Goal: Task Accomplishment & Management: Complete application form

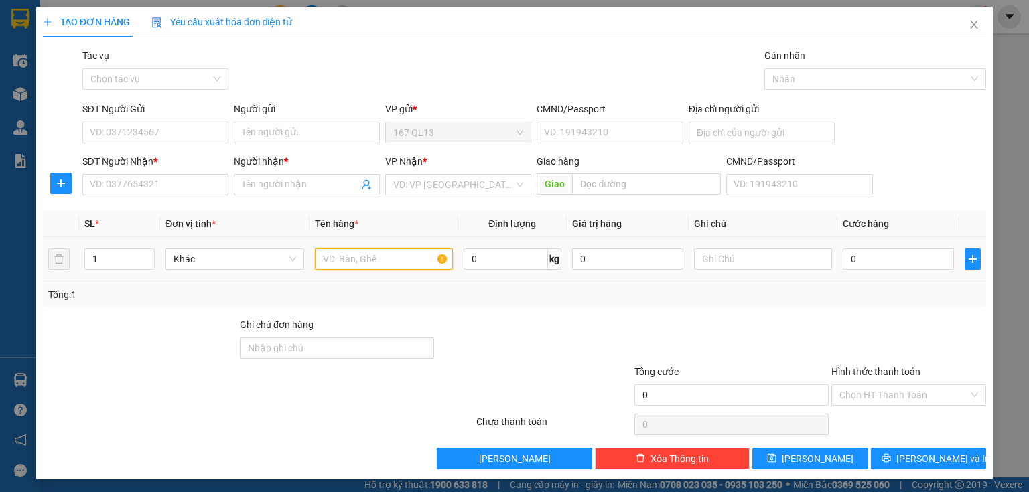
click at [407, 261] on input "text" at bounding box center [384, 259] width 138 height 21
type input "bao"
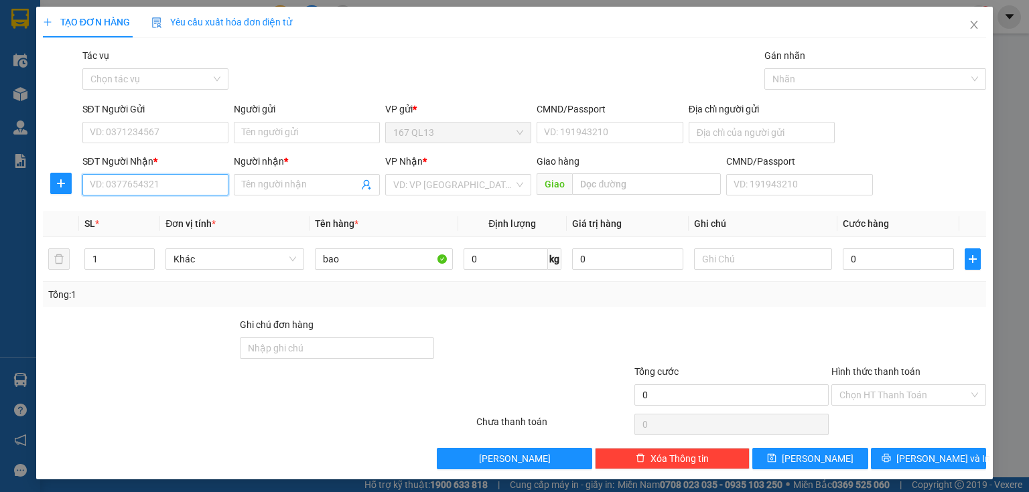
click at [200, 182] on input "SĐT Người Nhận *" at bounding box center [155, 184] width 146 height 21
type input "4822"
click at [121, 259] on input "1" at bounding box center [119, 259] width 69 height 20
click at [129, 183] on input "4822" at bounding box center [155, 184] width 146 height 21
click at [142, 212] on div "0903704822 - tan" at bounding box center [154, 211] width 129 height 15
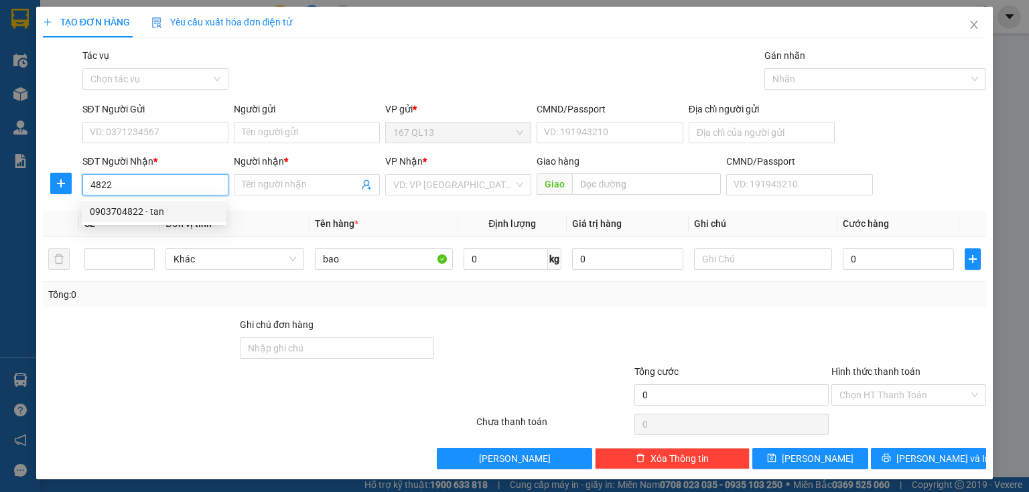
type input "0903704822"
type input "tan"
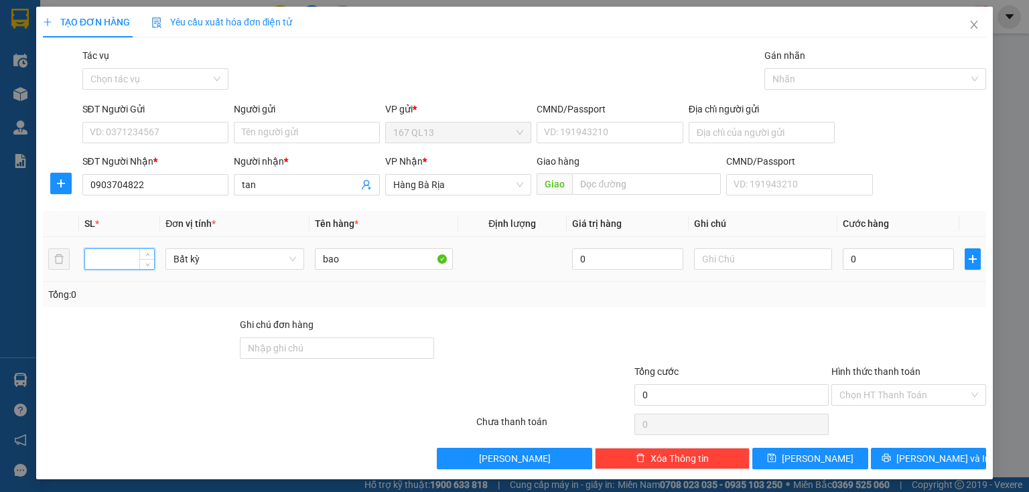
click at [115, 258] on input "number" at bounding box center [119, 259] width 69 height 20
type input "2"
click at [178, 129] on input "SĐT Người Gửi" at bounding box center [155, 132] width 146 height 21
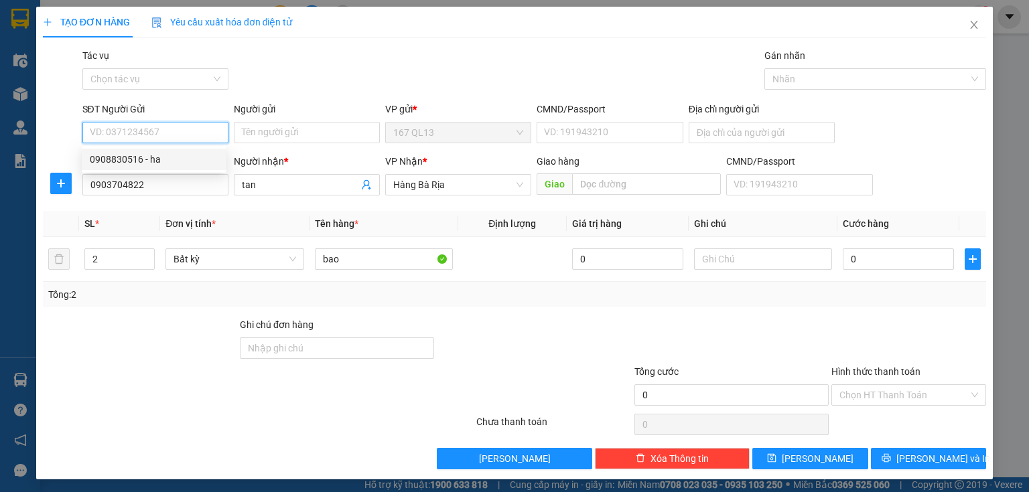
click at [161, 159] on div "0908830516 - ha" at bounding box center [154, 159] width 129 height 15
type input "0908830516"
type input "ha"
type input "079181033295"
click at [459, 184] on span "Hàng Bà Rịa" at bounding box center [458, 185] width 130 height 20
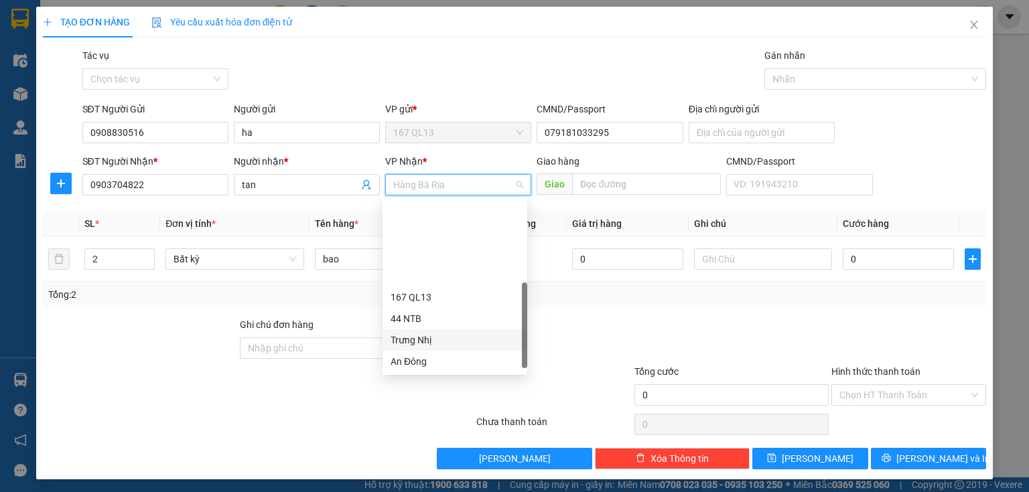
scroll to position [102, 0]
click at [452, 343] on div "HANG NGOAI" at bounding box center [455, 345] width 129 height 15
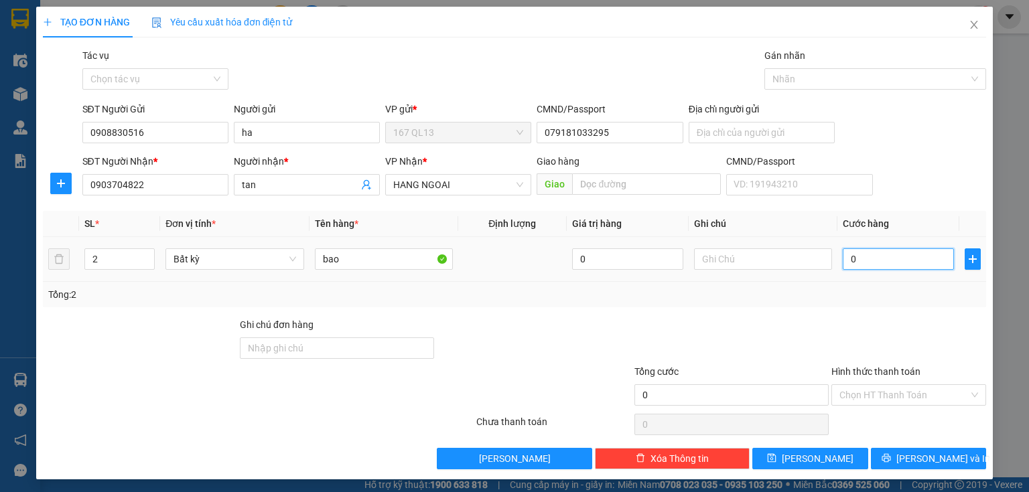
click at [843, 255] on input "0" at bounding box center [898, 259] width 111 height 21
type input "1"
type input "13"
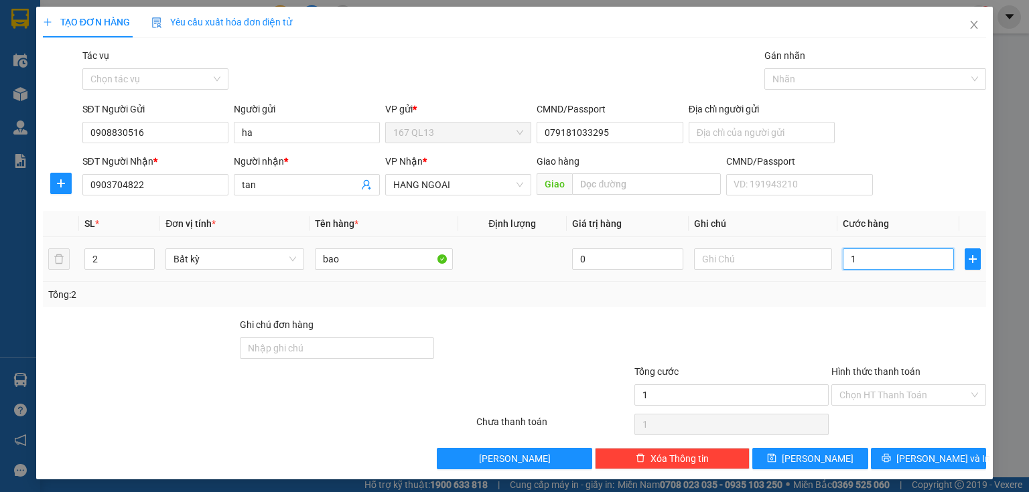
type input "13"
type input "130"
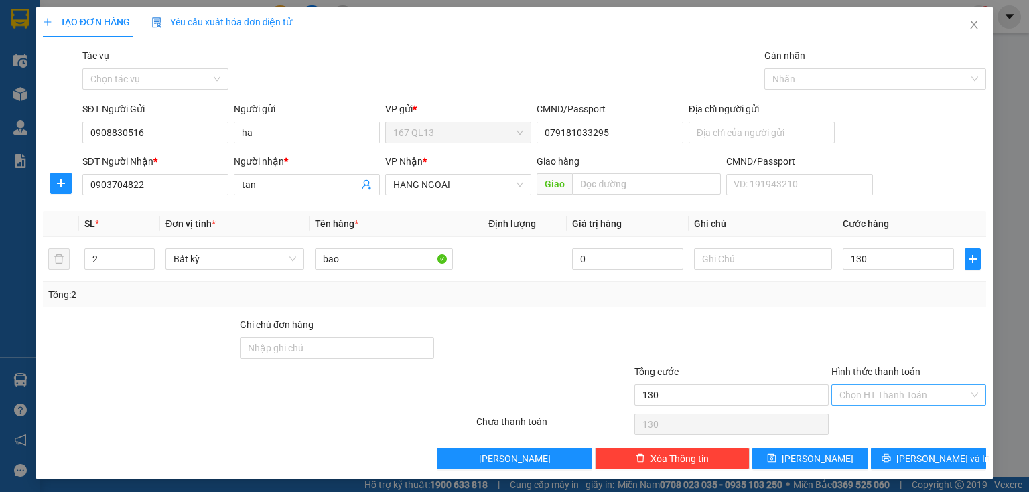
type input "130.000"
click at [914, 391] on input "Hình thức thanh toán" at bounding box center [903, 395] width 129 height 20
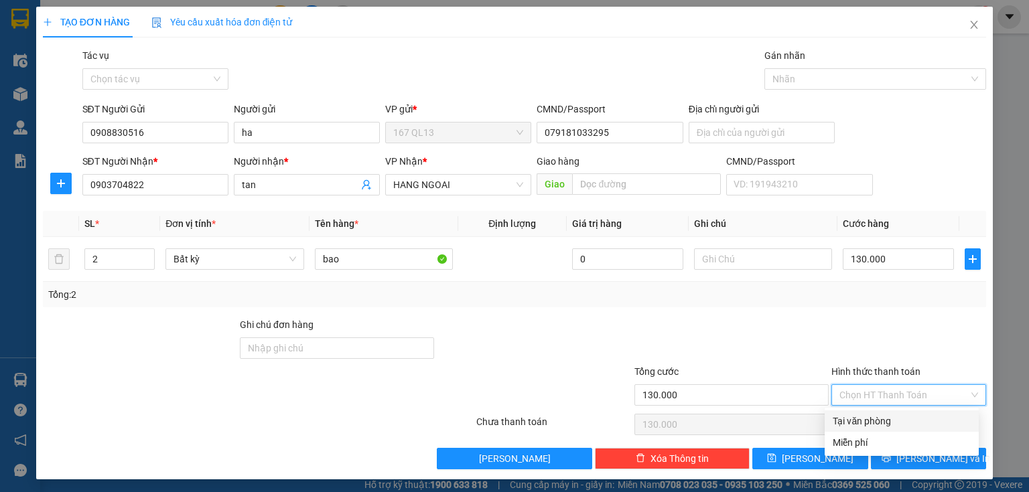
click at [903, 419] on div "Tại văn phòng" at bounding box center [902, 421] width 138 height 15
type input "0"
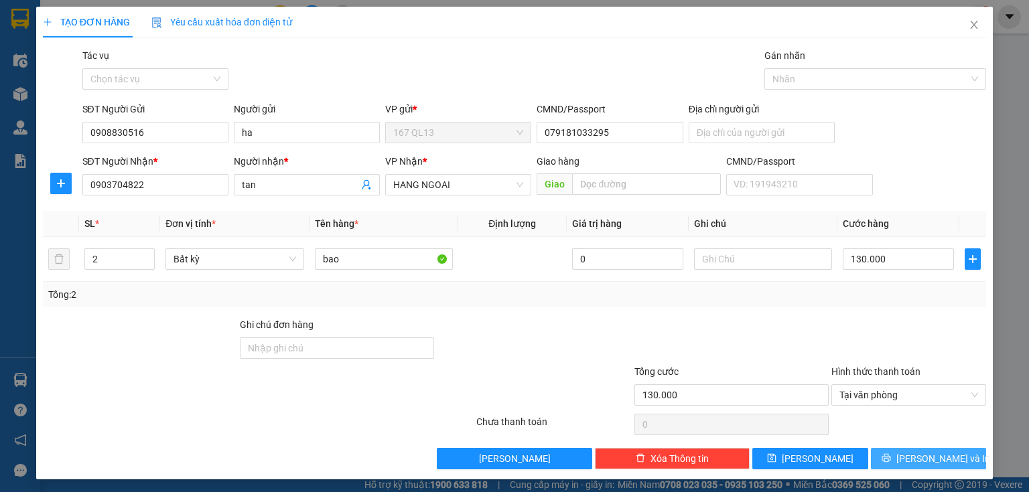
click at [902, 452] on button "[PERSON_NAME] và In" at bounding box center [929, 458] width 116 height 21
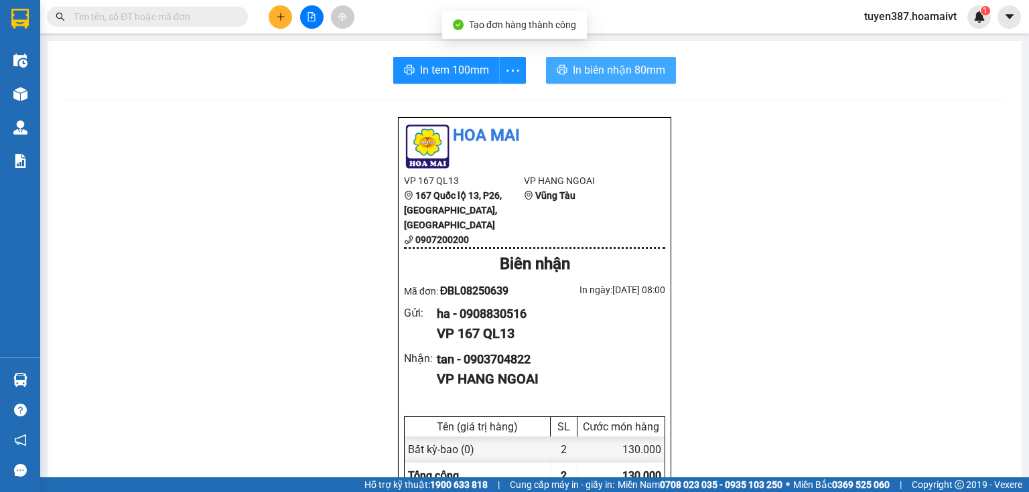
click at [573, 73] on span "In biên nhận 80mm" at bounding box center [619, 70] width 92 height 17
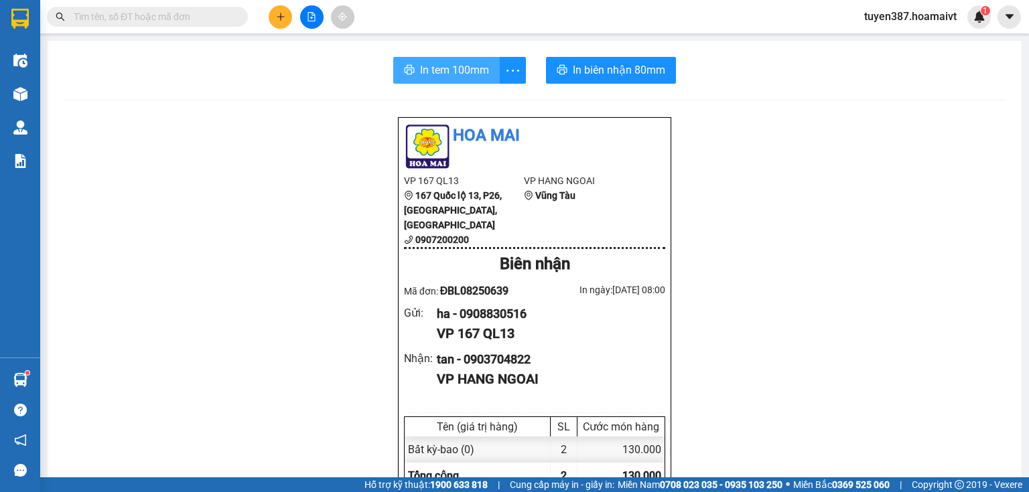
click at [435, 66] on span "In tem 100mm" at bounding box center [454, 70] width 69 height 17
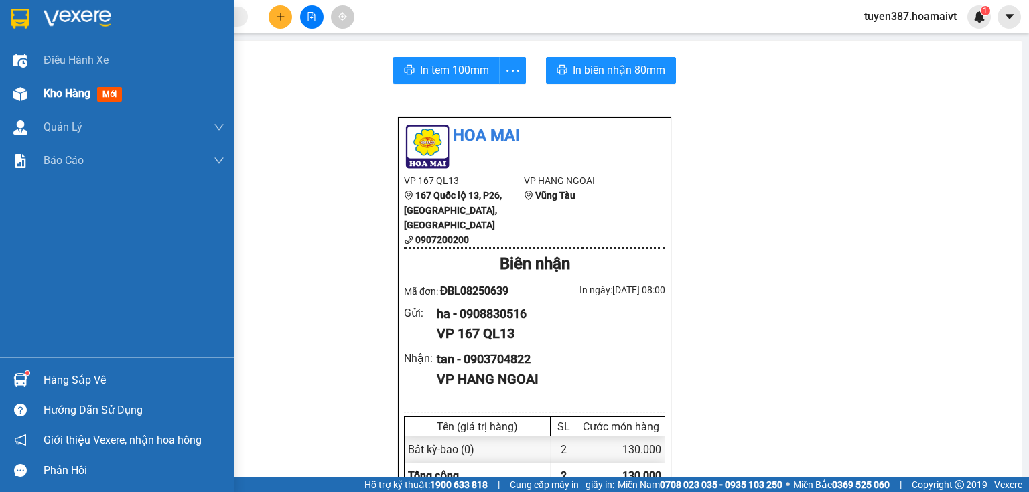
click at [100, 94] on span "mới" at bounding box center [109, 94] width 25 height 15
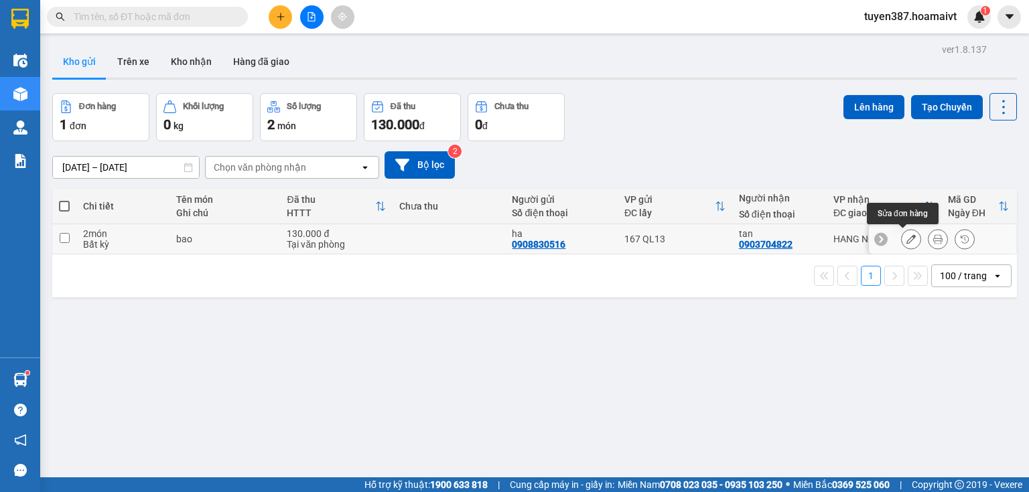
click at [906, 235] on icon at bounding box center [910, 238] width 9 height 9
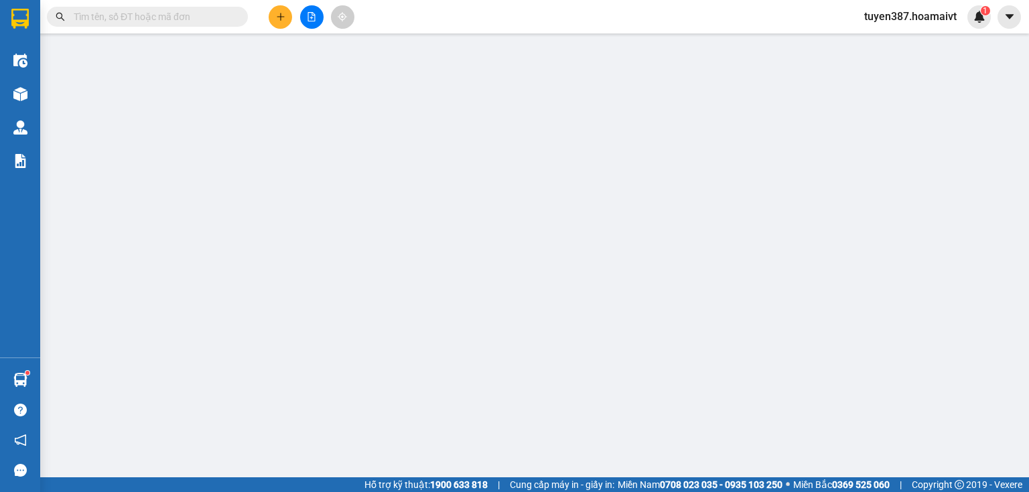
type input "0908830516"
type input "ha"
type input "079181033295"
type input "0903704822"
type input "tan"
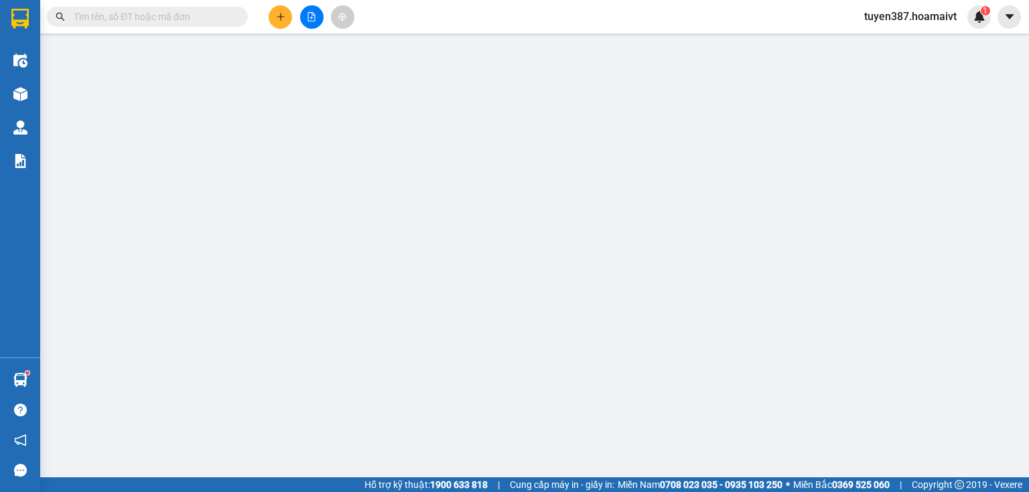
type input "130.000"
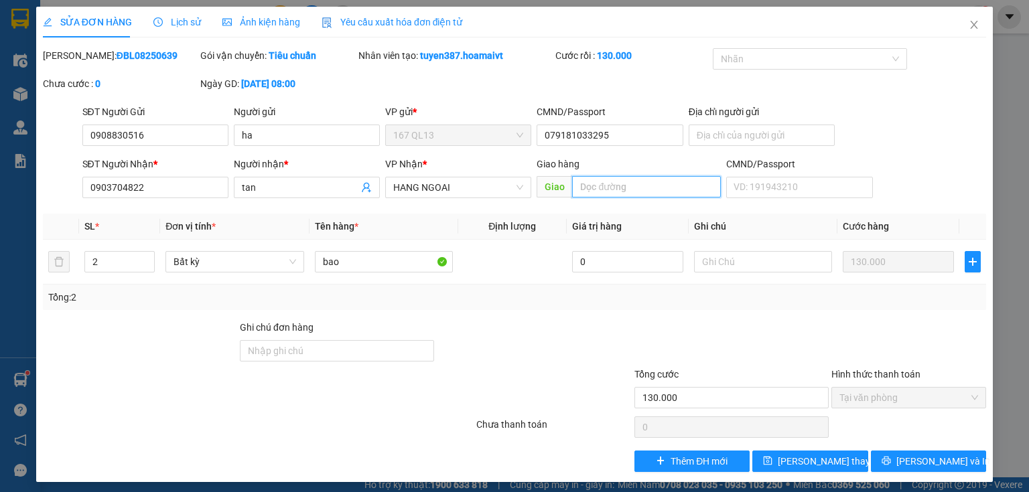
click at [630, 186] on input "text" at bounding box center [646, 186] width 149 height 21
type input "long phuocn"
click at [807, 461] on span "[PERSON_NAME] thay đổi" at bounding box center [831, 461] width 107 height 15
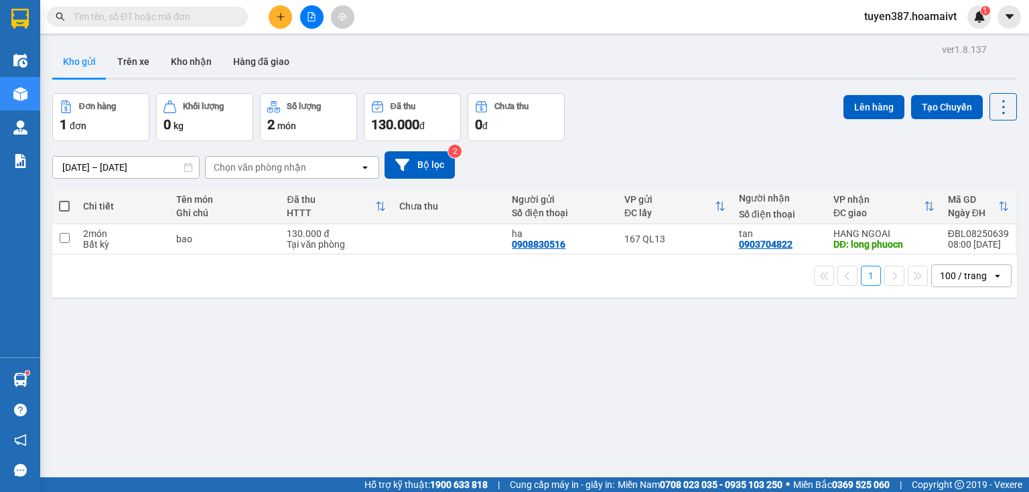
click at [64, 206] on span at bounding box center [64, 206] width 11 height 11
click at [64, 200] on input "checkbox" at bounding box center [64, 200] width 0 height 0
checkbox input "true"
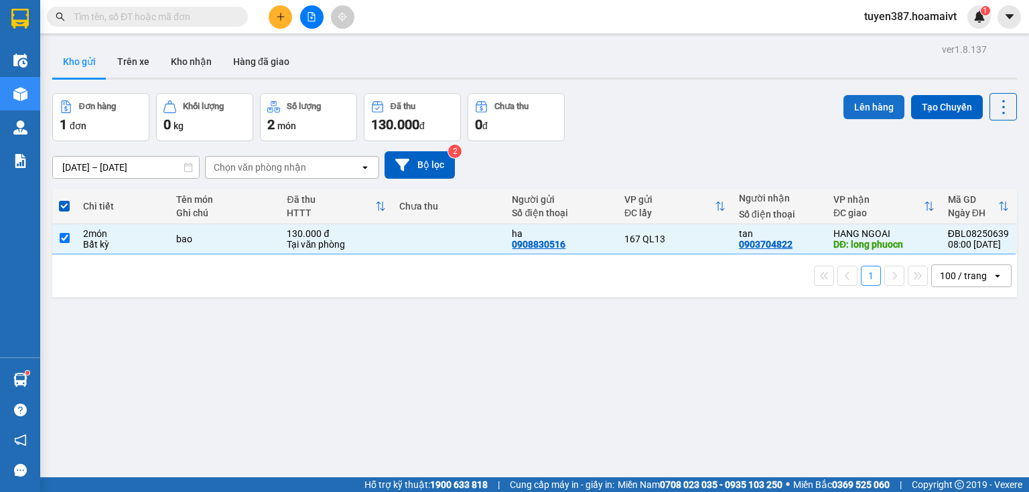
click at [875, 100] on button "Lên hàng" at bounding box center [873, 107] width 61 height 24
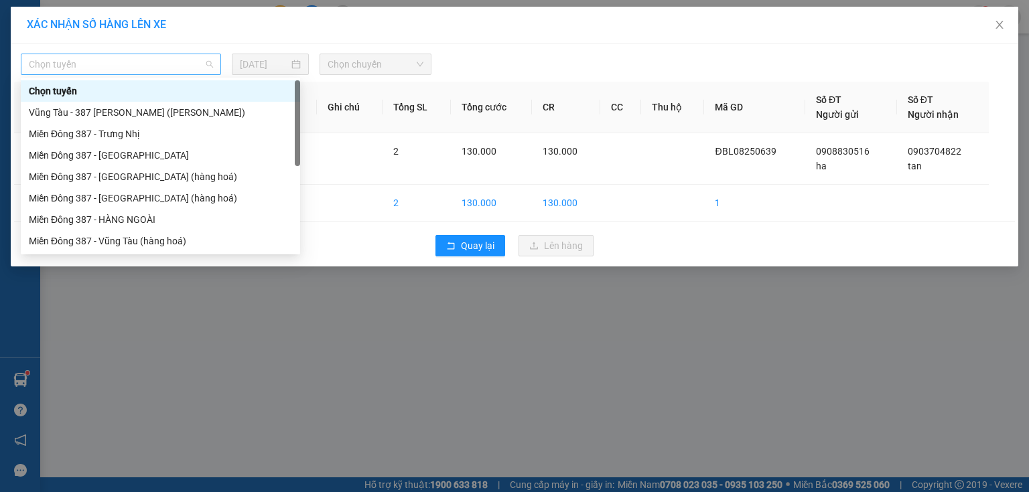
click at [115, 58] on span "Chọn tuyến" at bounding box center [121, 64] width 184 height 20
click at [135, 212] on div "Miền Đông 387 - HÀNG NGOÀI" at bounding box center [160, 219] width 263 height 15
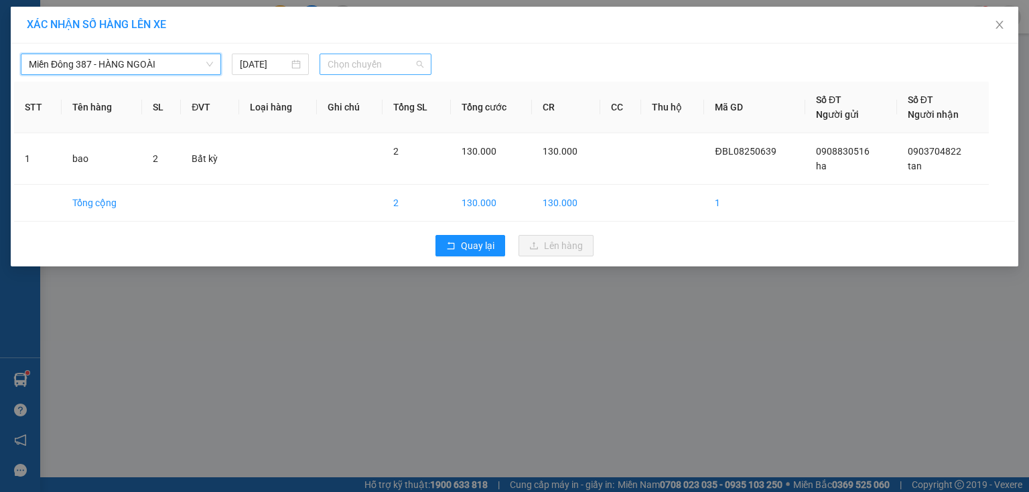
click at [405, 64] on span "Chọn chuyến" at bounding box center [376, 64] width 96 height 20
type input "0820"
click at [425, 111] on div "Thêm chuyến " 08:20 "" at bounding box center [391, 113] width 143 height 23
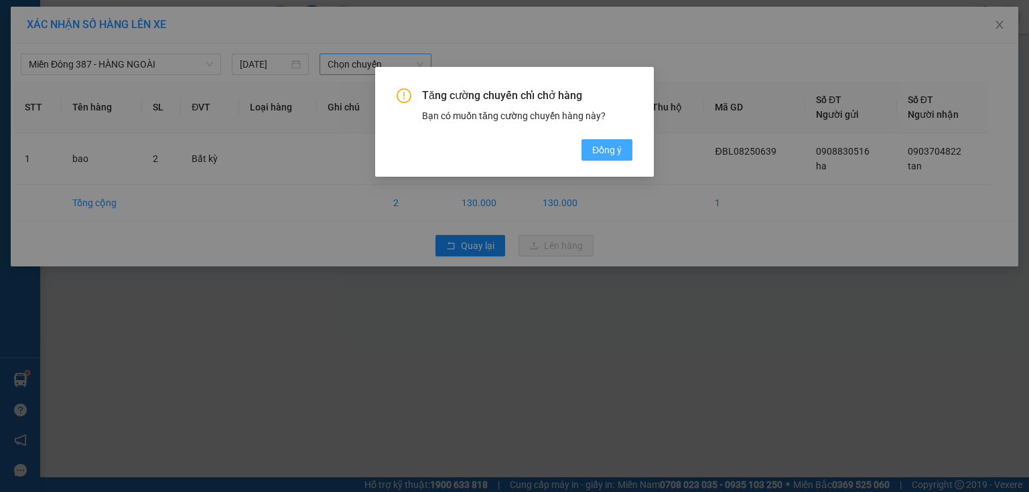
click at [612, 149] on span "Đồng ý" at bounding box center [606, 150] width 29 height 15
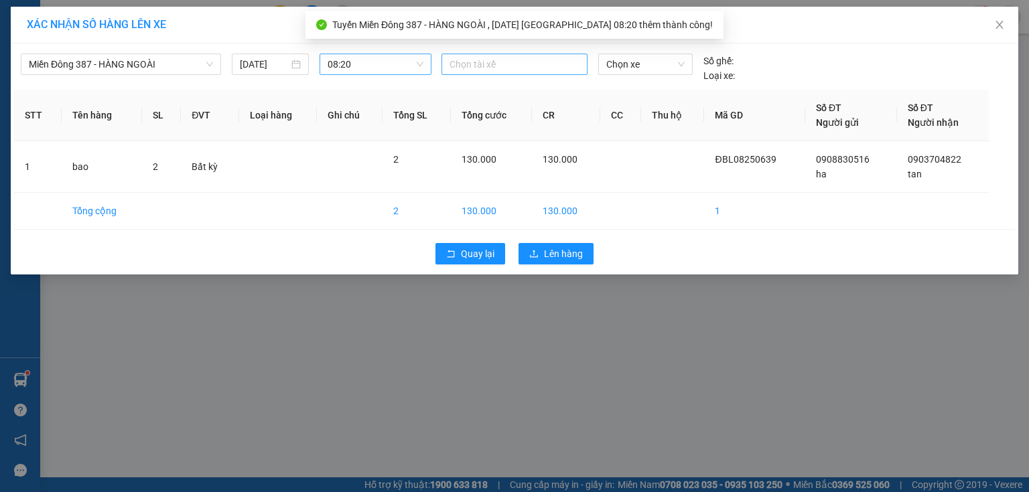
click at [521, 59] on div at bounding box center [514, 64] width 139 height 16
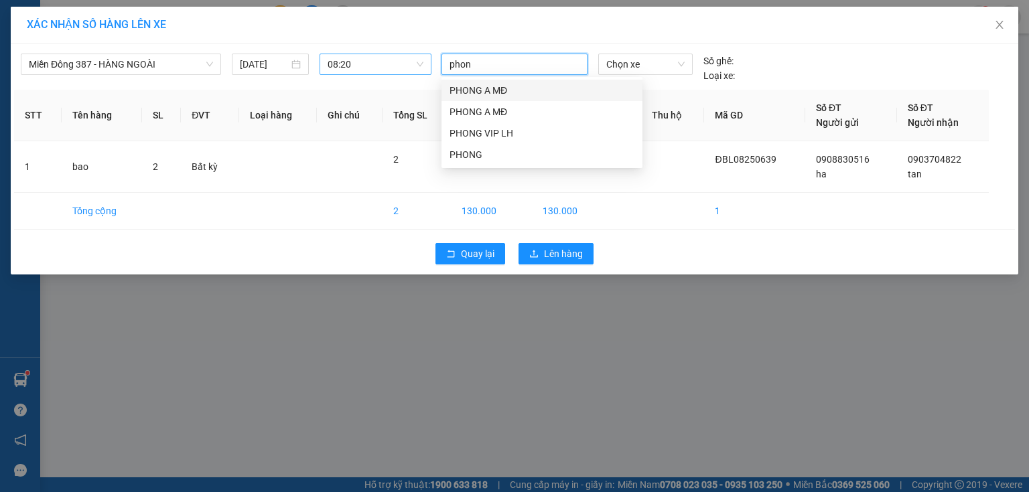
type input "phong"
click at [483, 107] on div "PHONG A MĐ" at bounding box center [542, 112] width 185 height 15
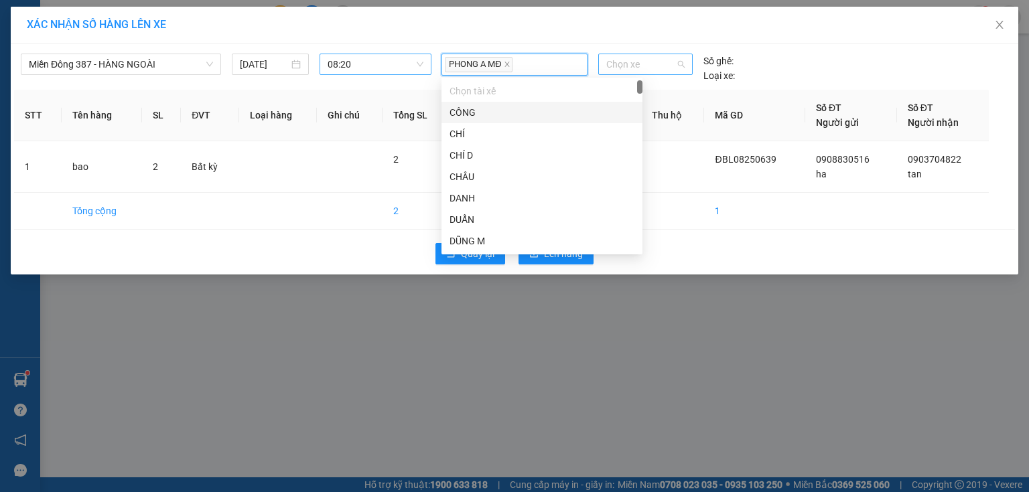
click at [651, 54] on span "Chọn xe" at bounding box center [645, 64] width 78 height 20
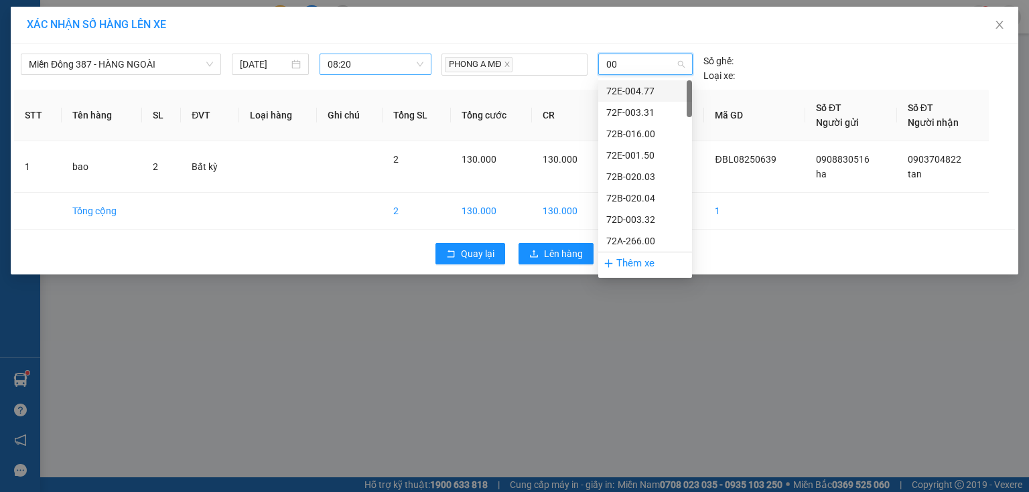
type input "005"
click at [630, 150] on div "72H-070.05" at bounding box center [645, 155] width 78 height 15
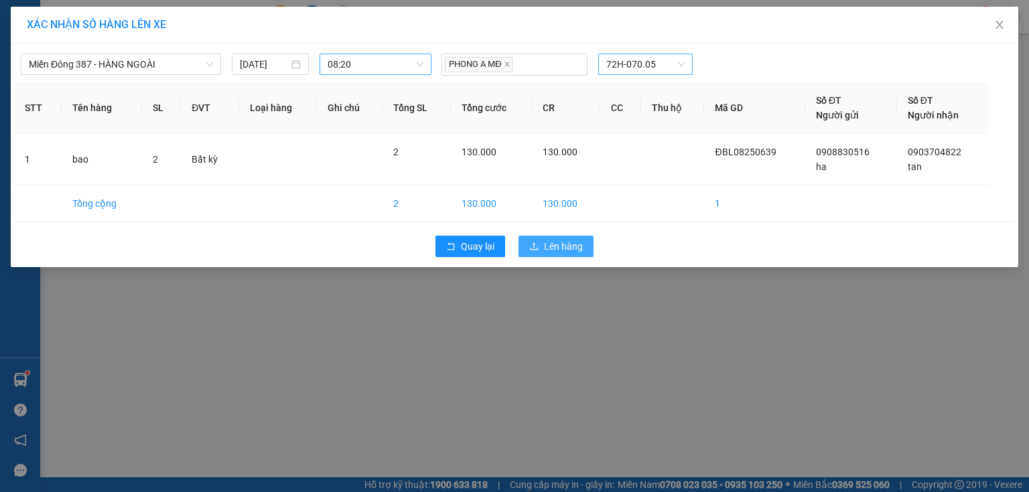
drag, startPoint x: 571, startPoint y: 243, endPoint x: 622, endPoint y: 229, distance: 52.7
click at [572, 241] on span "Lên hàng" at bounding box center [563, 246] width 39 height 15
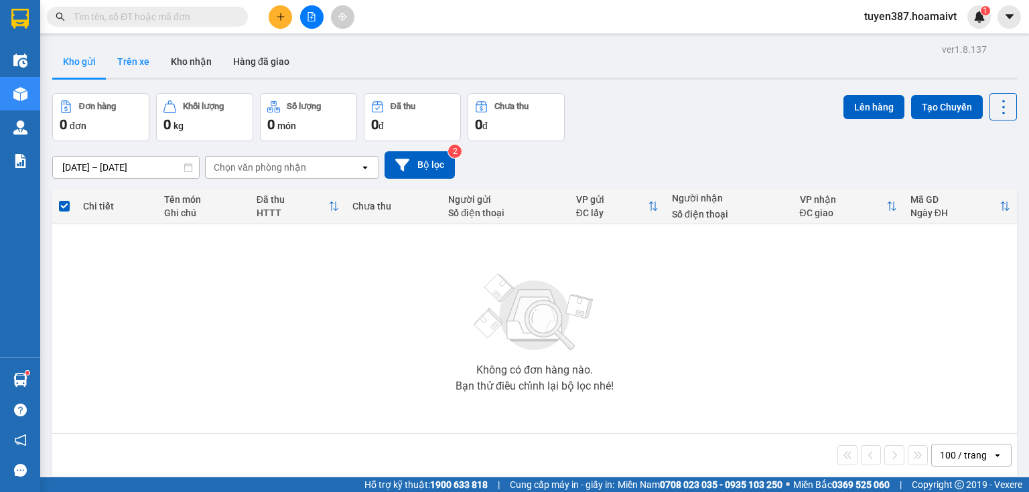
click at [133, 60] on button "Trên xe" at bounding box center [134, 62] width 54 height 32
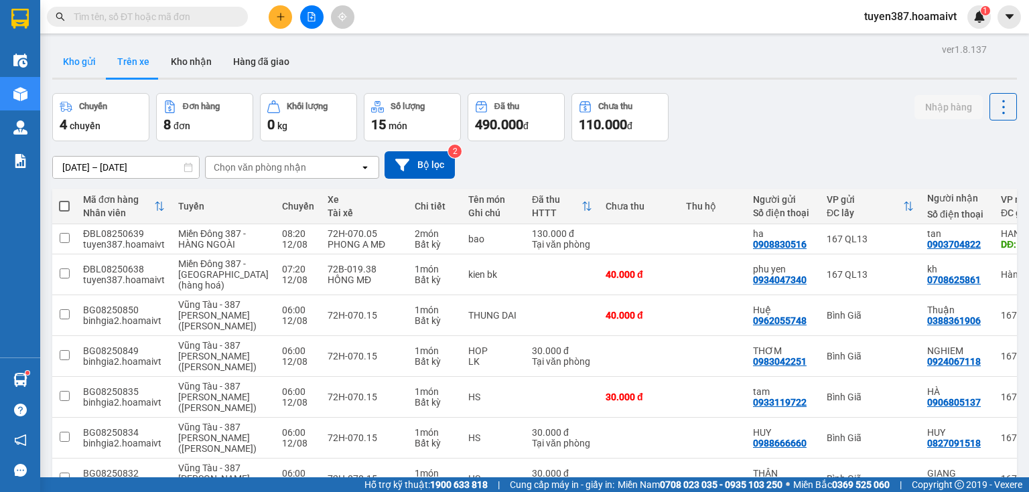
click at [72, 57] on button "Kho gửi" at bounding box center [79, 62] width 54 height 32
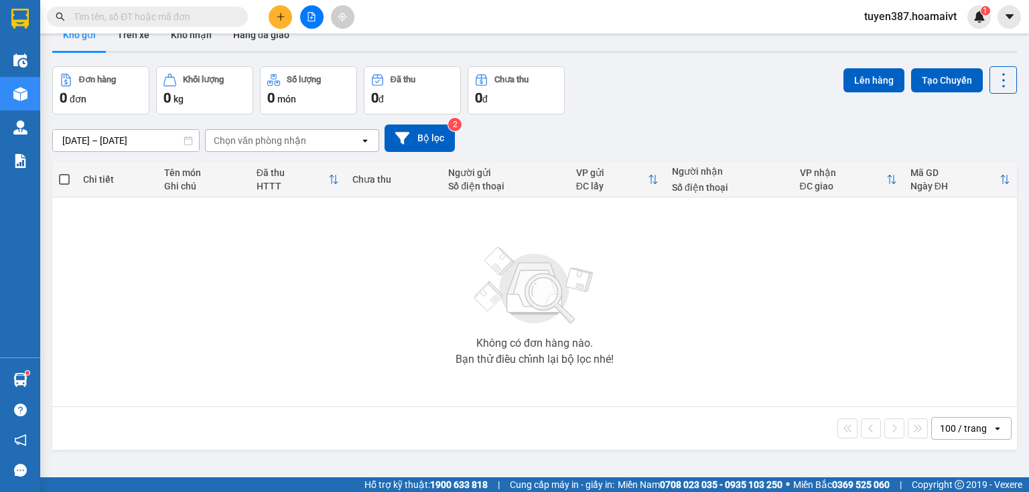
scroll to position [54, 0]
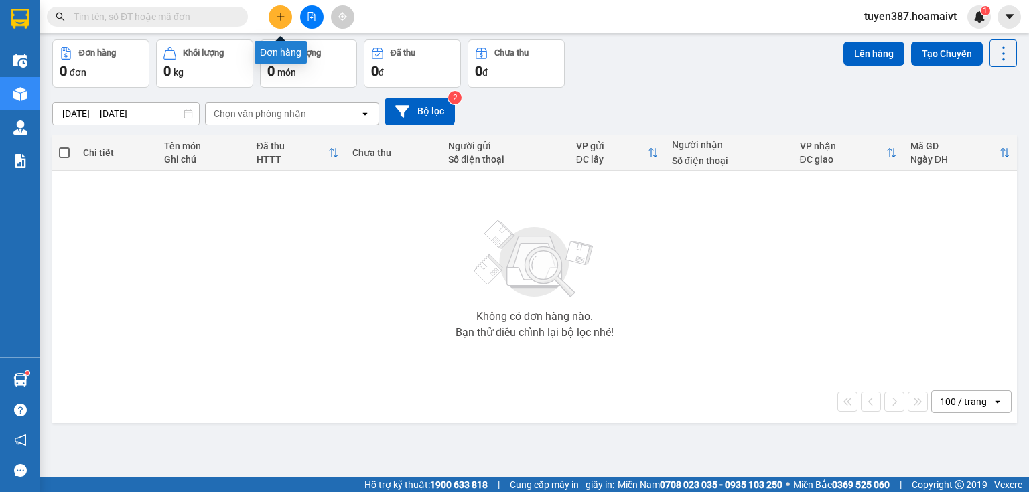
click at [279, 13] on icon "plus" at bounding box center [280, 16] width 9 height 9
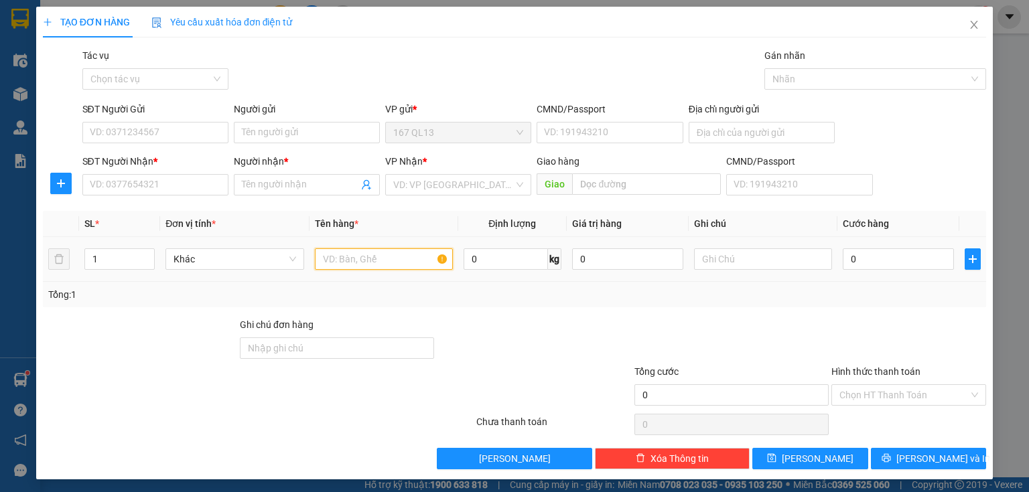
click at [407, 261] on input "text" at bounding box center [384, 259] width 138 height 21
type input "hs"
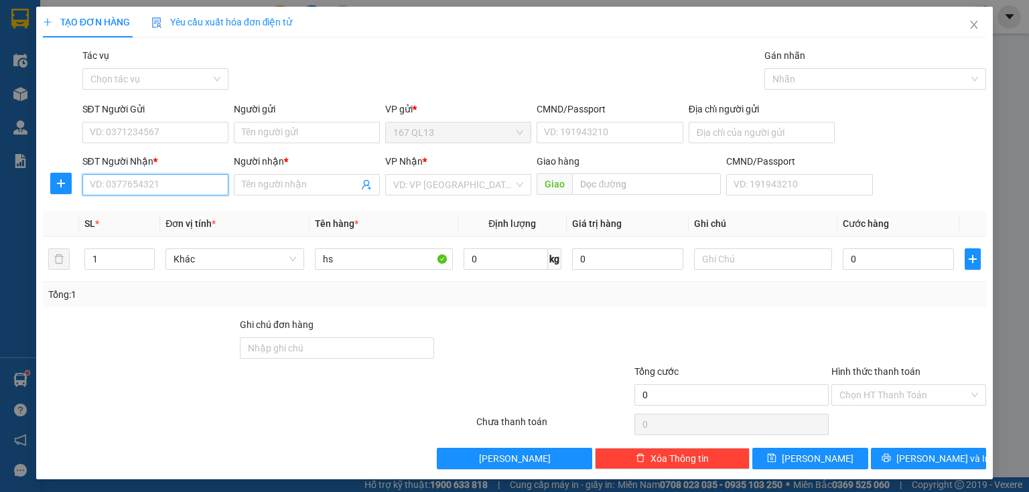
click at [184, 188] on input "SĐT Người Nhận *" at bounding box center [155, 184] width 146 height 21
click at [174, 188] on input "0" at bounding box center [155, 184] width 146 height 21
drag, startPoint x: 172, startPoint y: 207, endPoint x: 178, endPoint y: 167, distance: 40.1
click at [172, 206] on div "0984180670 - [PERSON_NAME]" at bounding box center [156, 211] width 132 height 15
type input "0984180670"
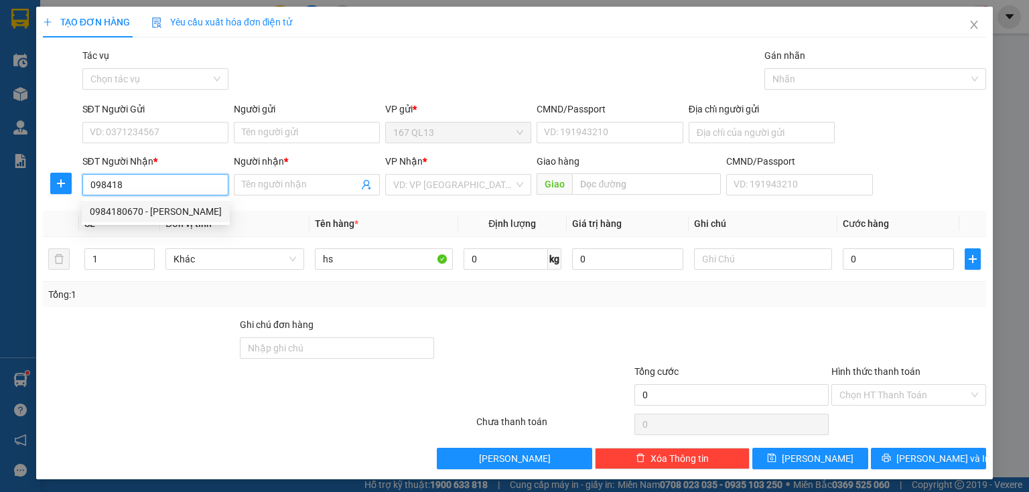
type input "[PERSON_NAME]"
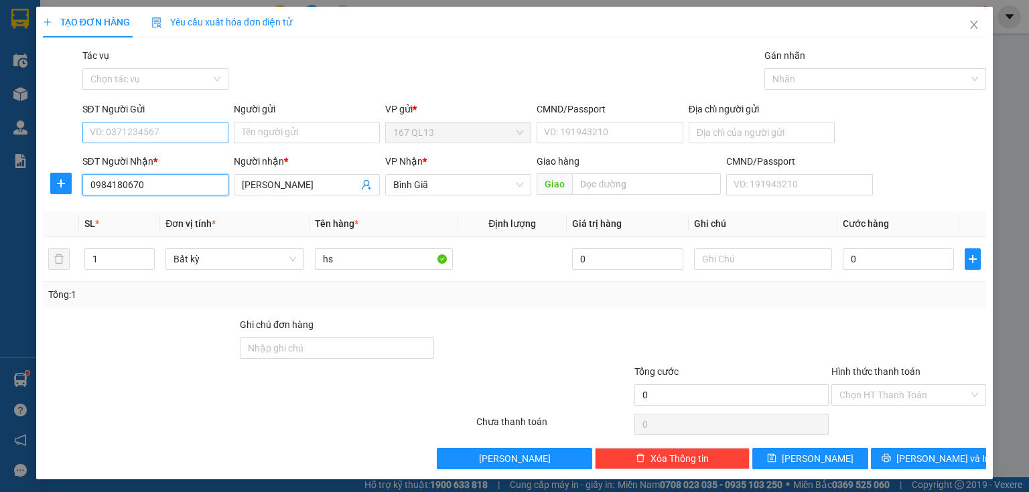
type input "0984180670"
click at [180, 129] on input "SĐT Người Gửi" at bounding box center [155, 132] width 146 height 21
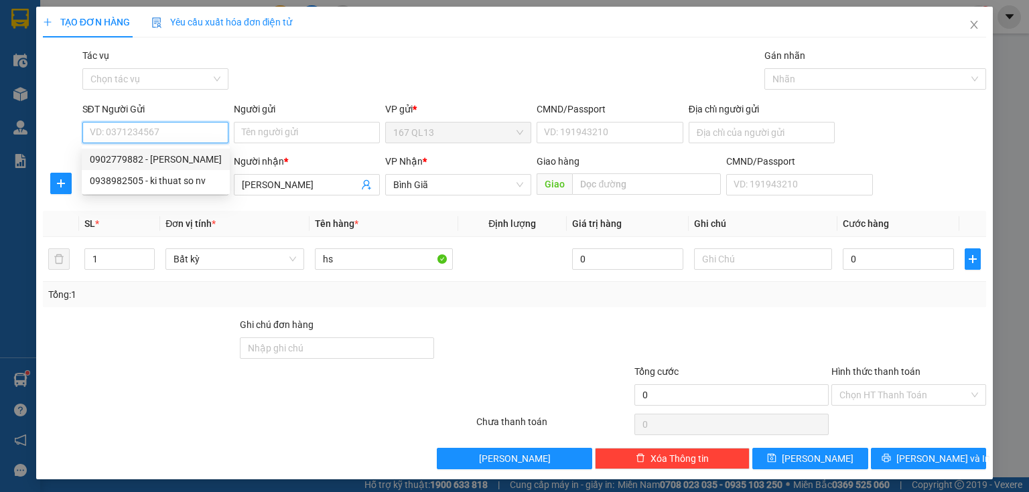
click at [179, 155] on div "0902779882 - [PERSON_NAME]" at bounding box center [156, 159] width 132 height 15
type input "0902779882"
type input "TUAN"
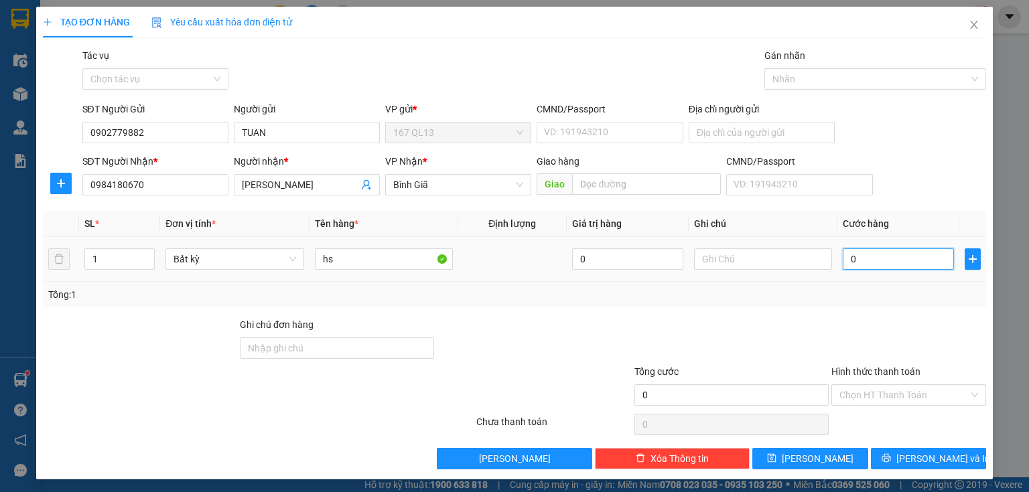
click at [843, 253] on input "0" at bounding box center [898, 259] width 111 height 21
type input "3"
type input "30"
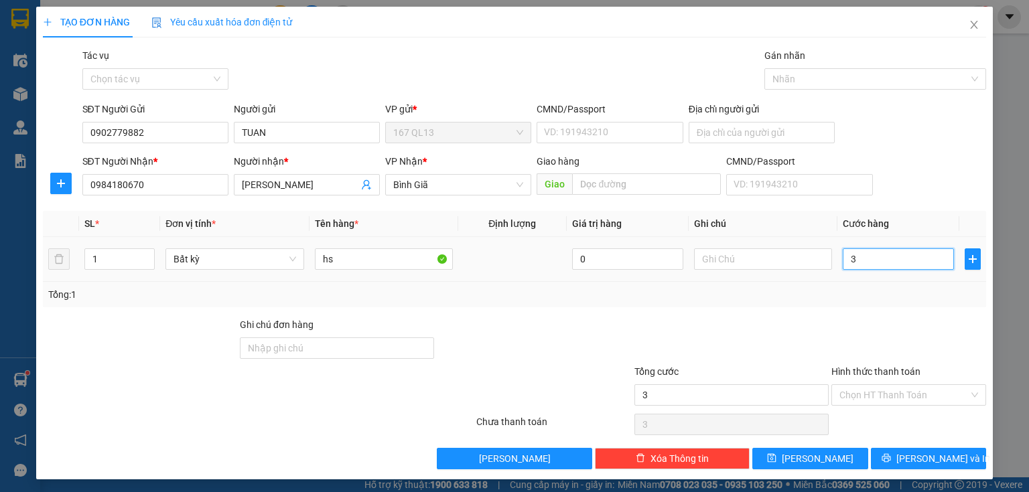
type input "30"
type input "30.000"
click at [934, 391] on input "Hình thức thanh toán" at bounding box center [903, 395] width 129 height 20
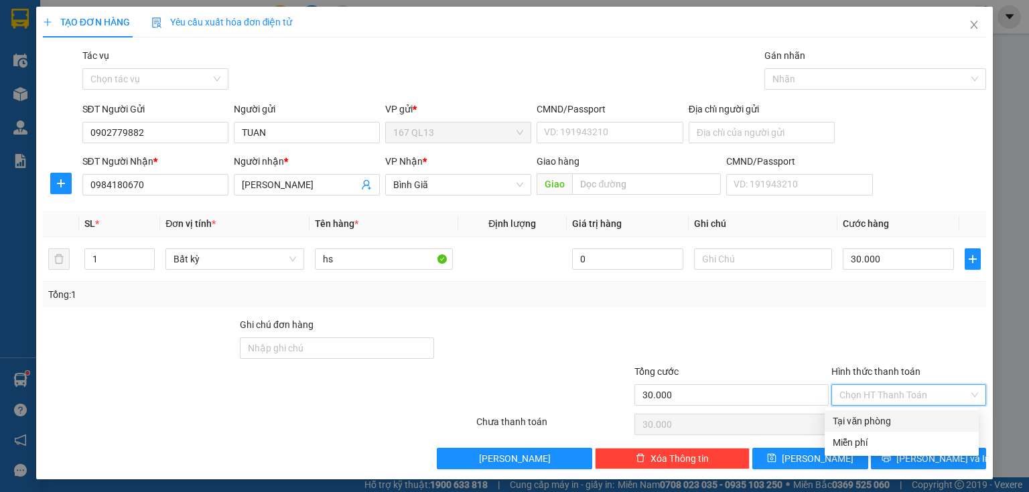
click at [923, 415] on div "Tại văn phòng" at bounding box center [902, 421] width 138 height 15
type input "0"
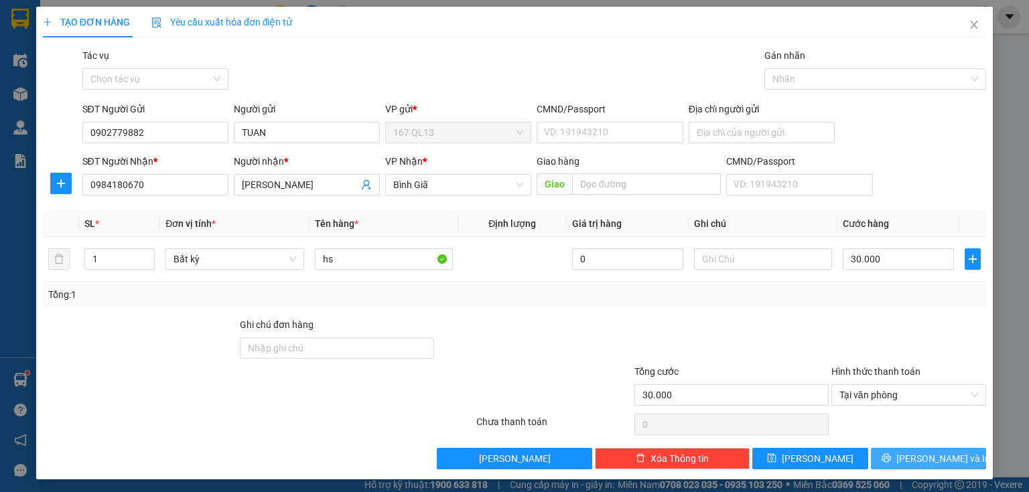
click at [931, 456] on span "[PERSON_NAME] và In" at bounding box center [943, 459] width 94 height 15
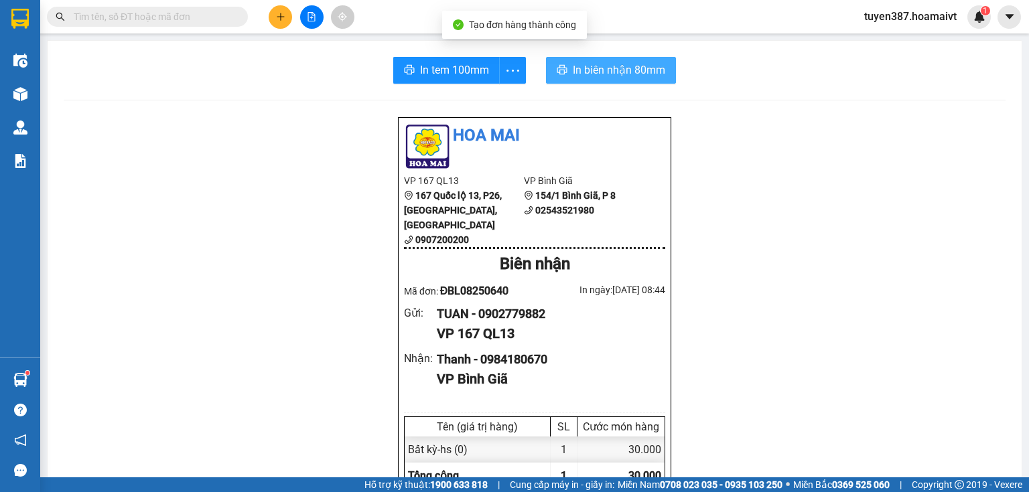
click at [598, 74] on span "In biên nhận 80mm" at bounding box center [619, 70] width 92 height 17
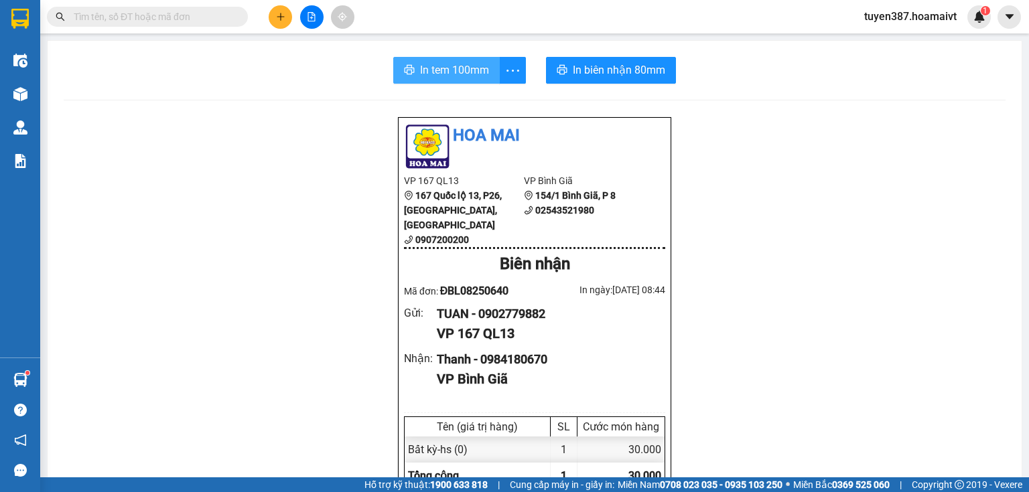
click at [442, 68] on span "In tem 100mm" at bounding box center [454, 70] width 69 height 17
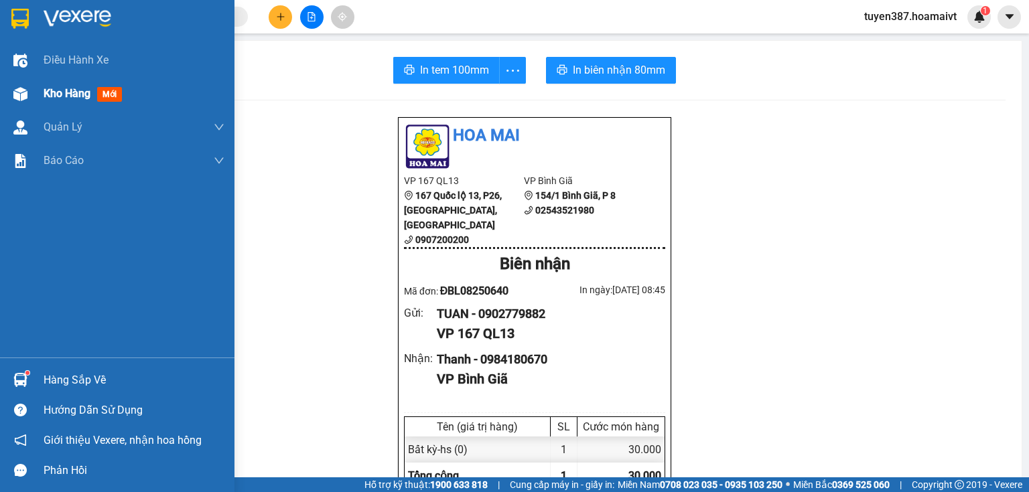
click at [101, 88] on span "mới" at bounding box center [109, 94] width 25 height 15
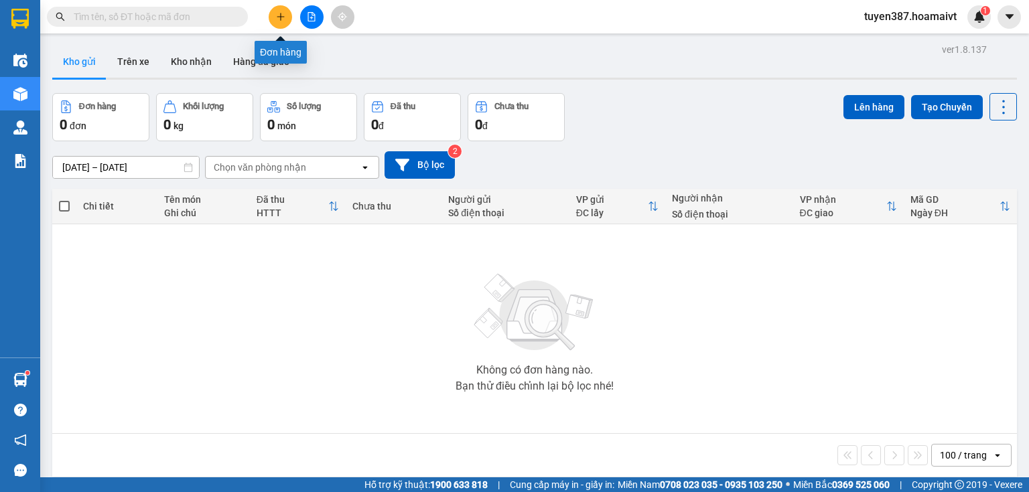
click at [281, 15] on icon "plus" at bounding box center [280, 16] width 9 height 9
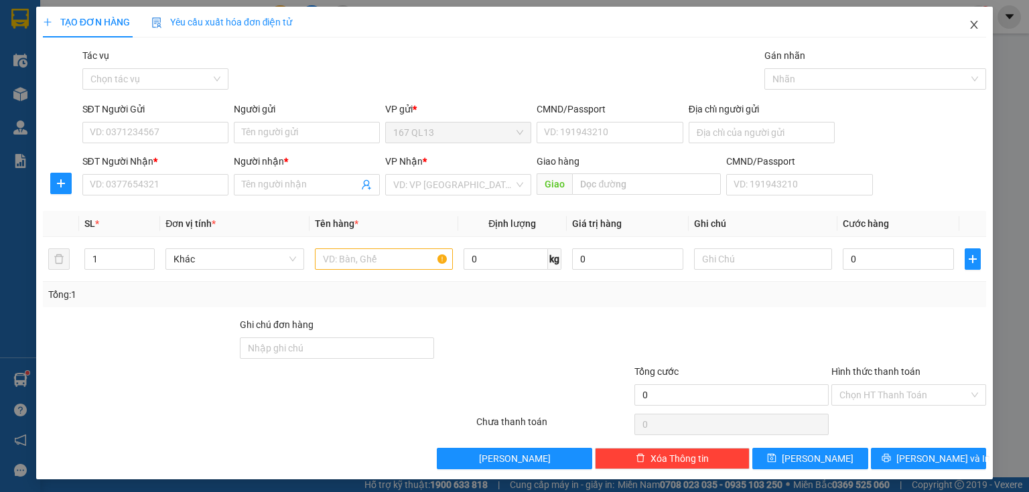
click at [969, 23] on icon "close" at bounding box center [974, 24] width 11 height 11
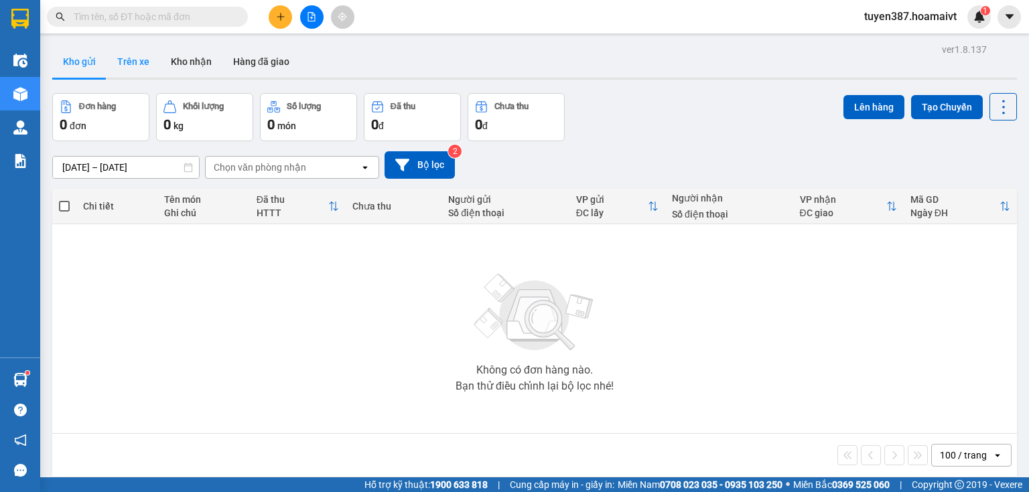
click at [137, 60] on button "Trên xe" at bounding box center [134, 62] width 54 height 32
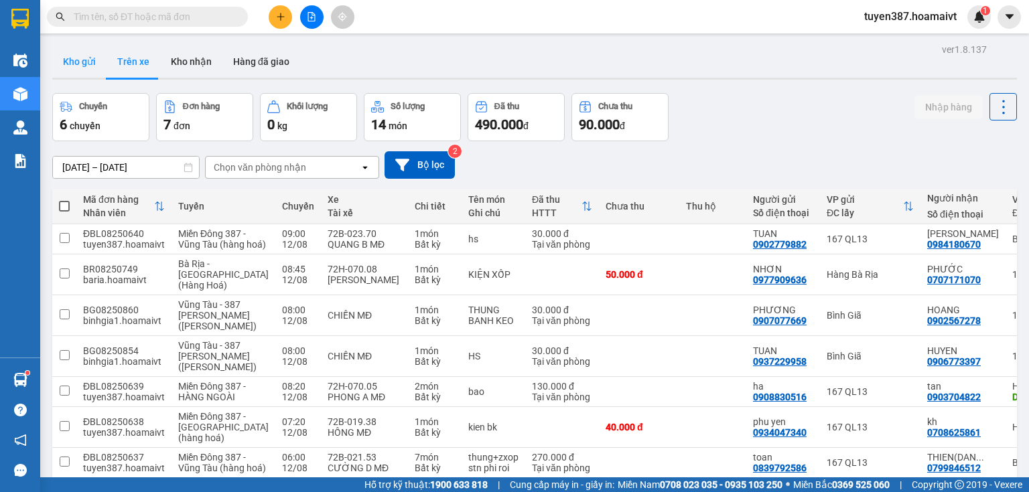
click at [78, 60] on button "Kho gửi" at bounding box center [79, 62] width 54 height 32
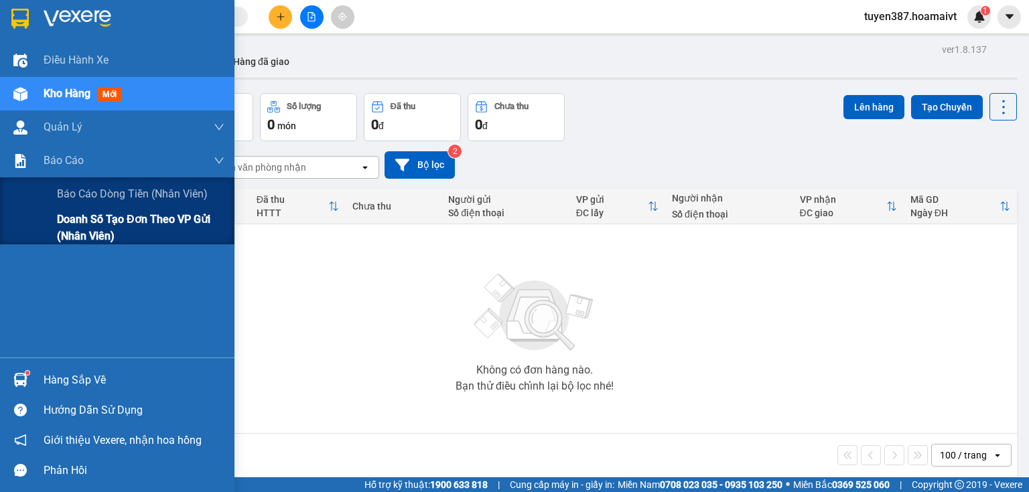
click at [52, 223] on div "Doanh số tạo đơn theo VP gửi (nhân viên)" at bounding box center [117, 227] width 234 height 33
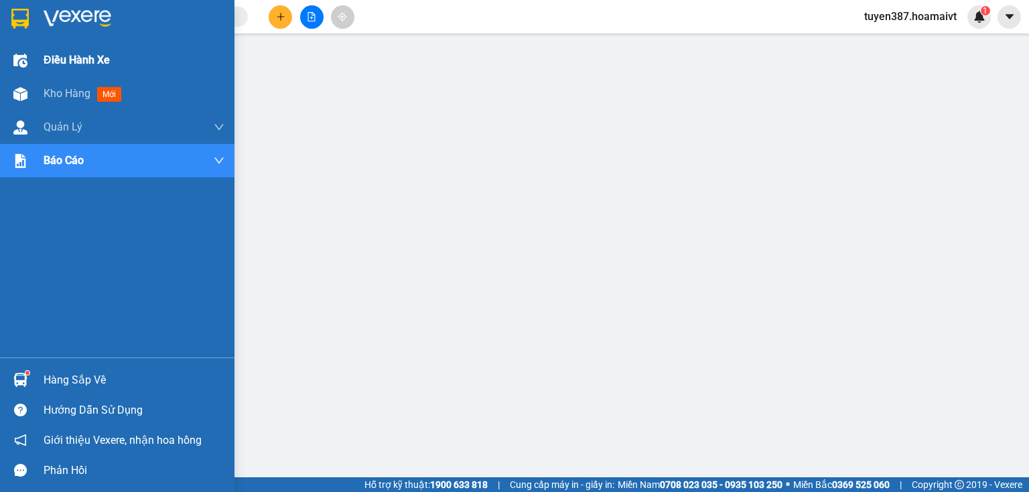
click at [96, 56] on span "Điều hành xe" at bounding box center [77, 60] width 66 height 17
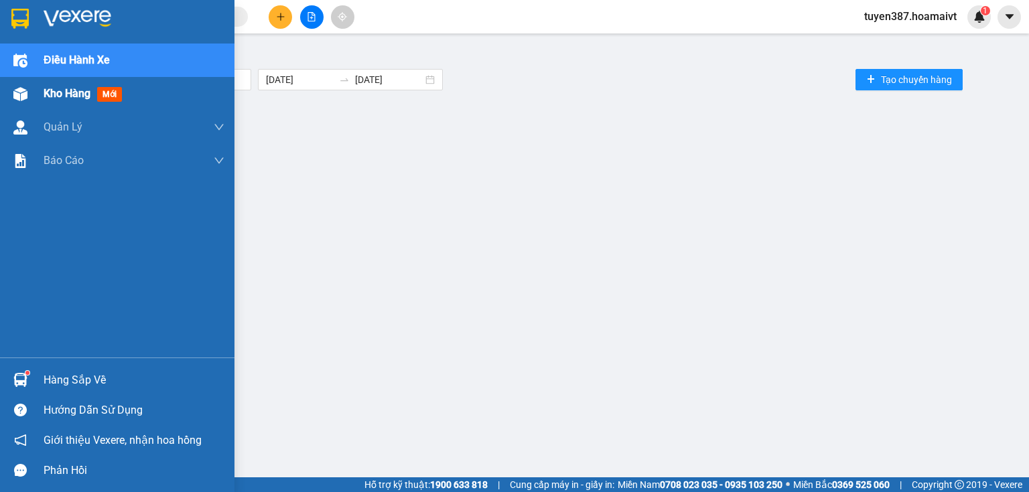
click at [108, 92] on span "mới" at bounding box center [109, 94] width 25 height 15
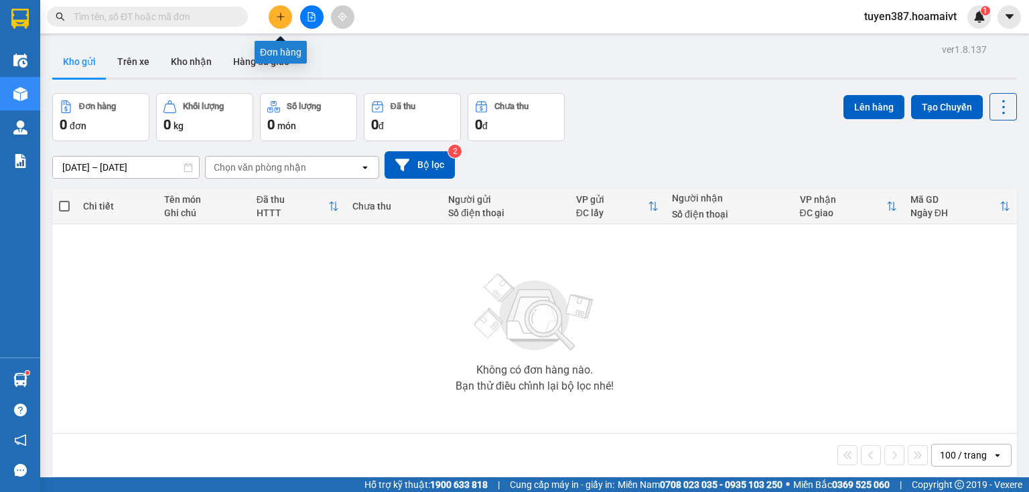
click at [281, 15] on icon "plus" at bounding box center [280, 16] width 9 height 9
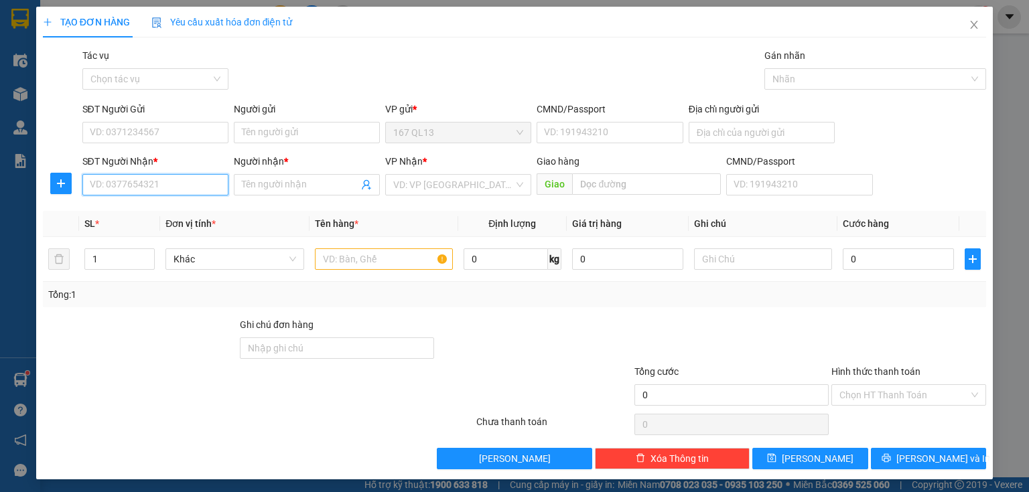
click at [188, 194] on input "SĐT Người Nhận *" at bounding box center [155, 184] width 146 height 21
click at [151, 209] on div "0909336784 - [PERSON_NAME]" at bounding box center [156, 211] width 132 height 15
type input "0909336784"
type input "[PERSON_NAME]"
type input "0909336784"
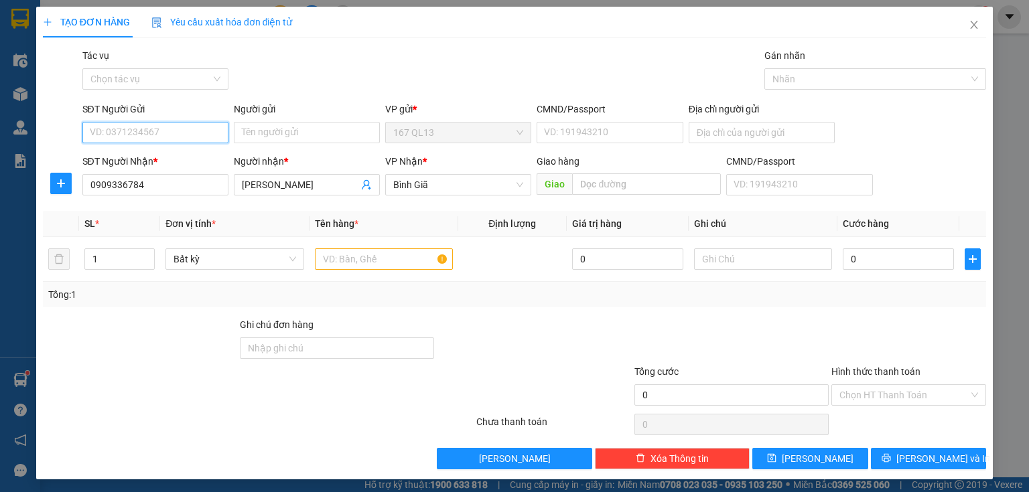
click at [164, 131] on input "SĐT Người Gửi" at bounding box center [155, 132] width 146 height 21
click at [130, 156] on div "0984237810 - 06 lhp noi dai" at bounding box center [154, 159] width 129 height 15
type input "0984237810"
type input "06 lhp noi dai"
type input "037192006605"
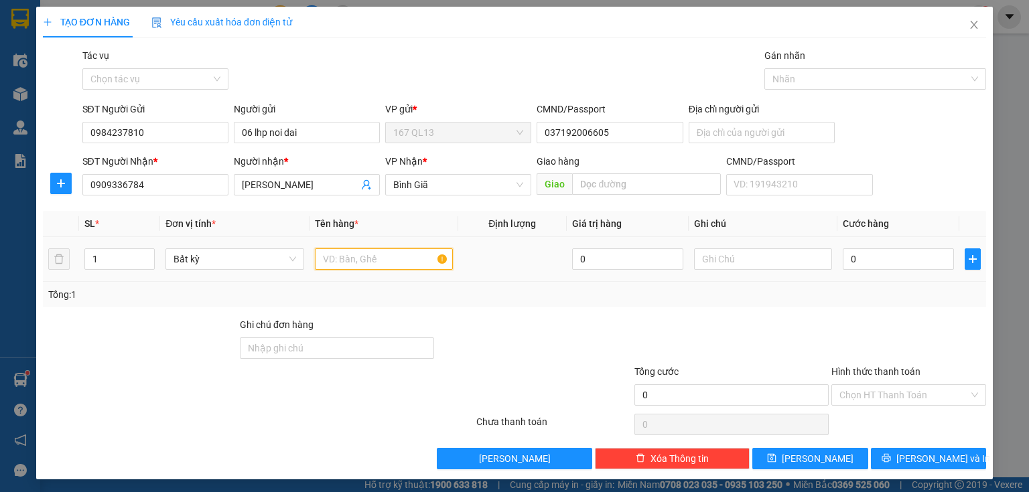
click at [387, 261] on input "text" at bounding box center [384, 259] width 138 height 21
type input "xop"
click at [843, 256] on input "0" at bounding box center [898, 259] width 111 height 21
type input "4"
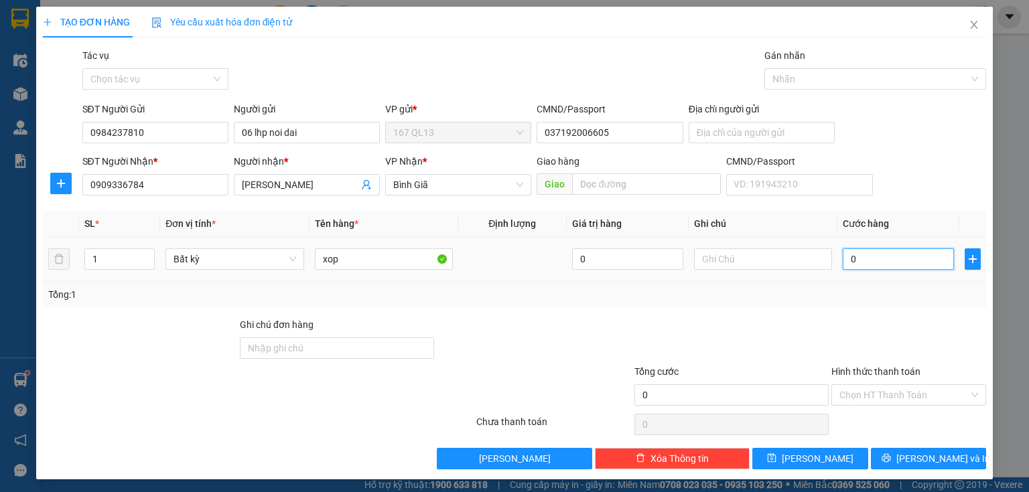
type input "4"
type input "40"
type input "4"
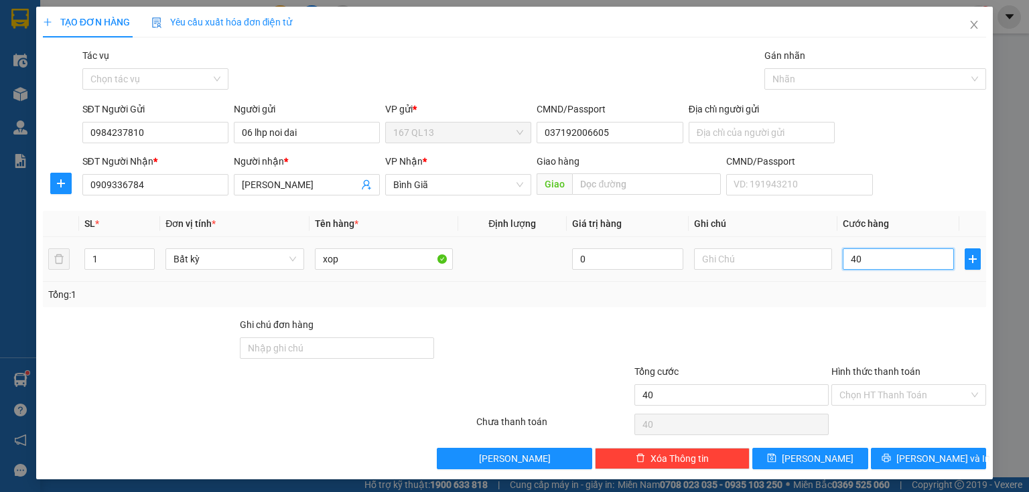
type input "4"
type input "0"
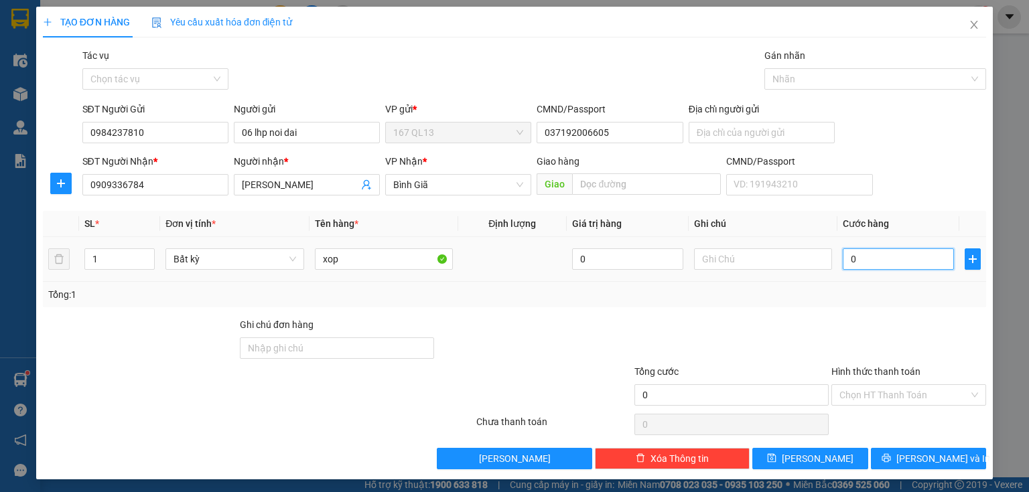
click at [843, 255] on input "0" at bounding box center [898, 259] width 111 height 21
type input "30"
click at [872, 257] on input "30" at bounding box center [898, 259] width 111 height 21
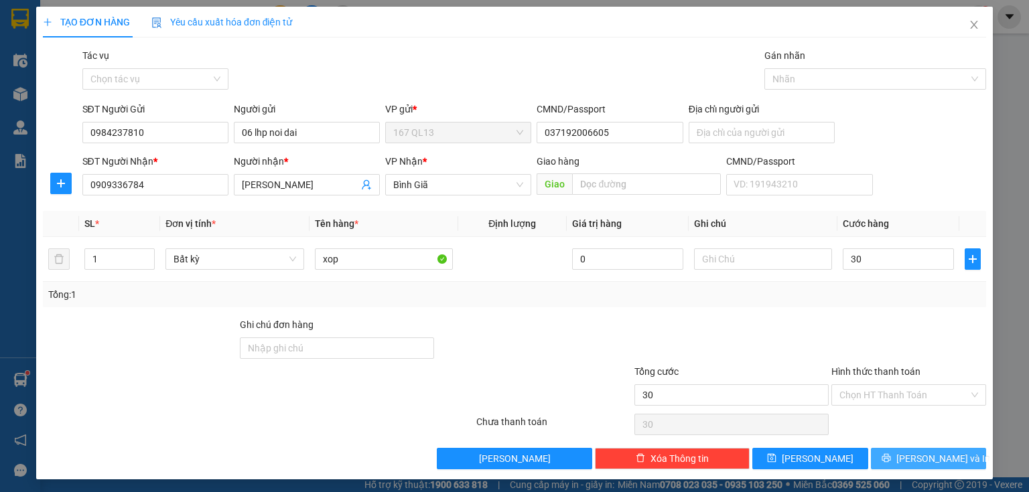
type input "30.000"
click at [925, 458] on span "[PERSON_NAME] và In" at bounding box center [943, 459] width 94 height 15
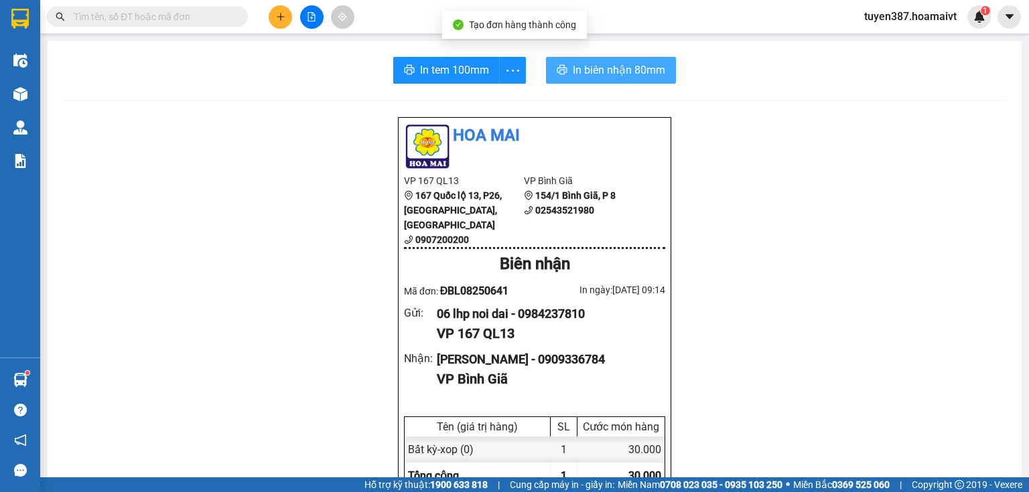
click at [606, 77] on span "In biên nhận 80mm" at bounding box center [619, 70] width 92 height 17
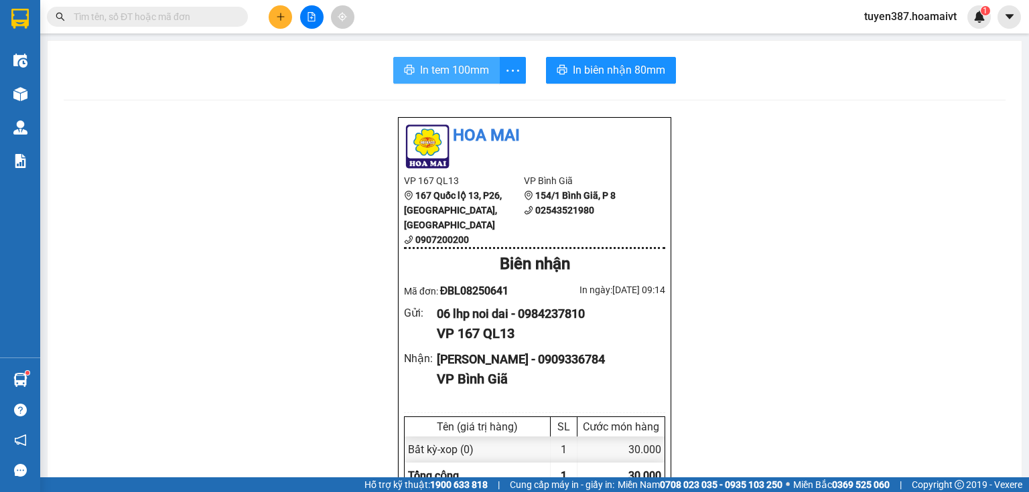
click at [434, 66] on span "In tem 100mm" at bounding box center [454, 70] width 69 height 17
click at [284, 15] on icon "plus" at bounding box center [280, 16] width 9 height 9
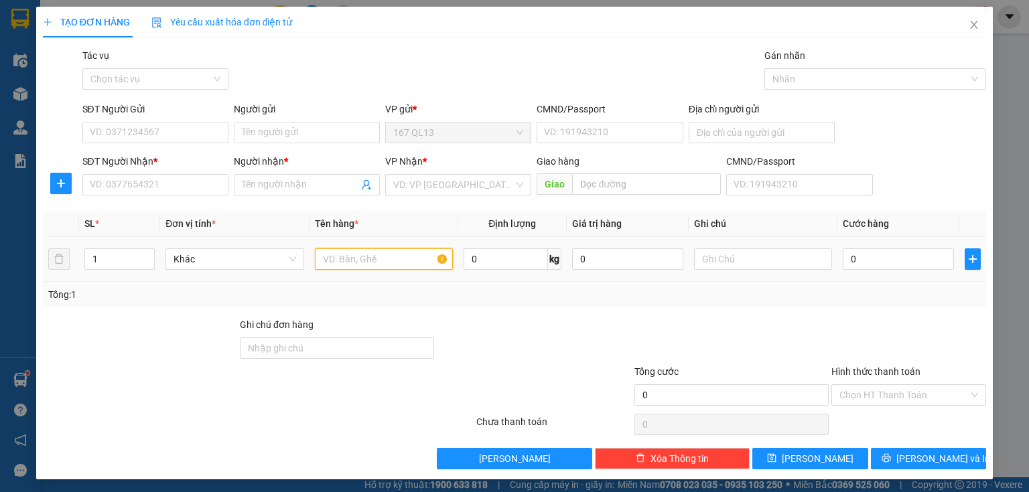
click at [419, 259] on input "text" at bounding box center [384, 259] width 138 height 21
type input "kien bk"
click at [186, 185] on input "SĐT Người Nhận *" at bounding box center [155, 184] width 146 height 21
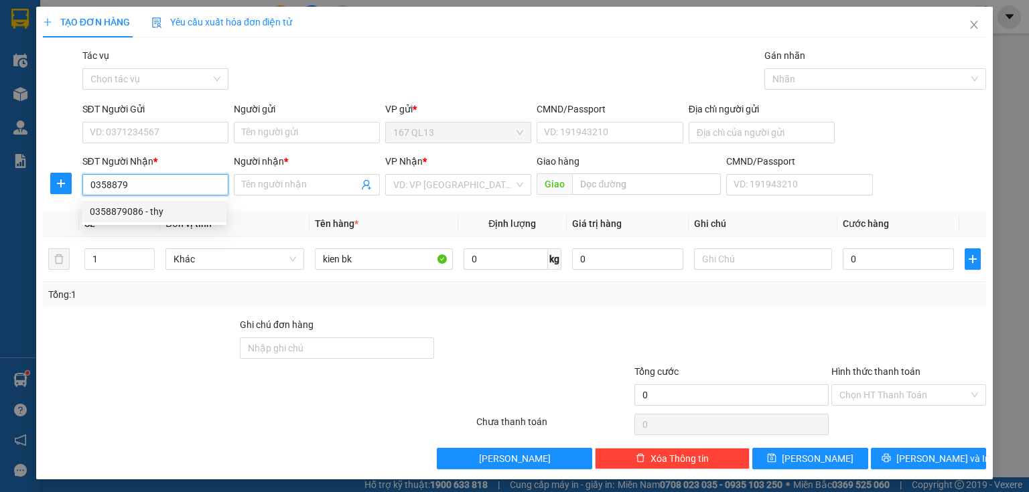
click at [159, 208] on div "0358879086 - thy" at bounding box center [154, 211] width 129 height 15
type input "0358879086"
type input "thy"
type input "phuoc thai"
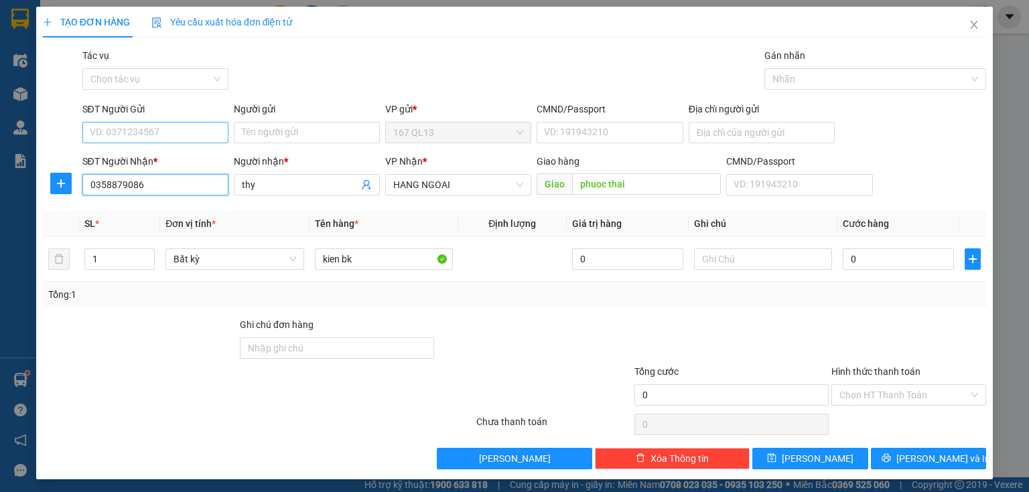
type input "0358879086"
click at [179, 126] on input "SĐT Người Gửi" at bounding box center [155, 132] width 146 height 21
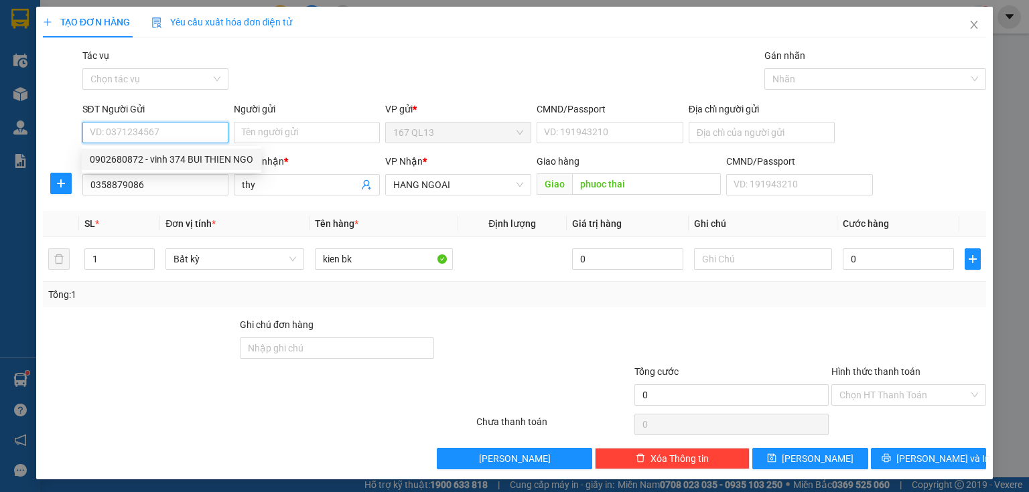
click at [159, 157] on div "0902680872 - vinh 374 BUI THIEN NGO" at bounding box center [171, 159] width 163 height 15
type input "0902680872"
type input "vinh 374 BUI THIEN NGO"
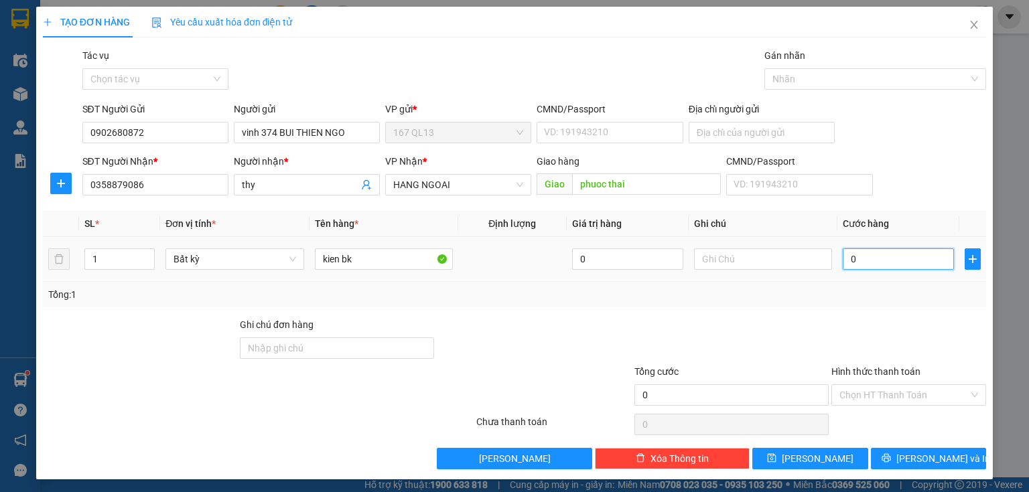
click at [843, 256] on input "0" at bounding box center [898, 259] width 111 height 21
type input "5"
type input "50"
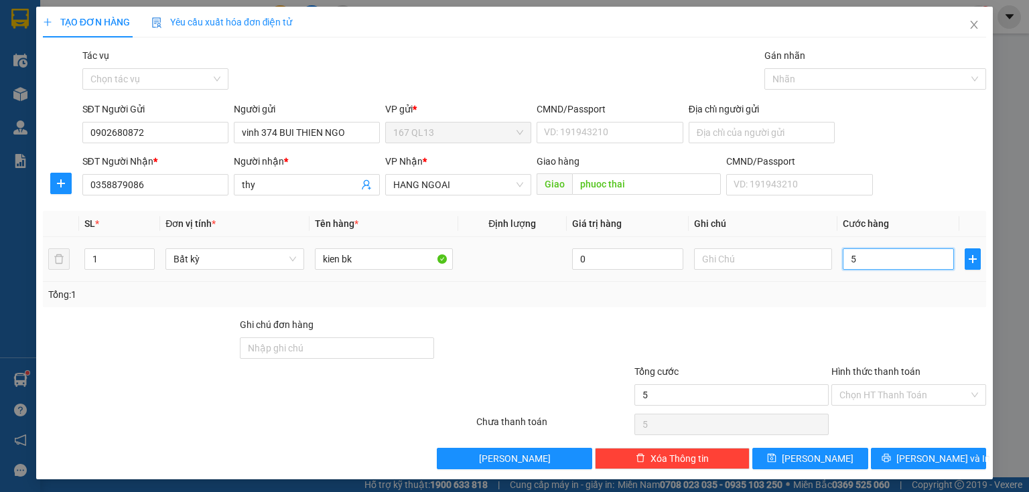
type input "50"
type input "5"
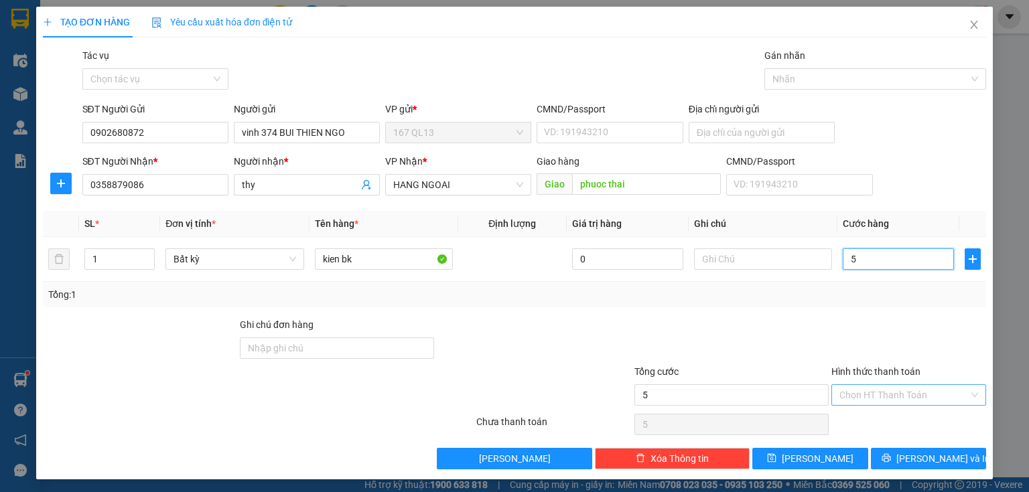
type input "0"
click at [916, 392] on input "Hình thức thanh toán" at bounding box center [903, 395] width 129 height 20
click at [843, 251] on input "0" at bounding box center [898, 259] width 111 height 21
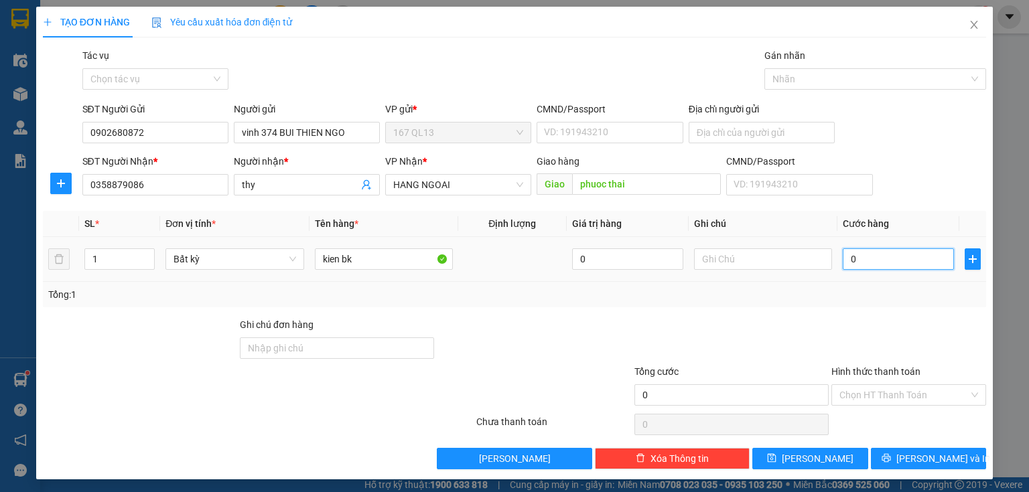
type input "6"
type input "60"
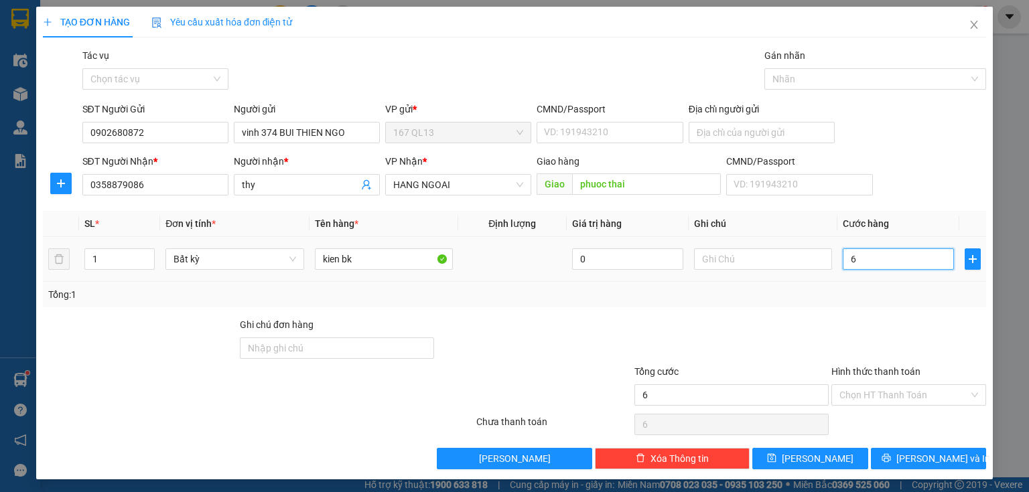
type input "60"
type input "60.000"
click at [930, 456] on span "[PERSON_NAME] và In" at bounding box center [943, 459] width 94 height 15
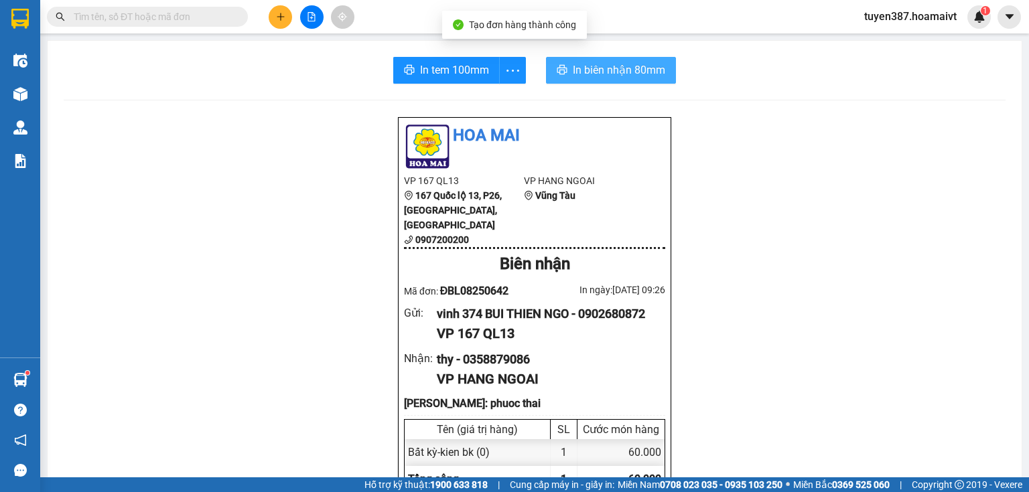
click at [578, 64] on span "In biên nhận 80mm" at bounding box center [619, 70] width 92 height 17
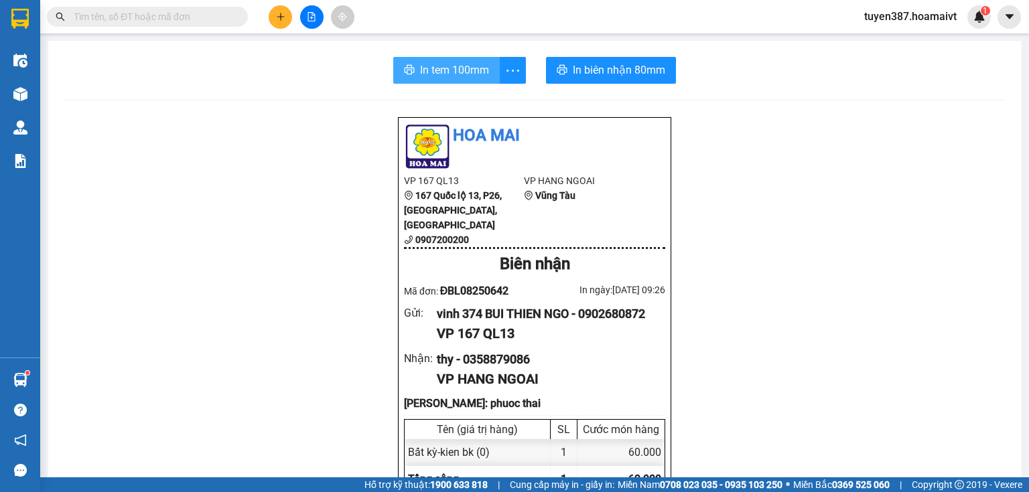
click at [432, 70] on span "In tem 100mm" at bounding box center [454, 70] width 69 height 17
click at [439, 67] on span "In tem 100mm" at bounding box center [454, 70] width 69 height 17
click at [280, 15] on icon "plus" at bounding box center [280, 16] width 1 height 7
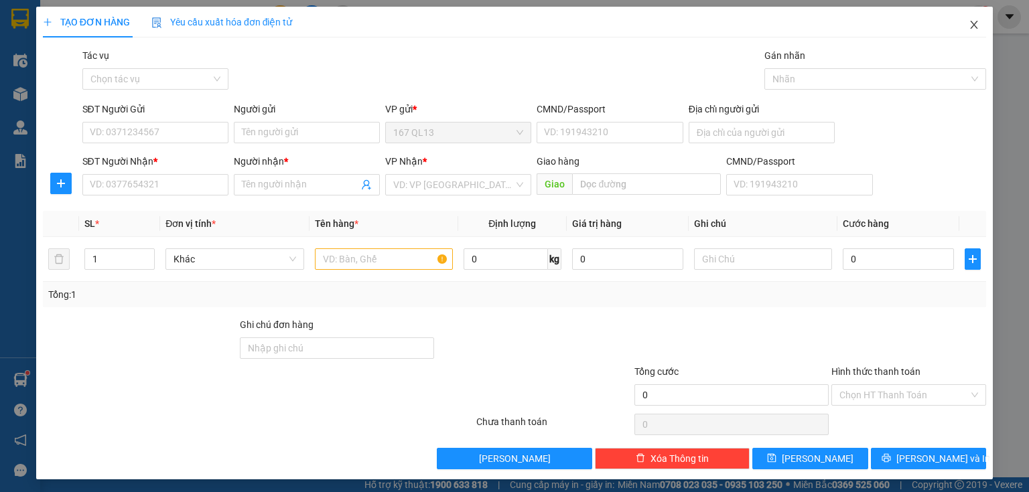
click at [969, 21] on icon "close" at bounding box center [974, 24] width 11 height 11
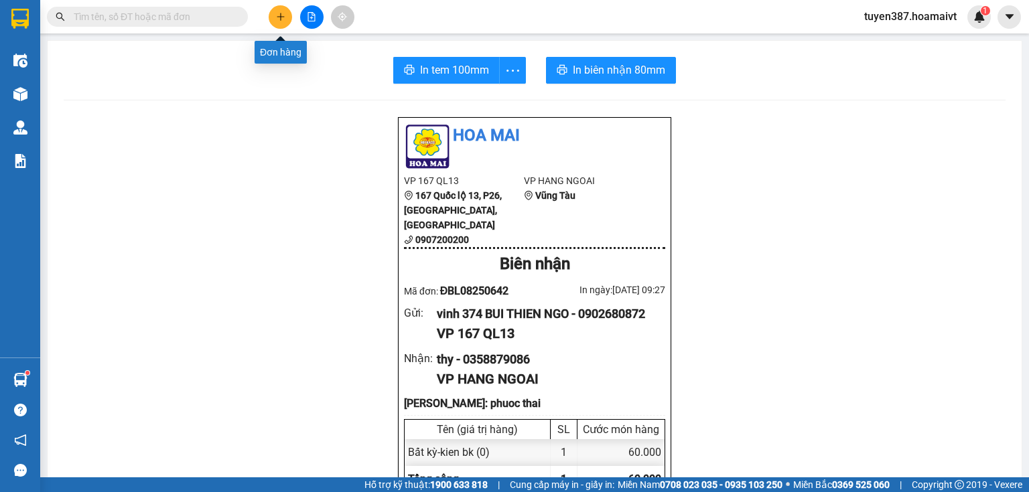
click at [283, 14] on icon "plus" at bounding box center [280, 16] width 9 height 9
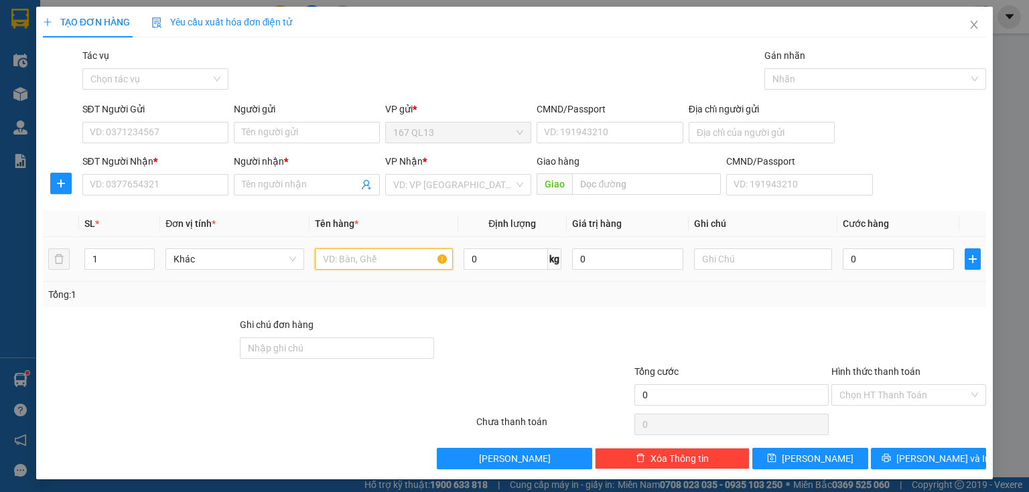
click at [413, 261] on input "text" at bounding box center [384, 259] width 138 height 21
type input "thung"
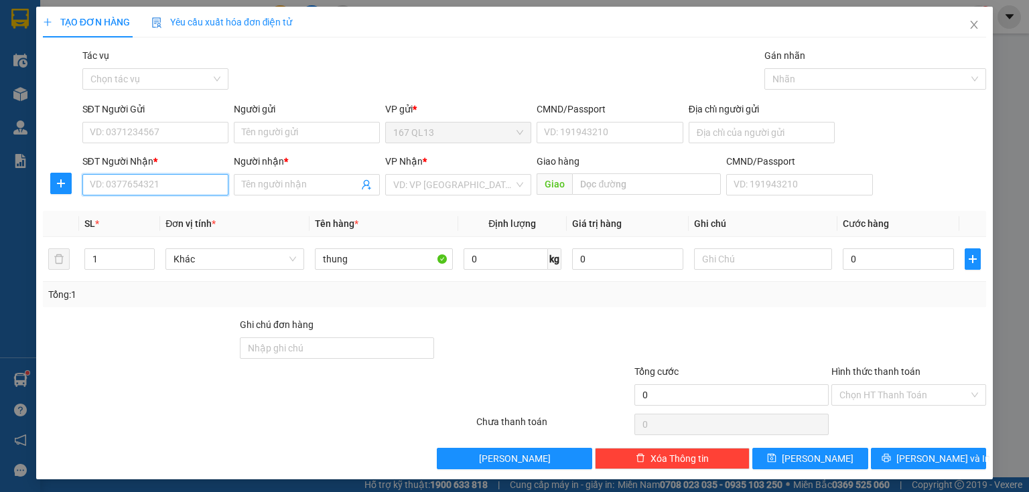
click at [180, 183] on input "SĐT Người Nhận *" at bounding box center [155, 184] width 146 height 21
type input "0916436896"
click at [165, 207] on div "0916436896 - Vy524/34/1 30/4" at bounding box center [156, 211] width 133 height 15
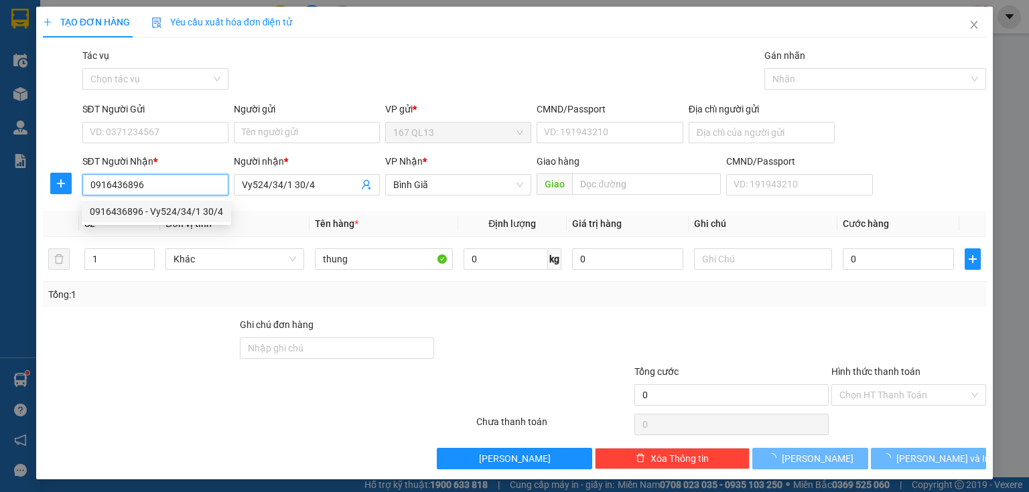
type input "Vy524/34/1 30/4"
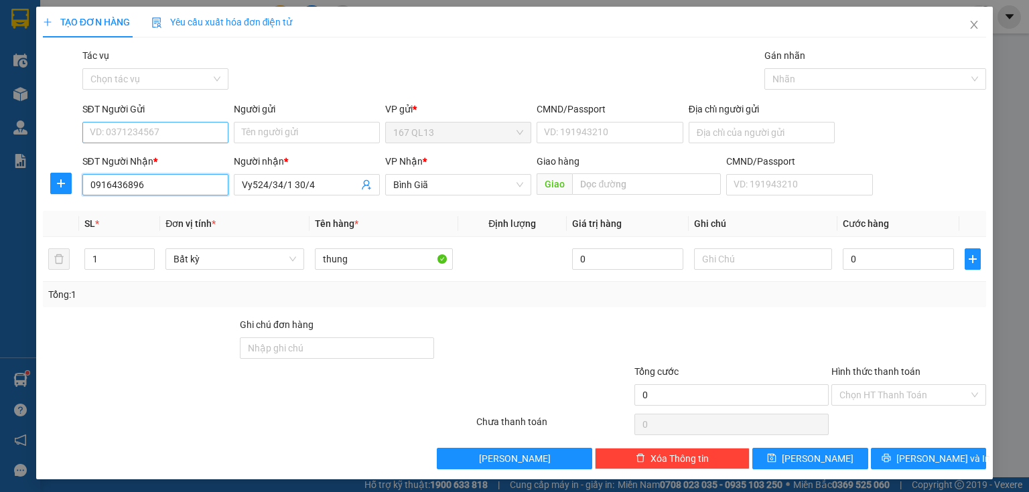
type input "0916436896"
click at [167, 128] on input "SĐT Người Gửi" at bounding box center [155, 132] width 146 height 21
click at [159, 158] on div "0853188481 - thuy" at bounding box center [154, 159] width 129 height 15
type input "0853188481"
type input "thuy"
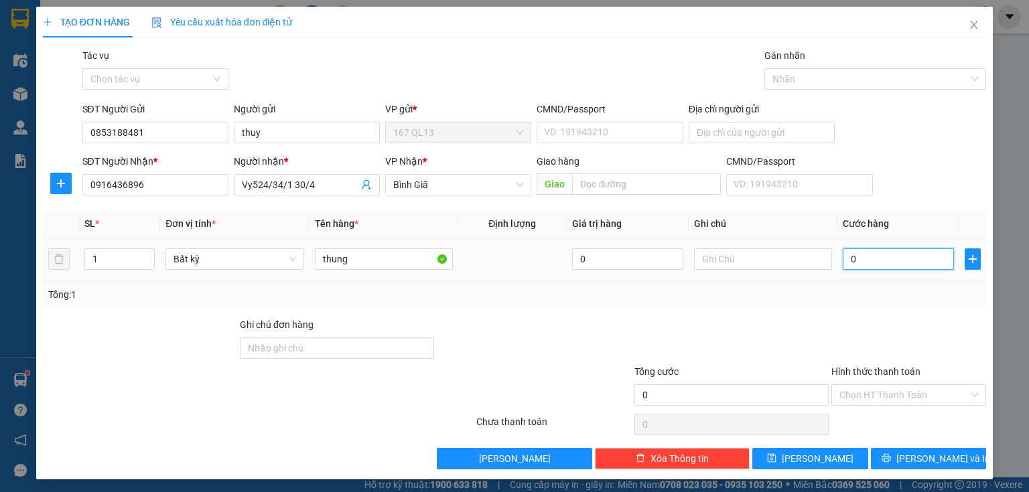
click at [843, 257] on input "0" at bounding box center [898, 259] width 111 height 21
type input "4"
type input "40"
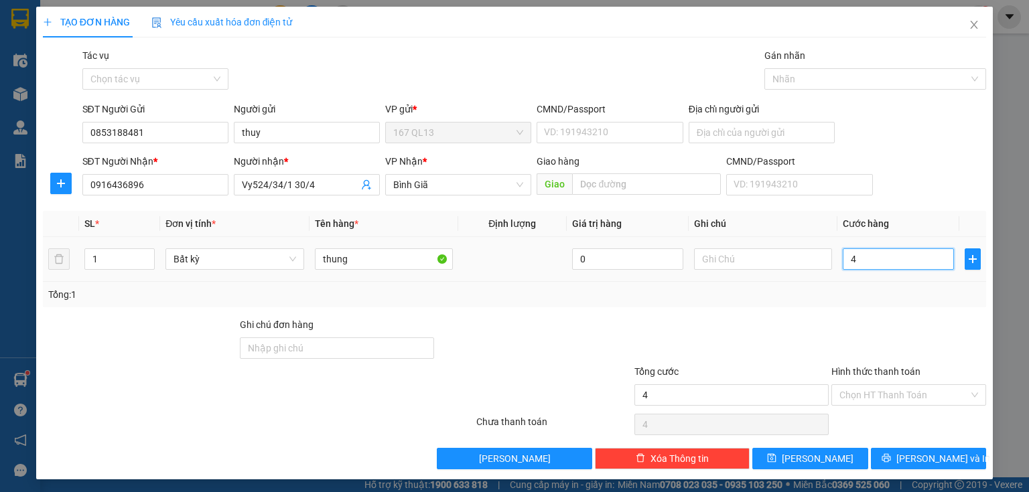
type input "40"
type input "40.000"
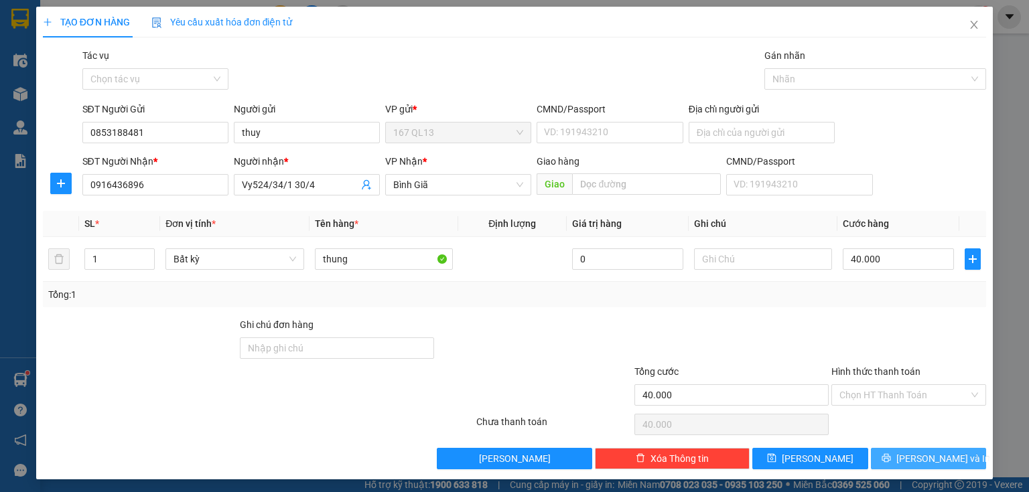
click at [919, 457] on span "[PERSON_NAME] và In" at bounding box center [943, 459] width 94 height 15
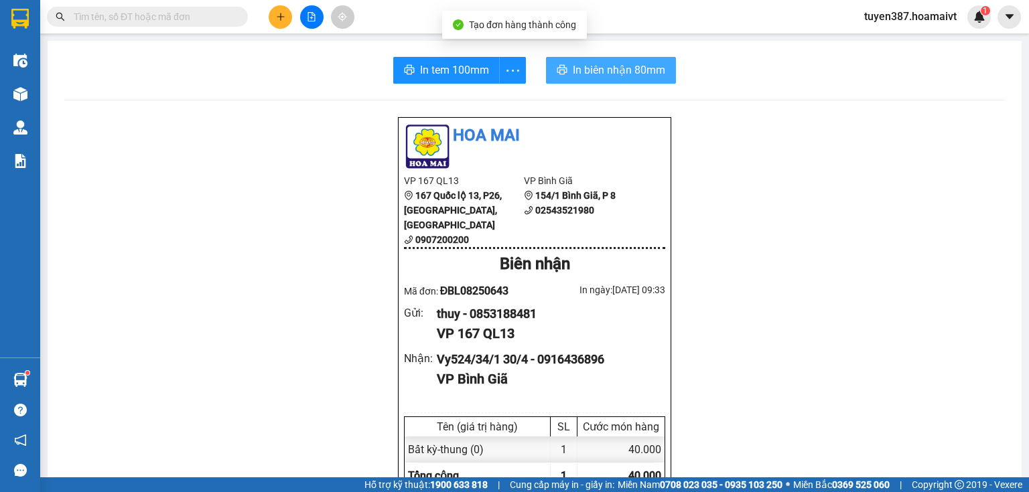
click at [586, 69] on span "In biên nhận 80mm" at bounding box center [619, 70] width 92 height 17
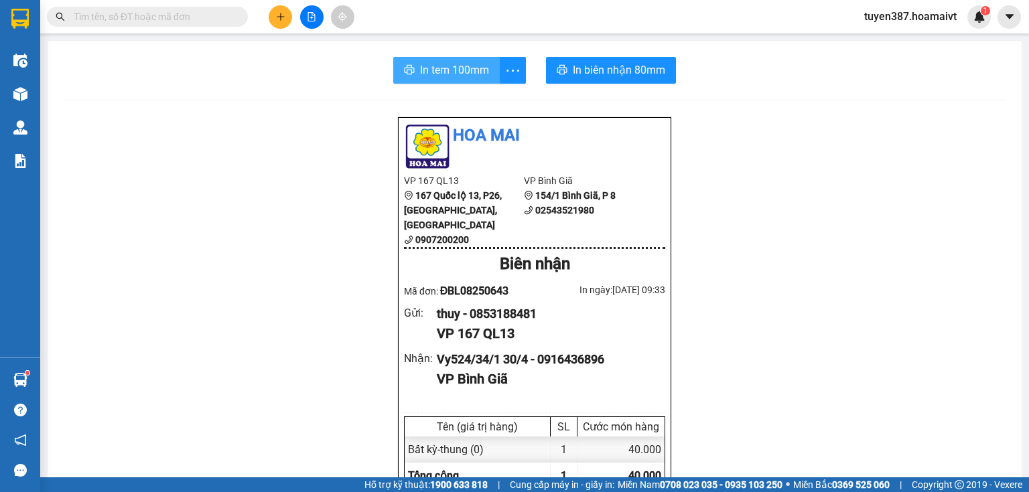
click at [437, 66] on span "In tem 100mm" at bounding box center [454, 70] width 69 height 17
click at [283, 15] on icon "plus" at bounding box center [280, 16] width 9 height 9
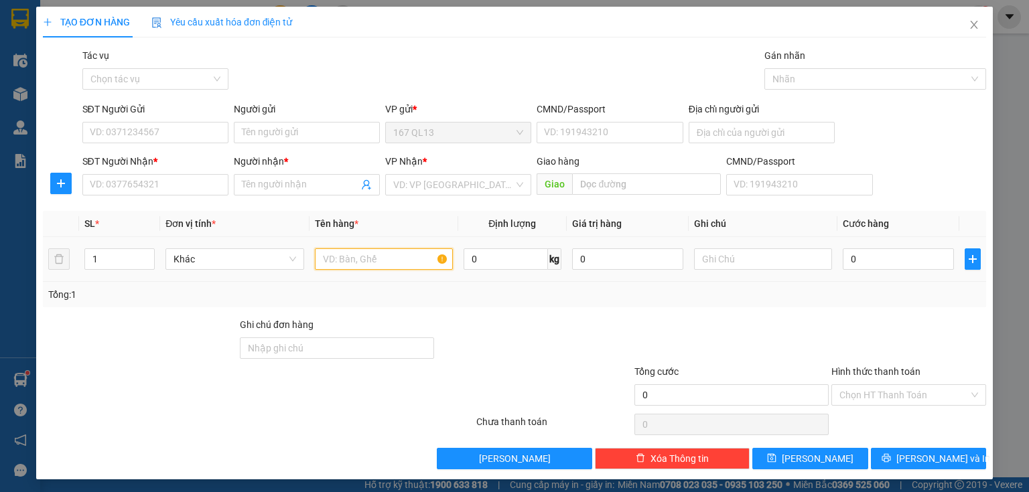
click at [391, 253] on input "text" at bounding box center [384, 259] width 138 height 21
type input "thung bk"
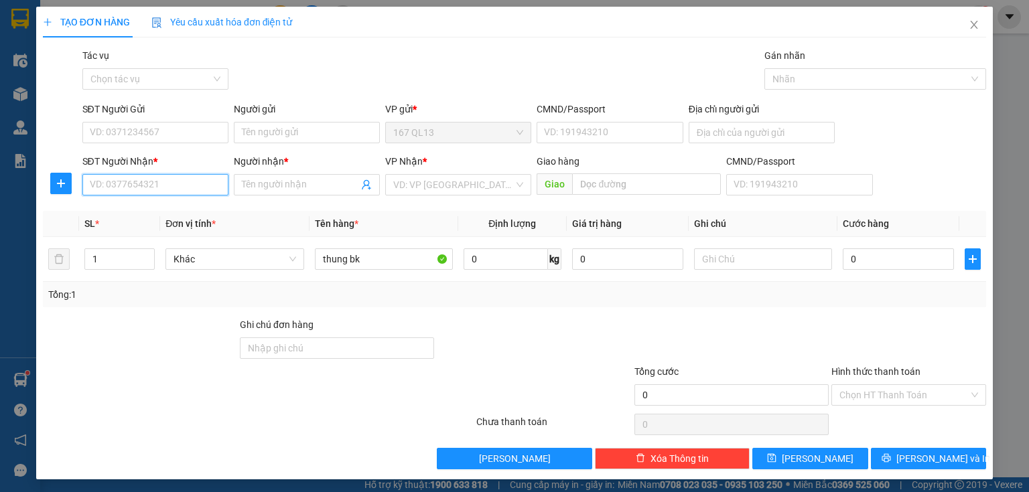
click at [200, 186] on input "SĐT Người Nhận *" at bounding box center [155, 184] width 146 height 21
click at [163, 183] on input "0981832" at bounding box center [155, 184] width 146 height 21
type input "0981832192"
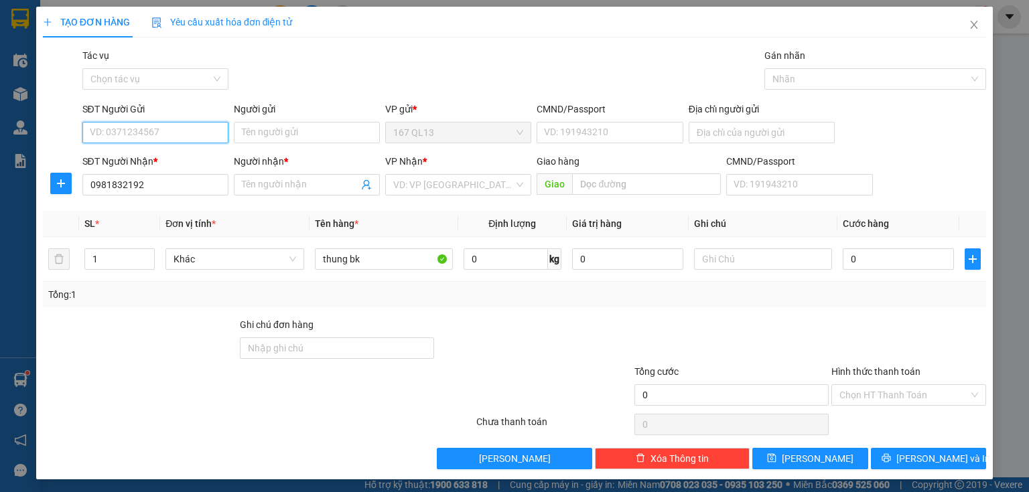
click at [161, 129] on input "SĐT Người Gửi" at bounding box center [155, 132] width 146 height 21
type input "0799191813"
click at [159, 159] on div "0799191813 - thuan" at bounding box center [154, 159] width 129 height 15
type input "thuan"
type input "084300004187"
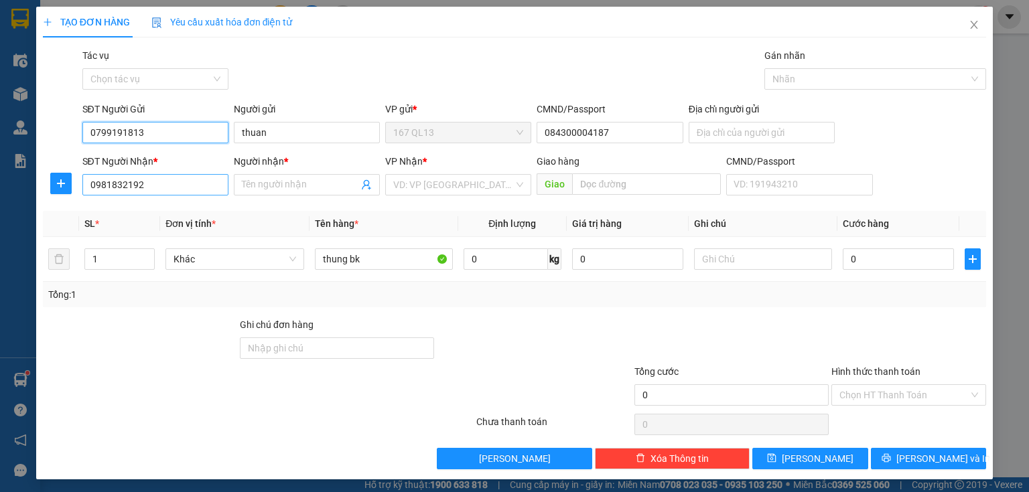
type input "0799191813"
click at [168, 187] on input "0981832192" at bounding box center [155, 184] width 146 height 21
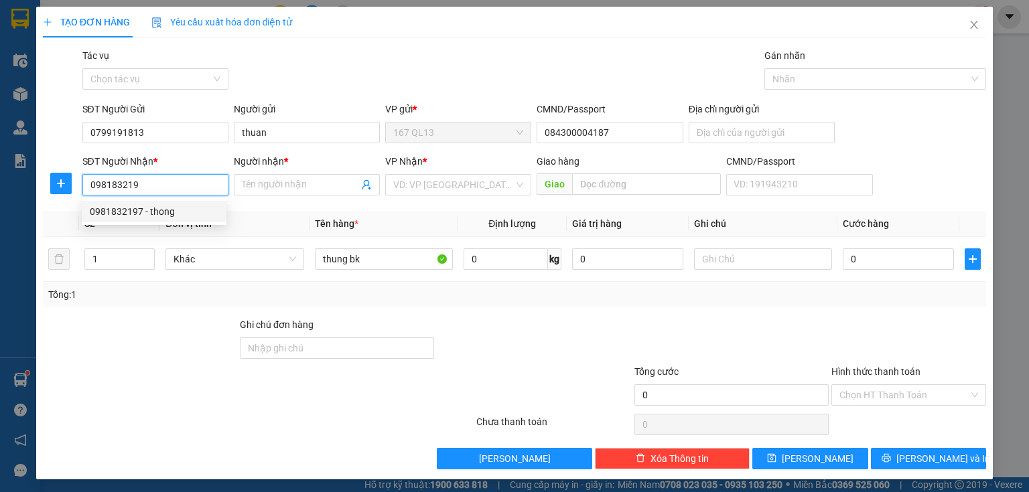
click at [161, 209] on div "0981832197 - thong" at bounding box center [154, 211] width 129 height 15
type input "0981832197"
type input "thong"
type input "cai mep"
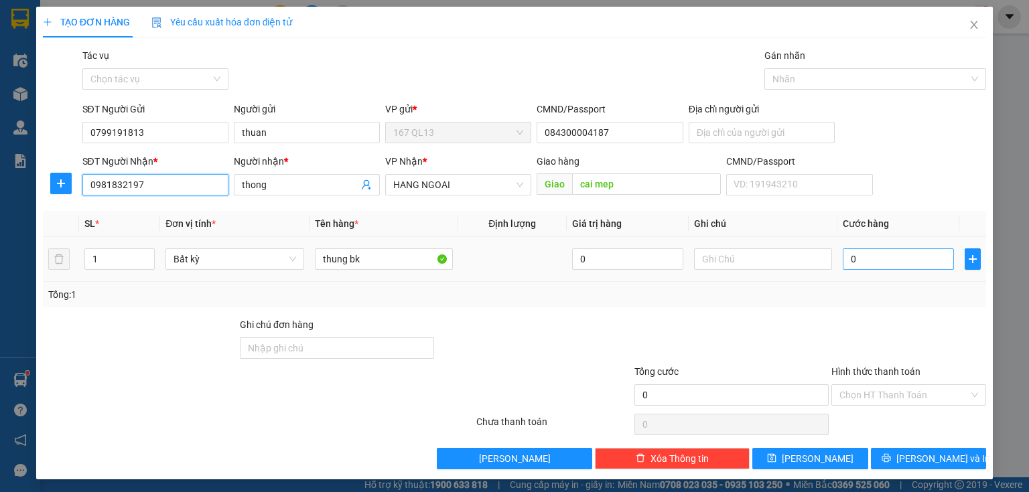
type input "0981832197"
click at [843, 257] on input "0" at bounding box center [898, 259] width 111 height 21
click at [843, 260] on input "0" at bounding box center [898, 259] width 111 height 21
type input "70"
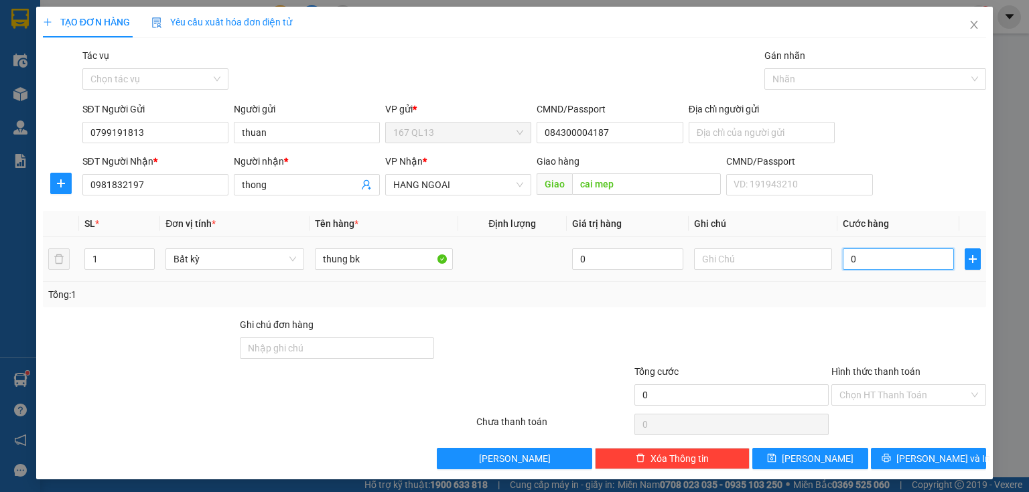
type input "70"
type input "700"
type input "70"
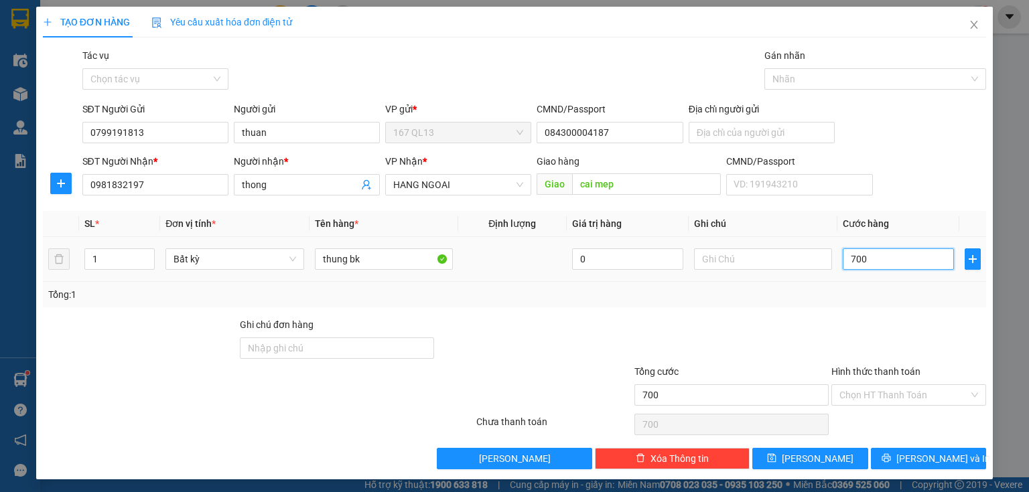
type input "70"
click at [866, 258] on input "70" at bounding box center [898, 259] width 111 height 21
type input "70.000"
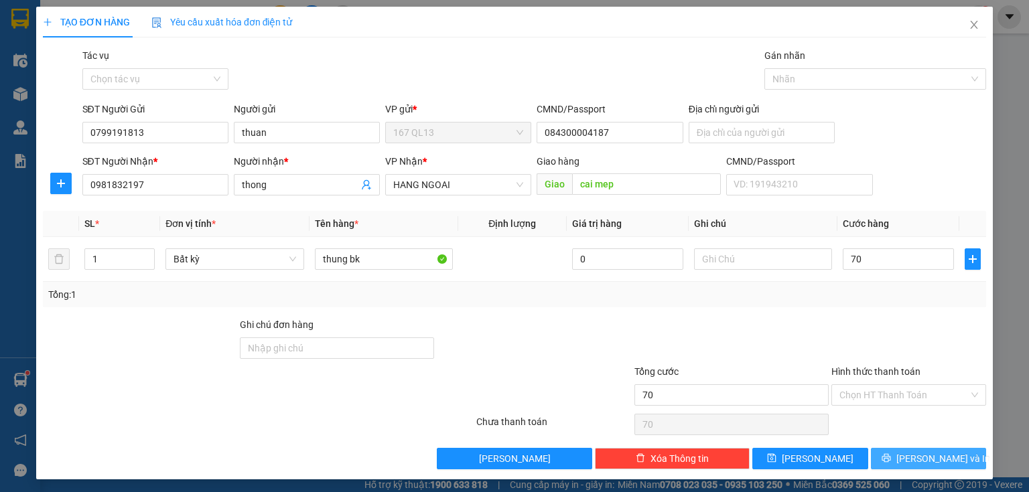
type input "70.000"
click at [933, 456] on span "[PERSON_NAME] và In" at bounding box center [943, 459] width 94 height 15
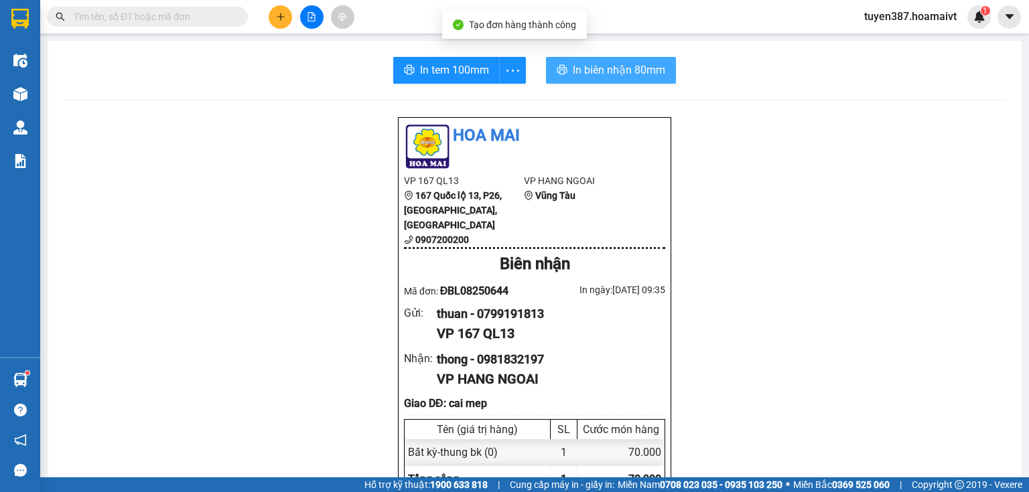
click at [580, 67] on span "In biên nhận 80mm" at bounding box center [619, 70] width 92 height 17
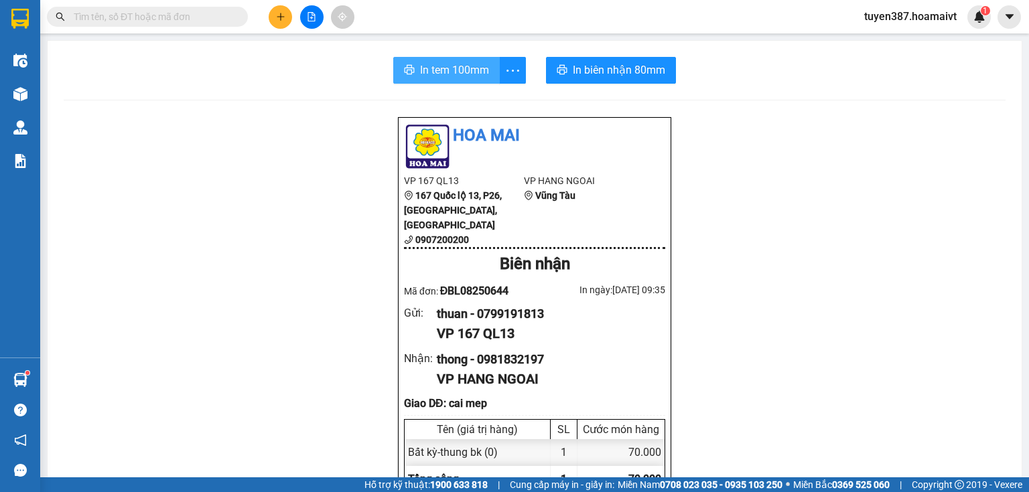
click at [442, 64] on span "In tem 100mm" at bounding box center [454, 70] width 69 height 17
click at [281, 17] on icon "plus" at bounding box center [280, 16] width 9 height 9
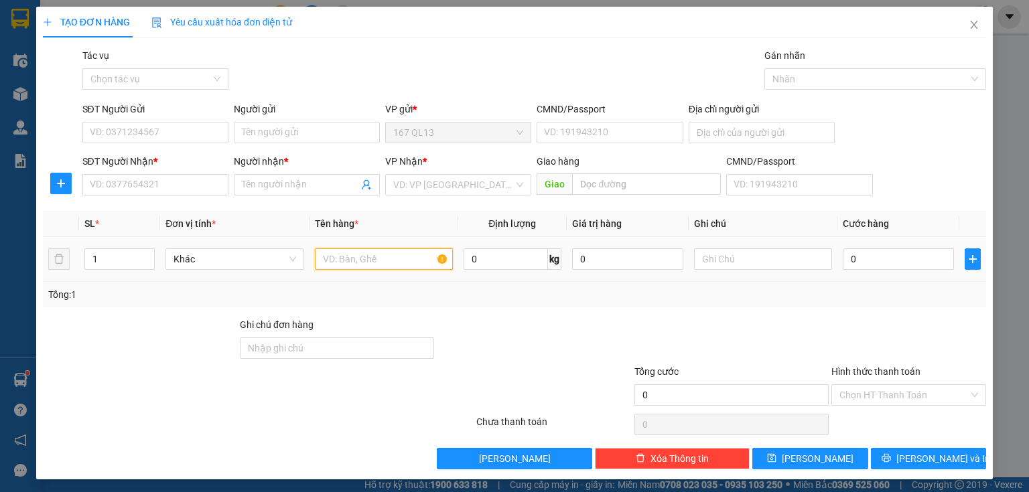
click at [366, 257] on input "text" at bounding box center [384, 259] width 138 height 21
type input "thung"
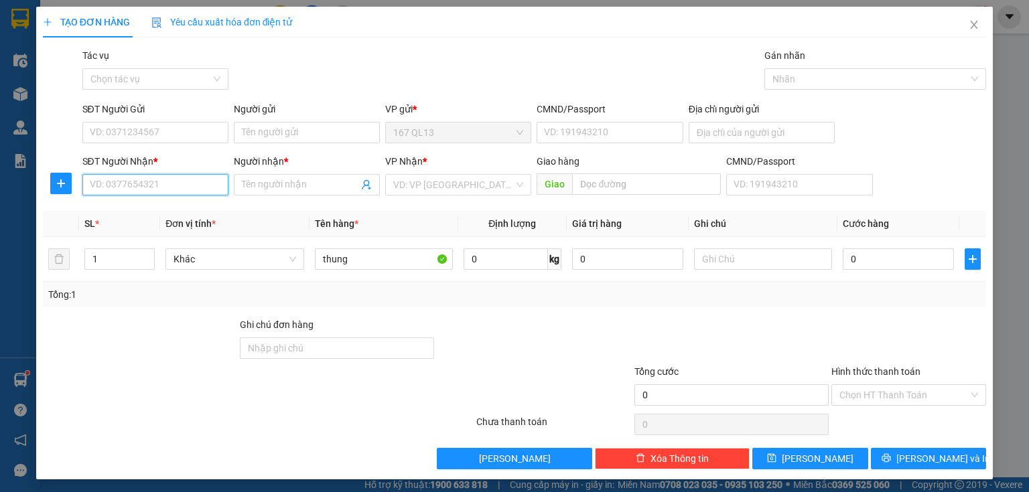
click at [171, 186] on input "SĐT Người Nhận *" at bounding box center [155, 184] width 146 height 21
type input "0"
click at [162, 212] on div "0946745990 - duyên" at bounding box center [154, 211] width 129 height 15
type input "0946745990"
type input "duyên"
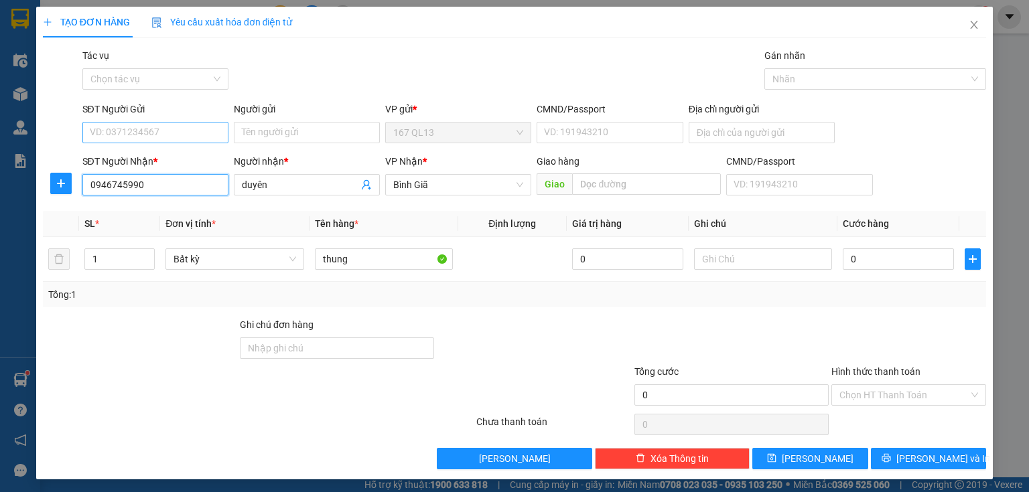
type input "0946745990"
click at [163, 133] on input "SĐT Người Gửi" at bounding box center [155, 132] width 146 height 21
click at [168, 159] on div "0984498397 - quy" at bounding box center [154, 159] width 129 height 15
type input "0984498397"
type input "quy"
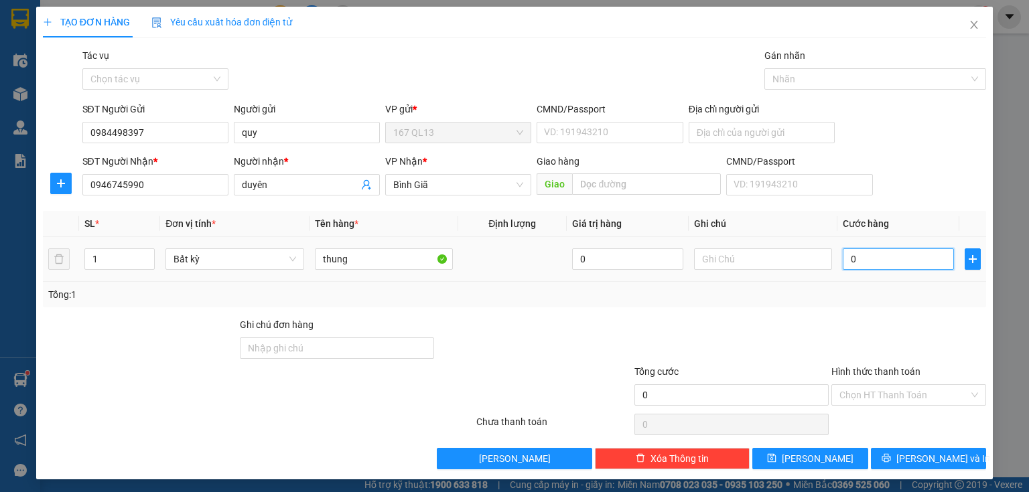
click at [843, 261] on input "0" at bounding box center [898, 259] width 111 height 21
click at [151, 131] on input "0984498397" at bounding box center [155, 132] width 146 height 21
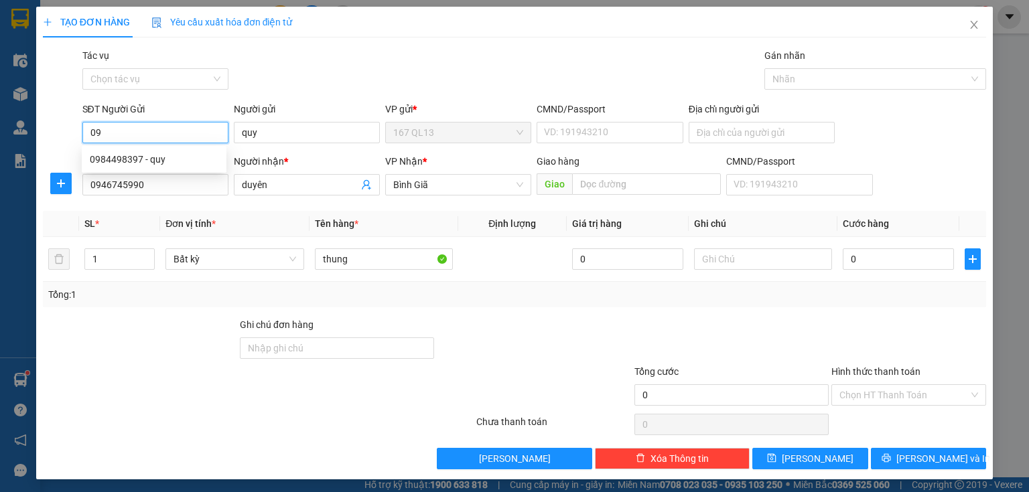
type input "0"
click at [166, 157] on div "0909794786 - hong" at bounding box center [154, 159] width 129 height 15
type input "0909794786"
type input "hong"
type input "079082031695"
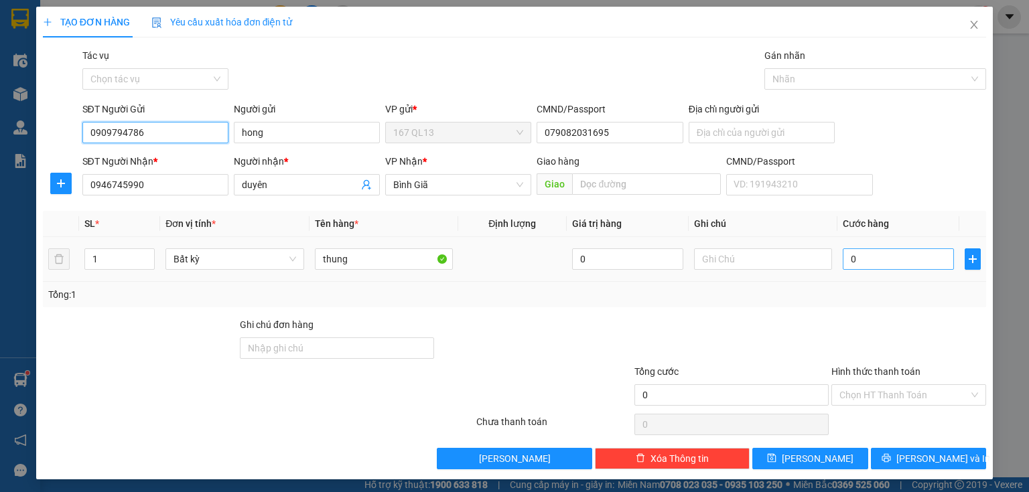
type input "0909794786"
click at [843, 257] on input "0" at bounding box center [898, 259] width 111 height 21
type input "4"
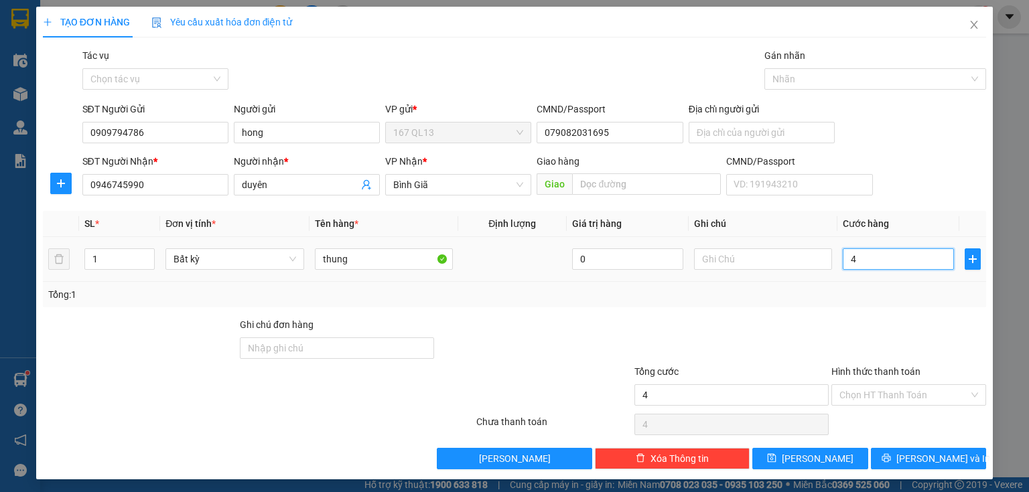
type input "40"
click at [925, 458] on span "[PERSON_NAME] và In" at bounding box center [943, 459] width 94 height 15
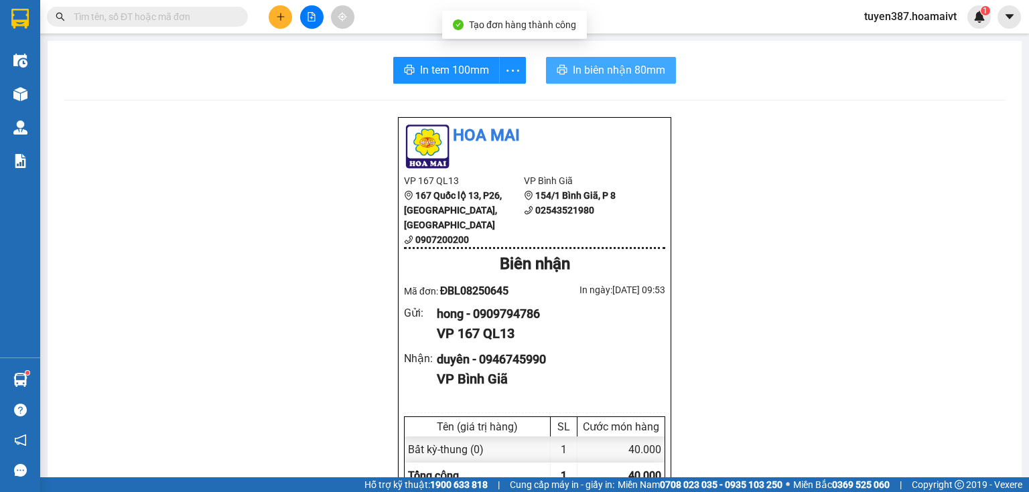
click at [590, 68] on span "In biên nhận 80mm" at bounding box center [619, 70] width 92 height 17
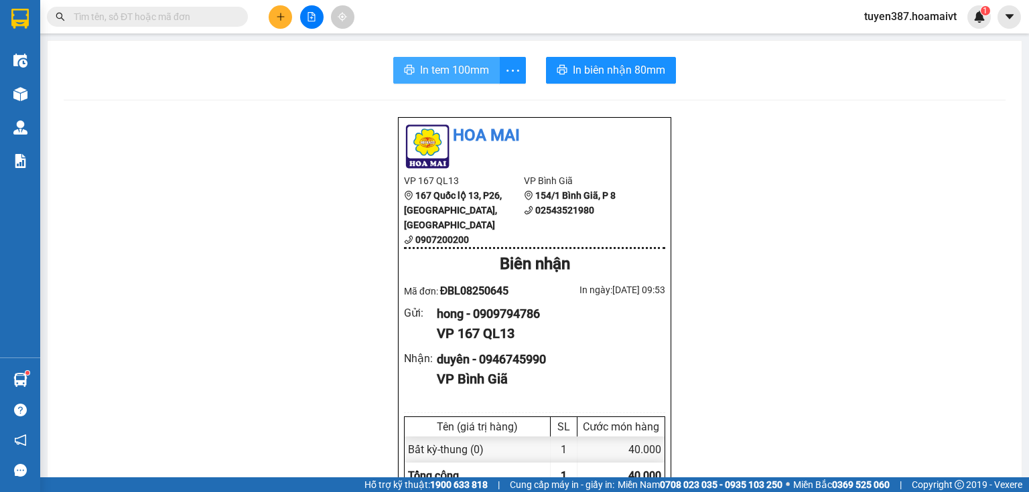
click at [434, 66] on span "In tem 100mm" at bounding box center [454, 70] width 69 height 17
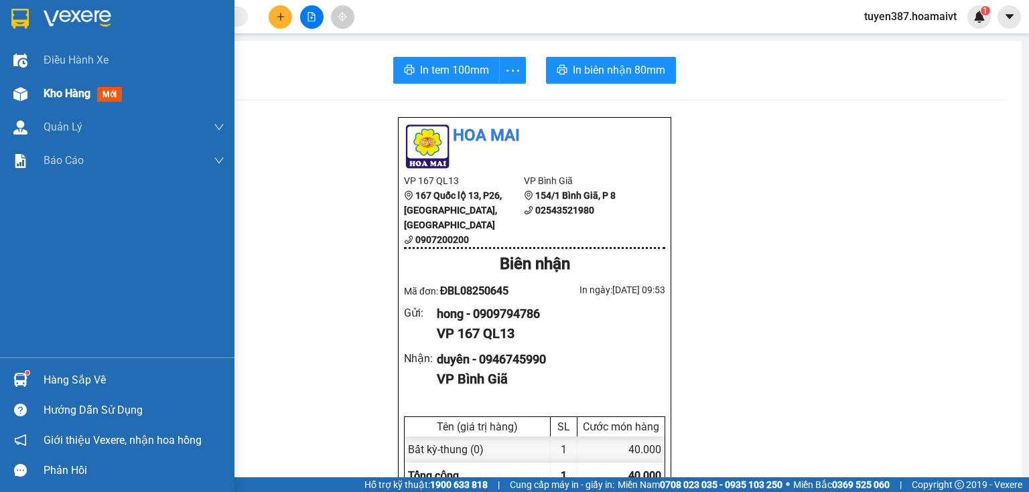
click at [105, 94] on span "mới" at bounding box center [109, 94] width 25 height 15
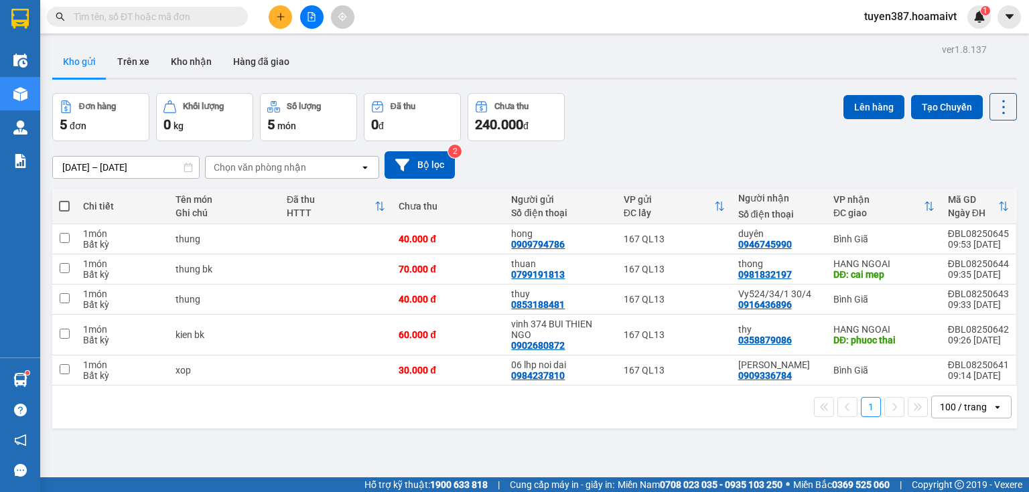
click at [309, 166] on div "Chọn văn phòng nhận" at bounding box center [283, 167] width 154 height 21
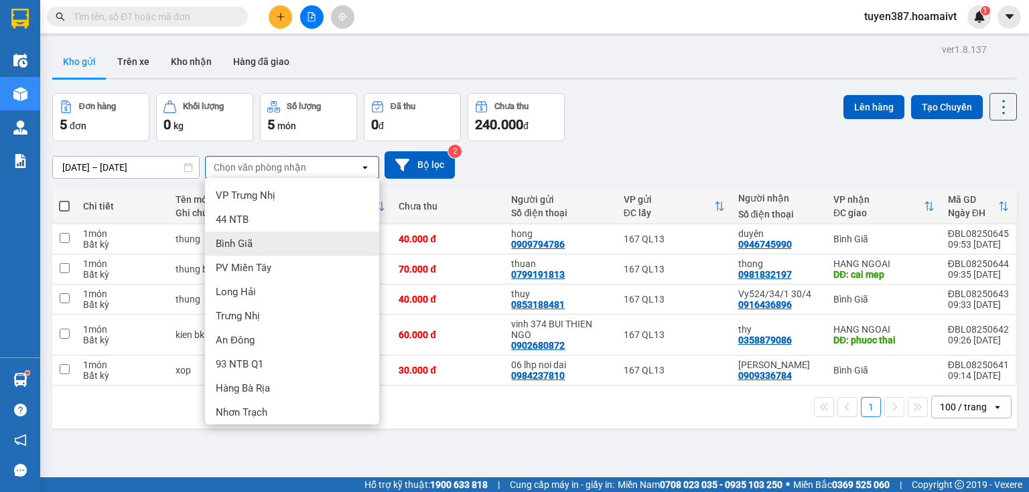
click at [262, 241] on div "Bình Giã" at bounding box center [292, 244] width 174 height 24
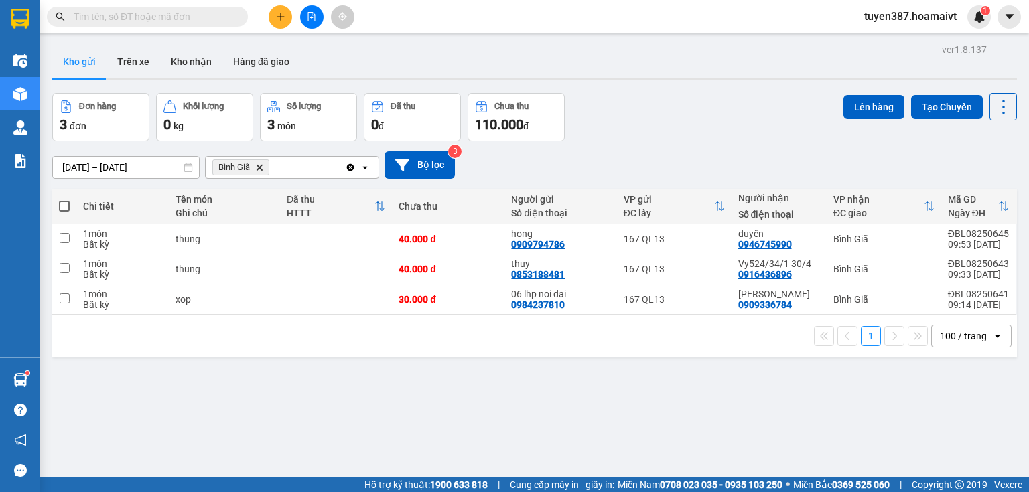
click at [62, 206] on span at bounding box center [64, 206] width 11 height 11
click at [64, 200] on input "checkbox" at bounding box center [64, 200] width 0 height 0
checkbox input "true"
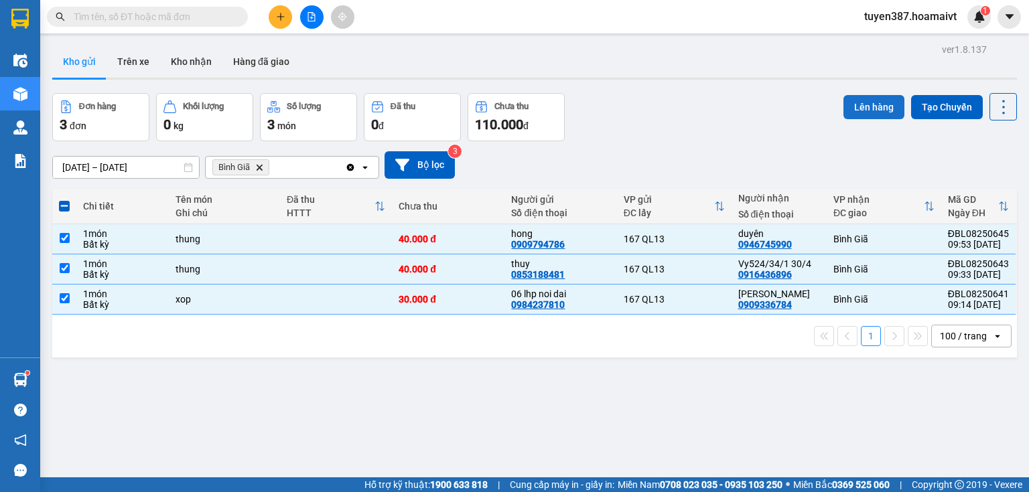
click at [868, 103] on button "Lên hàng" at bounding box center [873, 107] width 61 height 24
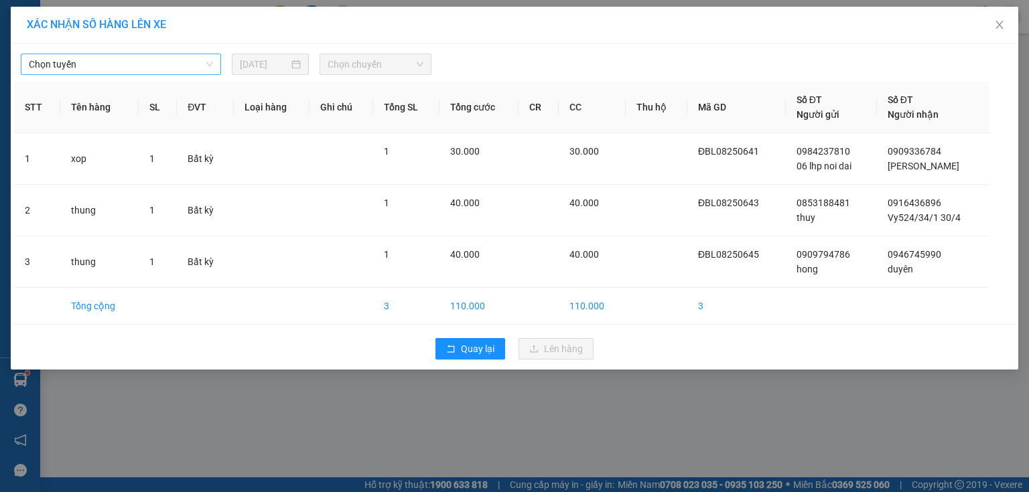
click at [145, 64] on span "Chọn tuyến" at bounding box center [121, 64] width 184 height 20
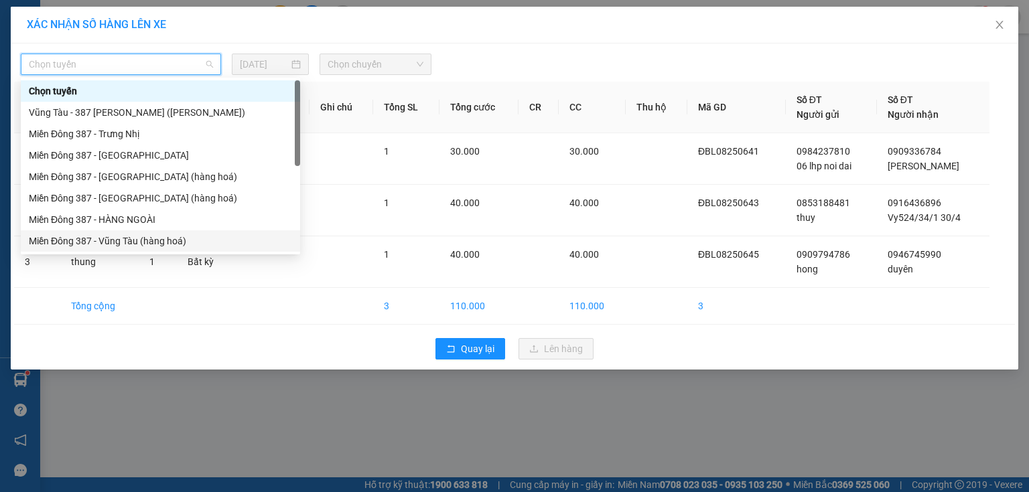
click at [112, 238] on div "Miền Đông 387 - Vũng Tàu (hàng hoá)" at bounding box center [160, 241] width 263 height 15
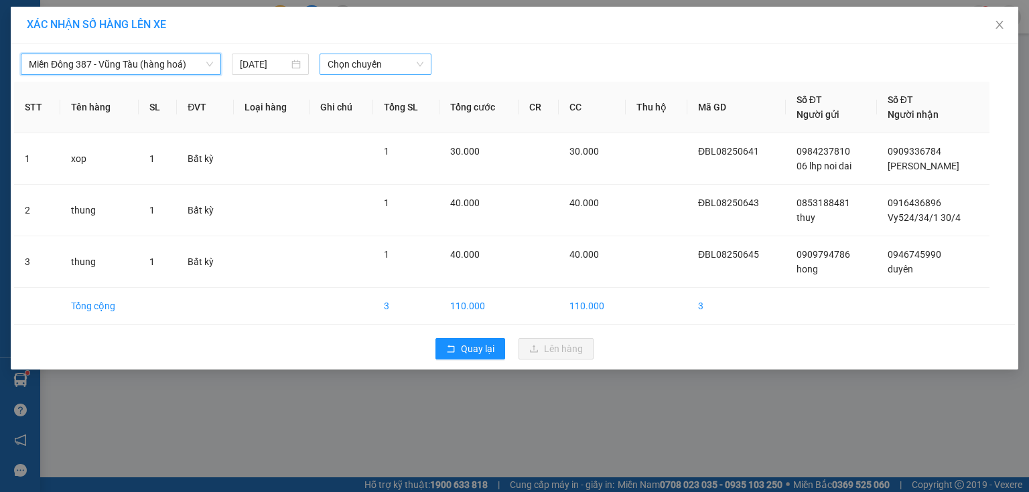
click at [401, 63] on span "Chọn chuyến" at bounding box center [376, 64] width 96 height 20
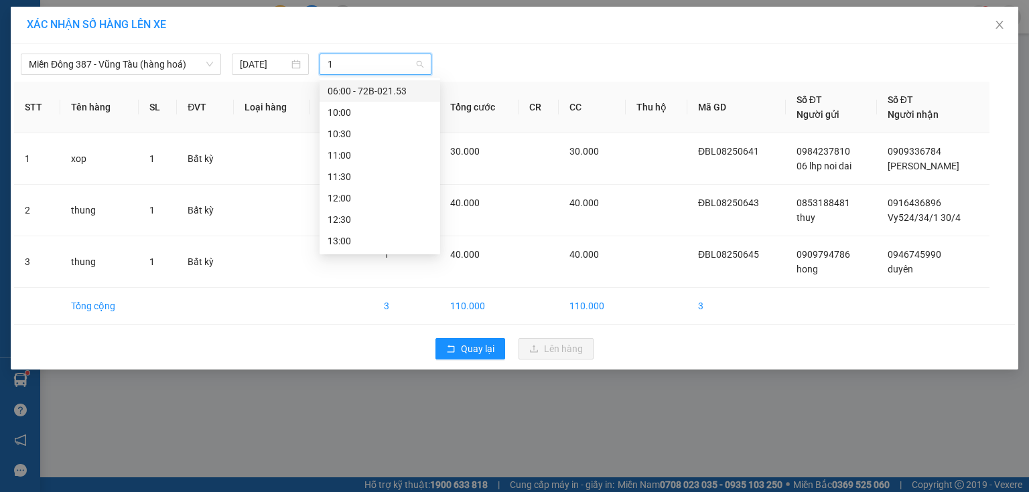
type input "10"
click at [360, 88] on div "10:00" at bounding box center [380, 91] width 105 height 15
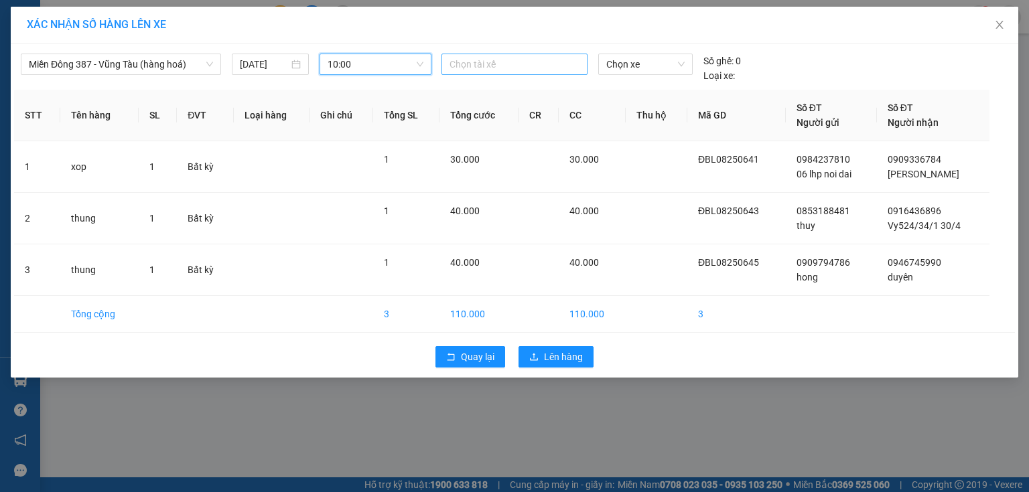
click at [496, 64] on div at bounding box center [514, 64] width 139 height 16
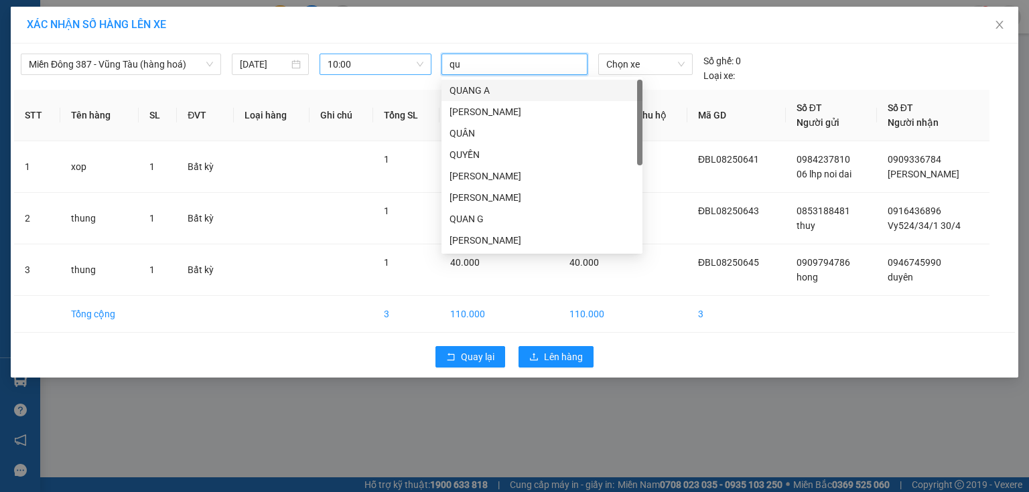
type input "quy"
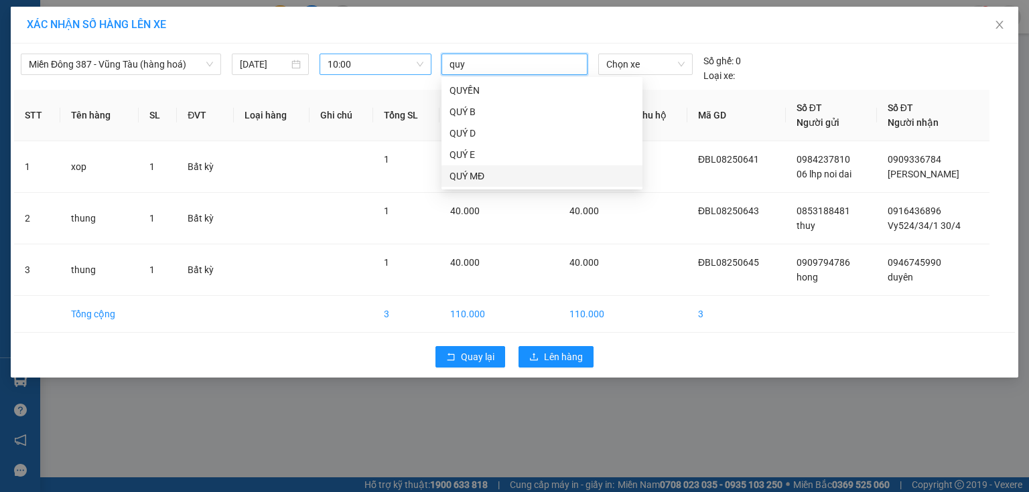
click at [469, 169] on div "QUÝ MĐ" at bounding box center [542, 176] width 185 height 15
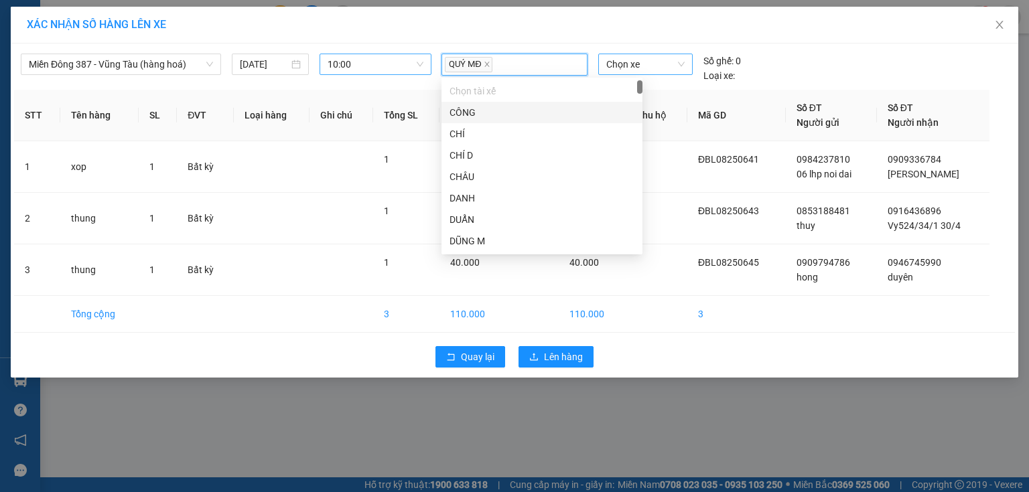
click at [659, 62] on span "Chọn xe" at bounding box center [645, 64] width 78 height 20
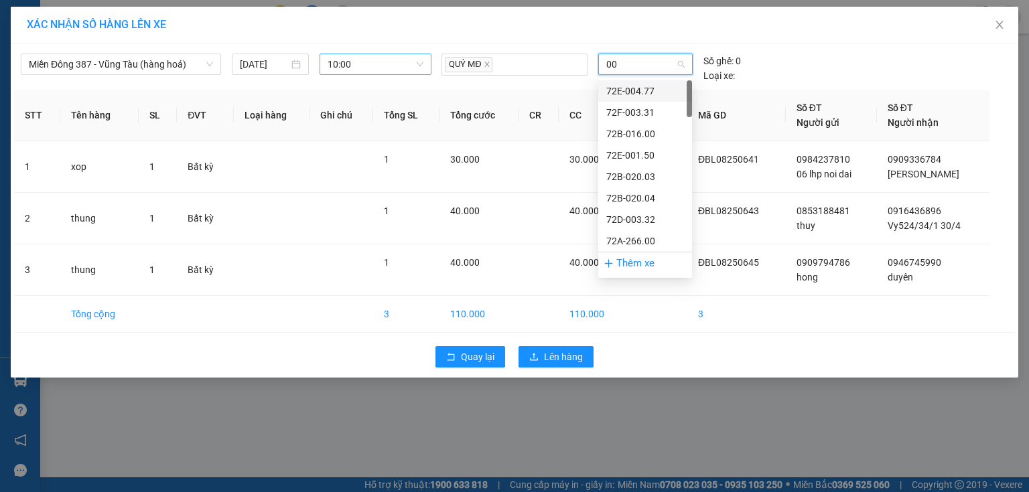
type input "007"
click at [630, 130] on div "72H-070.07" at bounding box center [645, 134] width 78 height 15
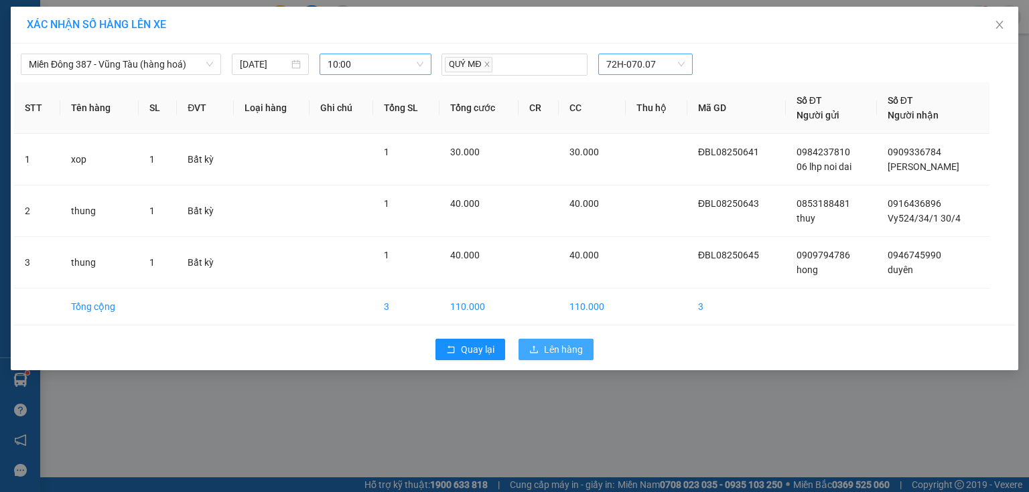
click at [560, 343] on span "Lên hàng" at bounding box center [563, 349] width 39 height 15
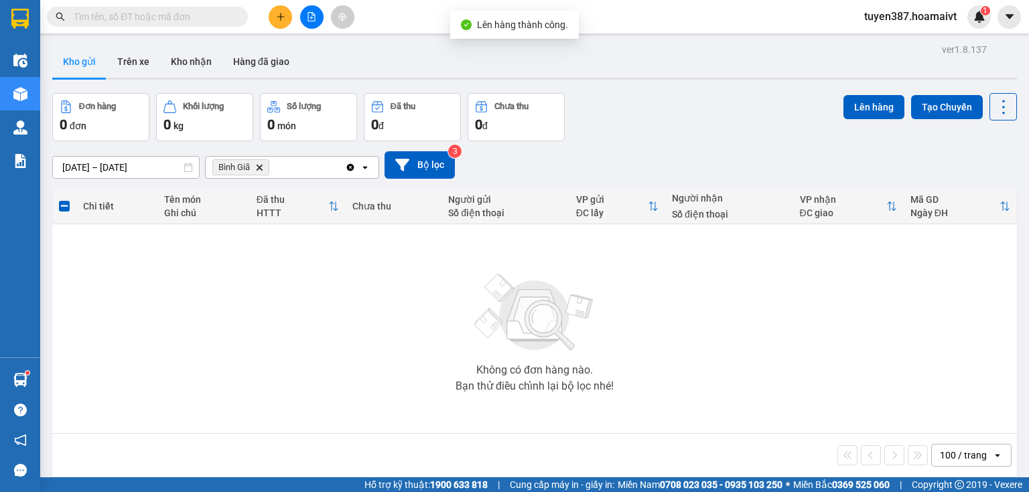
click at [258, 165] on icon "Delete" at bounding box center [259, 167] width 8 height 8
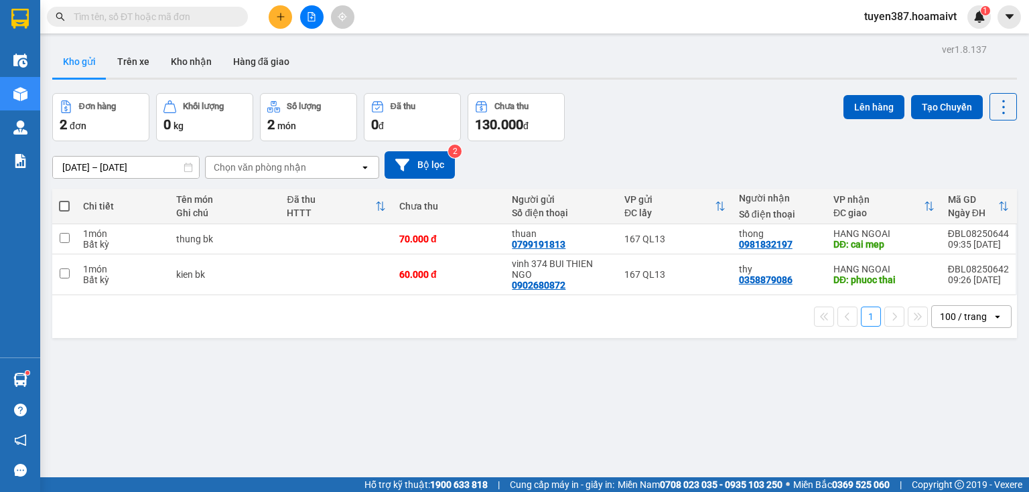
click at [62, 205] on span at bounding box center [64, 206] width 11 height 11
click at [64, 200] on input "checkbox" at bounding box center [64, 200] width 0 height 0
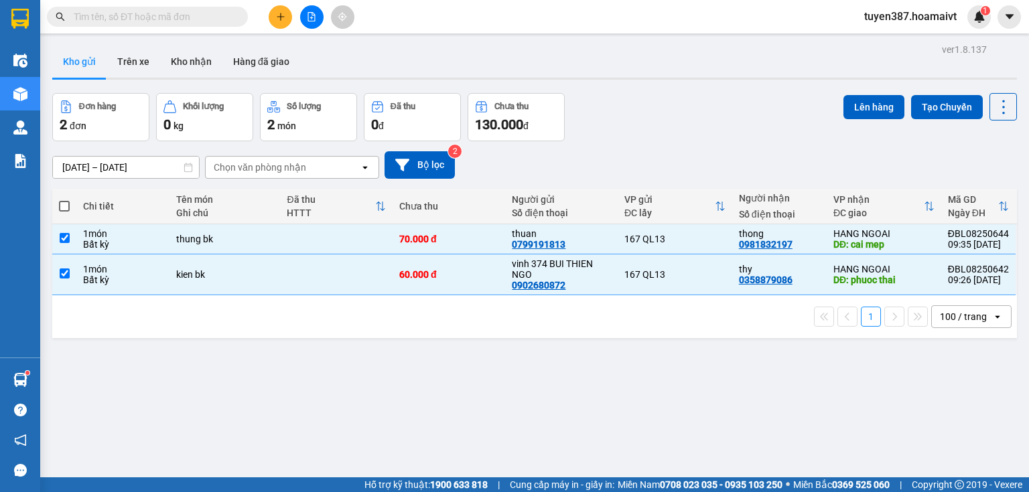
checkbox input "true"
click at [871, 105] on button "Lên hàng" at bounding box center [873, 107] width 61 height 24
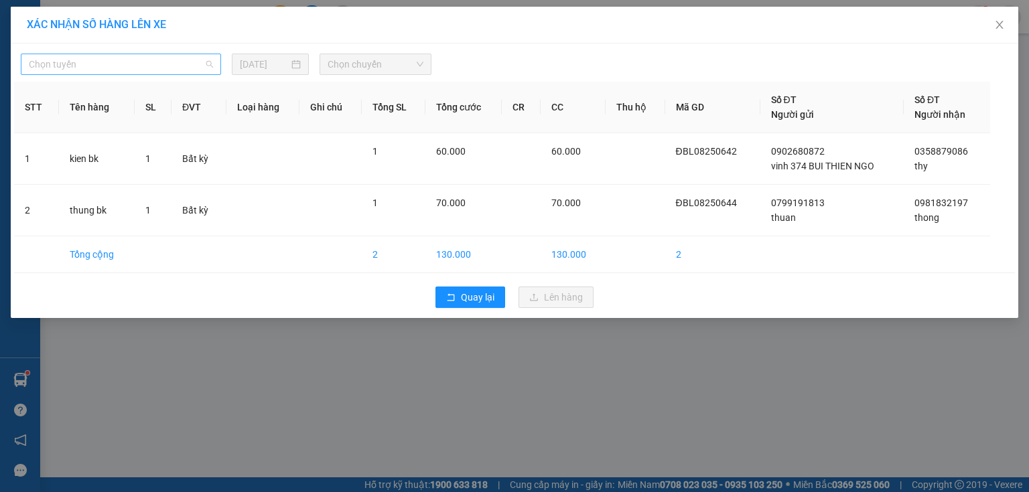
click at [109, 64] on span "Chọn tuyến" at bounding box center [121, 64] width 184 height 20
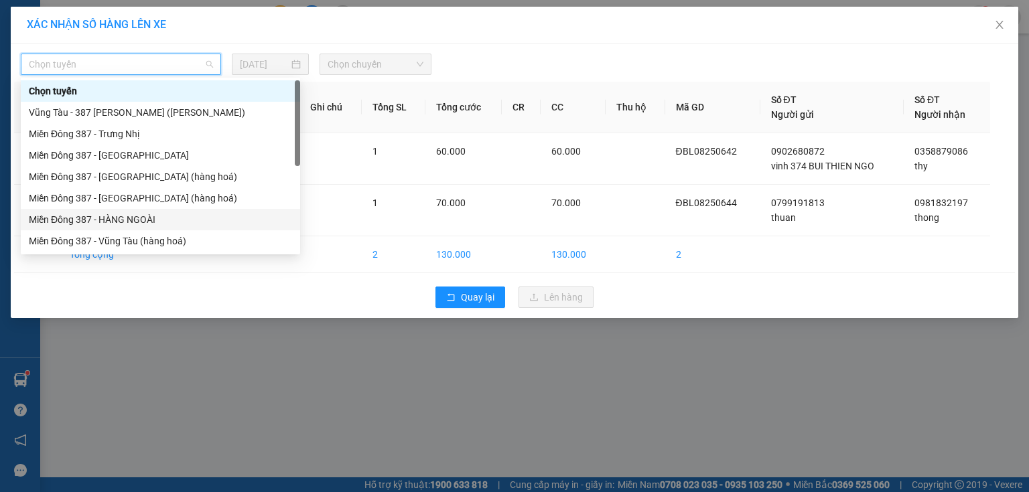
click at [107, 216] on div "Miền Đông 387 - HÀNG NGOÀI" at bounding box center [160, 219] width 263 height 15
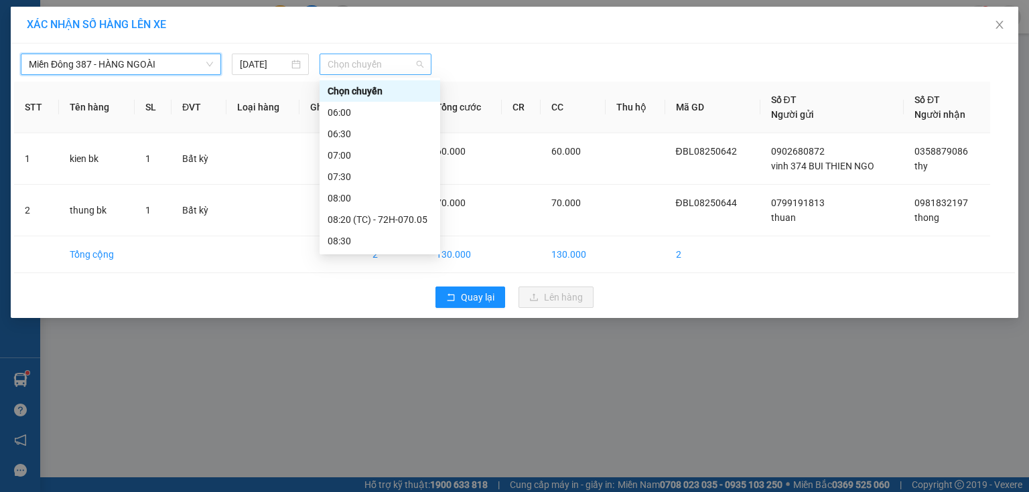
click at [400, 62] on span "Chọn chuyến" at bounding box center [376, 64] width 96 height 20
type input "10"
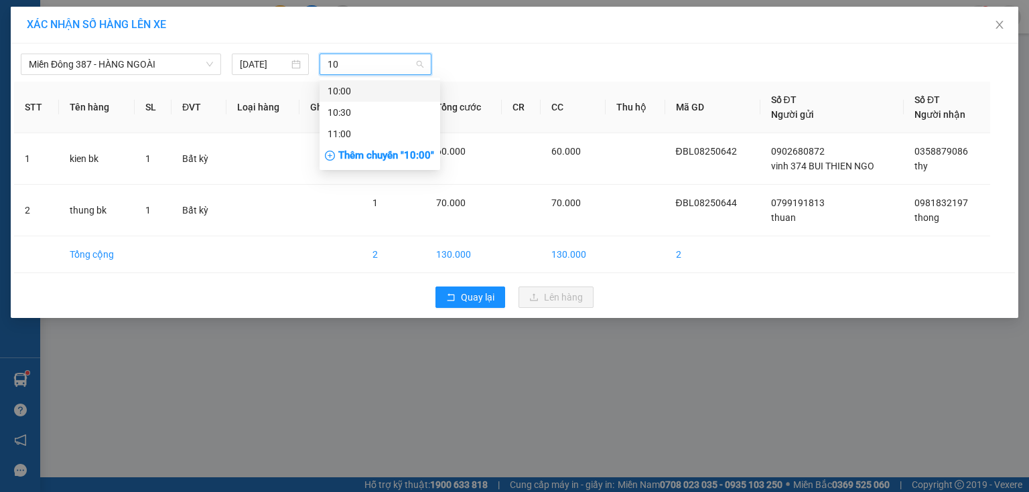
click at [355, 90] on div "10:00" at bounding box center [380, 91] width 105 height 15
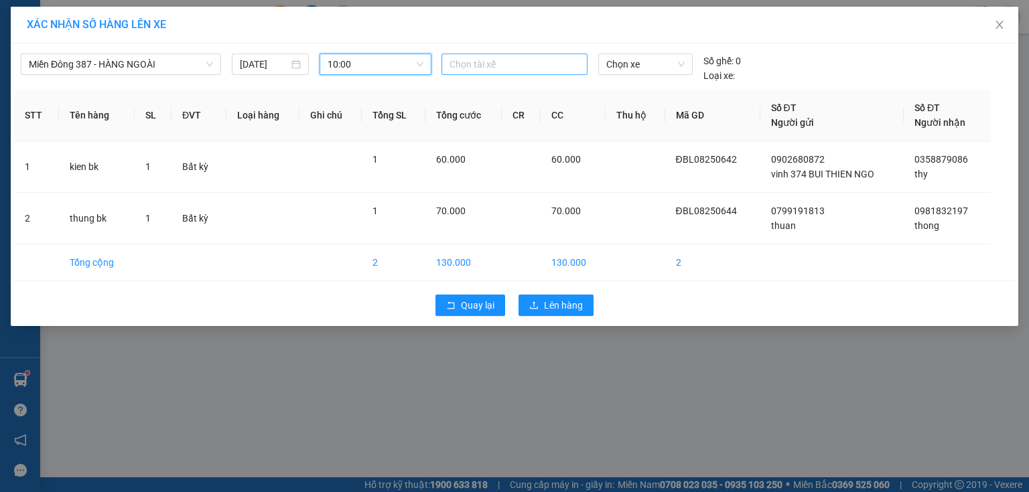
click at [517, 64] on div at bounding box center [514, 64] width 139 height 16
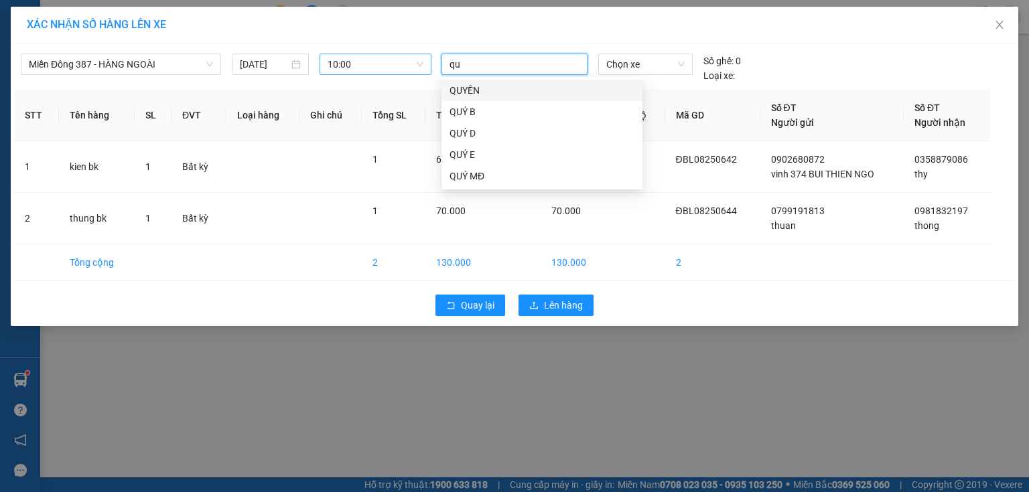
type input "quy"
click at [464, 170] on div "QUÝ MĐ" at bounding box center [542, 176] width 185 height 15
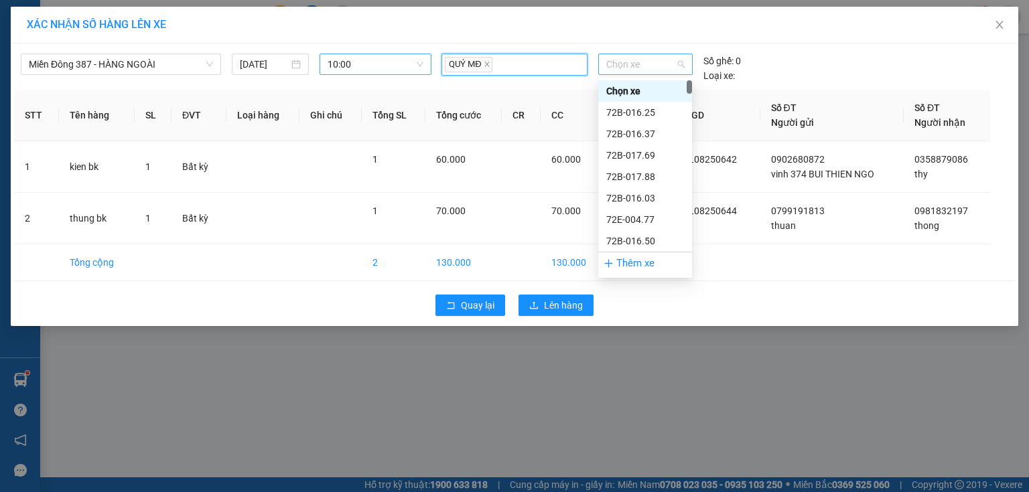
click at [652, 59] on span "Chọn xe" at bounding box center [645, 64] width 78 height 20
type input "007"
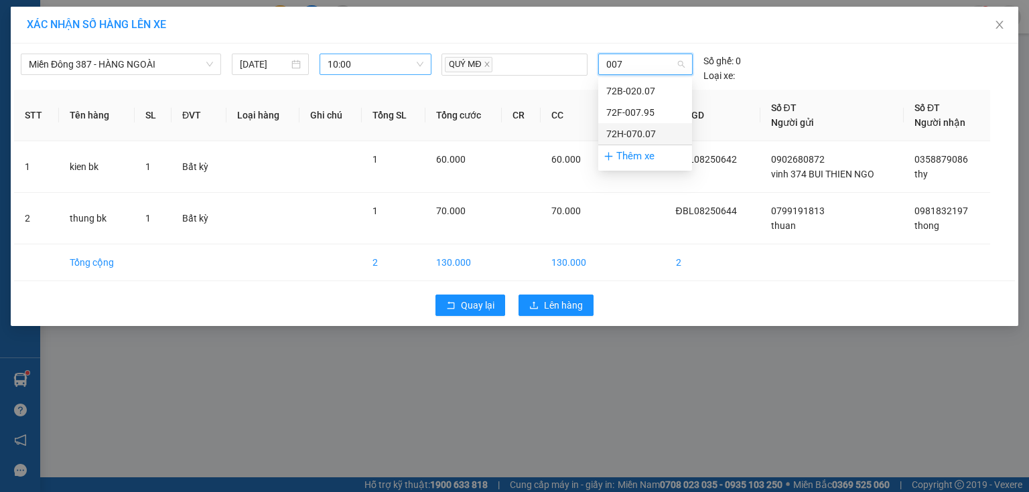
click at [618, 130] on div "72H-070.07" at bounding box center [645, 134] width 78 height 15
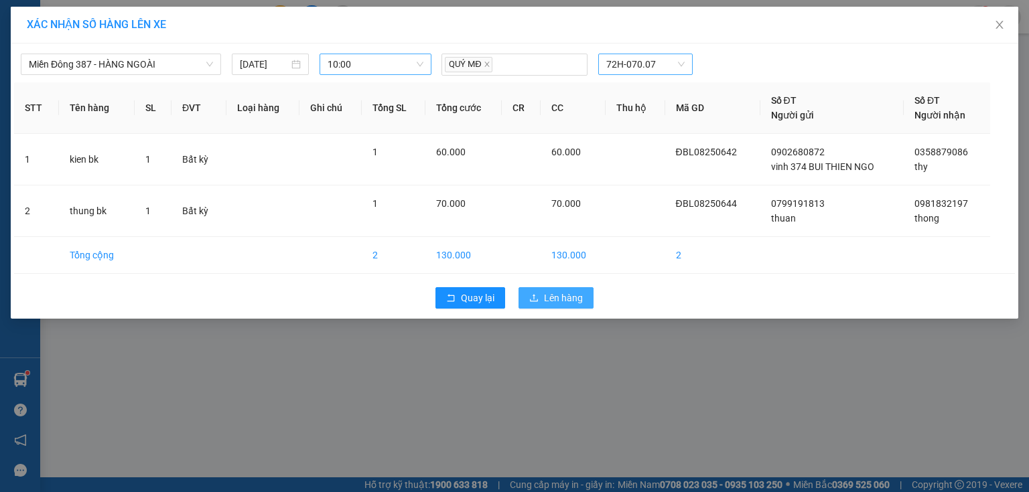
click at [564, 295] on span "Lên hàng" at bounding box center [563, 298] width 39 height 15
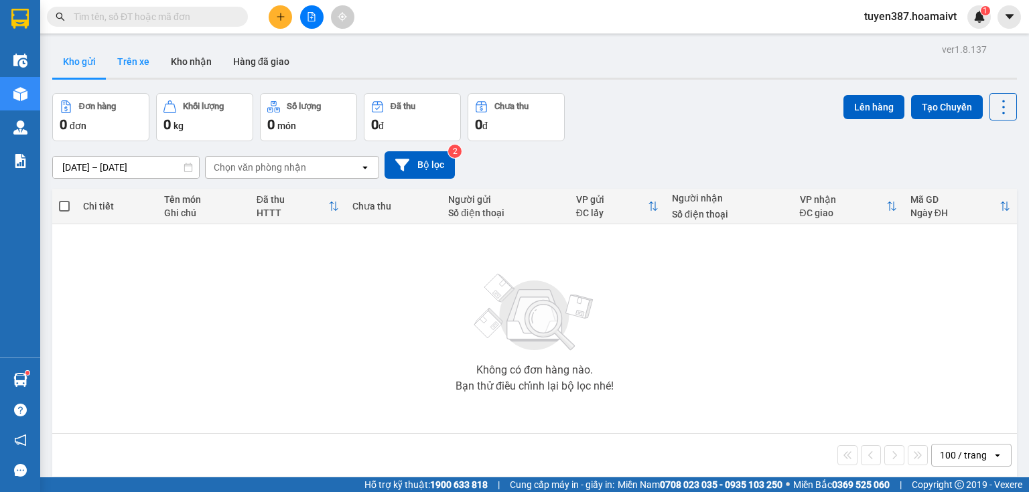
click at [131, 60] on button "Trên xe" at bounding box center [134, 62] width 54 height 32
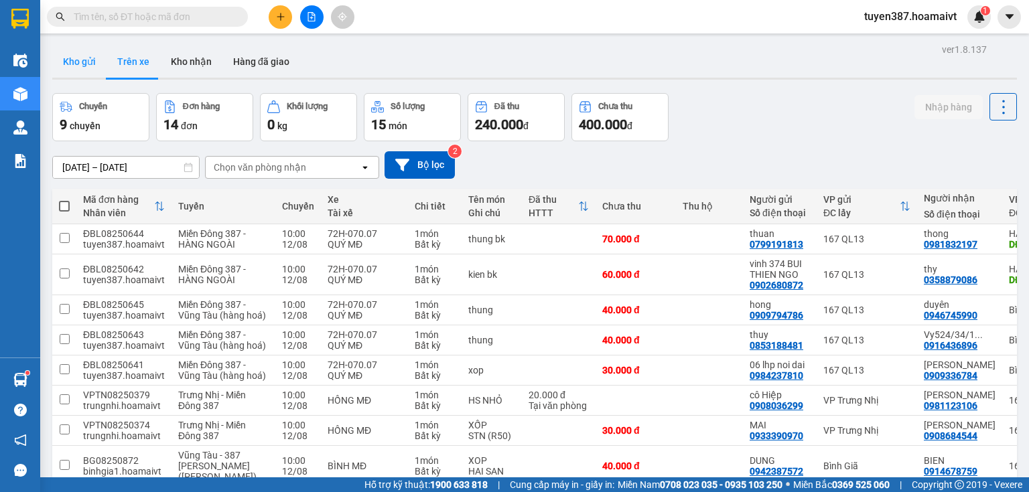
click at [72, 61] on button "Kho gửi" at bounding box center [79, 62] width 54 height 32
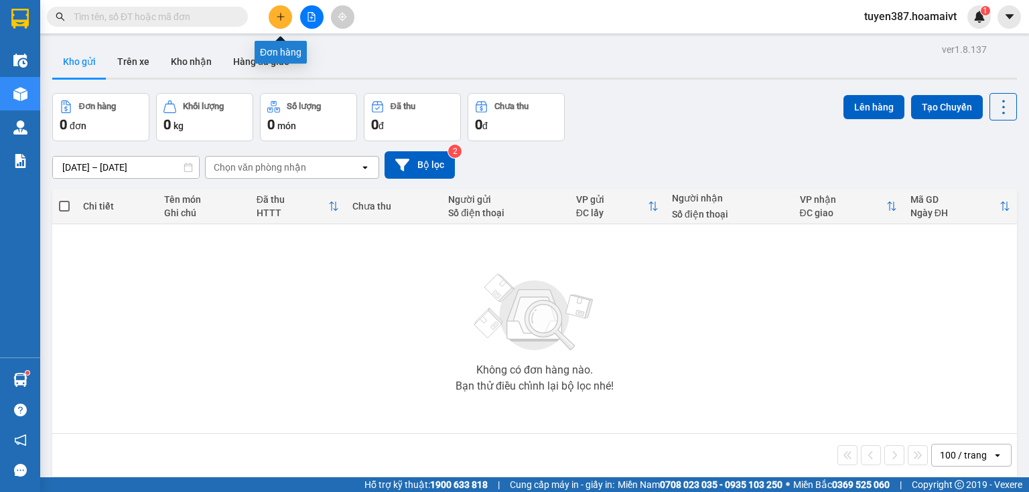
click at [282, 15] on icon "plus" at bounding box center [280, 16] width 9 height 9
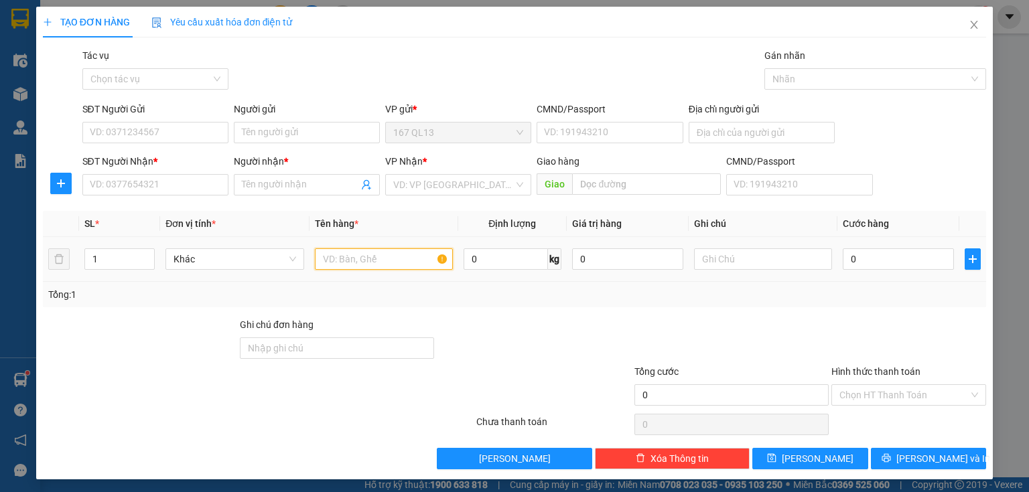
click at [400, 256] on input "text" at bounding box center [384, 259] width 138 height 21
type input "kien thung bk"
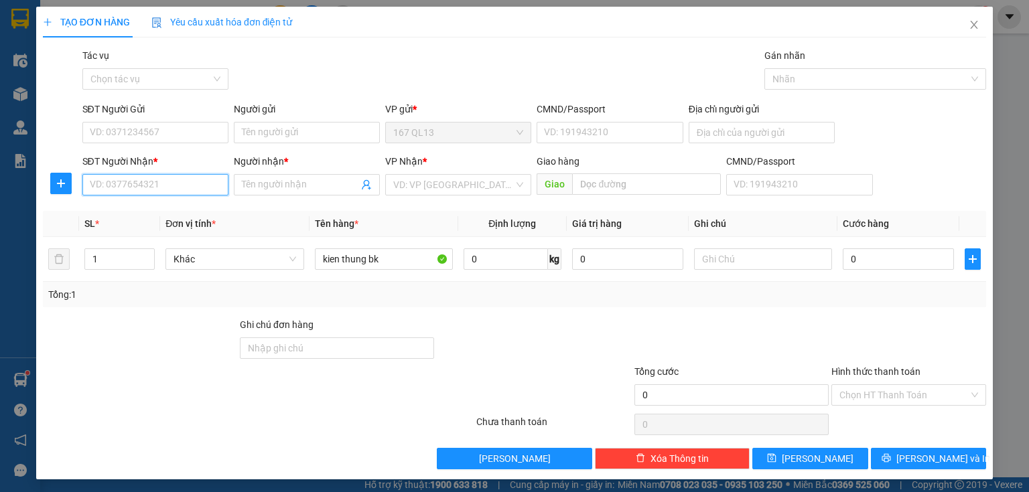
click at [196, 180] on input "SĐT Người Nhận *" at bounding box center [155, 184] width 146 height 21
click at [169, 212] on div "0902787902 - Quân" at bounding box center [154, 211] width 129 height 15
type input "0902787902"
type input "Quân"
type input "0902787902"
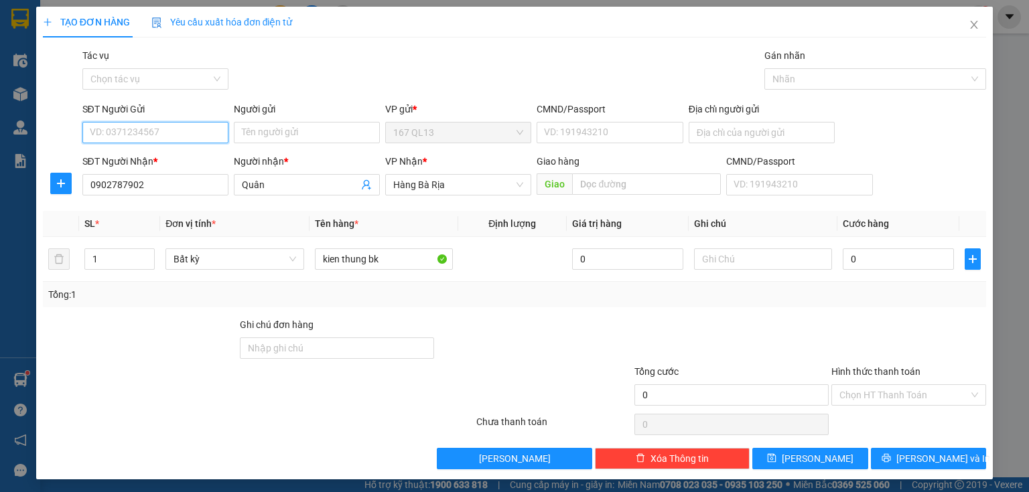
click at [179, 127] on input "SĐT Người Gửi" at bounding box center [155, 132] width 146 height 21
click at [173, 158] on div "0923572000 - hong" at bounding box center [154, 159] width 129 height 15
type input "0923572000"
type input "hong"
click at [159, 126] on input "0923572000" at bounding box center [155, 132] width 146 height 21
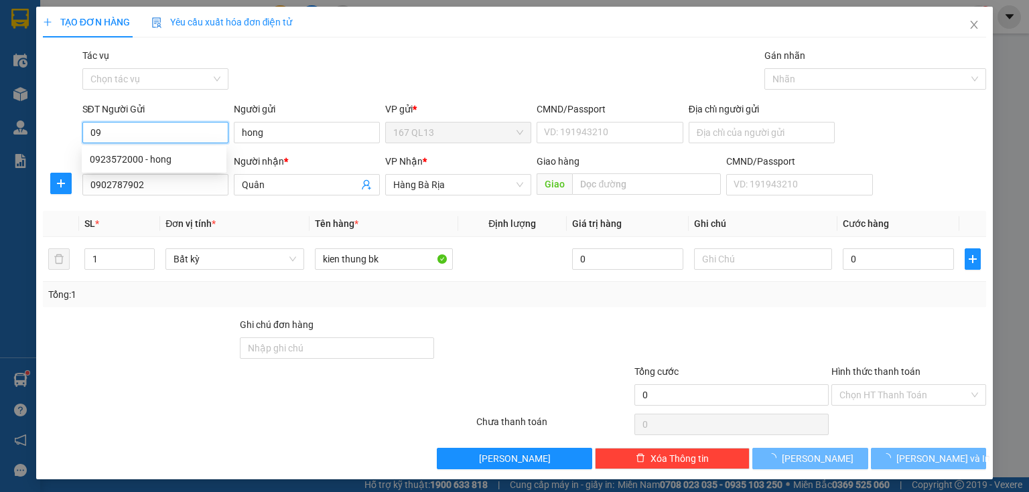
type input "0"
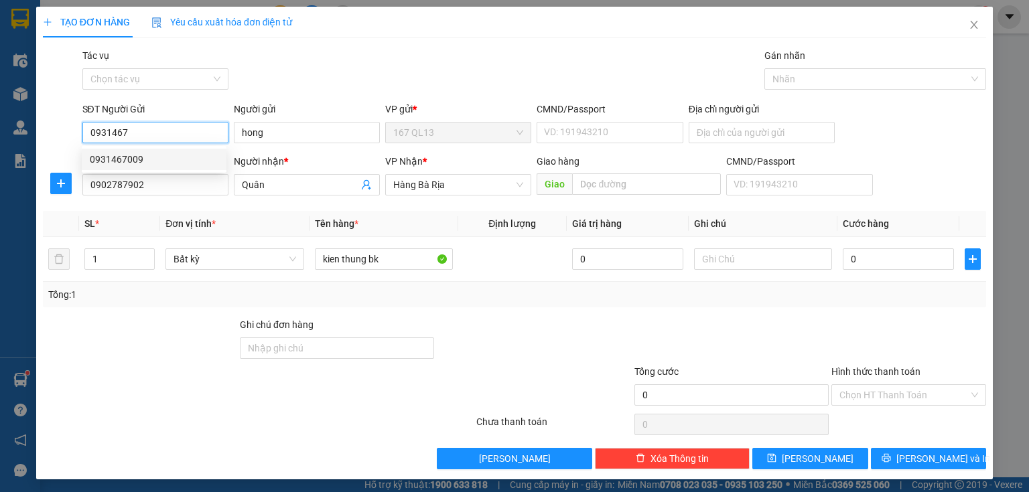
click at [146, 158] on div "0931467009" at bounding box center [154, 159] width 129 height 15
type input "0931467009"
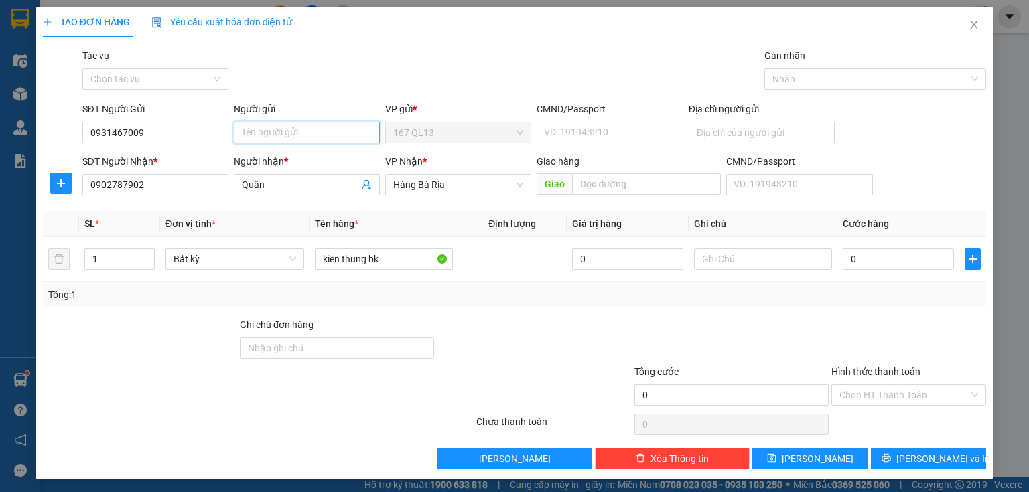
click at [303, 132] on input "Người gửi" at bounding box center [307, 132] width 146 height 21
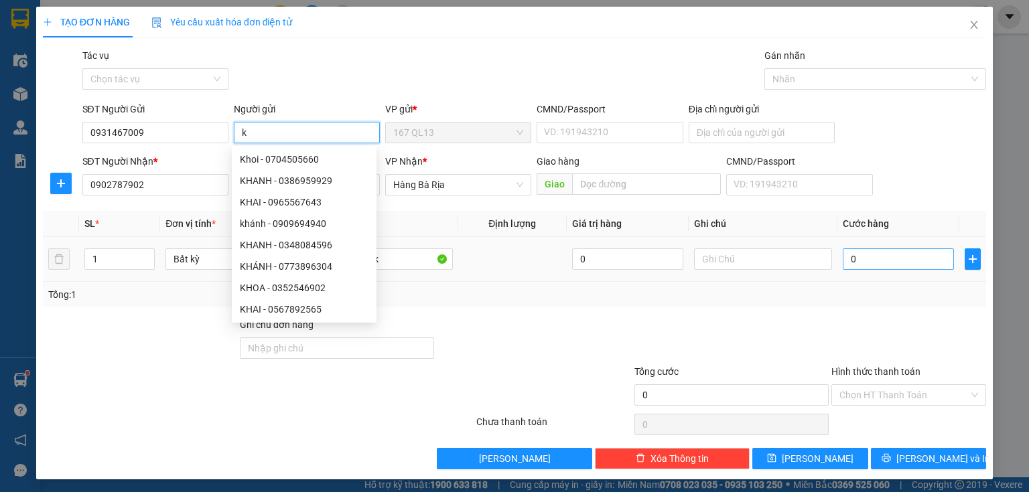
type input "k"
click at [843, 260] on input "0" at bounding box center [898, 259] width 111 height 21
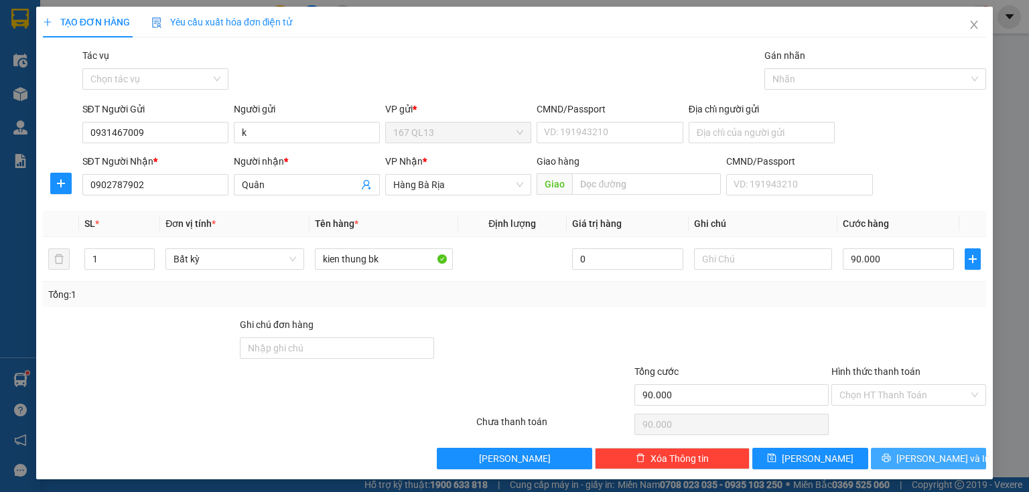
click at [923, 456] on span "[PERSON_NAME] và In" at bounding box center [943, 459] width 94 height 15
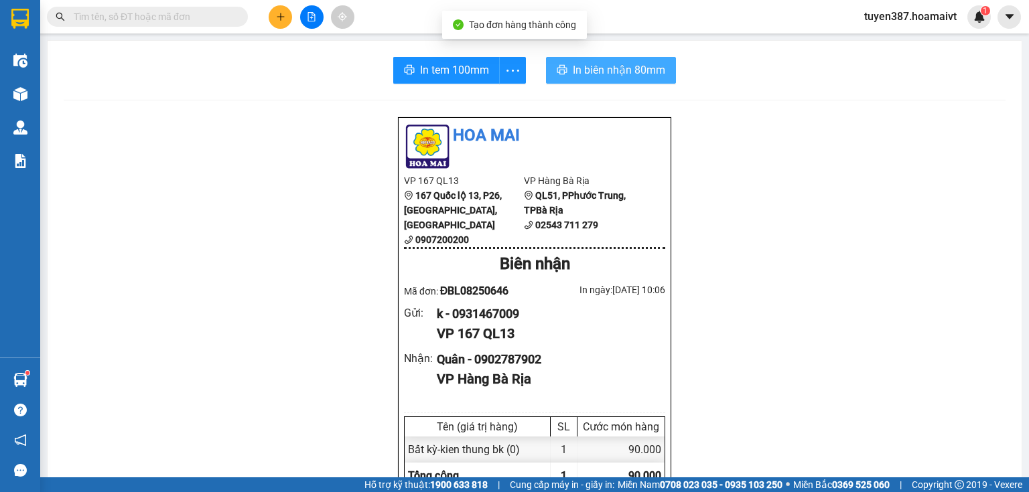
click at [590, 67] on span "In biên nhận 80mm" at bounding box center [619, 70] width 92 height 17
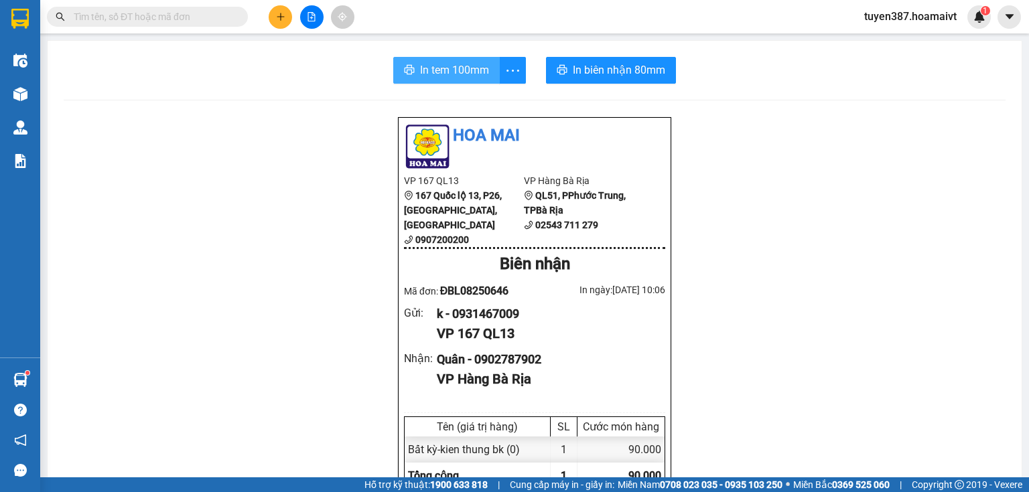
click at [435, 64] on span "In tem 100mm" at bounding box center [454, 70] width 69 height 17
click at [281, 15] on icon "plus" at bounding box center [280, 16] width 9 height 9
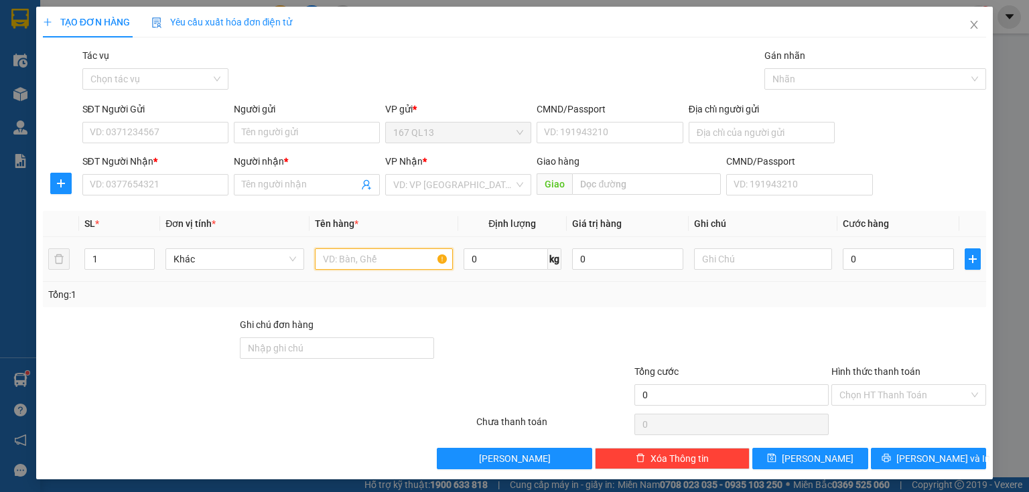
click at [426, 257] on input "text" at bounding box center [384, 259] width 138 height 21
click at [393, 262] on input "kien bk" at bounding box center [384, 259] width 138 height 21
type input "kien bk nho"
click at [205, 185] on input "SĐT Người Nhận *" at bounding box center [155, 184] width 146 height 21
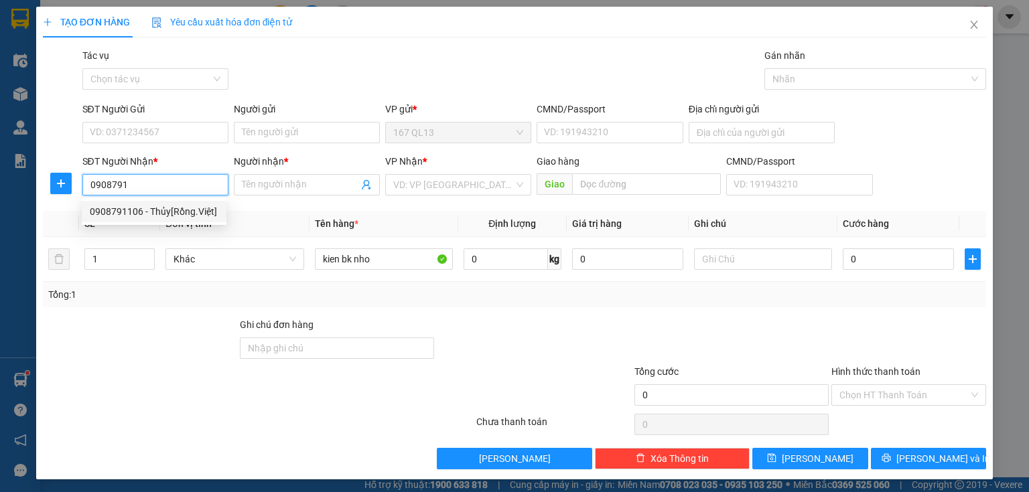
click at [153, 210] on div "0908791106 - Thủy[Rồng.Việt]" at bounding box center [154, 211] width 129 height 15
type input "0908791106"
type input "Thủy[Rồng.Việt]"
type input "0908791106"
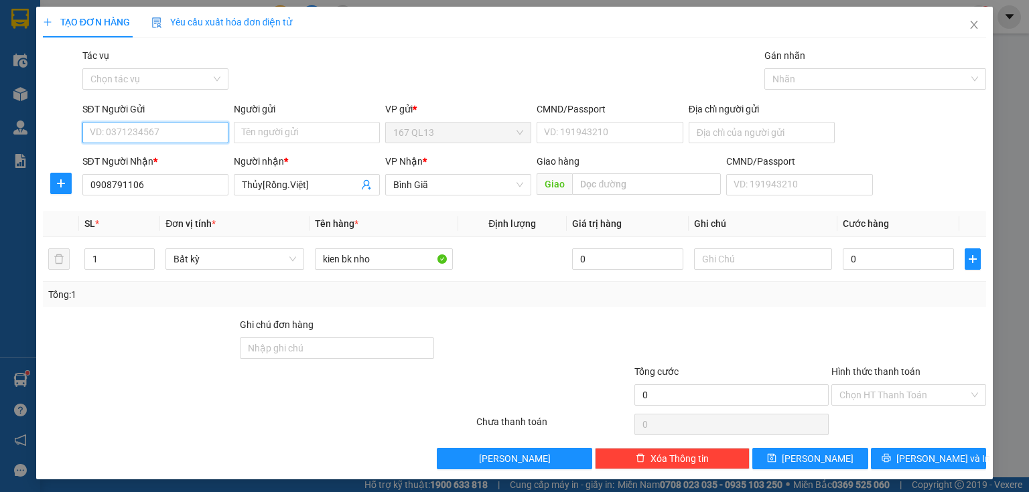
click at [167, 130] on input "SĐT Người Gửi" at bounding box center [155, 132] width 146 height 21
click at [155, 155] on div "0914493678 - TRÍ" at bounding box center [154, 159] width 129 height 15
type input "0914493678"
type input "TRÍ"
type input "046201010826"
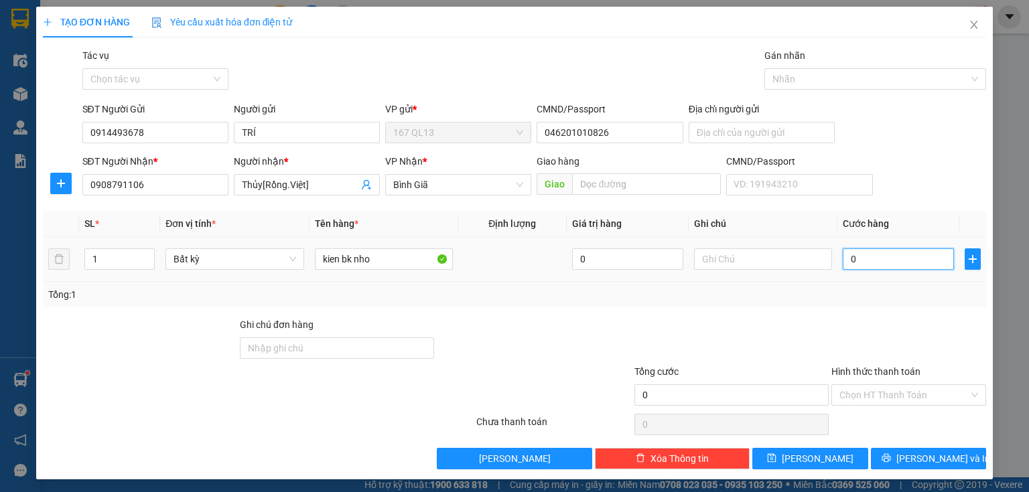
click at [843, 255] on input "0" at bounding box center [898, 259] width 111 height 21
type input "3"
type input "30"
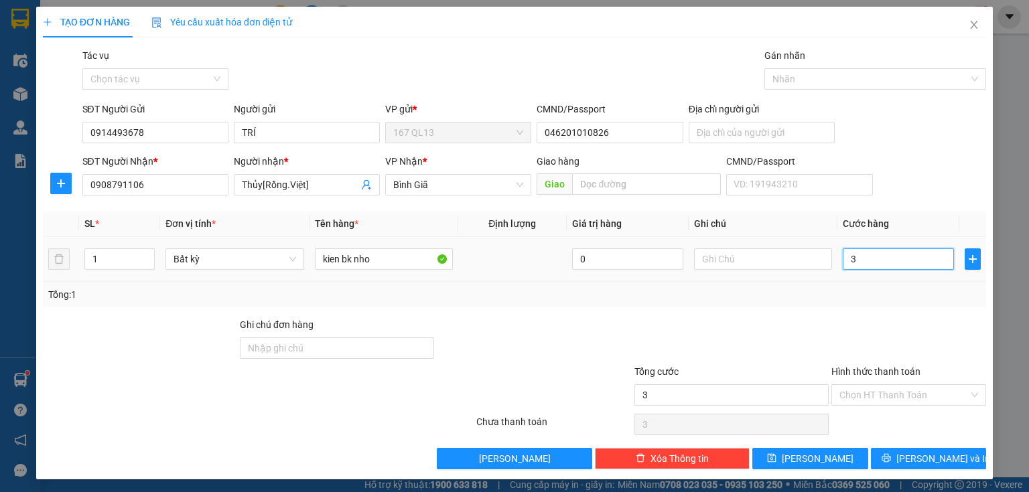
type input "30"
drag, startPoint x: 924, startPoint y: 456, endPoint x: 882, endPoint y: 387, distance: 80.3
click at [923, 456] on span "[PERSON_NAME] và In" at bounding box center [943, 459] width 94 height 15
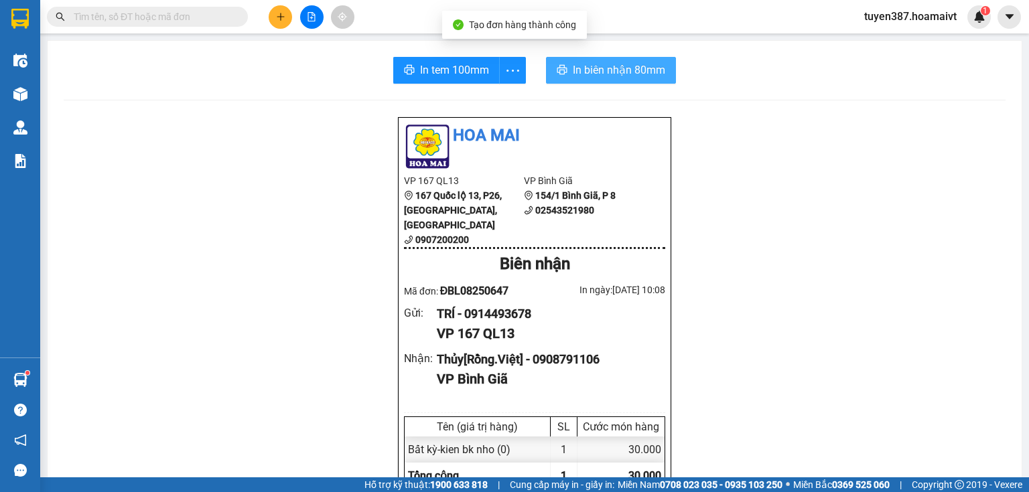
click at [573, 67] on span "In biên nhận 80mm" at bounding box center [619, 70] width 92 height 17
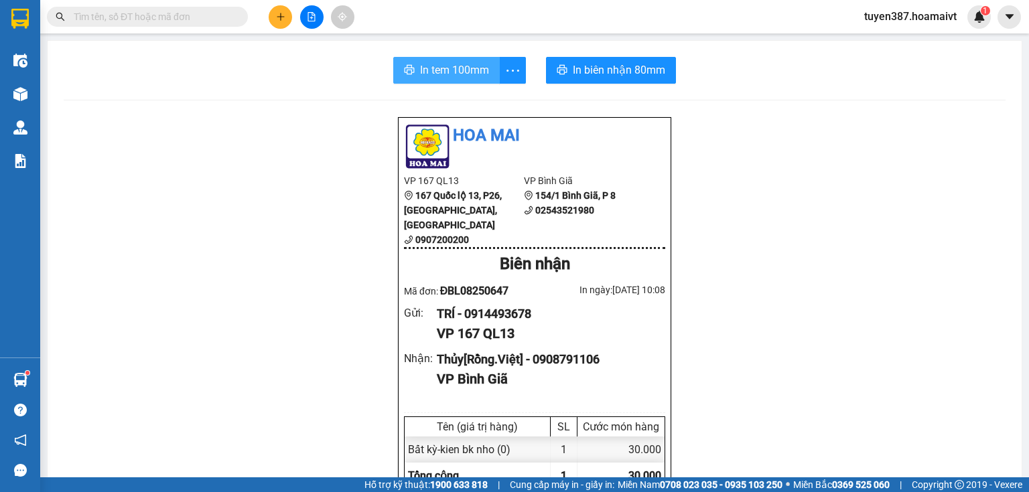
click at [435, 74] on span "In tem 100mm" at bounding box center [454, 70] width 69 height 17
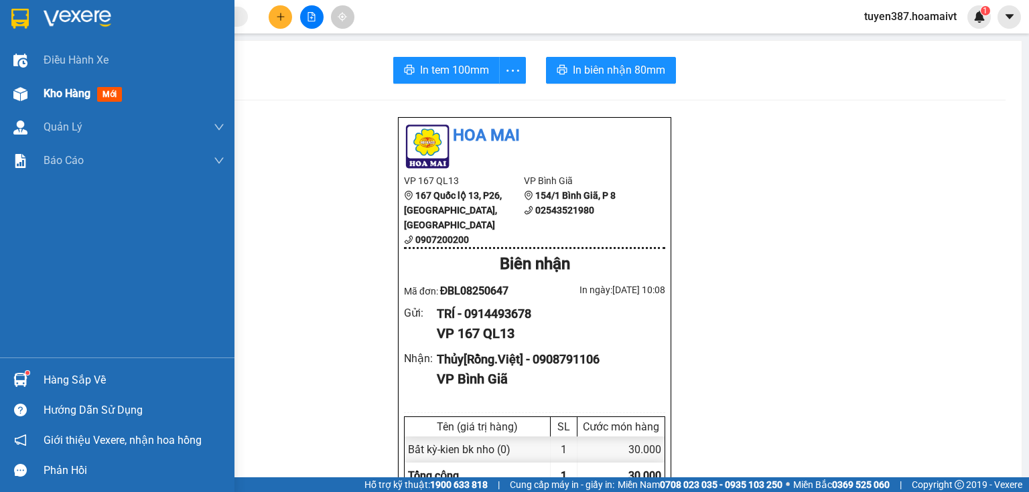
click at [103, 94] on span "mới" at bounding box center [109, 94] width 25 height 15
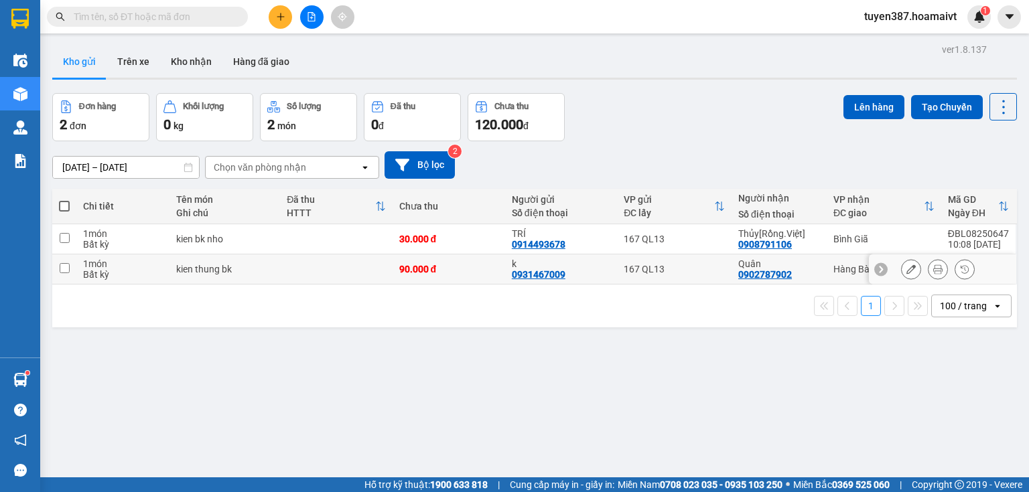
click at [64, 265] on input "checkbox" at bounding box center [65, 268] width 10 height 10
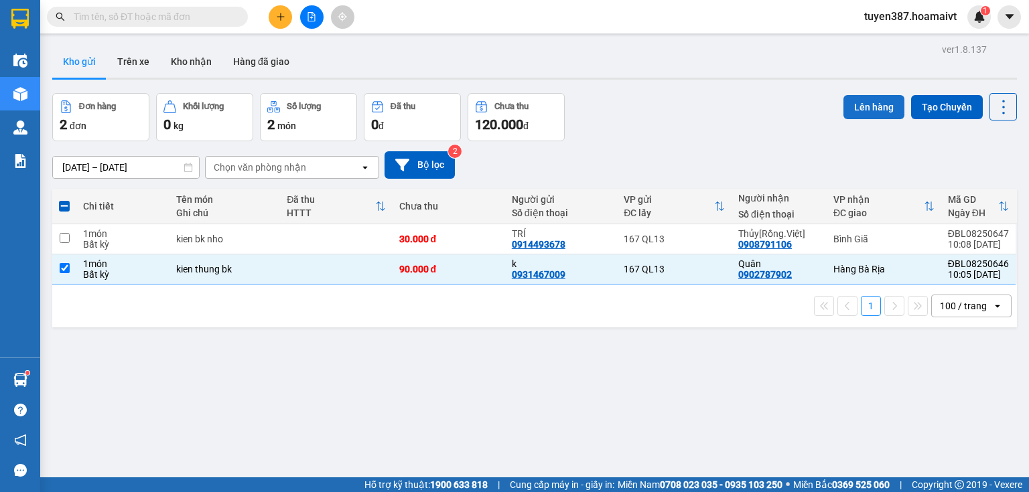
click at [866, 102] on button "Lên hàng" at bounding box center [873, 107] width 61 height 24
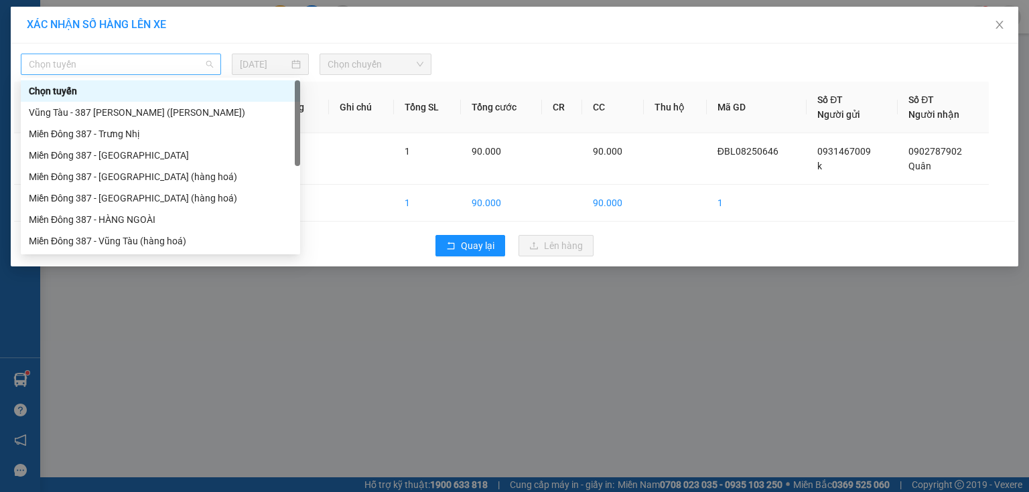
click at [159, 63] on span "Chọn tuyến" at bounding box center [121, 64] width 184 height 20
click at [111, 193] on div "Miền Đông 387 - [GEOGRAPHIC_DATA] (hàng hoá)" at bounding box center [160, 198] width 263 height 15
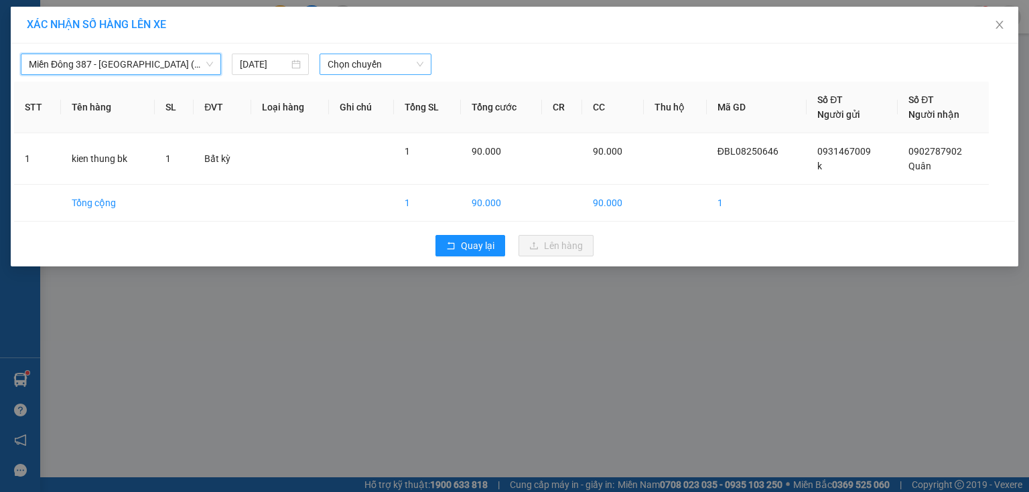
click at [389, 67] on span "Chọn chuyến" at bounding box center [376, 64] width 96 height 20
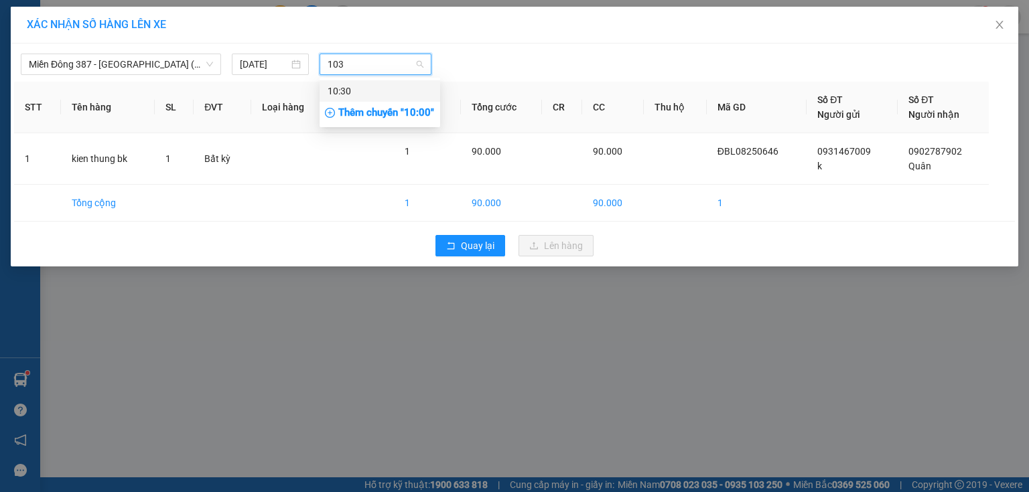
type input "1030"
click at [342, 88] on div "10:30" at bounding box center [380, 91] width 105 height 15
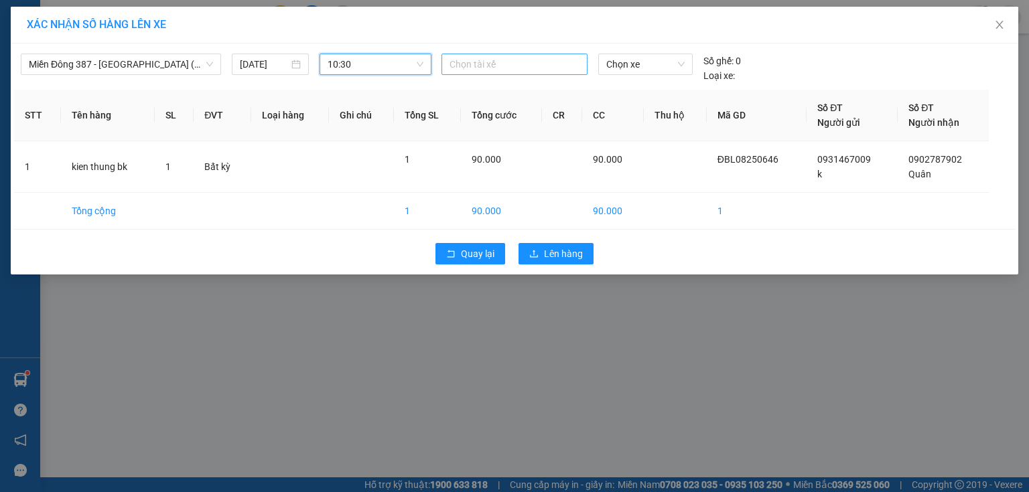
click at [488, 57] on div at bounding box center [514, 64] width 139 height 16
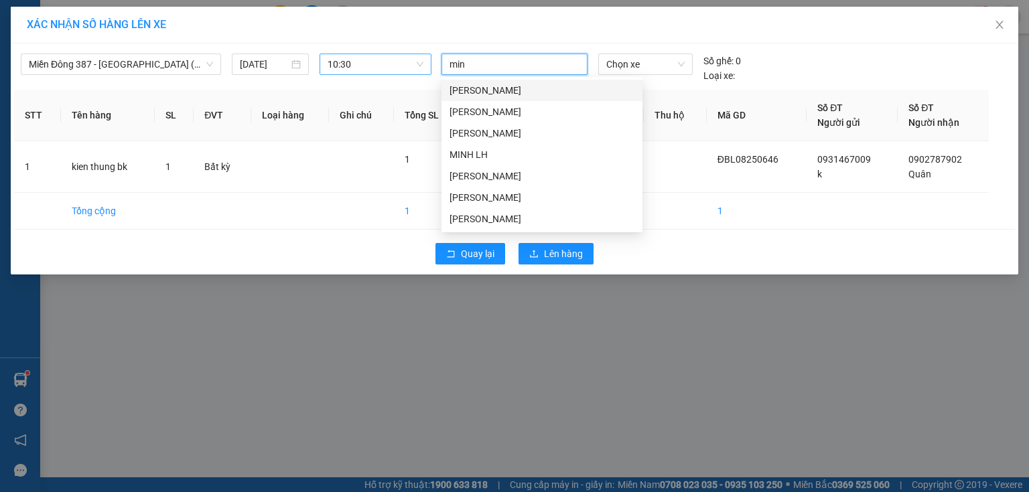
type input "minh"
click at [464, 193] on div "[PERSON_NAME]" at bounding box center [542, 197] width 185 height 15
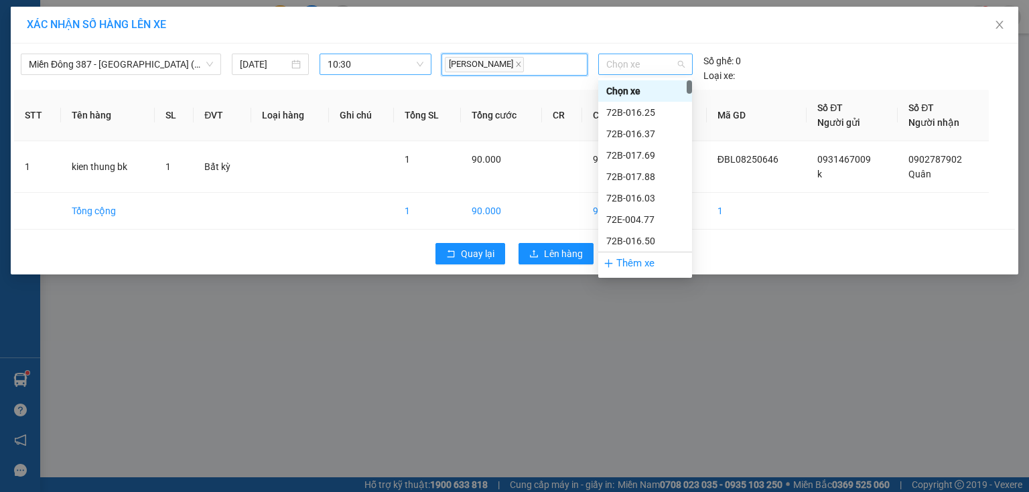
click at [654, 62] on span "Chọn xe" at bounding box center [645, 64] width 78 height 20
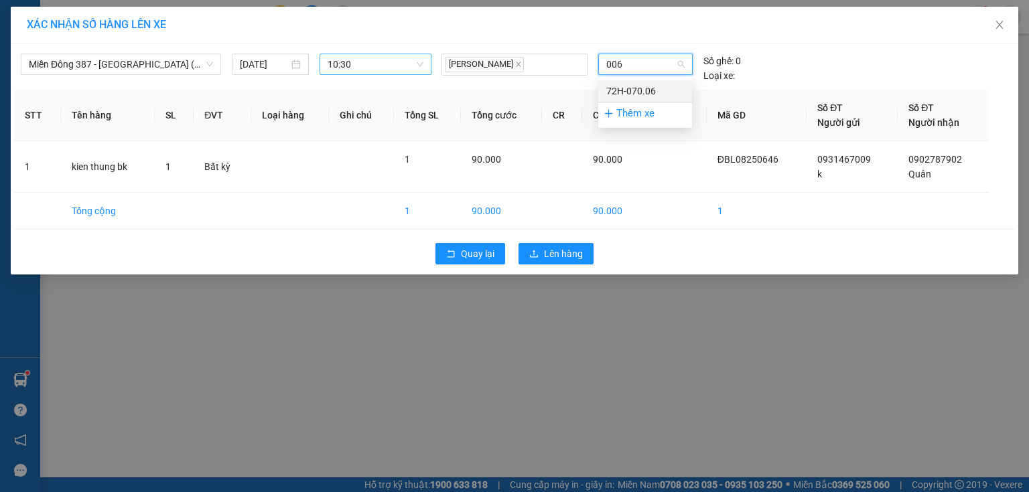
click at [631, 90] on div "72H-070.06" at bounding box center [645, 91] width 78 height 15
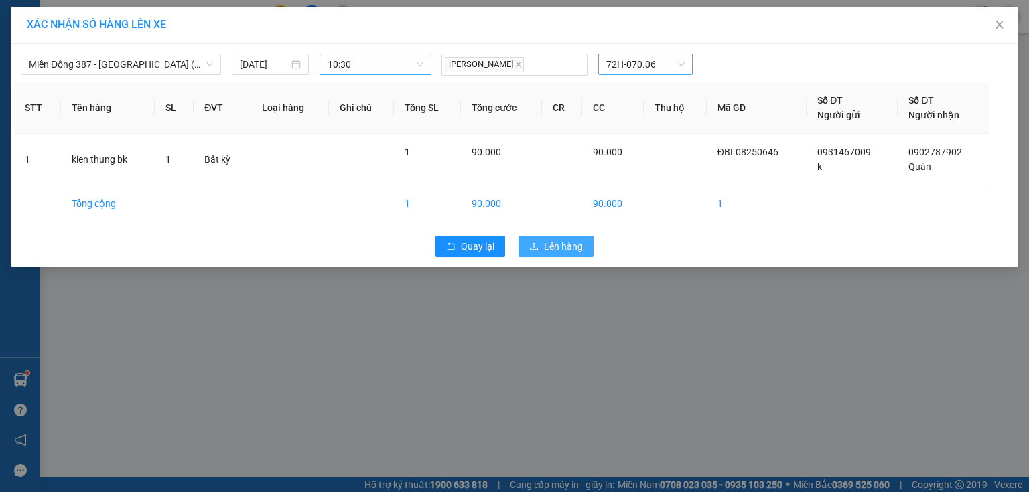
click at [559, 241] on span "Lên hàng" at bounding box center [563, 246] width 39 height 15
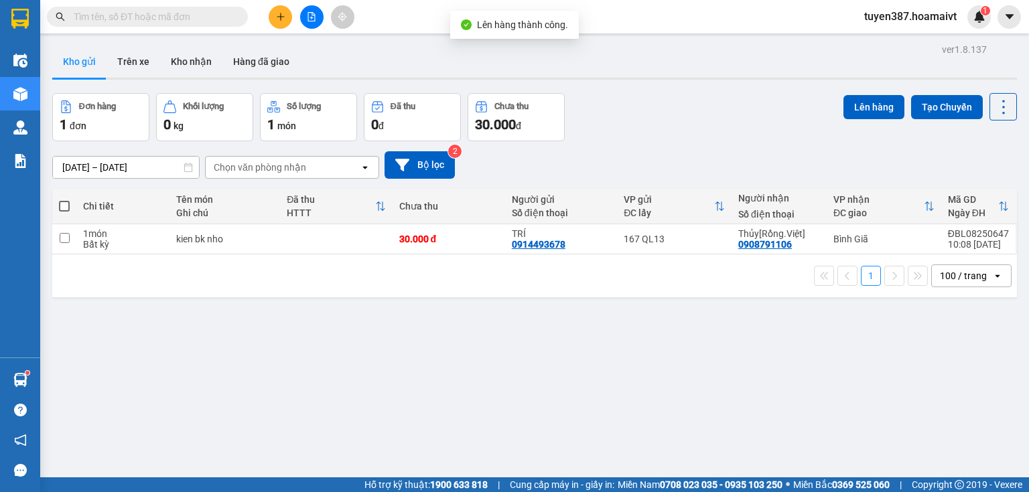
click at [66, 204] on span at bounding box center [64, 206] width 11 height 11
click at [64, 200] on input "checkbox" at bounding box center [64, 200] width 0 height 0
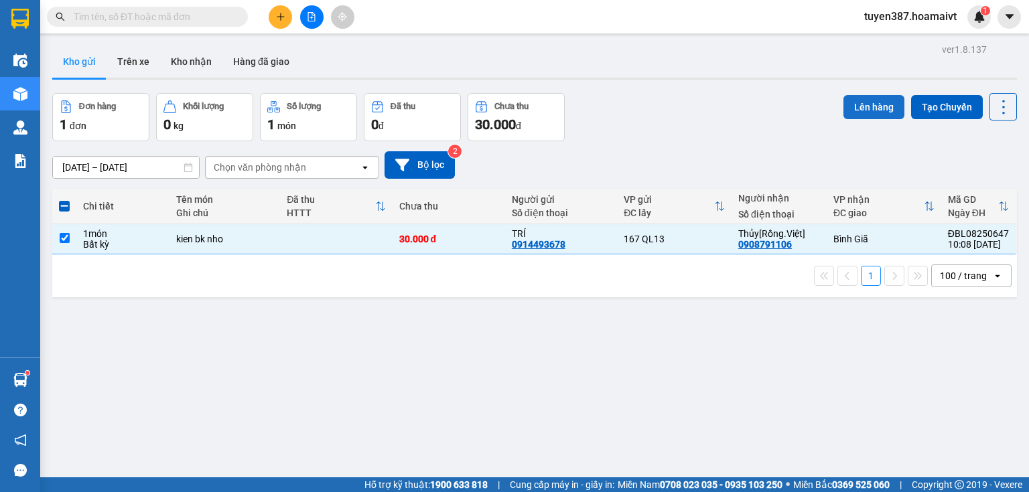
click at [864, 109] on button "Lên hàng" at bounding box center [873, 107] width 61 height 24
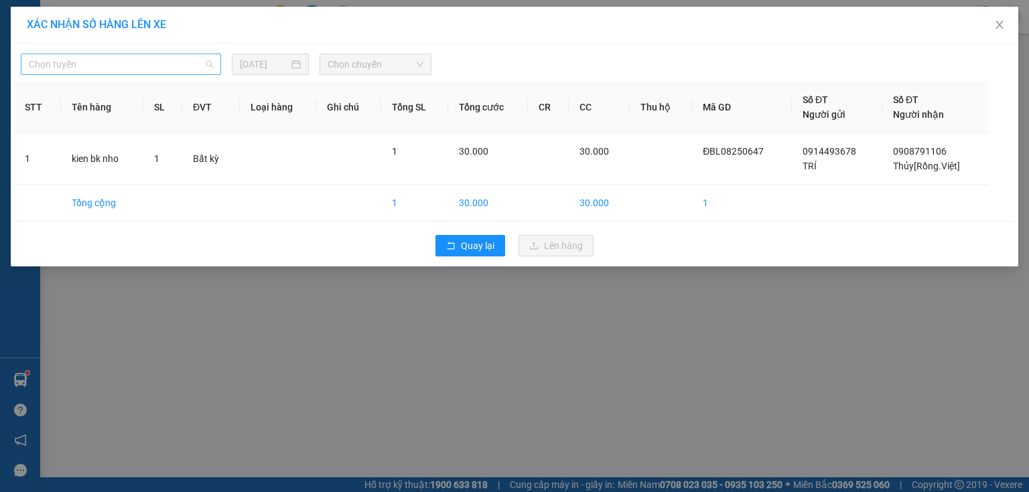
click at [119, 64] on span "Chọn tuyến" at bounding box center [121, 64] width 184 height 20
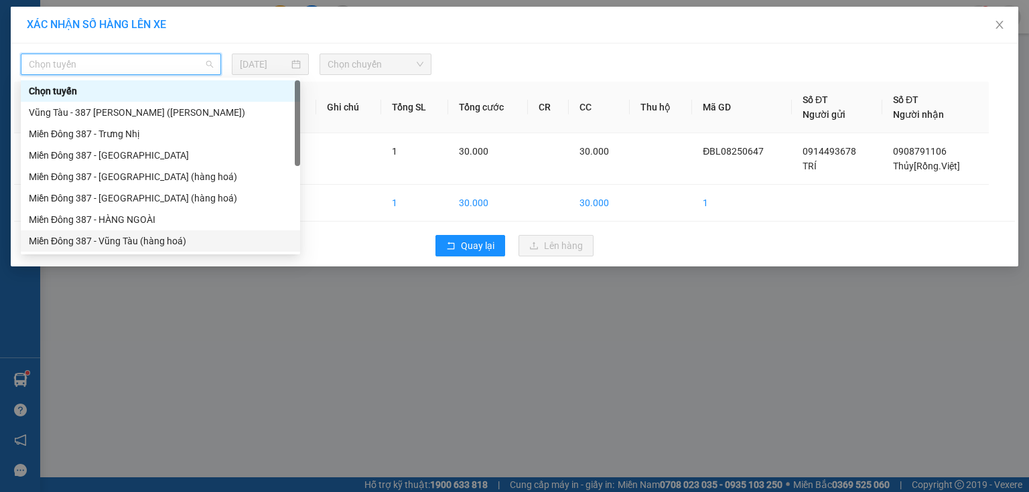
click at [105, 239] on div "Miền Đông 387 - Vũng Tàu (hàng hoá)" at bounding box center [160, 241] width 263 height 15
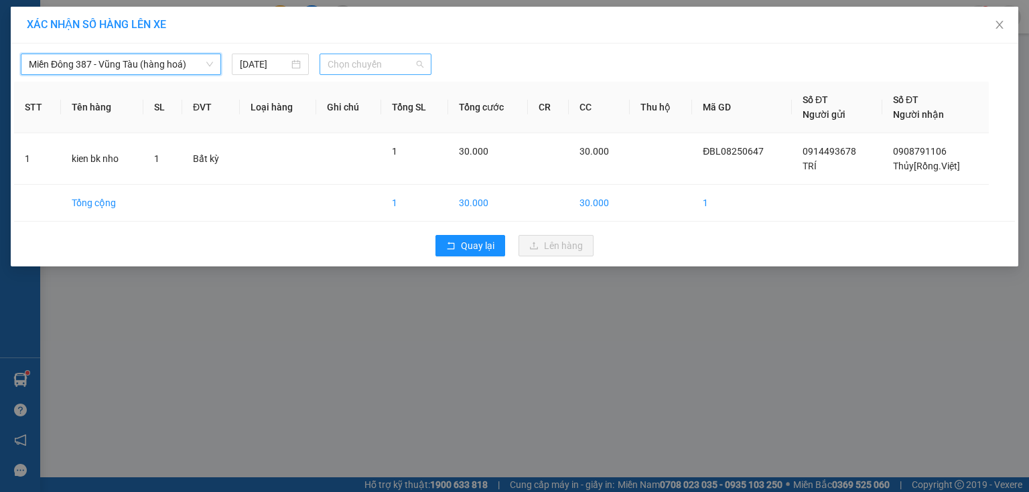
click at [388, 58] on span "Chọn chuyến" at bounding box center [376, 64] width 96 height 20
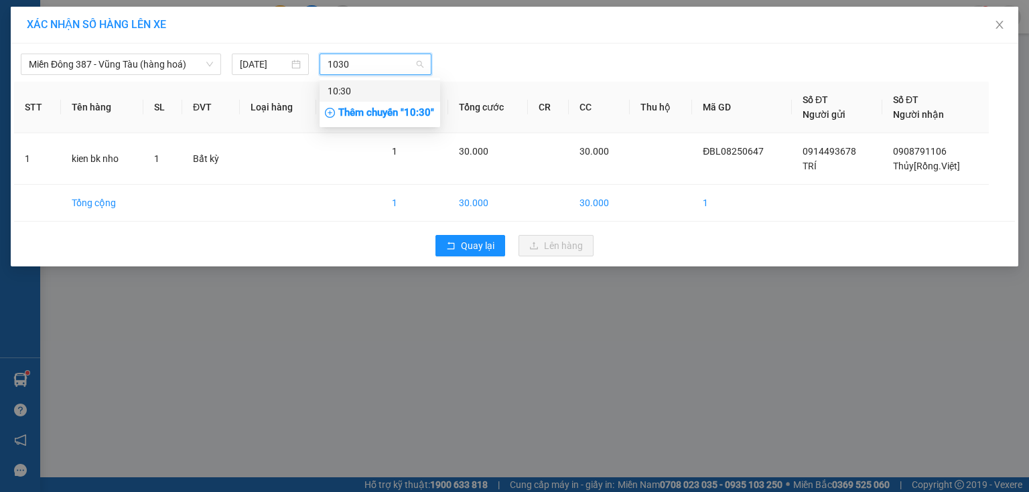
click at [356, 90] on div "10:30" at bounding box center [380, 91] width 105 height 15
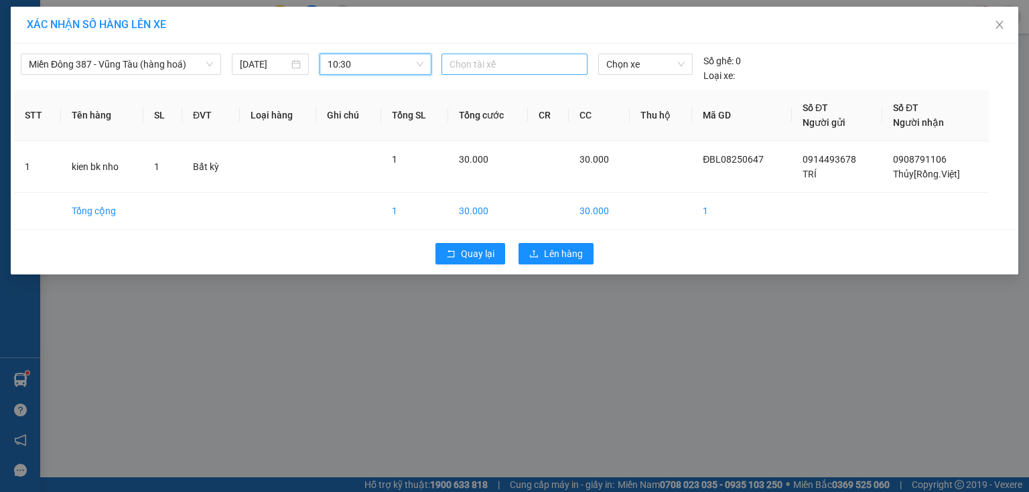
click at [517, 64] on div at bounding box center [514, 64] width 139 height 16
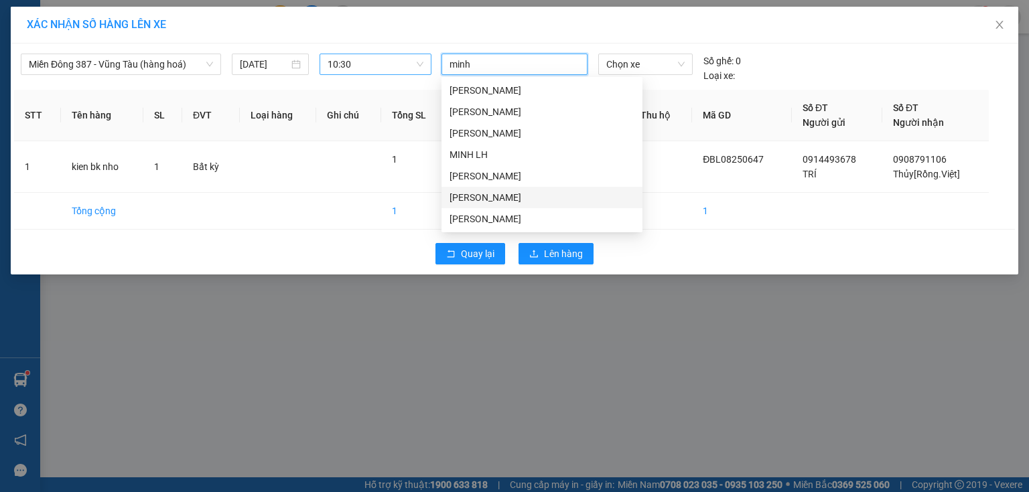
click at [469, 192] on div "[PERSON_NAME]" at bounding box center [542, 197] width 185 height 15
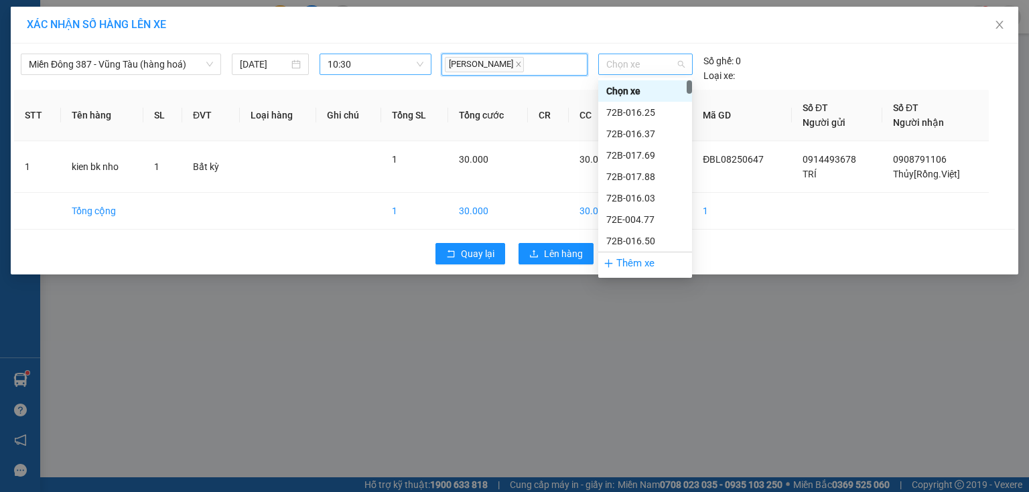
click at [643, 62] on span "Chọn xe" at bounding box center [645, 64] width 78 height 20
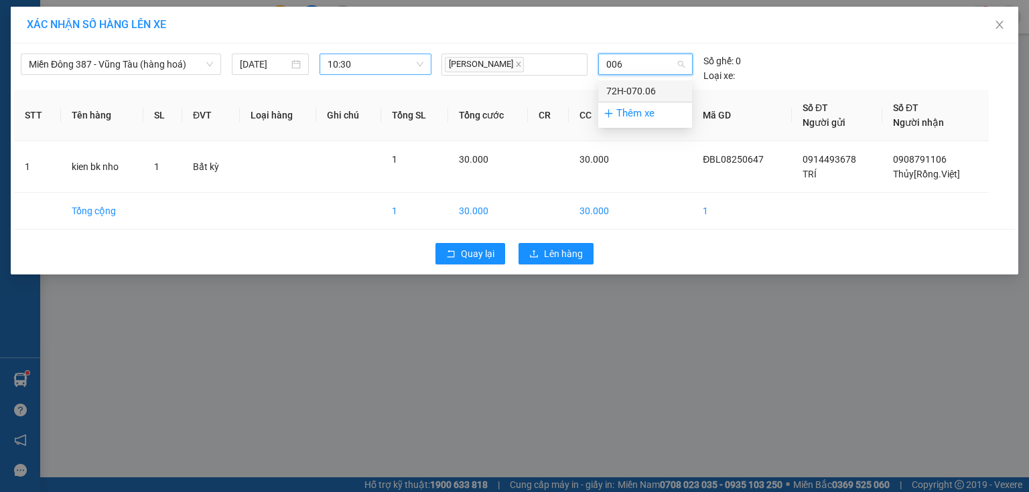
click at [626, 86] on div "72H-070.06" at bounding box center [645, 91] width 78 height 15
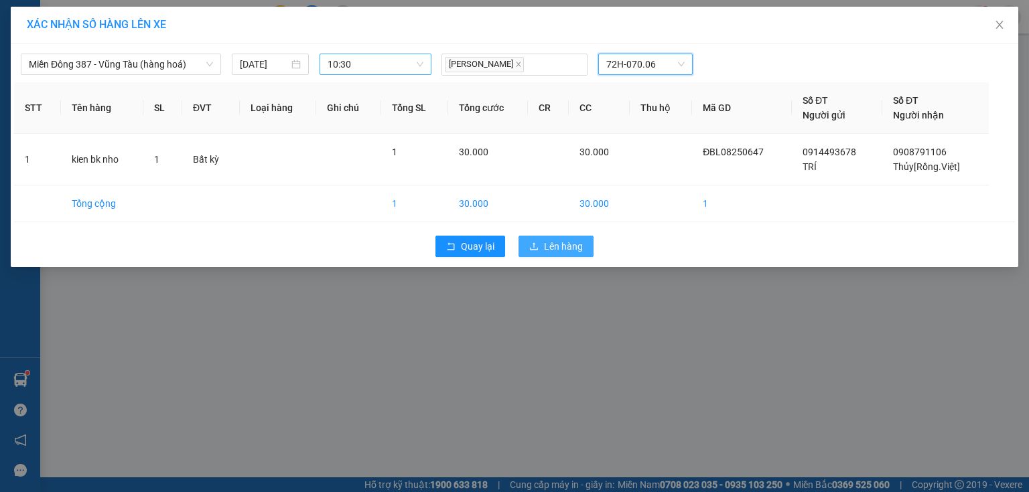
click at [561, 240] on span "Lên hàng" at bounding box center [563, 246] width 39 height 15
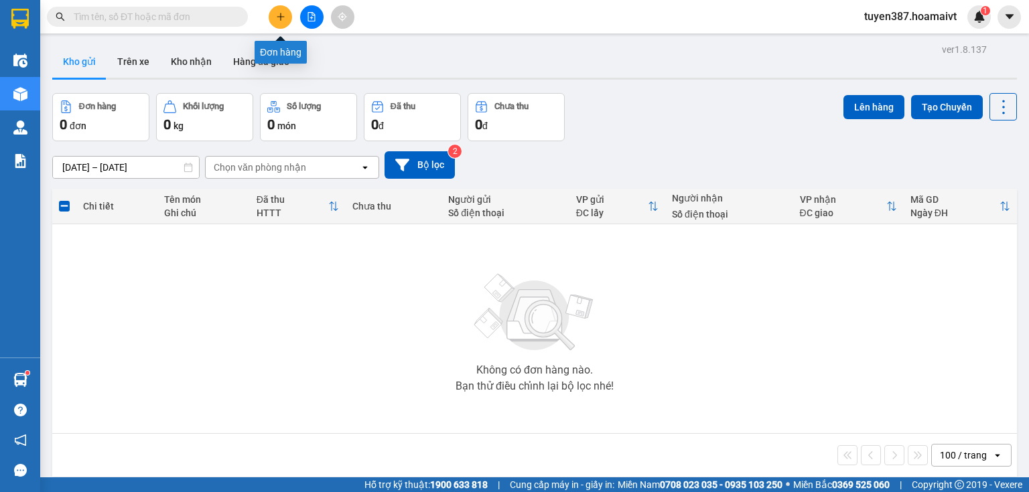
click at [276, 11] on button at bounding box center [280, 16] width 23 height 23
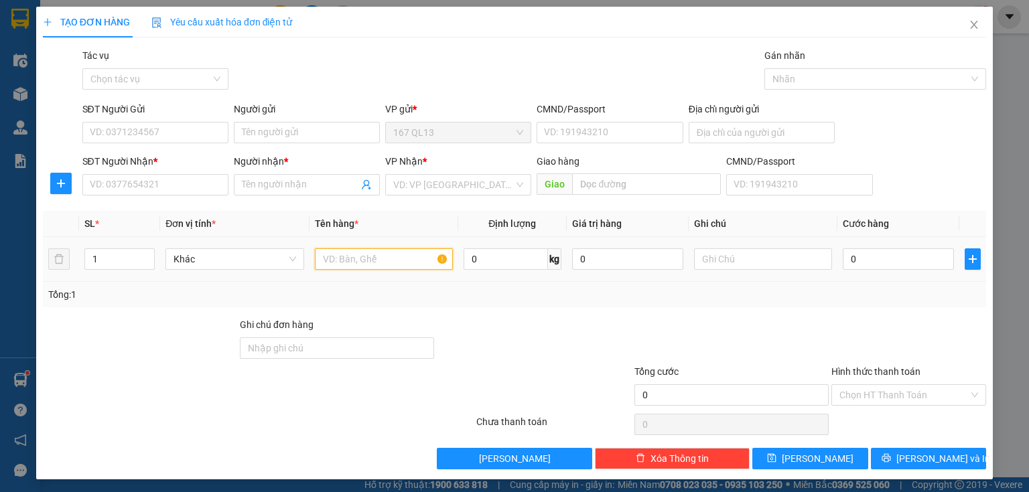
click at [407, 259] on input "text" at bounding box center [384, 259] width 138 height 21
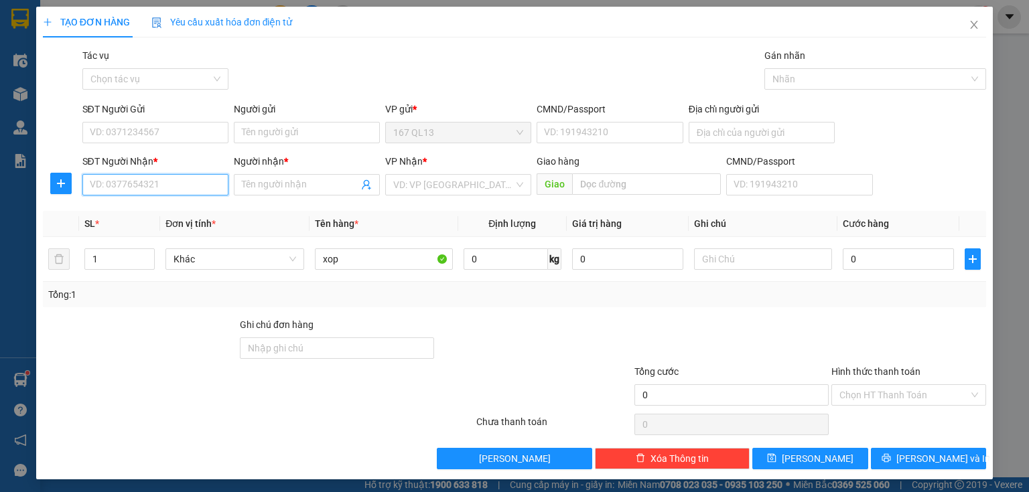
click at [193, 186] on input "SĐT Người Nhận *" at bounding box center [155, 184] width 146 height 21
click at [194, 129] on input "SĐT Người Gửi" at bounding box center [155, 132] width 146 height 21
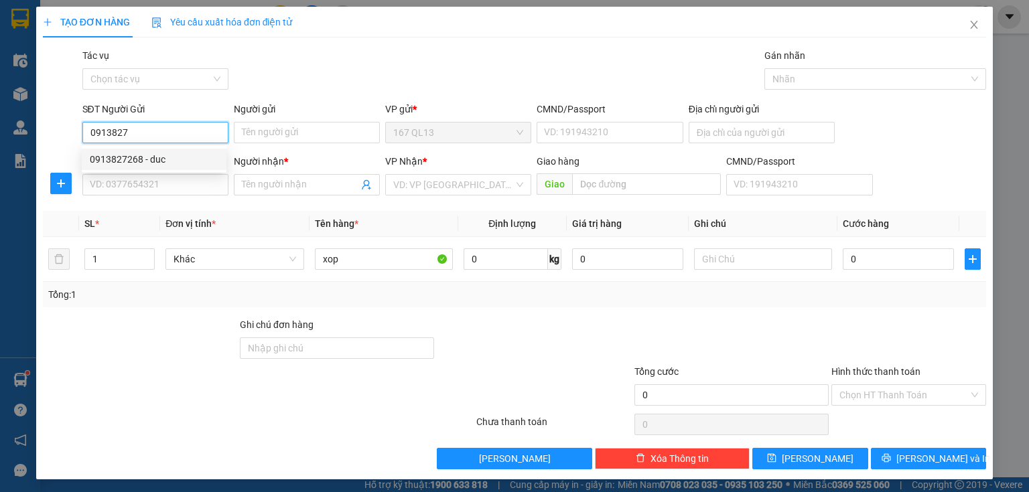
click at [168, 157] on div "0913827268 - duc" at bounding box center [154, 159] width 129 height 15
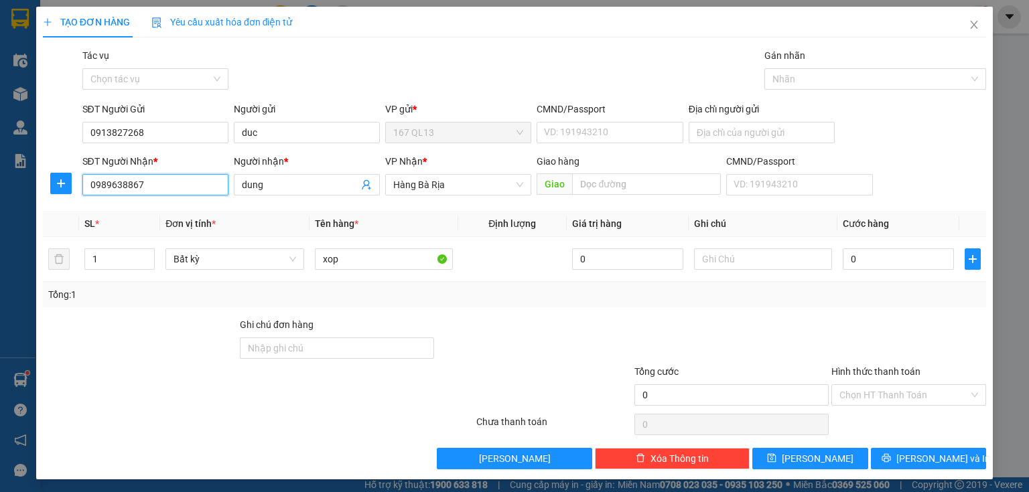
click at [168, 183] on input "0989638867" at bounding box center [155, 184] width 146 height 21
click at [135, 210] on div "0989638867 - dung" at bounding box center [154, 211] width 129 height 15
click at [843, 255] on input "0" at bounding box center [898, 259] width 111 height 21
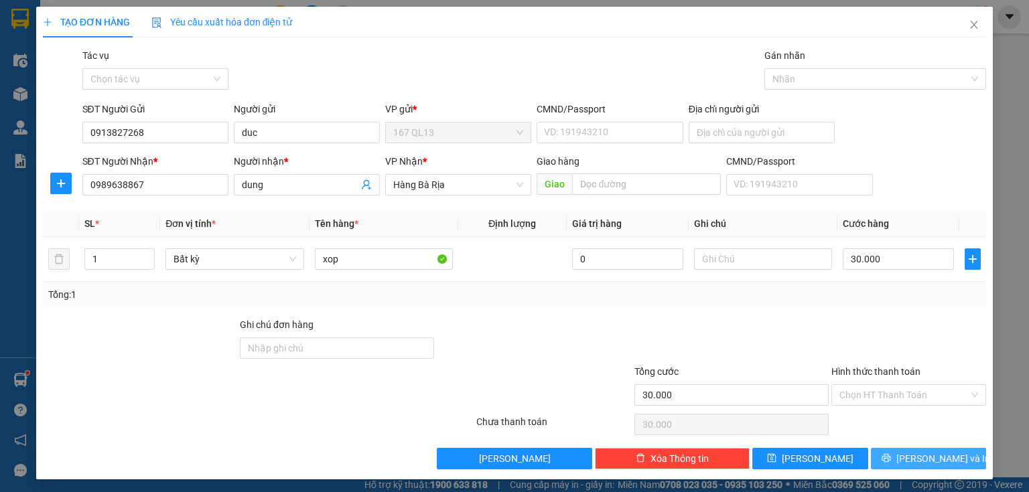
click at [916, 452] on span "[PERSON_NAME] và In" at bounding box center [943, 459] width 94 height 15
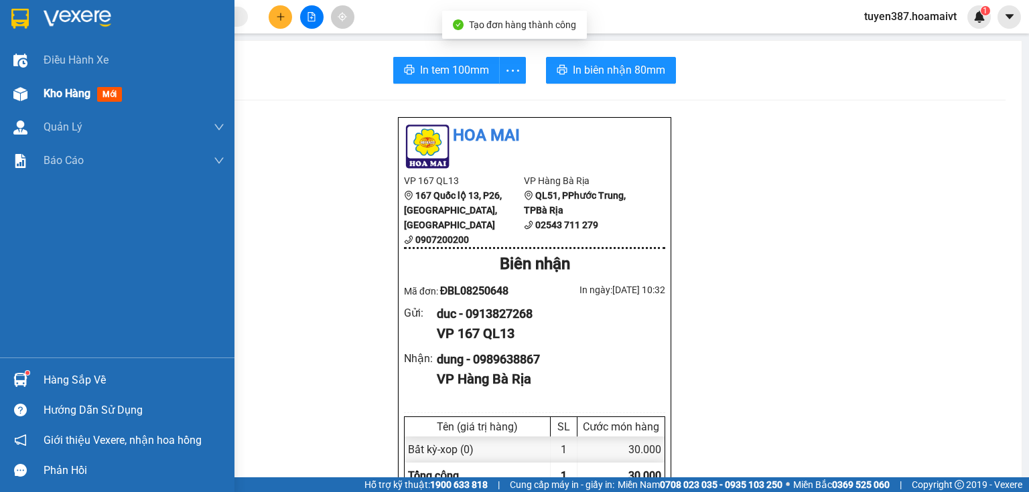
click at [115, 92] on span "mới" at bounding box center [109, 94] width 25 height 15
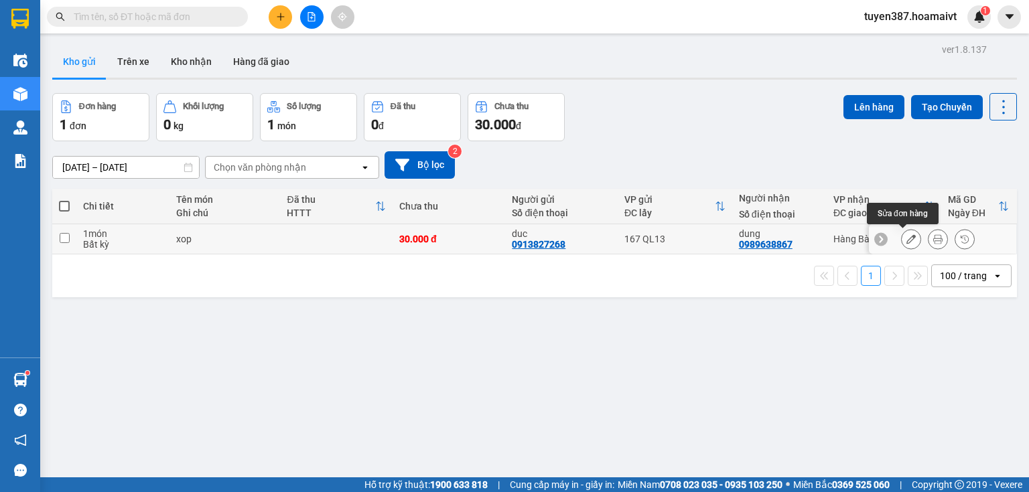
click at [906, 235] on icon at bounding box center [910, 238] width 9 height 9
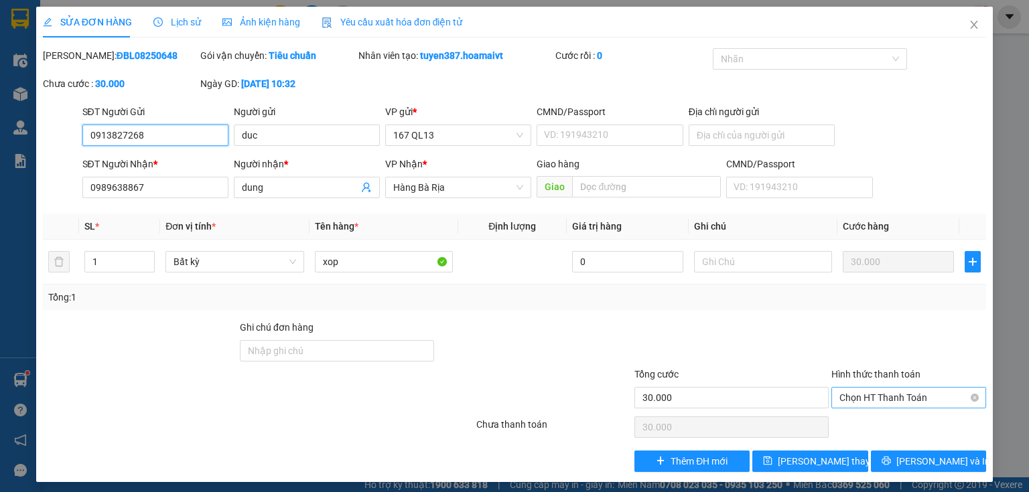
click at [906, 393] on span "Chọn HT Thanh Toán" at bounding box center [908, 398] width 139 height 20
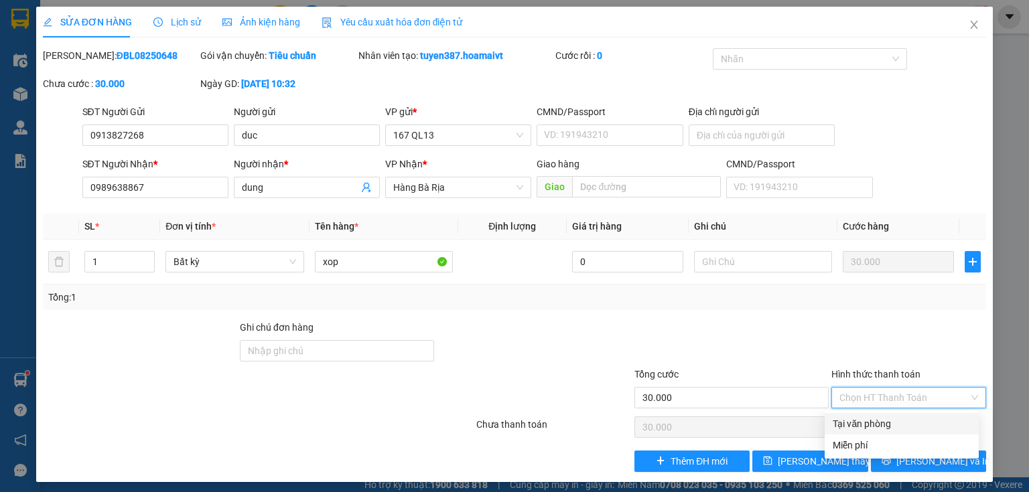
click at [880, 419] on div "Tại văn phòng" at bounding box center [902, 424] width 138 height 15
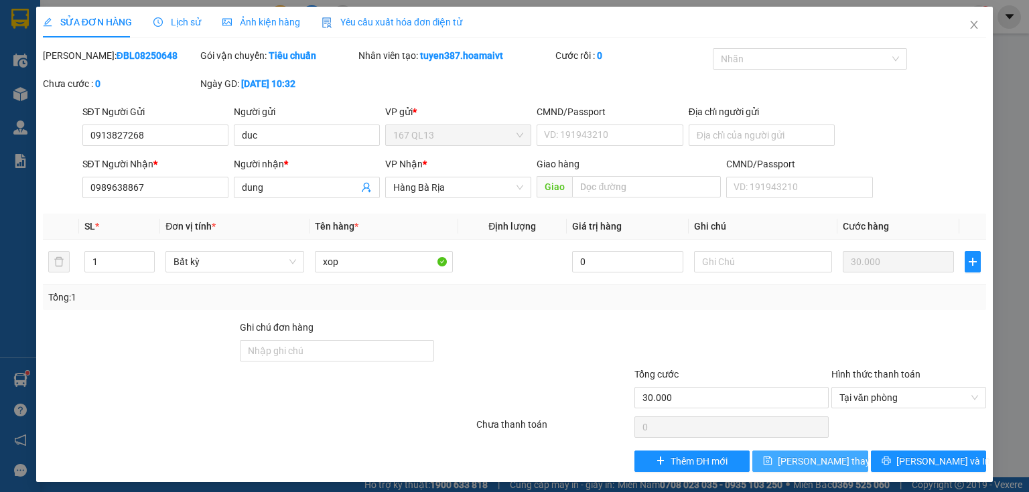
click at [807, 456] on span "[PERSON_NAME] thay đổi" at bounding box center [831, 461] width 107 height 15
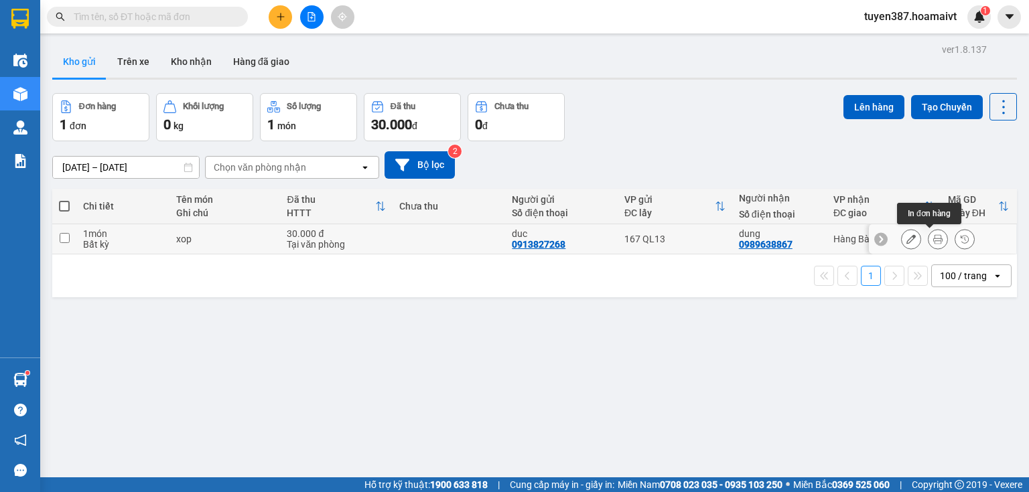
click at [933, 238] on icon at bounding box center [937, 238] width 9 height 9
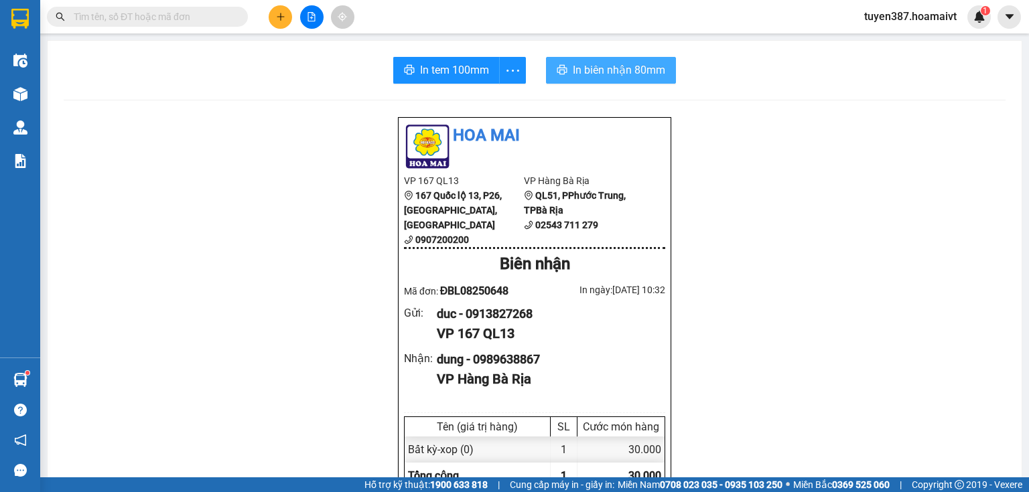
click at [599, 72] on span "In biên nhận 80mm" at bounding box center [619, 70] width 92 height 17
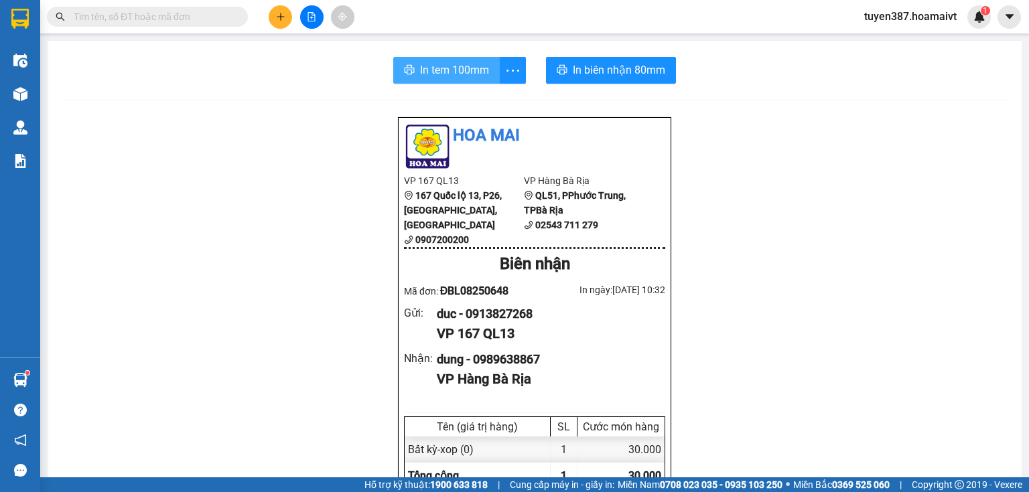
click at [435, 67] on span "In tem 100mm" at bounding box center [454, 70] width 69 height 17
click at [276, 13] on icon "plus" at bounding box center [280, 16] width 9 height 9
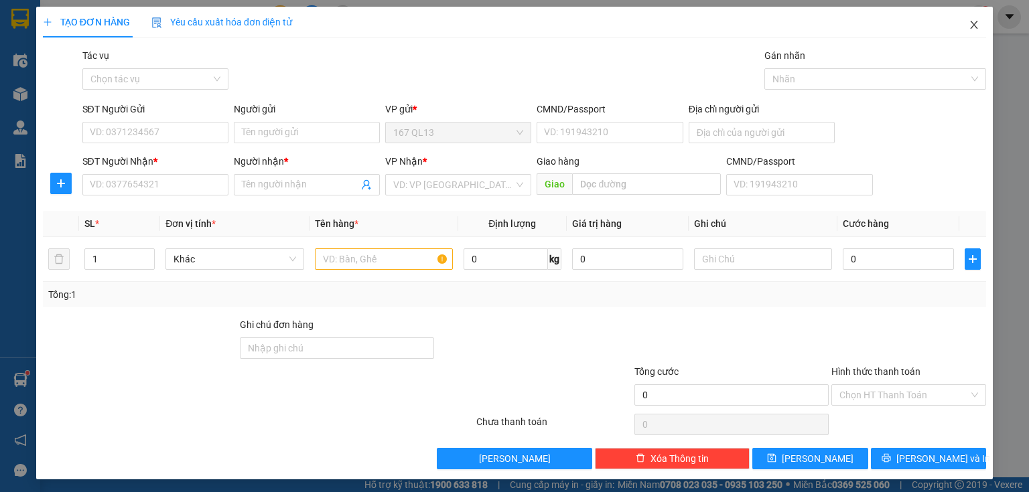
click at [971, 23] on icon "close" at bounding box center [974, 25] width 7 height 8
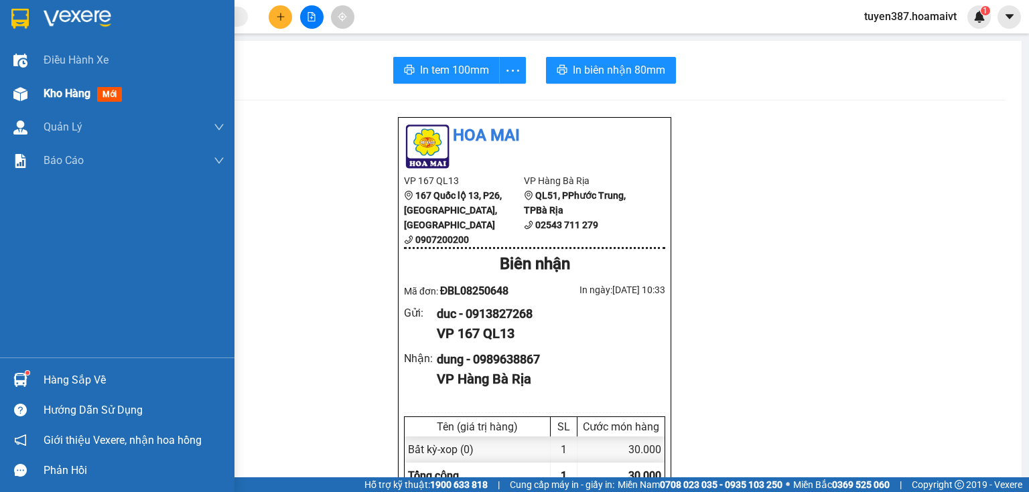
click at [105, 92] on span "mới" at bounding box center [109, 94] width 25 height 15
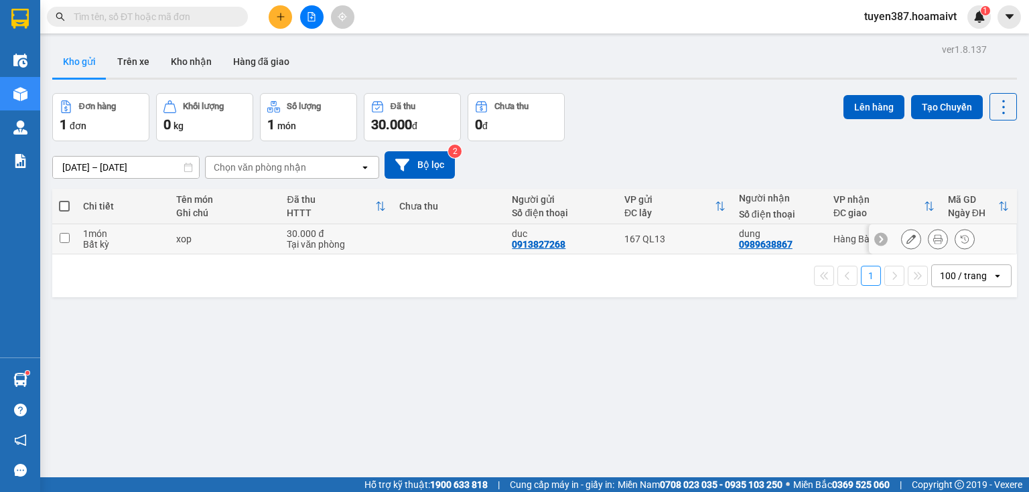
click at [69, 234] on input "checkbox" at bounding box center [65, 238] width 10 height 10
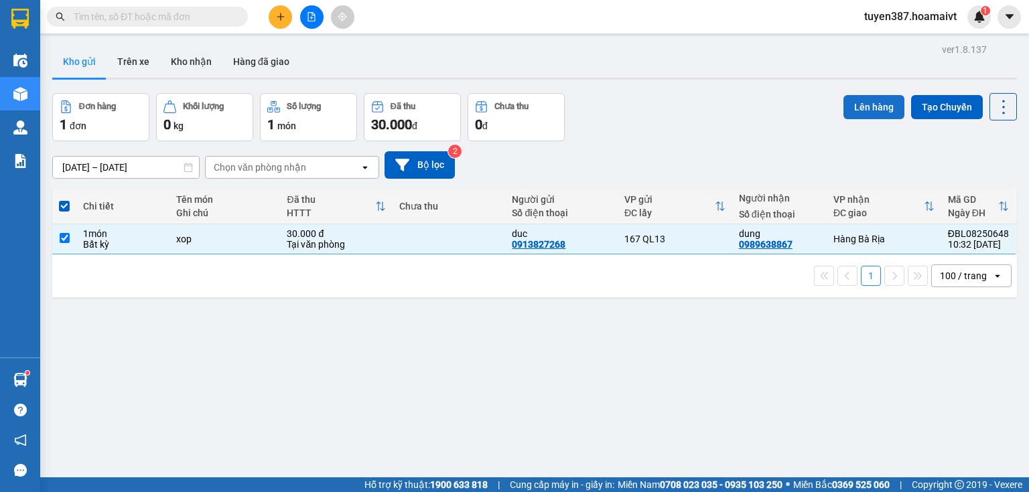
click at [884, 97] on button "Lên hàng" at bounding box center [873, 107] width 61 height 24
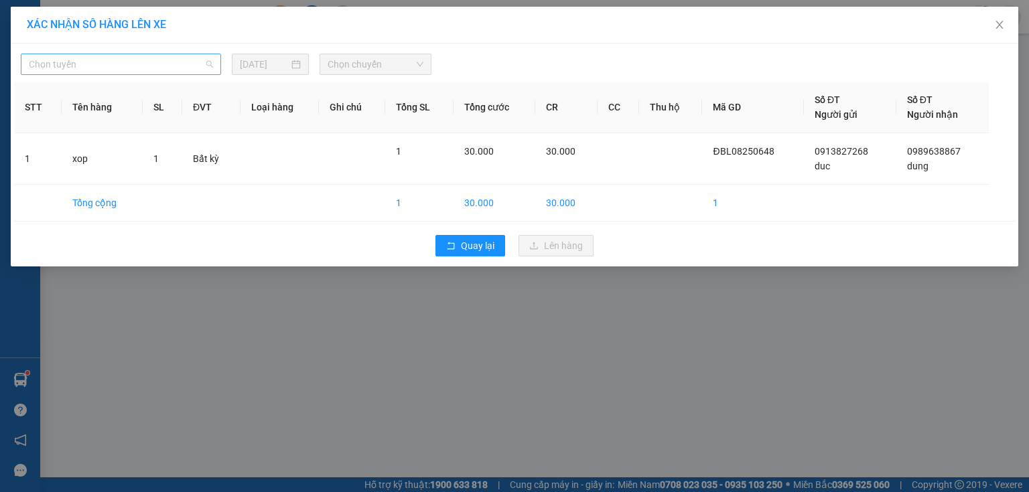
click at [139, 62] on span "Chọn tuyến" at bounding box center [121, 64] width 184 height 20
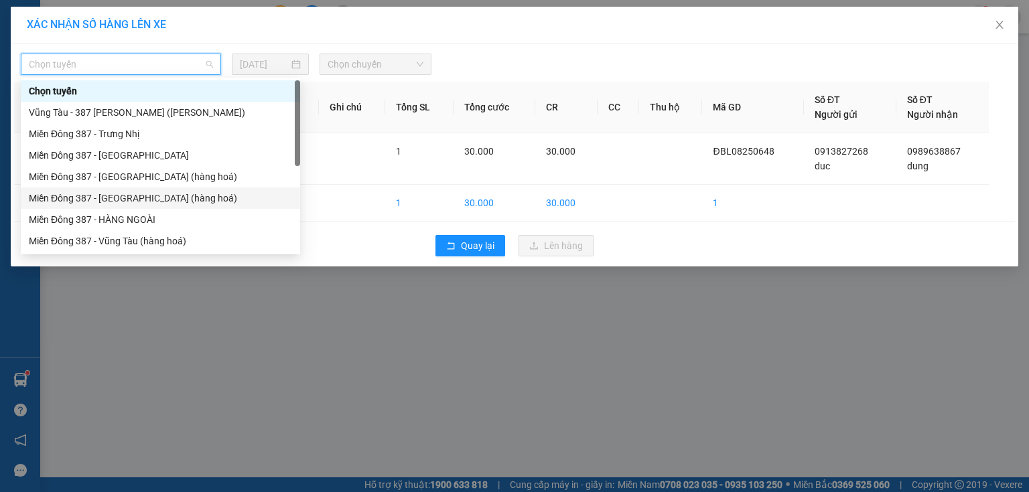
click at [120, 195] on div "Miền Đông 387 - [GEOGRAPHIC_DATA] (hàng hoá)" at bounding box center [160, 198] width 263 height 15
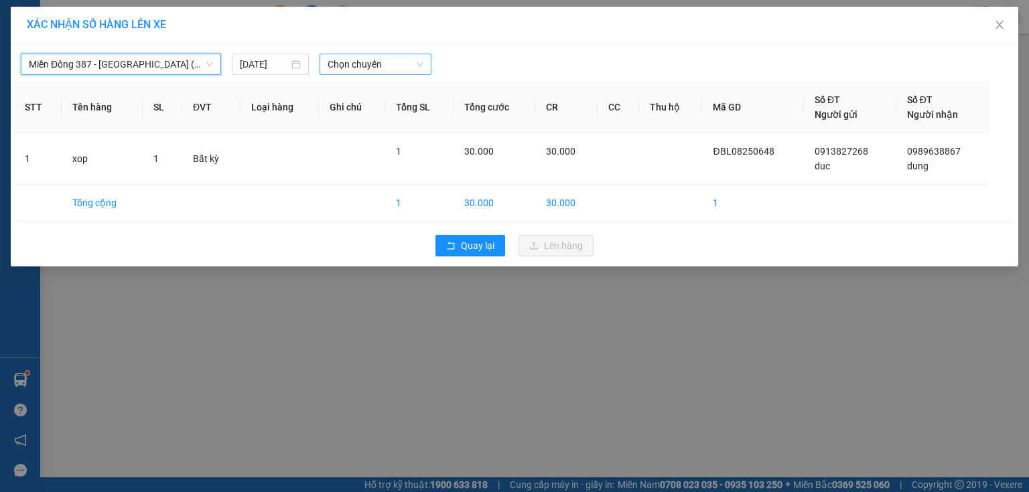
click at [383, 63] on span "Chọn chuyến" at bounding box center [376, 64] width 96 height 20
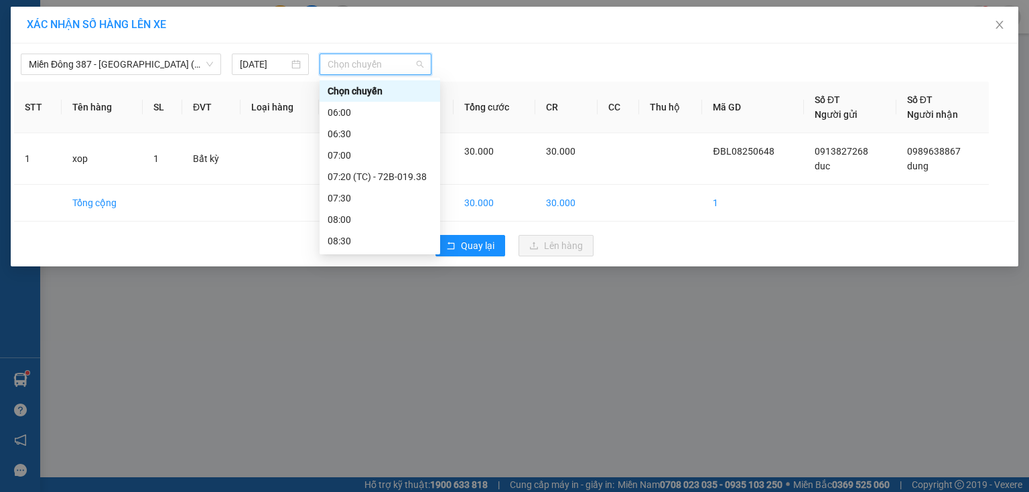
click at [391, 320] on div "10:30 - 72H-070.06" at bounding box center [380, 327] width 105 height 15
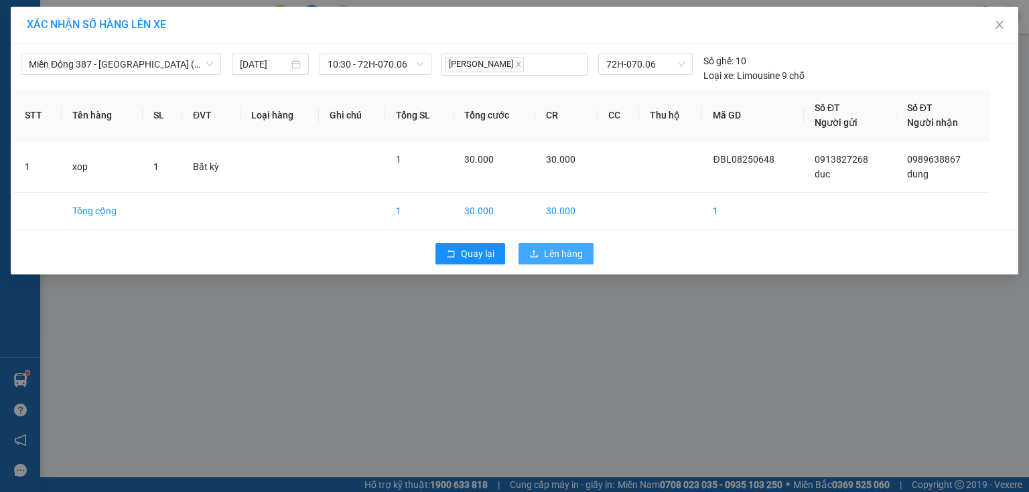
click at [557, 250] on span "Lên hàng" at bounding box center [563, 254] width 39 height 15
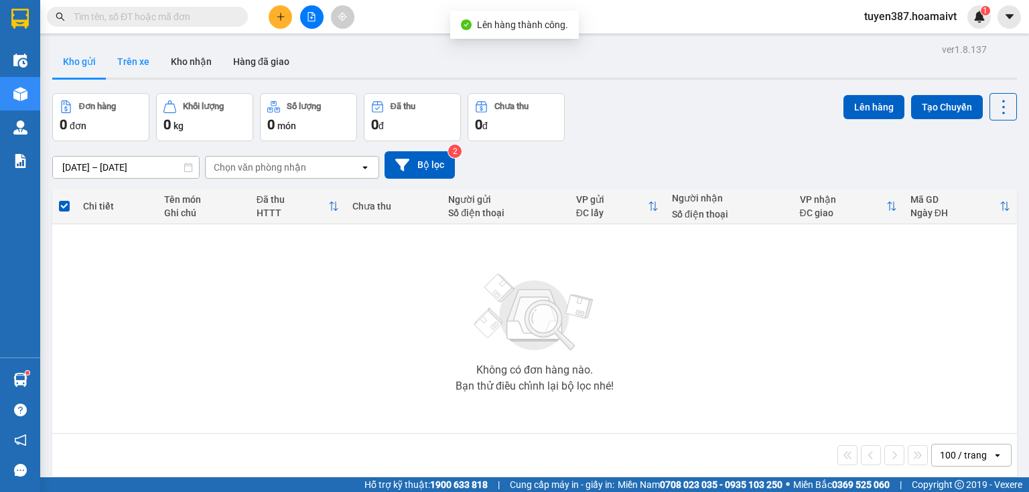
click at [137, 62] on button "Trên xe" at bounding box center [134, 62] width 54 height 32
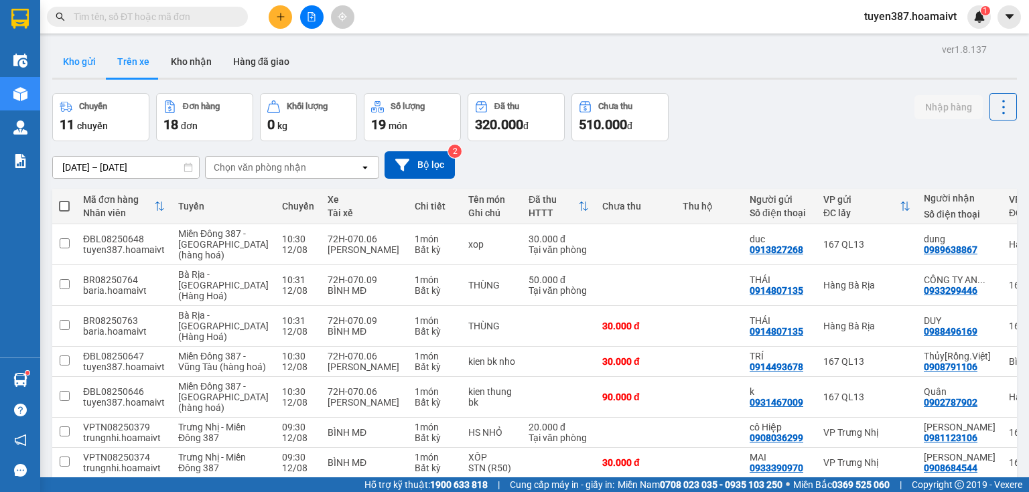
click at [70, 60] on button "Kho gửi" at bounding box center [79, 62] width 54 height 32
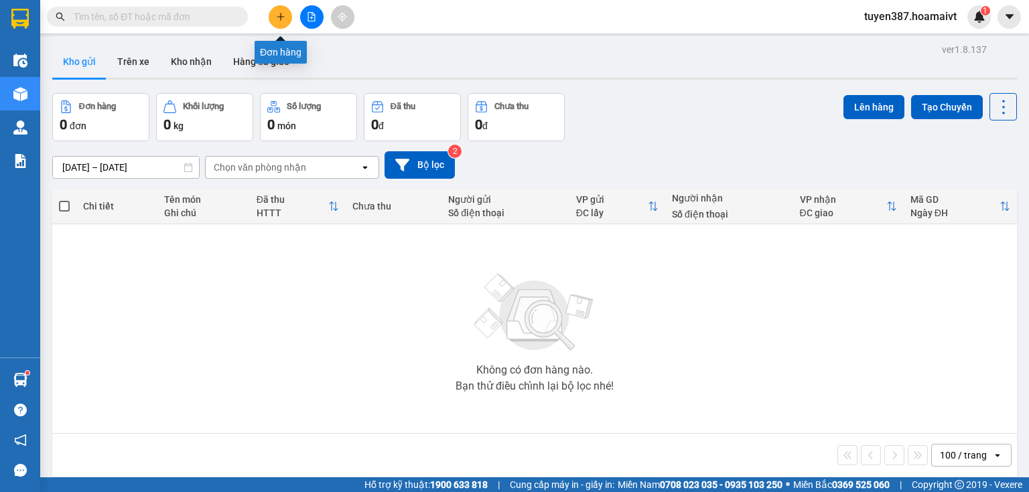
click at [277, 17] on icon "plus" at bounding box center [280, 16] width 9 height 9
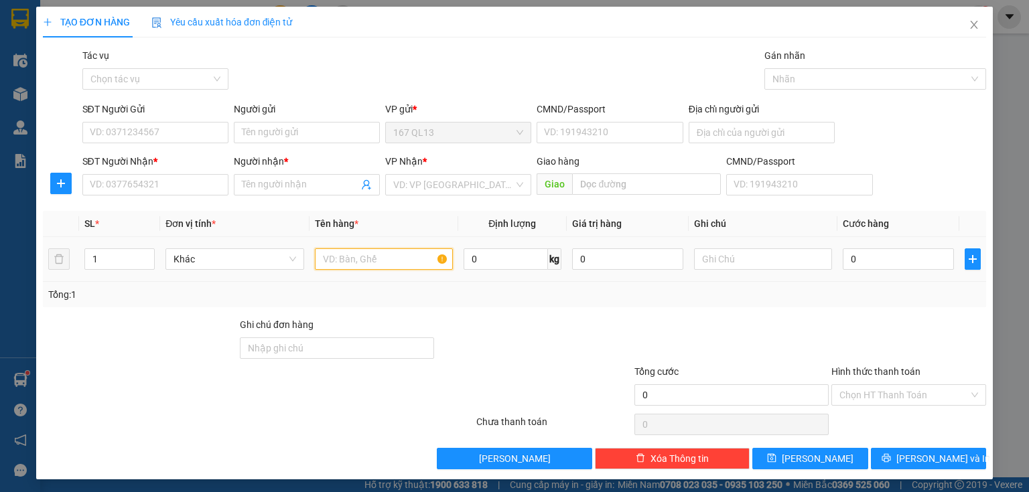
click at [402, 257] on input "text" at bounding box center [384, 259] width 138 height 21
click at [214, 184] on input "SĐT Người Nhận *" at bounding box center [155, 184] width 146 height 21
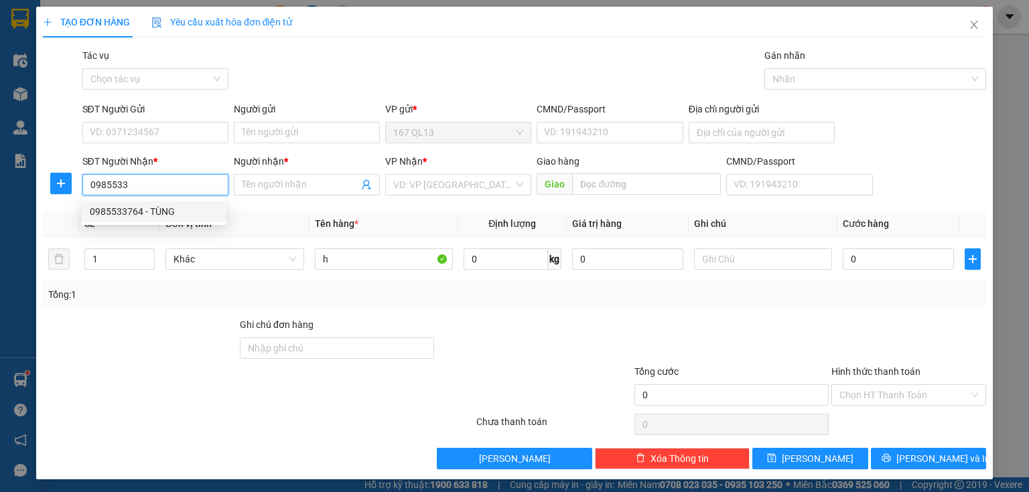
click at [157, 207] on div "0985533764 - TÙNG" at bounding box center [154, 211] width 129 height 15
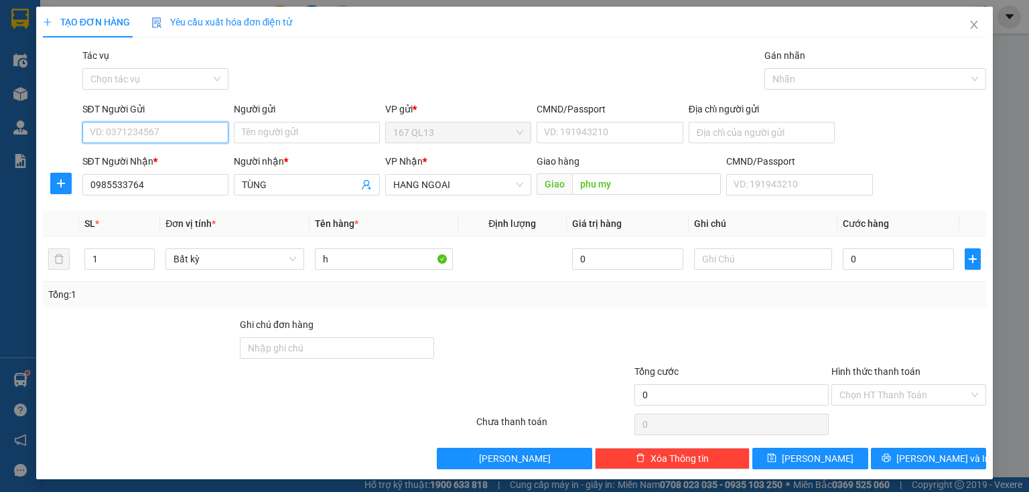
click at [178, 131] on input "SĐT Người Gửi" at bounding box center [155, 132] width 146 height 21
click at [169, 155] on div "0904448763 - DUY" at bounding box center [154, 159] width 129 height 15
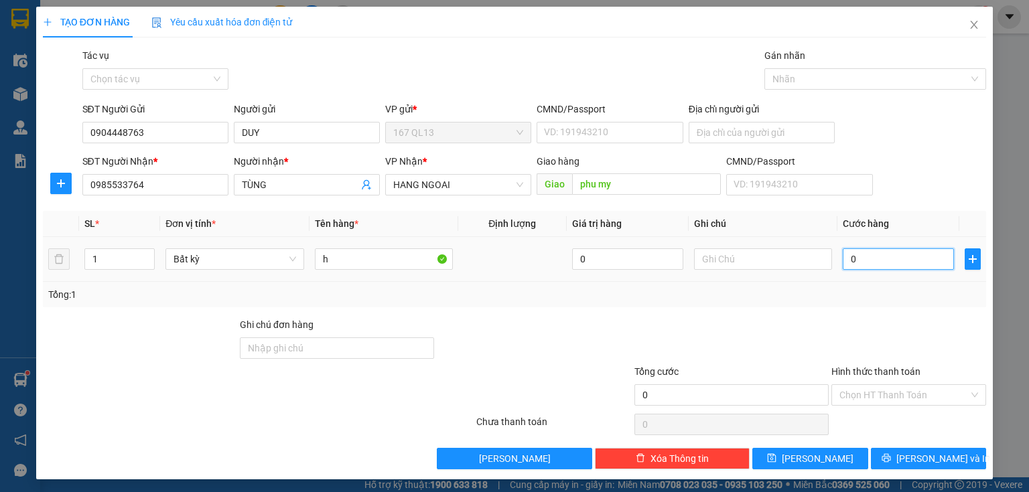
click at [843, 257] on input "0" at bounding box center [898, 259] width 111 height 21
click at [914, 393] on input "Hình thức thanh toán" at bounding box center [903, 395] width 129 height 20
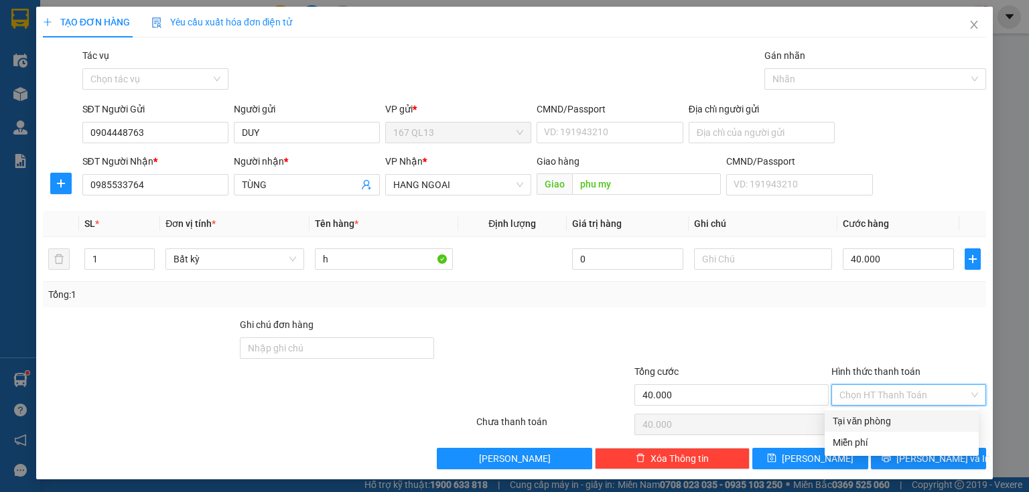
click at [912, 417] on div "Tại văn phòng" at bounding box center [902, 421] width 138 height 15
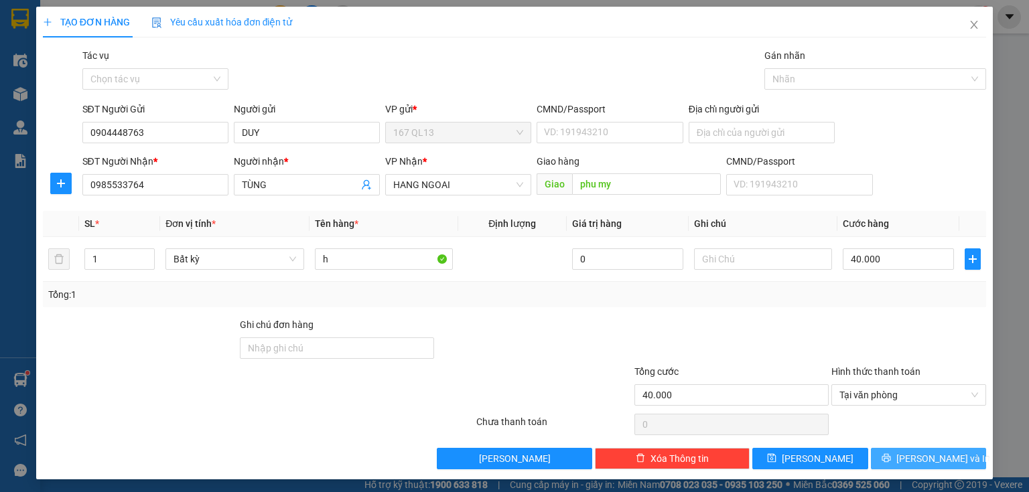
click at [925, 456] on span "[PERSON_NAME] và In" at bounding box center [943, 459] width 94 height 15
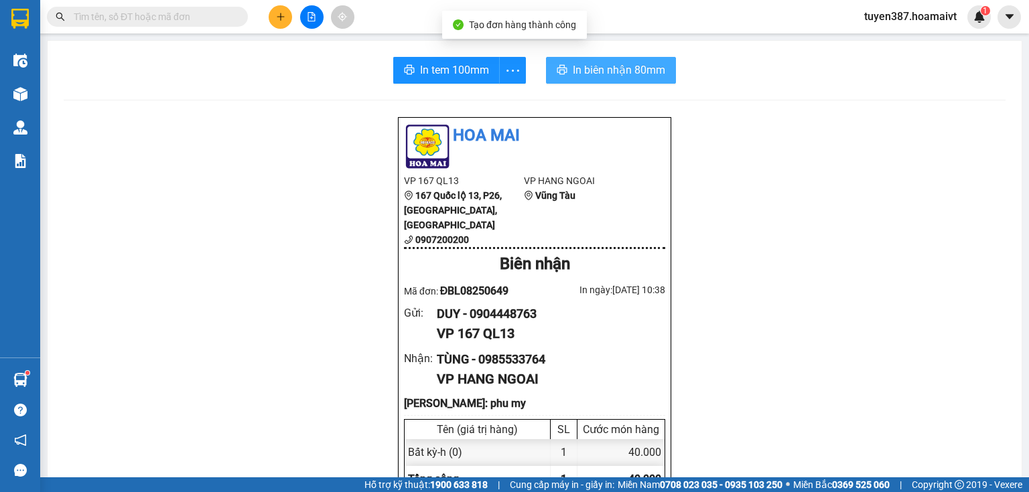
click at [593, 72] on span "In biên nhận 80mm" at bounding box center [619, 70] width 92 height 17
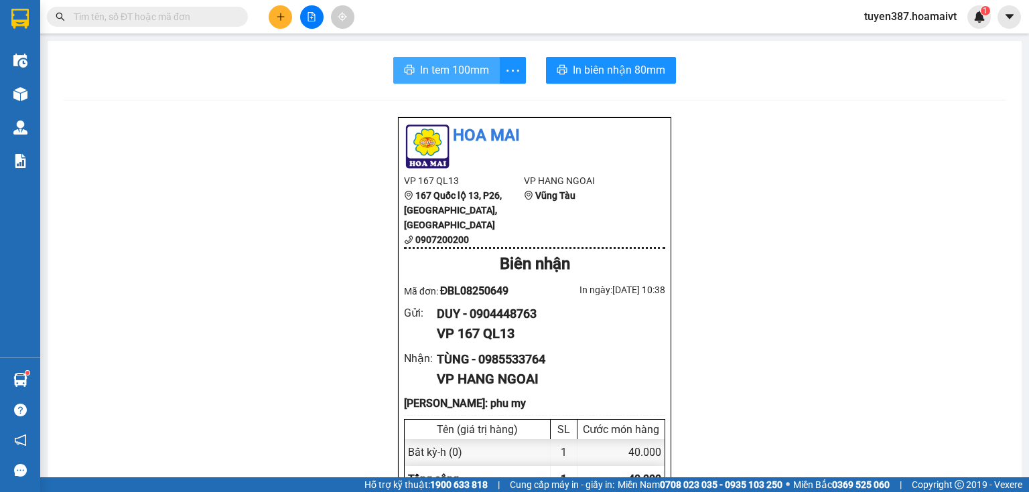
click at [439, 68] on span "In tem 100mm" at bounding box center [454, 70] width 69 height 17
click at [279, 11] on button at bounding box center [280, 16] width 23 height 23
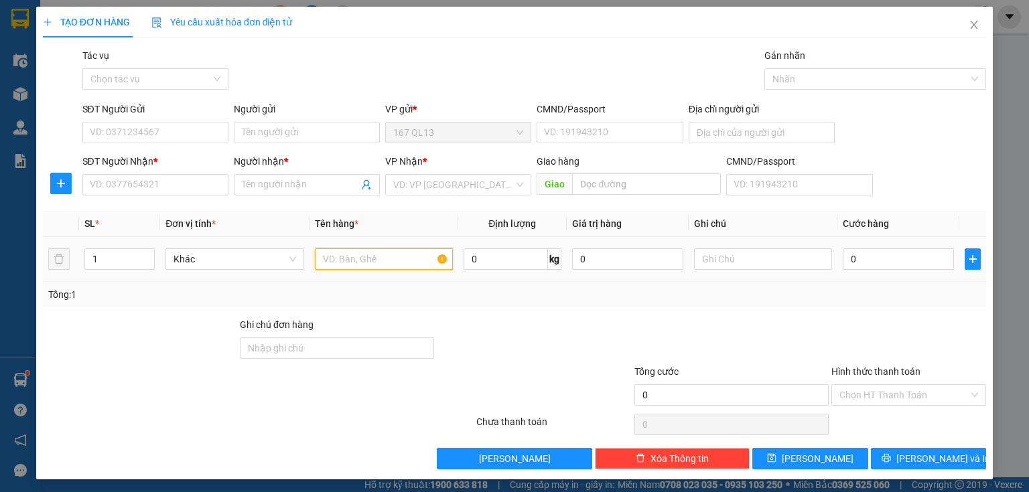
click at [381, 258] on input "text" at bounding box center [384, 259] width 138 height 21
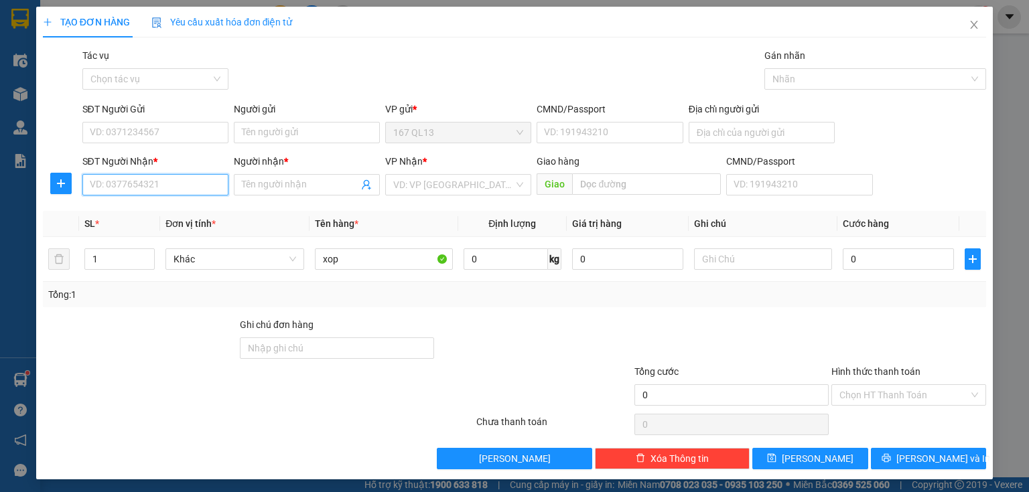
click at [186, 182] on input "SĐT Người Nhận *" at bounding box center [155, 184] width 146 height 21
click at [174, 129] on input "SĐT Người Gửi" at bounding box center [155, 132] width 146 height 21
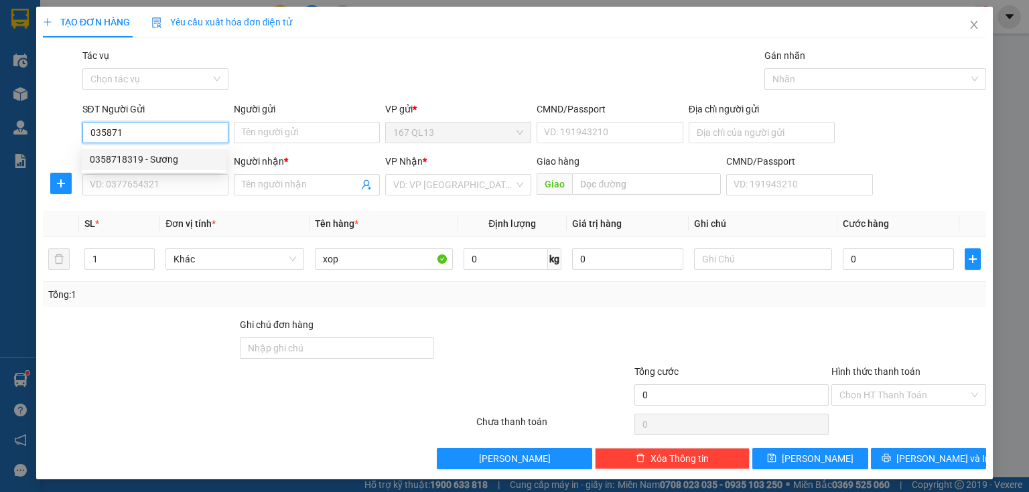
click at [169, 159] on div "0358718319 - Sương" at bounding box center [154, 159] width 129 height 15
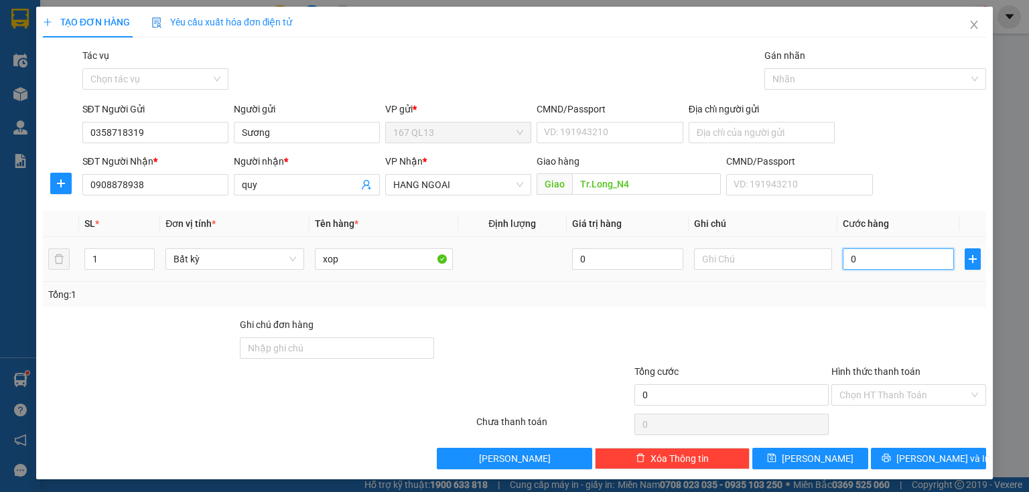
click at [843, 253] on input "0" at bounding box center [898, 259] width 111 height 21
click at [926, 452] on span "[PERSON_NAME] và In" at bounding box center [943, 459] width 94 height 15
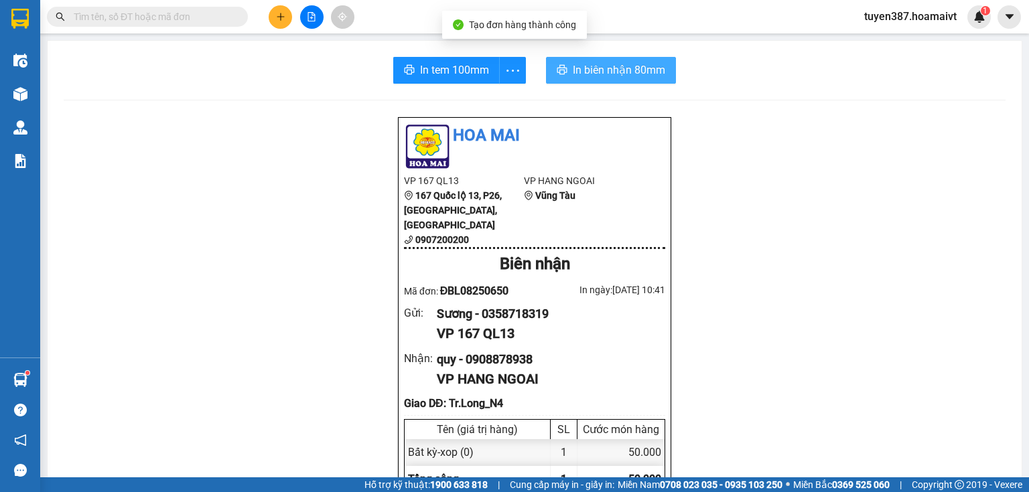
click at [581, 66] on span "In biên nhận 80mm" at bounding box center [619, 70] width 92 height 17
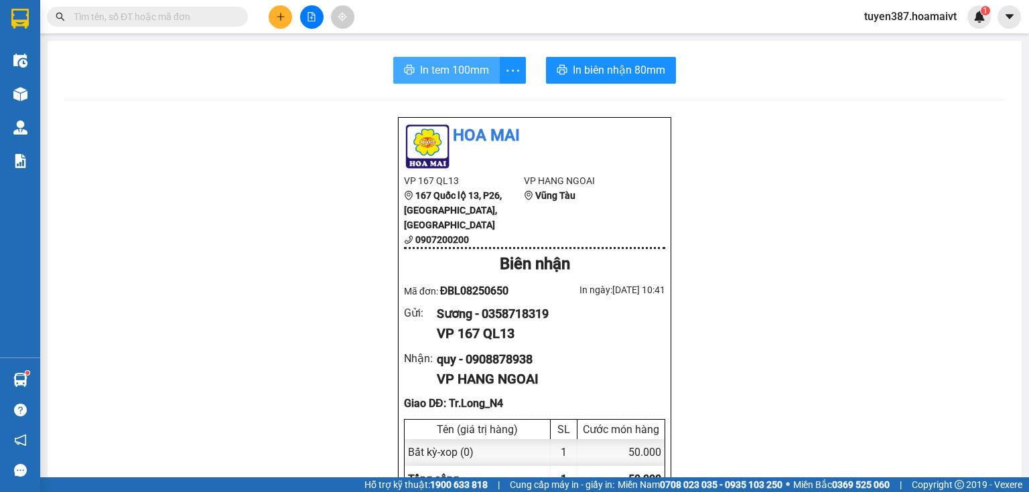
click at [443, 66] on span "In tem 100mm" at bounding box center [454, 70] width 69 height 17
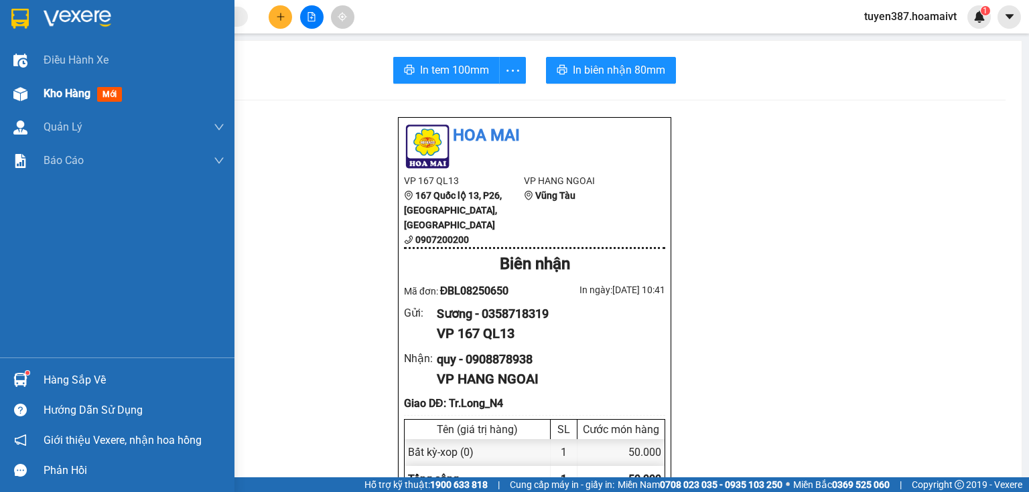
click at [115, 96] on span "mới" at bounding box center [109, 94] width 25 height 15
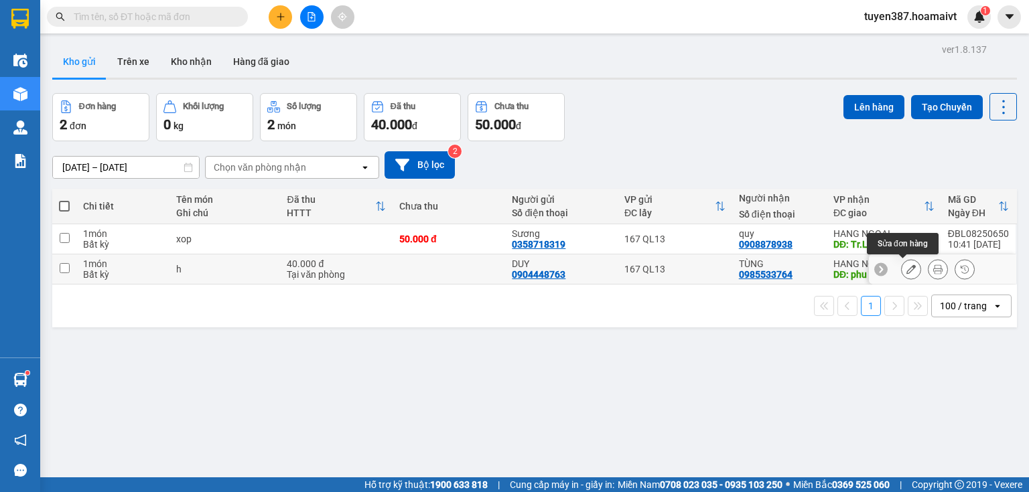
click at [906, 265] on icon at bounding box center [910, 269] width 9 height 9
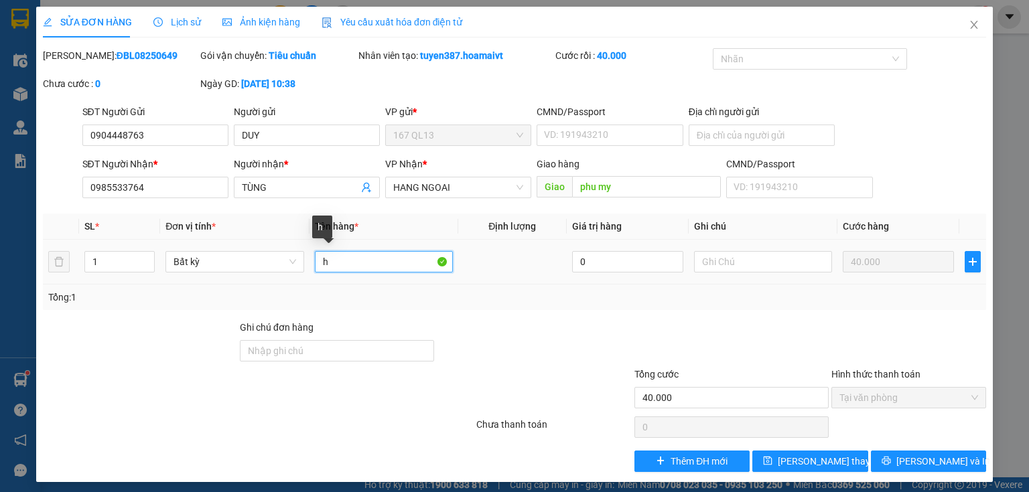
click at [360, 259] on input "h" at bounding box center [384, 261] width 138 height 21
click at [820, 459] on span "[PERSON_NAME] thay đổi" at bounding box center [831, 461] width 107 height 15
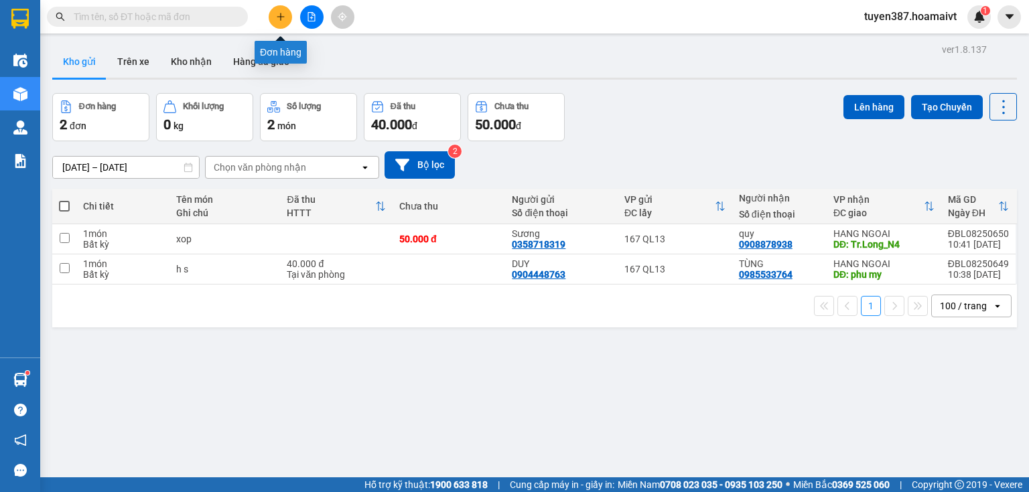
click at [280, 12] on icon "plus" at bounding box center [280, 16] width 9 height 9
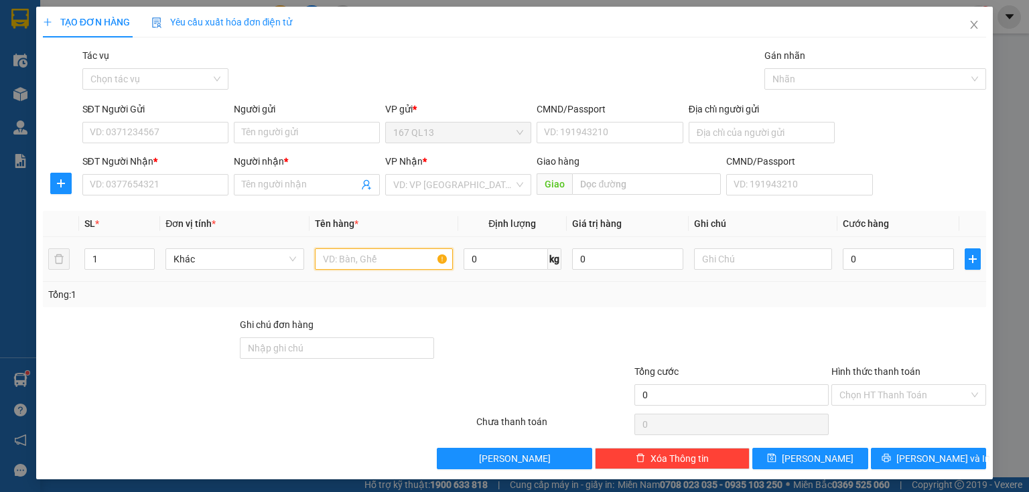
click at [404, 258] on input "text" at bounding box center [384, 259] width 138 height 21
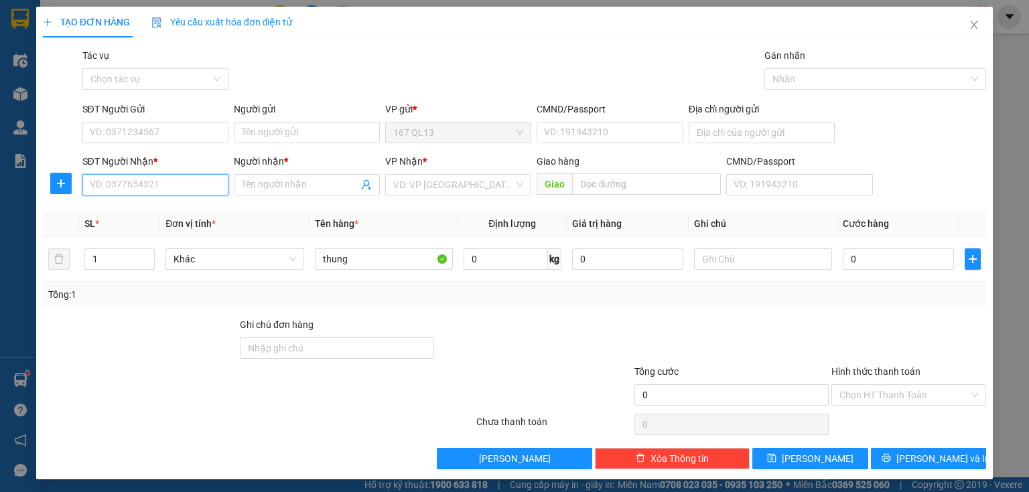
click at [196, 187] on input "SĐT Người Nhận *" at bounding box center [155, 184] width 146 height 21
click at [286, 182] on input "Người nhận *" at bounding box center [300, 185] width 117 height 15
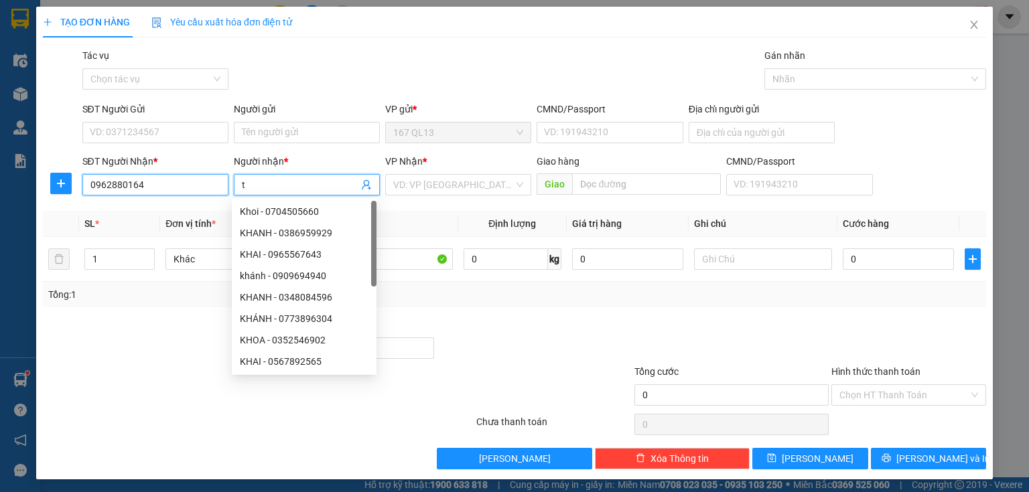
click at [155, 177] on input "0962880164" at bounding box center [155, 184] width 146 height 21
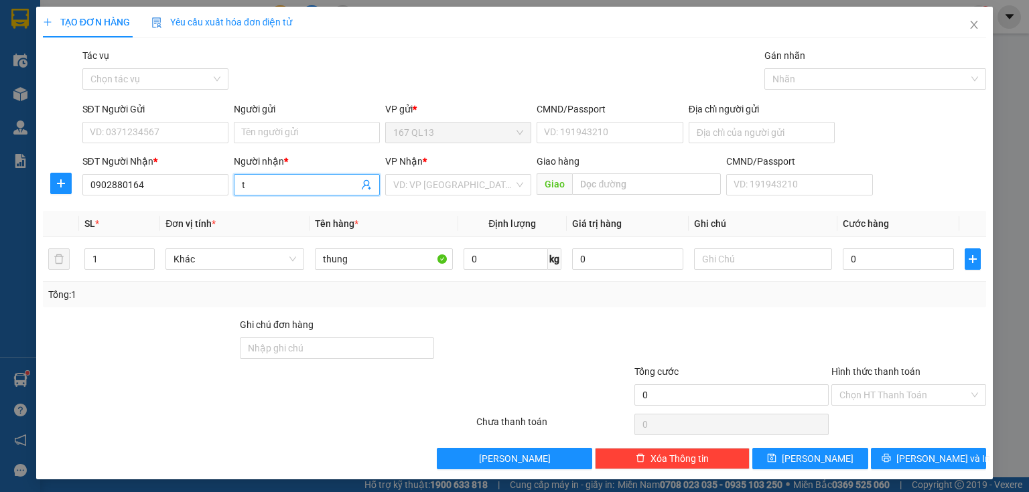
click at [253, 184] on input "t" at bounding box center [300, 185] width 117 height 15
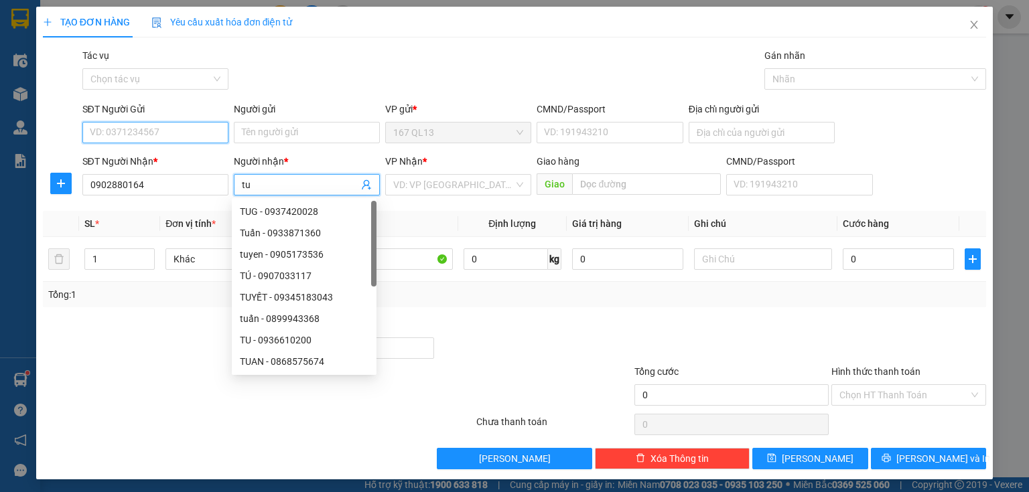
click at [172, 125] on input "SĐT Người Gửi" at bounding box center [155, 132] width 146 height 21
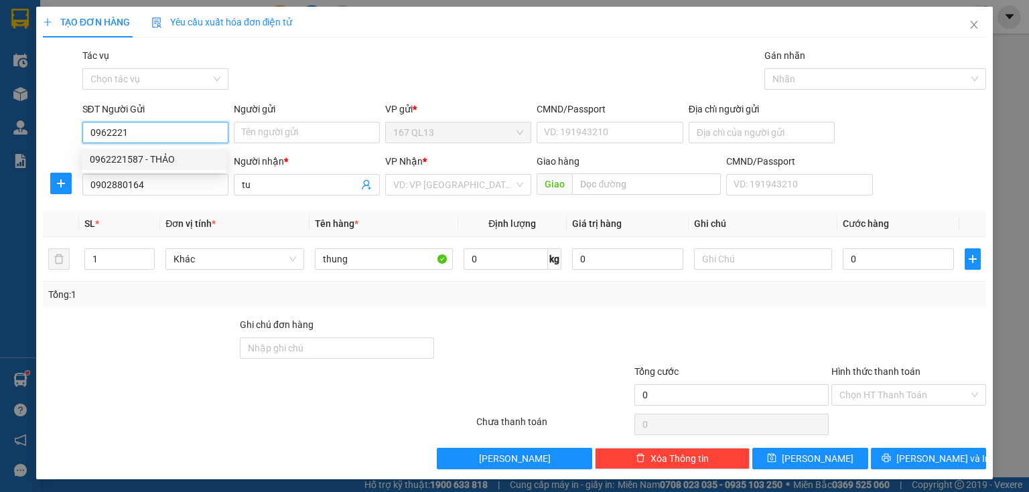
click at [169, 158] on div "0962221587 - THẢO" at bounding box center [154, 159] width 129 height 15
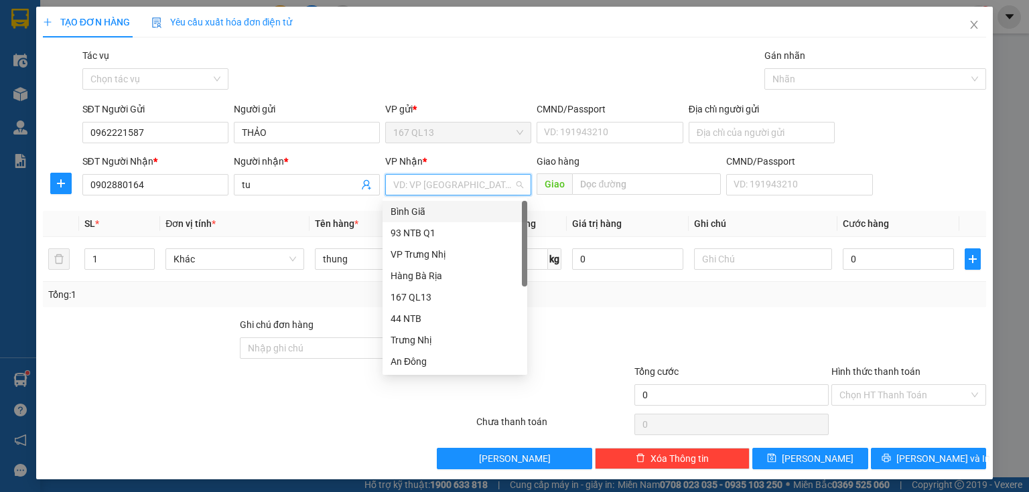
click at [446, 184] on input "search" at bounding box center [453, 185] width 121 height 20
click at [442, 209] on div "Bình Giã" at bounding box center [455, 211] width 129 height 15
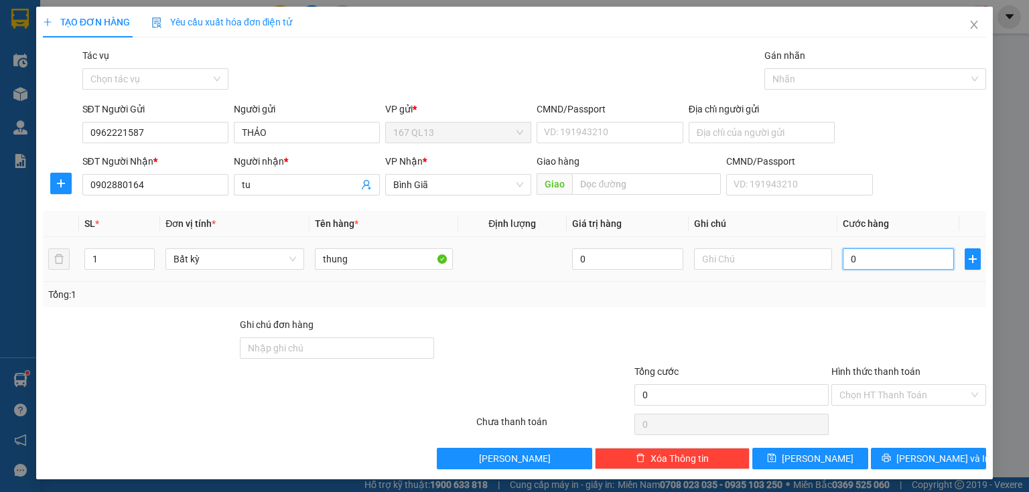
click at [843, 252] on input "0" at bounding box center [898, 259] width 111 height 21
click at [935, 456] on span "[PERSON_NAME] và In" at bounding box center [943, 459] width 94 height 15
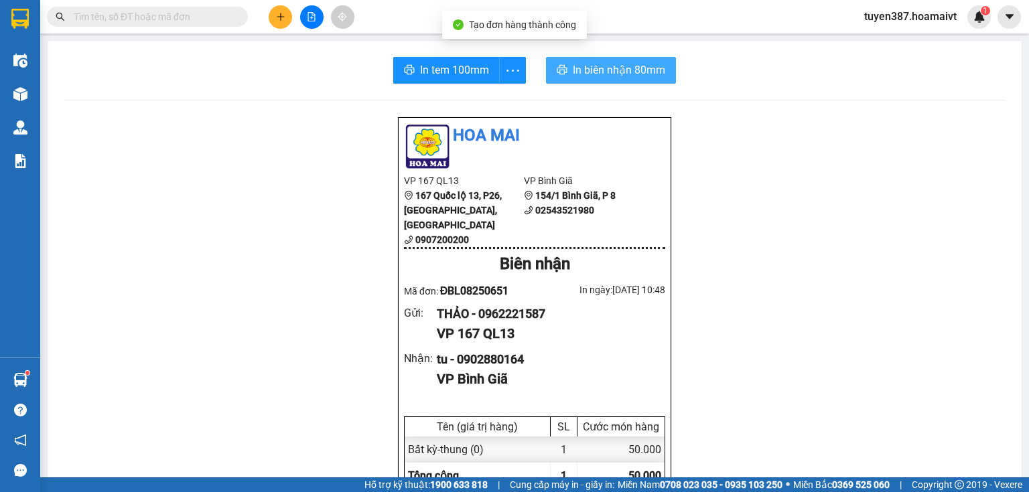
click at [565, 66] on button "In biên nhận 80mm" at bounding box center [611, 70] width 130 height 27
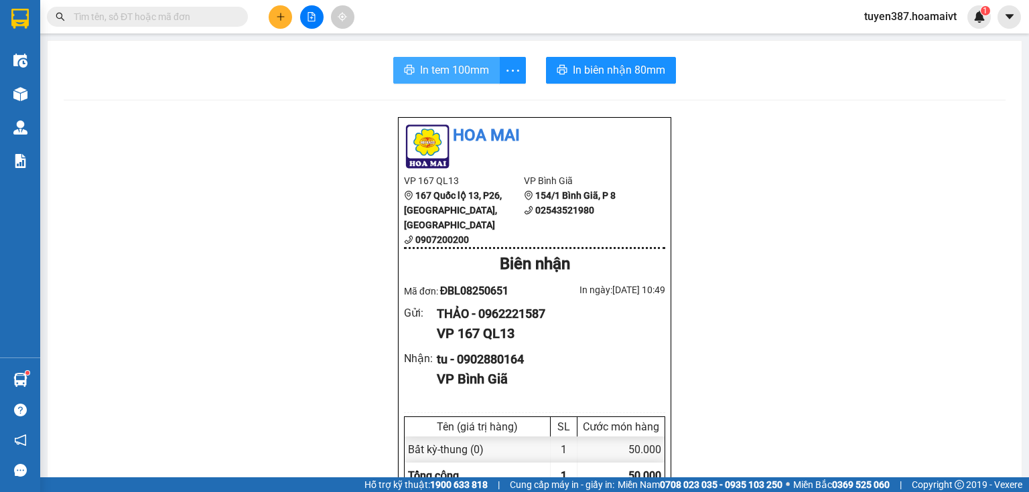
click at [441, 64] on span "In tem 100mm" at bounding box center [454, 70] width 69 height 17
click at [277, 12] on icon "plus" at bounding box center [280, 16] width 9 height 9
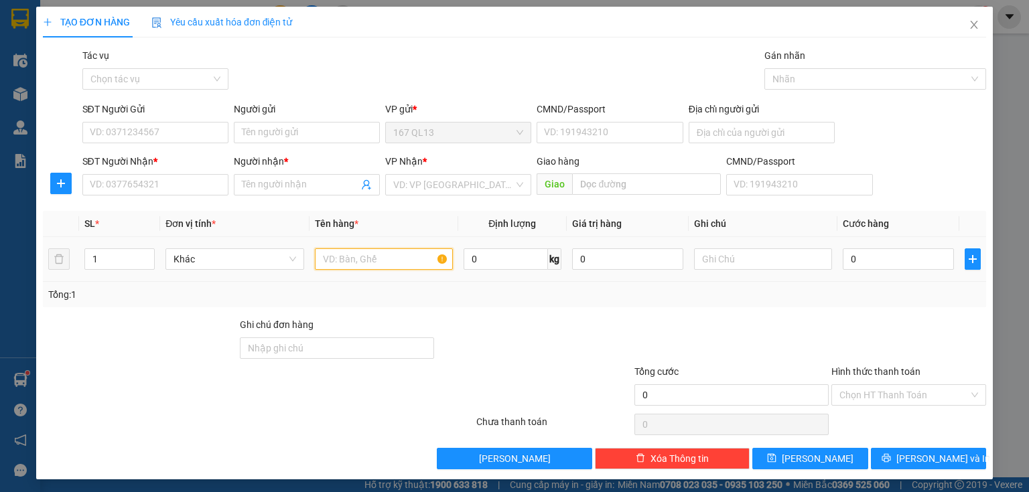
click at [386, 260] on input "text" at bounding box center [384, 259] width 138 height 21
click at [965, 19] on span "Close" at bounding box center [974, 26] width 38 height 38
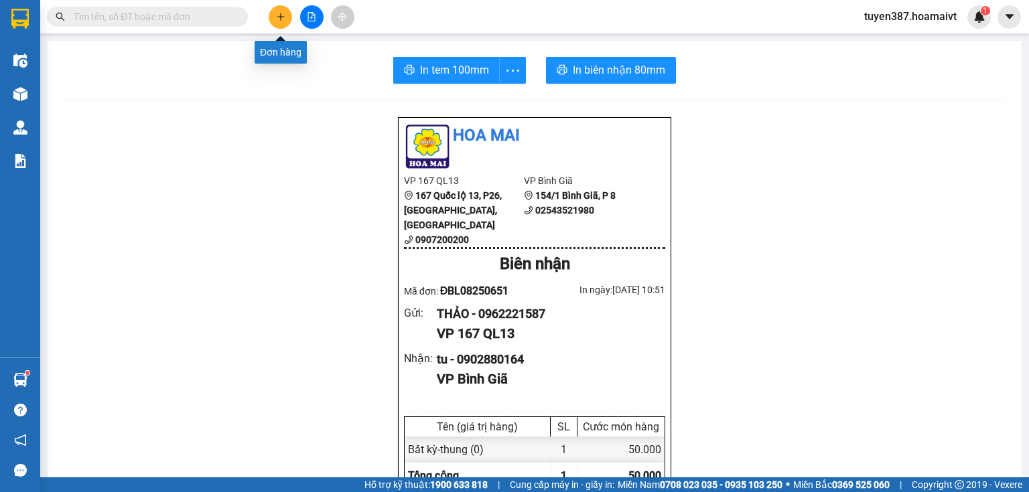
click at [282, 10] on button at bounding box center [280, 16] width 23 height 23
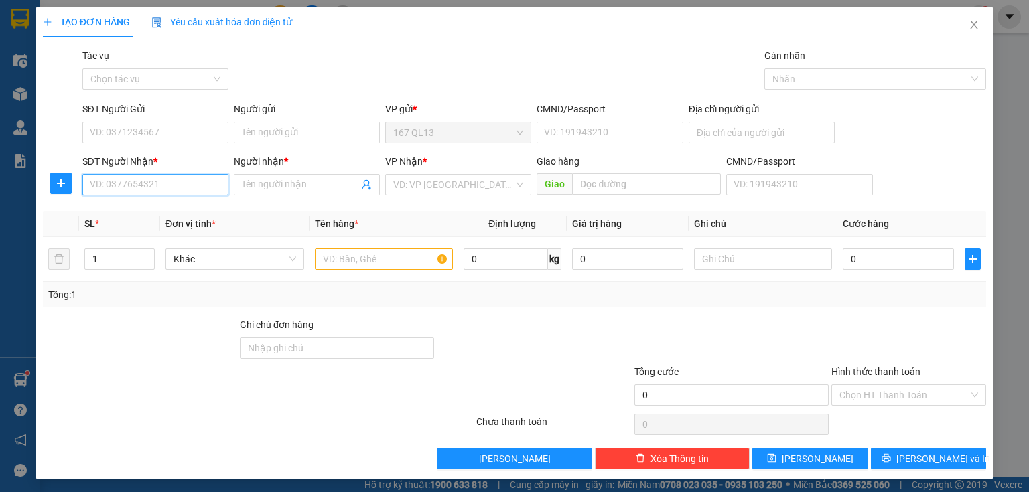
click at [204, 190] on input "SĐT Người Nhận *" at bounding box center [155, 184] width 146 height 21
drag, startPoint x: 166, startPoint y: 212, endPoint x: 172, endPoint y: 149, distance: 62.5
click at [166, 207] on div "0982643962 - p anh-COOP MÁT TRUONG VAN BANG" at bounding box center [200, 211] width 220 height 15
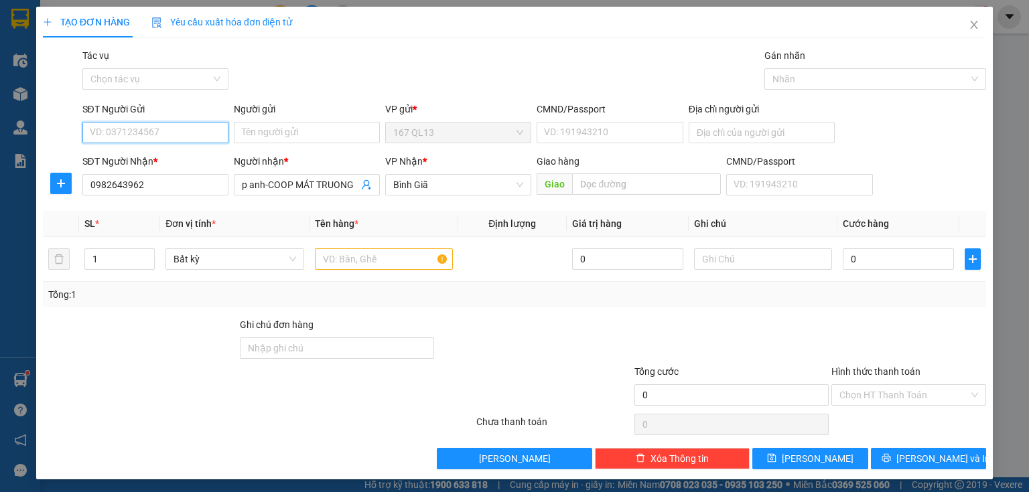
click at [176, 129] on input "SĐT Người Gửi" at bounding box center [155, 132] width 146 height 21
click at [176, 154] on div "0865240288 - VietHealthy" at bounding box center [154, 159] width 129 height 15
click at [411, 260] on input "text" at bounding box center [384, 259] width 138 height 21
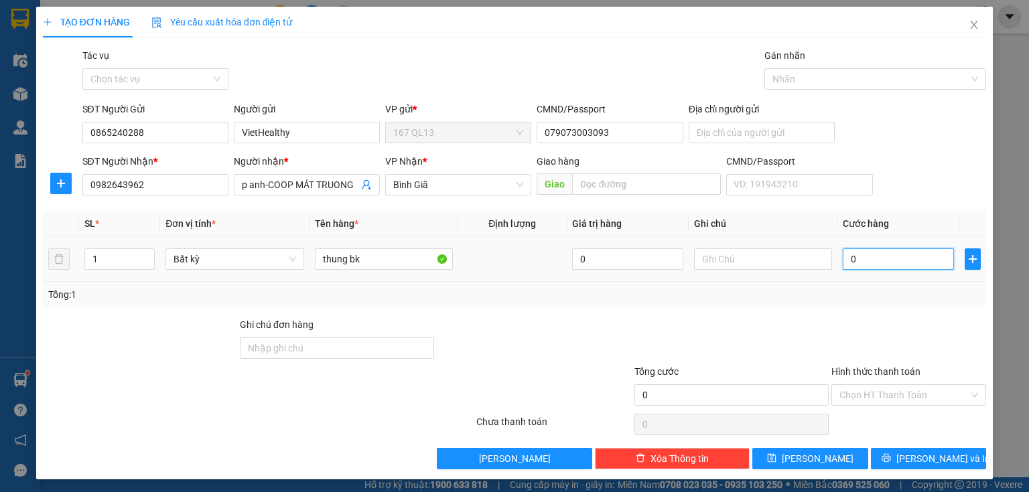
click at [843, 257] on input "0" at bounding box center [898, 259] width 111 height 21
click at [906, 391] on input "Hình thức thanh toán" at bounding box center [903, 395] width 129 height 20
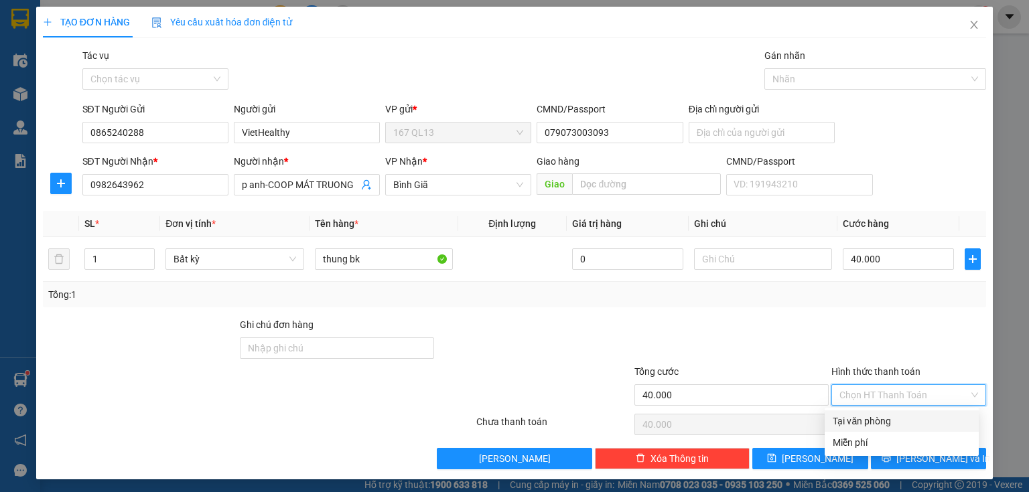
click at [904, 417] on div "Tại văn phòng" at bounding box center [902, 421] width 138 height 15
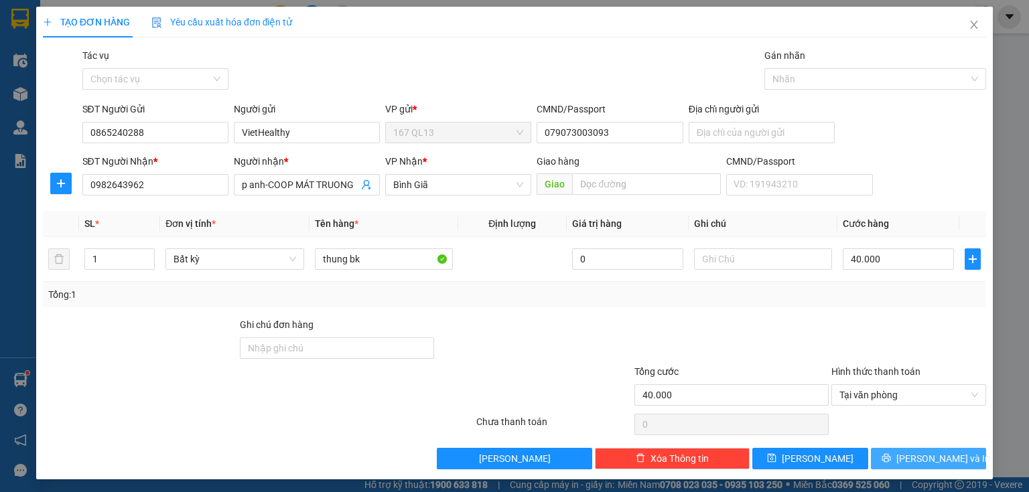
click at [919, 453] on span "[PERSON_NAME] và In" at bounding box center [943, 459] width 94 height 15
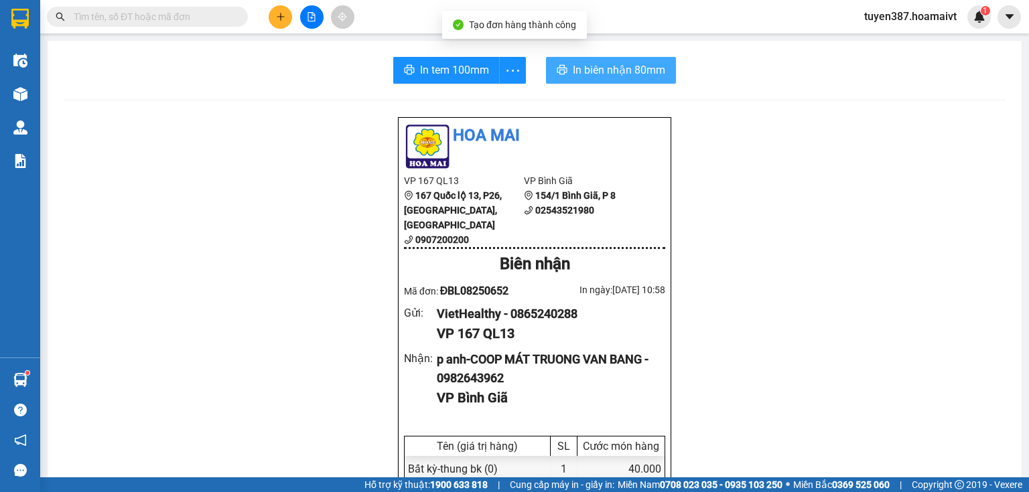
click at [592, 66] on span "In biên nhận 80mm" at bounding box center [619, 70] width 92 height 17
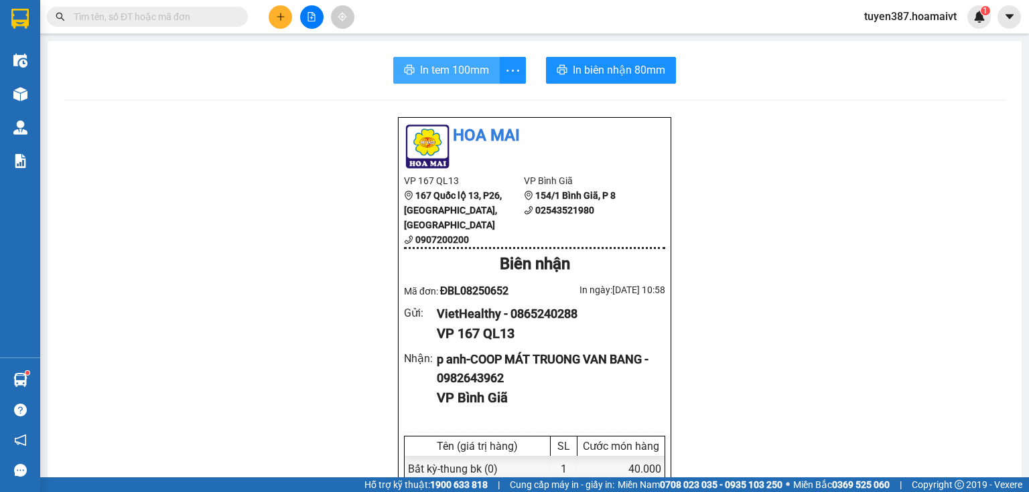
click at [433, 70] on span "In tem 100mm" at bounding box center [454, 70] width 69 height 17
click at [275, 17] on button at bounding box center [280, 16] width 23 height 23
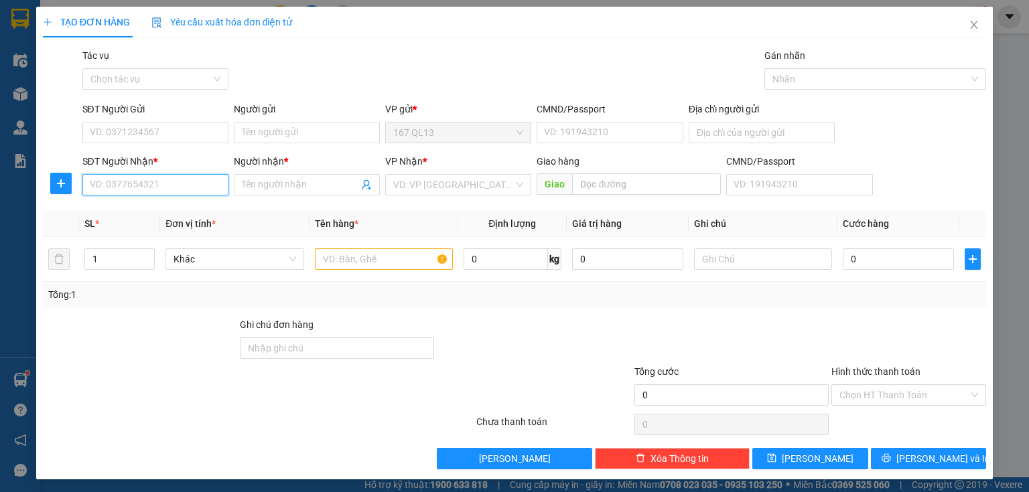
click at [209, 186] on input "SĐT Người Nhận *" at bounding box center [155, 184] width 146 height 21
click at [176, 207] on div "0906654957 - binh" at bounding box center [154, 211] width 129 height 15
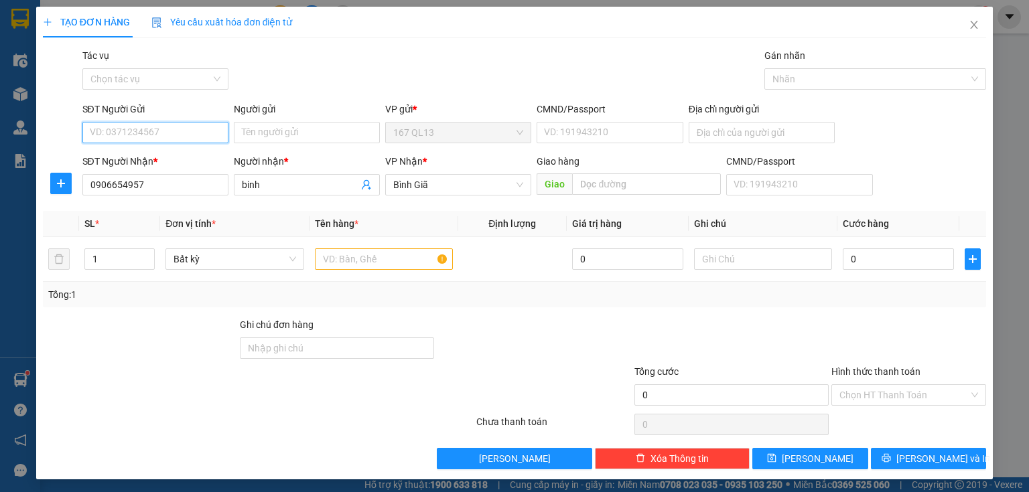
click at [183, 129] on input "SĐT Người Gửi" at bounding box center [155, 132] width 146 height 21
click at [169, 157] on div "0338448495 - o ten SEA VIEW 1" at bounding box center [155, 159] width 131 height 15
click at [402, 253] on input "text" at bounding box center [384, 259] width 138 height 21
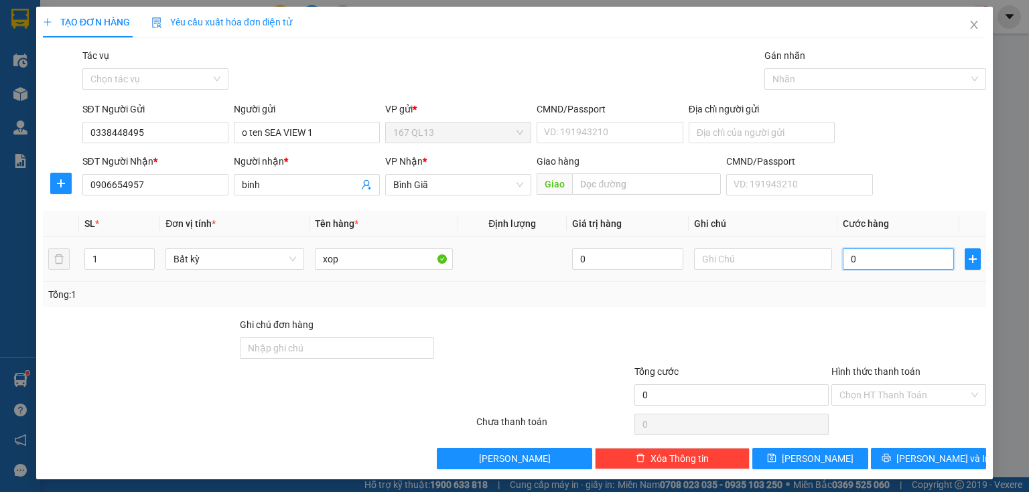
click at [843, 255] on input "0" at bounding box center [898, 259] width 111 height 21
click at [740, 262] on input "text" at bounding box center [763, 259] width 138 height 21
click at [843, 256] on input "0" at bounding box center [898, 259] width 111 height 21
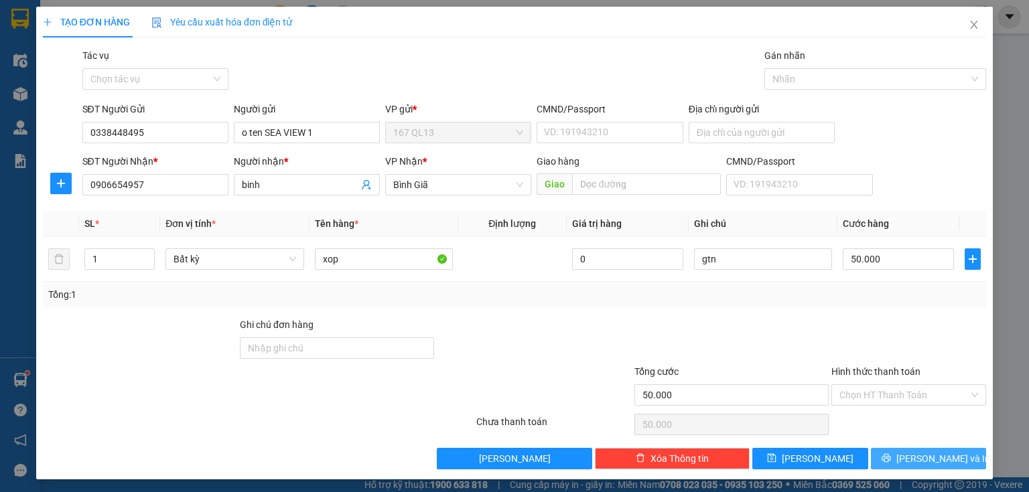
click at [923, 452] on span "[PERSON_NAME] và In" at bounding box center [943, 459] width 94 height 15
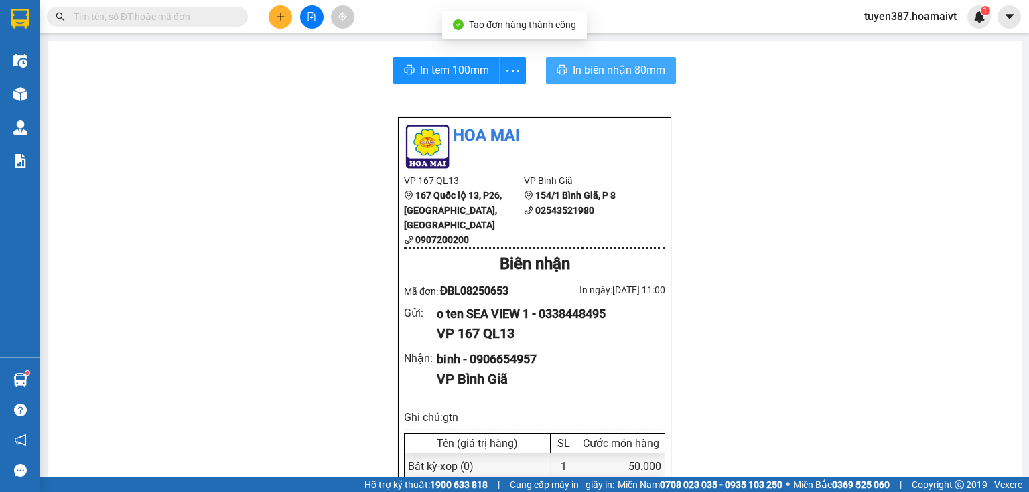
click at [595, 72] on span "In biên nhận 80mm" at bounding box center [619, 70] width 92 height 17
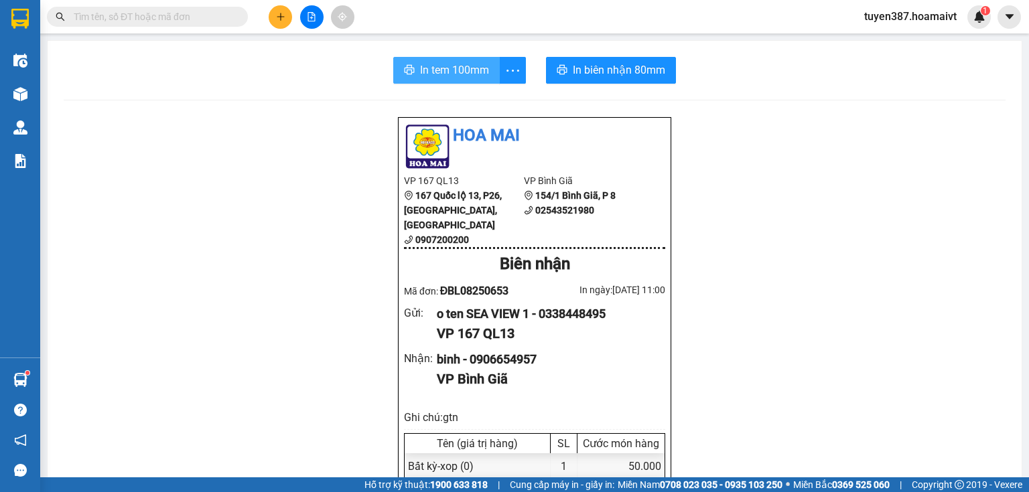
click at [429, 64] on span "In tem 100mm" at bounding box center [454, 70] width 69 height 17
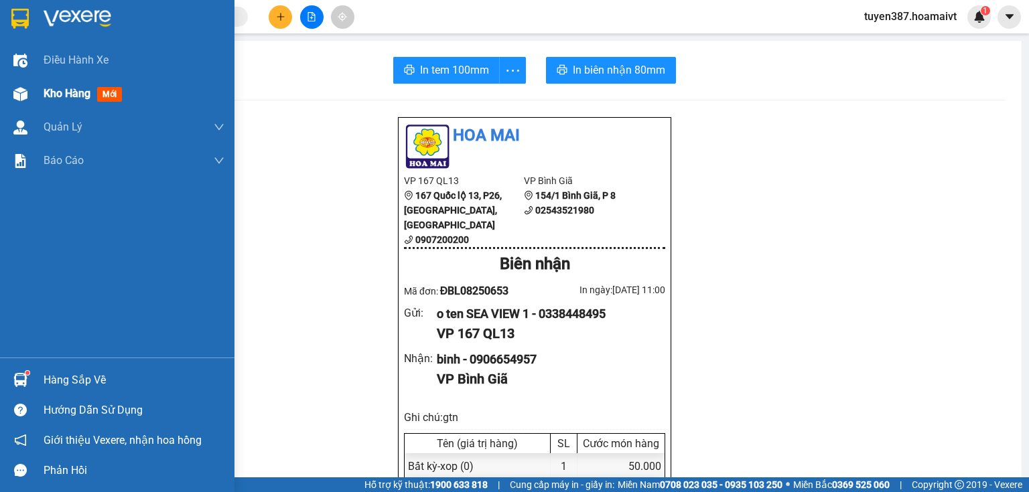
click at [106, 94] on span "mới" at bounding box center [109, 94] width 25 height 15
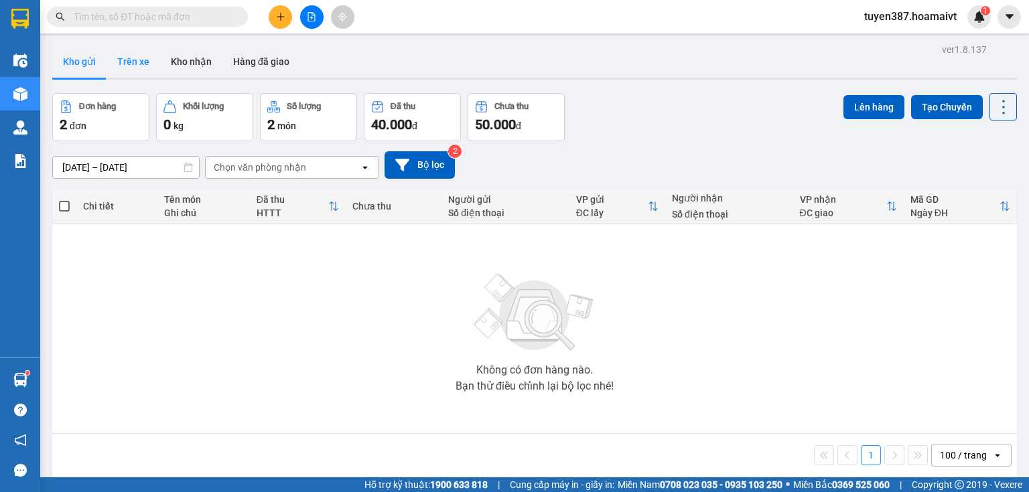
click at [127, 62] on button "Trên xe" at bounding box center [134, 62] width 54 height 32
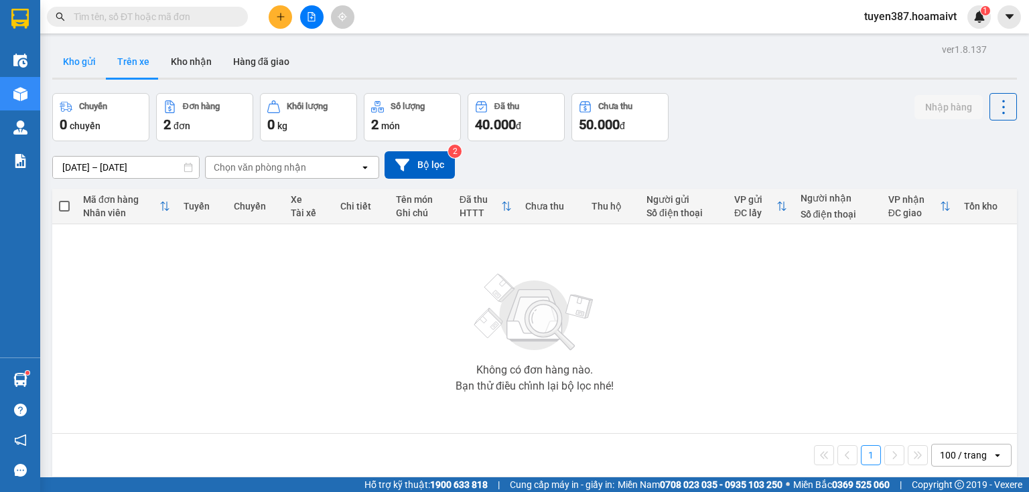
click at [80, 63] on button "Kho gửi" at bounding box center [79, 62] width 54 height 32
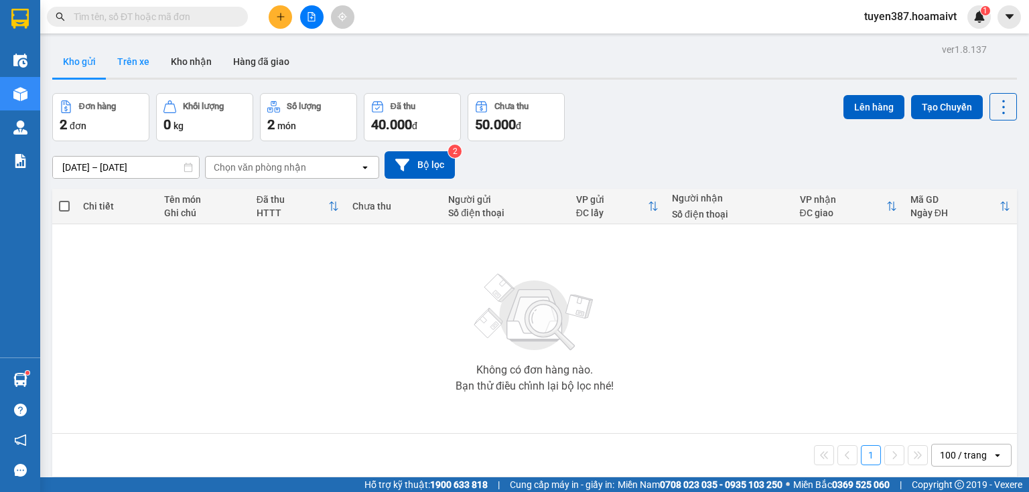
click at [143, 59] on button "Trên xe" at bounding box center [134, 62] width 54 height 32
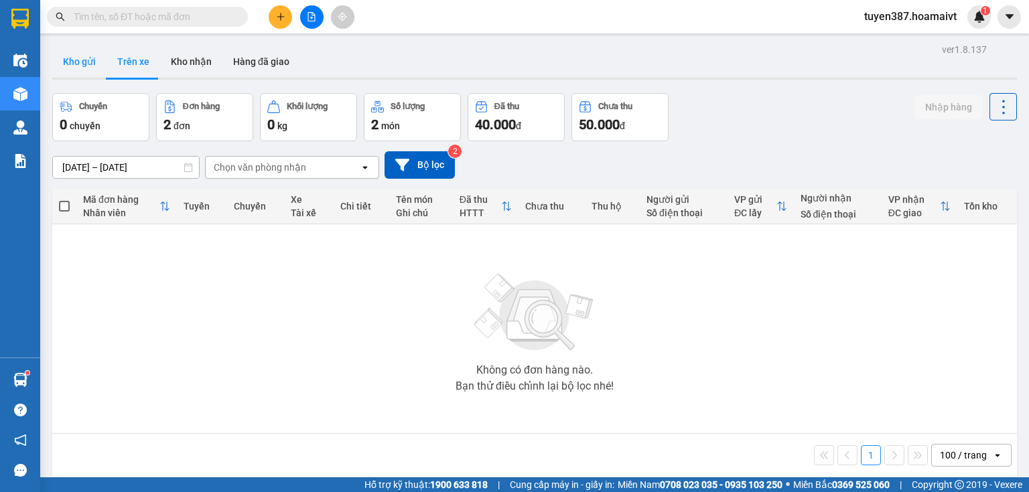
click at [81, 62] on button "Kho gửi" at bounding box center [79, 62] width 54 height 32
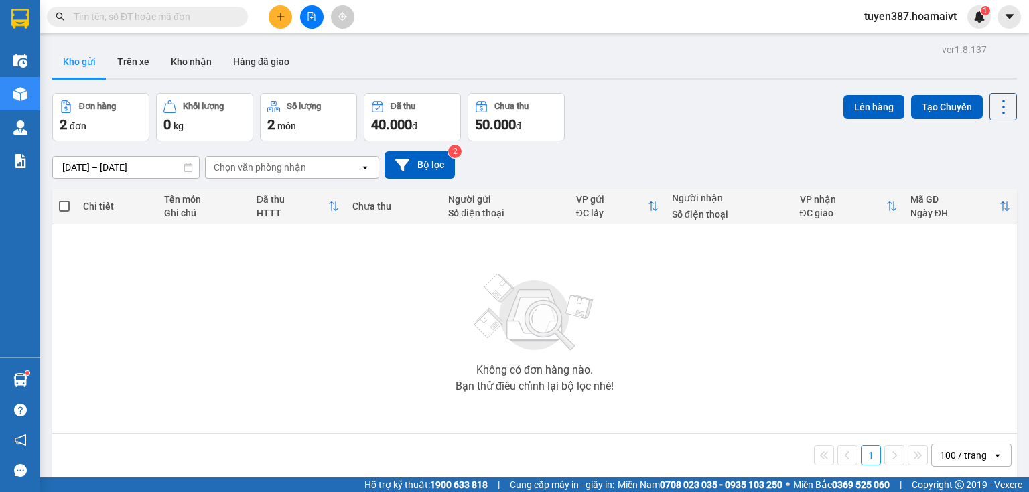
click at [78, 62] on button "Kho gửi" at bounding box center [79, 62] width 54 height 32
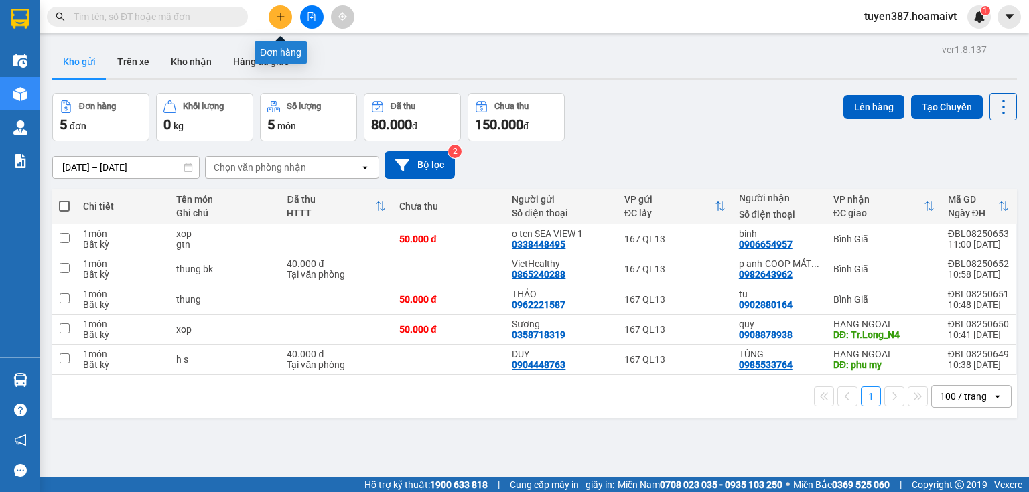
click at [280, 11] on button at bounding box center [280, 16] width 23 height 23
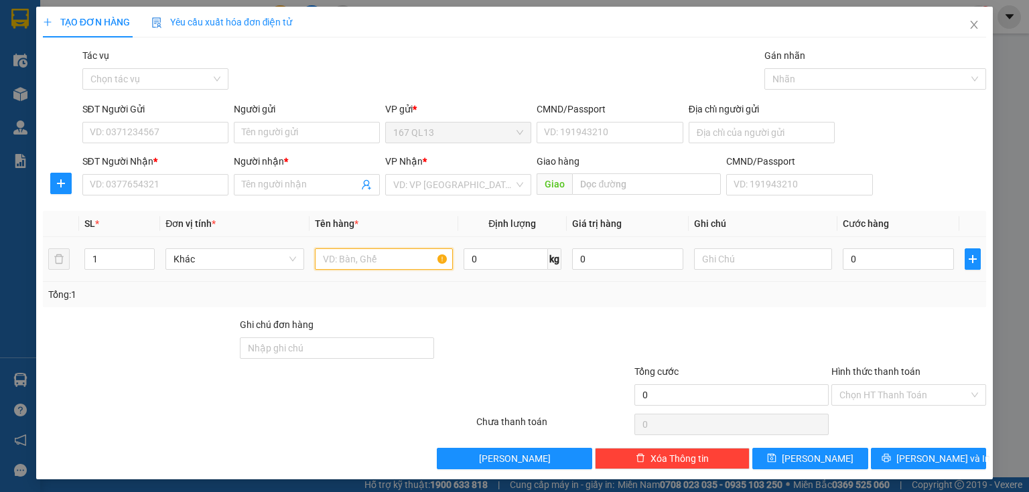
click at [386, 260] on input "text" at bounding box center [384, 259] width 138 height 21
type input "xop"
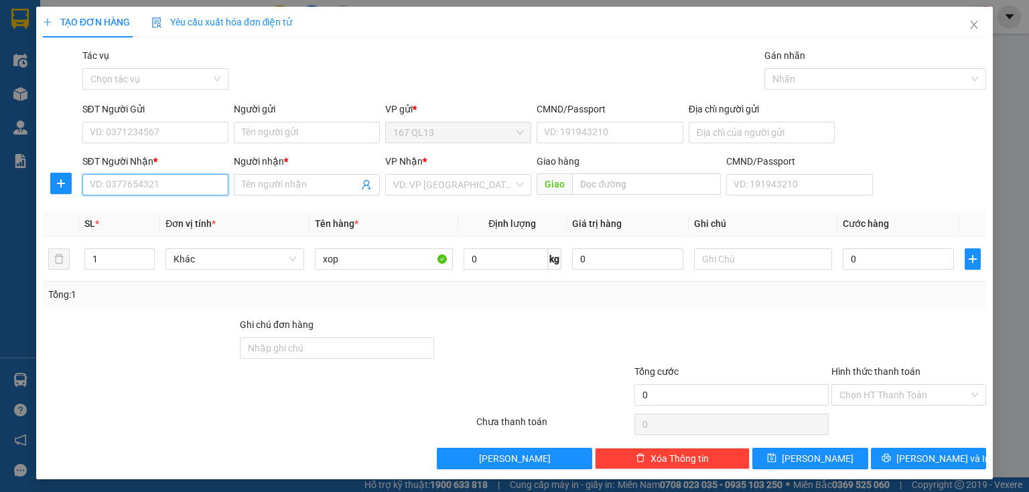
click at [191, 185] on input "SĐT Người Nhận *" at bounding box center [155, 184] width 146 height 21
click at [969, 22] on icon "close" at bounding box center [974, 24] width 11 height 11
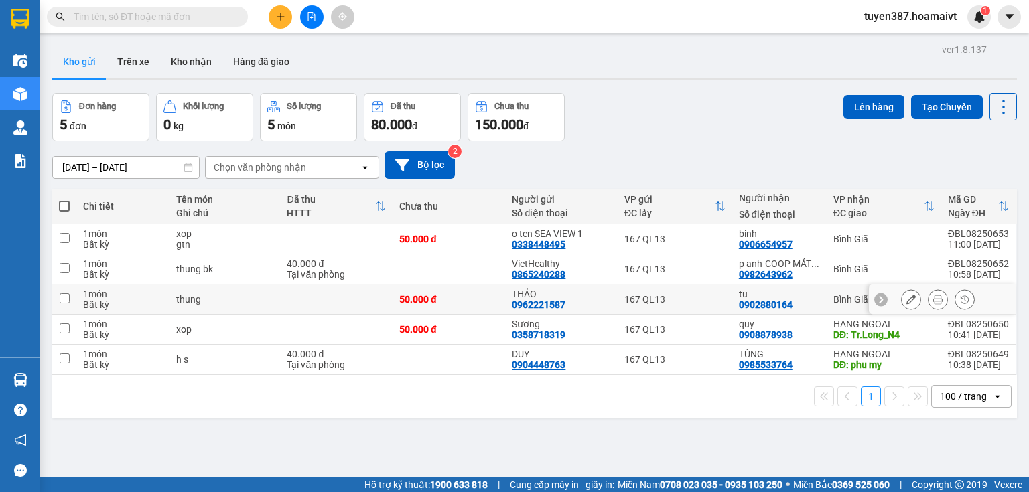
drag, startPoint x: 66, startPoint y: 295, endPoint x: 70, endPoint y: 271, distance: 25.1
click at [66, 295] on input "checkbox" at bounding box center [65, 298] width 10 height 10
checkbox input "true"
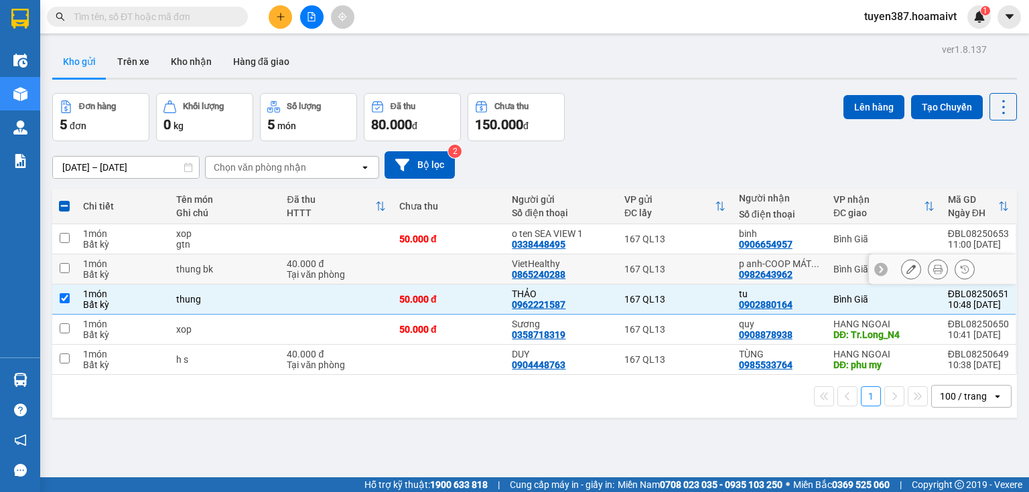
drag, startPoint x: 68, startPoint y: 265, endPoint x: 69, endPoint y: 240, distance: 24.8
click at [68, 260] on td at bounding box center [64, 270] width 24 height 30
checkbox input "true"
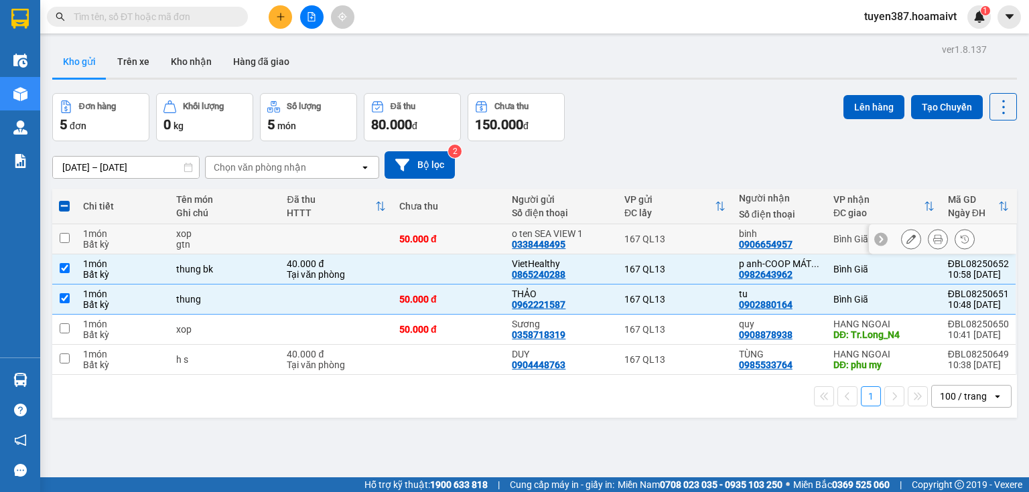
click at [66, 236] on input "checkbox" at bounding box center [65, 238] width 10 height 10
checkbox input "true"
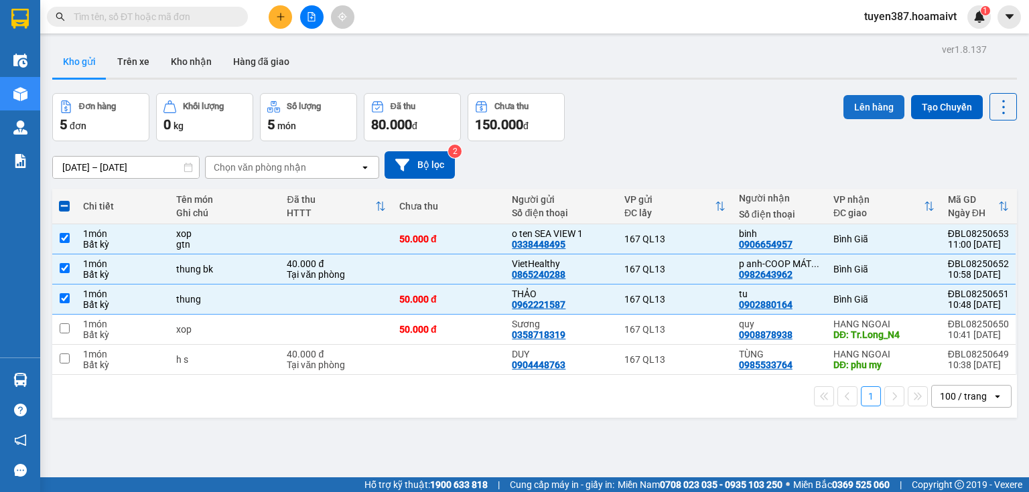
click at [870, 105] on button "Lên hàng" at bounding box center [873, 107] width 61 height 24
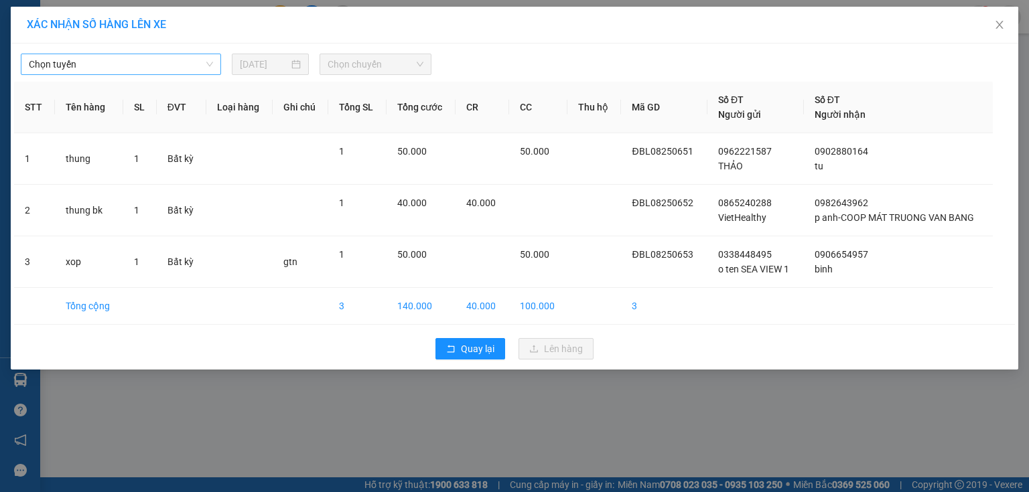
click at [139, 64] on span "Chọn tuyến" at bounding box center [121, 64] width 184 height 20
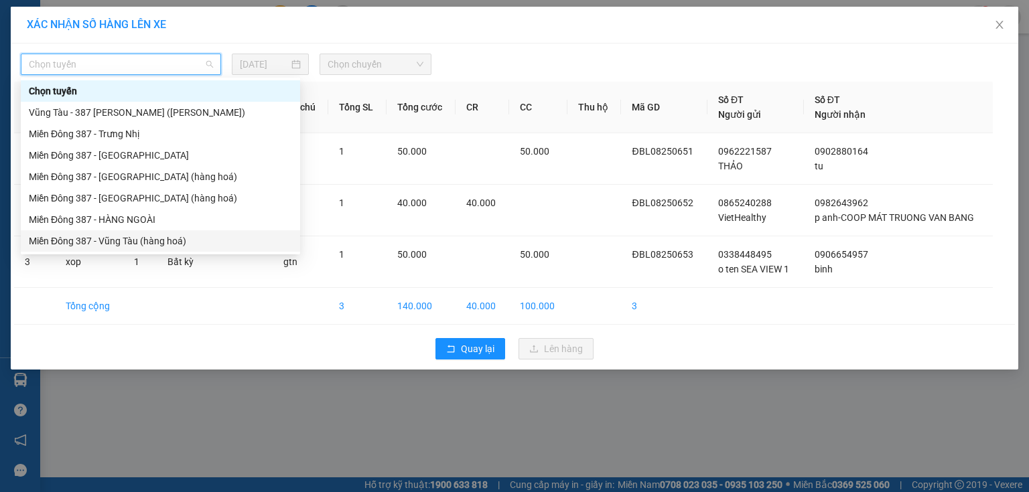
drag, startPoint x: 128, startPoint y: 233, endPoint x: 158, endPoint y: 188, distance: 54.6
click at [129, 230] on div "Miền Đông 387 - Vũng Tàu (hàng hoá)" at bounding box center [160, 240] width 279 height 21
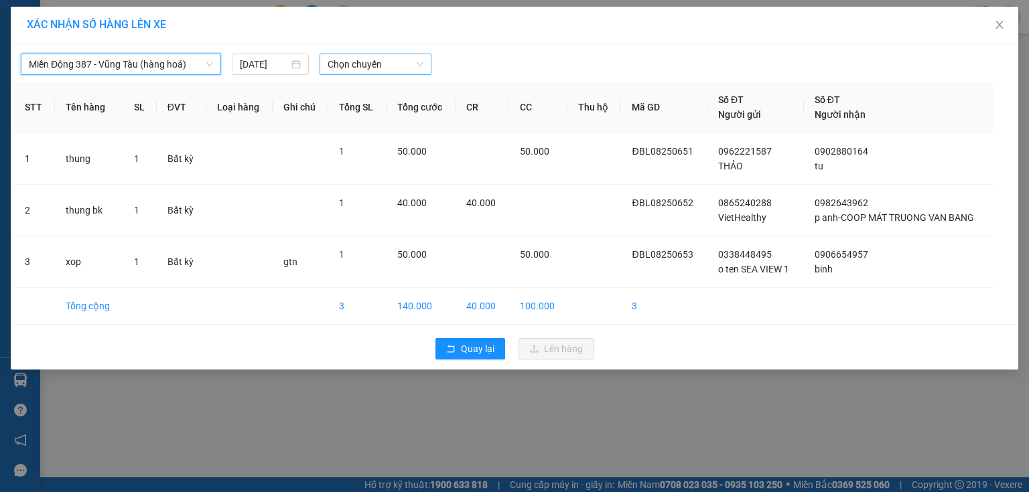
click at [397, 62] on span "Chọn chuyến" at bounding box center [376, 64] width 96 height 20
type input "1120"
click at [431, 111] on div "Thêm chuyến " 11:20 "" at bounding box center [391, 113] width 143 height 23
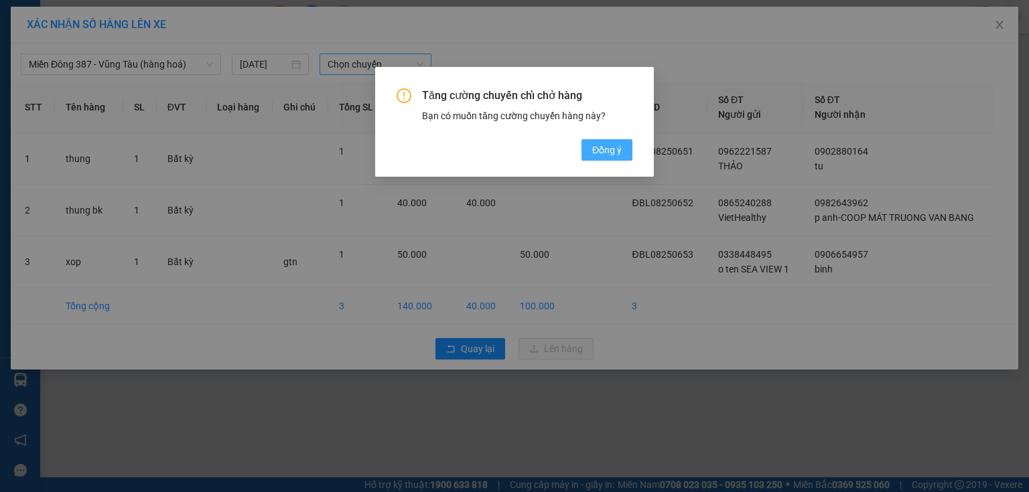
click at [609, 151] on span "Đồng ý" at bounding box center [606, 150] width 29 height 15
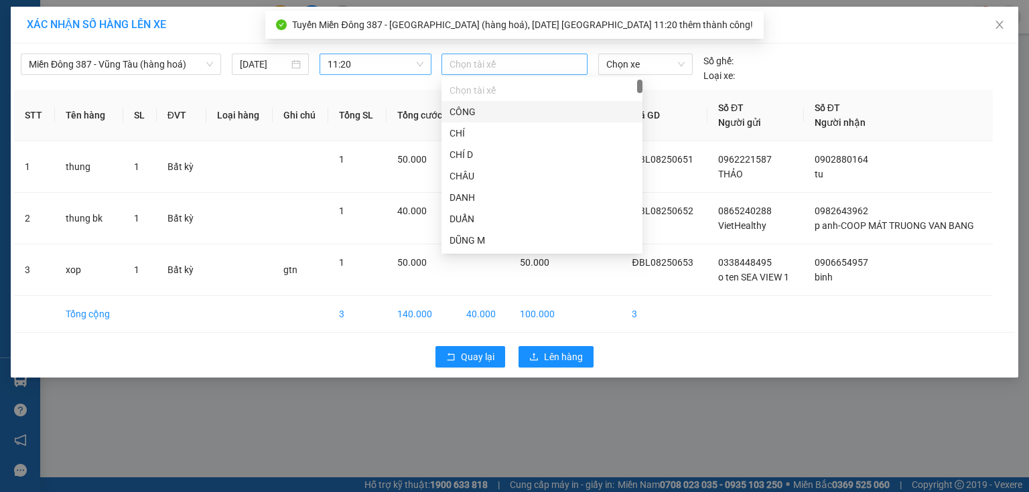
click at [499, 62] on div at bounding box center [514, 64] width 139 height 16
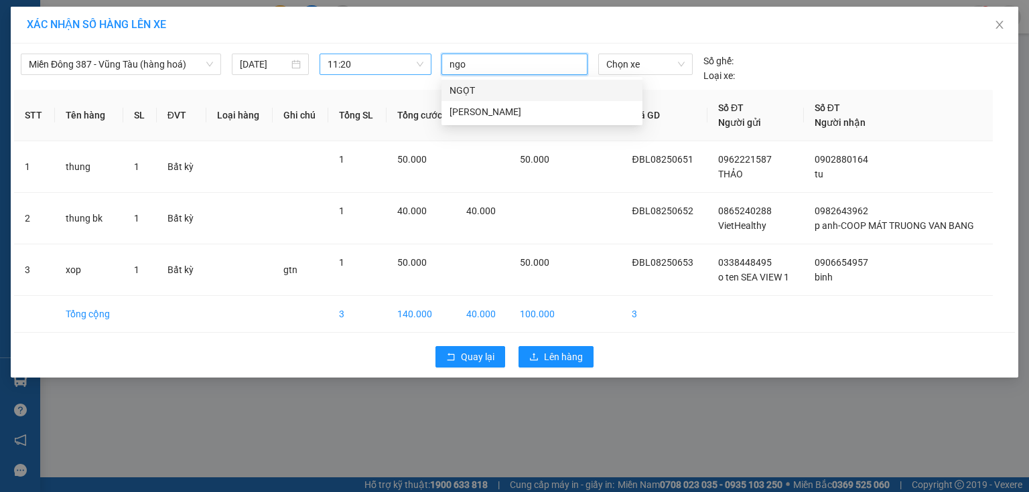
type input "ngoc"
click at [480, 86] on div "[PERSON_NAME]" at bounding box center [542, 90] width 185 height 15
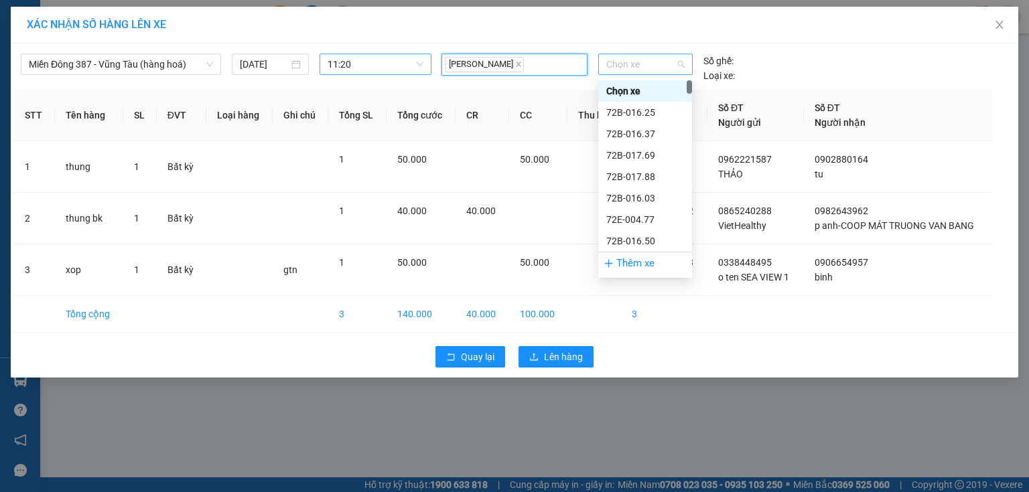
click at [655, 62] on span "Chọn xe" at bounding box center [645, 64] width 78 height 20
type input "008"
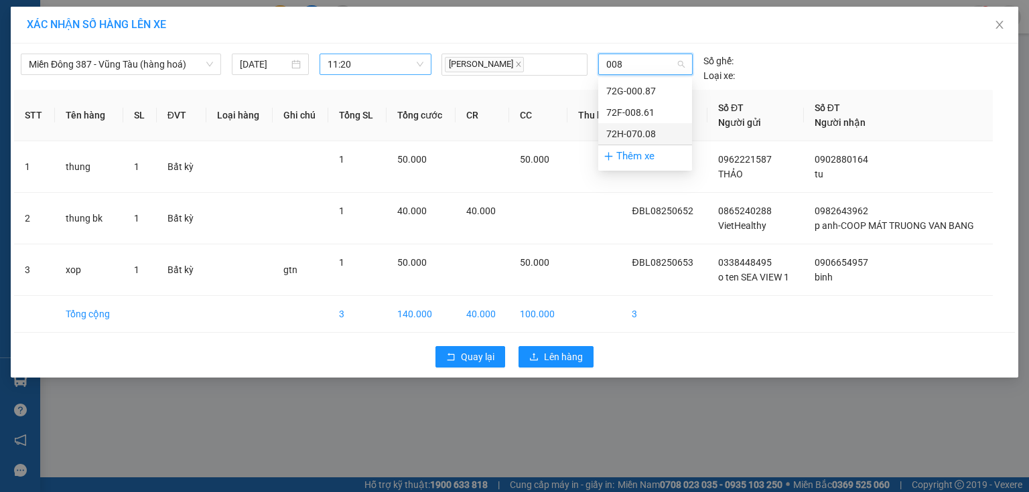
click at [634, 129] on div "72H-070.08" at bounding box center [645, 134] width 78 height 15
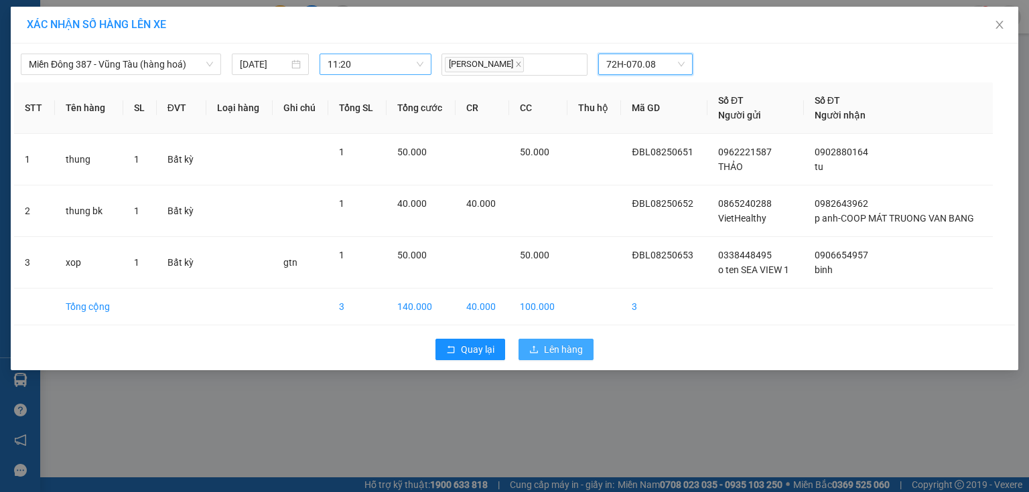
click at [575, 343] on span "Lên hàng" at bounding box center [563, 349] width 39 height 15
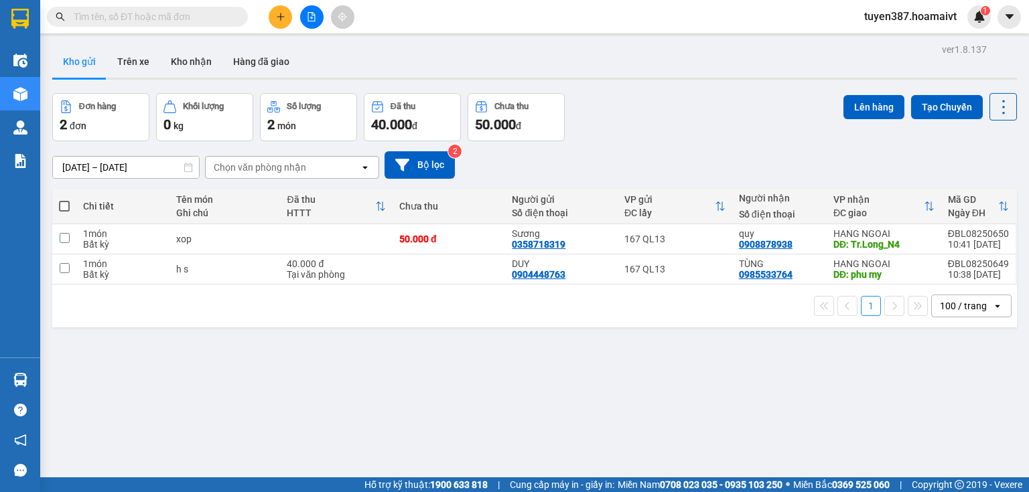
click at [64, 203] on span at bounding box center [64, 206] width 11 height 11
click at [64, 200] on input "checkbox" at bounding box center [64, 200] width 0 height 0
checkbox input "true"
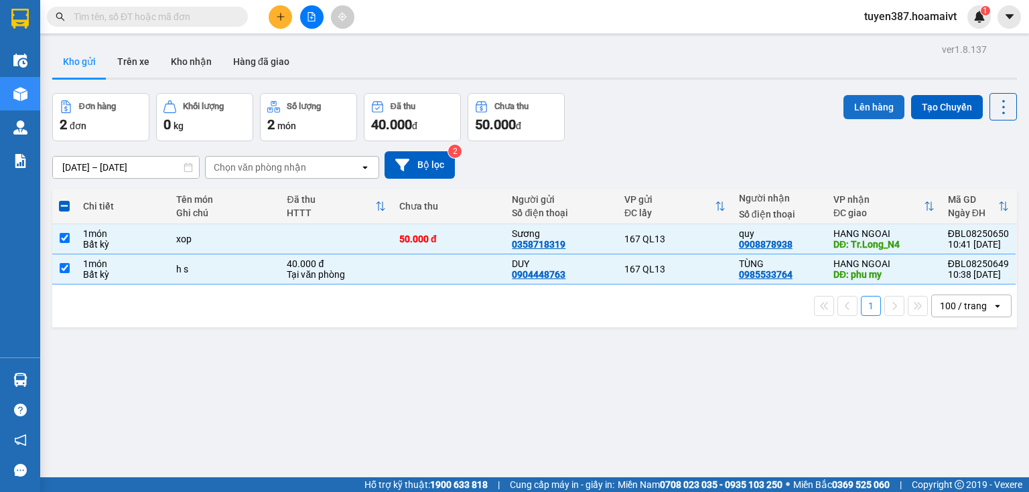
click at [866, 101] on button "Lên hàng" at bounding box center [873, 107] width 61 height 24
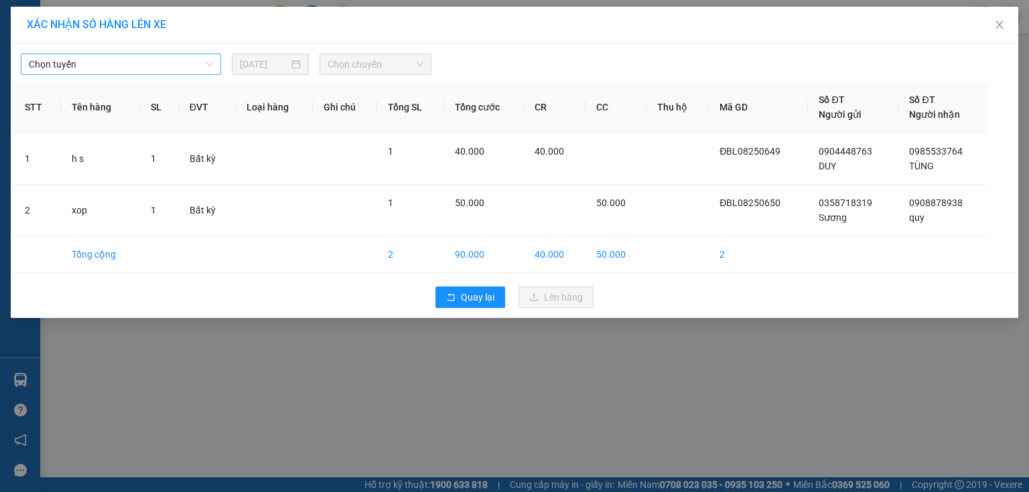
click at [134, 61] on span "Chọn tuyến" at bounding box center [121, 64] width 184 height 20
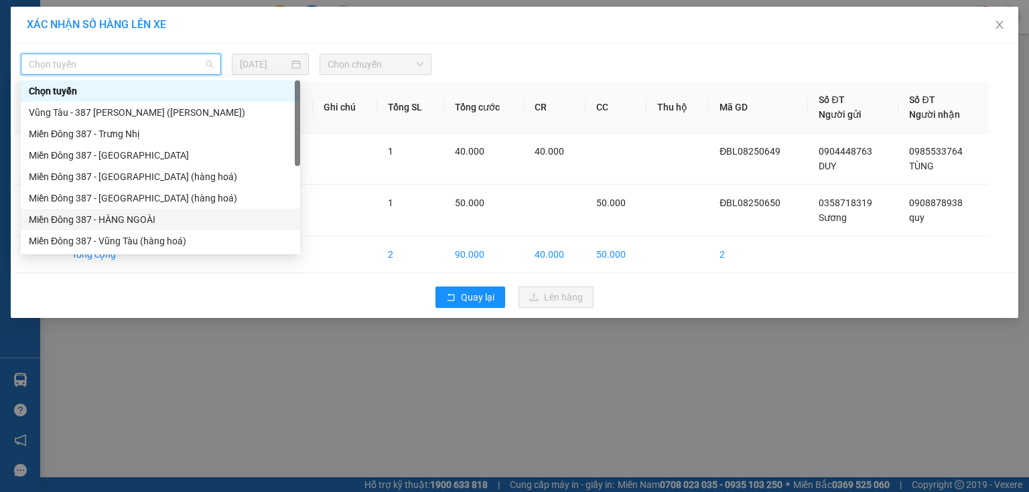
click at [121, 216] on div "Miền Đông 387 - HÀNG NGOÀI" at bounding box center [160, 219] width 263 height 15
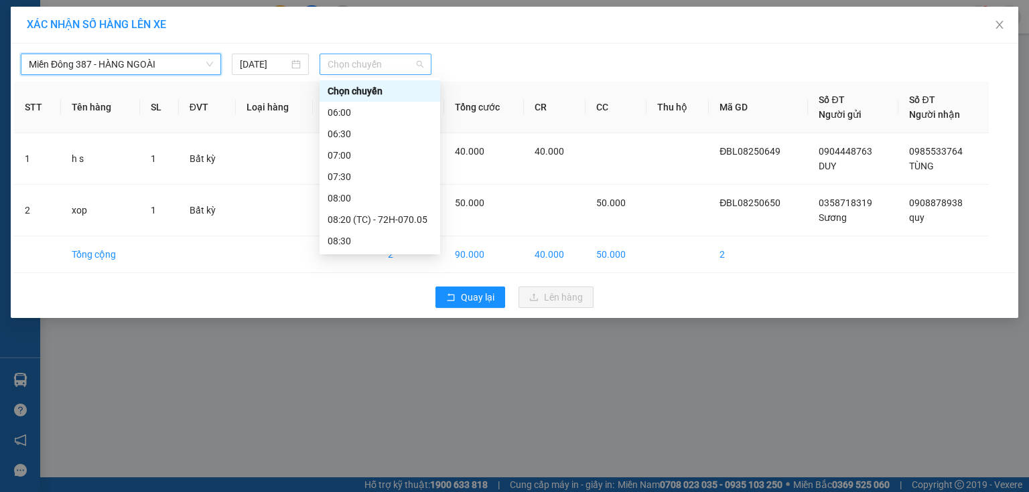
click at [389, 62] on span "Chọn chuyến" at bounding box center [376, 64] width 96 height 20
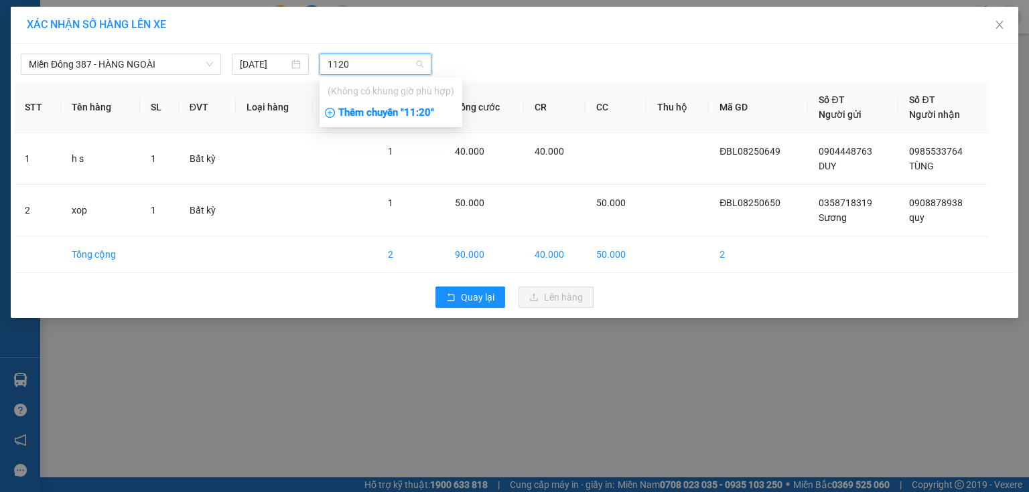
type input "1120"
click at [421, 111] on div "Thêm chuyến " 11:20 "" at bounding box center [391, 113] width 143 height 23
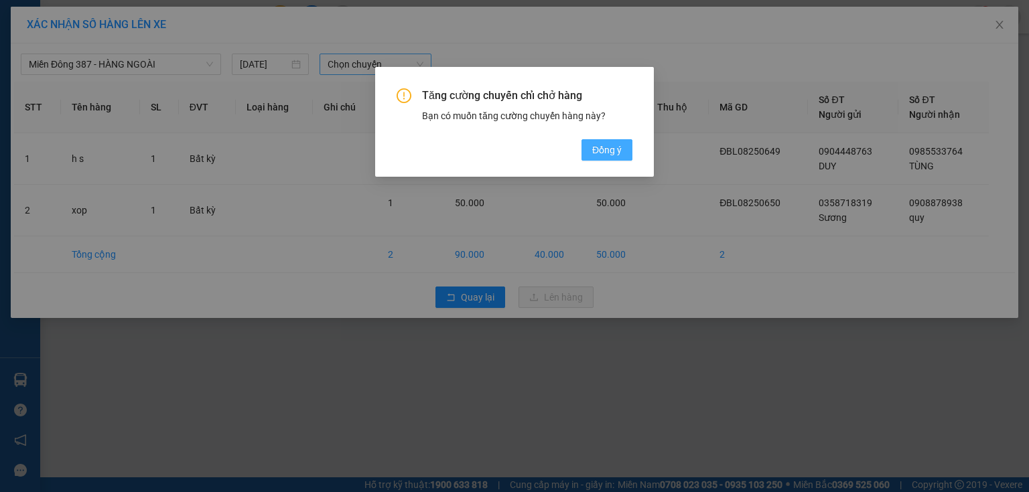
click at [610, 146] on span "Đồng ý" at bounding box center [606, 150] width 29 height 15
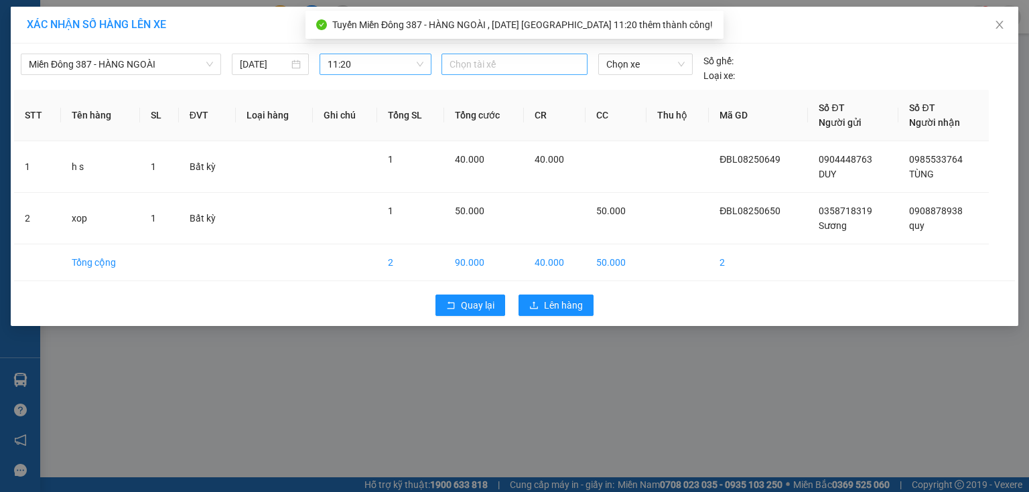
click at [484, 64] on div at bounding box center [514, 64] width 139 height 16
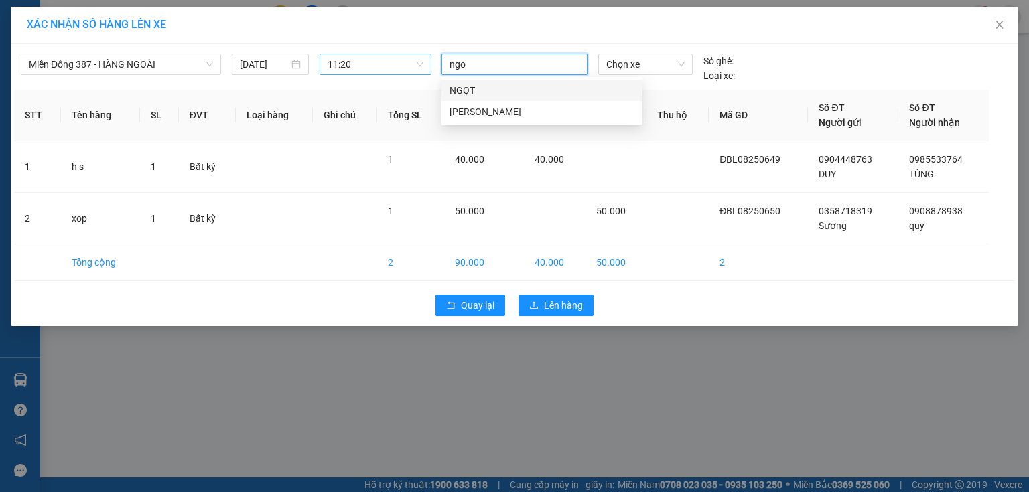
type input "ngoc"
click at [472, 84] on div "[PERSON_NAME]" at bounding box center [542, 90] width 185 height 15
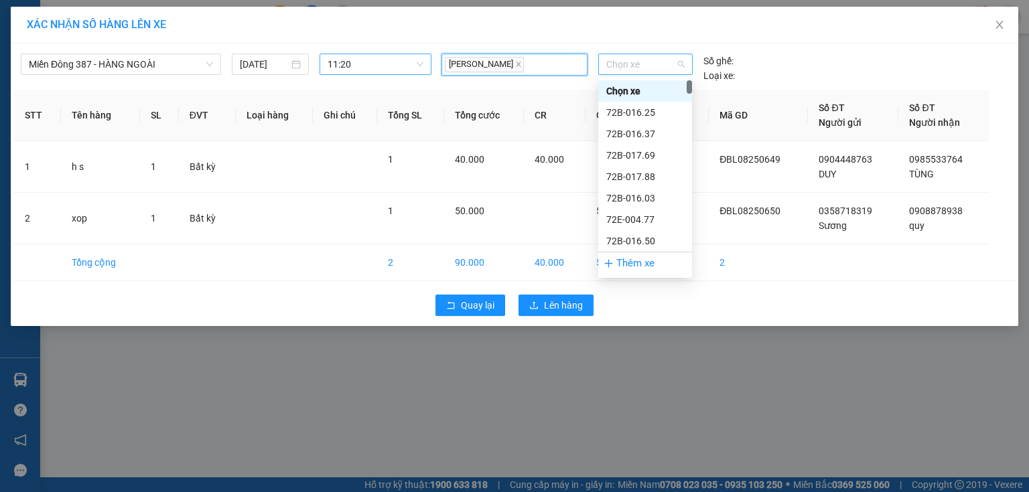
click at [653, 54] on div "Chọn xe" at bounding box center [645, 64] width 94 height 21
type input "008"
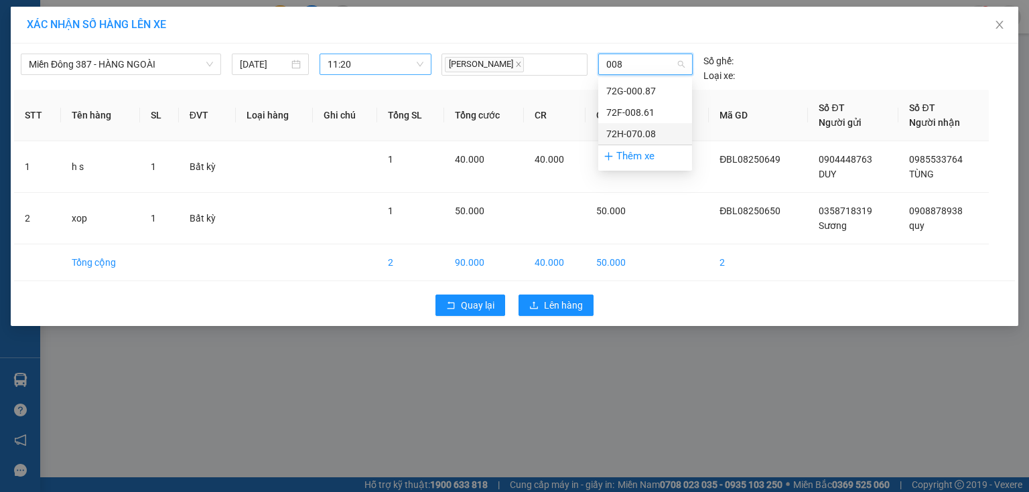
click at [638, 129] on div "72H-070.08" at bounding box center [645, 134] width 78 height 15
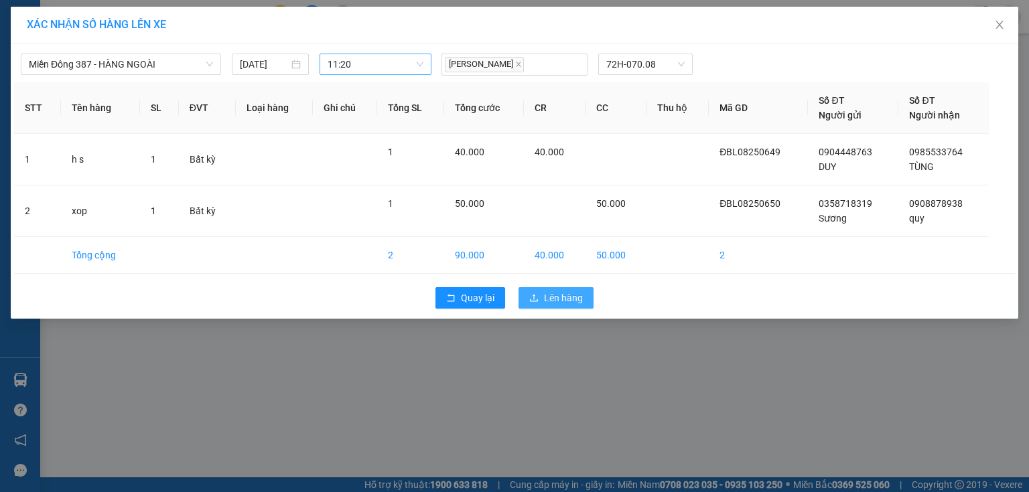
click at [569, 292] on span "Lên hàng" at bounding box center [563, 298] width 39 height 15
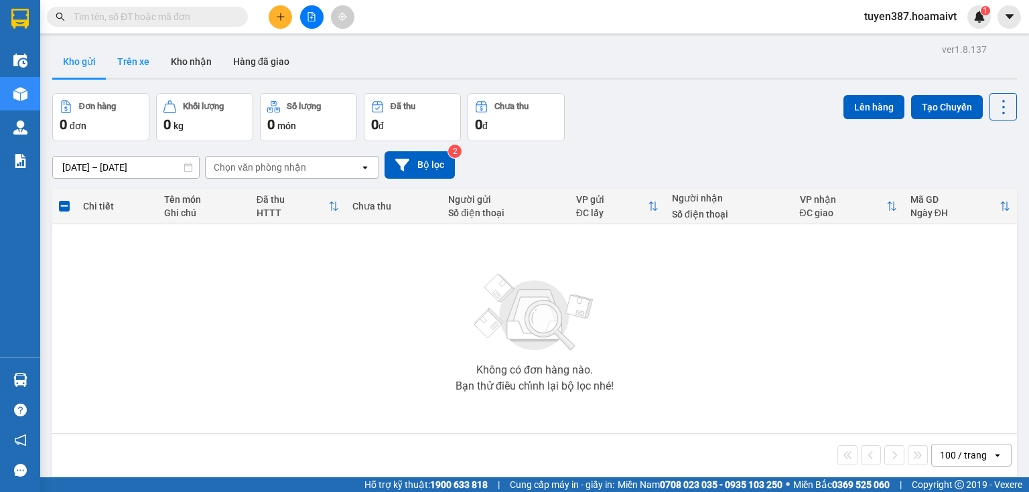
click at [129, 60] on button "Trên xe" at bounding box center [134, 62] width 54 height 32
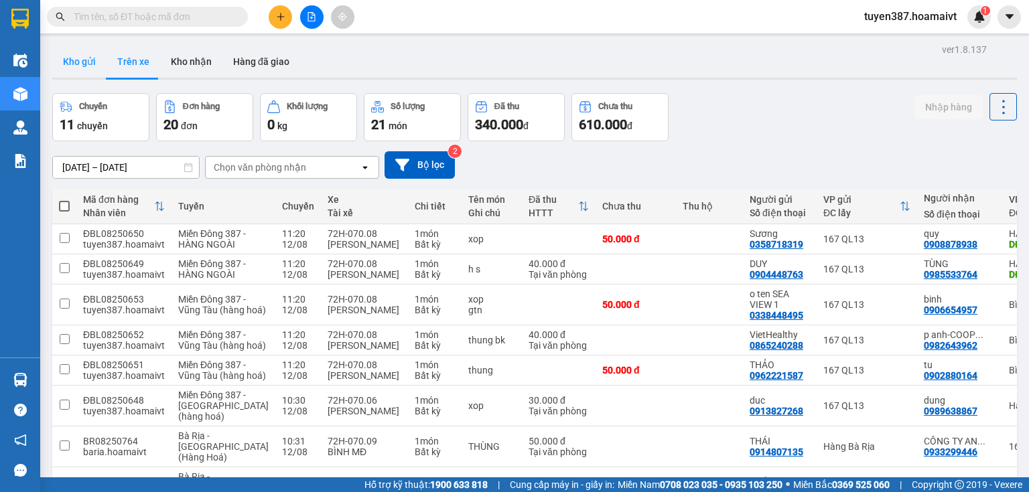
click at [70, 62] on button "Kho gửi" at bounding box center [79, 62] width 54 height 32
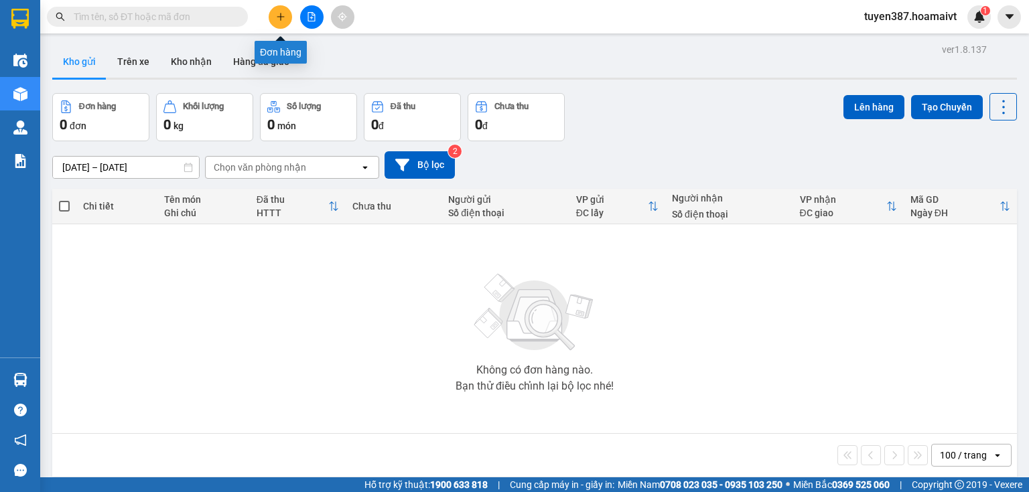
click at [284, 13] on icon "plus" at bounding box center [280, 16] width 9 height 9
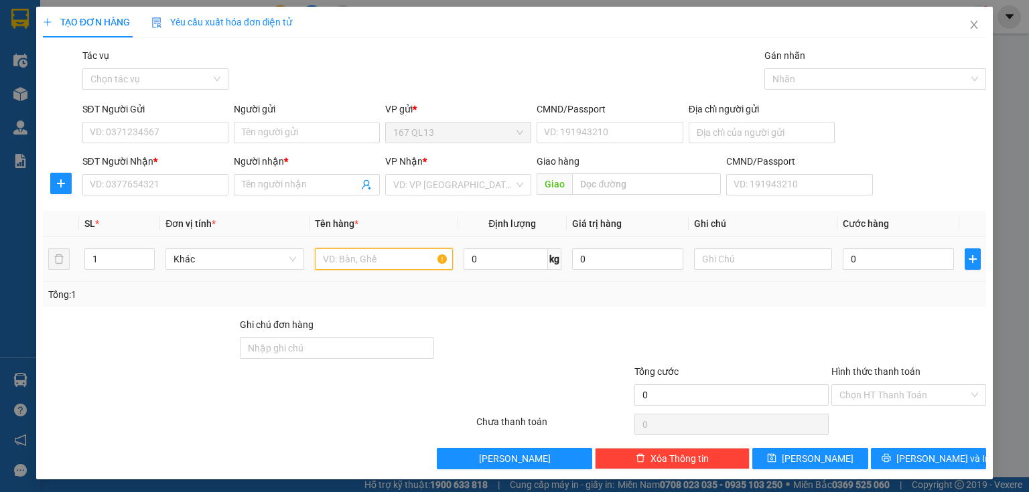
click at [398, 250] on input "text" at bounding box center [384, 259] width 138 height 21
type input "kien bk"
click at [185, 184] on input "SĐT Người Nhận *" at bounding box center [155, 184] width 146 height 21
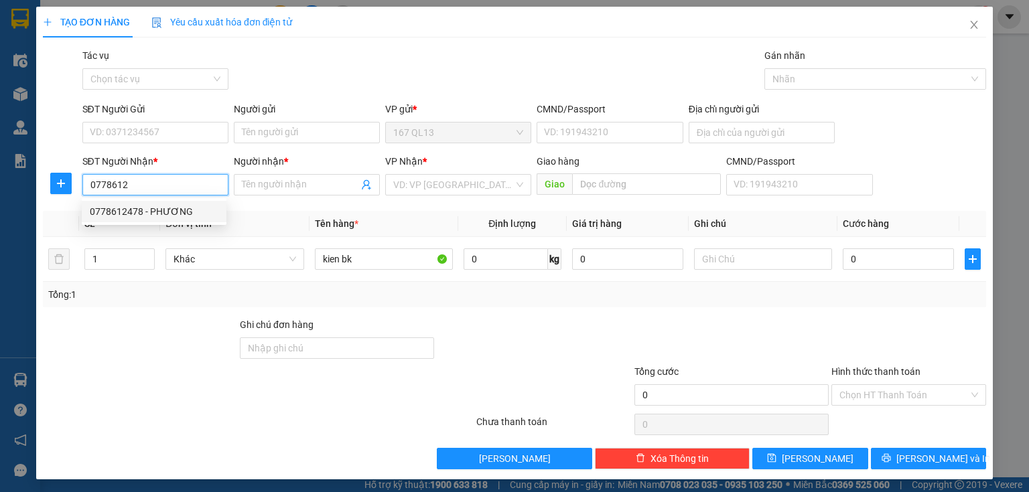
click at [135, 210] on div "0778612478 - PHƯƠNG" at bounding box center [154, 211] width 129 height 15
type input "0778612478"
type input "PHƯƠNG"
type input "0778612478"
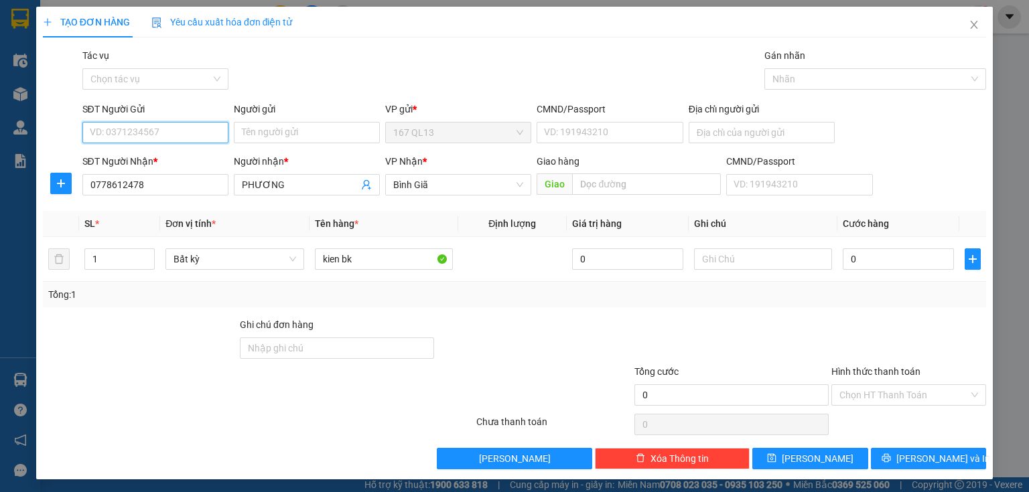
click at [155, 132] on input "SĐT Người Gửi" at bounding box center [155, 132] width 146 height 21
click at [139, 155] on div "0949065844 - 838 BINH GIA" at bounding box center [154, 159] width 129 height 15
type input "0949065844"
type input "838 BINH GIA"
type input "0949065844"
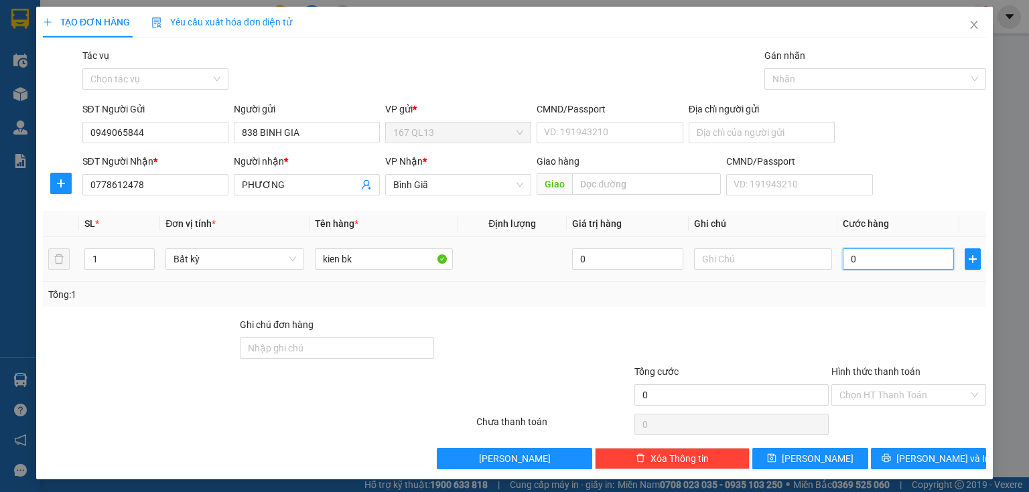
click at [843, 249] on input "0" at bounding box center [898, 259] width 111 height 21
type input "3"
type input "30"
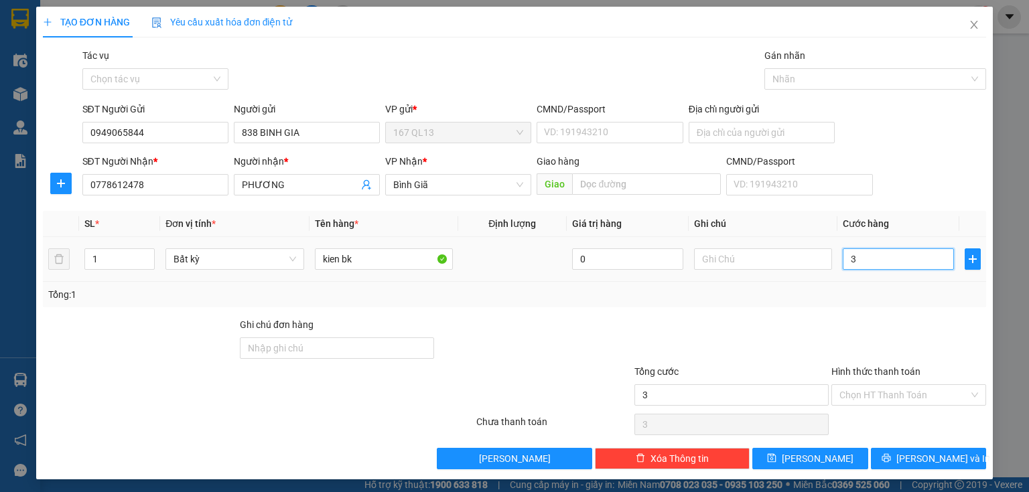
type input "30"
type input "30.000"
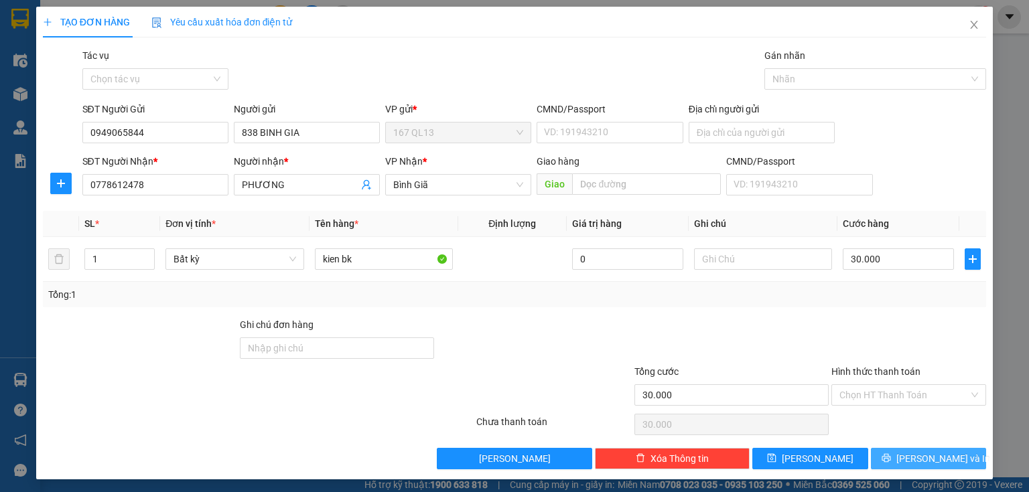
click at [925, 458] on span "[PERSON_NAME] và In" at bounding box center [943, 459] width 94 height 15
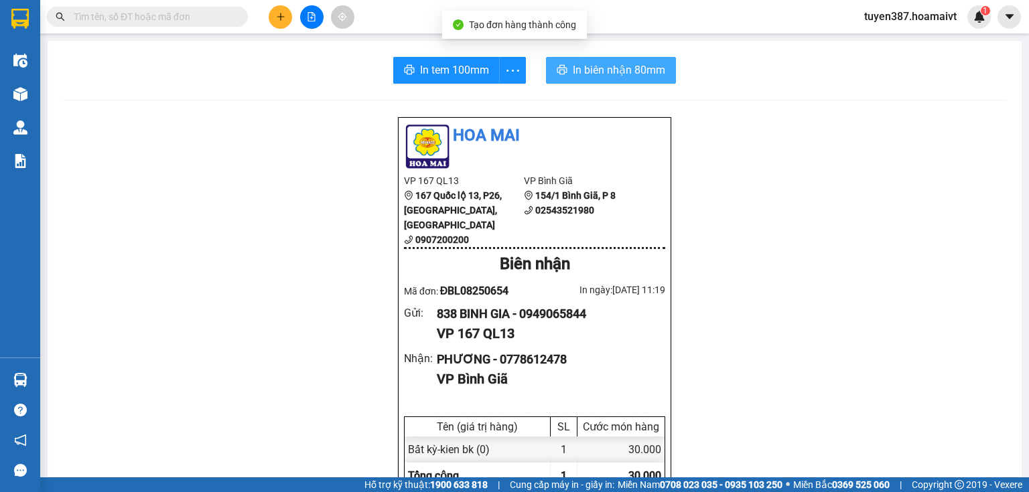
click at [592, 70] on span "In biên nhận 80mm" at bounding box center [619, 70] width 92 height 17
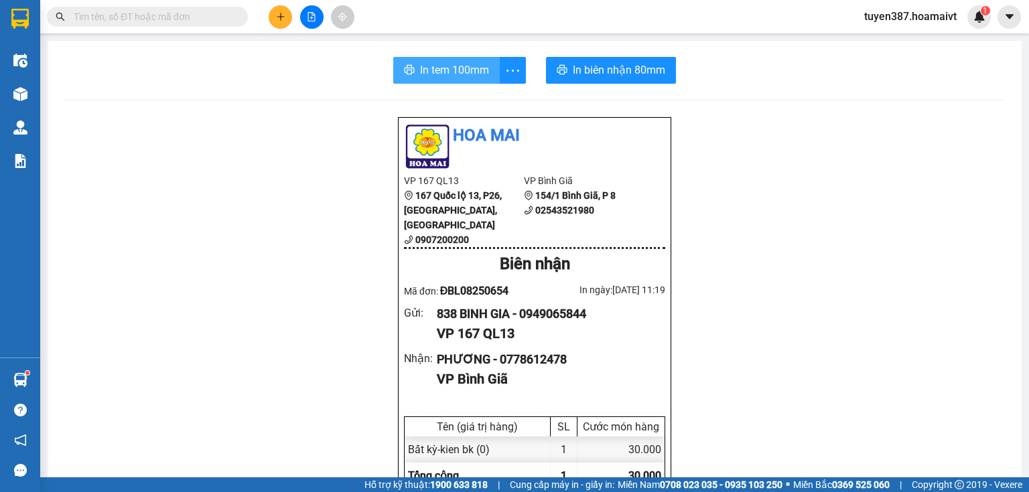
click at [428, 78] on button "In tem 100mm" at bounding box center [446, 70] width 107 height 27
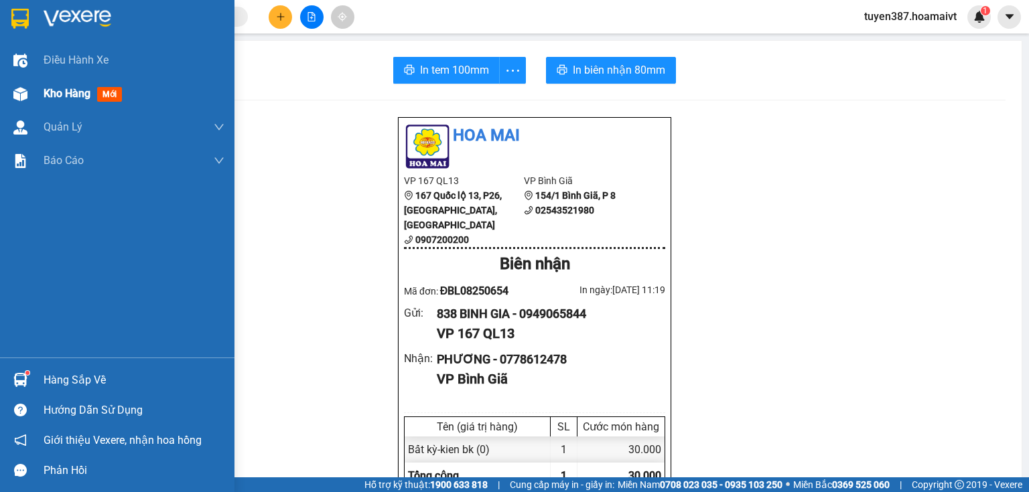
click at [110, 90] on span "mới" at bounding box center [109, 94] width 25 height 15
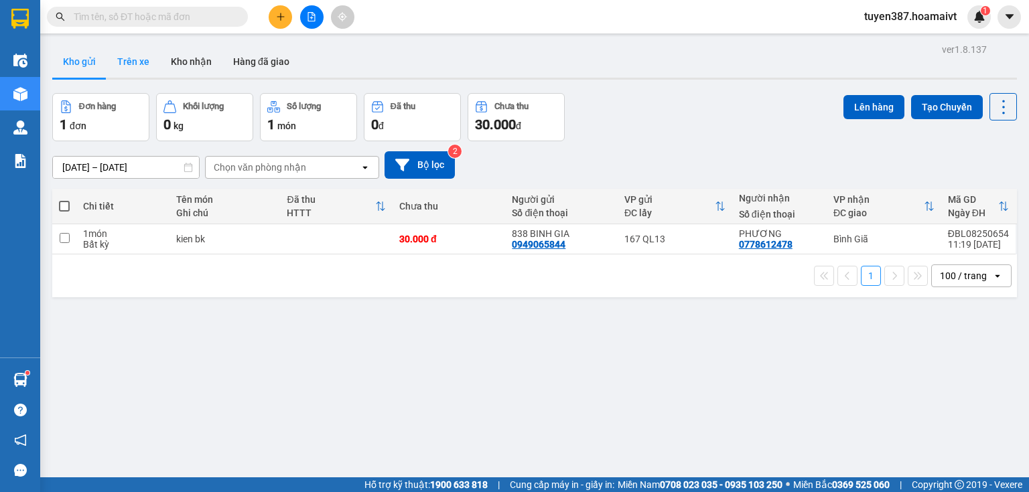
click at [135, 60] on button "Trên xe" at bounding box center [134, 62] width 54 height 32
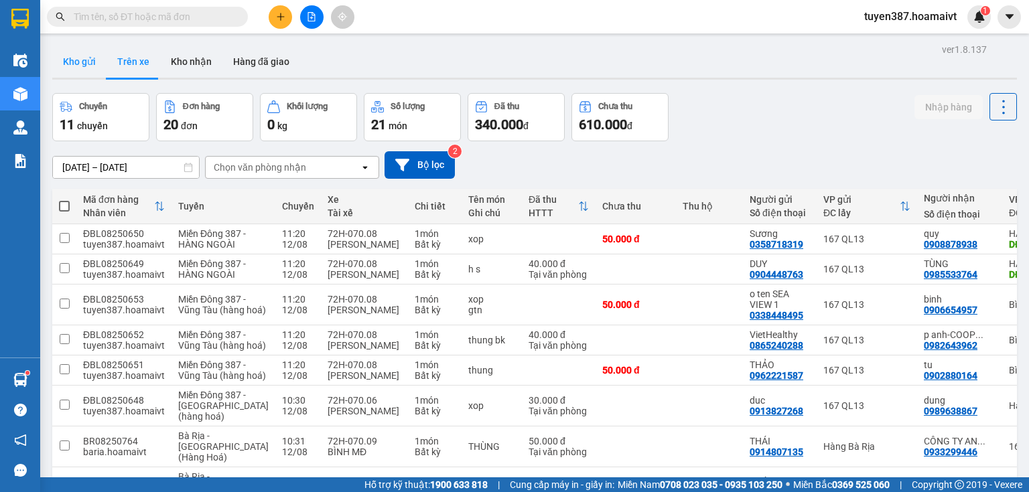
click at [75, 62] on button "Kho gửi" at bounding box center [79, 62] width 54 height 32
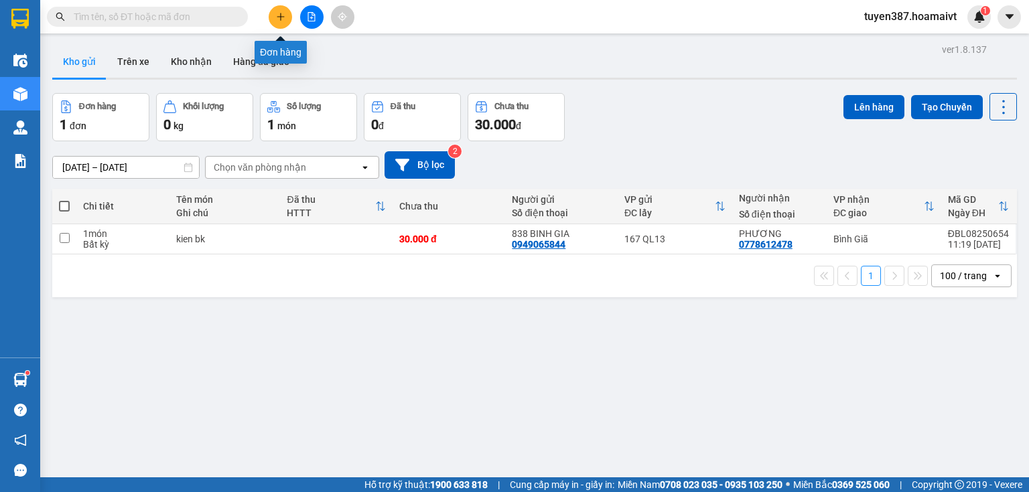
click at [282, 15] on icon "plus" at bounding box center [280, 16] width 9 height 9
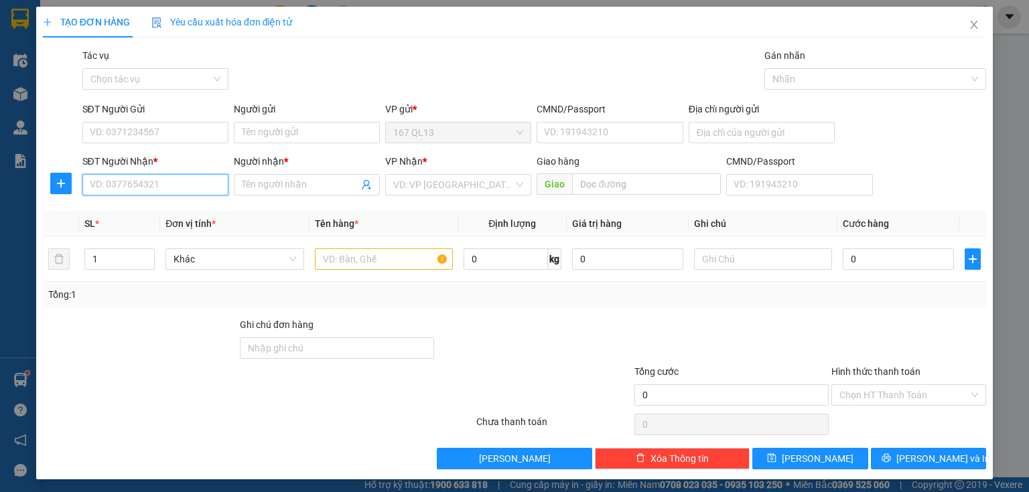
click at [196, 181] on input "SĐT Người Nhận *" at bounding box center [155, 184] width 146 height 21
click at [192, 138] on input "SĐT Người Gửi" at bounding box center [155, 132] width 146 height 21
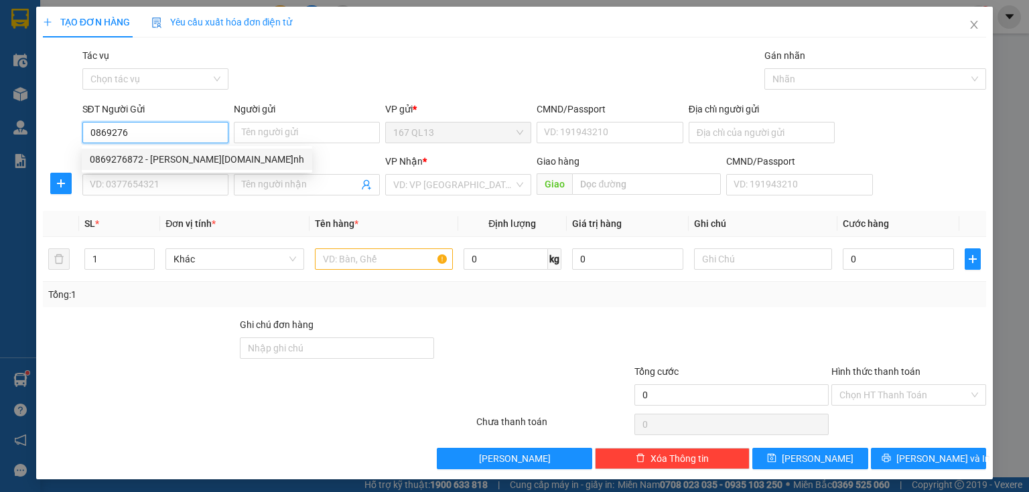
click at [164, 158] on div "0869276872 - Trương.Bình" at bounding box center [197, 159] width 214 height 15
type input "0869276872"
type input "Trương.Bình"
type input "0903021907"
type input "HIẾU"
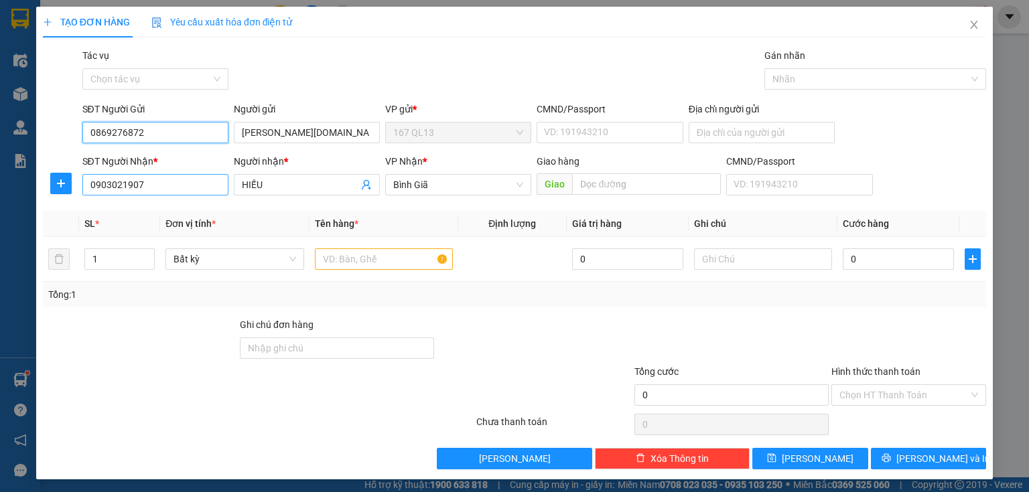
type input "0869276872"
click at [163, 186] on input "0903021907" at bounding box center [155, 184] width 146 height 21
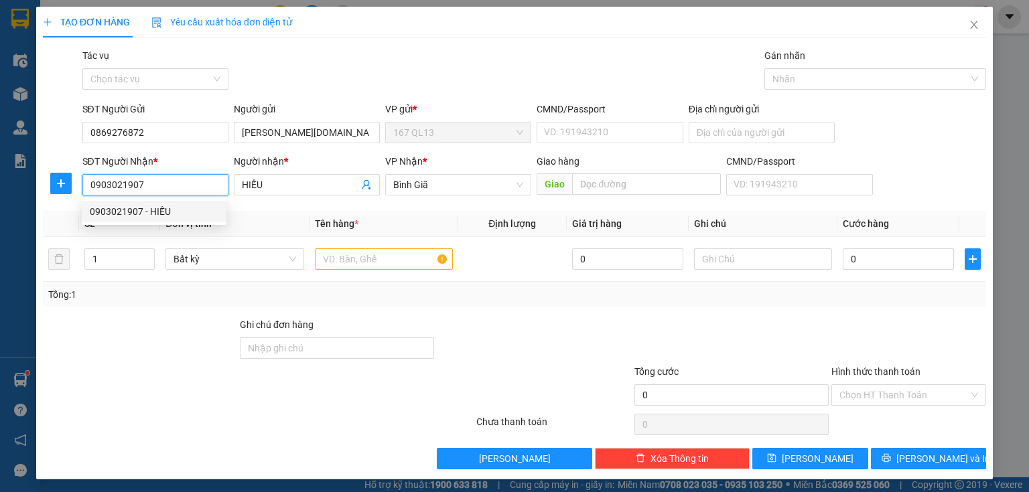
click at [159, 209] on div "0903021907 - HIẾU" at bounding box center [154, 211] width 129 height 15
click at [391, 256] on input "text" at bounding box center [384, 259] width 138 height 21
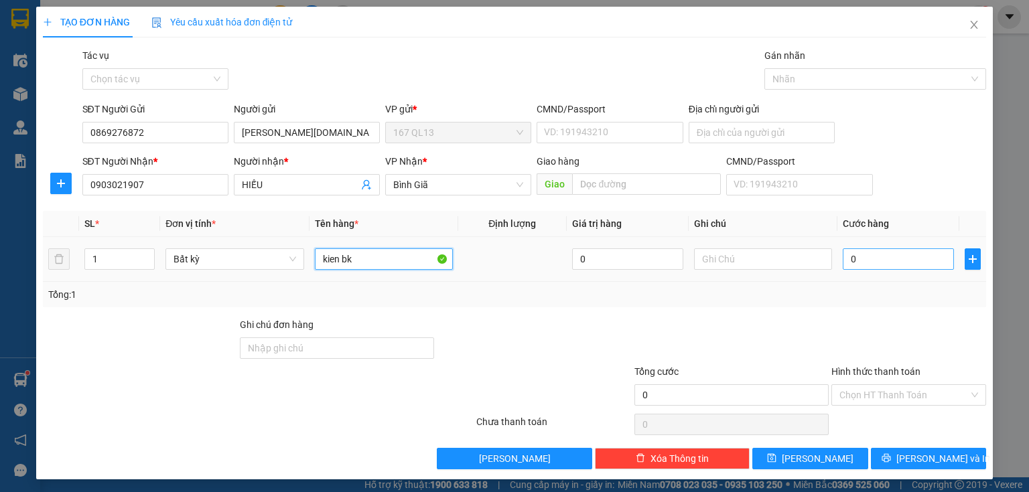
type input "kien bk"
click at [843, 255] on input "0" at bounding box center [898, 259] width 111 height 21
type input "4"
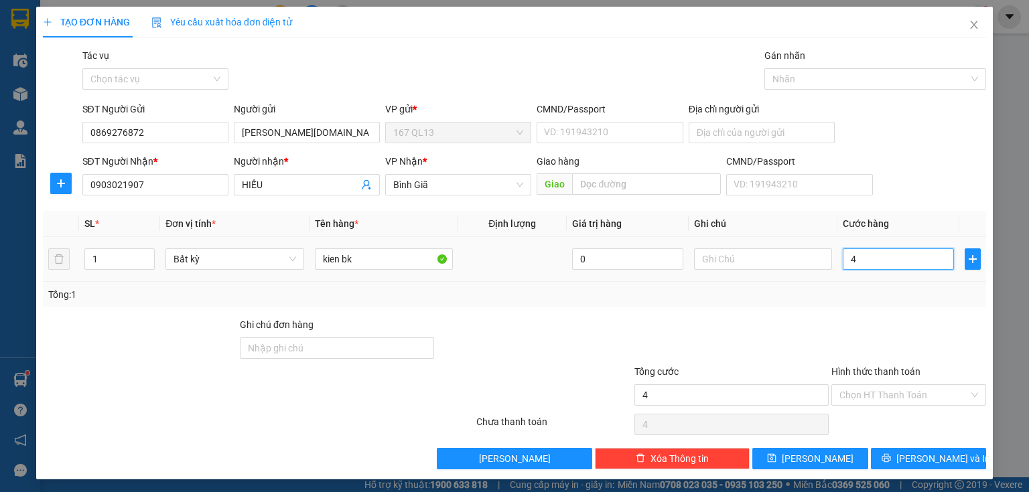
type input "40"
type input "40.000"
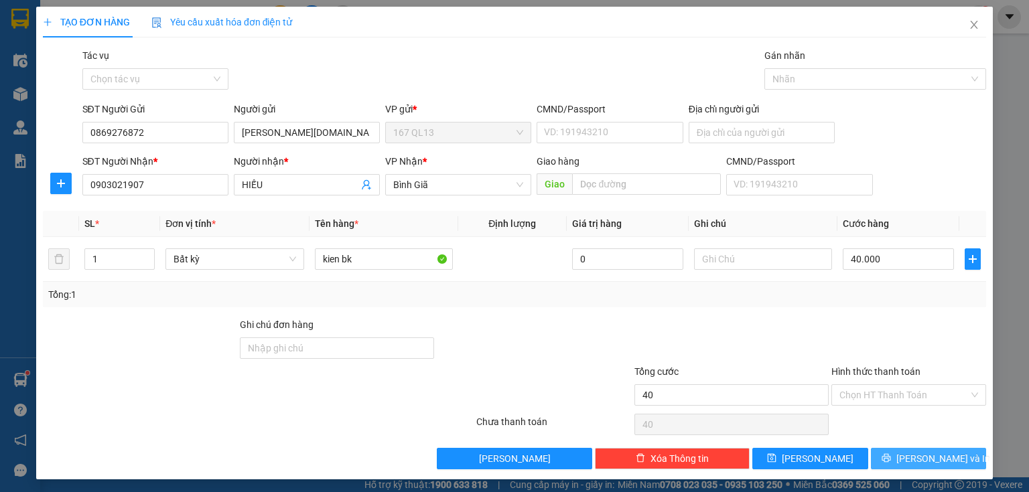
type input "40.000"
click at [932, 456] on span "[PERSON_NAME] và In" at bounding box center [943, 459] width 94 height 15
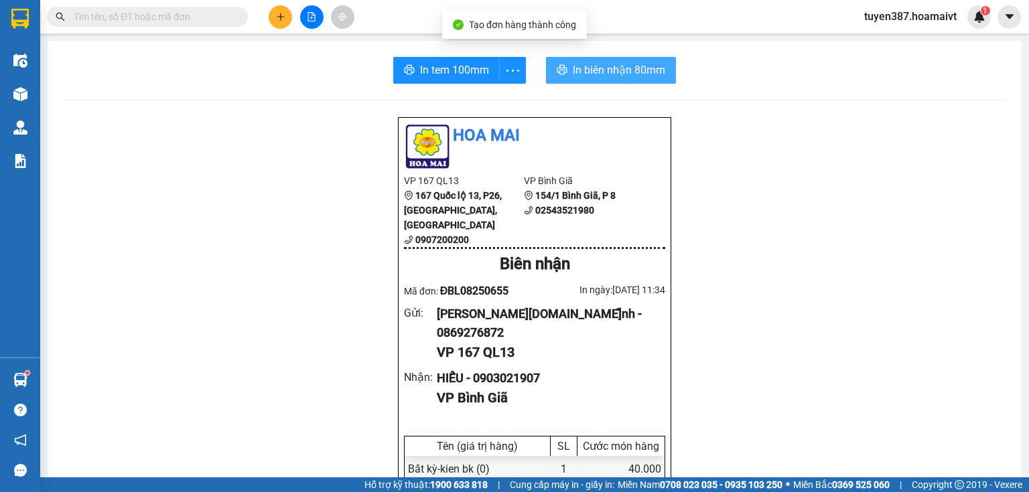
click at [591, 66] on span "In biên nhận 80mm" at bounding box center [619, 70] width 92 height 17
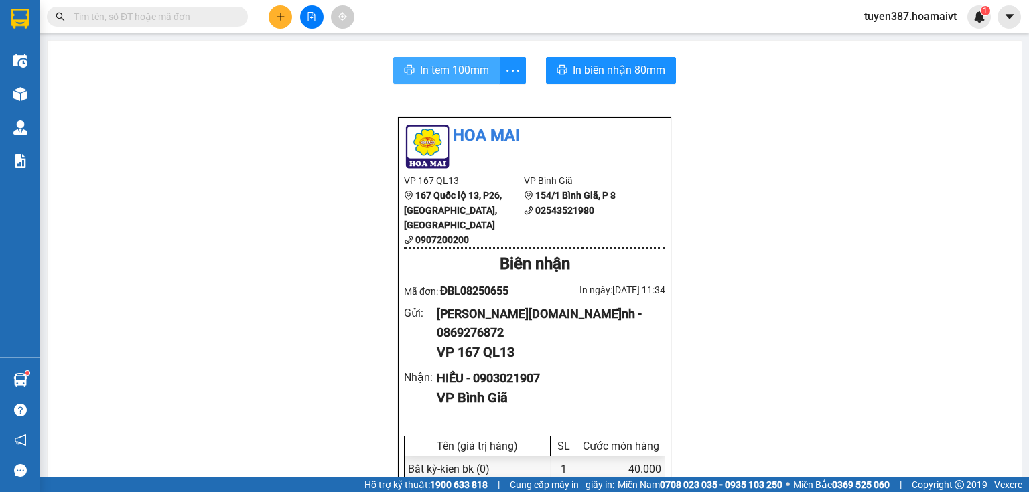
click at [430, 70] on span "In tem 100mm" at bounding box center [454, 70] width 69 height 17
click at [283, 16] on icon "plus" at bounding box center [280, 16] width 7 height 1
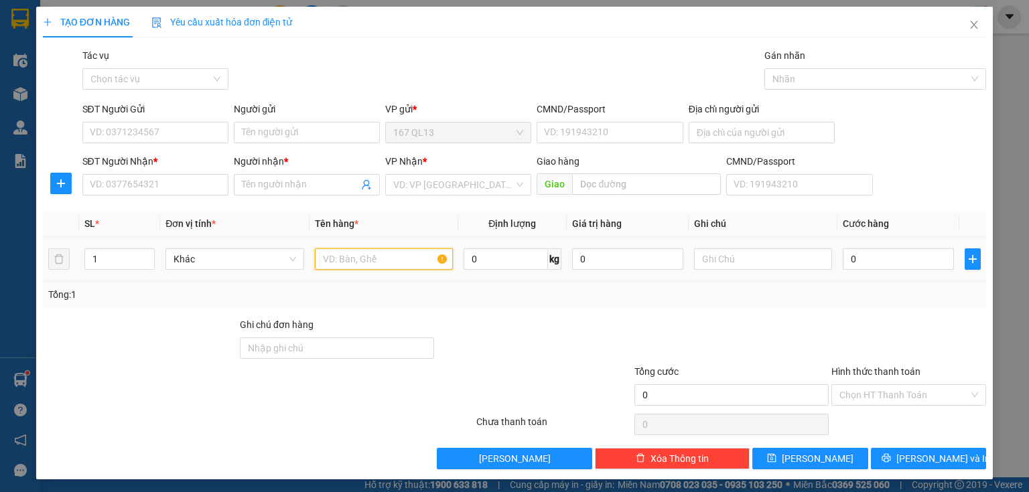
click at [419, 261] on input "text" at bounding box center [384, 259] width 138 height 21
click at [381, 261] on input "kien" at bounding box center [384, 259] width 138 height 21
type input "kien"
click at [105, 259] on input "1" at bounding box center [119, 259] width 69 height 20
click at [107, 261] on input "number" at bounding box center [119, 259] width 69 height 20
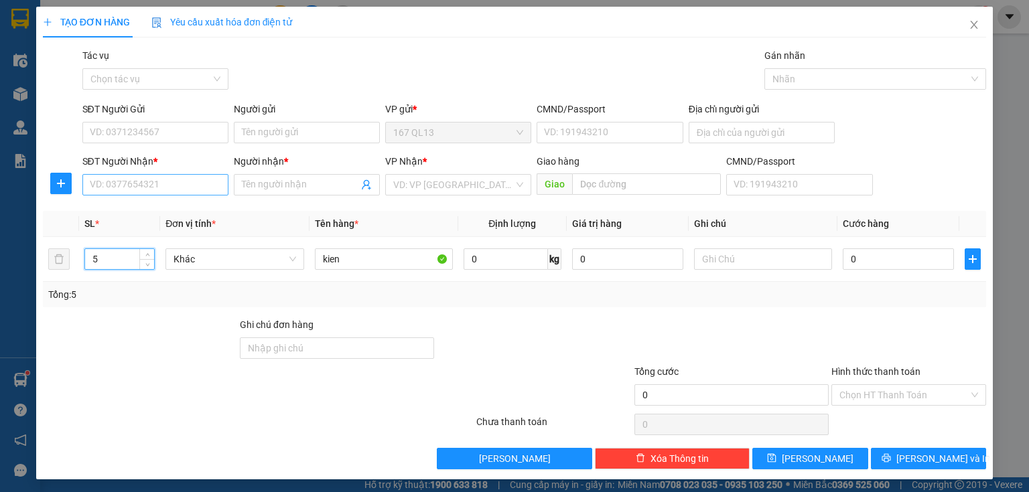
type input "5"
click at [192, 182] on input "SĐT Người Nhận *" at bounding box center [155, 184] width 146 height 21
type input "0908525205"
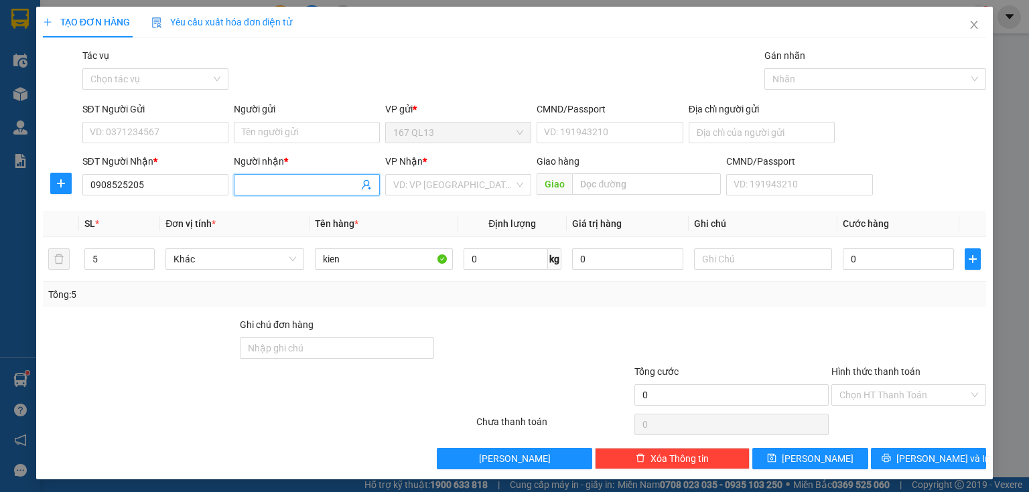
click at [272, 178] on input "Người nhận *" at bounding box center [300, 185] width 117 height 15
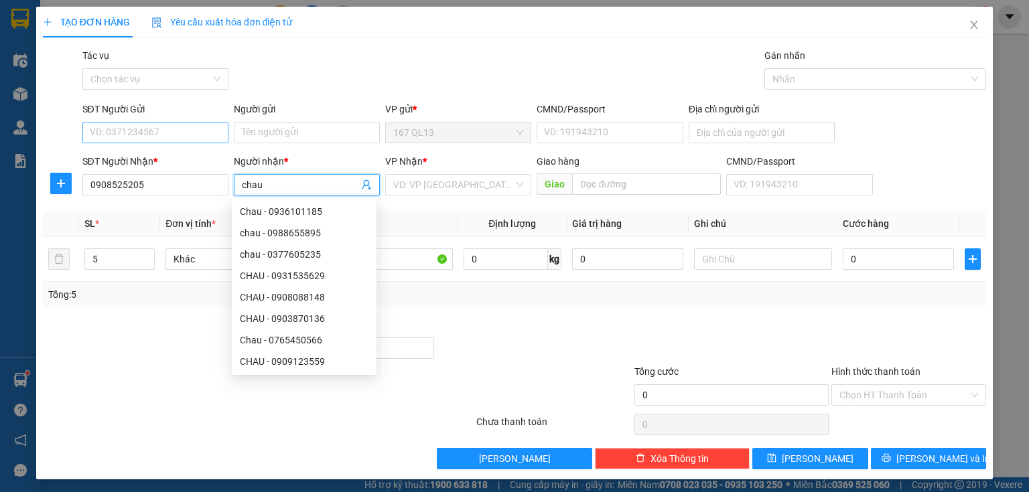
type input "chau"
click at [186, 133] on input "SĐT Người Gửi" at bounding box center [155, 132] width 146 height 21
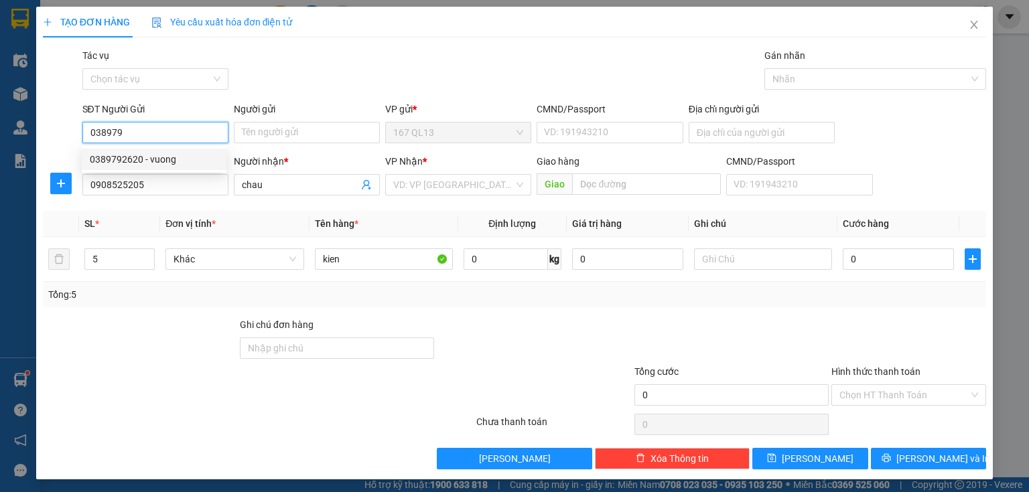
click at [164, 159] on div "0389792620 - vuong" at bounding box center [154, 159] width 129 height 15
type input "0389792620"
type input "vuong"
type input "0389792620"
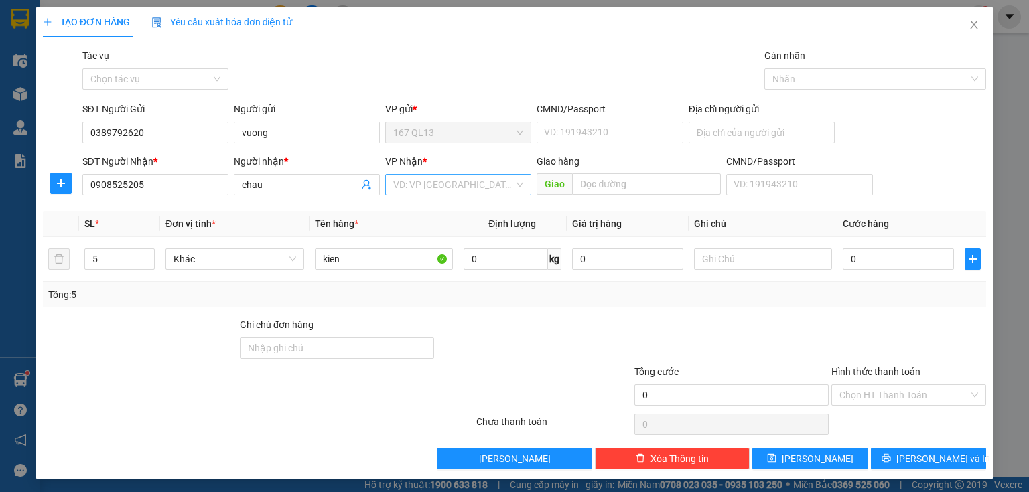
click at [453, 182] on input "search" at bounding box center [453, 185] width 121 height 20
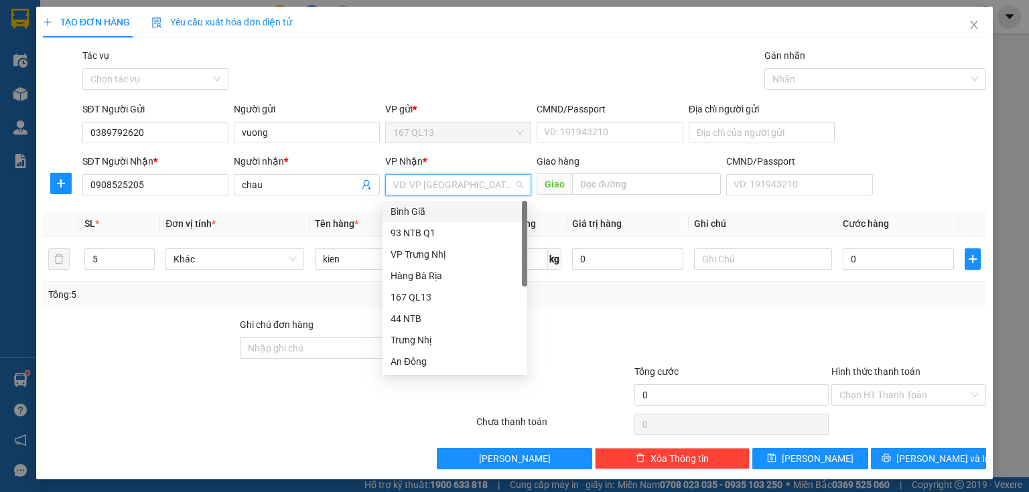
click at [417, 208] on div "Bình Giã" at bounding box center [455, 211] width 129 height 15
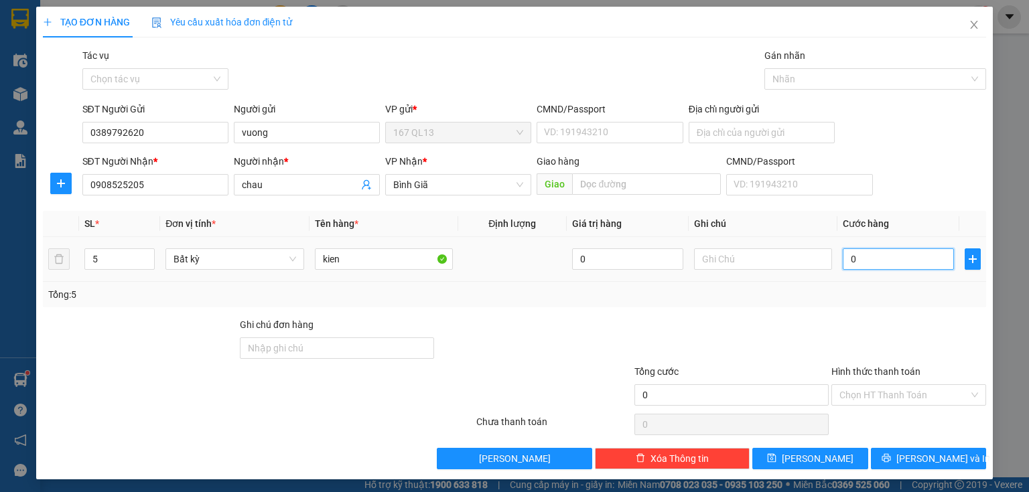
click at [843, 259] on input "0" at bounding box center [898, 259] width 111 height 21
type input "3"
type input "30"
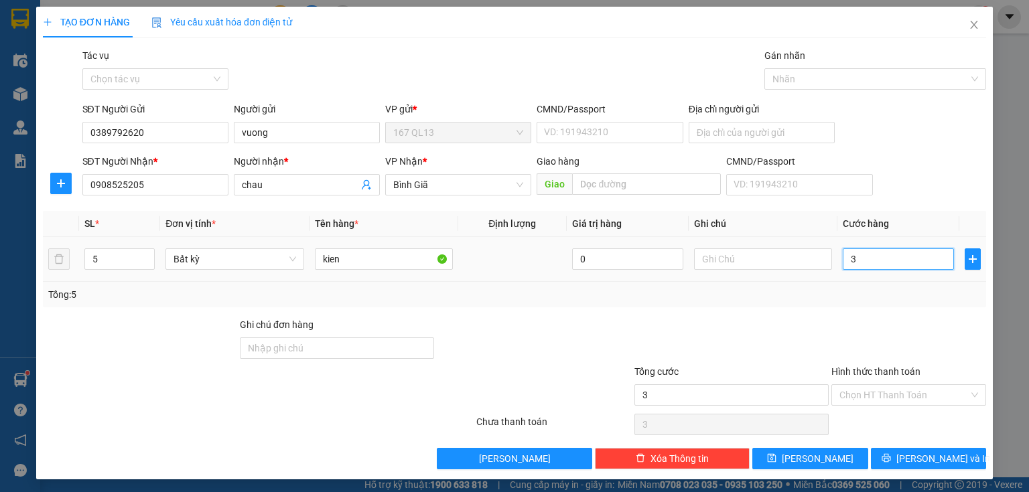
type input "30"
type input "300"
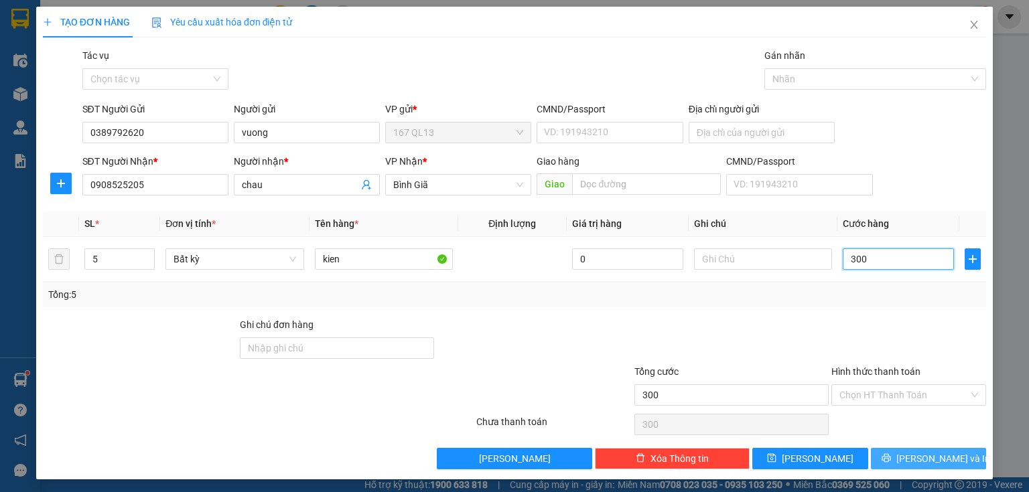
type input "30"
click at [922, 452] on span "[PERSON_NAME] và In" at bounding box center [943, 459] width 94 height 15
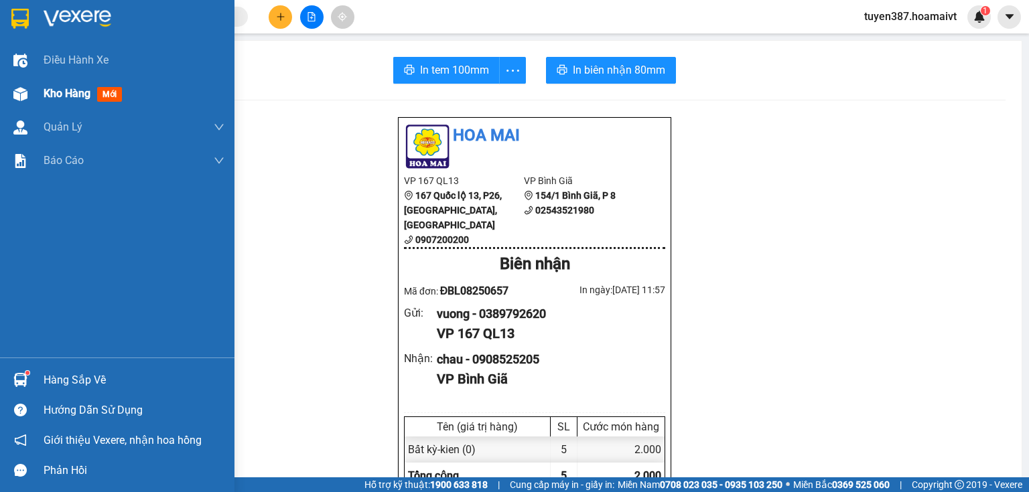
click at [107, 91] on span "mới" at bounding box center [109, 94] width 25 height 15
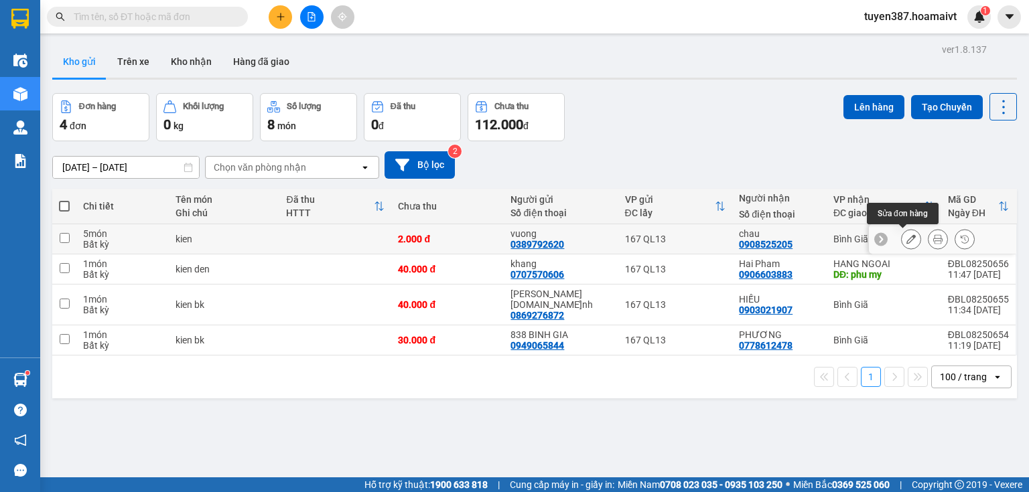
click at [906, 234] on icon at bounding box center [910, 238] width 9 height 9
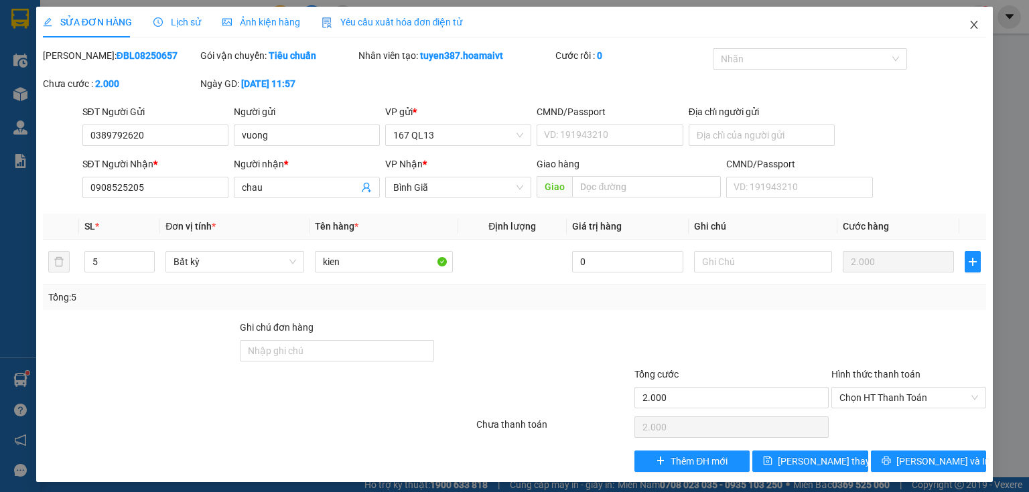
click at [971, 23] on icon "close" at bounding box center [974, 25] width 7 height 8
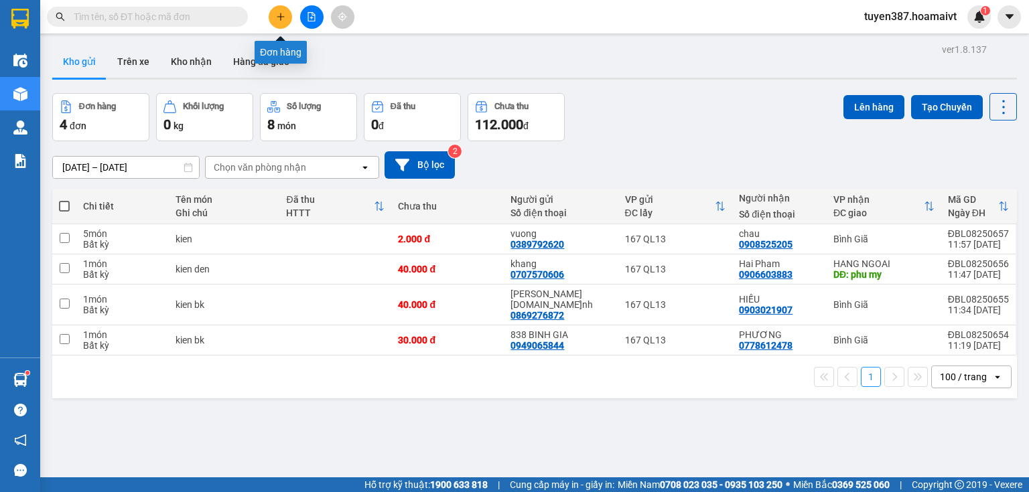
click at [281, 10] on button at bounding box center [280, 16] width 23 height 23
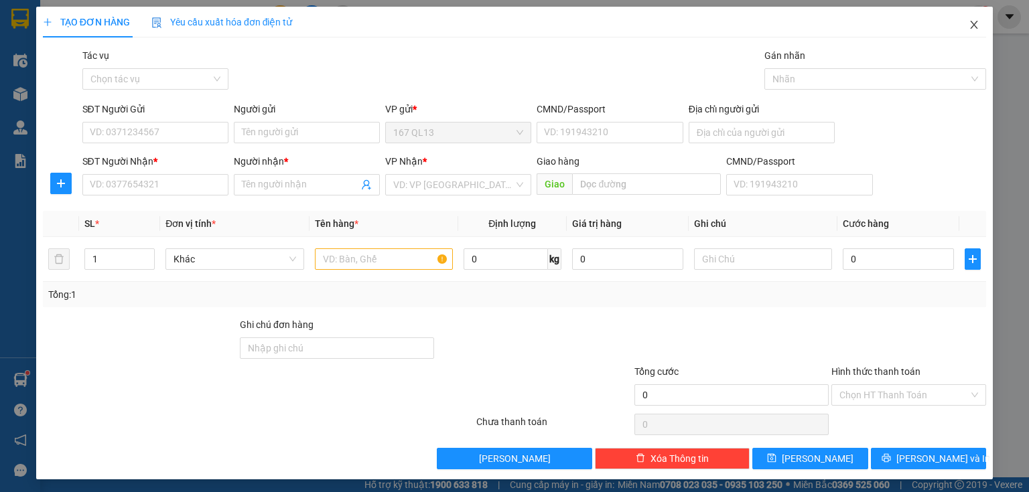
click at [961, 19] on span "Close" at bounding box center [974, 26] width 38 height 38
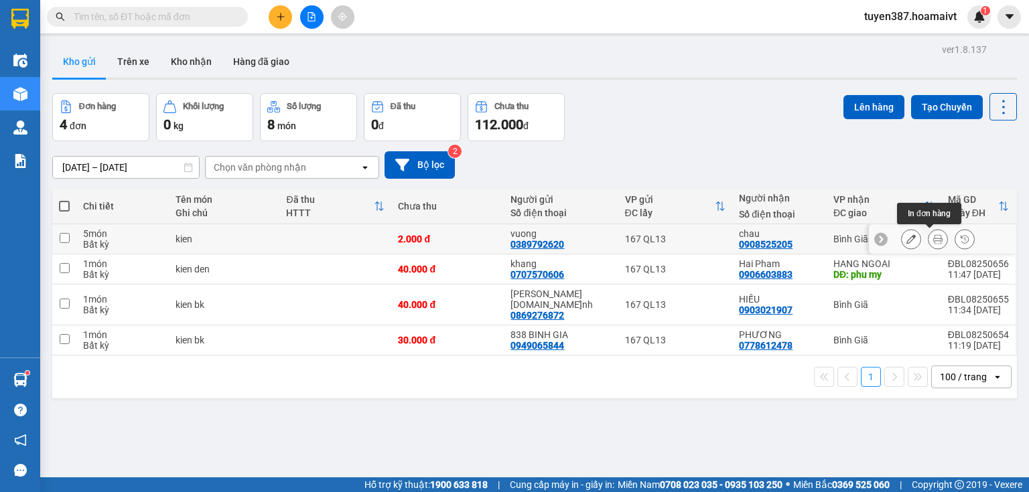
click at [930, 232] on button at bounding box center [938, 239] width 19 height 23
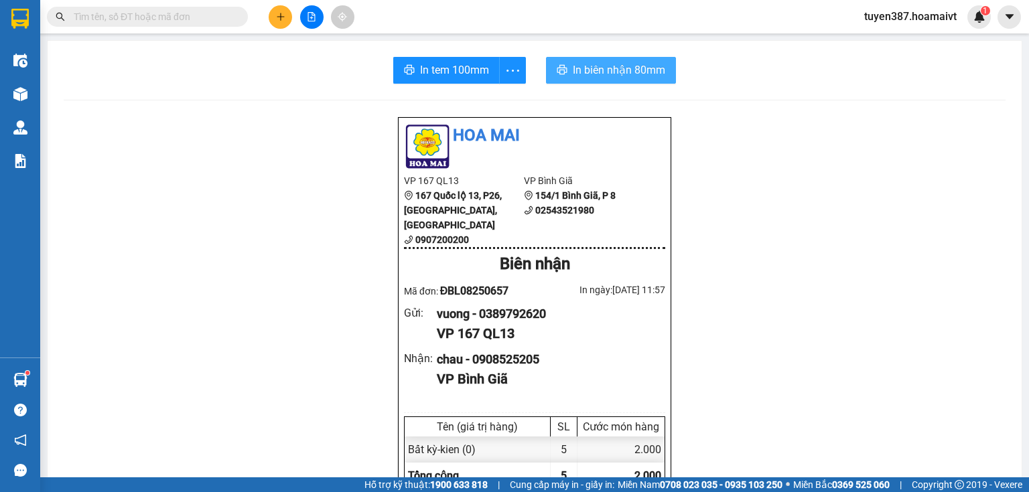
click at [594, 70] on span "In biên nhận 80mm" at bounding box center [619, 70] width 92 height 17
click at [277, 13] on icon "plus" at bounding box center [280, 16] width 9 height 9
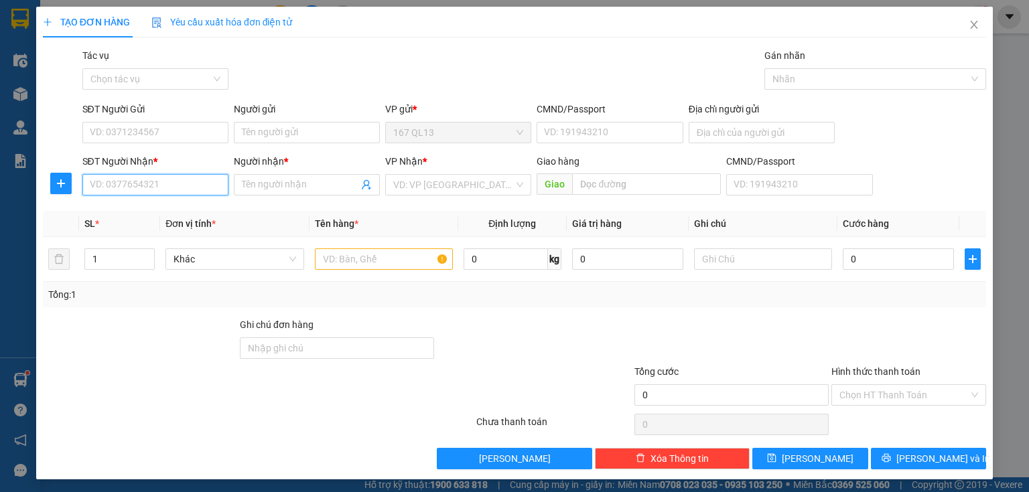
click at [210, 188] on input "SĐT Người Nhận *" at bounding box center [155, 184] width 146 height 21
type input "0908525205"
click at [168, 208] on div "0908525205 - chau" at bounding box center [154, 211] width 129 height 15
type input "chau"
type input "0908525205"
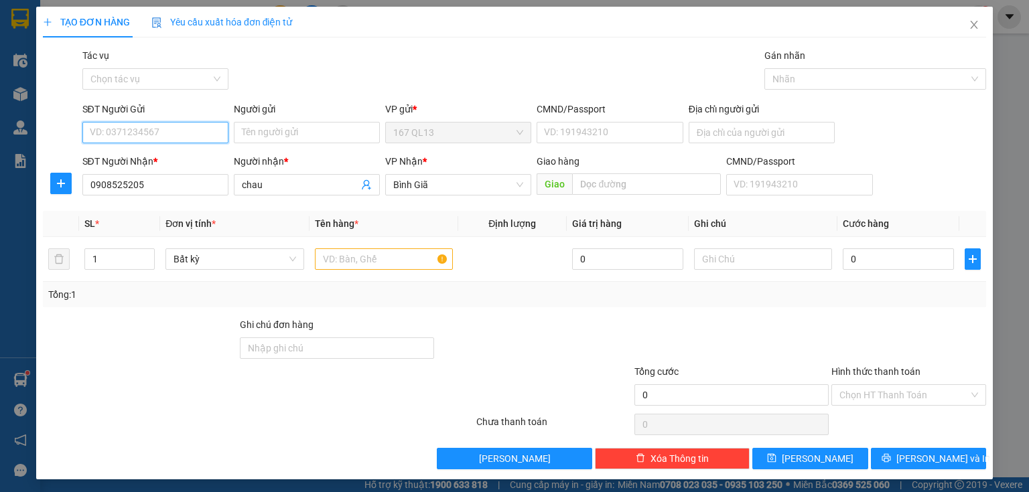
click at [177, 130] on input "SĐT Người Gửi" at bounding box center [155, 132] width 146 height 21
click at [173, 158] on div "0389792620 - vuong" at bounding box center [154, 159] width 129 height 15
type input "0389792620"
type input "vuong"
click at [388, 259] on input "text" at bounding box center [384, 259] width 138 height 21
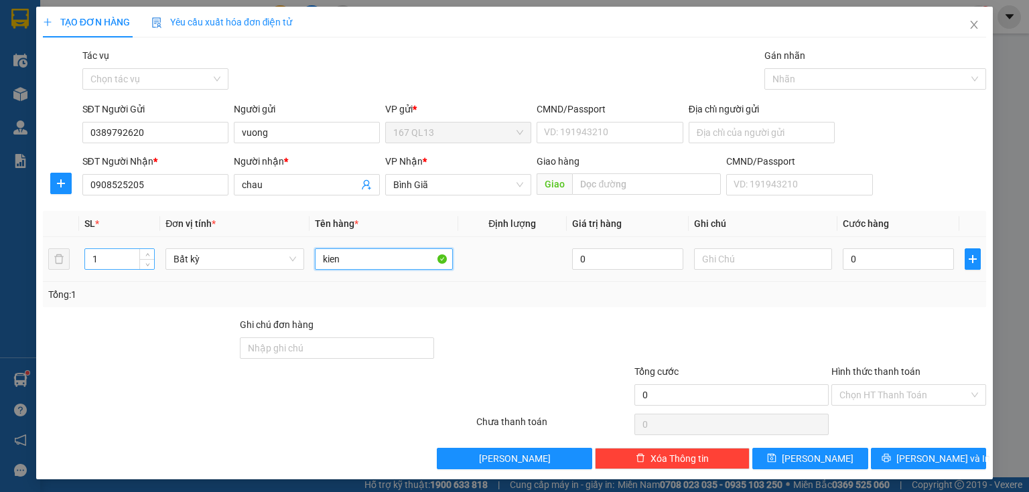
type input "kien"
click at [118, 260] on input "1" at bounding box center [119, 259] width 69 height 20
type input "5"
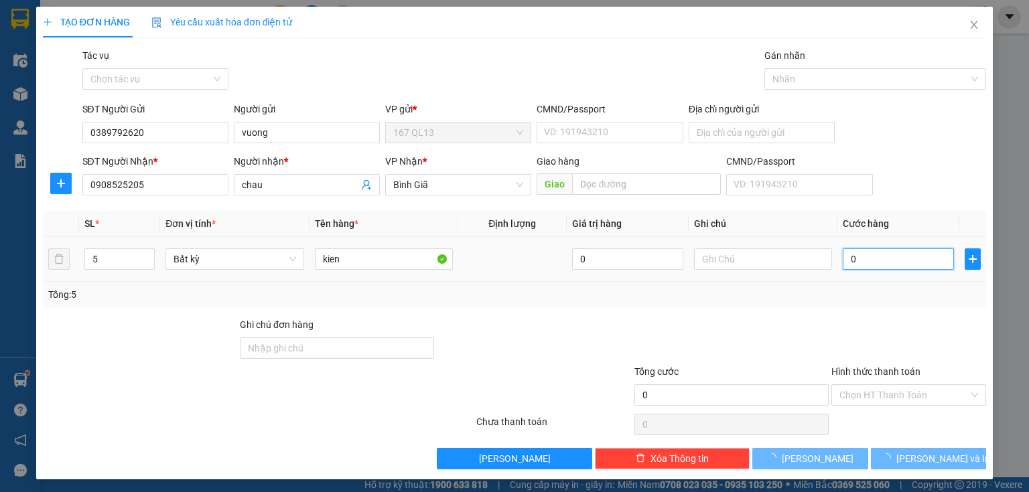
click at [843, 255] on input "0" at bounding box center [898, 259] width 111 height 21
type input "2"
type input "22"
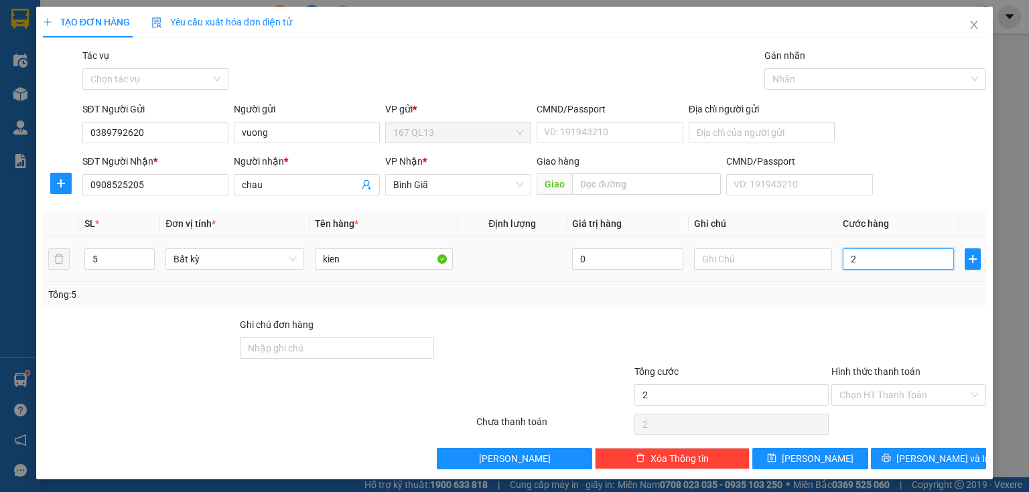
type input "22"
type input "220"
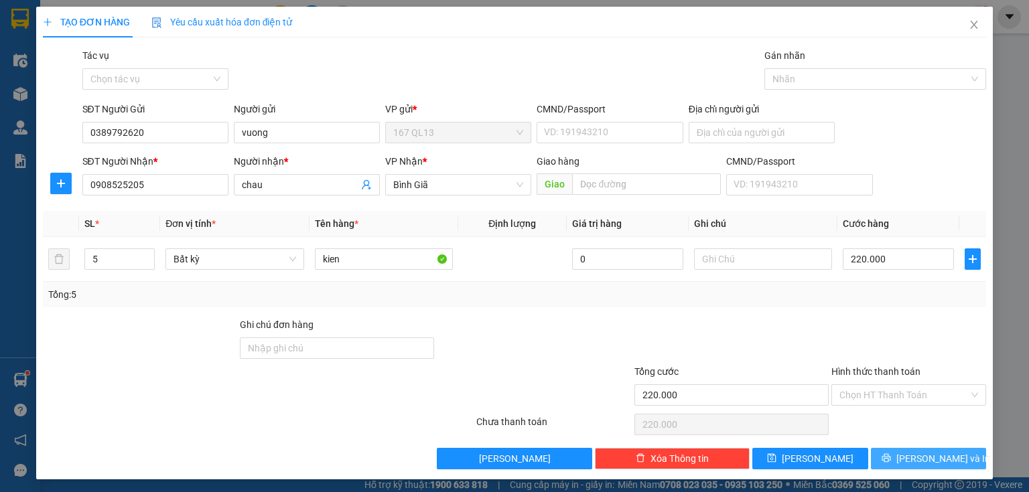
click at [933, 456] on span "[PERSON_NAME] và In" at bounding box center [943, 459] width 94 height 15
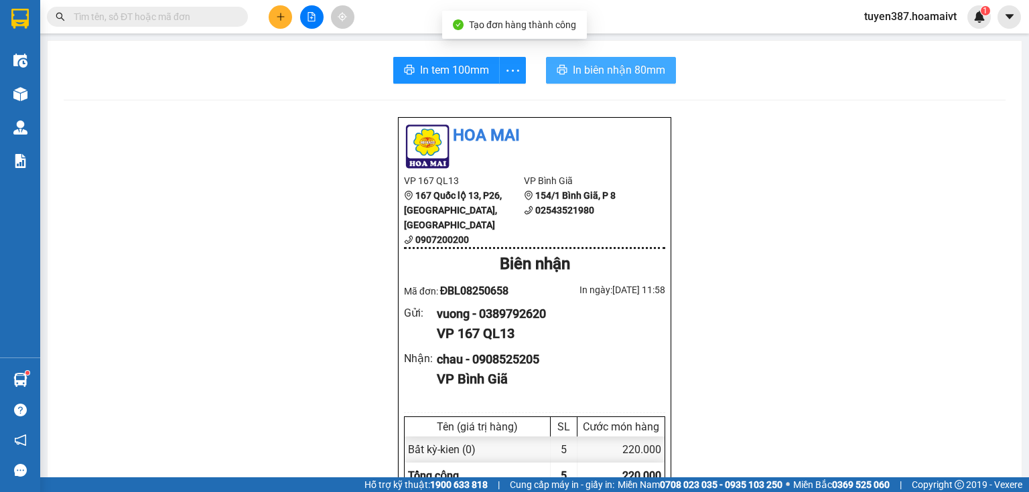
click at [584, 72] on span "In biên nhận 80mm" at bounding box center [619, 70] width 92 height 17
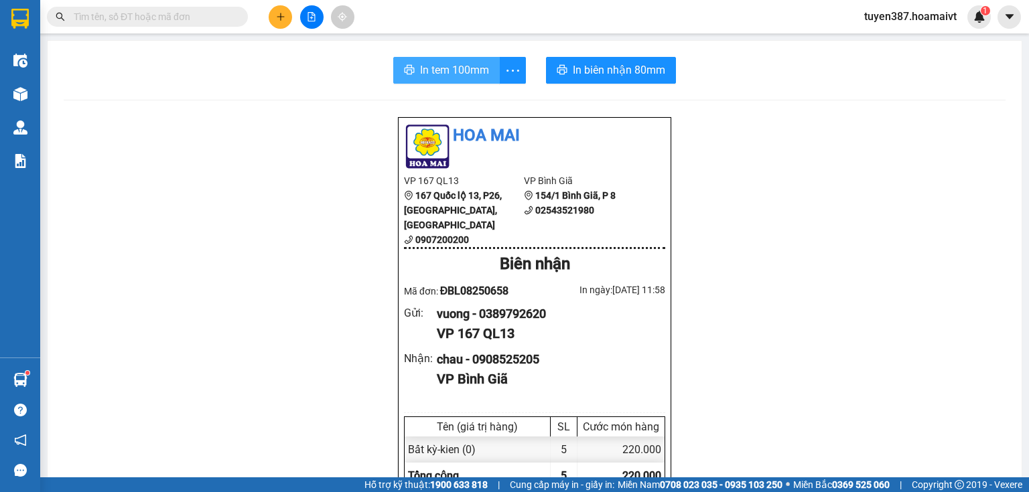
click at [445, 70] on span "In tem 100mm" at bounding box center [454, 70] width 69 height 17
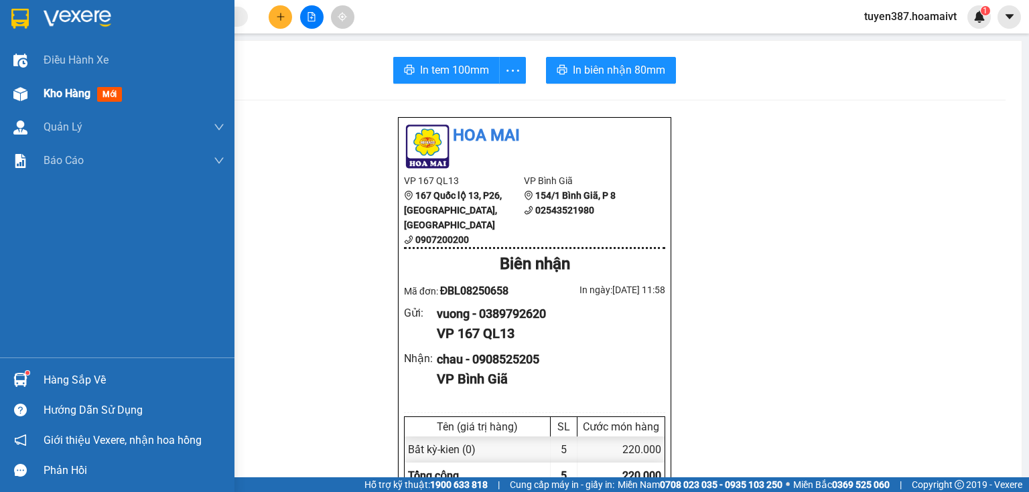
click at [104, 91] on span "mới" at bounding box center [109, 94] width 25 height 15
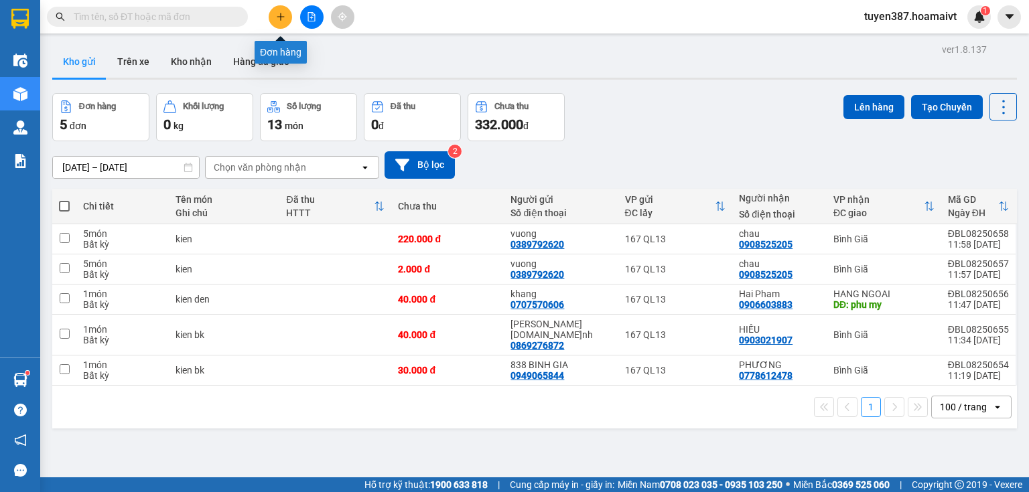
click at [278, 14] on icon "plus" at bounding box center [280, 16] width 9 height 9
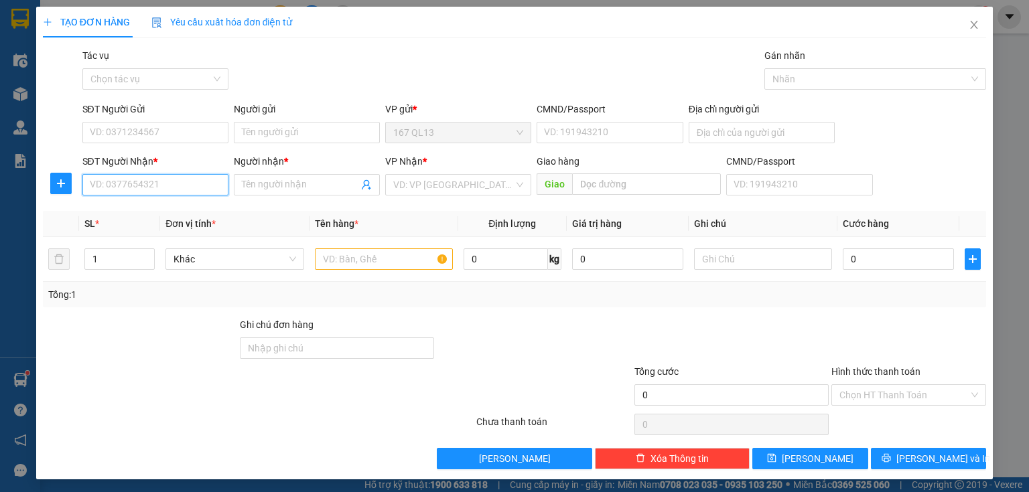
click at [205, 186] on input "SĐT Người Nhận *" at bounding box center [155, 184] width 146 height 21
drag, startPoint x: 171, startPoint y: 210, endPoint x: 176, endPoint y: 146, distance: 63.8
click at [170, 204] on div "0932586597 - chị MÈO" at bounding box center [154, 211] width 129 height 15
type input "0932586597"
type input "chị MÈO"
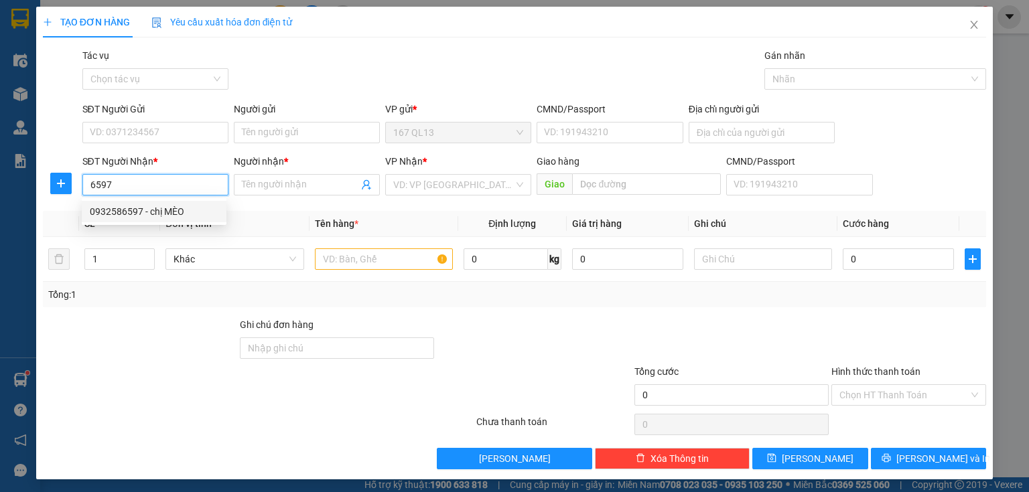
type input "phu my"
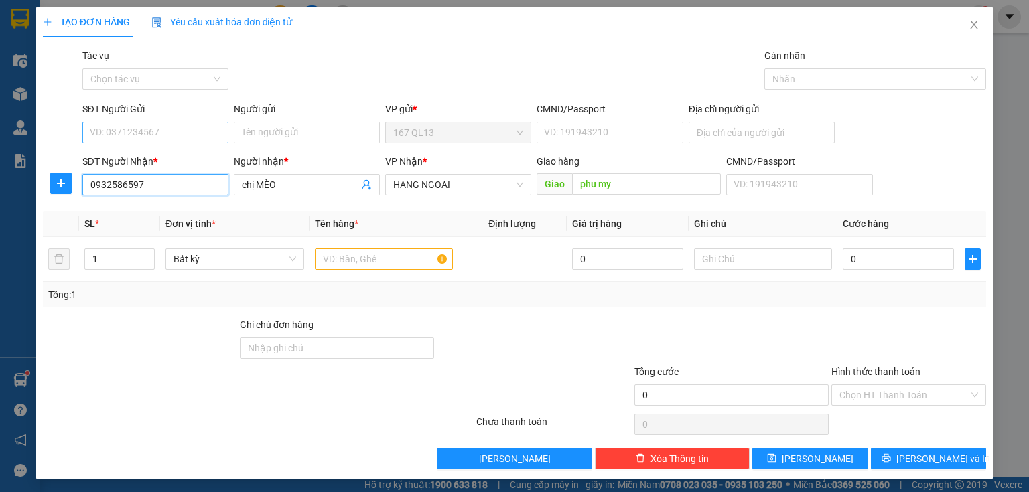
type input "0932586597"
click at [180, 131] on input "SĐT Người Gửi" at bounding box center [155, 132] width 146 height 21
click at [166, 156] on div "0907668181 - trang" at bounding box center [154, 159] width 129 height 15
type input "0907668181"
type input "trang"
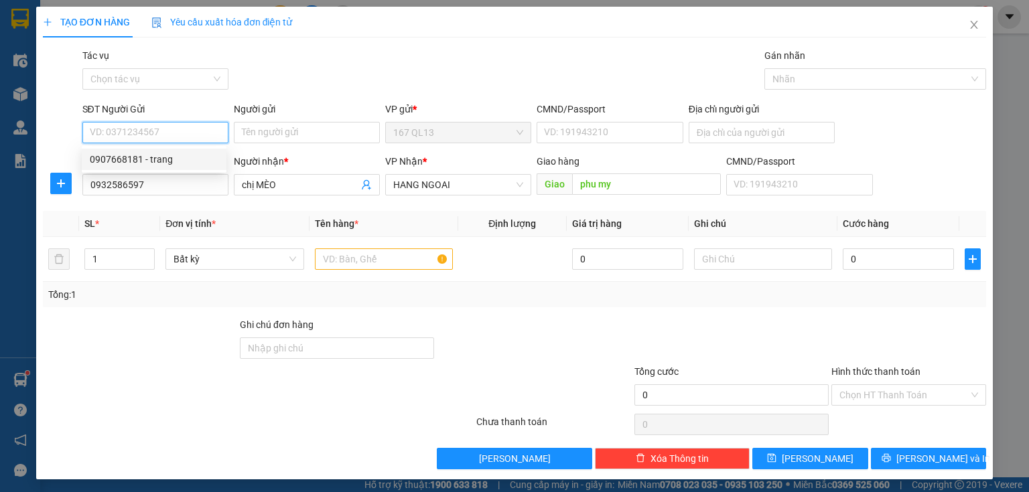
type input "079062005546"
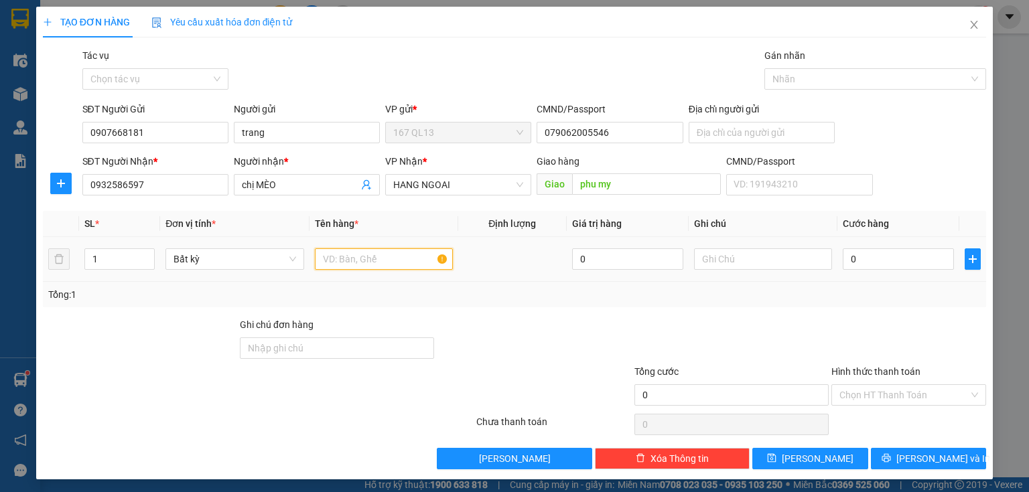
click at [369, 259] on input "text" at bounding box center [384, 259] width 138 height 21
type input "thung"
click at [843, 257] on input "0" at bounding box center [898, 259] width 111 height 21
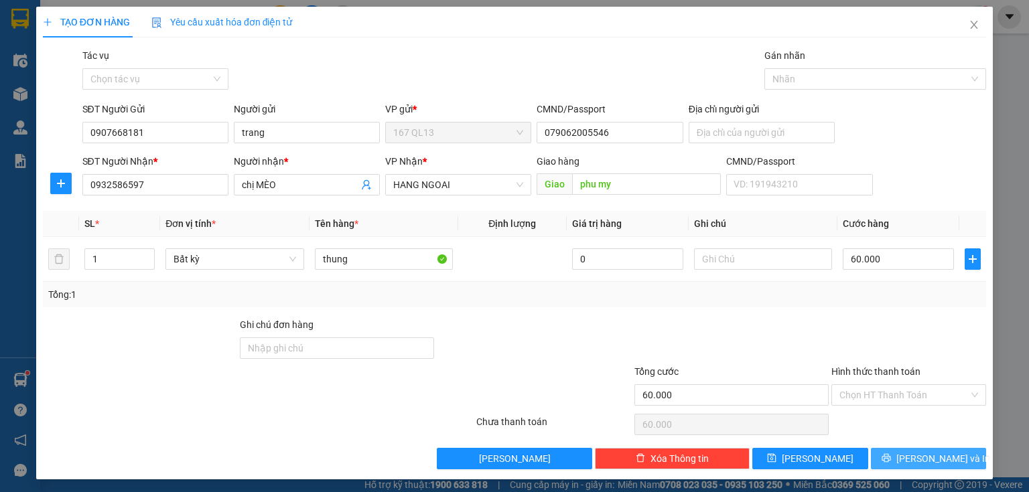
click at [925, 454] on span "[PERSON_NAME] và In" at bounding box center [943, 459] width 94 height 15
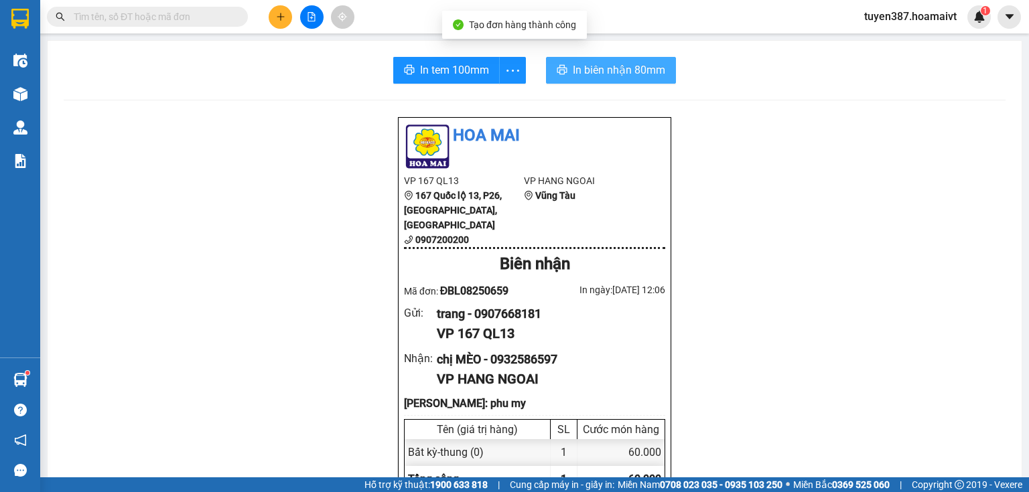
click at [584, 68] on span "In biên nhận 80mm" at bounding box center [619, 70] width 92 height 17
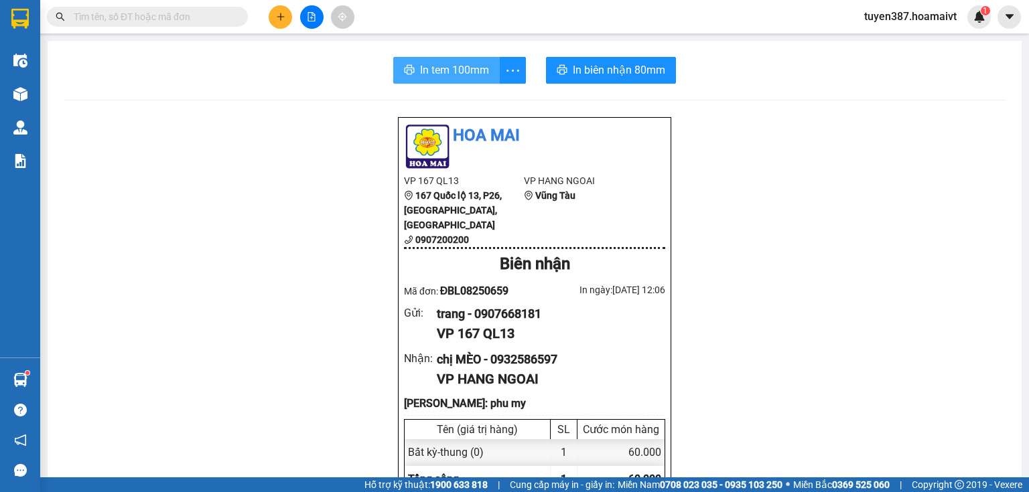
click at [443, 72] on span "In tem 100mm" at bounding box center [454, 70] width 69 height 17
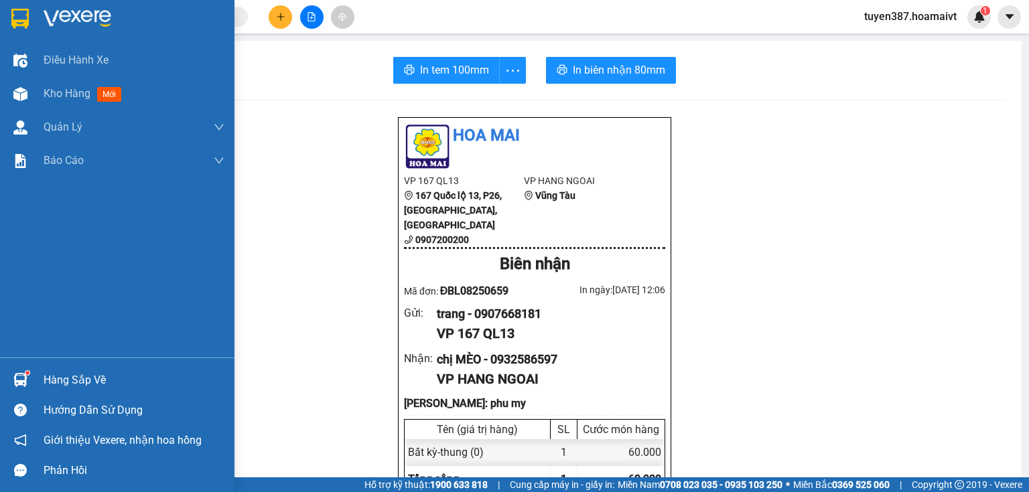
drag, startPoint x: 113, startPoint y: 94, endPoint x: 580, endPoint y: 0, distance: 475.6
click at [115, 92] on span "mới" at bounding box center [109, 94] width 24 height 15
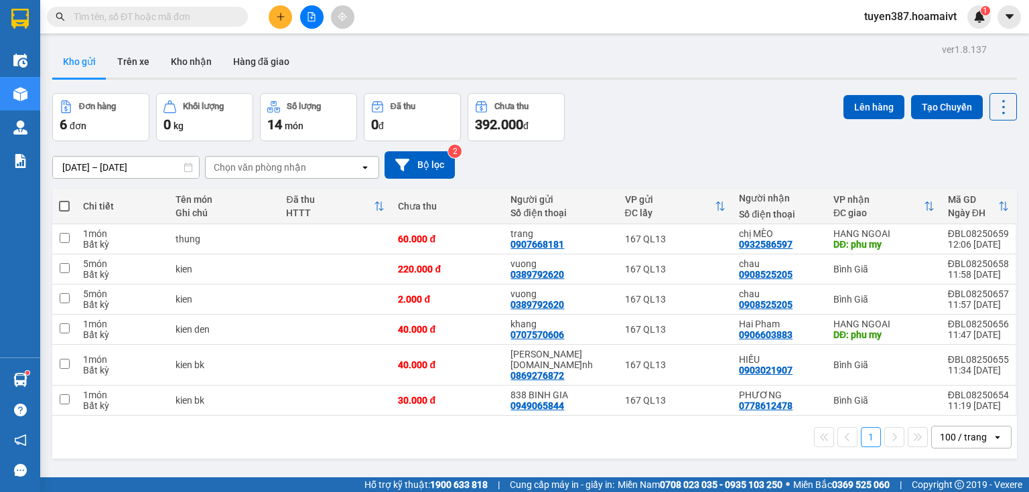
click at [303, 166] on div "Chọn văn phòng nhận" at bounding box center [260, 167] width 92 height 13
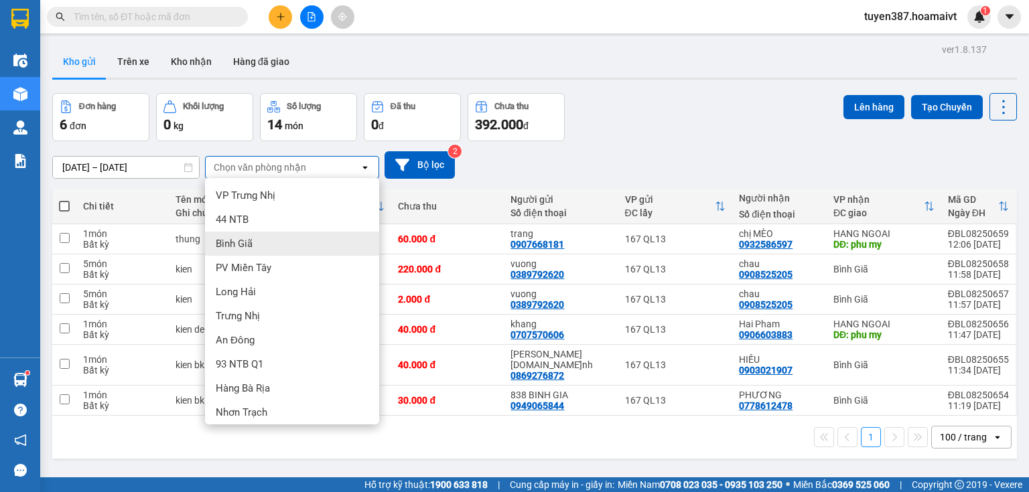
drag, startPoint x: 253, startPoint y: 238, endPoint x: 371, endPoint y: 213, distance: 120.5
click at [253, 239] on div "Bình Giã" at bounding box center [292, 244] width 174 height 24
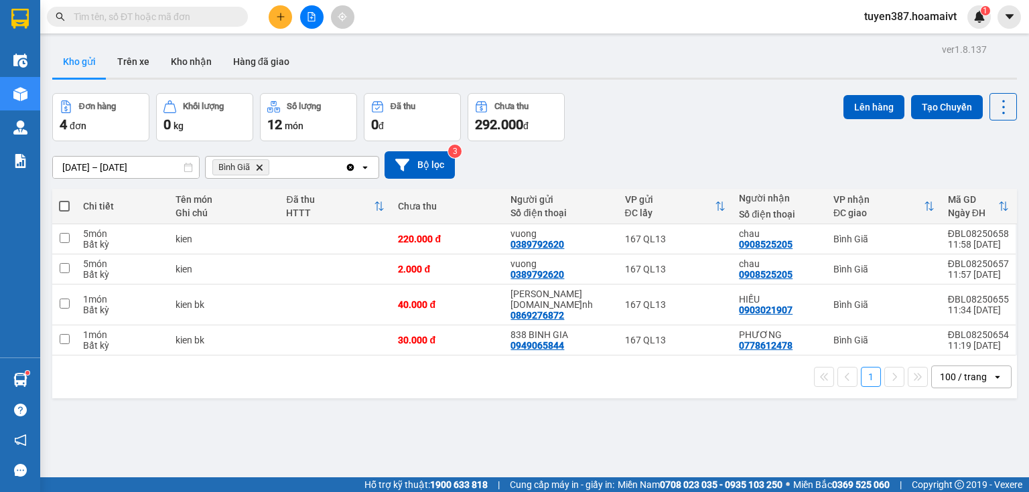
click at [64, 206] on span at bounding box center [64, 206] width 11 height 11
click at [64, 200] on input "checkbox" at bounding box center [64, 200] width 0 height 0
checkbox input "true"
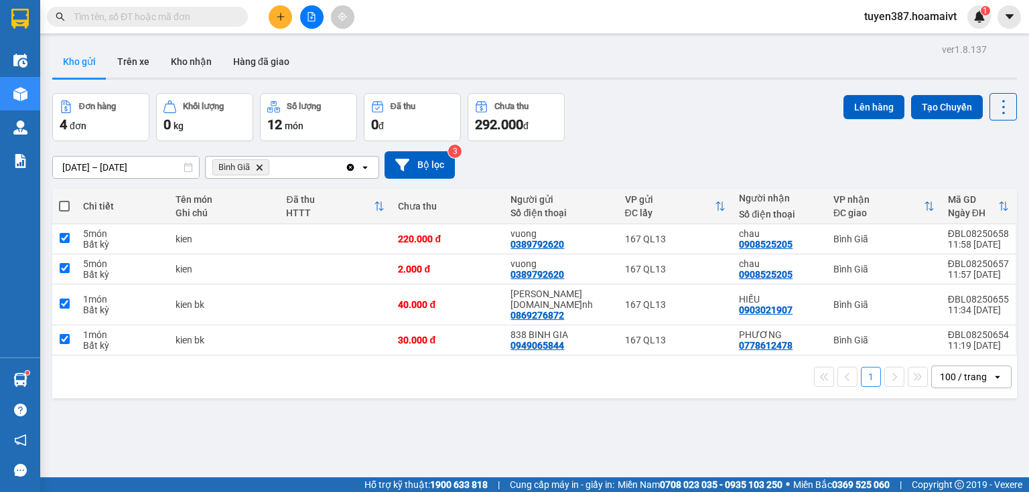
checkbox input "true"
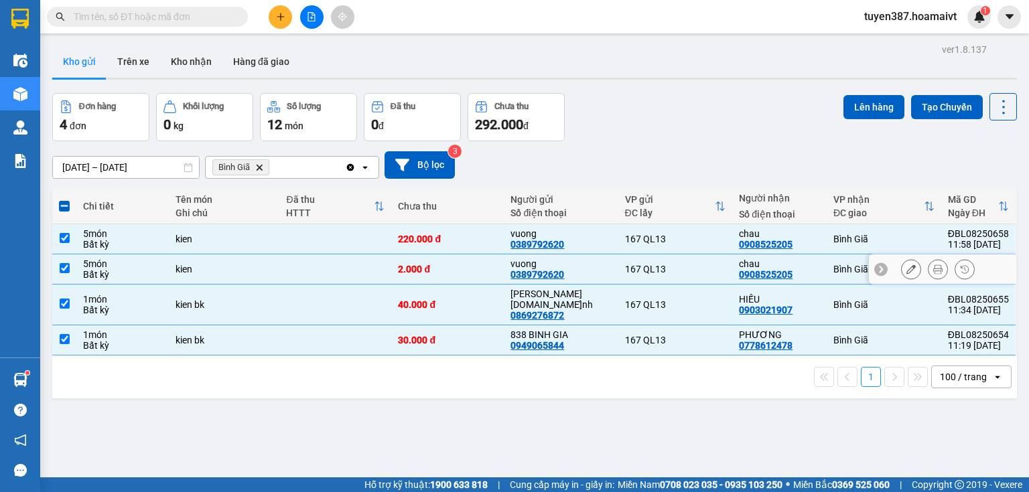
click at [62, 265] on input "checkbox" at bounding box center [65, 268] width 10 height 10
checkbox input "false"
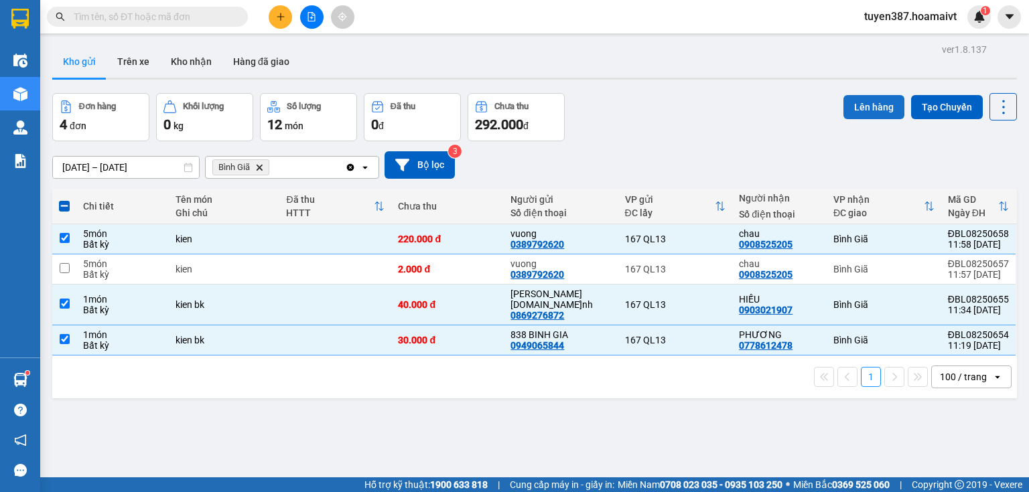
click at [863, 105] on button "Lên hàng" at bounding box center [873, 107] width 61 height 24
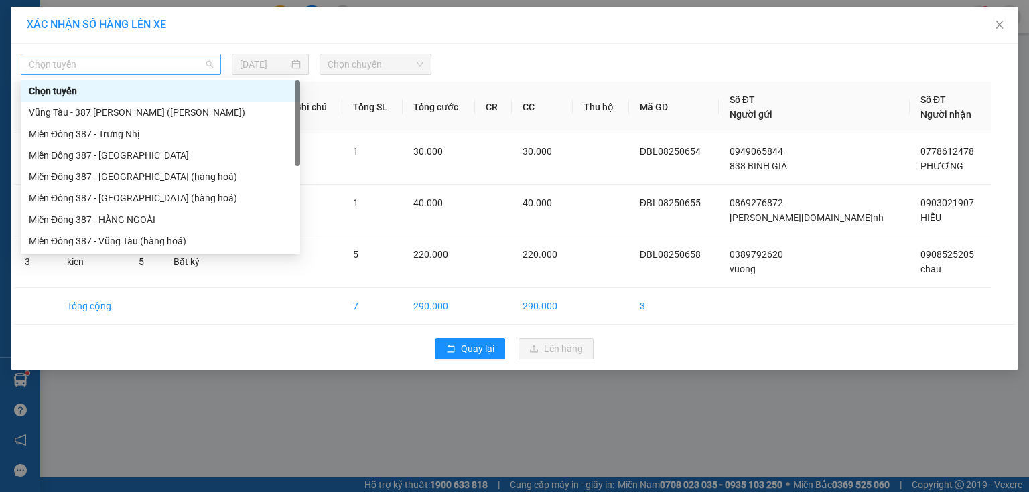
click at [131, 64] on span "Chọn tuyến" at bounding box center [121, 64] width 184 height 20
click at [121, 238] on div "Miền Đông 387 - Vũng Tàu (hàng hoá)" at bounding box center [160, 241] width 263 height 15
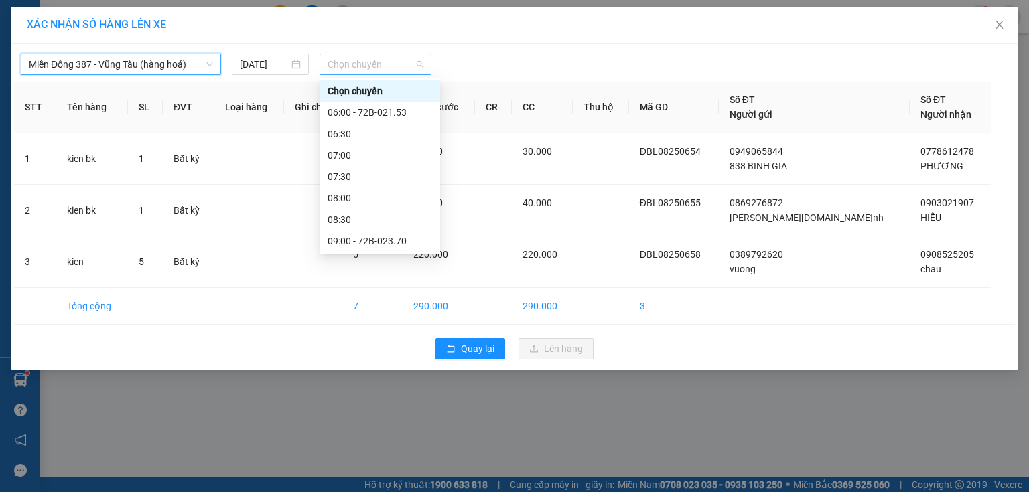
click at [395, 64] on span "Chọn chuyến" at bounding box center [376, 64] width 96 height 20
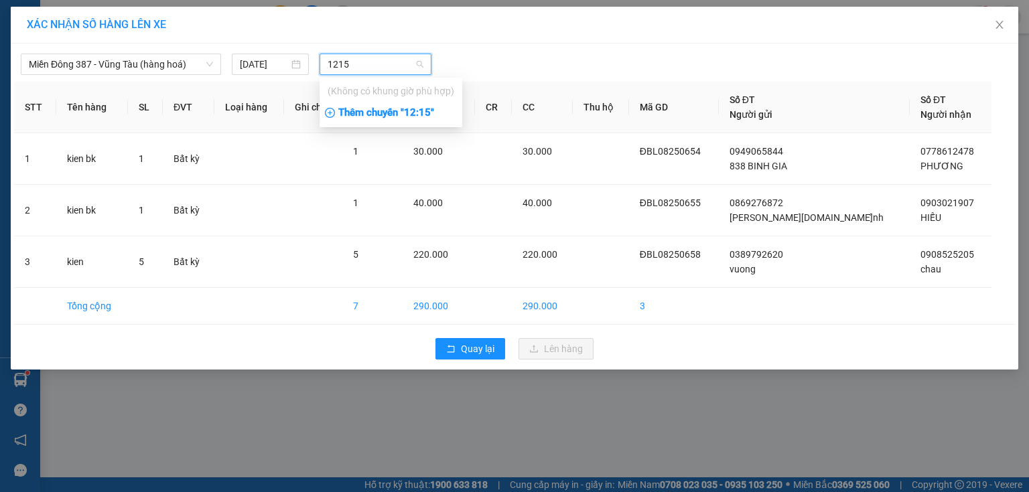
type input "1215"
click at [422, 110] on div "Thêm chuyến " 12:15 "" at bounding box center [391, 113] width 143 height 23
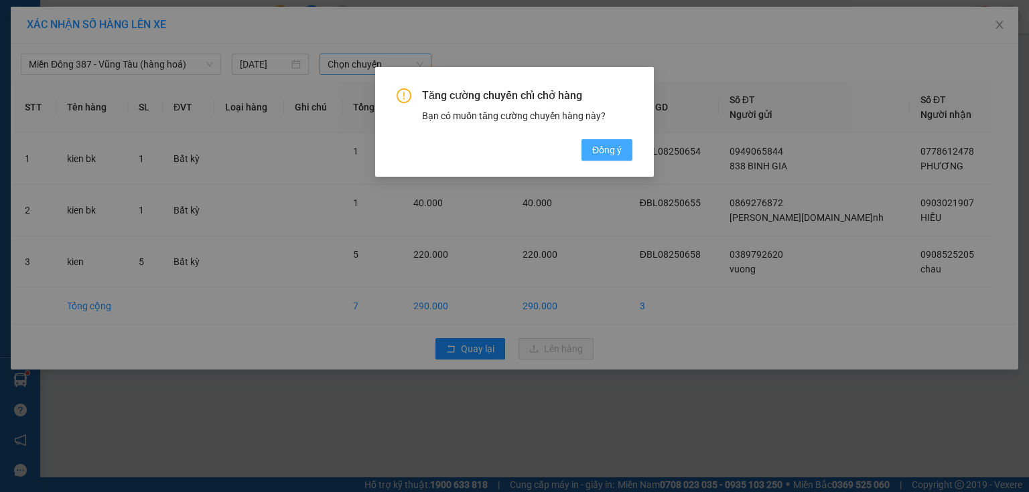
click at [604, 147] on span "Đồng ý" at bounding box center [606, 150] width 29 height 15
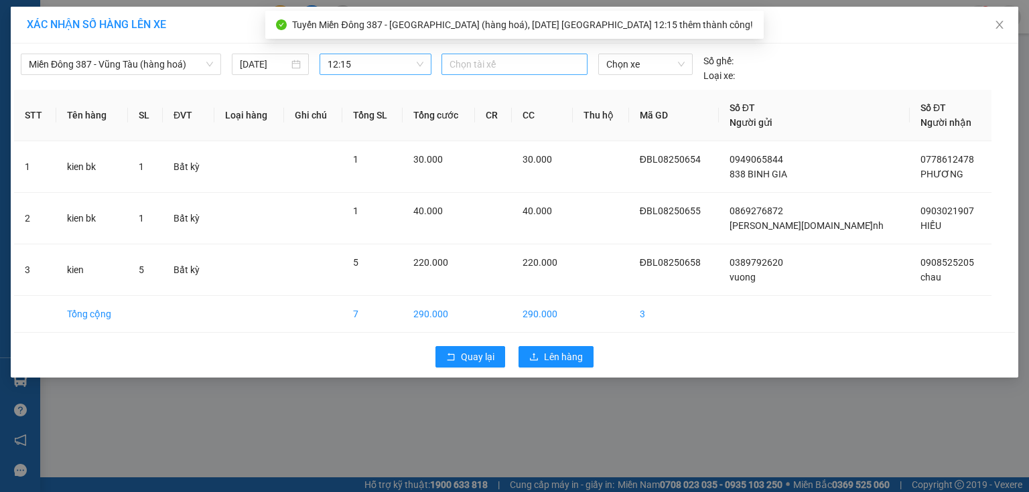
click at [531, 63] on div at bounding box center [514, 64] width 139 height 16
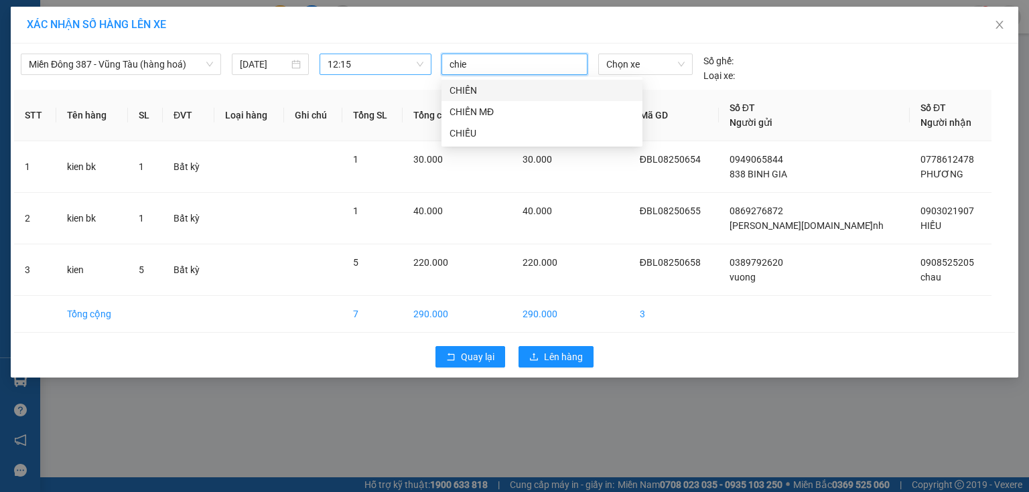
type input "chien"
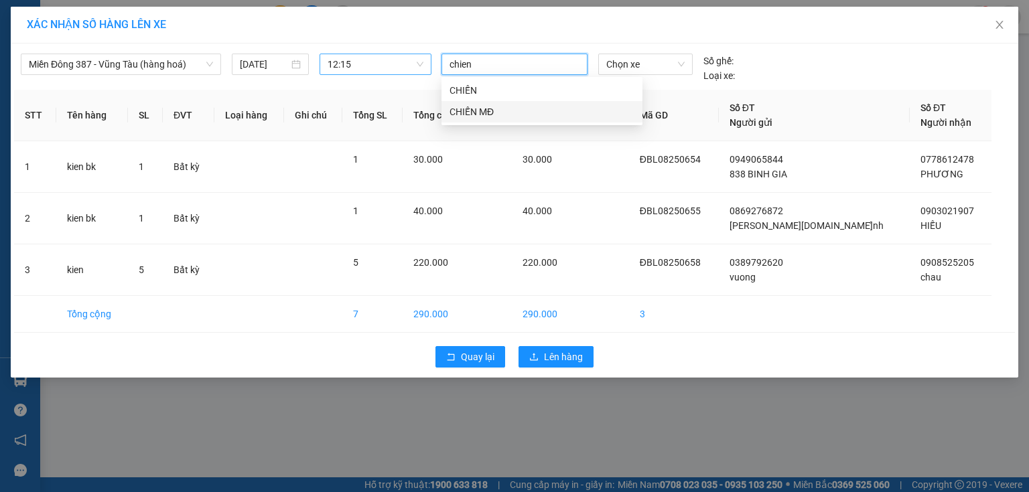
click at [479, 110] on div "CHIẾN MĐ" at bounding box center [542, 112] width 185 height 15
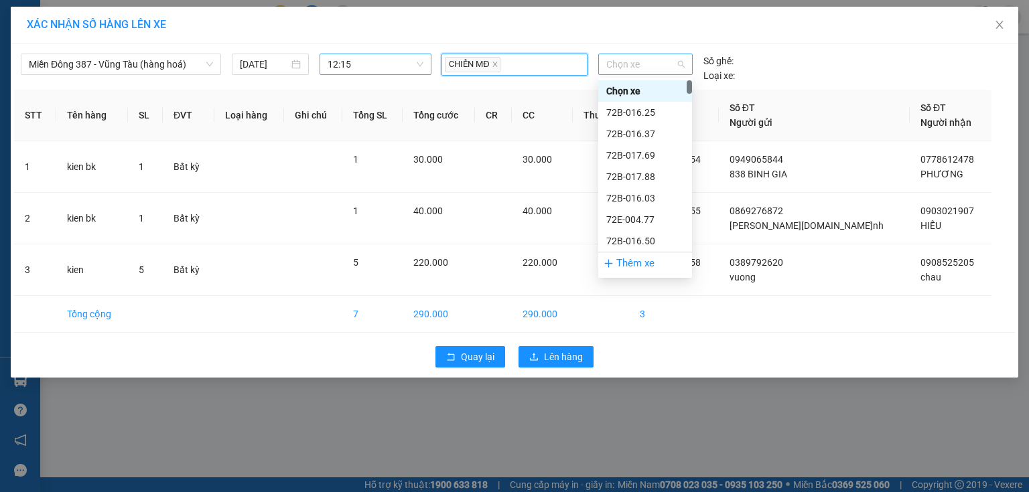
click at [654, 63] on span "Chọn xe" at bounding box center [645, 64] width 78 height 20
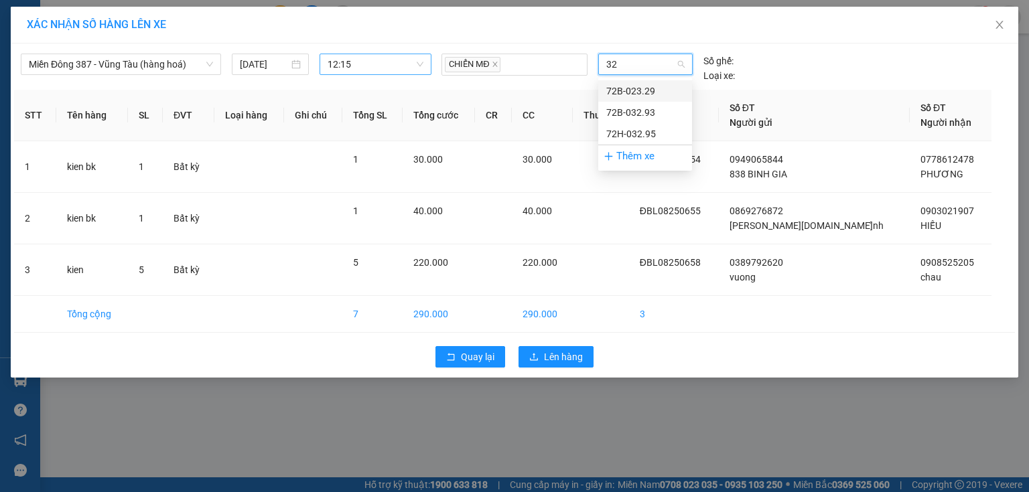
type input "329"
click at [630, 87] on div "72B-023.29" at bounding box center [645, 91] width 78 height 15
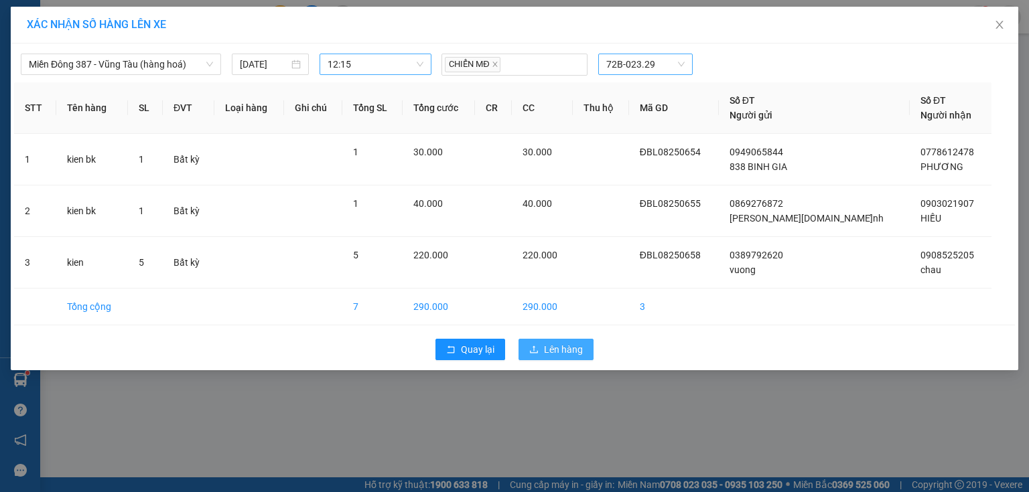
click at [565, 347] on span "Lên hàng" at bounding box center [563, 349] width 39 height 15
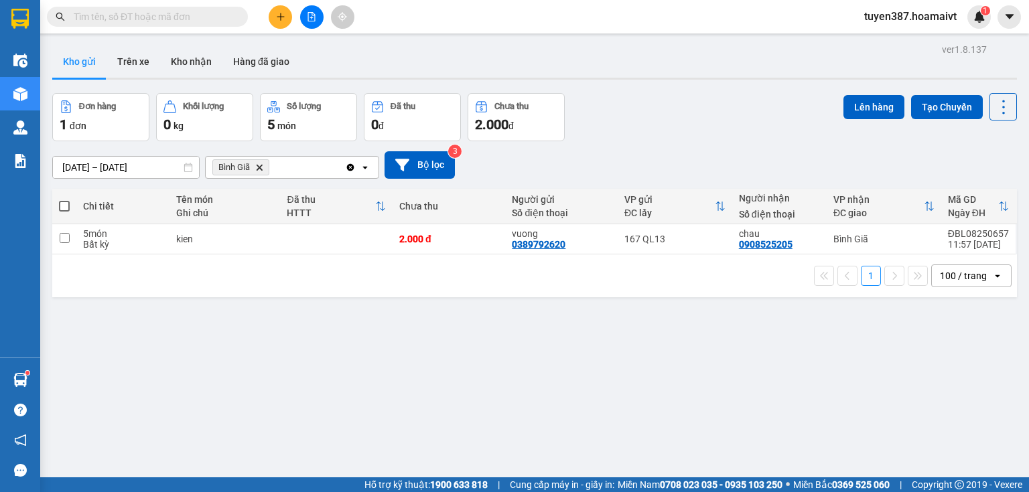
click at [260, 167] on icon "Bình Giã, close by backspace" at bounding box center [260, 167] width 6 height 6
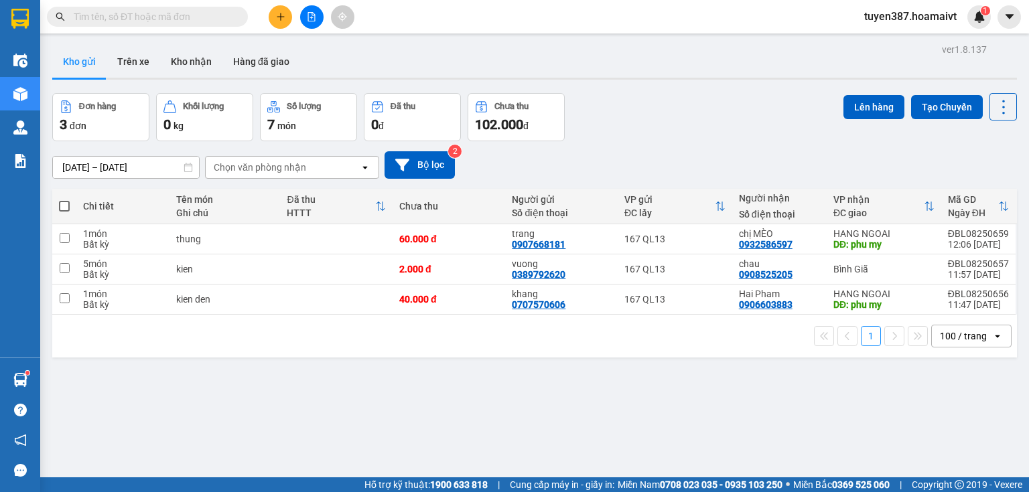
click at [312, 166] on div "Chọn văn phòng nhận" at bounding box center [283, 167] width 154 height 21
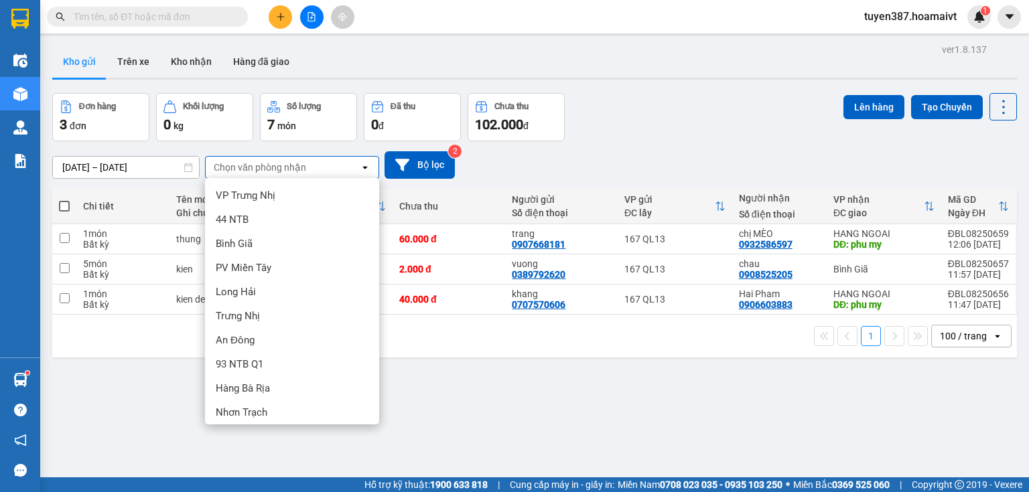
click at [265, 430] on span "HANG NGOAI" at bounding box center [246, 436] width 61 height 13
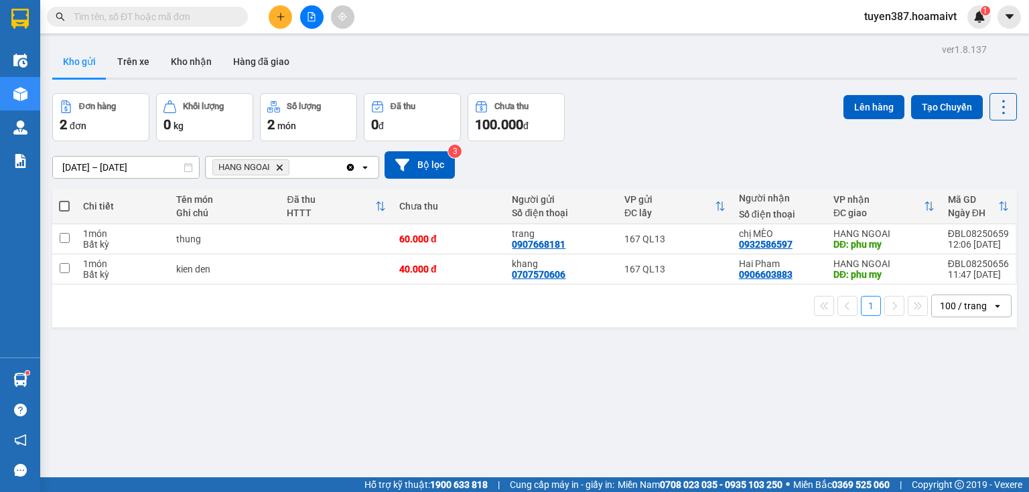
click at [62, 205] on span at bounding box center [64, 206] width 11 height 11
click at [64, 200] on input "checkbox" at bounding box center [64, 200] width 0 height 0
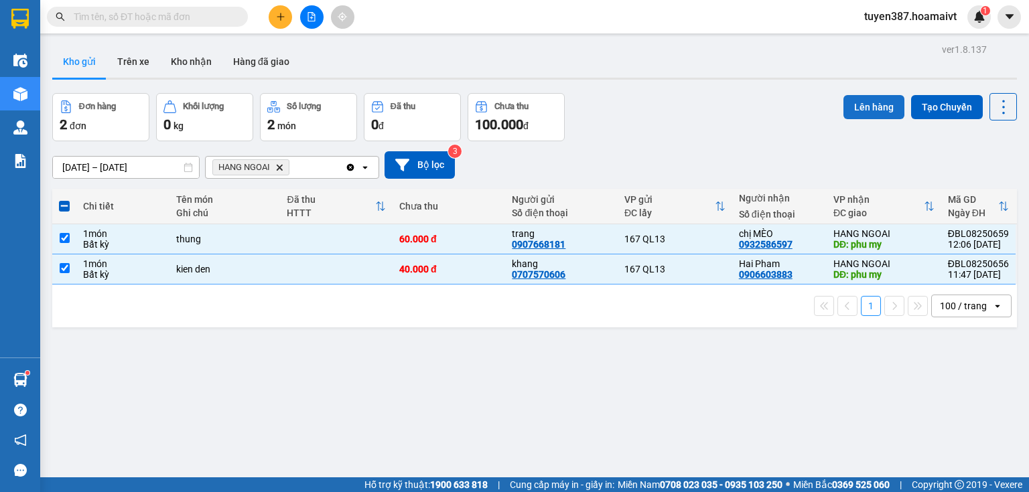
click at [860, 103] on button "Lên hàng" at bounding box center [873, 107] width 61 height 24
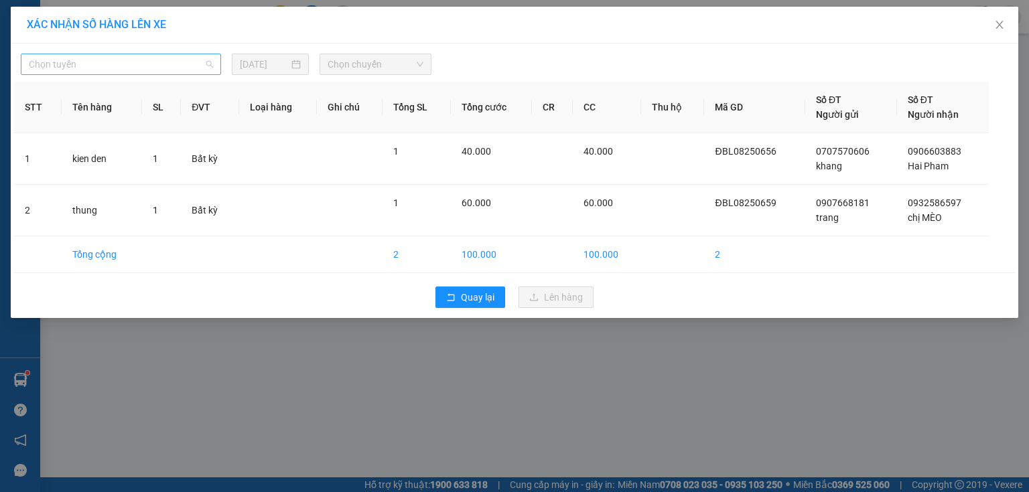
click at [112, 64] on span "Chọn tuyến" at bounding box center [121, 64] width 184 height 20
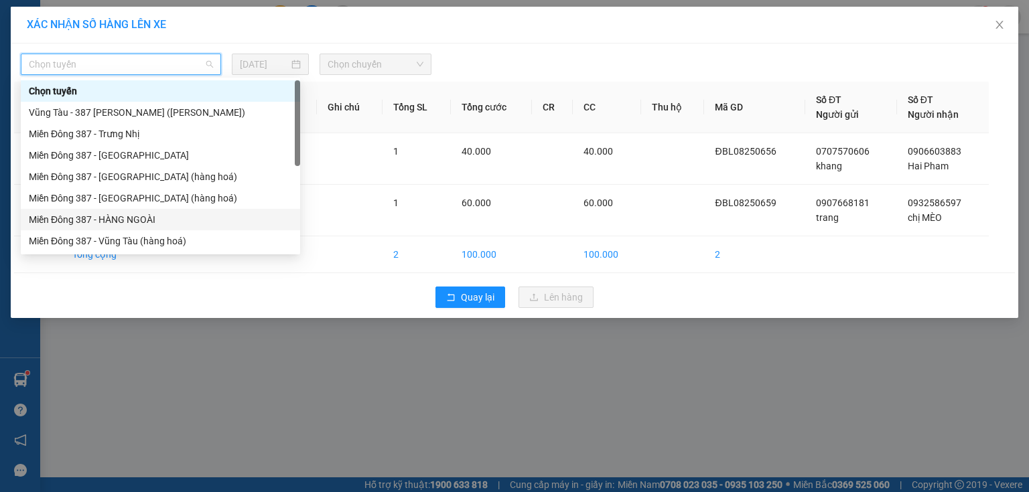
click at [117, 218] on div "Miền Đông 387 - HÀNG NGOÀI" at bounding box center [160, 219] width 263 height 15
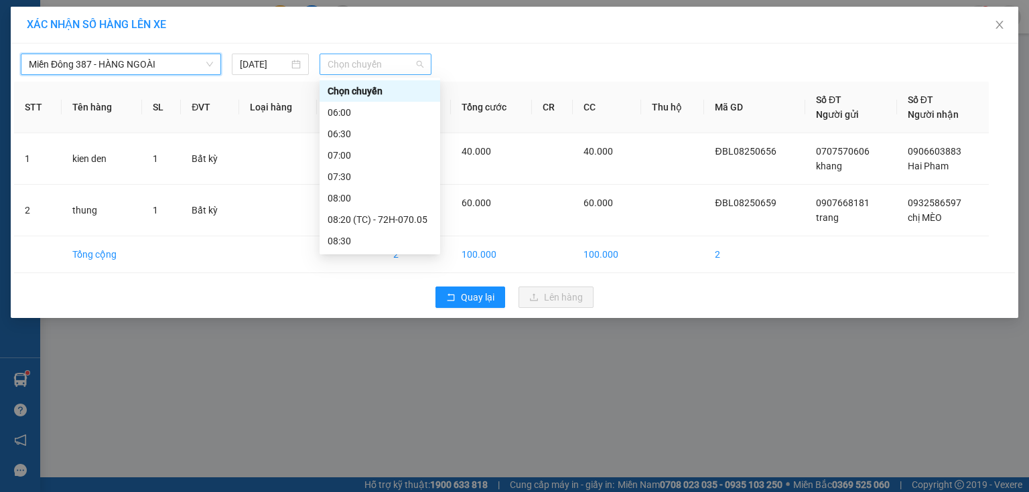
click at [391, 61] on span "Chọn chuyến" at bounding box center [376, 64] width 96 height 20
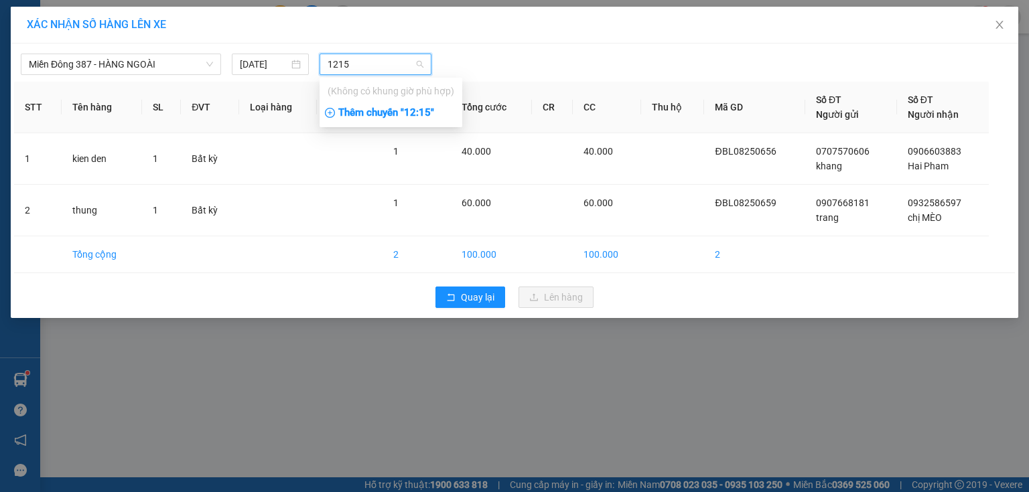
type input "1215"
click at [425, 113] on div "Thêm chuyến " 12:15 "" at bounding box center [391, 113] width 143 height 23
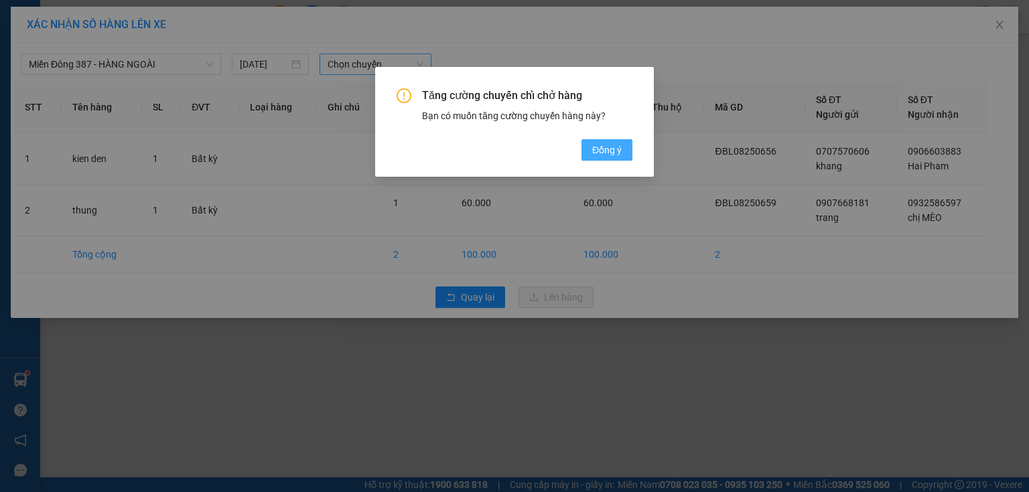
click at [606, 151] on span "Đồng ý" at bounding box center [606, 150] width 29 height 15
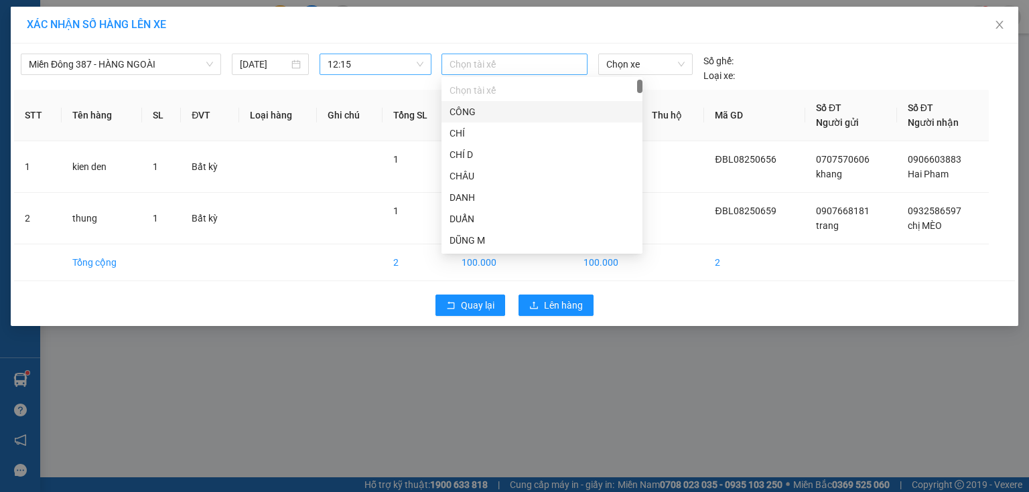
click at [521, 66] on div at bounding box center [514, 64] width 139 height 16
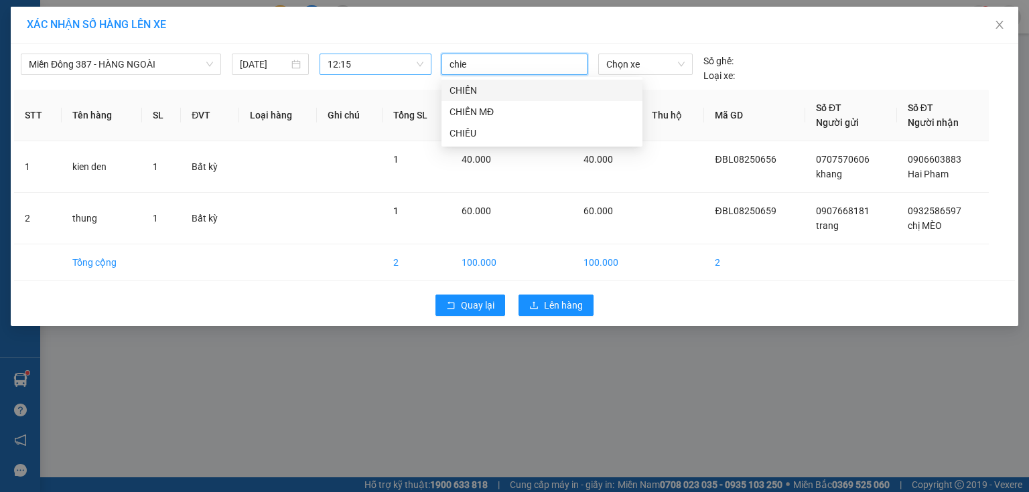
type input "chien"
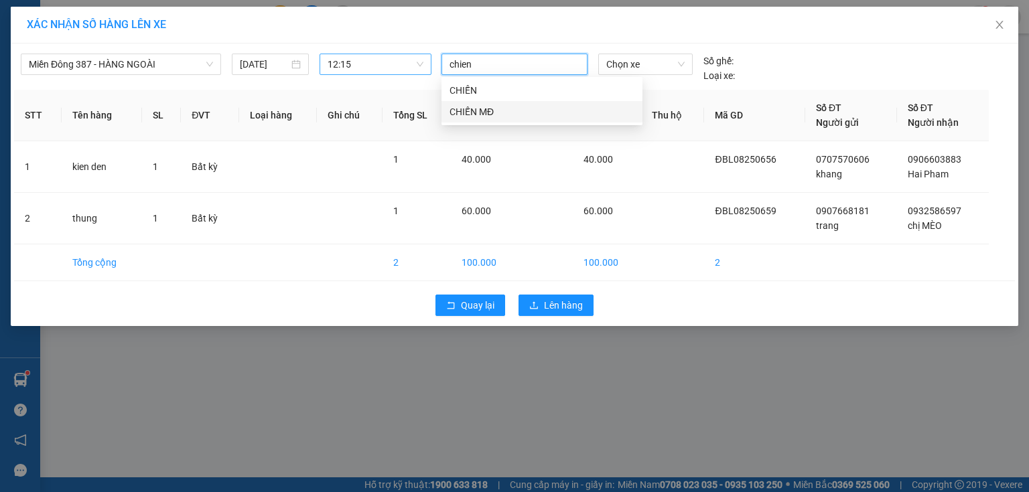
click at [465, 112] on div "CHIẾN MĐ" at bounding box center [542, 112] width 185 height 15
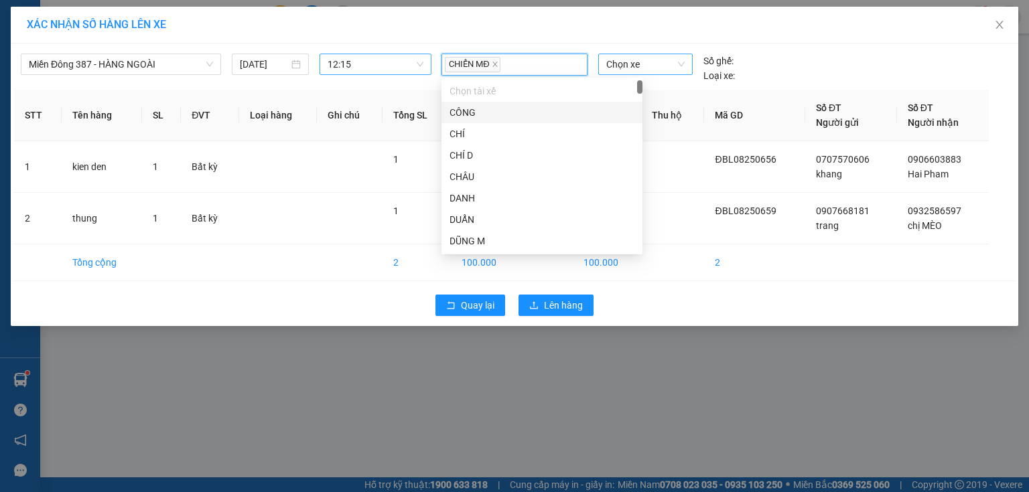
click at [661, 64] on span "Chọn xe" at bounding box center [645, 64] width 78 height 20
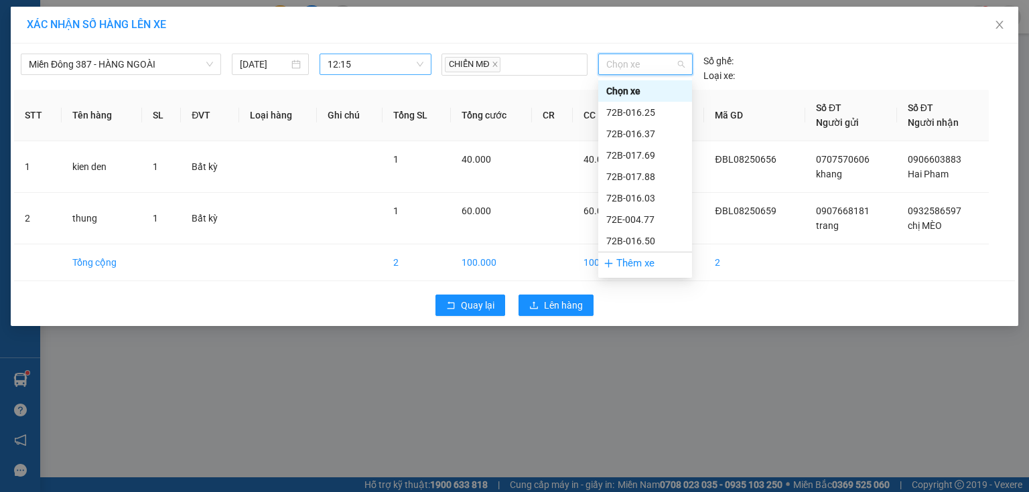
type input "2"
type input "329"
click at [629, 86] on div "72B-023.29" at bounding box center [645, 91] width 78 height 15
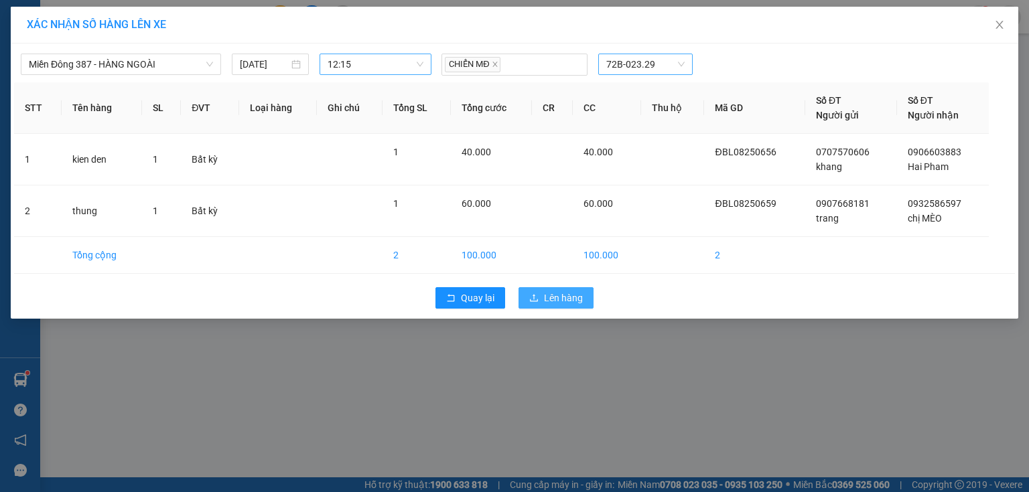
click at [564, 292] on span "Lên hàng" at bounding box center [563, 298] width 39 height 15
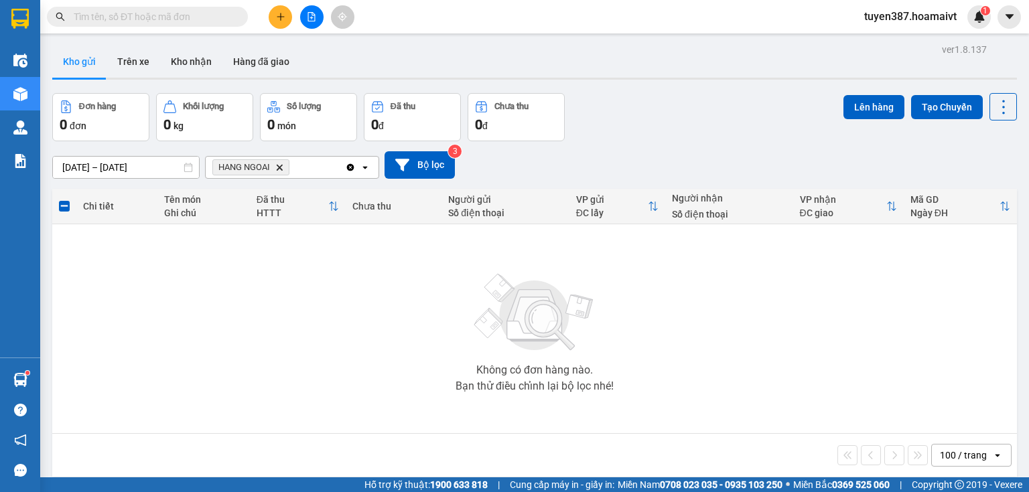
click at [280, 163] on icon "Delete" at bounding box center [279, 167] width 8 height 8
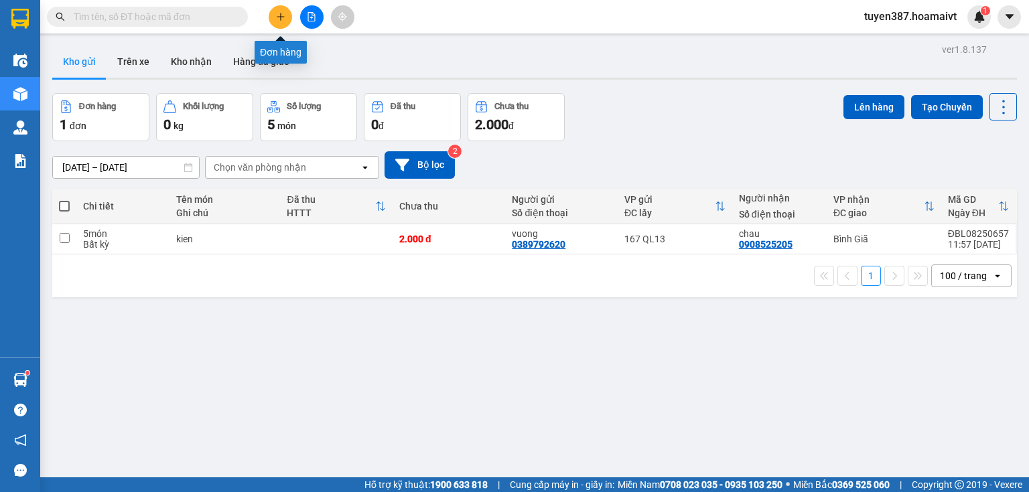
click at [279, 13] on icon "plus" at bounding box center [280, 16] width 9 height 9
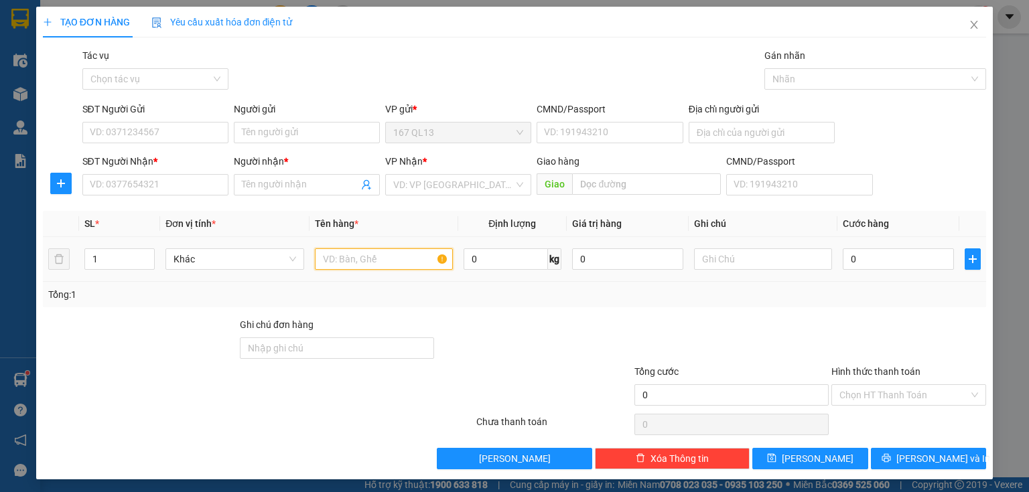
click at [410, 257] on input "text" at bounding box center [384, 259] width 138 height 21
type input "kien bao"
click at [166, 182] on input "SĐT Người Nhận *" at bounding box center [155, 184] width 146 height 21
click at [199, 185] on input "SĐT Người Nhận *" at bounding box center [155, 184] width 146 height 21
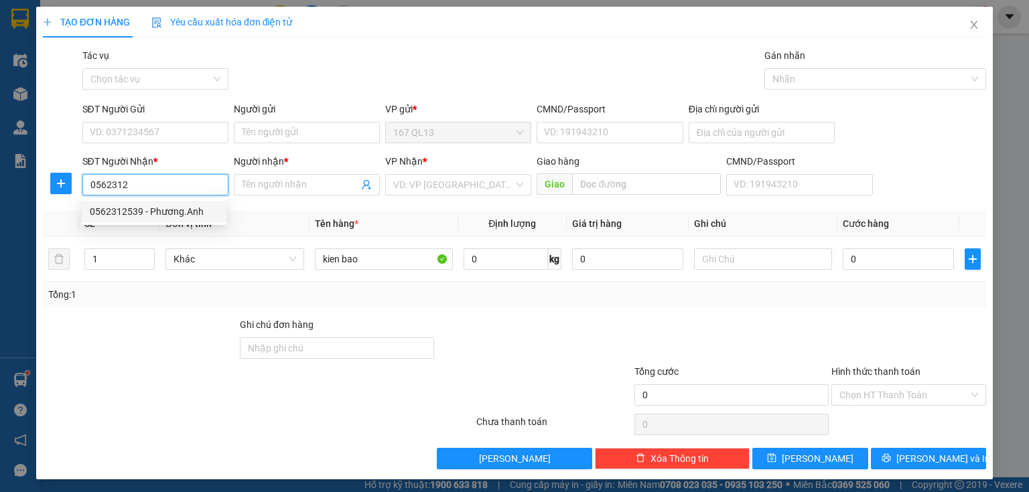
click at [143, 211] on div "0562312539 - Phương.Anh" at bounding box center [154, 211] width 129 height 15
type input "0562312539"
type input "Phương.Anh"
type input "0562312539"
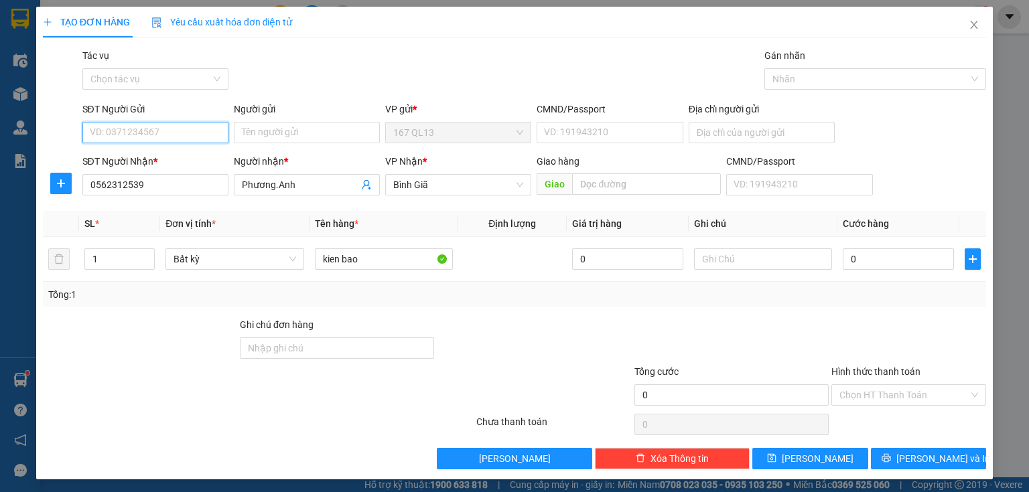
click at [161, 134] on input "SĐT Người Gửi" at bounding box center [155, 132] width 146 height 21
click at [174, 157] on div "0933850287 - 04 THONG NHAT" at bounding box center [171, 159] width 163 height 15
type input "0933850287"
type input "04 THONG NHAT"
click at [129, 255] on input "1" at bounding box center [119, 259] width 69 height 20
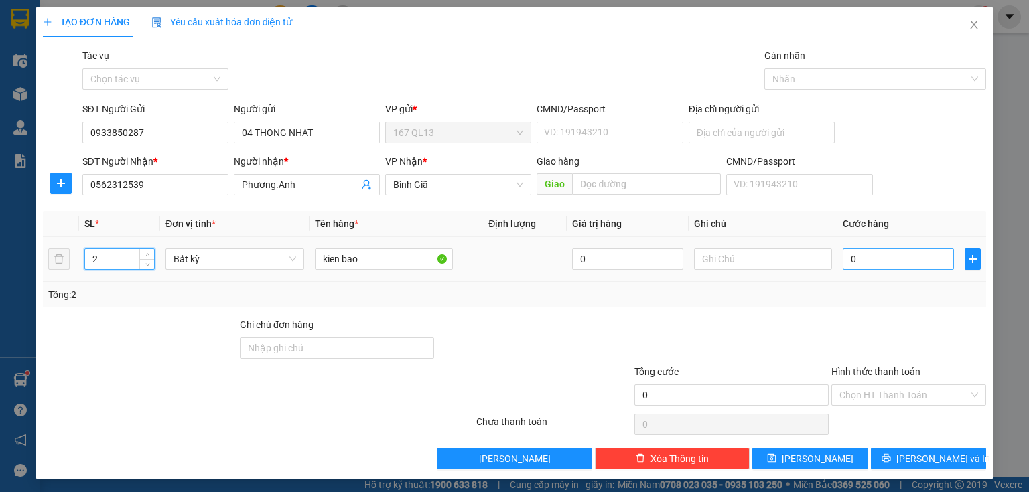
type input "2"
click at [843, 256] on input "0" at bounding box center [898, 259] width 111 height 21
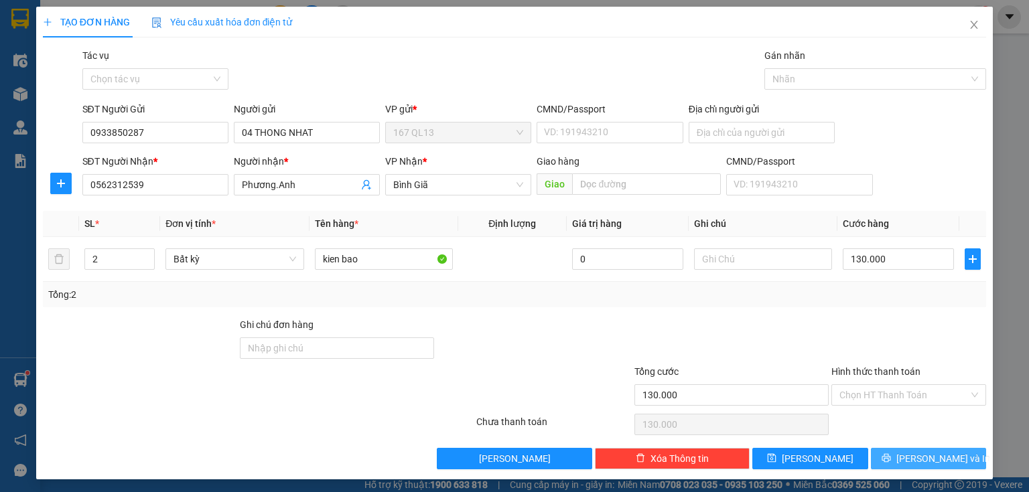
click at [925, 454] on span "[PERSON_NAME] và In" at bounding box center [943, 459] width 94 height 15
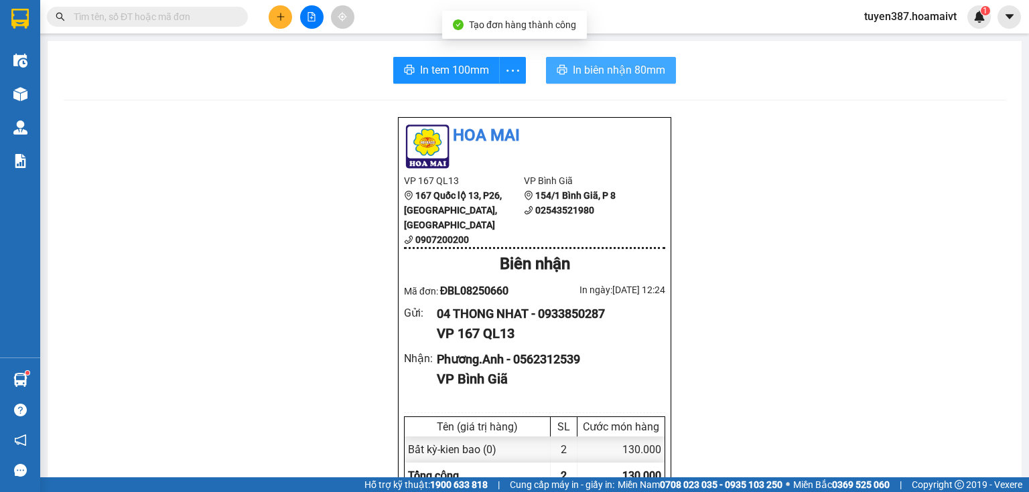
click at [594, 73] on span "In biên nhận 80mm" at bounding box center [619, 70] width 92 height 17
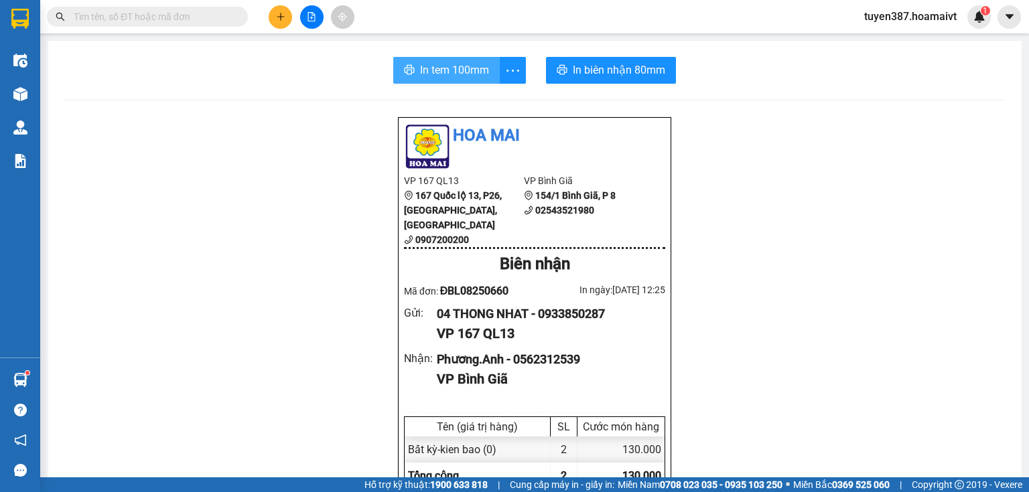
click at [427, 73] on span "In tem 100mm" at bounding box center [454, 70] width 69 height 17
click at [281, 15] on icon "plus" at bounding box center [280, 16] width 9 height 9
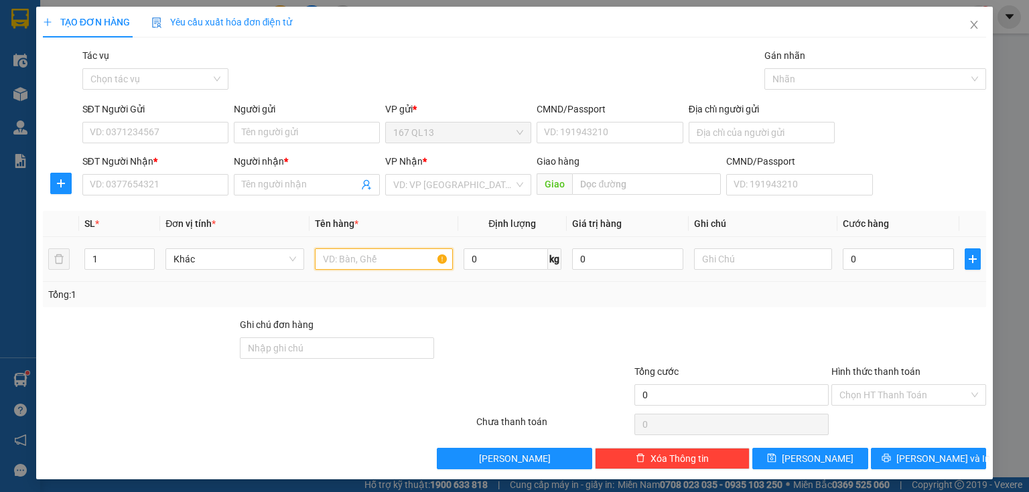
click at [385, 256] on input "text" at bounding box center [384, 259] width 138 height 21
type input "kien thung"
click at [188, 177] on input "SĐT Người Nhận *" at bounding box center [155, 184] width 146 height 21
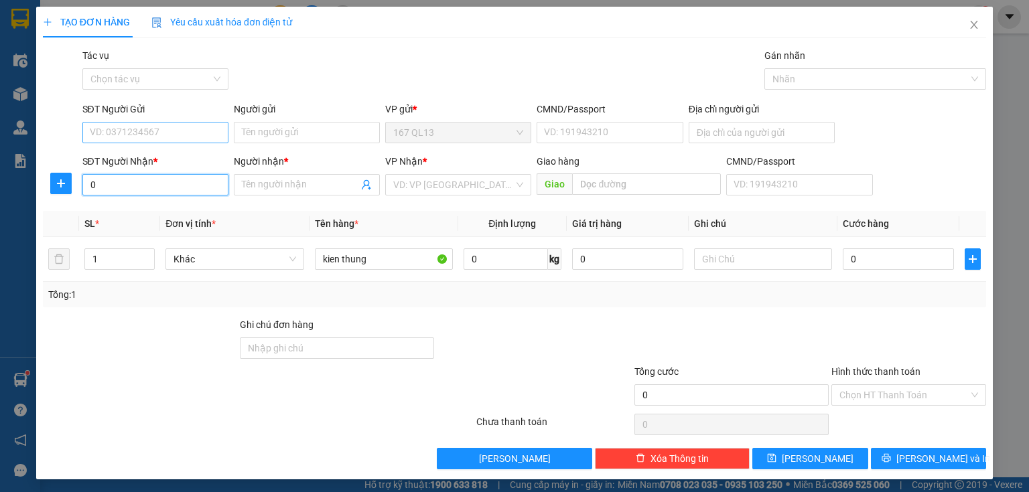
type input "0"
click at [153, 131] on input "SĐT Người Gửi" at bounding box center [155, 132] width 146 height 21
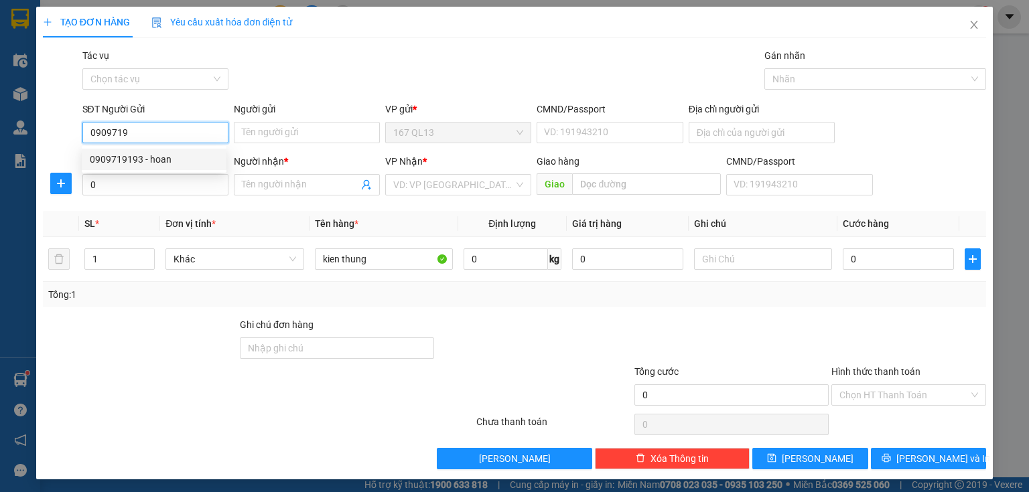
click at [153, 157] on div "0909719193 - hoan" at bounding box center [154, 159] width 129 height 15
type input "0909719193"
type input "hoan"
type input "0909719193"
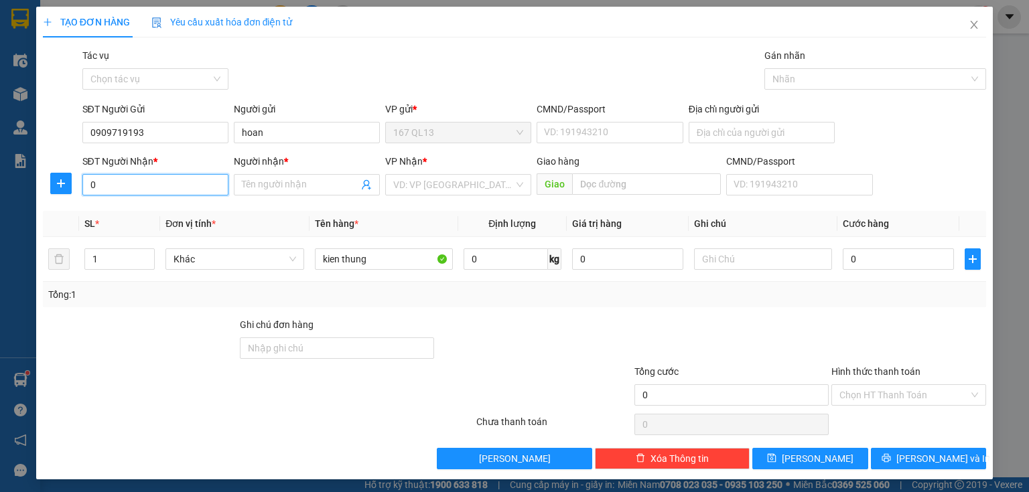
click at [167, 185] on input "0" at bounding box center [155, 184] width 146 height 21
click at [161, 210] on div "0943233286 - HÙNG" at bounding box center [154, 211] width 129 height 15
type input "0943233286"
type input "HÙNG"
type input "0943233286"
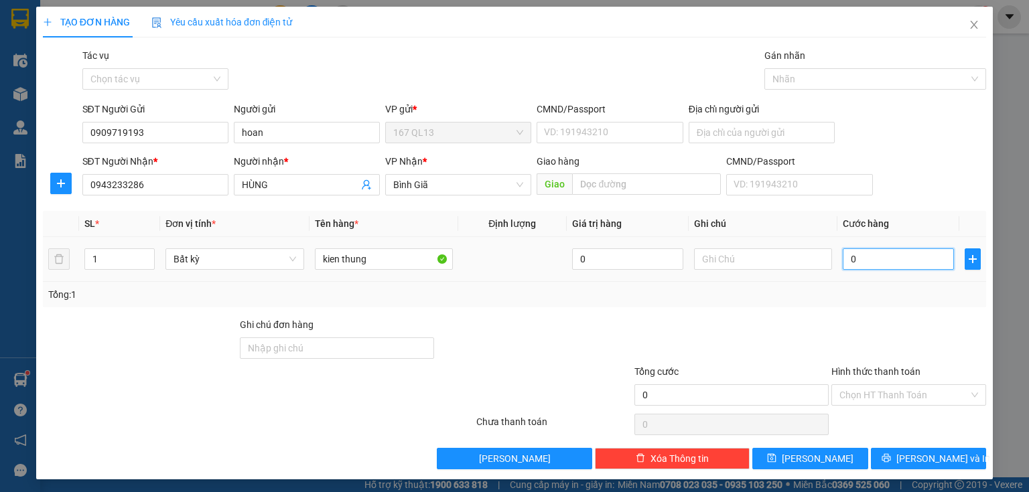
click at [843, 255] on input "0" at bounding box center [898, 259] width 111 height 21
click at [925, 456] on span "[PERSON_NAME] và In" at bounding box center [943, 459] width 94 height 15
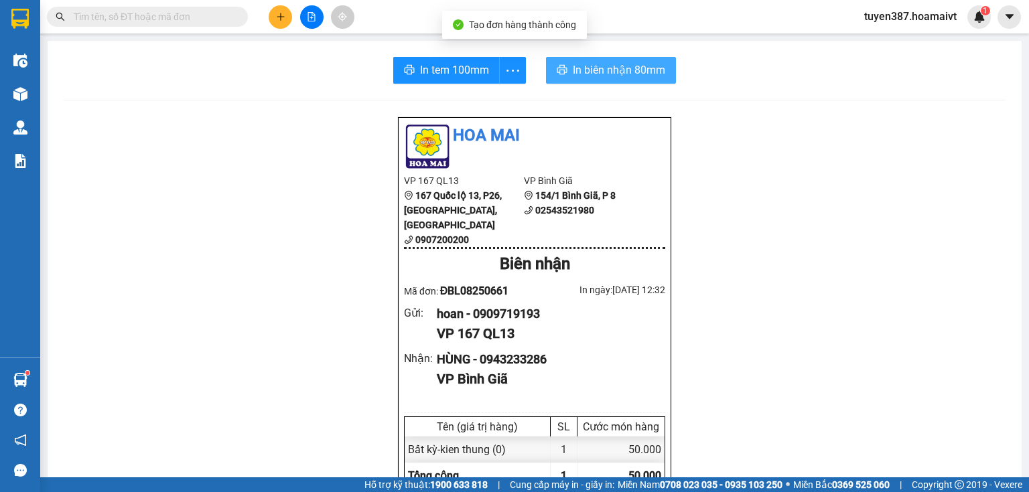
click at [578, 64] on span "In biên nhận 80mm" at bounding box center [619, 70] width 92 height 17
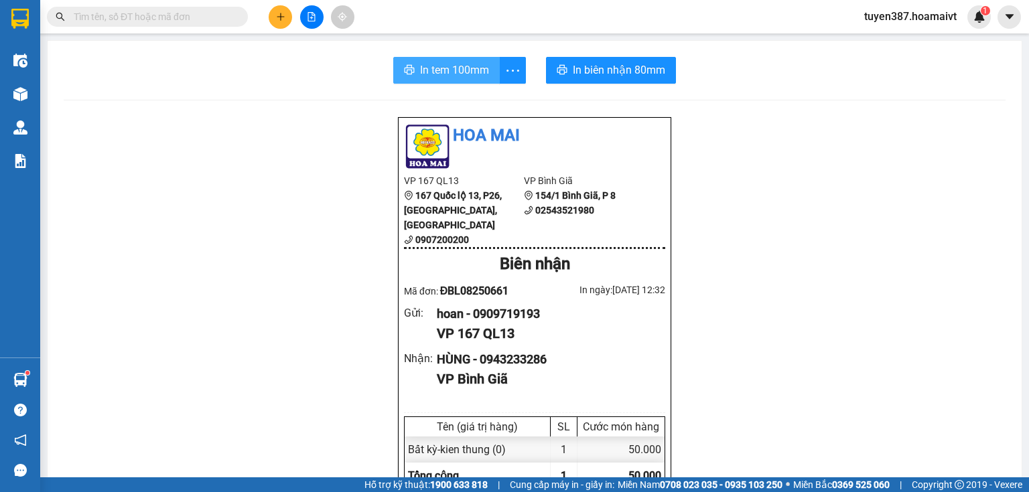
click at [431, 64] on span "In tem 100mm" at bounding box center [454, 70] width 69 height 17
click at [281, 13] on icon "plus" at bounding box center [280, 16] width 9 height 9
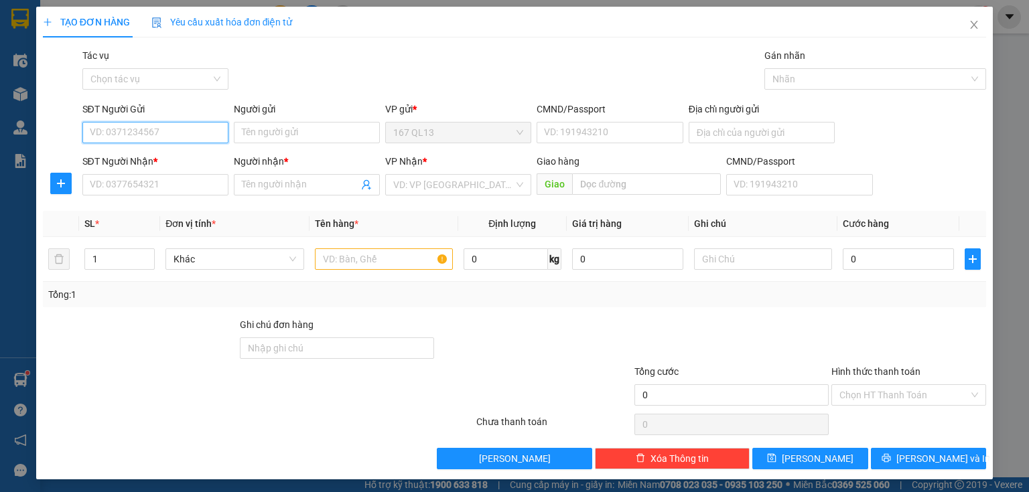
click at [190, 131] on input "SĐT Người Gửi" at bounding box center [155, 132] width 146 height 21
click at [172, 159] on div "0909719193 - hoan" at bounding box center [154, 159] width 129 height 15
type input "0909719193"
type input "hoan"
type input "0943233286"
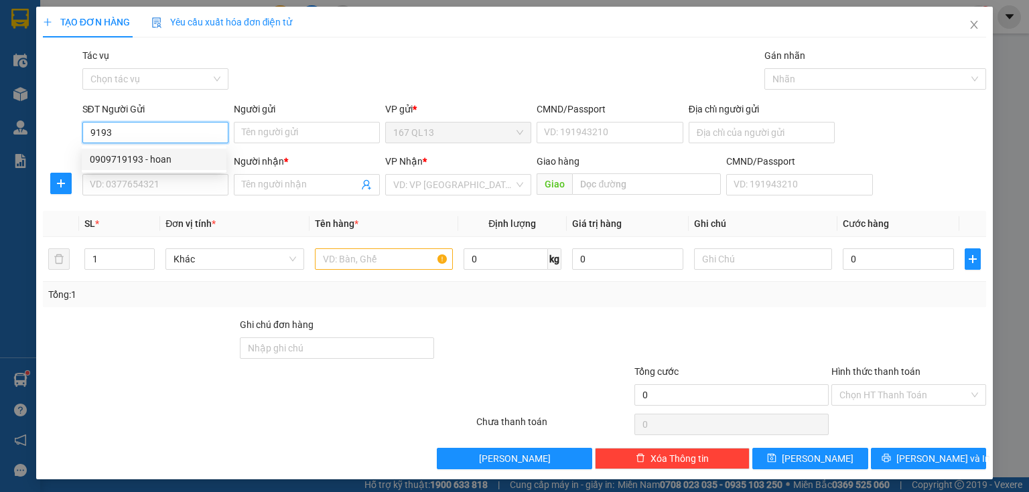
type input "HÙNG"
type input "0909719193"
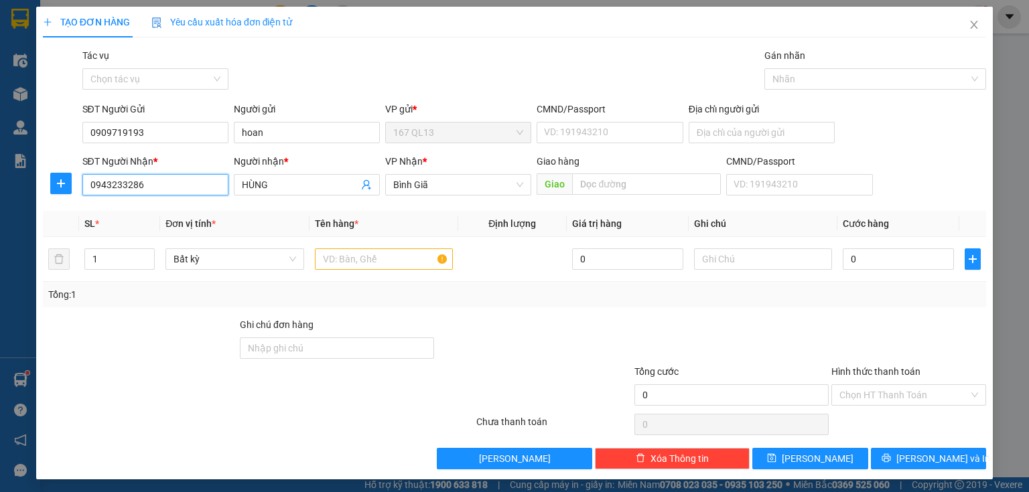
click at [173, 187] on input "0943233286" at bounding box center [155, 184] width 146 height 21
type input "0"
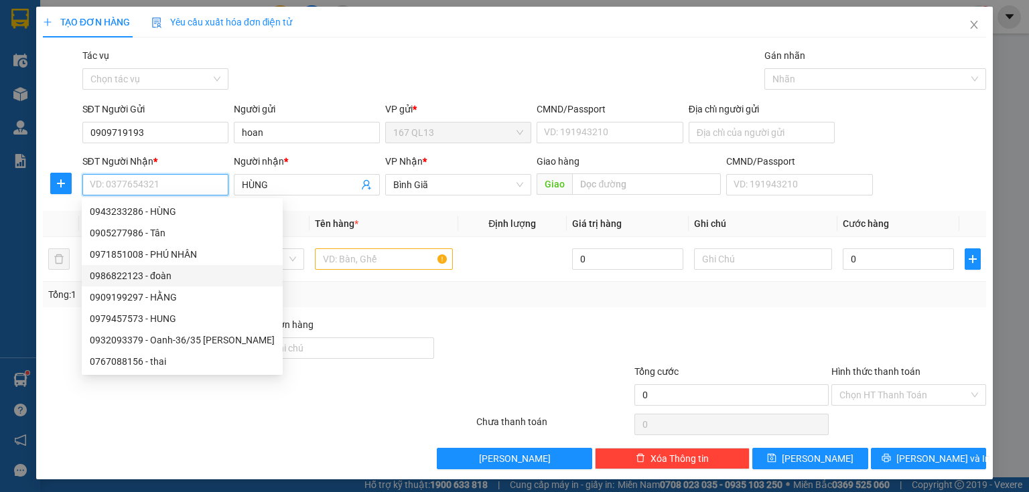
click at [172, 273] on div "0986822123 - đoàn" at bounding box center [182, 276] width 185 height 15
type input "0986822123"
type input "đoàn"
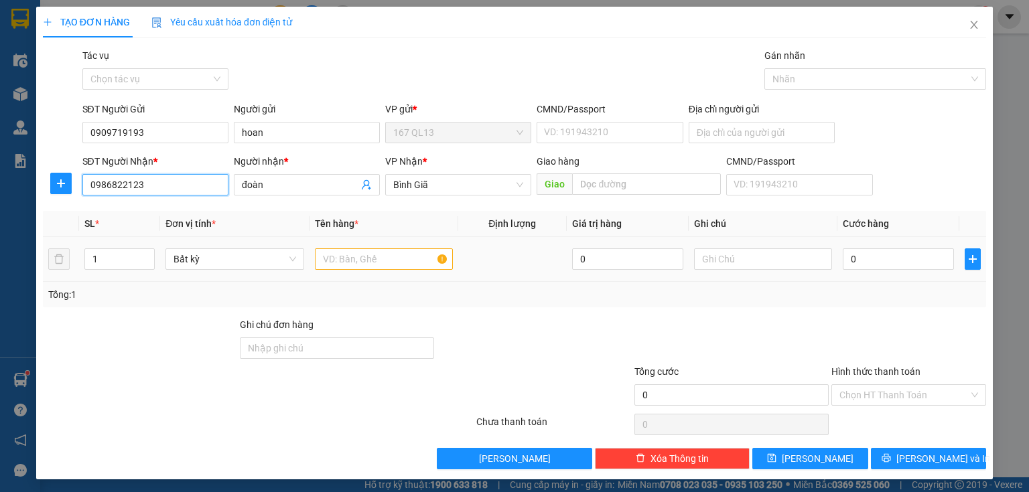
type input "0986822123"
click at [410, 255] on input "text" at bounding box center [384, 259] width 138 height 21
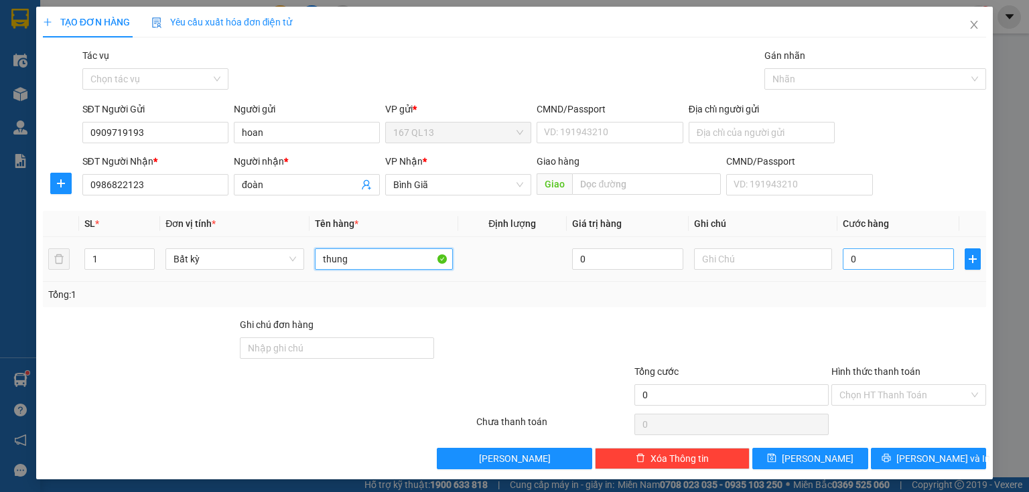
type input "thung"
click at [843, 253] on input "0" at bounding box center [898, 259] width 111 height 21
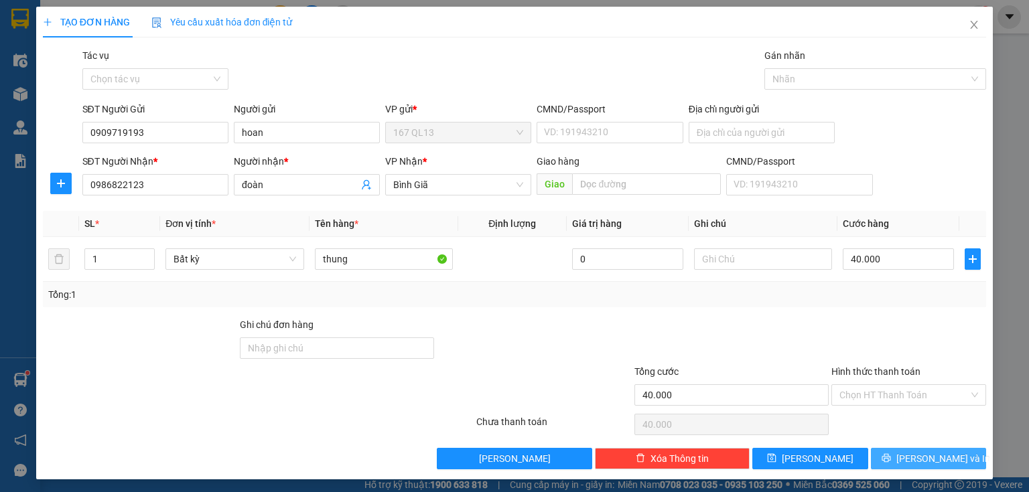
click at [921, 452] on span "[PERSON_NAME] và In" at bounding box center [943, 459] width 94 height 15
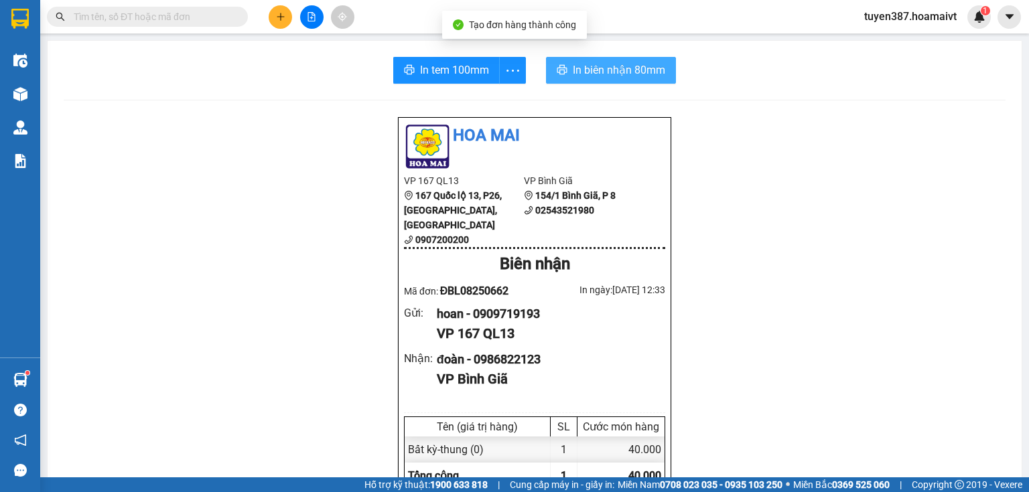
click at [582, 68] on span "In biên nhận 80mm" at bounding box center [619, 70] width 92 height 17
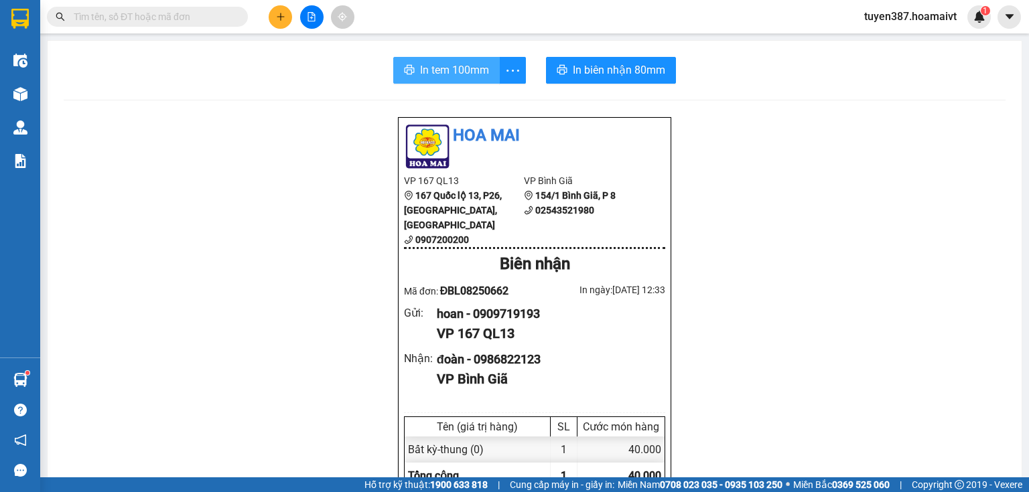
click at [448, 64] on span "In tem 100mm" at bounding box center [454, 70] width 69 height 17
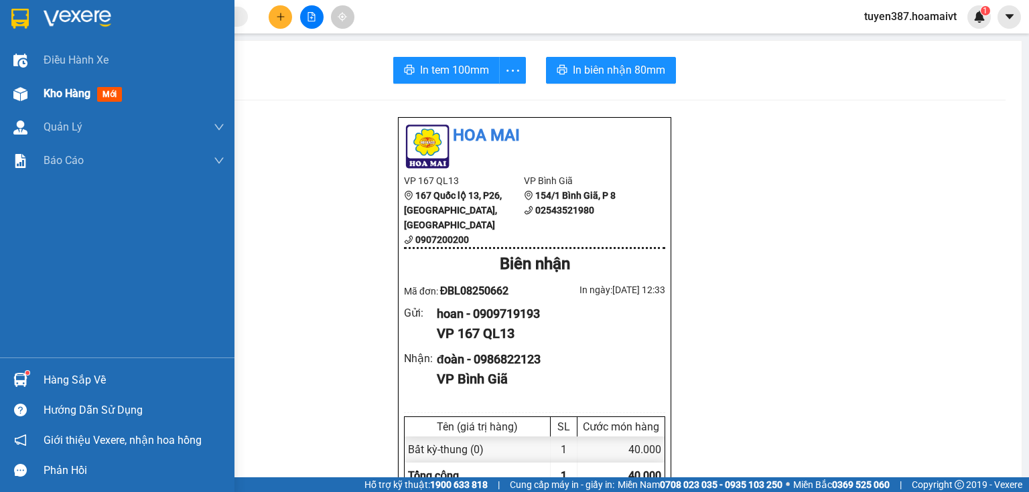
click at [111, 91] on span "mới" at bounding box center [109, 94] width 25 height 15
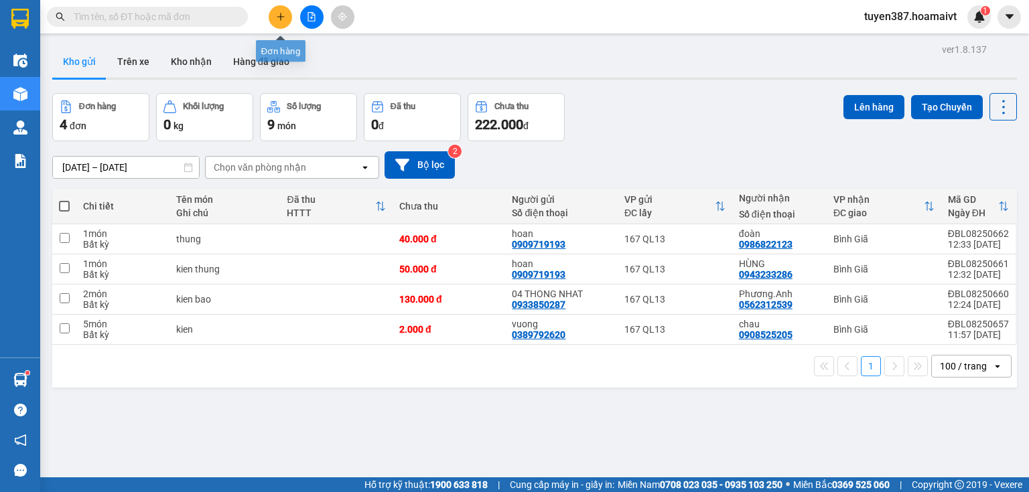
click at [281, 11] on button at bounding box center [280, 16] width 23 height 23
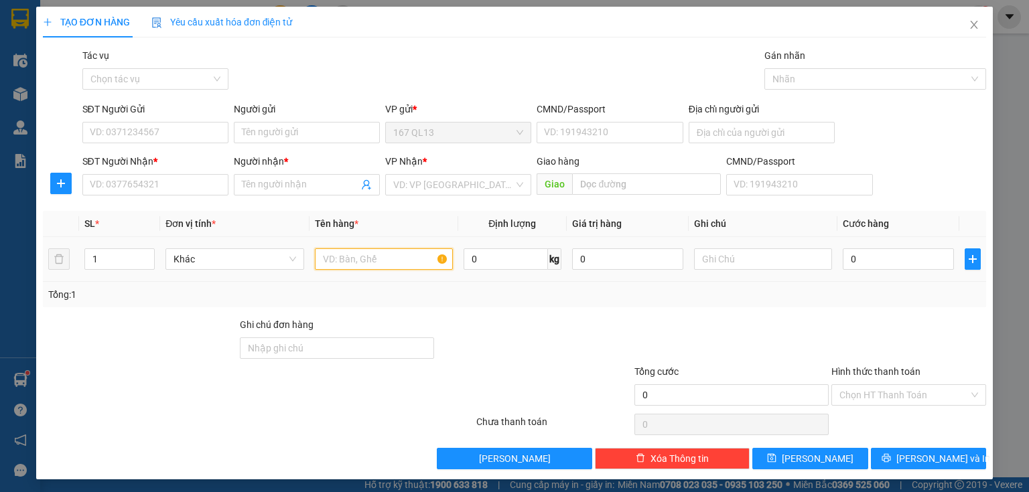
click at [395, 253] on input "text" at bounding box center [384, 259] width 138 height 21
type input "hop"
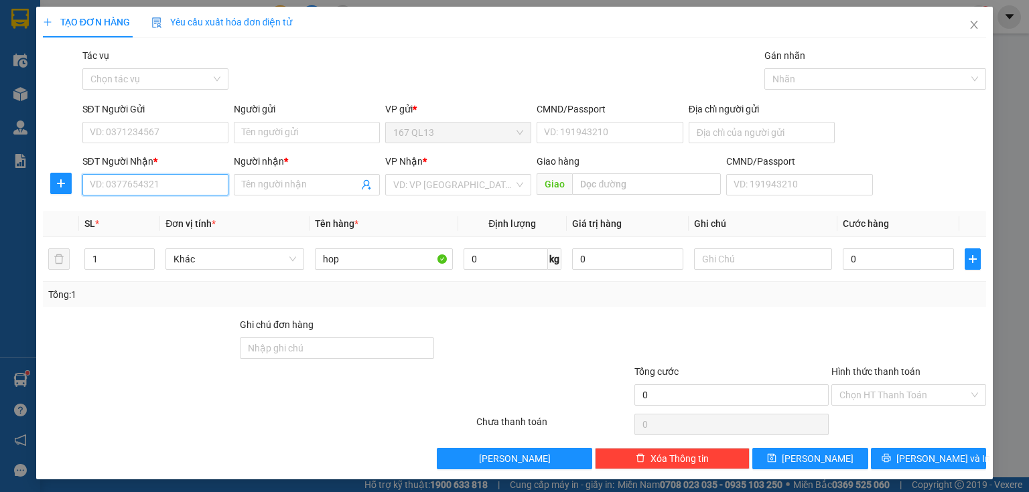
click at [194, 185] on input "SĐT Người Nhận *" at bounding box center [155, 184] width 146 height 21
click at [139, 210] on div "0905597836 - hung" at bounding box center [154, 211] width 129 height 15
type input "0905597836"
type input "hung"
type input "0905597836"
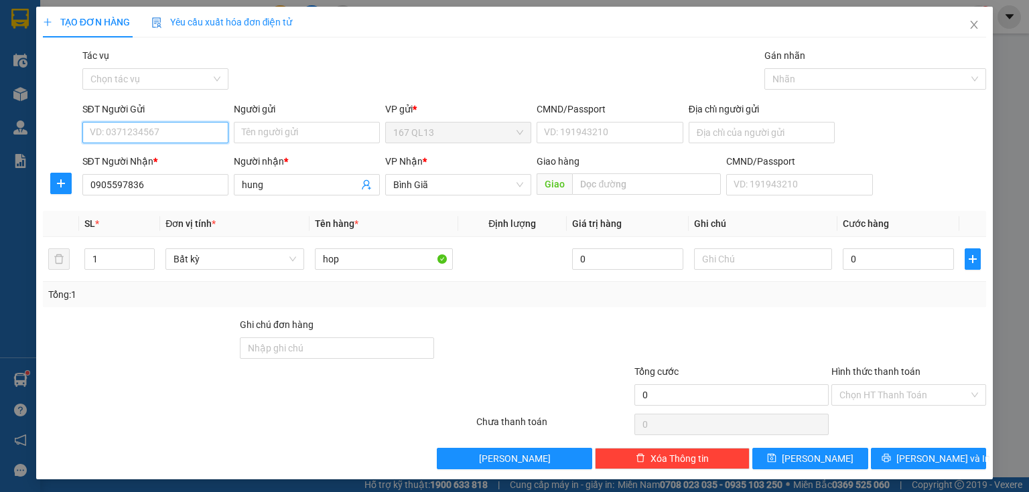
click at [169, 130] on input "SĐT Người Gửi" at bounding box center [155, 132] width 146 height 21
click at [172, 163] on div "0365111148 - kien" at bounding box center [154, 159] width 129 height 15
type input "0365111148"
type input "kien"
type input "067201006013"
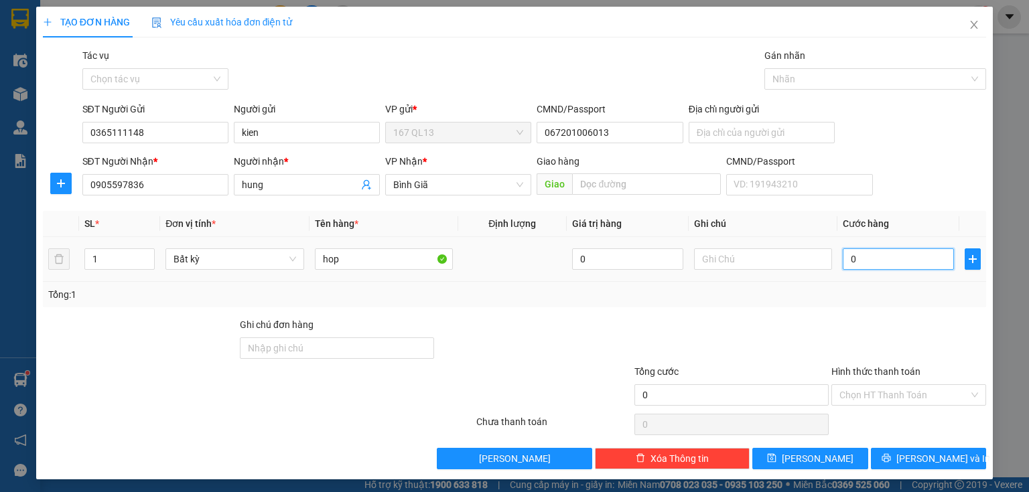
click at [843, 255] on input "0" at bounding box center [898, 259] width 111 height 21
click at [929, 454] on span "[PERSON_NAME] và In" at bounding box center [943, 459] width 94 height 15
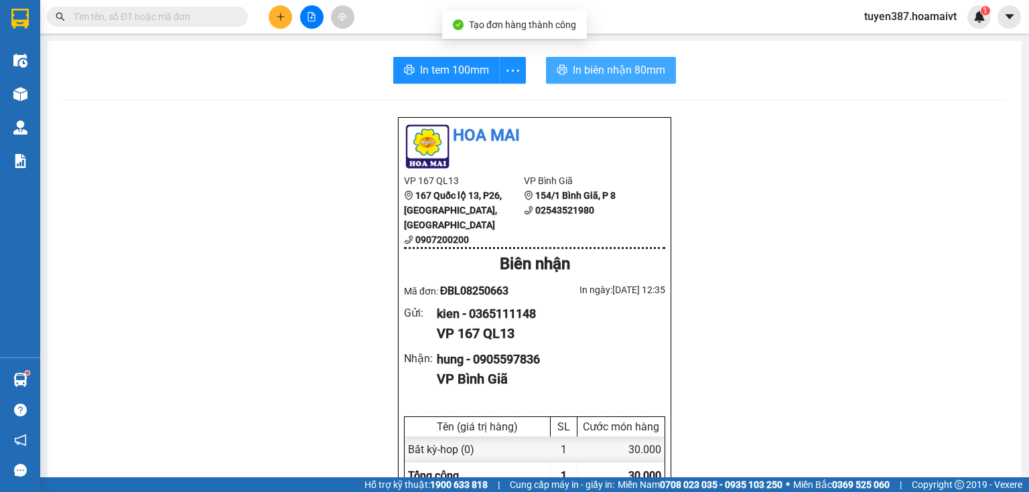
click at [579, 70] on span "In biên nhận 80mm" at bounding box center [619, 70] width 92 height 17
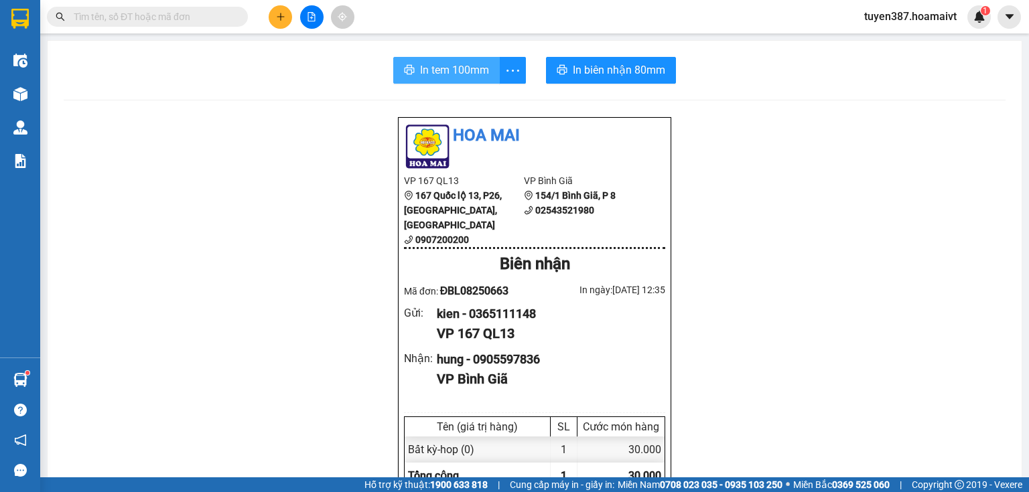
click at [436, 74] on span "In tem 100mm" at bounding box center [454, 70] width 69 height 17
drag, startPoint x: 780, startPoint y: 482, endPoint x: 776, endPoint y: 496, distance: 14.5
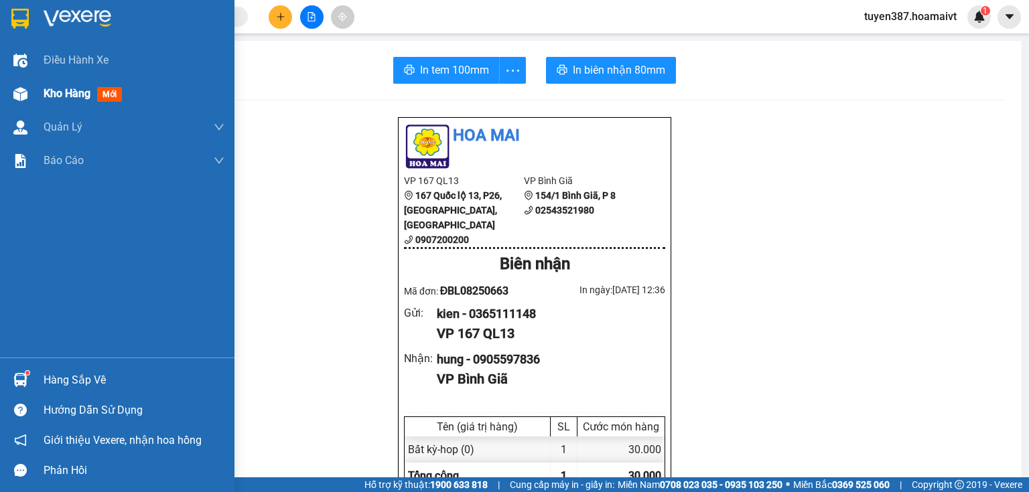
drag, startPoint x: 776, startPoint y: 496, endPoint x: 19, endPoint y: 96, distance: 855.9
click at [19, 96] on img at bounding box center [20, 94] width 14 height 14
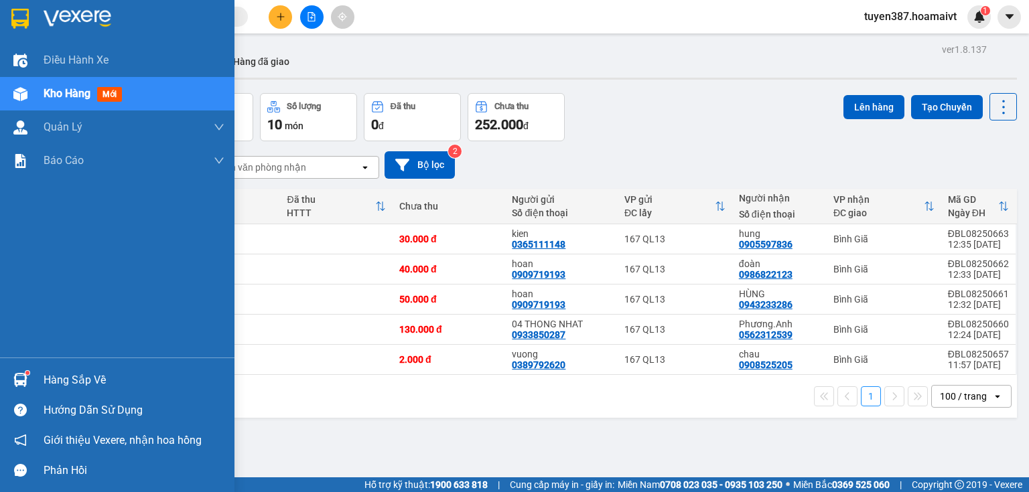
click at [115, 90] on span "mới" at bounding box center [109, 94] width 25 height 15
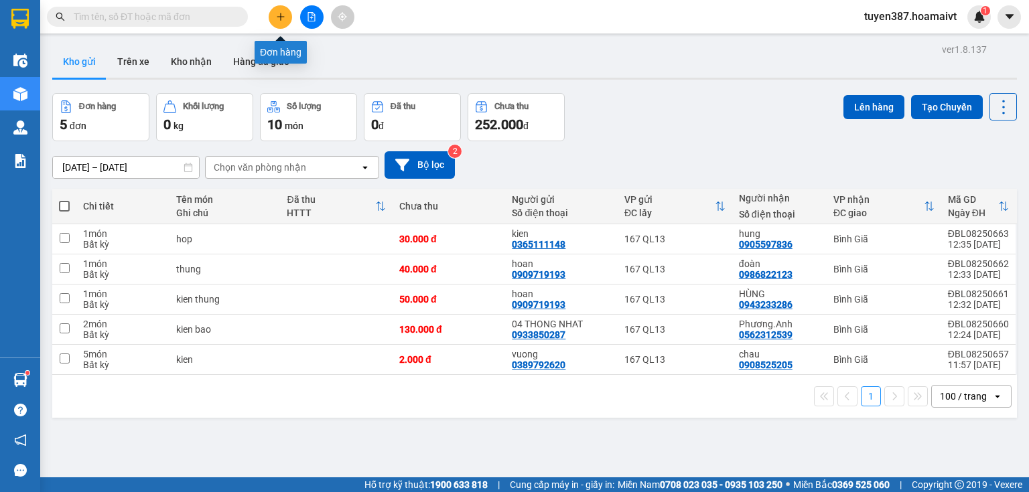
click at [277, 12] on icon "plus" at bounding box center [280, 16] width 9 height 9
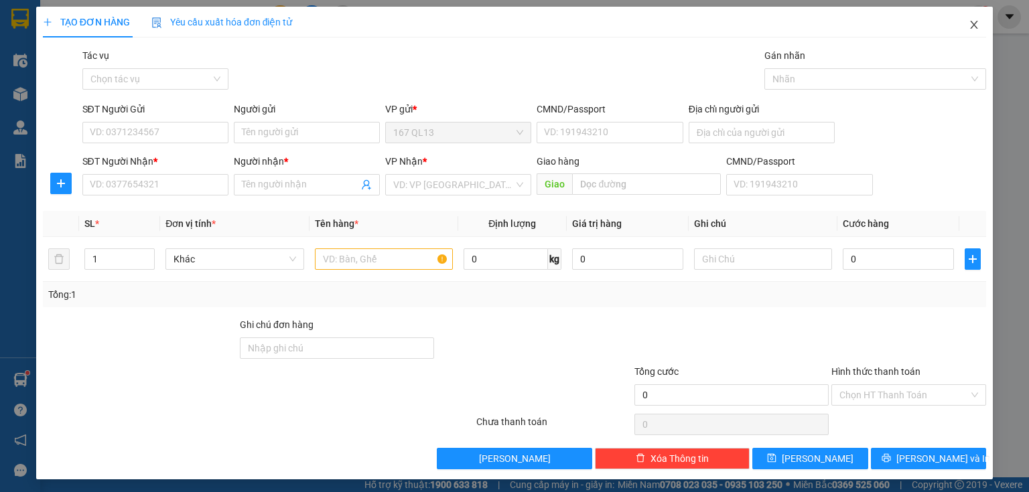
click at [969, 22] on icon "close" at bounding box center [974, 24] width 11 height 11
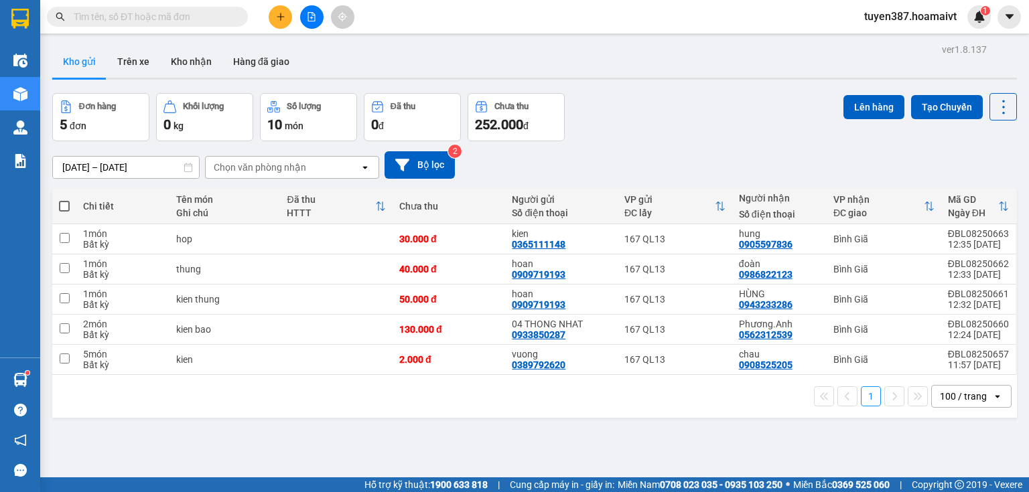
click at [65, 203] on span at bounding box center [64, 206] width 11 height 11
click at [64, 200] on input "checkbox" at bounding box center [64, 200] width 0 height 0
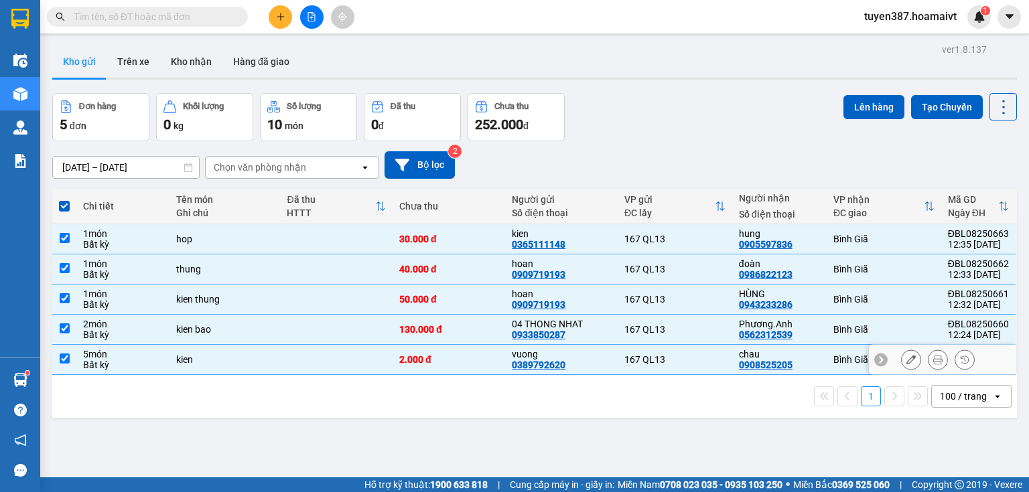
click at [62, 356] on input "checkbox" at bounding box center [65, 359] width 10 height 10
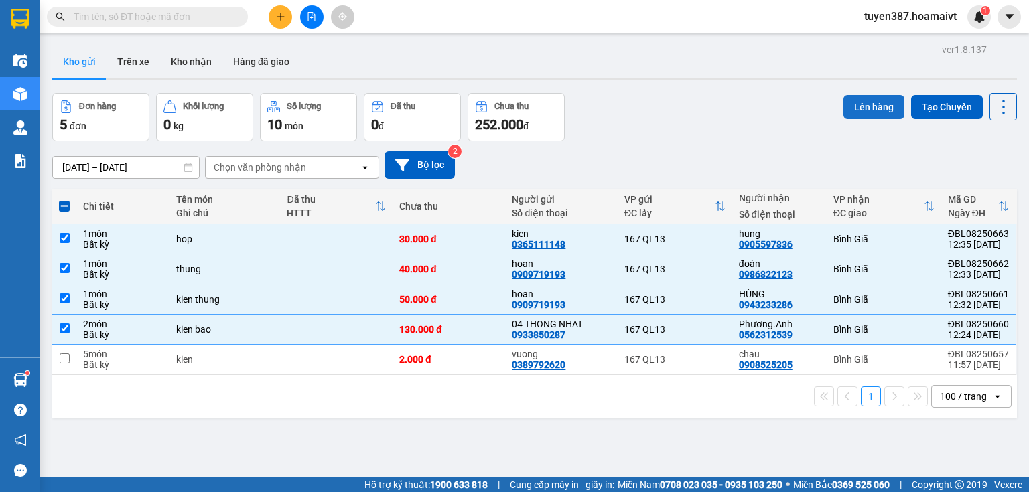
click at [868, 102] on button "Lên hàng" at bounding box center [873, 107] width 61 height 24
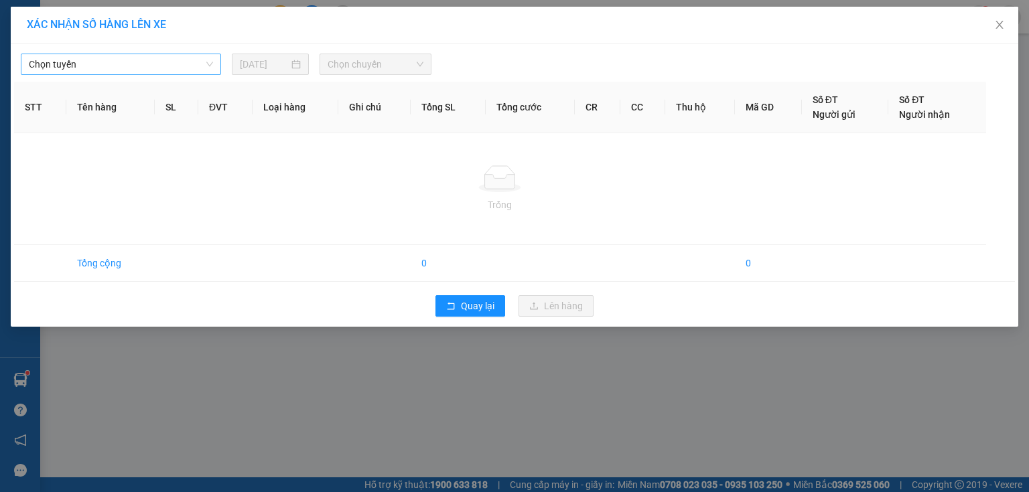
click at [155, 62] on span "Chọn tuyến" at bounding box center [121, 64] width 184 height 20
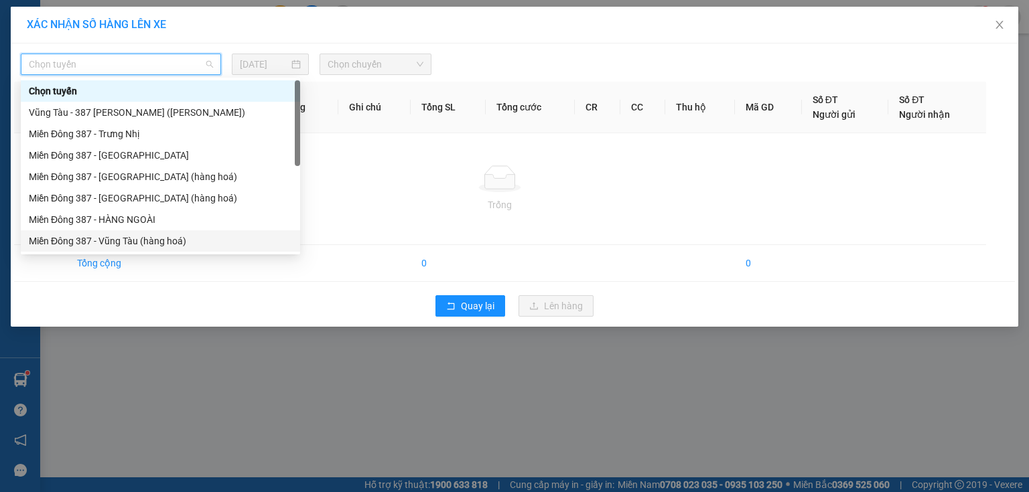
drag, startPoint x: 115, startPoint y: 236, endPoint x: 125, endPoint y: 225, distance: 14.2
click at [117, 234] on div "Miền Đông 387 - Vũng Tàu (hàng hoá)" at bounding box center [160, 241] width 263 height 15
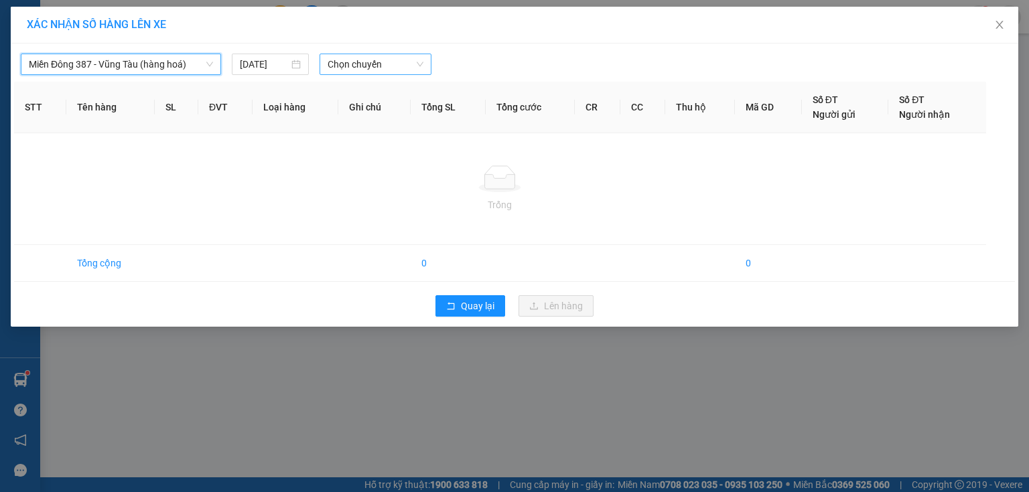
click at [395, 60] on span "Chọn chuyến" at bounding box center [376, 64] width 96 height 20
type input "1245"
click at [423, 107] on div "Thêm chuyến " 12:45 "" at bounding box center [391, 113] width 143 height 23
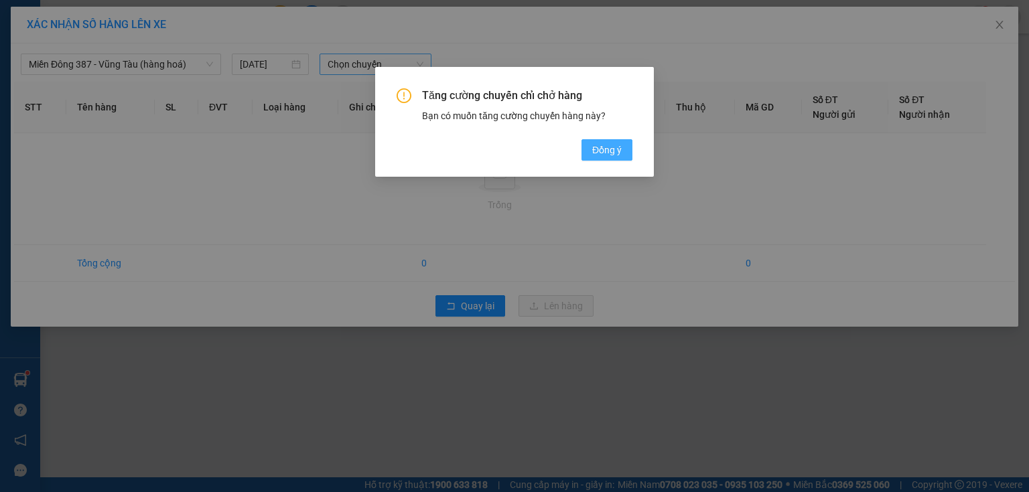
click at [606, 151] on span "Đồng ý" at bounding box center [606, 150] width 29 height 15
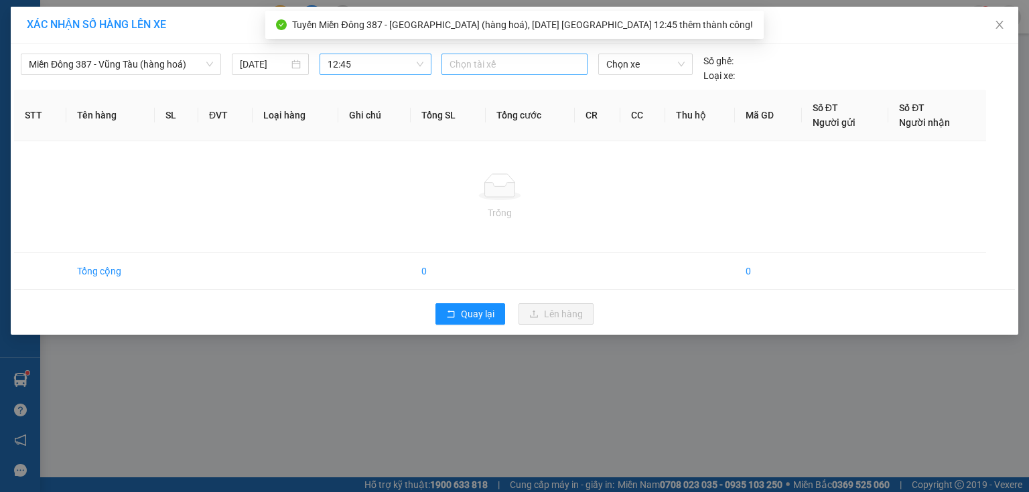
click at [495, 59] on div at bounding box center [514, 64] width 139 height 16
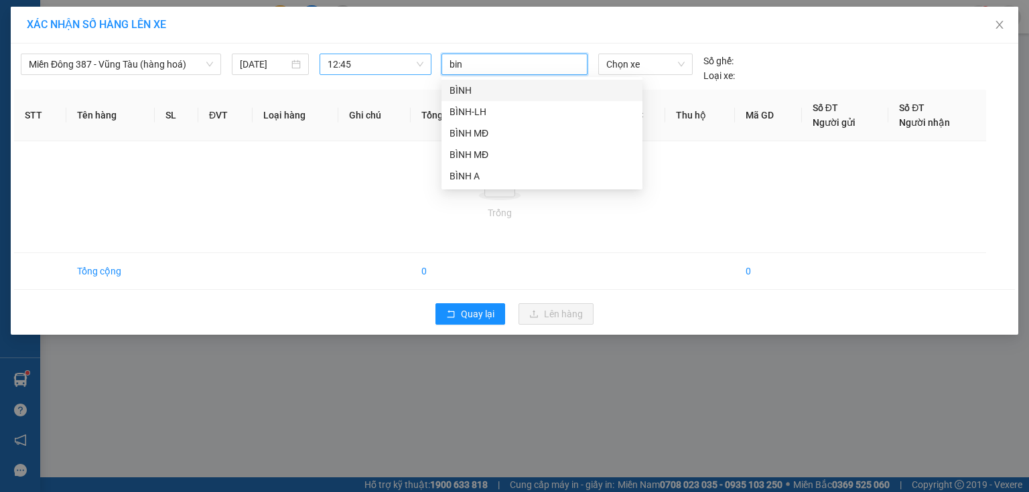
type input "binh"
click at [464, 131] on div "BÌNH MĐ" at bounding box center [542, 133] width 185 height 15
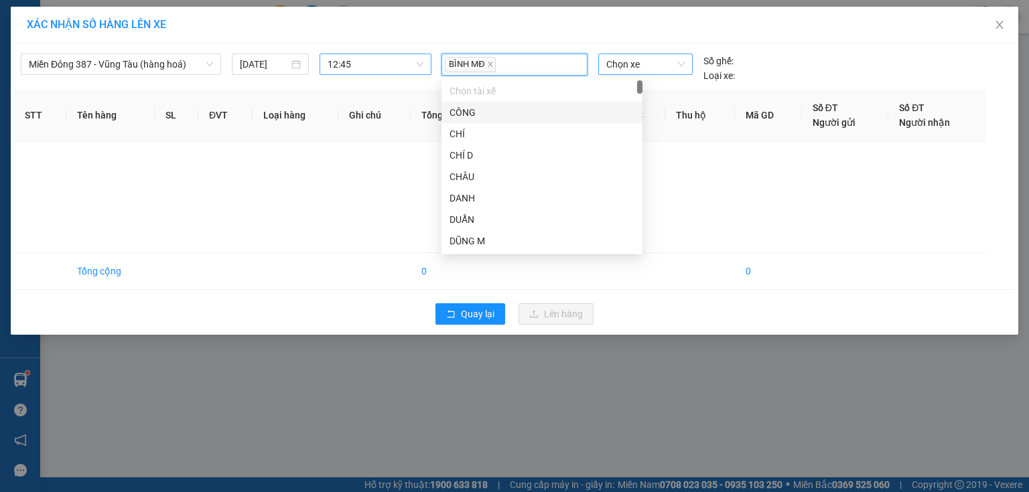
click at [657, 64] on span "Chọn xe" at bounding box center [645, 64] width 78 height 20
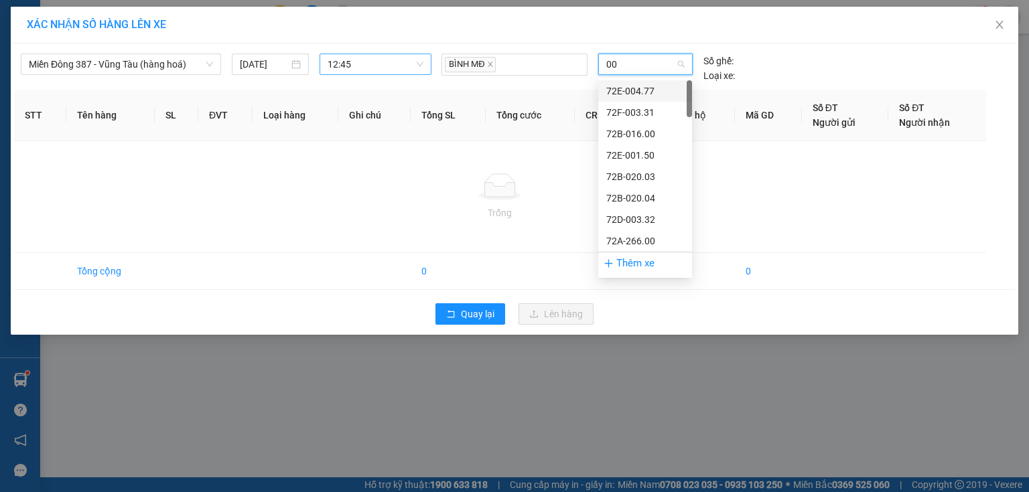
type input "009"
click at [647, 198] on div "72H-070.09" at bounding box center [645, 198] width 78 height 15
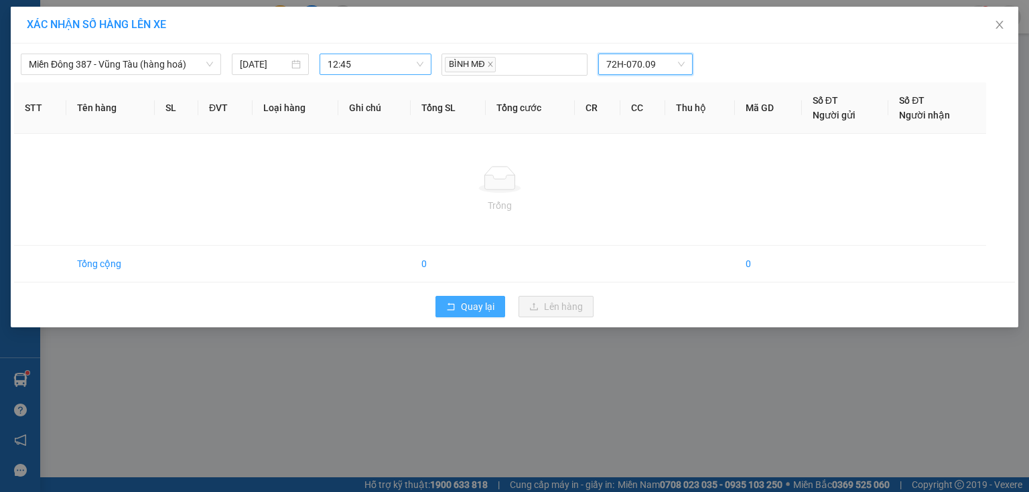
click at [482, 300] on span "Quay lại" at bounding box center [477, 306] width 33 height 15
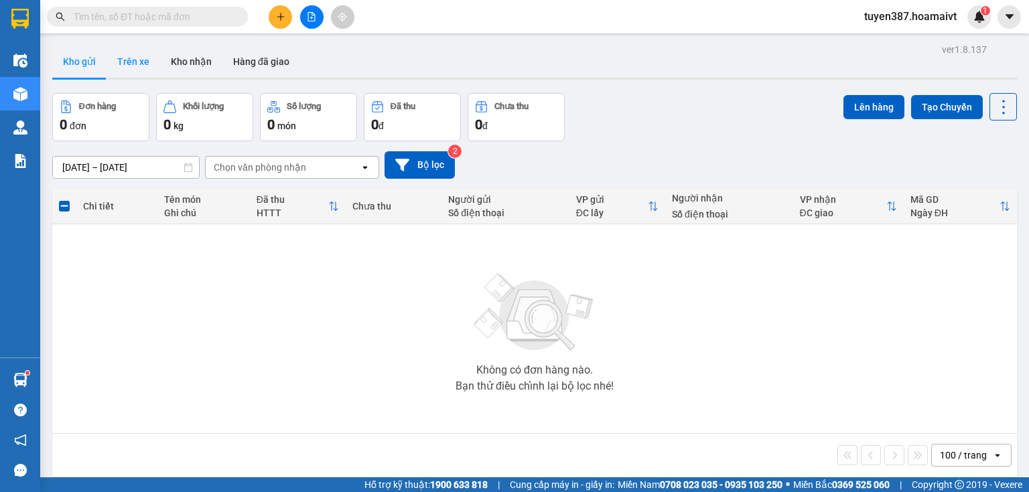
click at [130, 58] on button "Trên xe" at bounding box center [134, 62] width 54 height 32
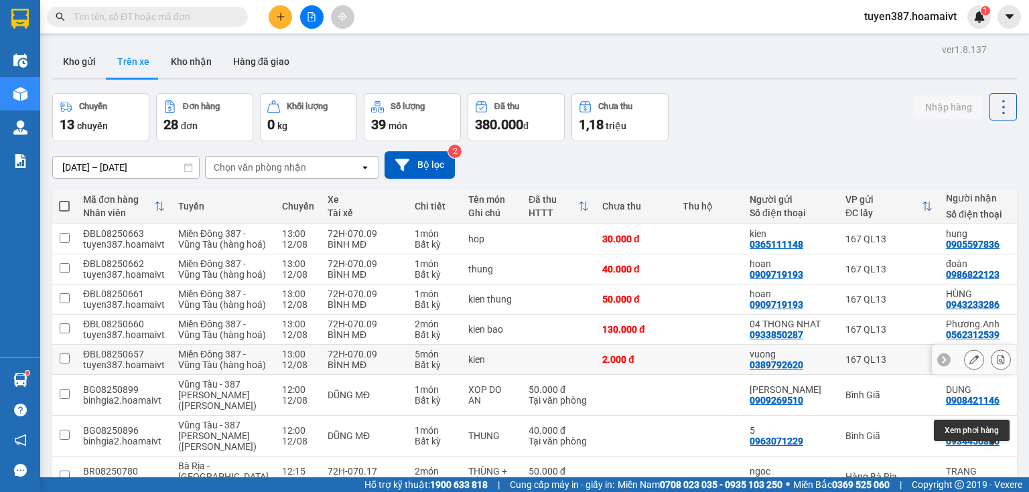
click at [996, 355] on icon at bounding box center [1000, 359] width 9 height 9
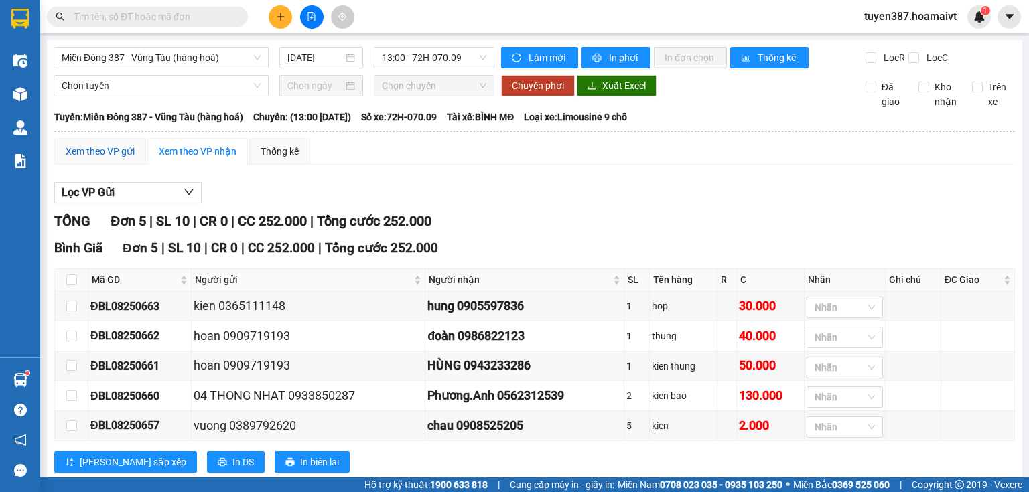
click at [121, 156] on div "Xem theo VP gửi" at bounding box center [100, 151] width 69 height 15
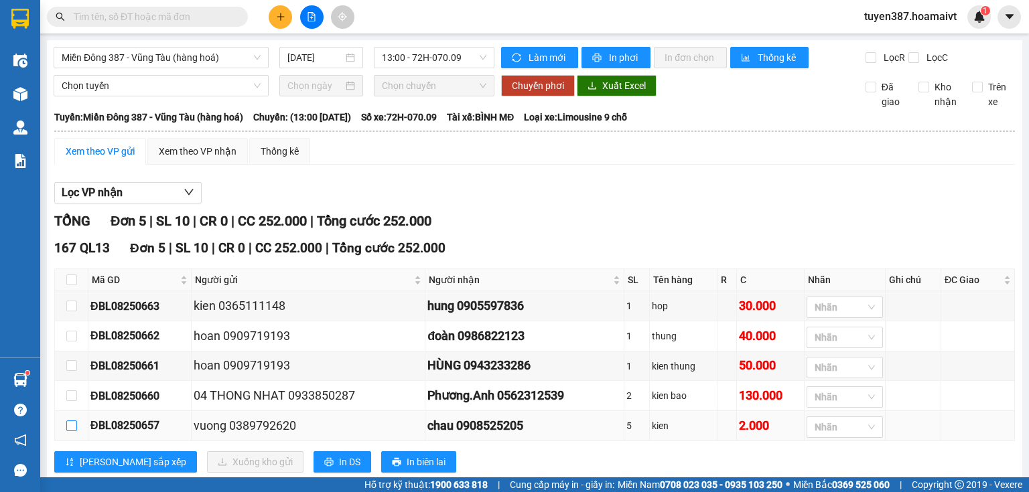
click at [75, 431] on input "checkbox" at bounding box center [71, 426] width 11 height 11
checkbox input "true"
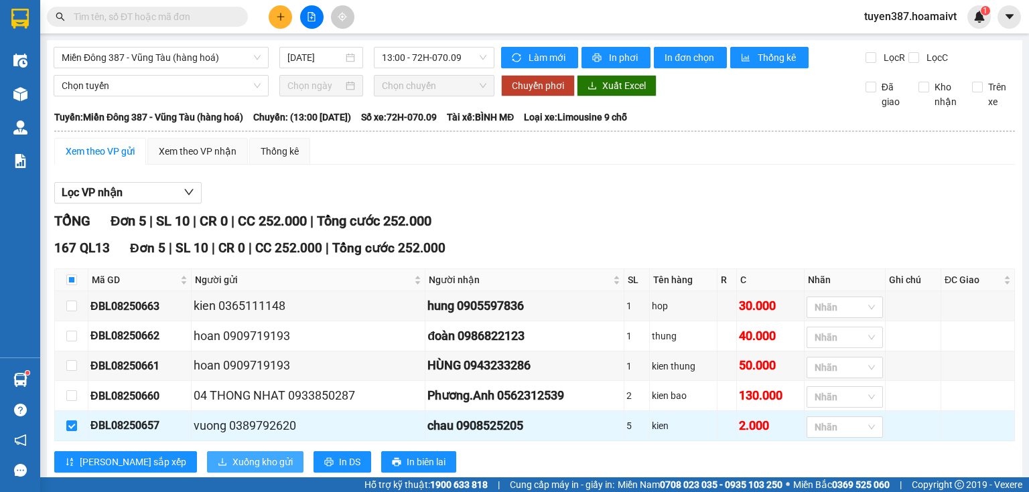
click at [232, 455] on span "Xuống kho gửi" at bounding box center [262, 462] width 60 height 15
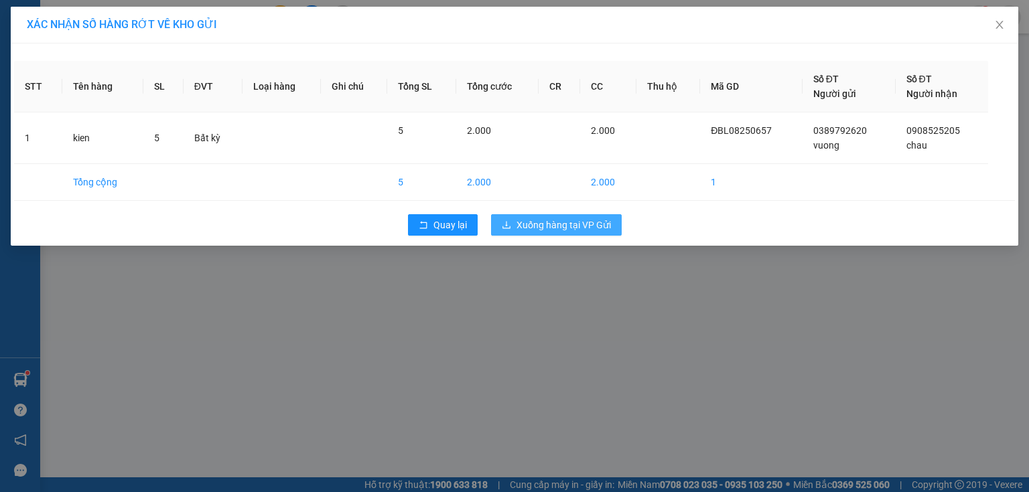
click at [557, 223] on span "Xuống hàng tại VP Gửi" at bounding box center [564, 225] width 94 height 15
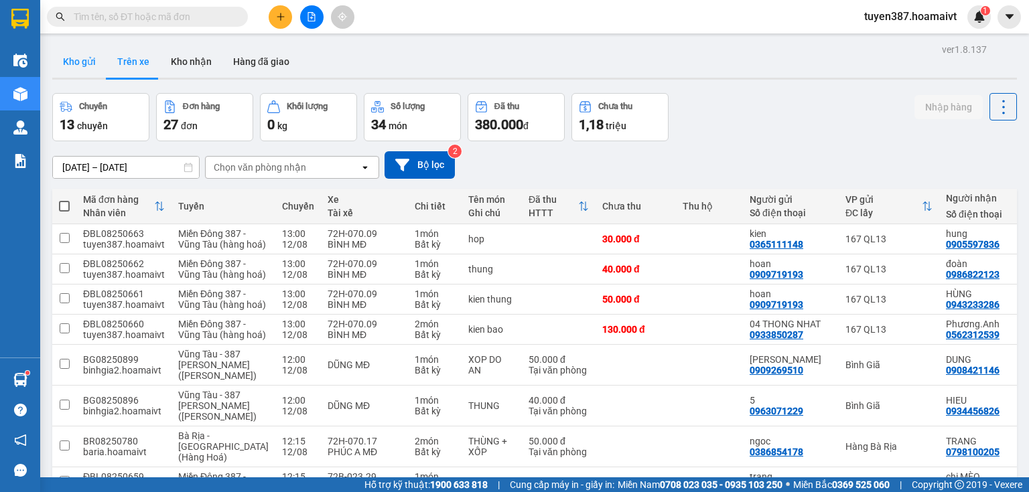
click at [73, 63] on button "Kho gửi" at bounding box center [79, 62] width 54 height 32
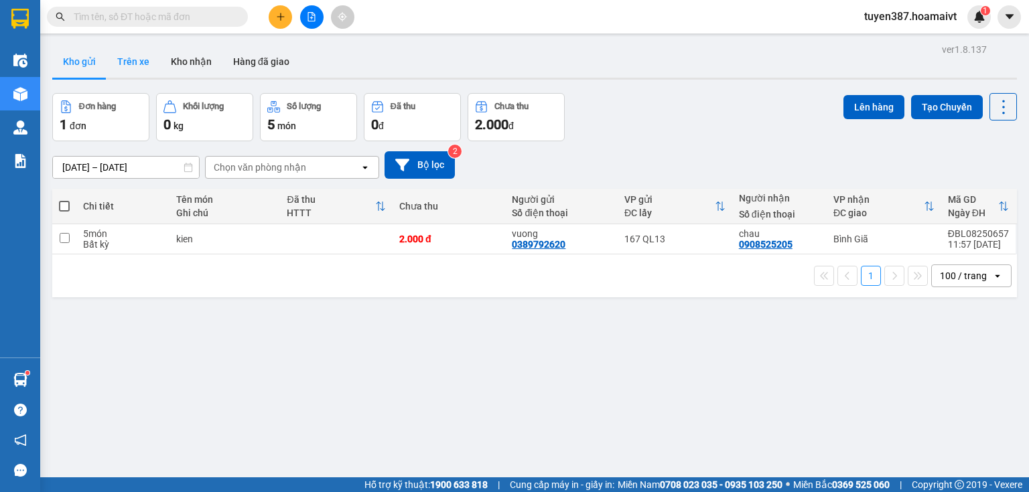
click at [133, 56] on button "Trên xe" at bounding box center [134, 62] width 54 height 32
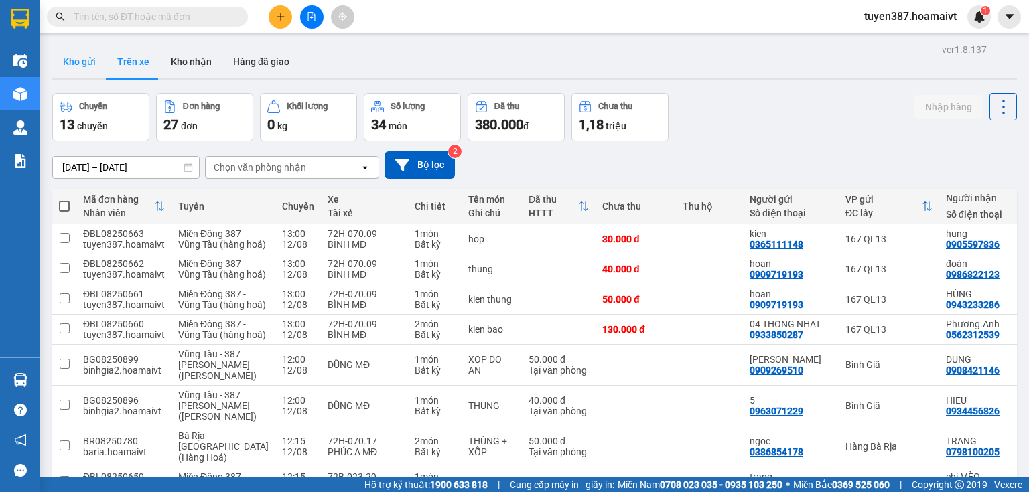
click at [74, 60] on button "Kho gửi" at bounding box center [79, 62] width 54 height 32
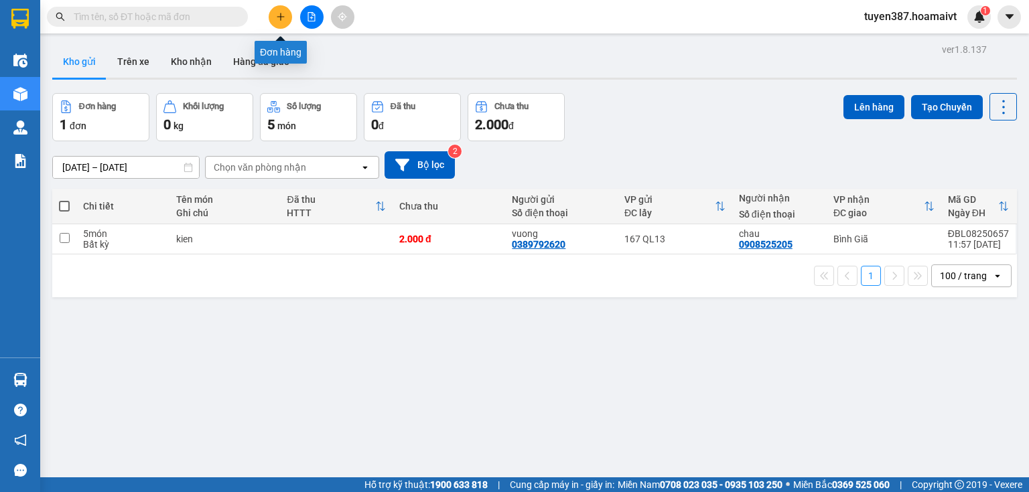
click at [281, 12] on icon "plus" at bounding box center [280, 16] width 9 height 9
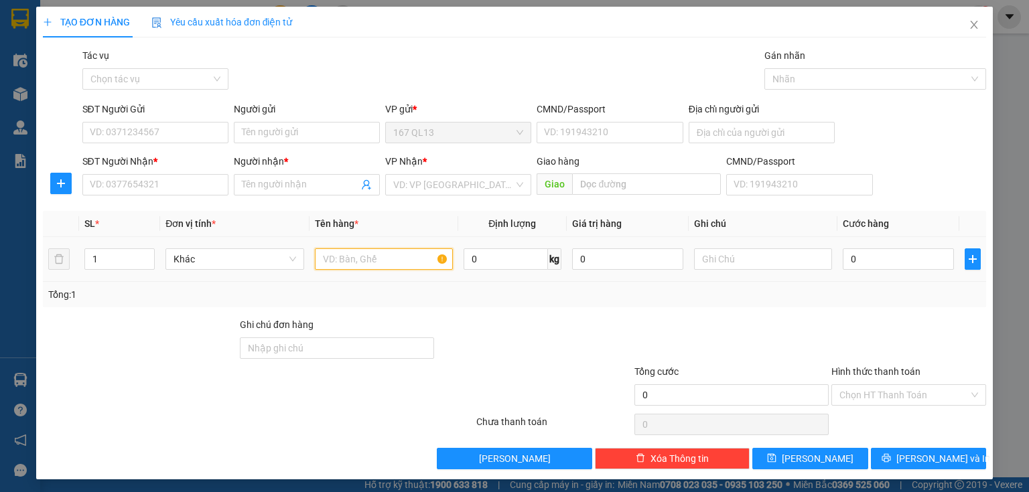
click at [391, 262] on input "text" at bounding box center [384, 259] width 138 height 21
type input "xop"
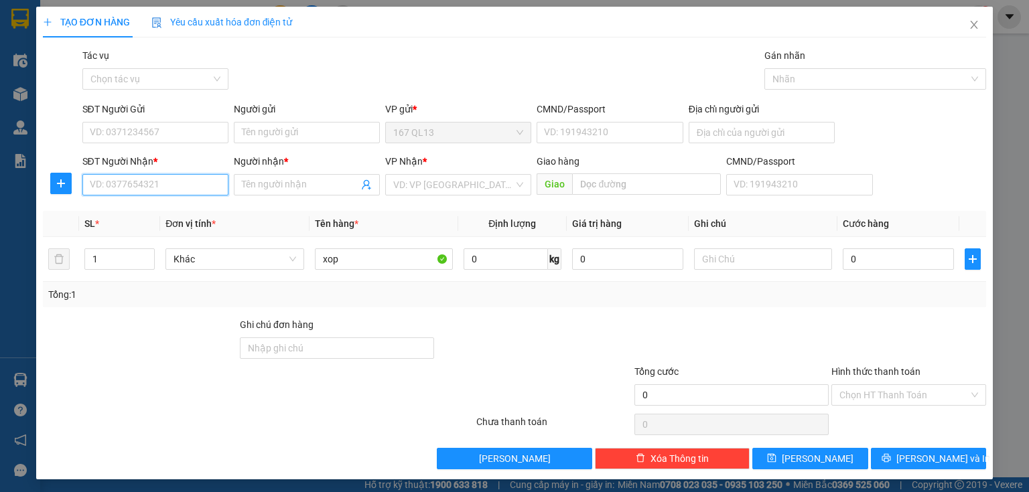
click at [198, 185] on input "SĐT Người Nhận *" at bounding box center [155, 184] width 146 height 21
type input "0909472116"
click at [287, 180] on input "Người nhận *" at bounding box center [300, 185] width 117 height 15
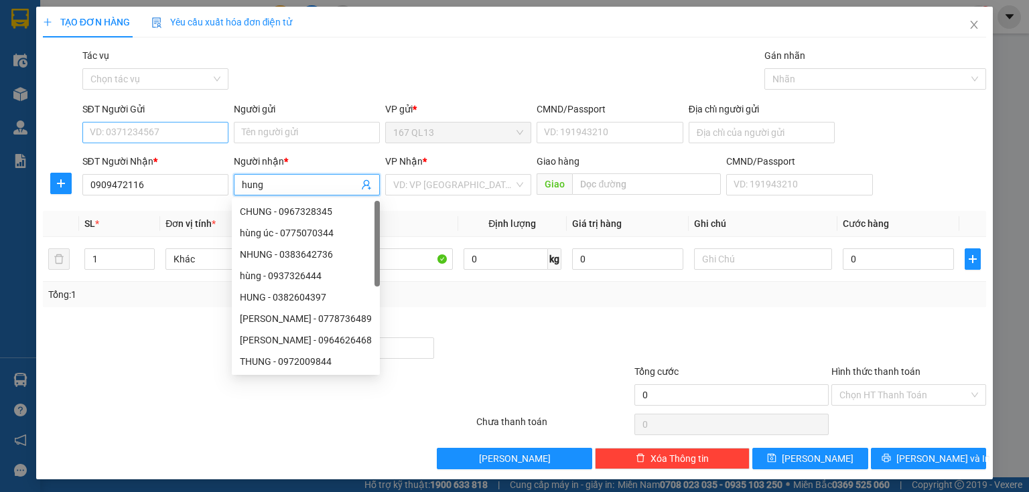
type input "hung"
click at [177, 126] on input "SĐT Người Gửi" at bounding box center [155, 132] width 146 height 21
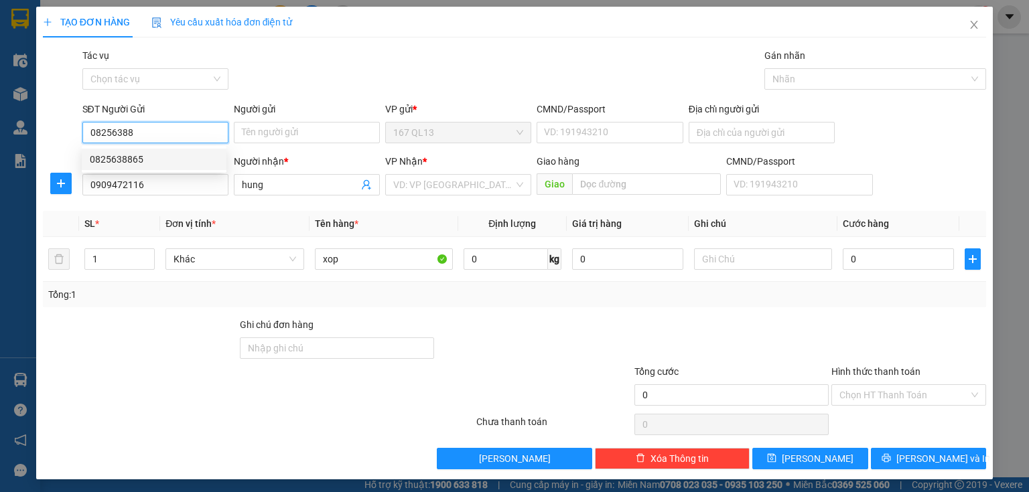
click at [145, 157] on div "0825638865" at bounding box center [154, 159] width 129 height 15
type input "0825638865"
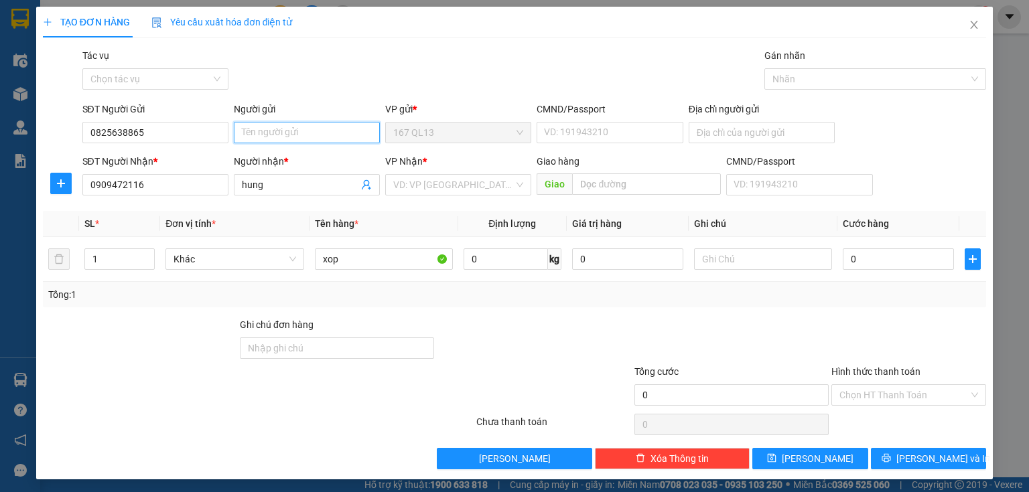
click at [287, 137] on input "Người gửi" at bounding box center [307, 132] width 146 height 21
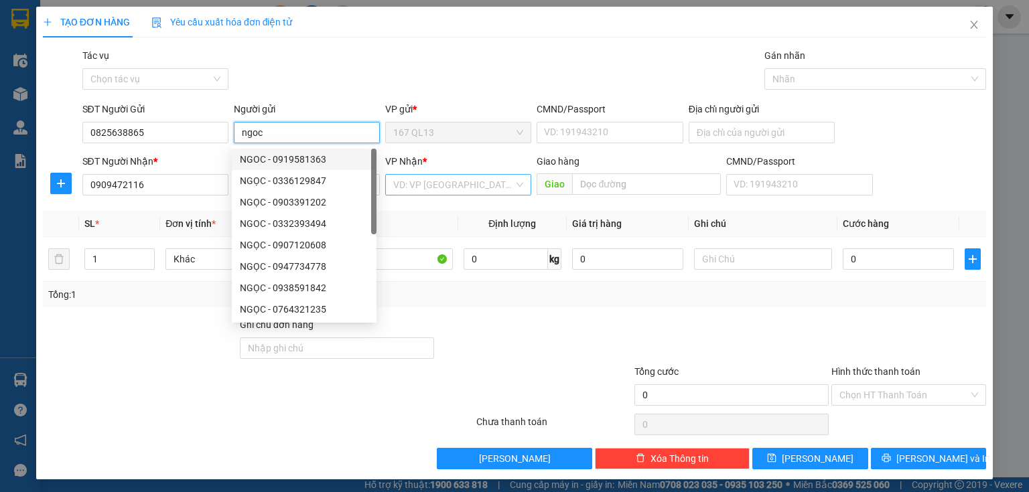
type input "ngoc"
click at [441, 182] on input "search" at bounding box center [453, 185] width 121 height 20
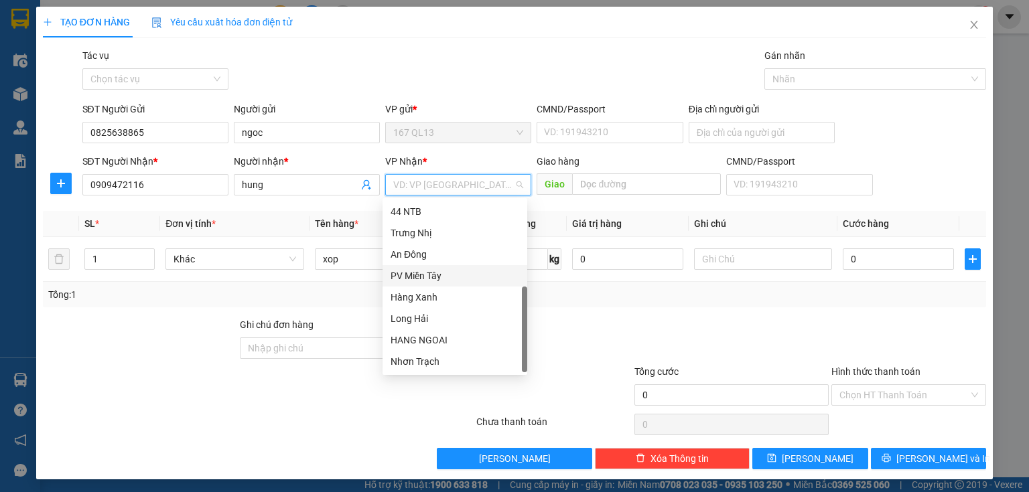
scroll to position [107, 0]
click at [435, 335] on div "HANG NGOAI" at bounding box center [455, 340] width 129 height 15
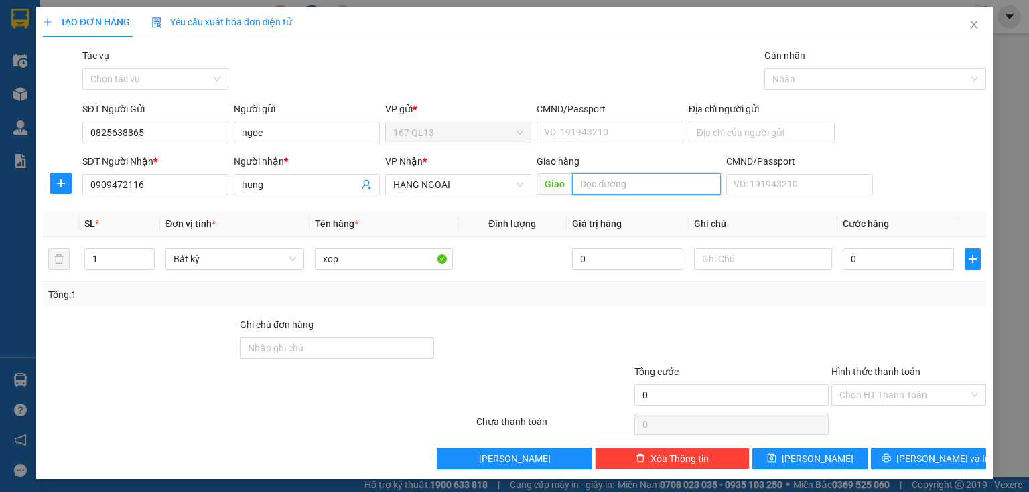
click at [629, 180] on input "text" at bounding box center [646, 184] width 149 height 21
type input "lam son"
click at [843, 256] on input "0" at bounding box center [898, 259] width 111 height 21
type input "4"
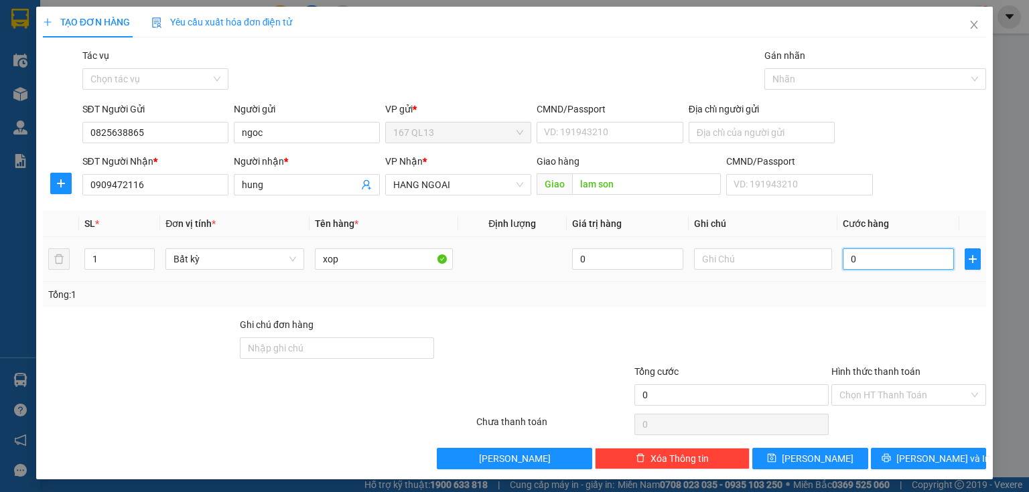
type input "4"
type input "40"
type input "40.000"
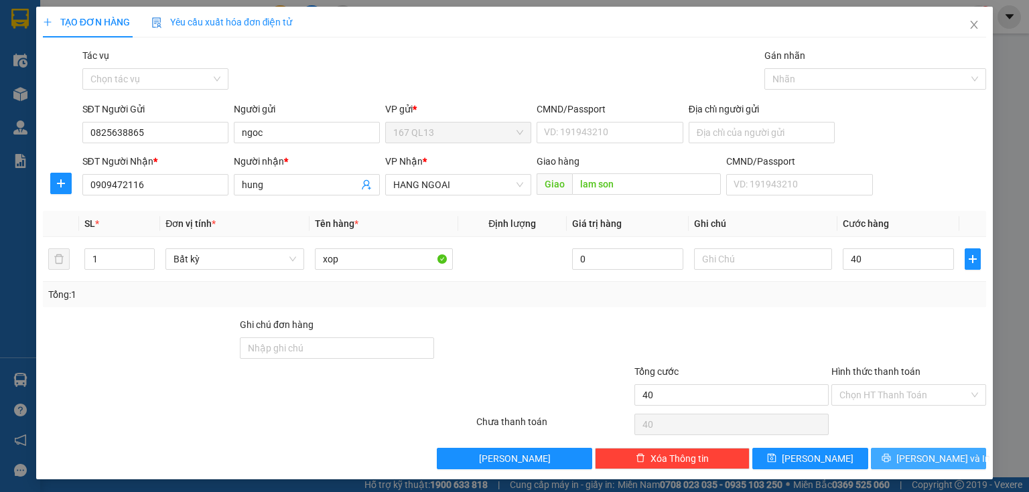
type input "40.000"
click at [935, 456] on span "[PERSON_NAME] và In" at bounding box center [943, 459] width 94 height 15
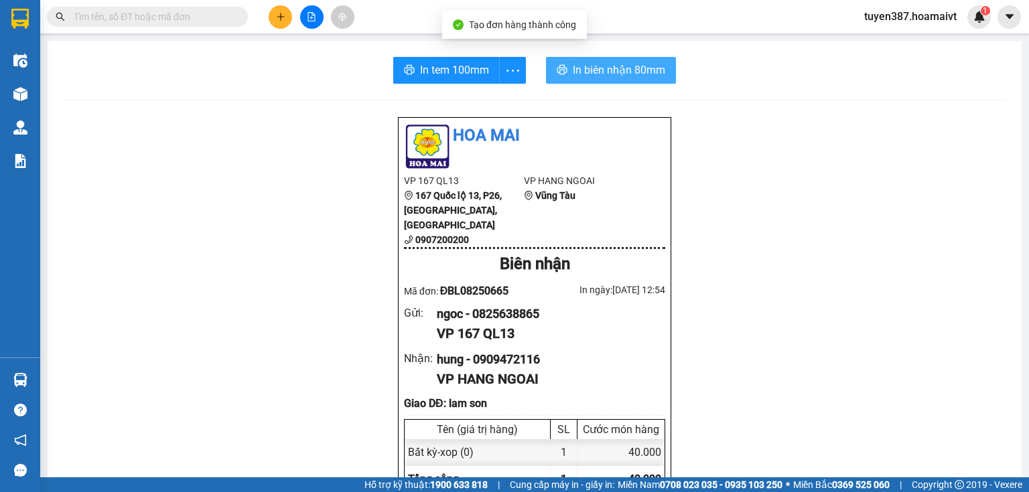
click at [580, 67] on span "In biên nhận 80mm" at bounding box center [619, 70] width 92 height 17
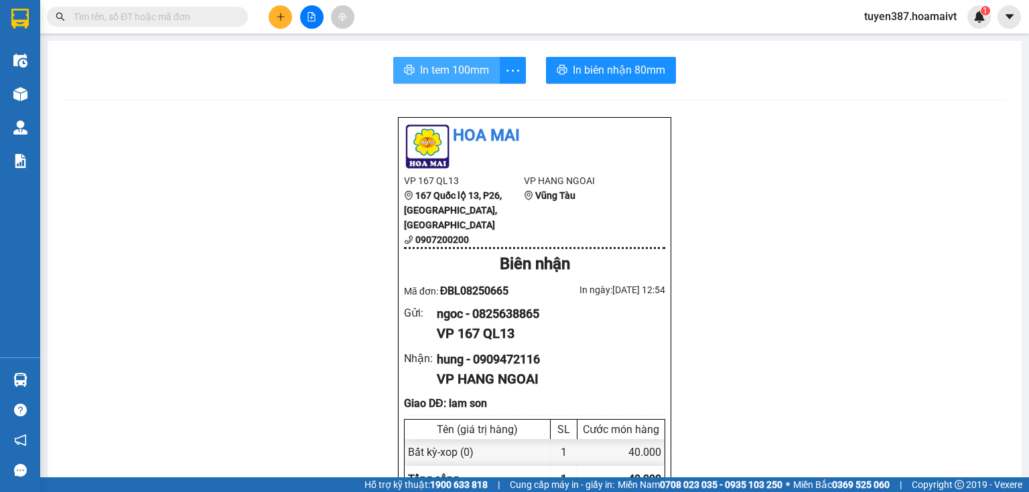
click at [450, 70] on span "In tem 100mm" at bounding box center [454, 70] width 69 height 17
click at [276, 16] on icon "plus" at bounding box center [280, 16] width 9 height 9
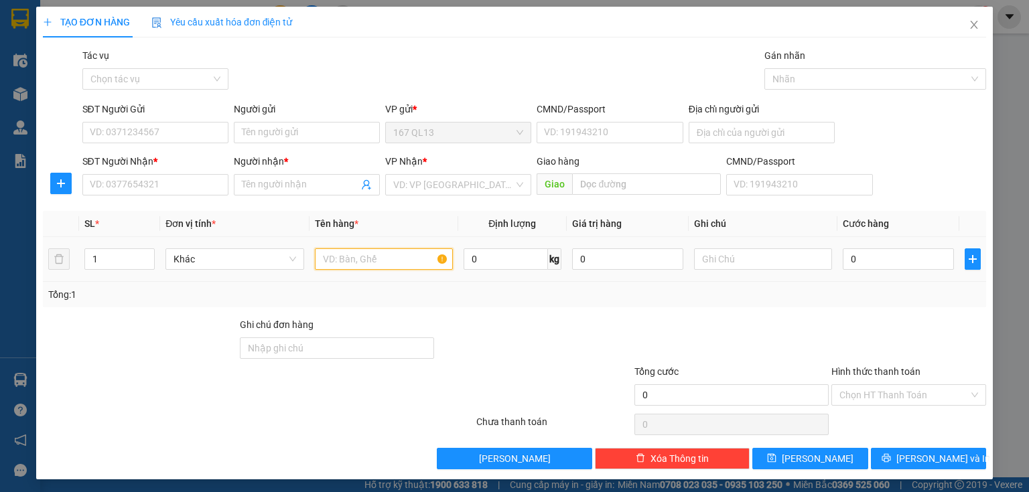
click at [404, 255] on input "text" at bounding box center [384, 259] width 138 height 21
type input "xop"
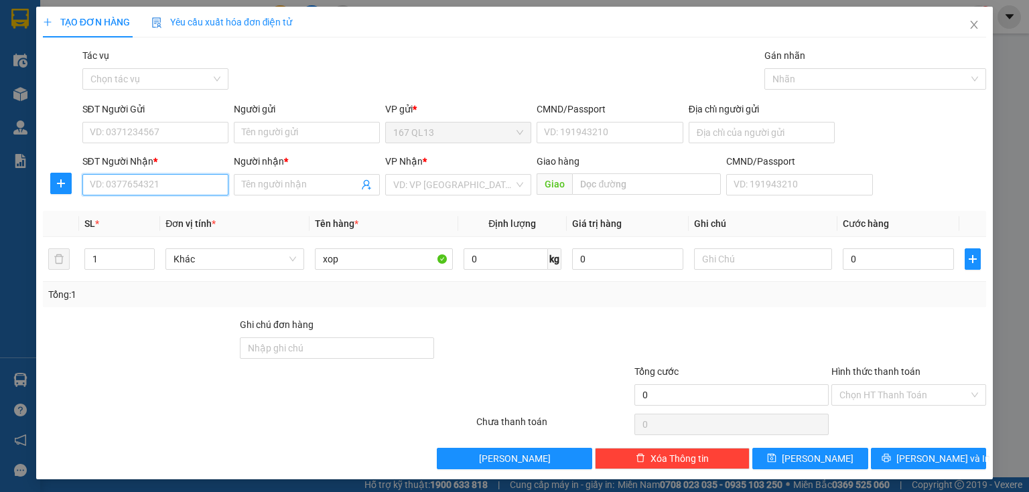
click at [206, 182] on input "SĐT Người Nhận *" at bounding box center [155, 184] width 146 height 21
drag, startPoint x: 180, startPoint y: 210, endPoint x: 181, endPoint y: 144, distance: 65.7
click at [180, 201] on div "0939274777 - Trọng" at bounding box center [154, 211] width 145 height 21
type input "0939274777"
type input "Trọng"
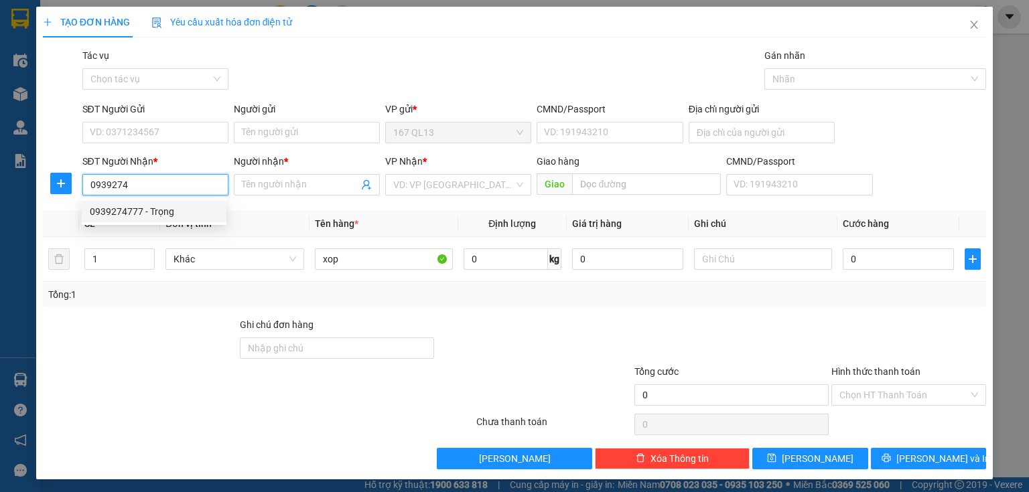
type input "long phuoc"
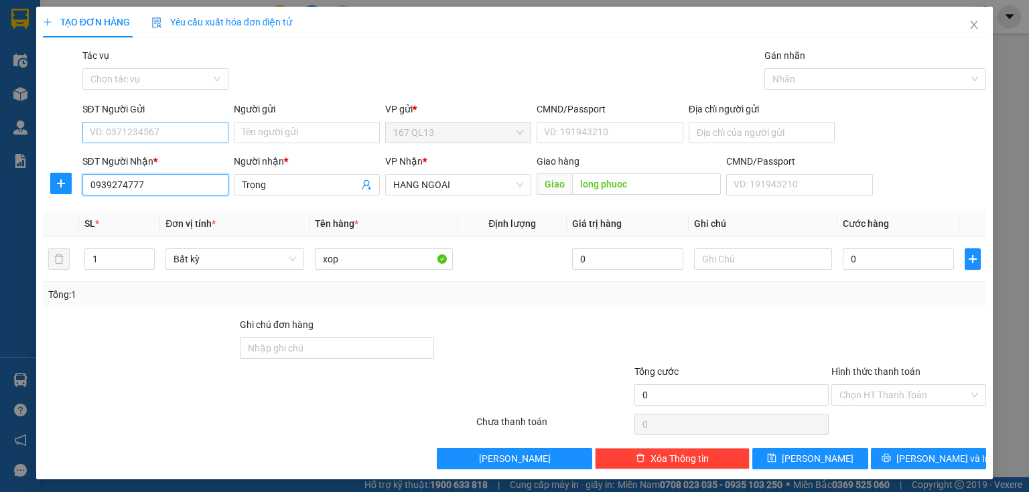
type input "0939274777"
click at [183, 129] on input "SĐT Người Gửi" at bounding box center [155, 132] width 146 height 21
click at [173, 159] on div "0989175080 - sang" at bounding box center [154, 159] width 129 height 15
type input "0989175080"
type input "sang"
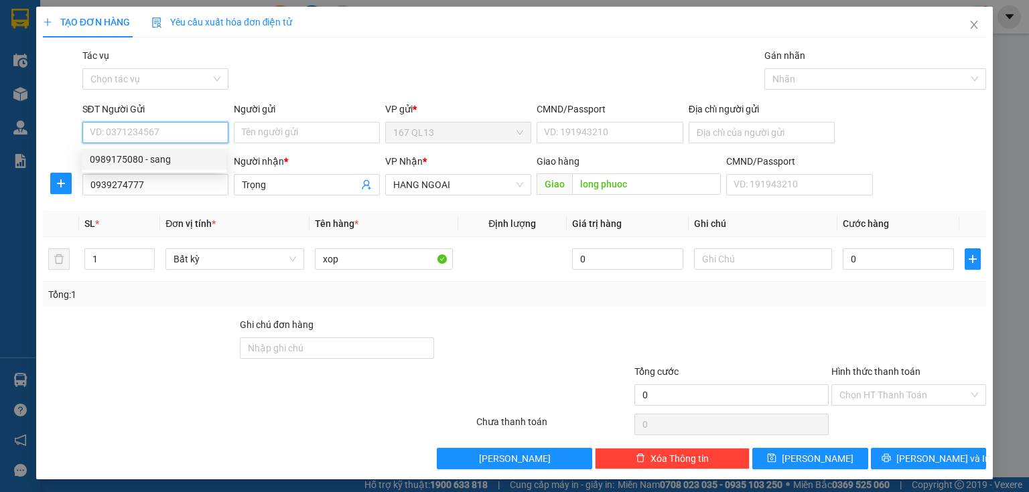
type input "070200005944"
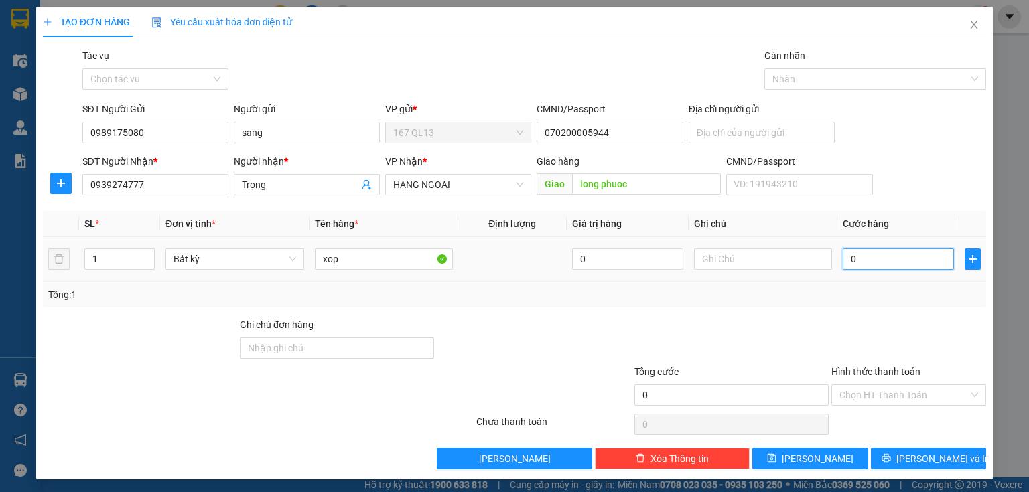
click at [843, 257] on input "0" at bounding box center [898, 259] width 111 height 21
type input "6"
type input "60"
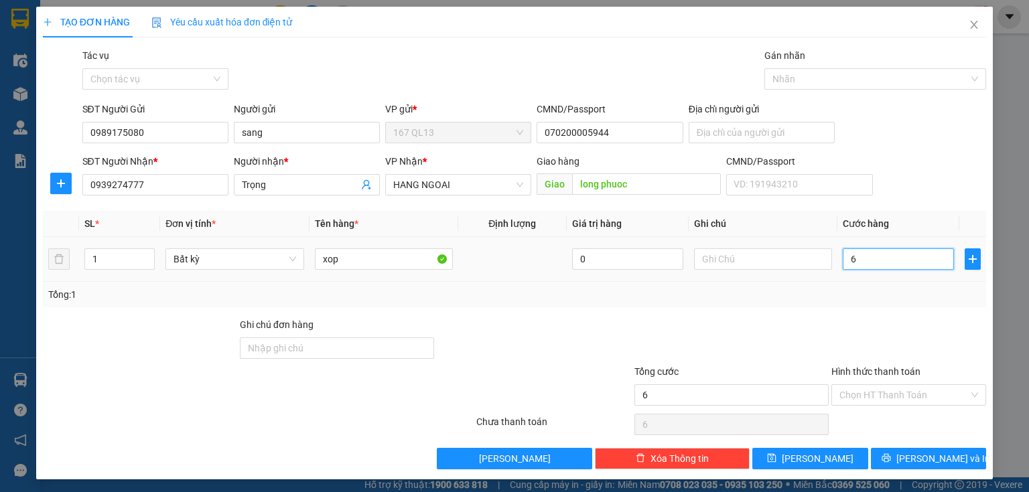
type input "60"
type input "60.000"
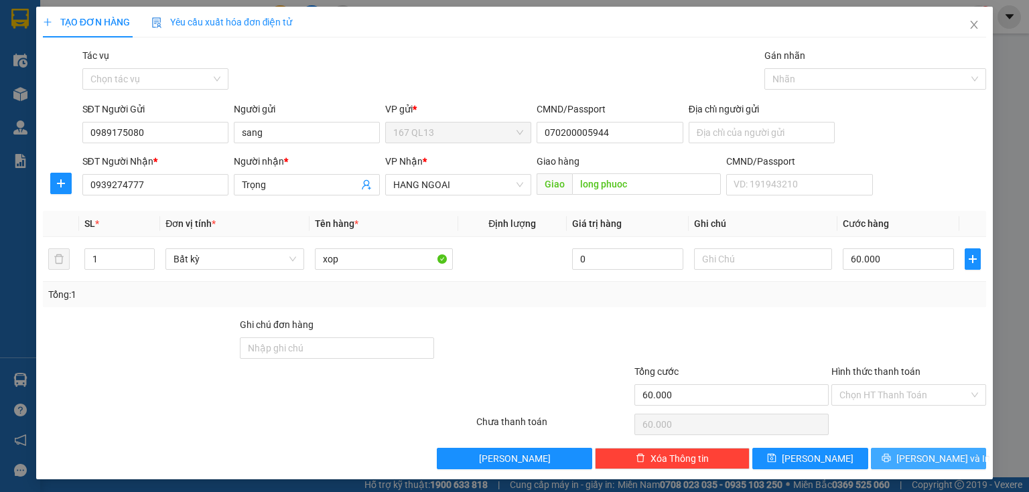
drag, startPoint x: 921, startPoint y: 454, endPoint x: 914, endPoint y: 444, distance: 12.5
click at [919, 454] on span "[PERSON_NAME] và In" at bounding box center [943, 459] width 94 height 15
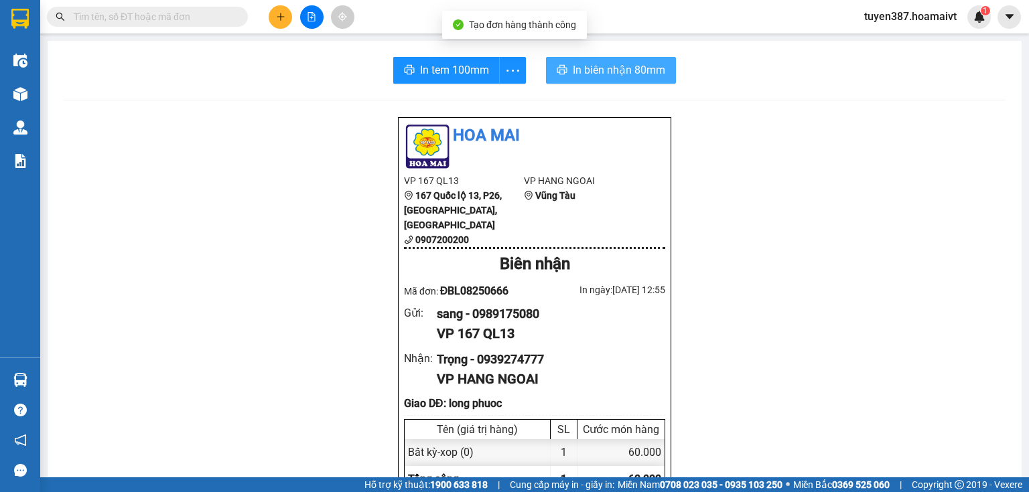
click at [580, 65] on span "In biên nhận 80mm" at bounding box center [619, 70] width 92 height 17
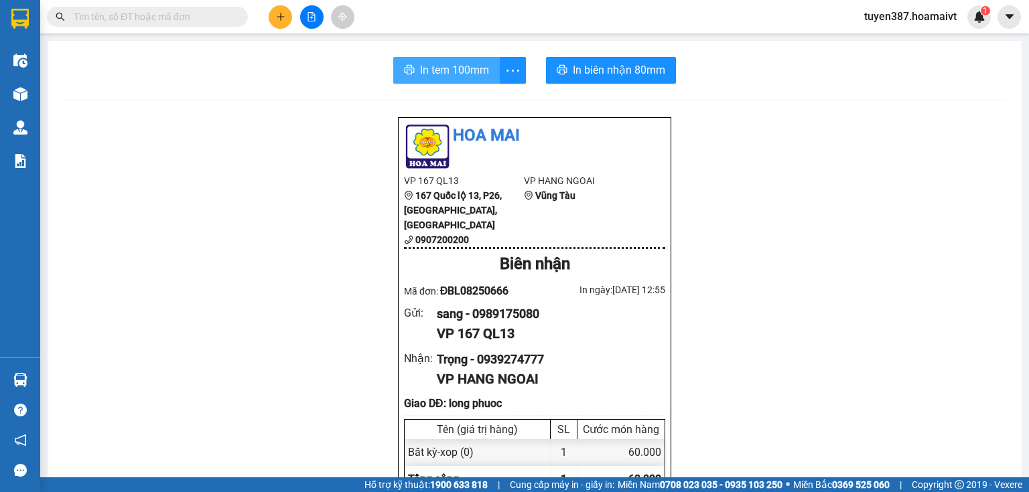
click at [434, 64] on span "In tem 100mm" at bounding box center [454, 70] width 69 height 17
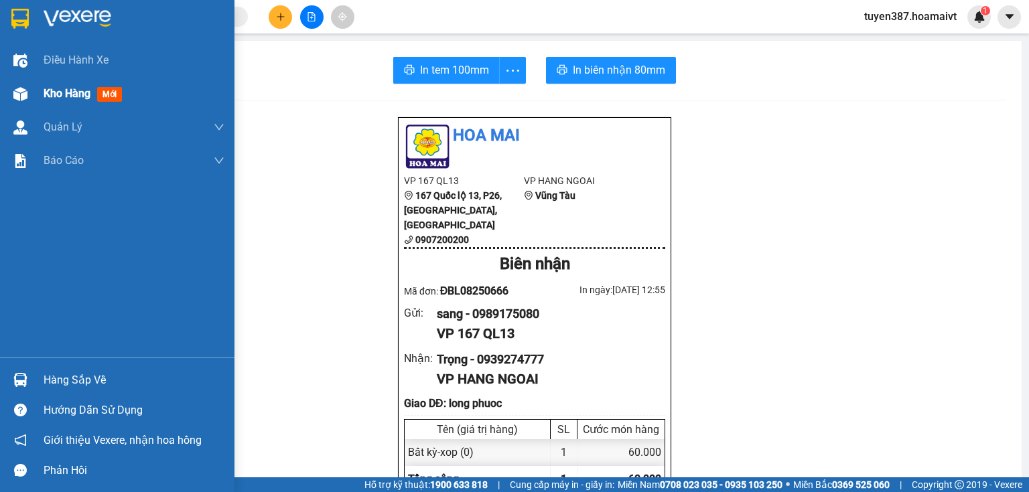
click at [111, 91] on span "mới" at bounding box center [109, 94] width 25 height 15
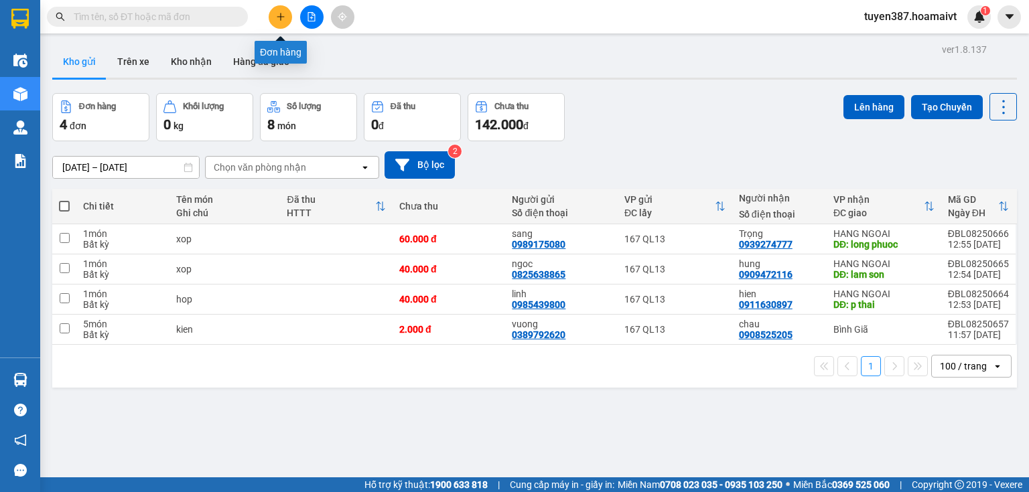
click at [280, 15] on icon "plus" at bounding box center [280, 16] width 1 height 7
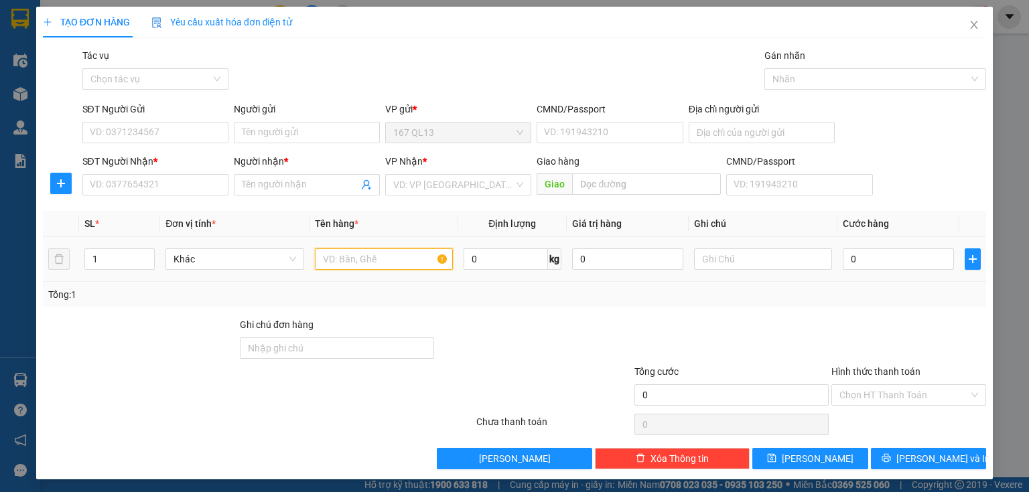
click at [391, 260] on input "text" at bounding box center [384, 259] width 138 height 21
type input "ki"
click at [971, 23] on icon "close" at bounding box center [974, 25] width 7 height 8
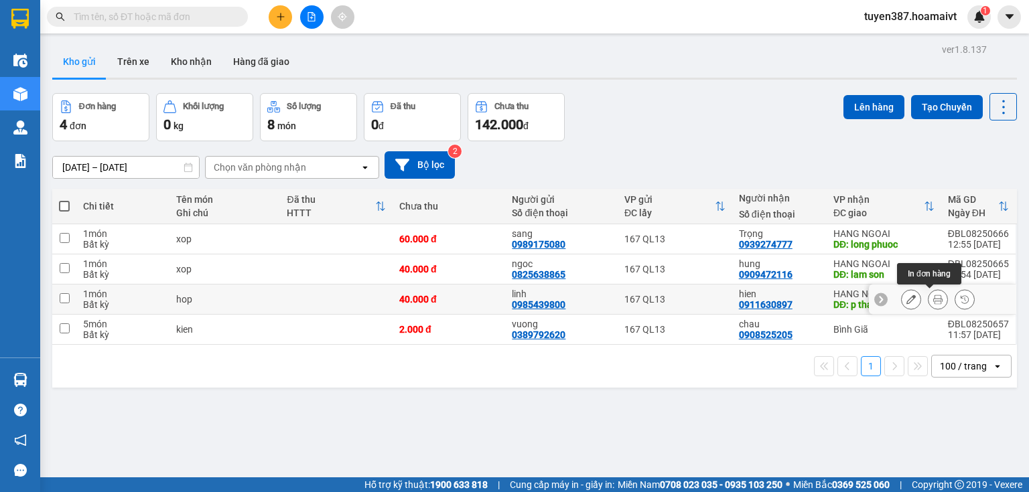
click at [929, 293] on button at bounding box center [938, 299] width 19 height 23
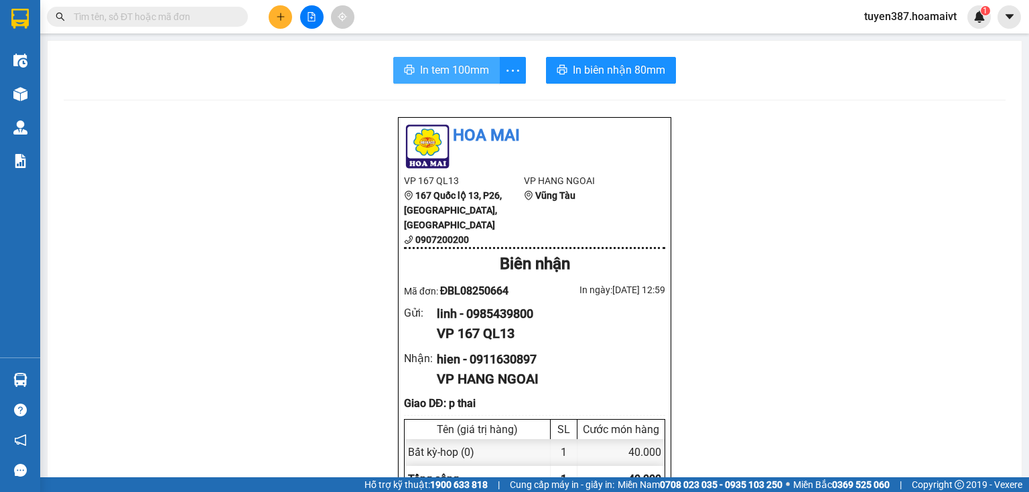
click at [445, 65] on span "In tem 100mm" at bounding box center [454, 70] width 69 height 17
click at [284, 17] on icon "plus" at bounding box center [280, 16] width 9 height 9
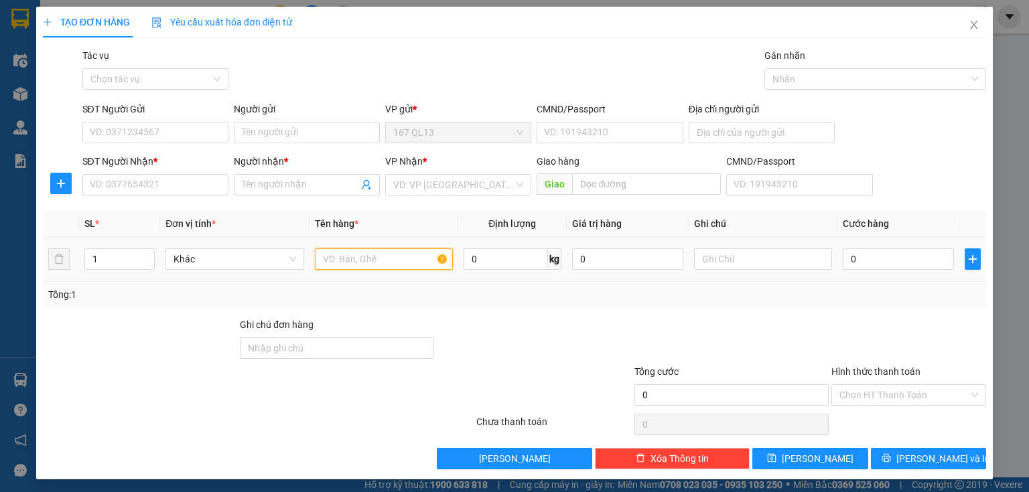
click at [386, 259] on input "text" at bounding box center [384, 259] width 138 height 21
type input "thung"
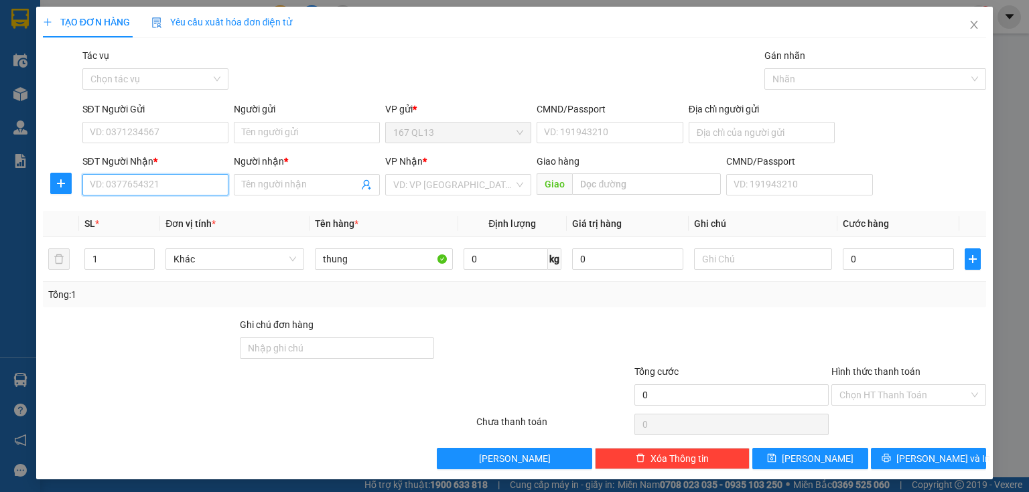
click at [178, 180] on input "SĐT Người Nhận *" at bounding box center [155, 184] width 146 height 21
click at [969, 20] on icon "close" at bounding box center [974, 24] width 11 height 11
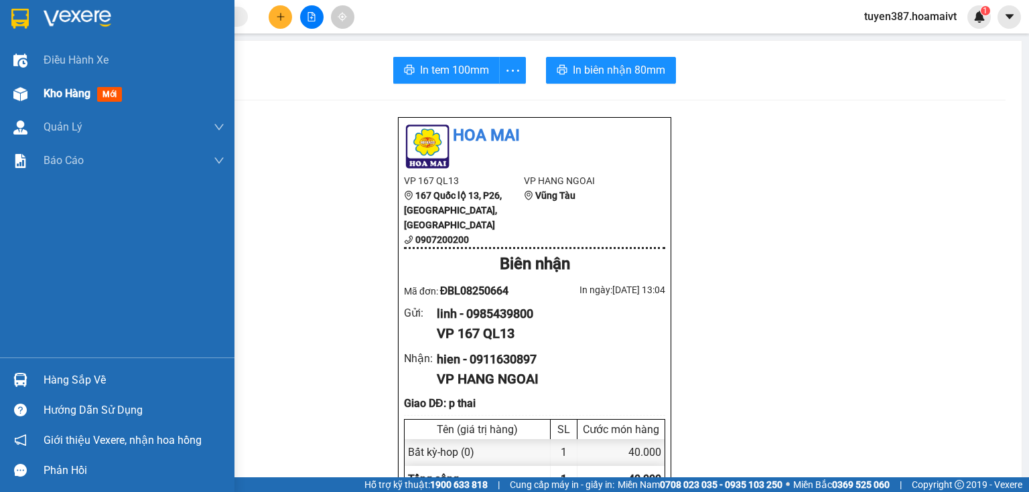
click at [109, 94] on span "mới" at bounding box center [109, 94] width 25 height 15
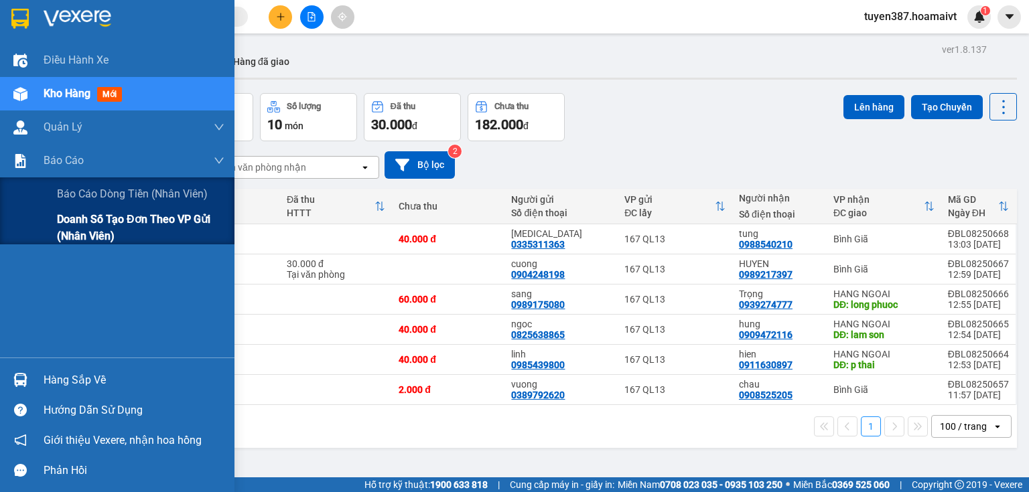
click at [62, 228] on span "Doanh số tạo đơn theo VP gửi (nhân viên)" at bounding box center [140, 227] width 167 height 33
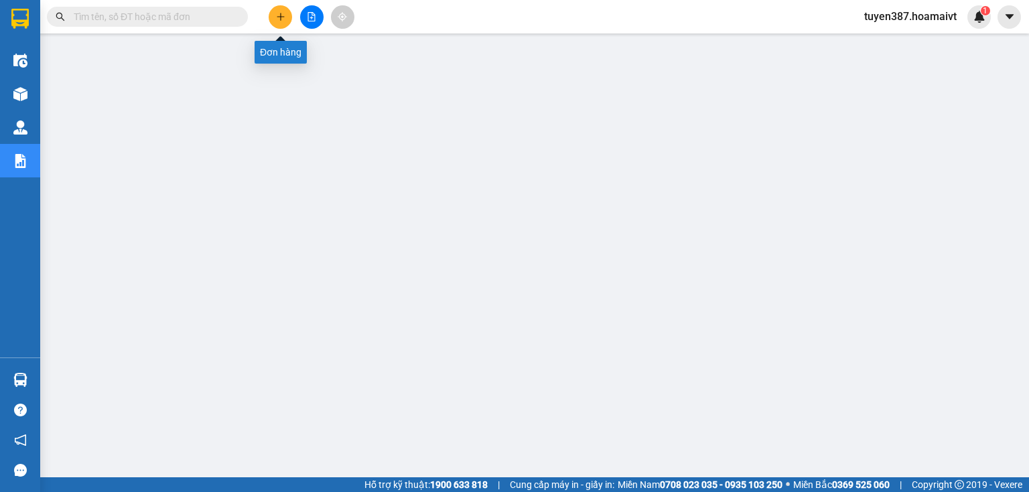
click at [281, 13] on icon "plus" at bounding box center [280, 16] width 9 height 9
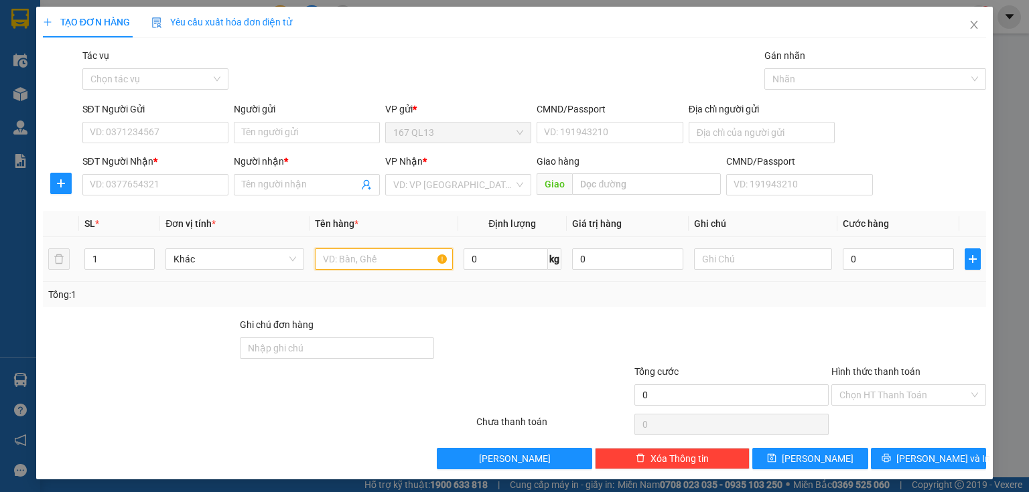
click at [403, 256] on input "text" at bounding box center [384, 259] width 138 height 21
type input "kien den"
click at [190, 191] on input "SĐT Người Nhận *" at bounding box center [155, 184] width 146 height 21
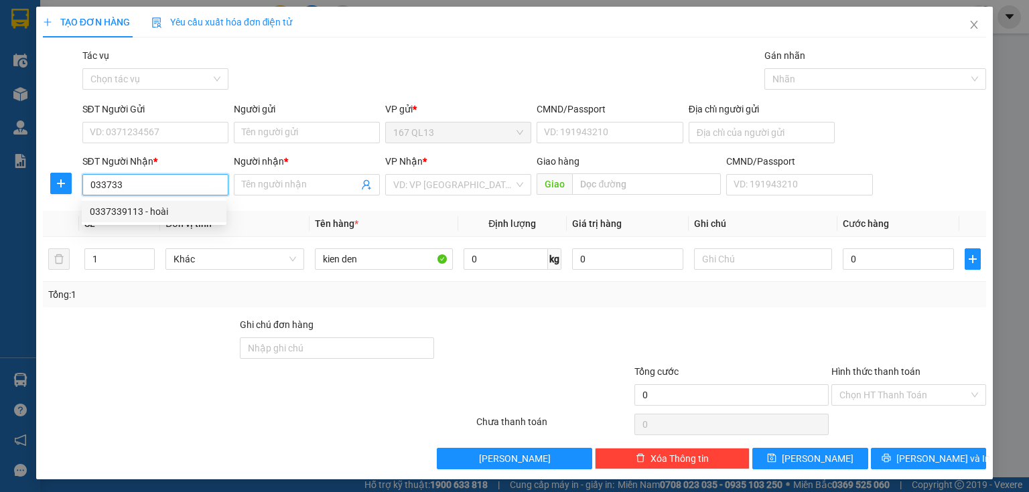
click at [176, 212] on div "0337339113 - hoài" at bounding box center [154, 211] width 129 height 15
type input "0337339113"
type input "hoài"
type input "0337339113"
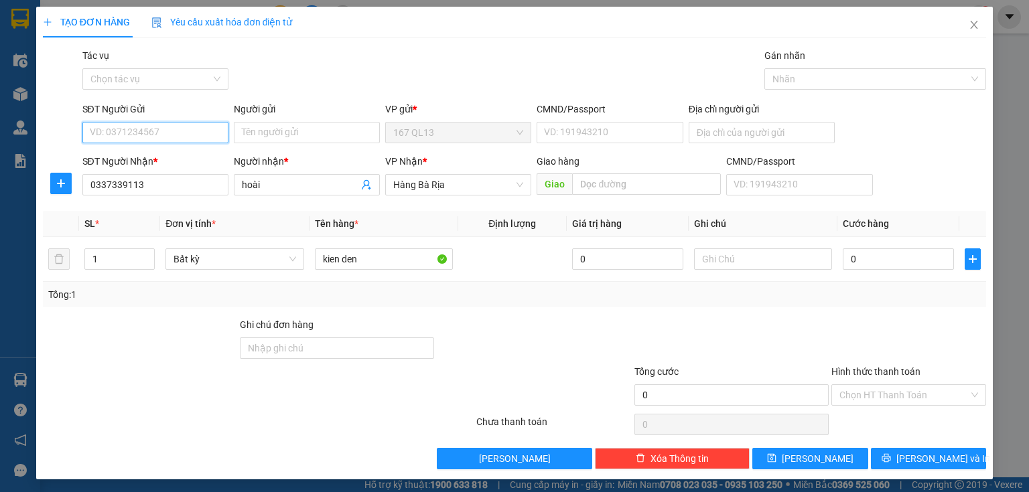
click at [193, 131] on input "SĐT Người Gửi" at bounding box center [155, 132] width 146 height 21
drag, startPoint x: 173, startPoint y: 161, endPoint x: 297, endPoint y: 169, distance: 124.9
click at [174, 160] on div "0901413204 - quyen" at bounding box center [154, 159] width 129 height 15
type input "0901413204"
type input "quyen"
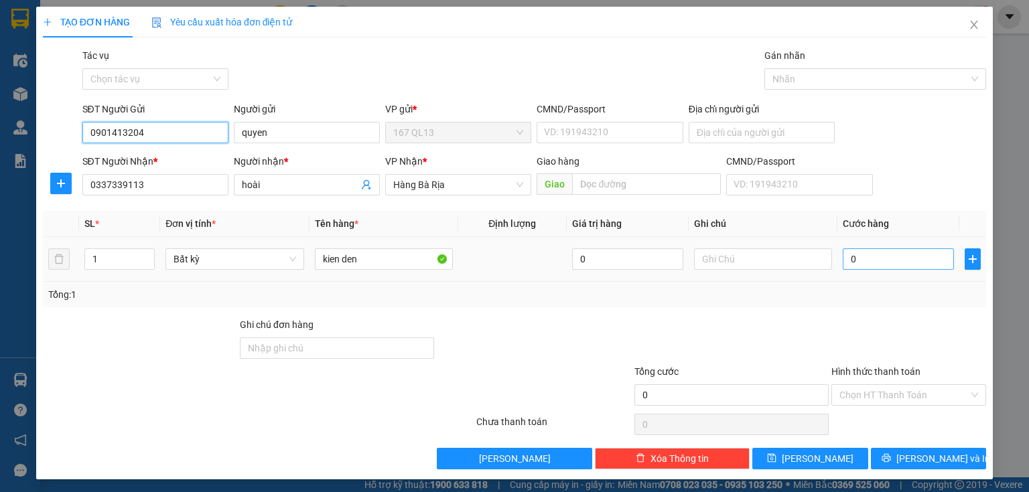
type input "0901413204"
click at [843, 257] on input "0" at bounding box center [898, 259] width 111 height 21
type input "4"
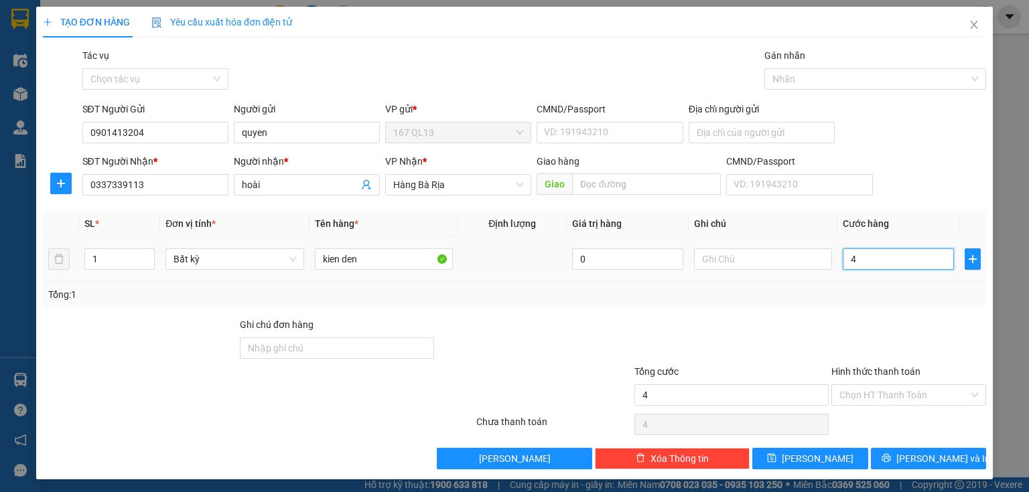
type input "40"
type input "40.000"
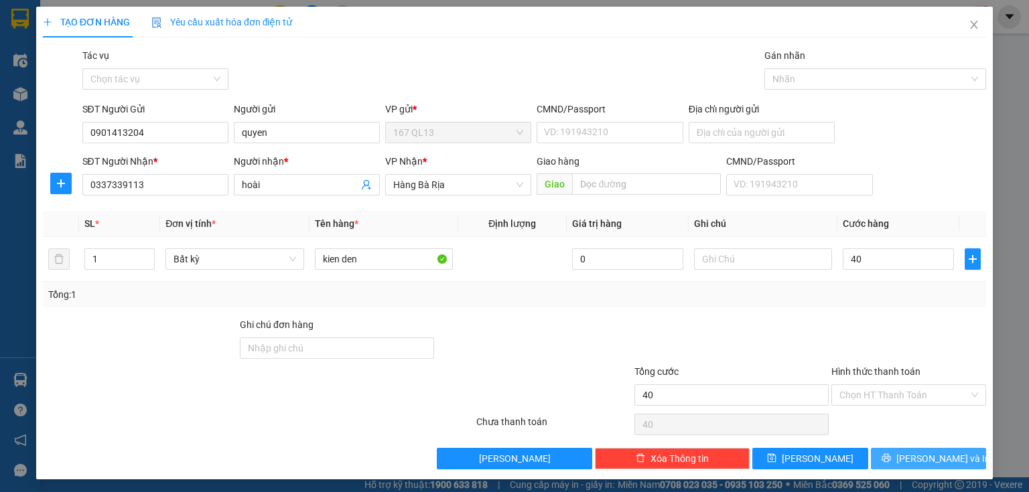
type input "40.000"
click at [919, 452] on span "[PERSON_NAME] và In" at bounding box center [943, 459] width 94 height 15
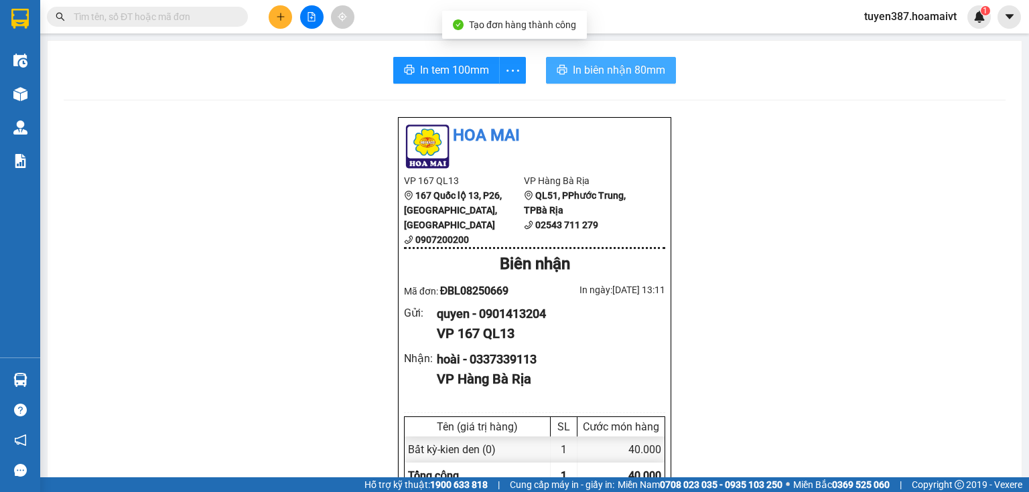
click at [590, 71] on span "In biên nhận 80mm" at bounding box center [619, 70] width 92 height 17
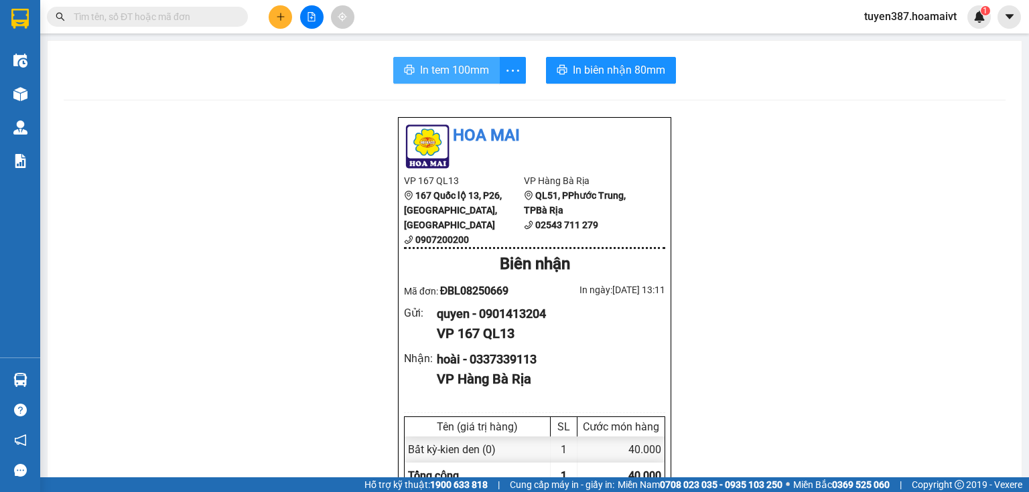
click at [440, 66] on span "In tem 100mm" at bounding box center [454, 70] width 69 height 17
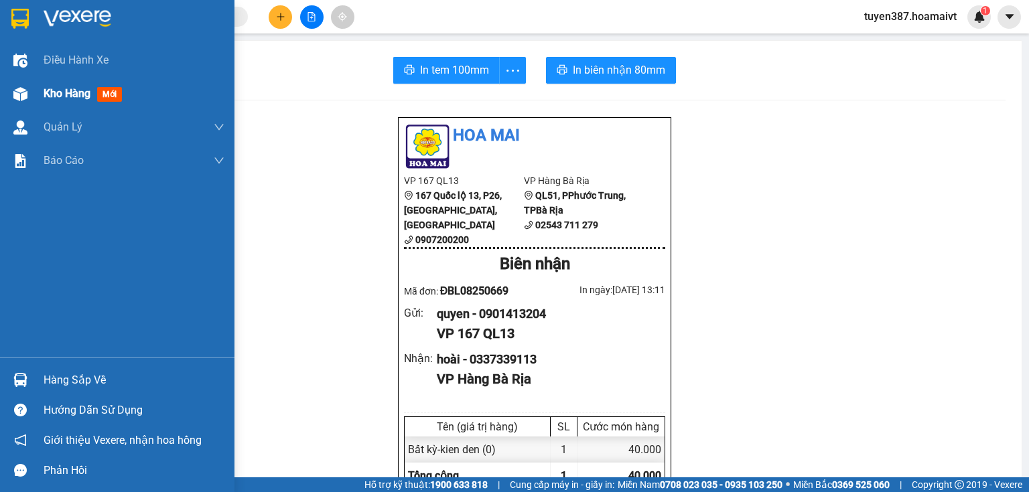
click at [102, 90] on span "mới" at bounding box center [109, 94] width 25 height 15
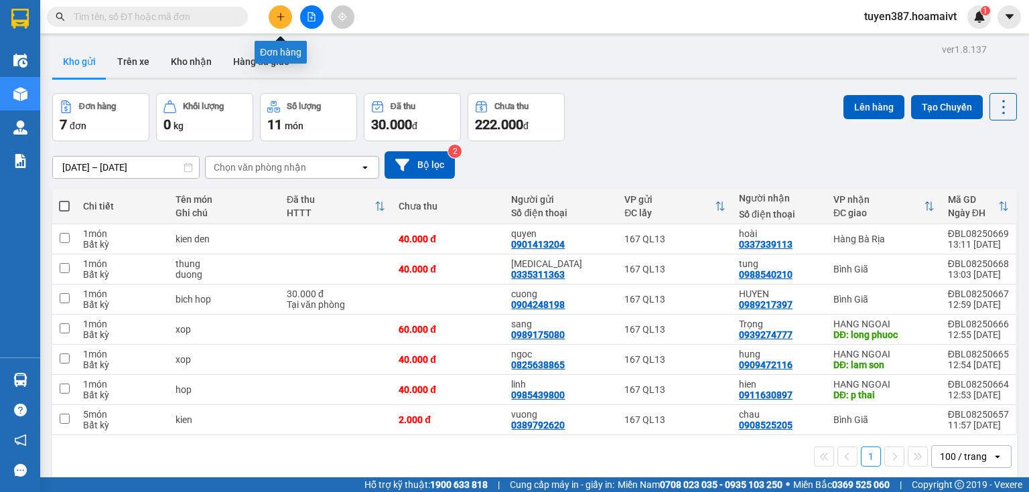
click at [282, 13] on icon "plus" at bounding box center [280, 16] width 9 height 9
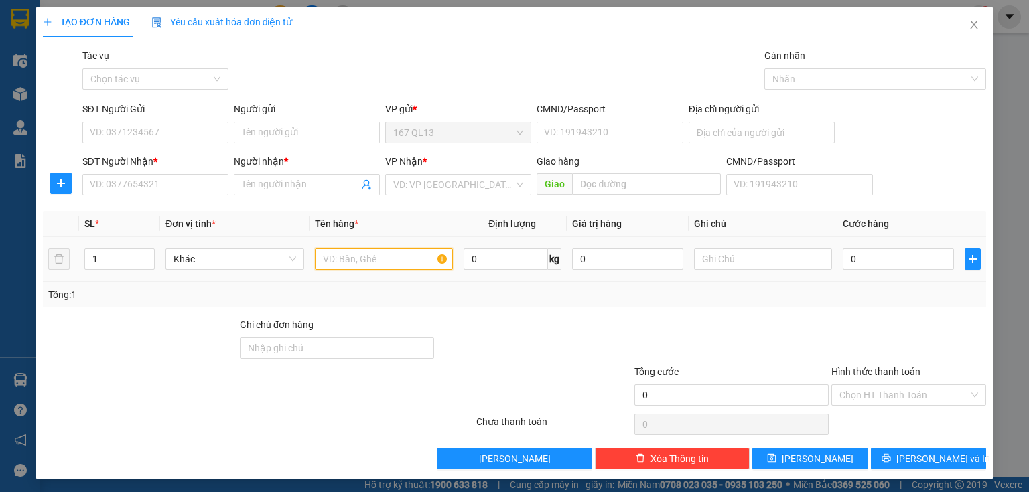
click at [382, 256] on input "text" at bounding box center [384, 259] width 138 height 21
type input "thung son"
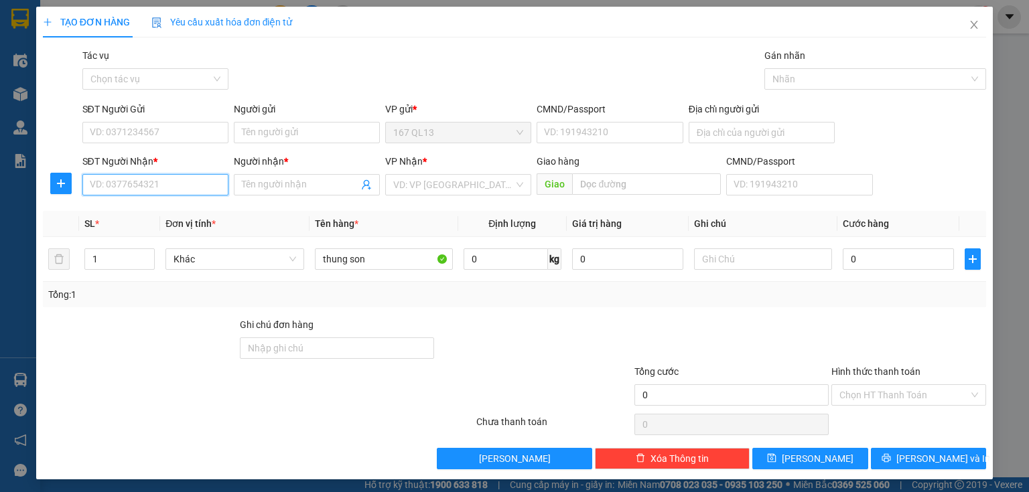
click at [198, 186] on input "SĐT Người Nhận *" at bounding box center [155, 184] width 146 height 21
type input "0"
click at [171, 182] on input "0" at bounding box center [155, 184] width 146 height 21
drag, startPoint x: 158, startPoint y: 212, endPoint x: 161, endPoint y: 192, distance: 19.6
click at [158, 210] on div "0973313249 - hanh" at bounding box center [154, 211] width 129 height 15
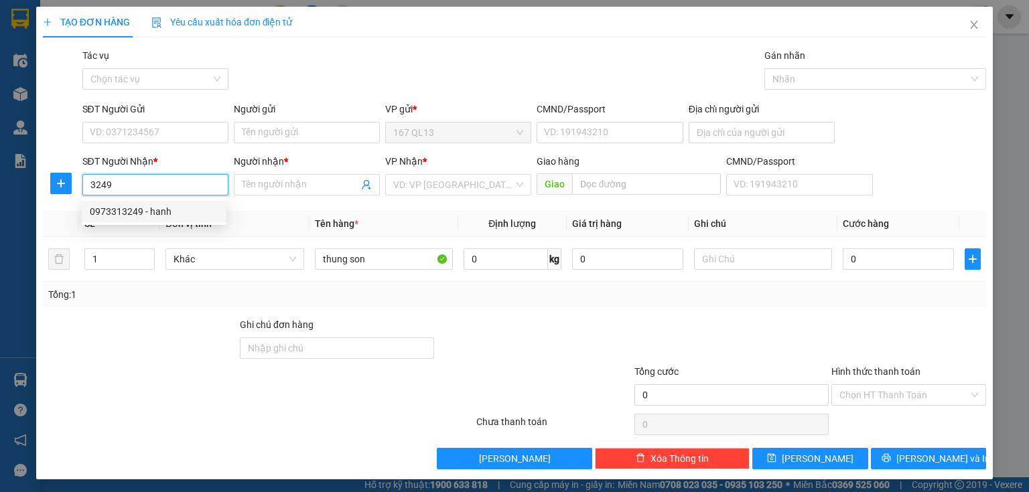
type input "0973313249"
type input "hanh"
type input "0973313249"
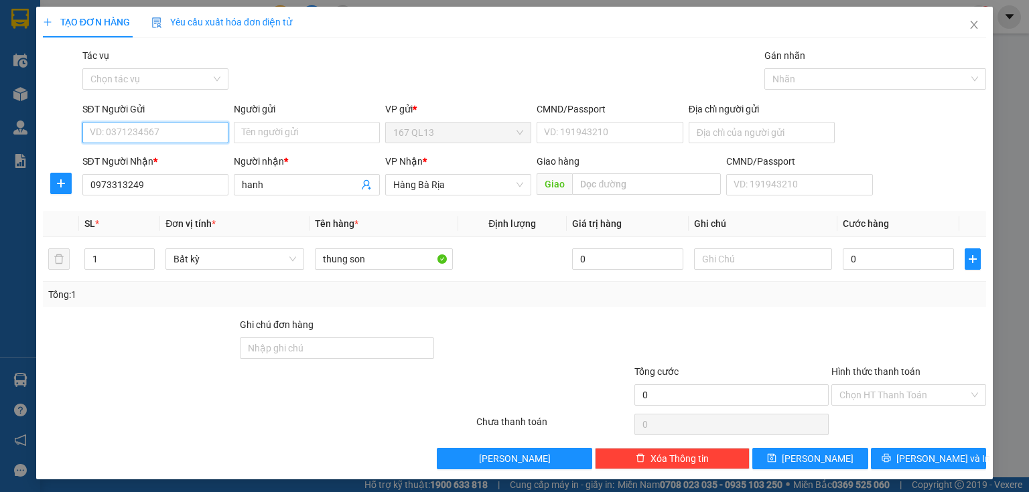
click at [169, 131] on input "SĐT Người Gửi" at bounding box center [155, 132] width 146 height 21
click at [166, 159] on div "0983360683 - phat" at bounding box center [154, 159] width 129 height 15
type input "0983360683"
type input "phat"
type input "0983360683"
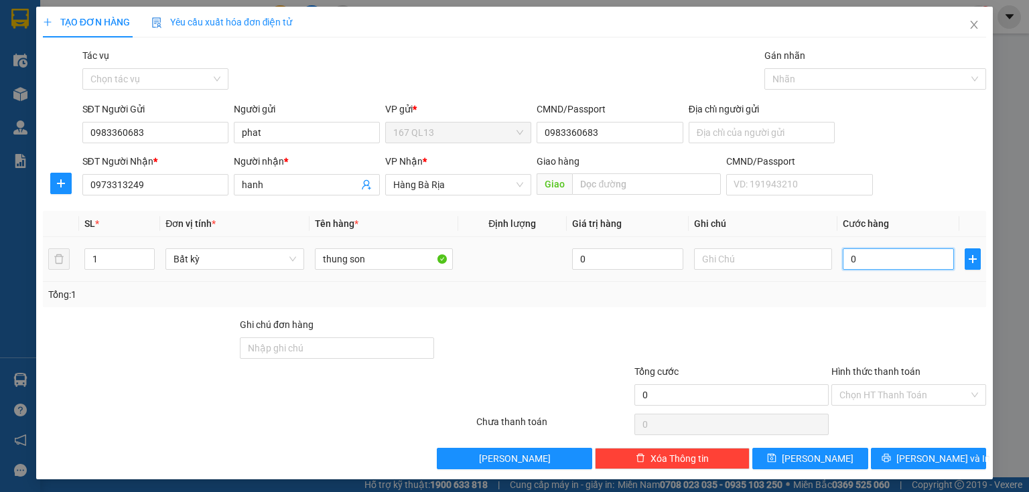
click at [843, 257] on input "0" at bounding box center [898, 259] width 111 height 21
type input "8"
type input "80"
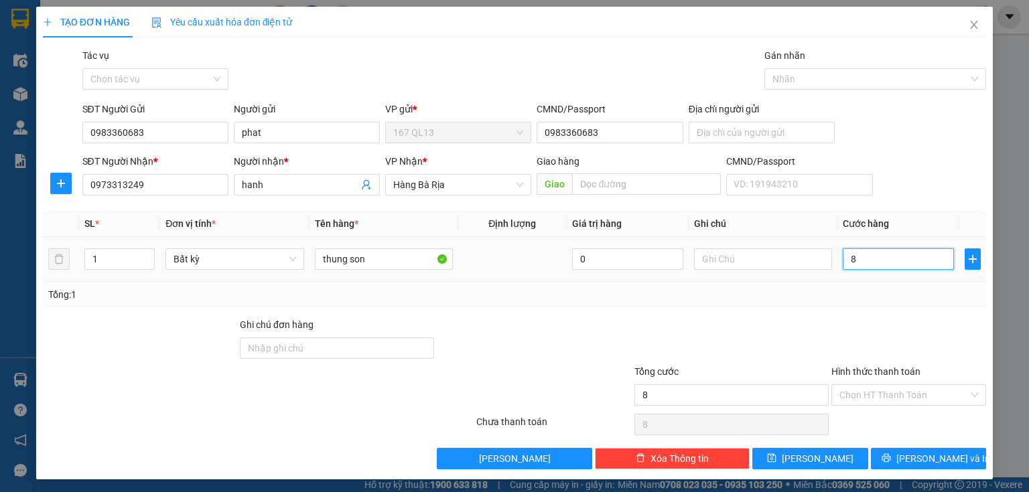
type input "80"
type input "80.000"
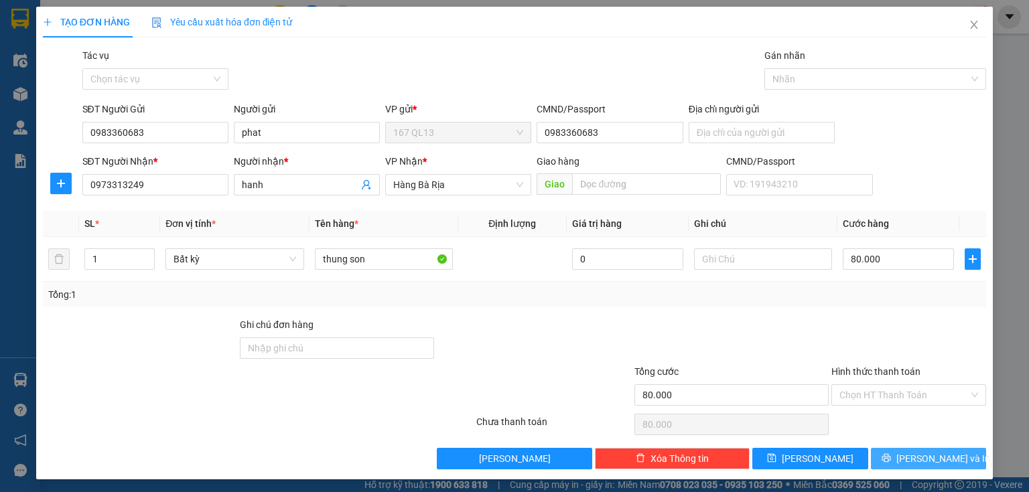
click at [931, 456] on span "[PERSON_NAME] và In" at bounding box center [943, 459] width 94 height 15
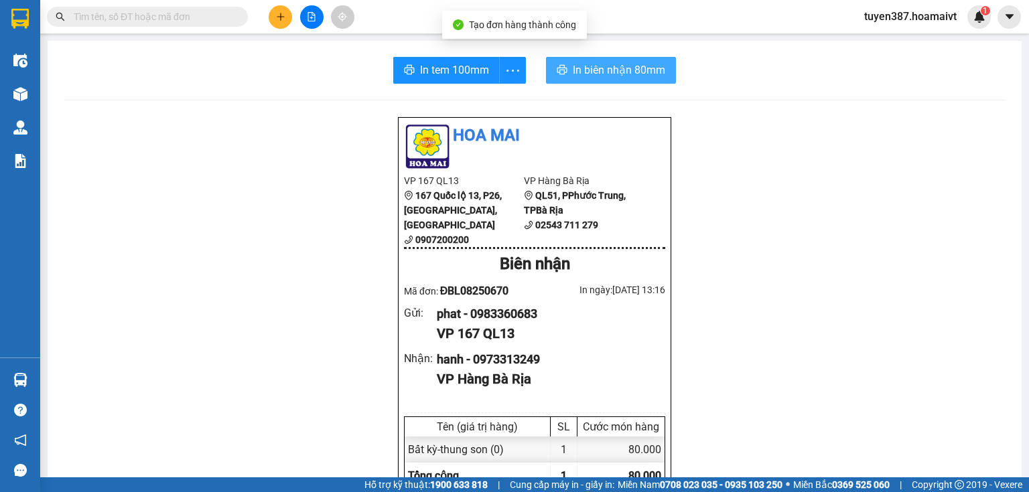
click at [589, 74] on span "In biên nhận 80mm" at bounding box center [619, 70] width 92 height 17
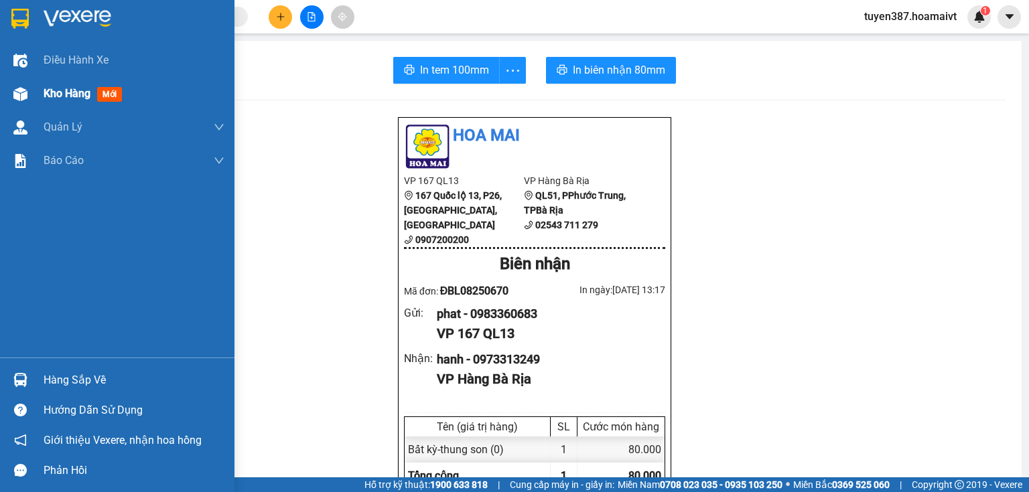
click at [102, 92] on span "mới" at bounding box center [109, 94] width 25 height 15
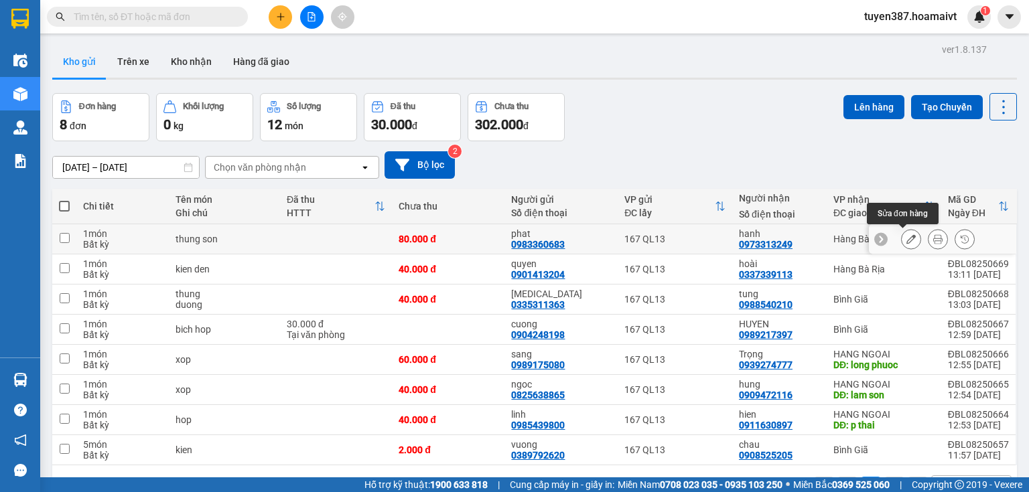
click at [906, 237] on icon at bounding box center [910, 238] width 9 height 9
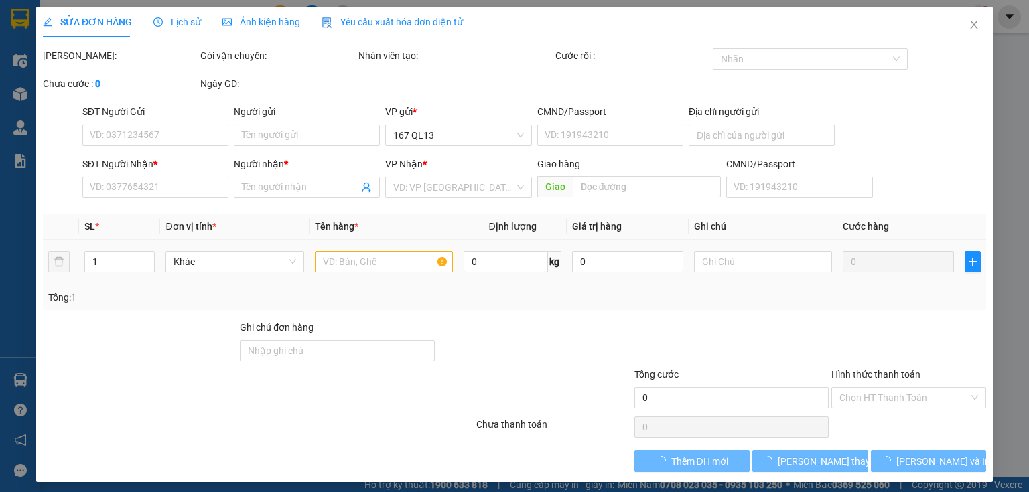
type input "0983360683"
type input "phat"
type input "0983360683"
type input "0973313249"
type input "hanh"
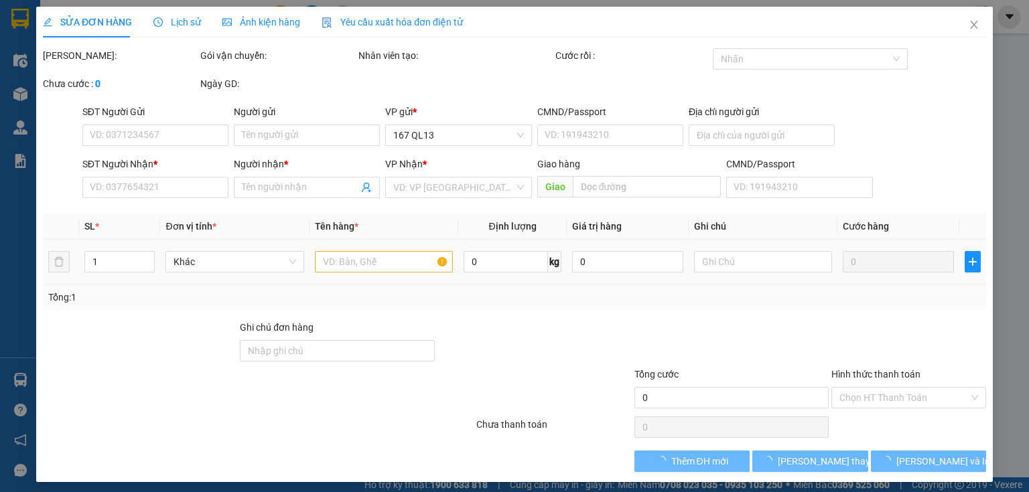
type input "80.000"
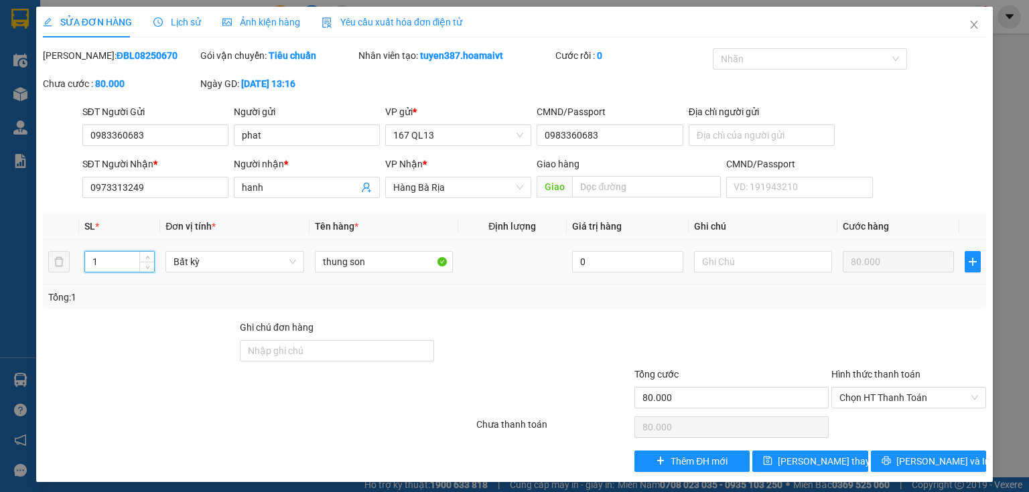
click at [113, 254] on input "1" at bounding box center [119, 262] width 69 height 20
type input "2"
click at [804, 458] on span "[PERSON_NAME] thay đổi" at bounding box center [831, 461] width 107 height 15
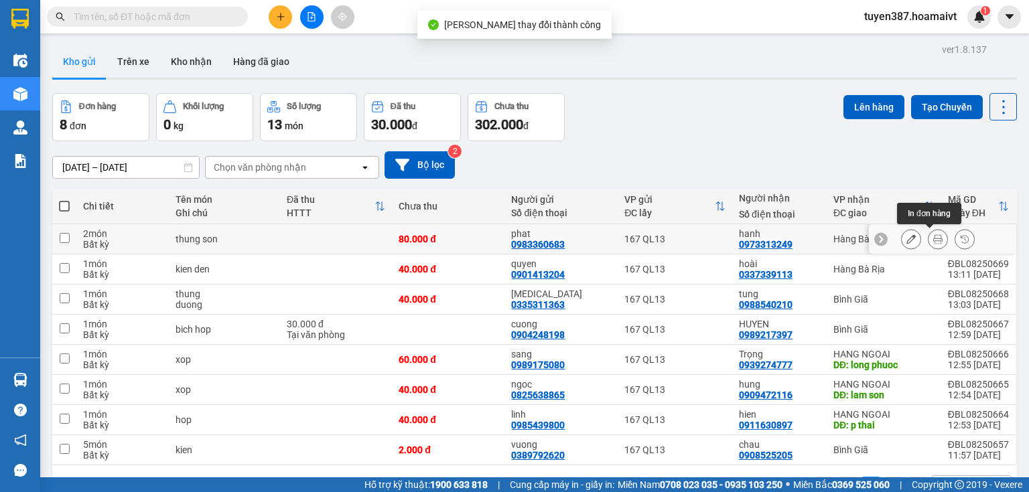
click at [933, 236] on icon at bounding box center [937, 238] width 9 height 9
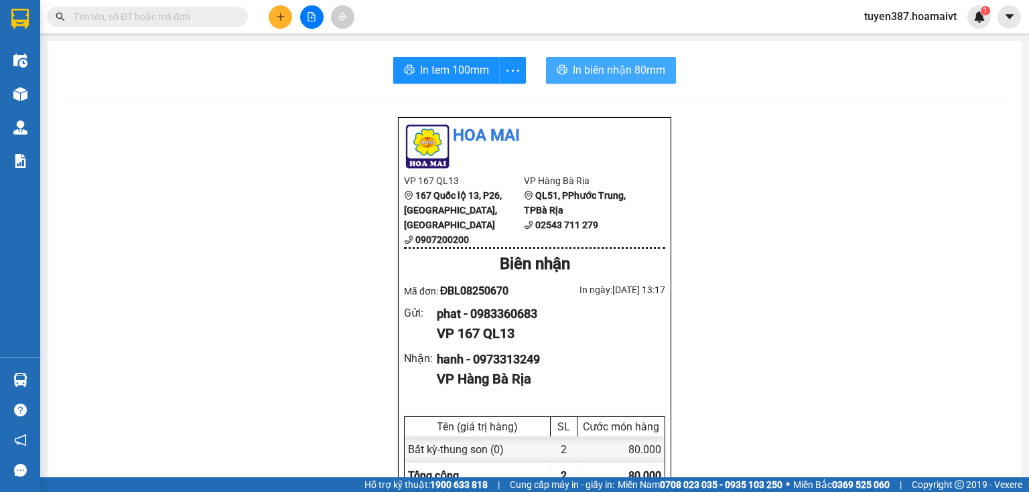
click at [600, 69] on span "In biên nhận 80mm" at bounding box center [619, 70] width 92 height 17
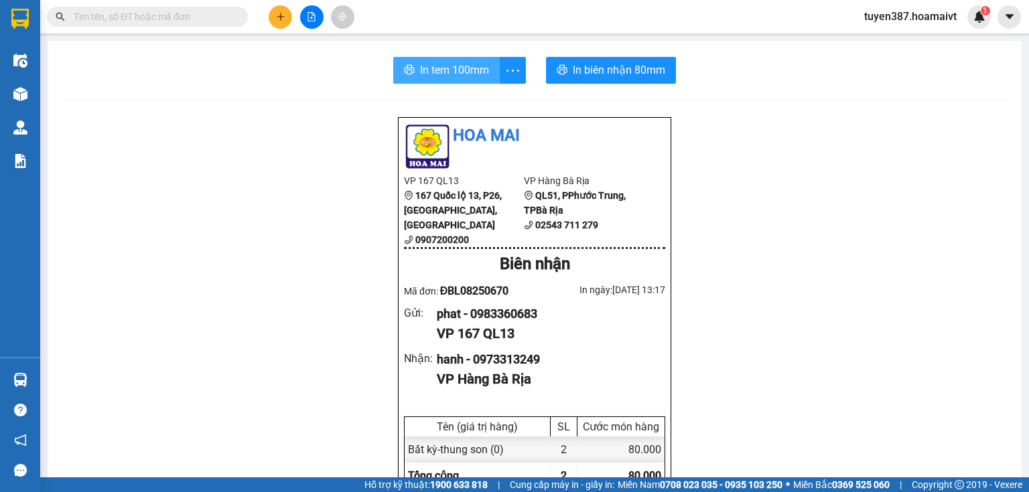
click at [441, 72] on span "In tem 100mm" at bounding box center [454, 70] width 69 height 17
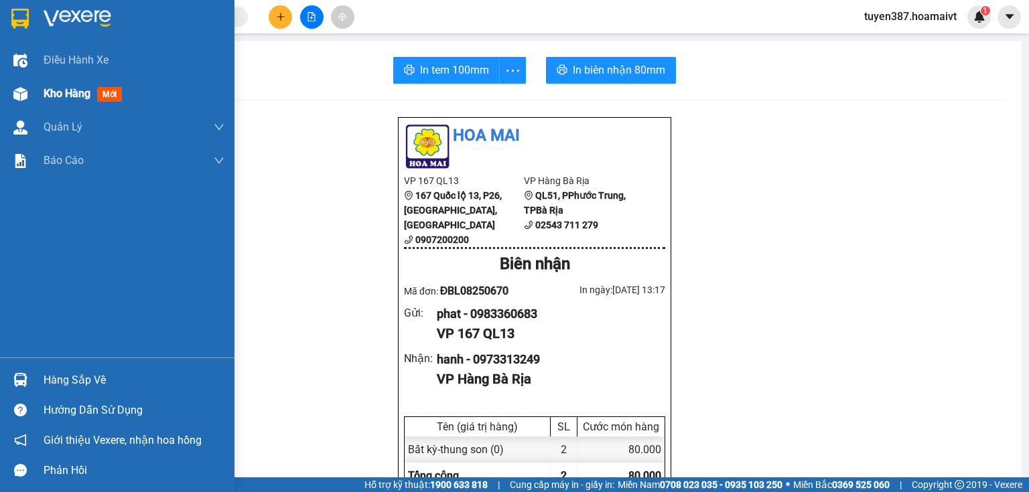
click at [110, 94] on span "mới" at bounding box center [109, 94] width 25 height 15
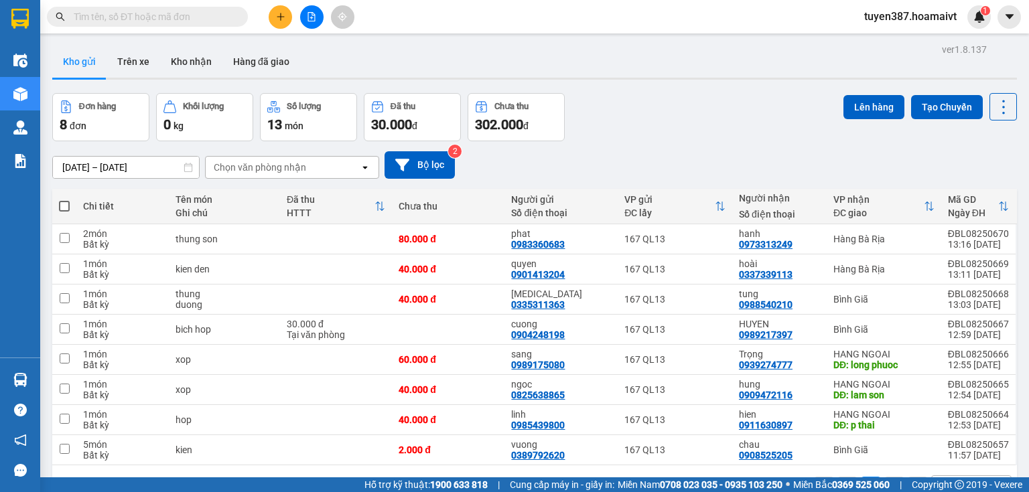
click at [314, 163] on div "Chọn văn phòng nhận" at bounding box center [283, 167] width 154 height 21
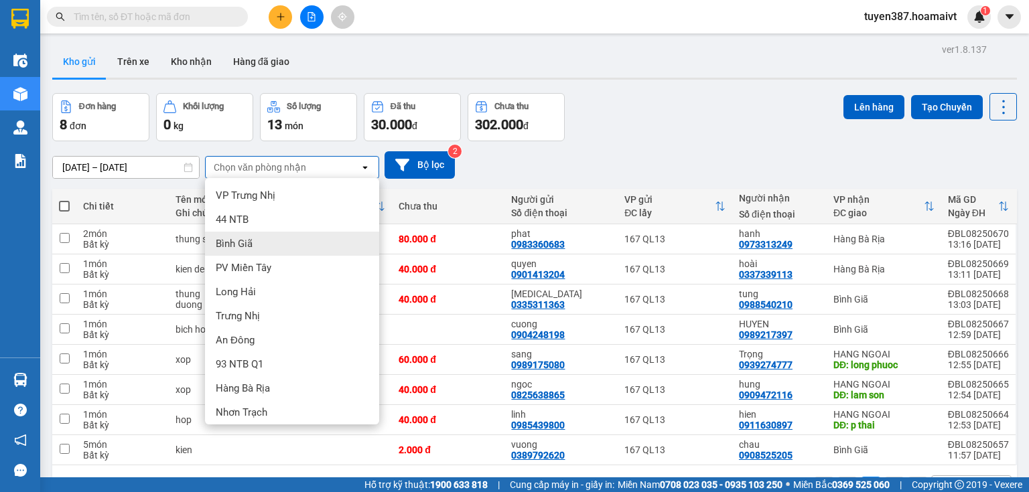
click at [255, 239] on div "Bình Giã" at bounding box center [292, 244] width 174 height 24
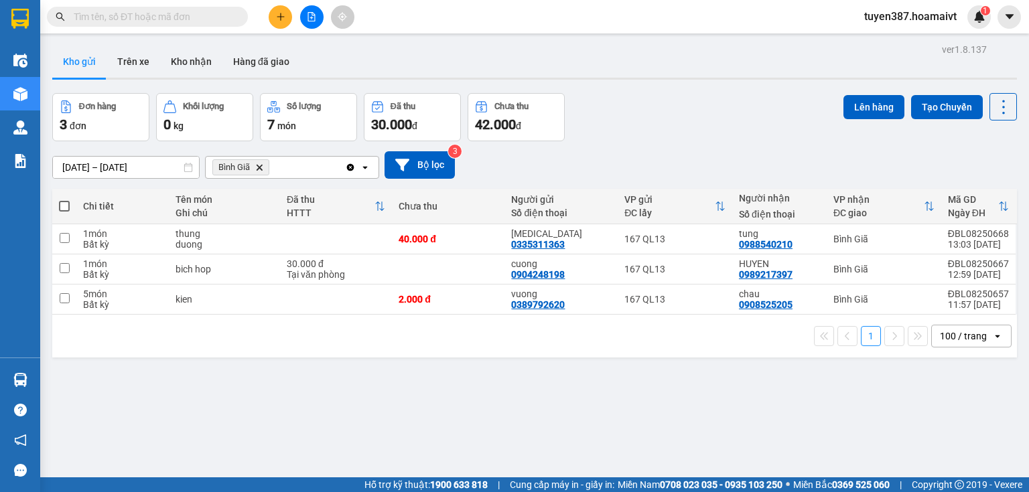
click at [66, 202] on span at bounding box center [64, 206] width 11 height 11
click at [64, 200] on input "checkbox" at bounding box center [64, 200] width 0 height 0
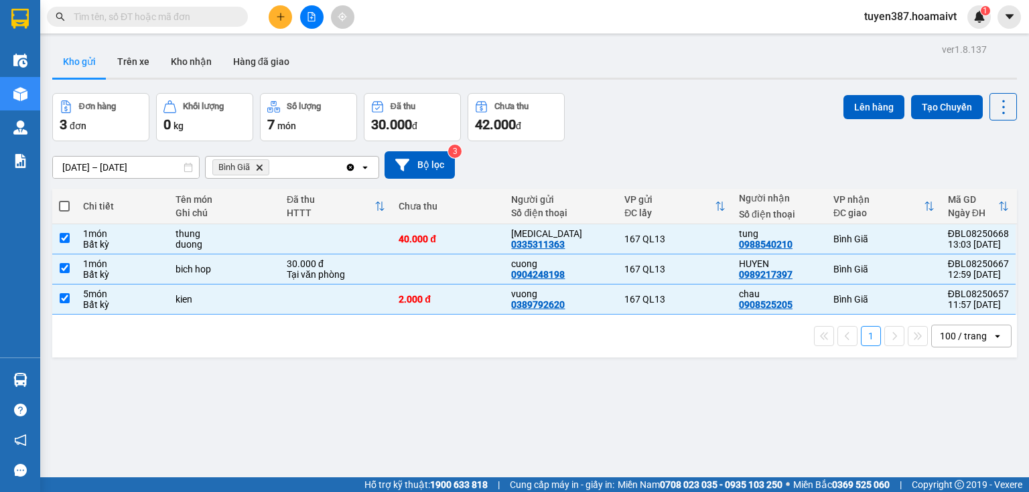
checkbox input "true"
click at [62, 297] on input "checkbox" at bounding box center [65, 298] width 10 height 10
checkbox input "false"
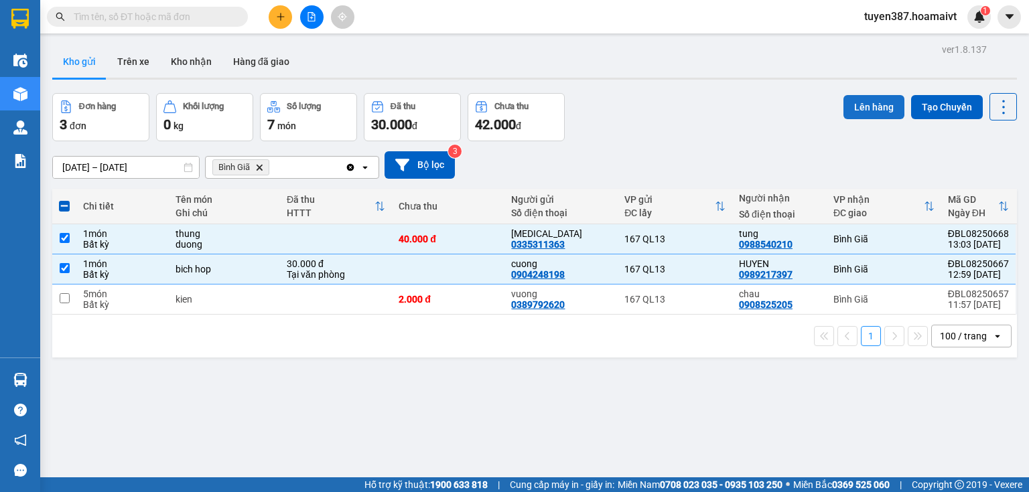
click at [862, 102] on button "Lên hàng" at bounding box center [873, 107] width 61 height 24
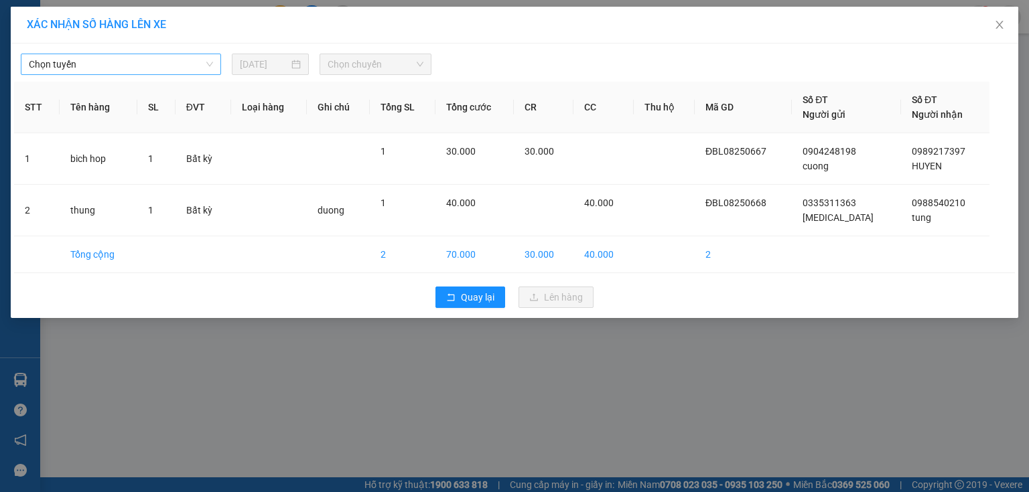
click at [116, 62] on span "Chọn tuyến" at bounding box center [121, 64] width 184 height 20
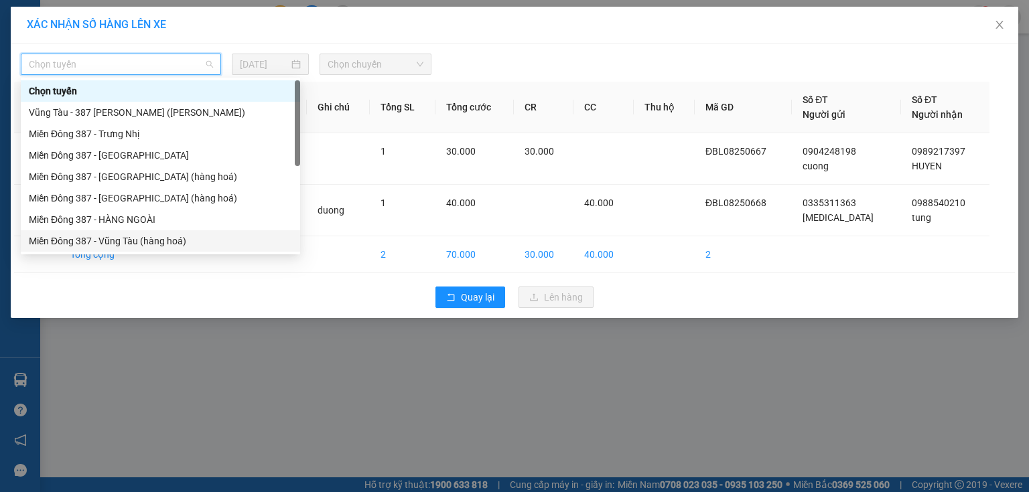
click at [113, 237] on div "Miền Đông 387 - Vũng Tàu (hàng hoá)" at bounding box center [160, 241] width 263 height 15
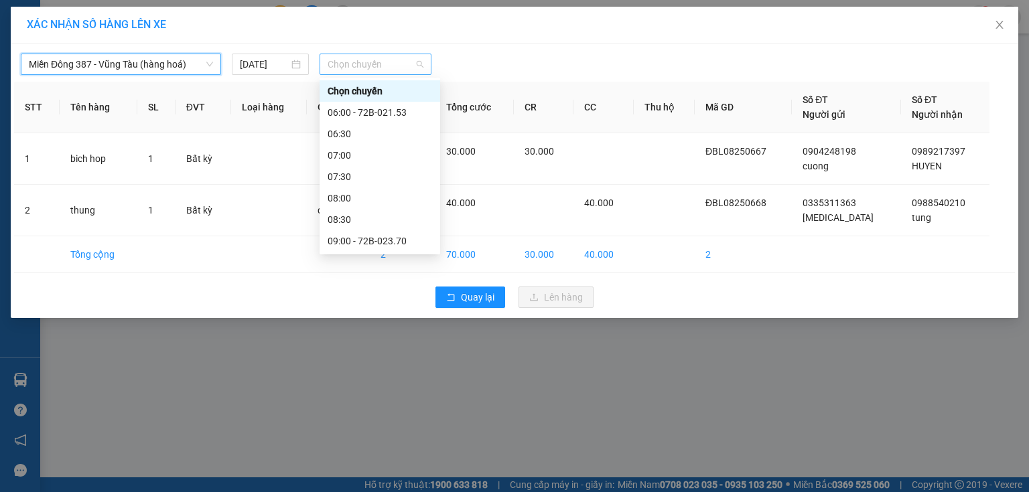
click at [402, 57] on span "Chọn chuyến" at bounding box center [376, 64] width 96 height 20
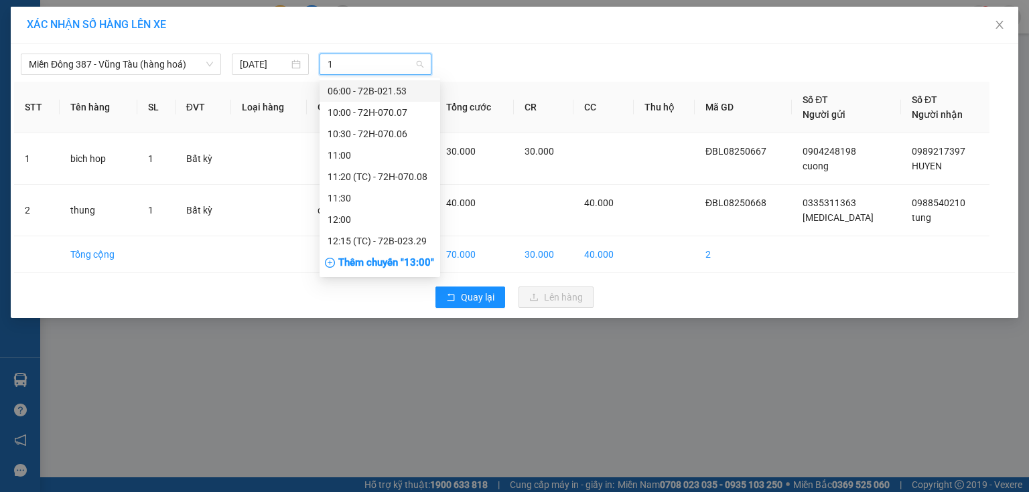
type input "14"
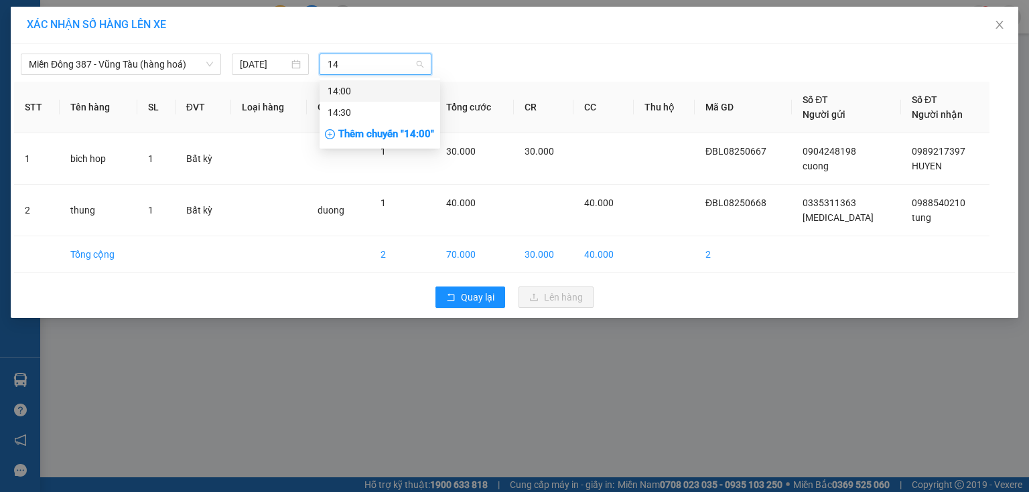
click at [354, 86] on div "14:00" at bounding box center [380, 91] width 105 height 15
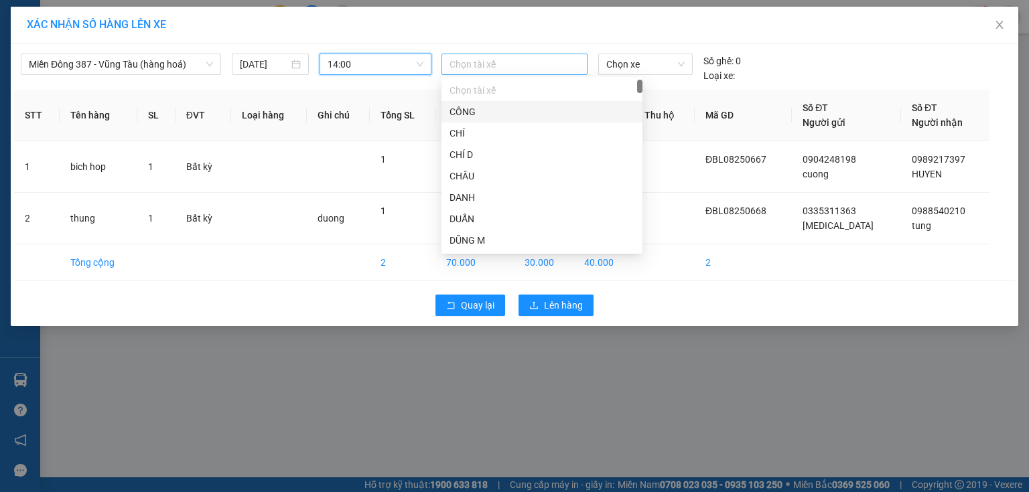
click at [513, 67] on div at bounding box center [514, 64] width 139 height 16
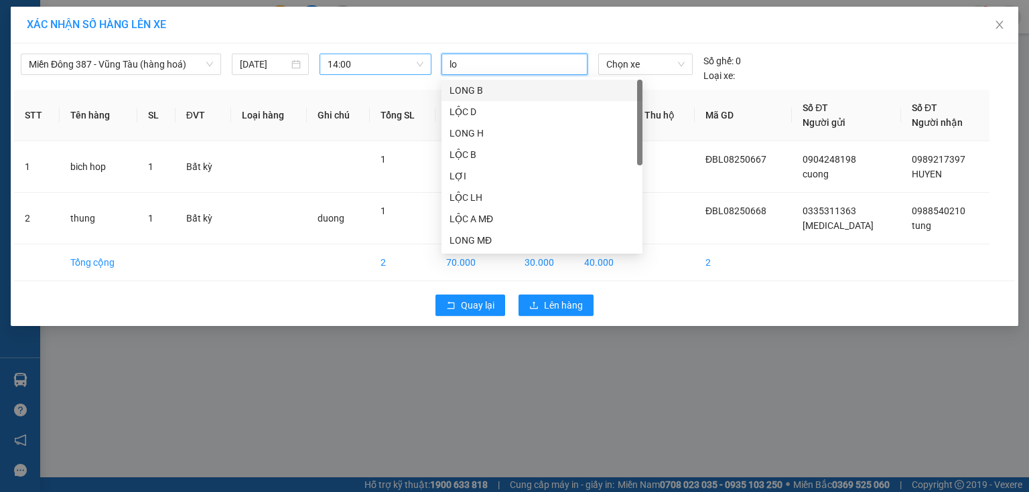
type input "loc"
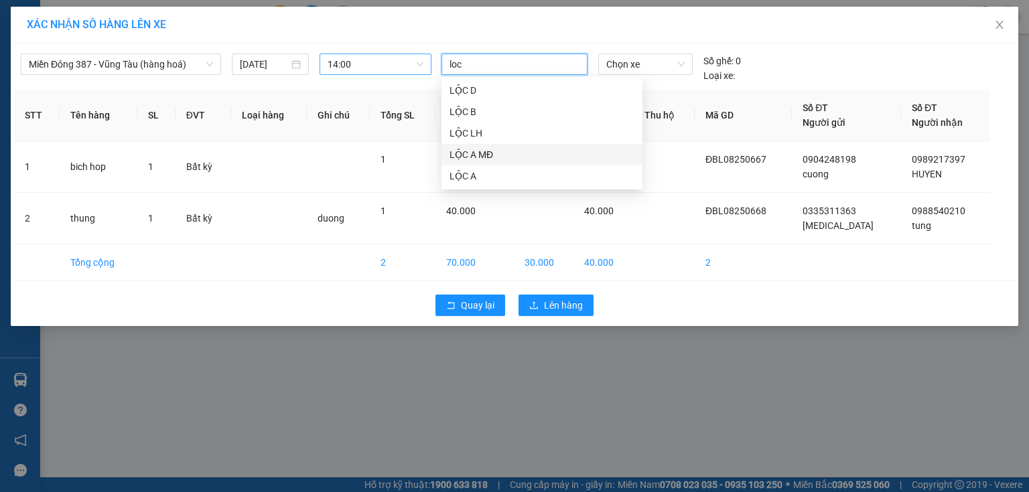
click at [478, 149] on div "LỘC A MĐ" at bounding box center [542, 154] width 185 height 15
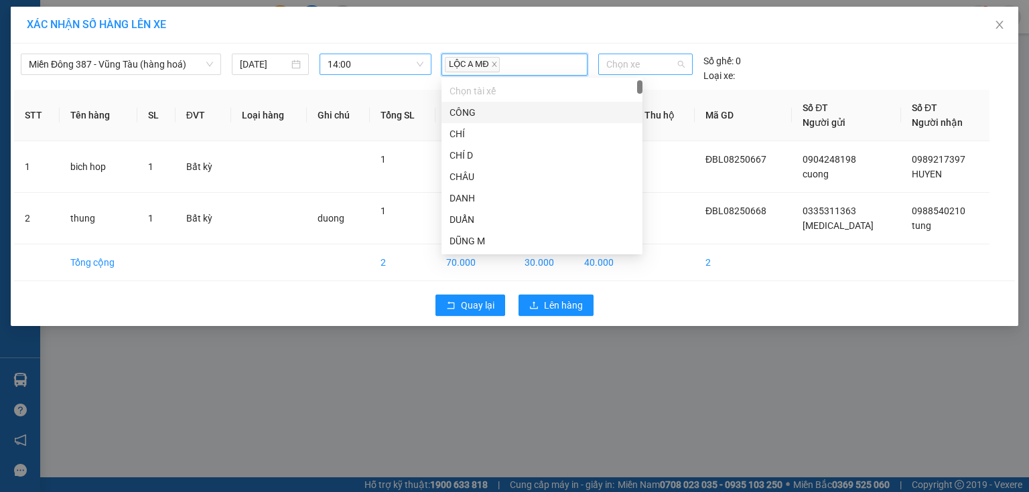
click at [659, 62] on span "Chọn xe" at bounding box center [645, 64] width 78 height 20
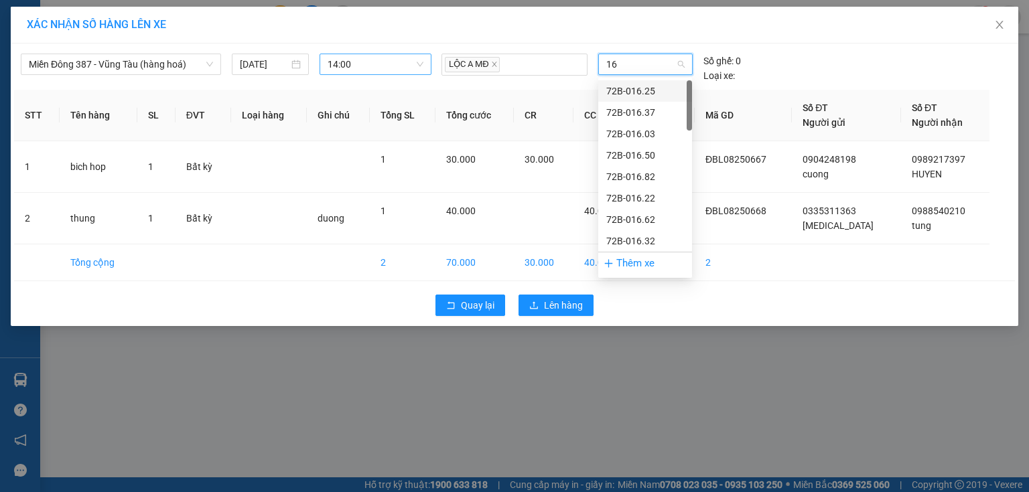
type input "165"
click at [624, 151] on div "72H-061.65" at bounding box center [645, 155] width 78 height 15
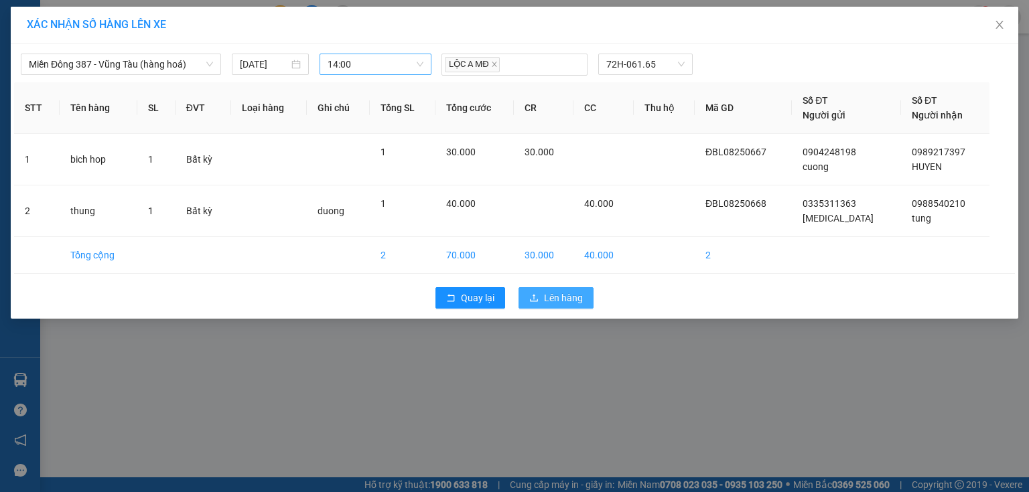
click at [563, 295] on span "Lên hàng" at bounding box center [563, 298] width 39 height 15
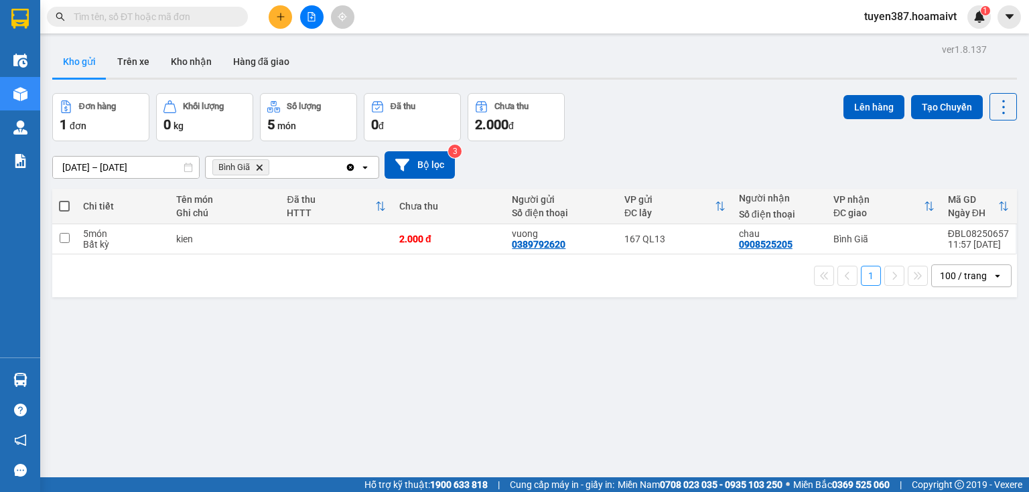
click at [261, 164] on icon "Delete" at bounding box center [259, 167] width 8 height 8
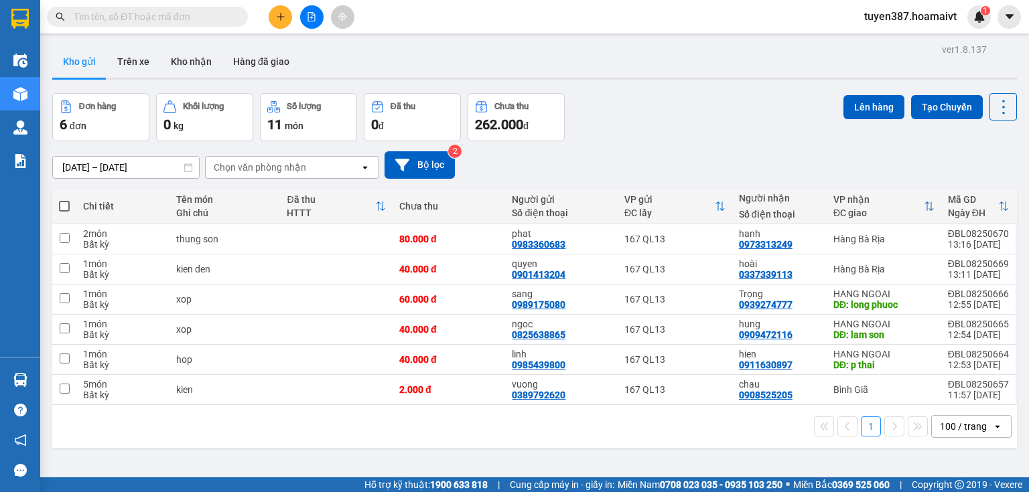
click at [303, 164] on div "Chọn văn phòng nhận" at bounding box center [260, 167] width 92 height 13
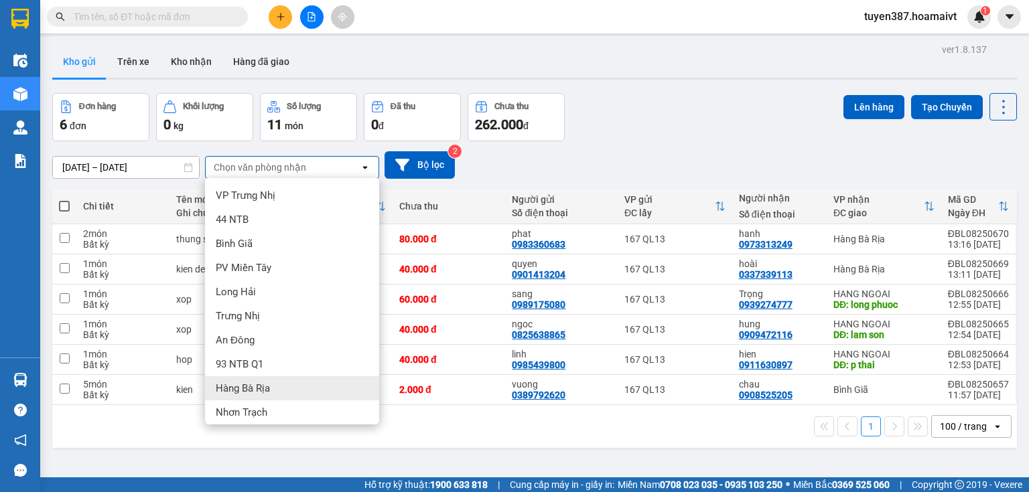
click at [265, 383] on span "Hàng Bà Rịa" at bounding box center [243, 388] width 54 height 13
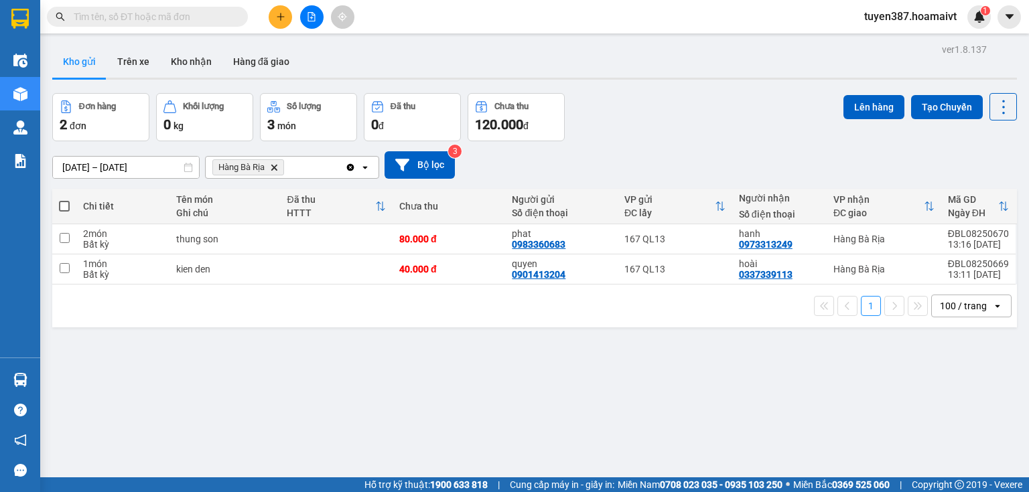
drag, startPoint x: 62, startPoint y: 202, endPoint x: 150, endPoint y: 222, distance: 90.8
click at [62, 202] on span at bounding box center [64, 206] width 11 height 11
click at [64, 200] on input "checkbox" at bounding box center [64, 200] width 0 height 0
checkbox input "true"
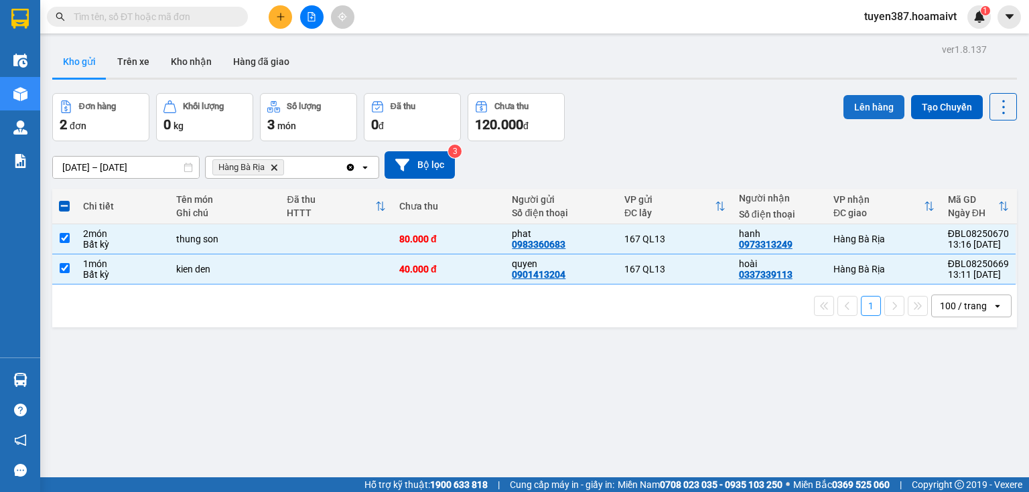
click at [866, 103] on button "Lên hàng" at bounding box center [873, 107] width 61 height 24
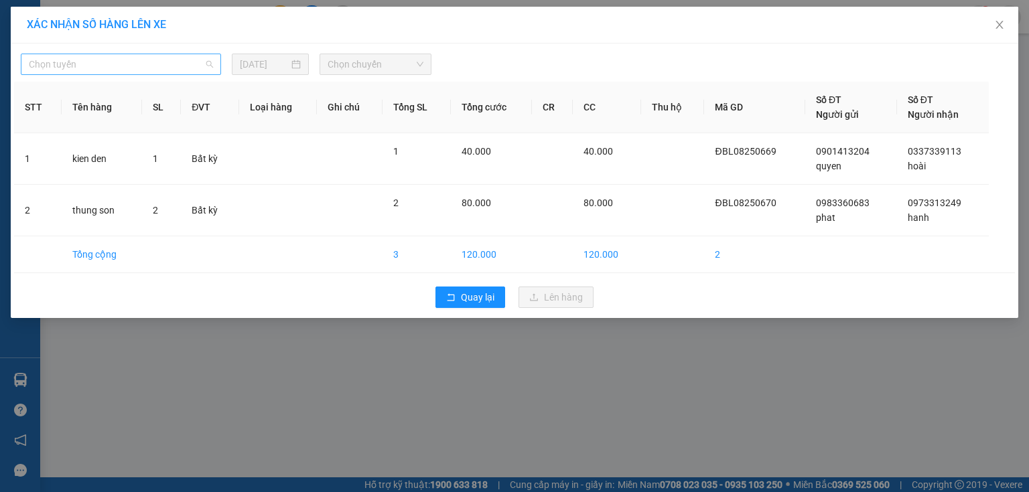
click at [135, 64] on span "Chọn tuyến" at bounding box center [121, 64] width 184 height 20
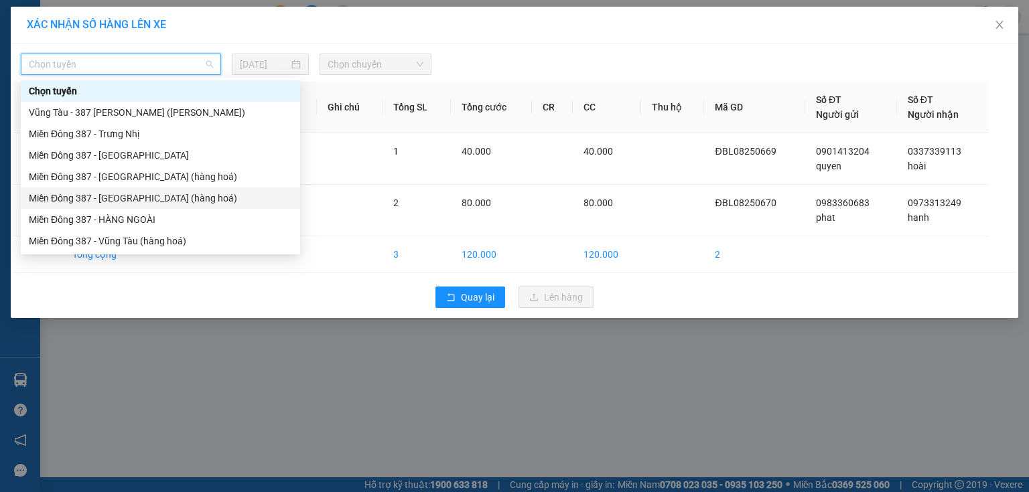
click at [124, 198] on div "Miền Đông 387 - [GEOGRAPHIC_DATA] (hàng hoá)" at bounding box center [160, 198] width 263 height 15
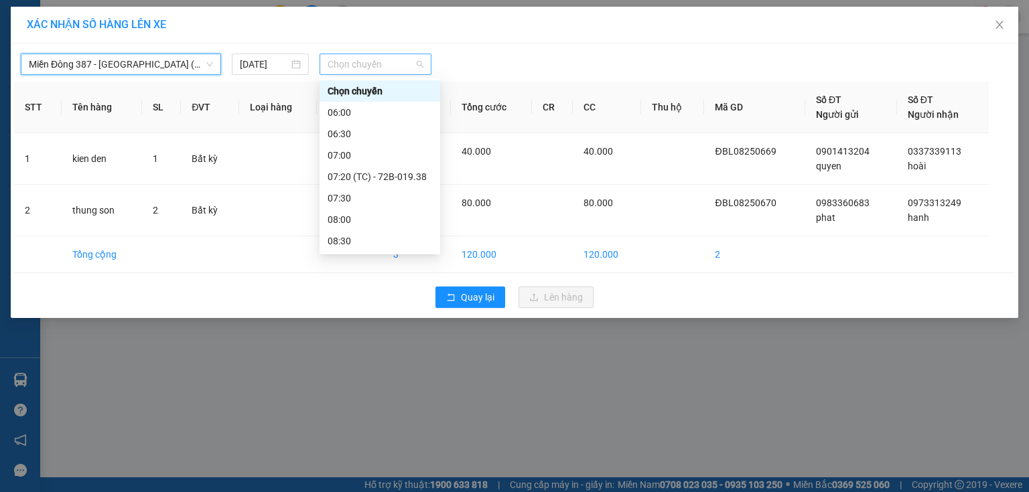
click at [405, 66] on span "Chọn chuyến" at bounding box center [376, 64] width 96 height 20
type input "14"
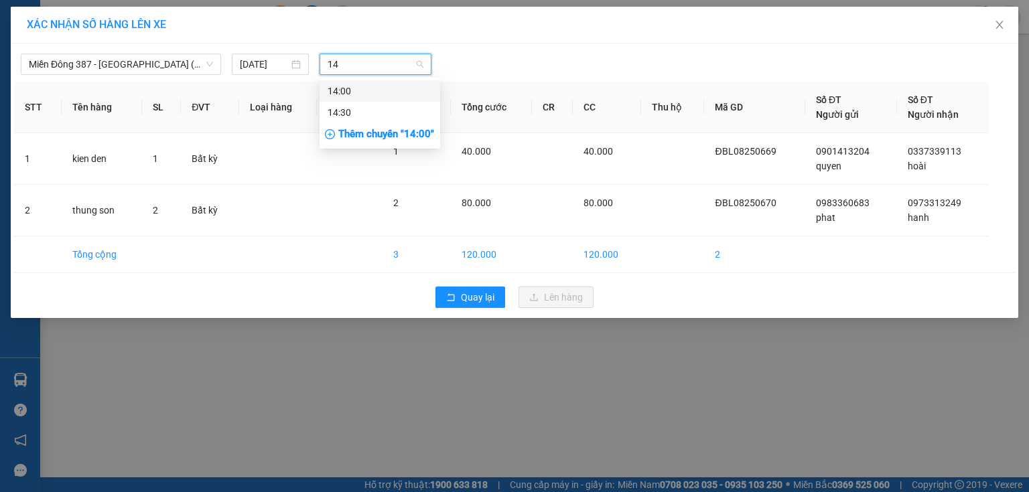
click at [354, 88] on div "14:00" at bounding box center [380, 91] width 105 height 15
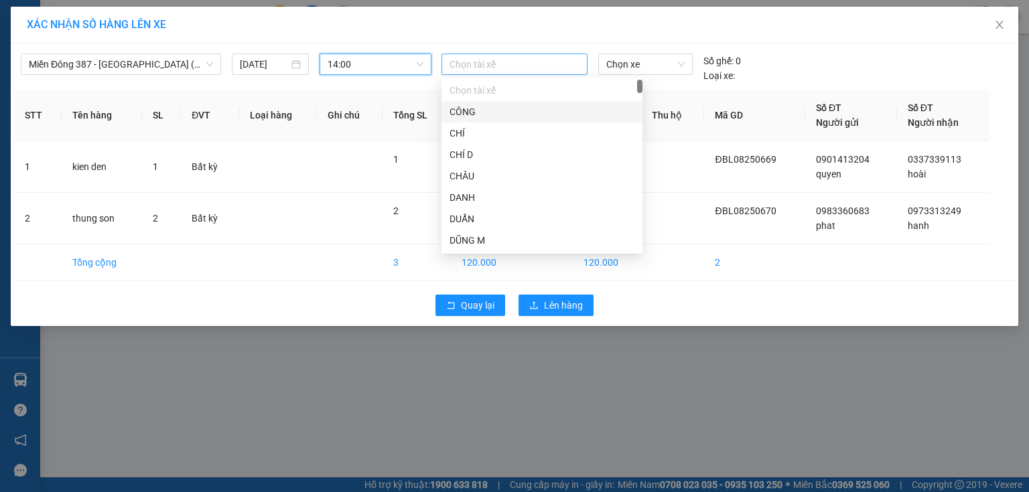
click at [494, 65] on div at bounding box center [514, 64] width 139 height 16
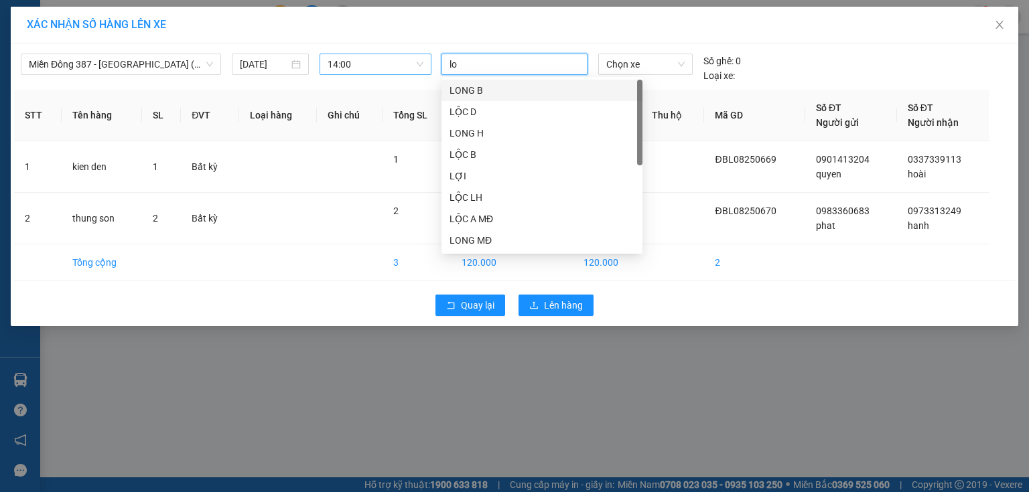
type input "loc"
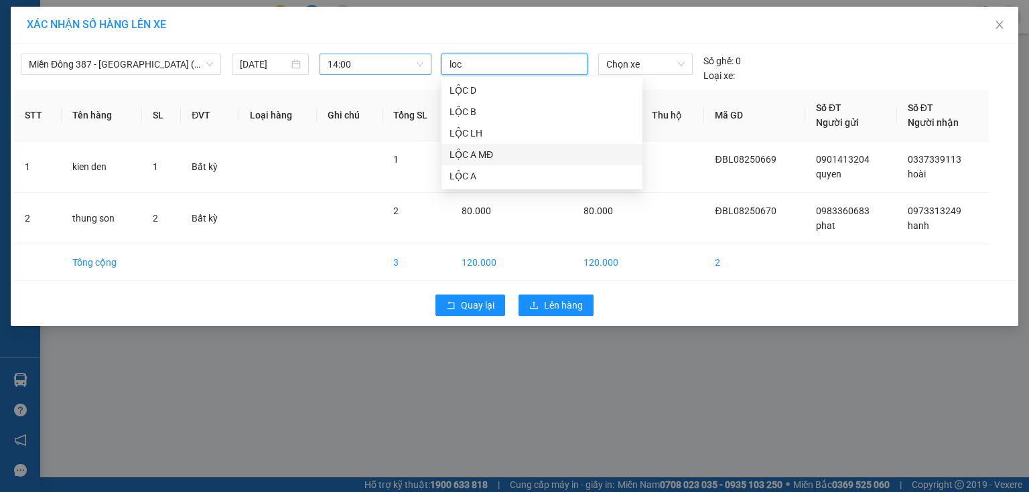
click at [464, 147] on div "LỘC A MĐ" at bounding box center [542, 154] width 185 height 15
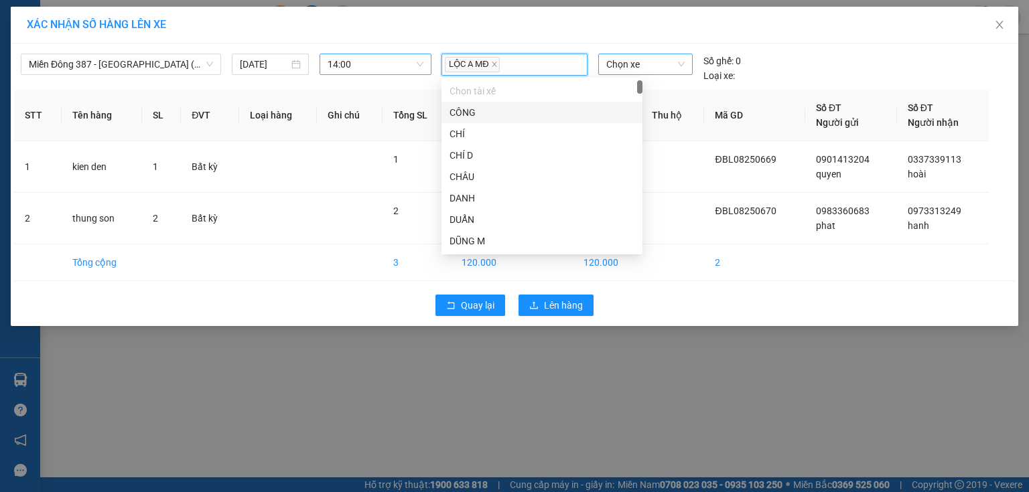
click at [653, 60] on span "Chọn xe" at bounding box center [645, 64] width 78 height 20
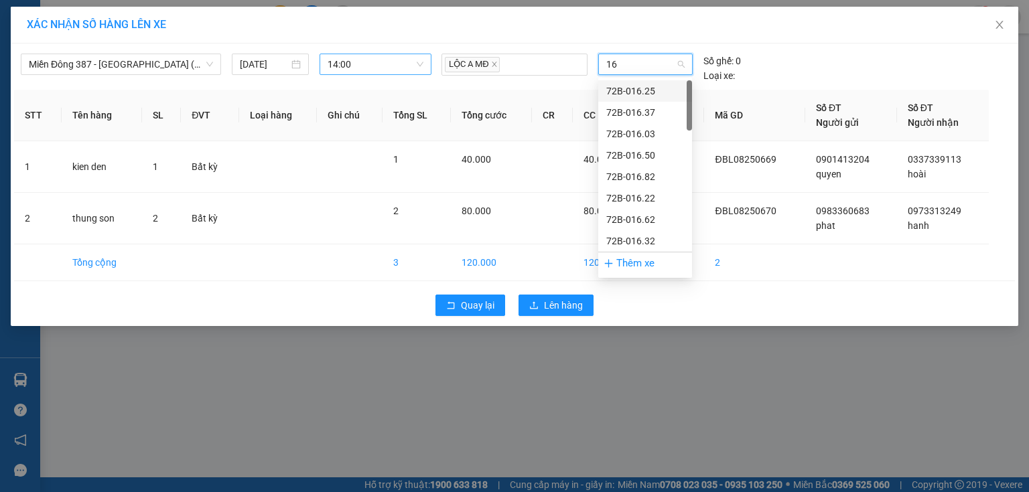
type input "165"
click at [632, 153] on div "72H-061.65" at bounding box center [645, 155] width 78 height 15
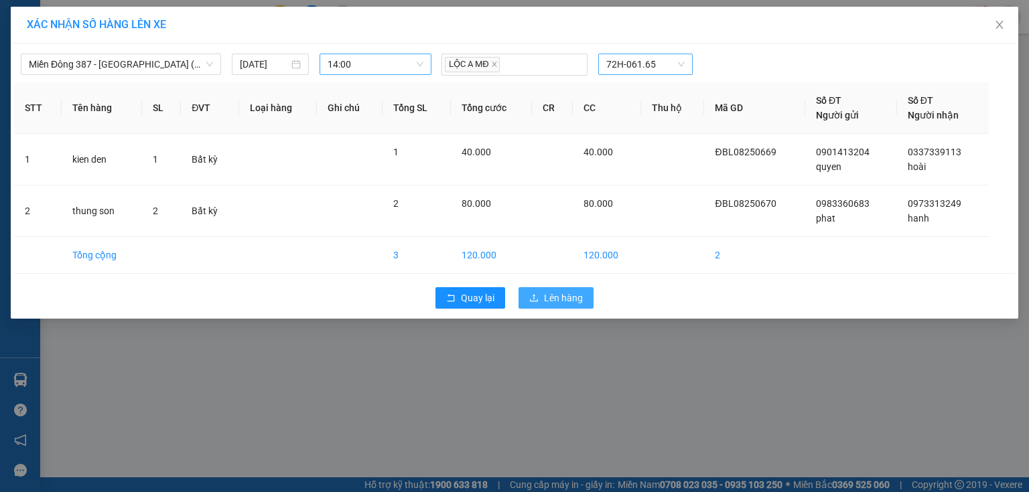
click at [565, 297] on span "Lên hàng" at bounding box center [563, 298] width 39 height 15
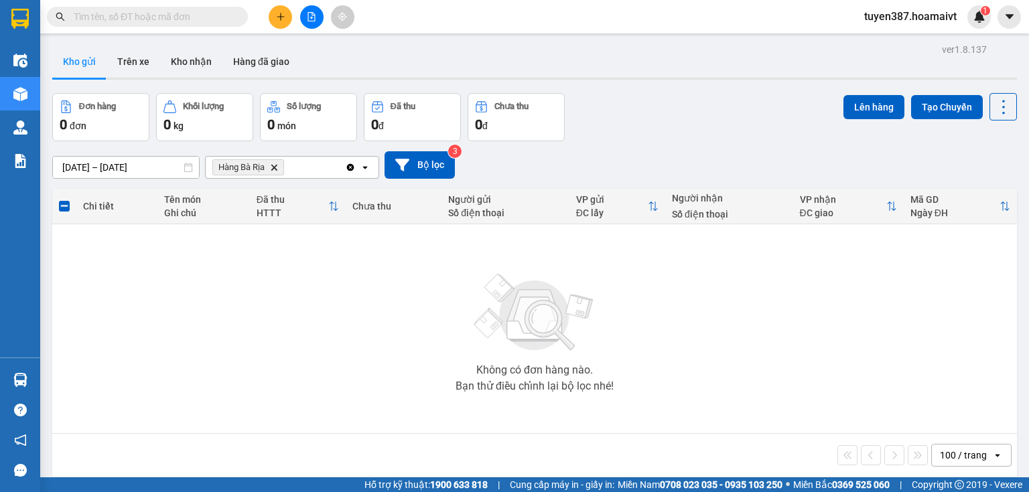
drag, startPoint x: 273, startPoint y: 165, endPoint x: 391, endPoint y: 157, distance: 117.5
click at [274, 165] on icon "Delete" at bounding box center [274, 167] width 8 height 8
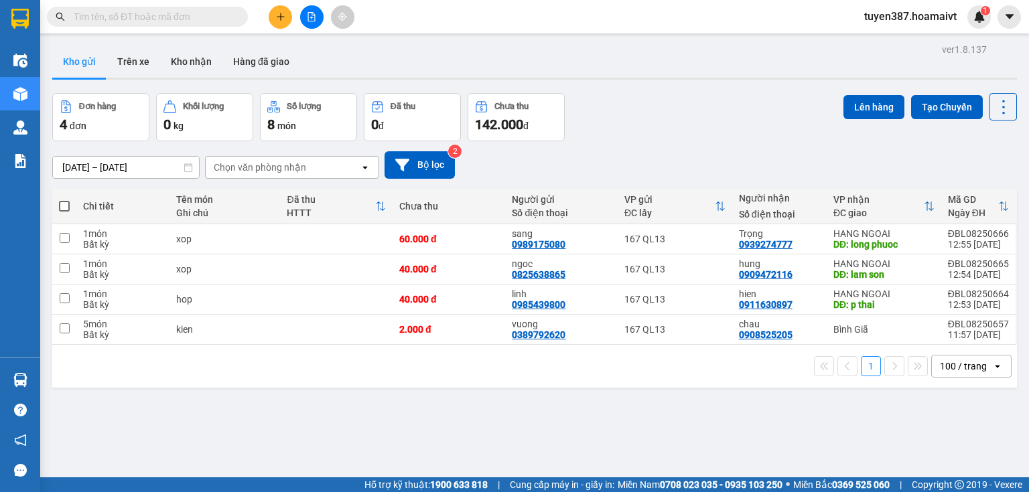
click at [318, 164] on div "Chọn văn phòng nhận" at bounding box center [283, 167] width 154 height 21
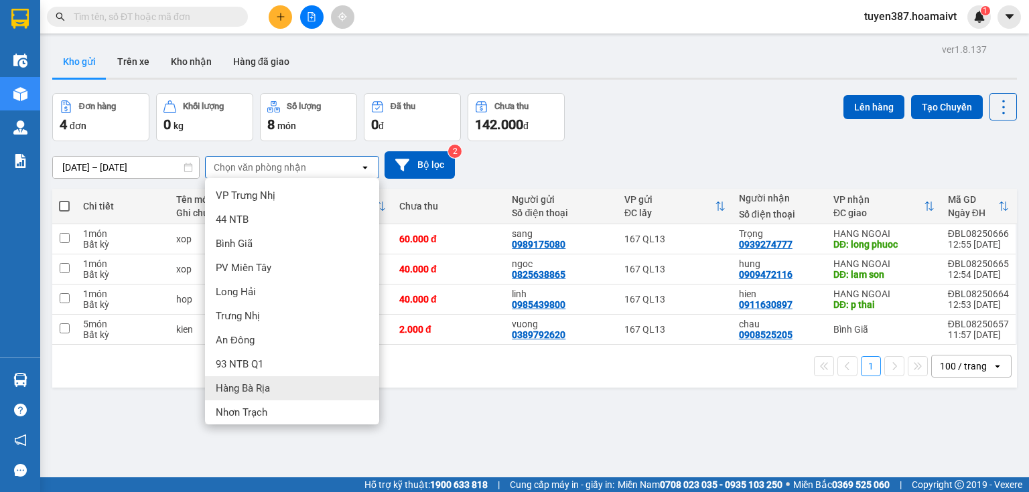
scroll to position [54, 0]
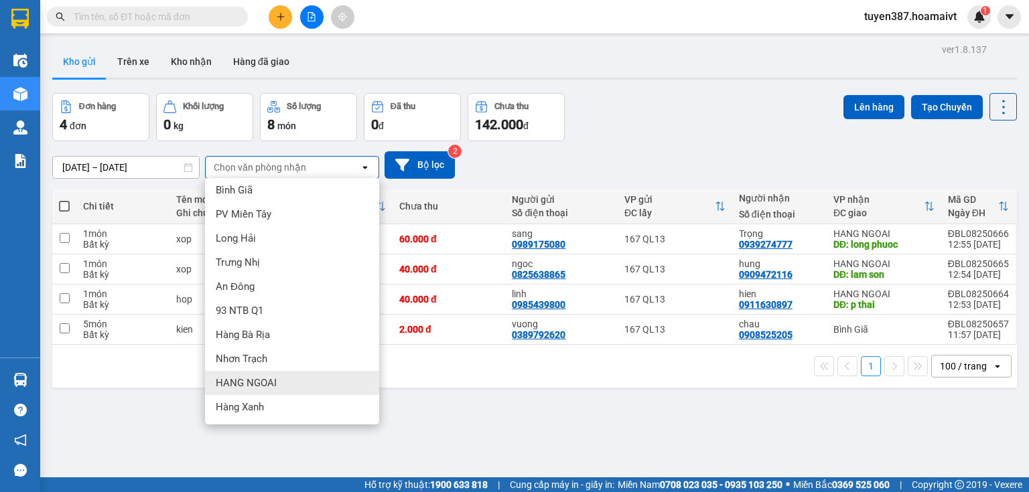
click at [265, 381] on span "HANG NGOAI" at bounding box center [246, 383] width 61 height 13
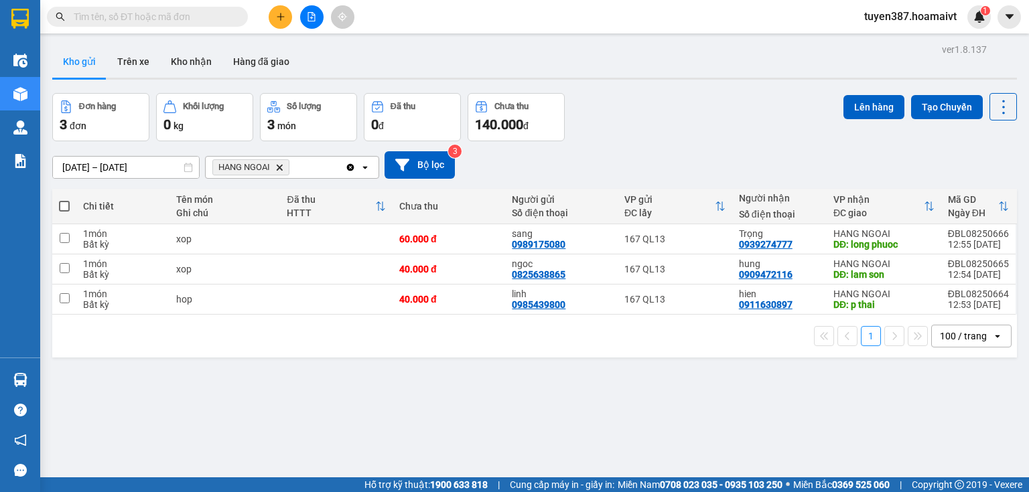
click at [61, 204] on span at bounding box center [64, 206] width 11 height 11
click at [64, 200] on input "checkbox" at bounding box center [64, 200] width 0 height 0
checkbox input "true"
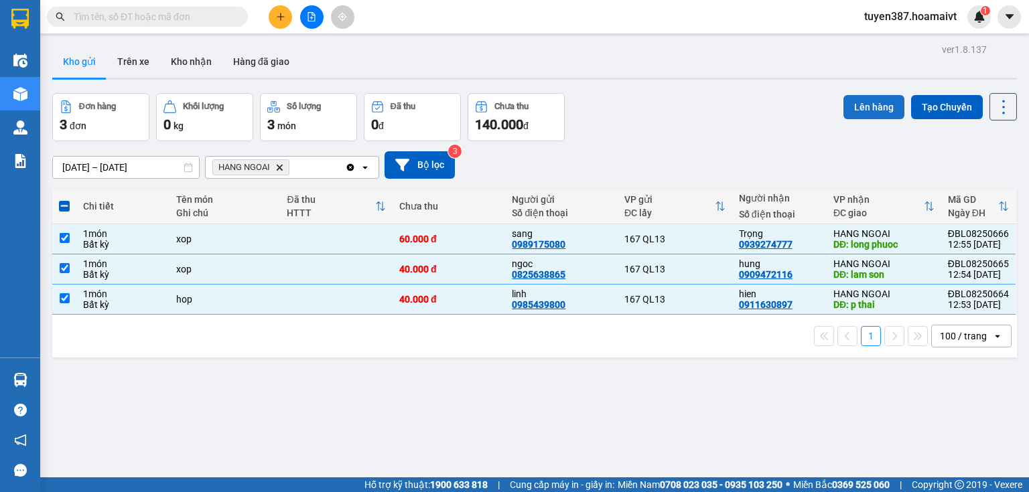
click at [858, 107] on button "Lên hàng" at bounding box center [873, 107] width 61 height 24
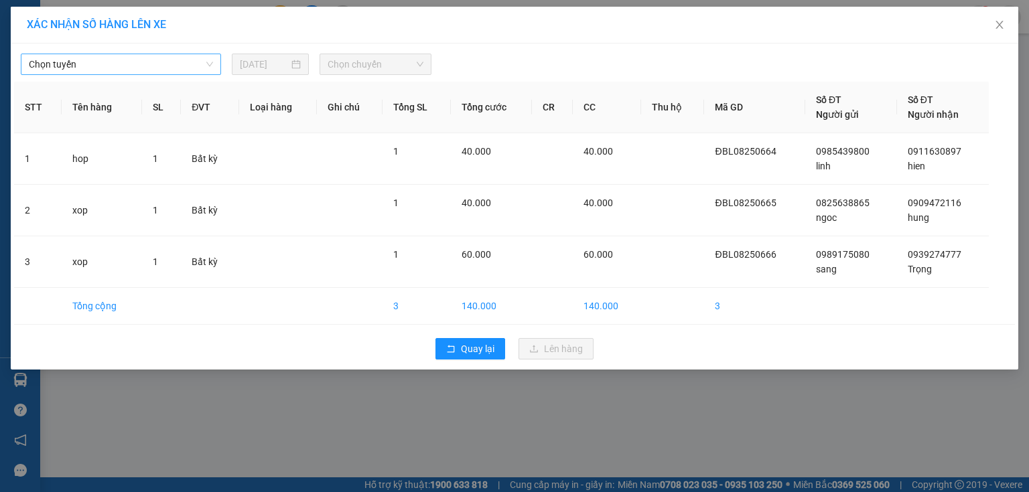
click at [110, 62] on span "Chọn tuyến" at bounding box center [121, 64] width 184 height 20
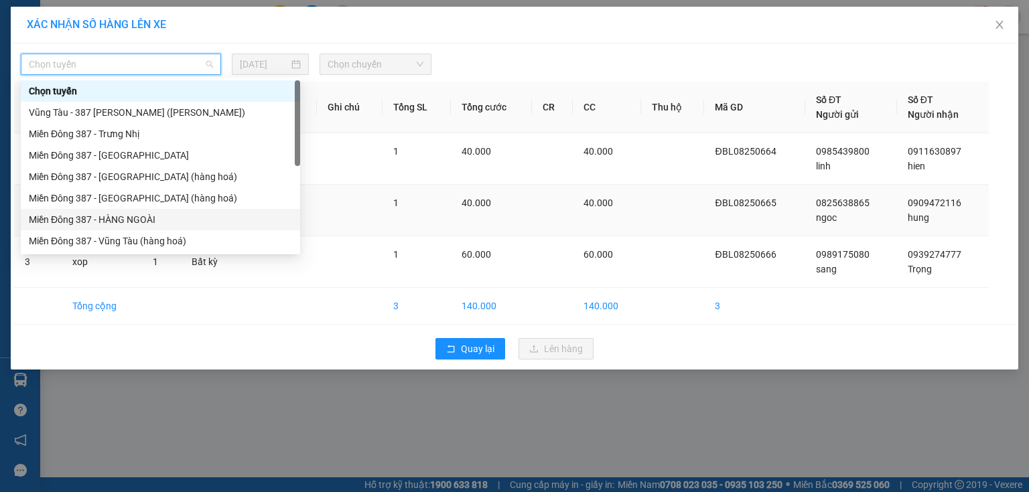
drag, startPoint x: 137, startPoint y: 218, endPoint x: 190, endPoint y: 198, distance: 56.6
click at [140, 217] on div "Miền Đông 387 - HÀNG NGOÀI" at bounding box center [160, 219] width 263 height 15
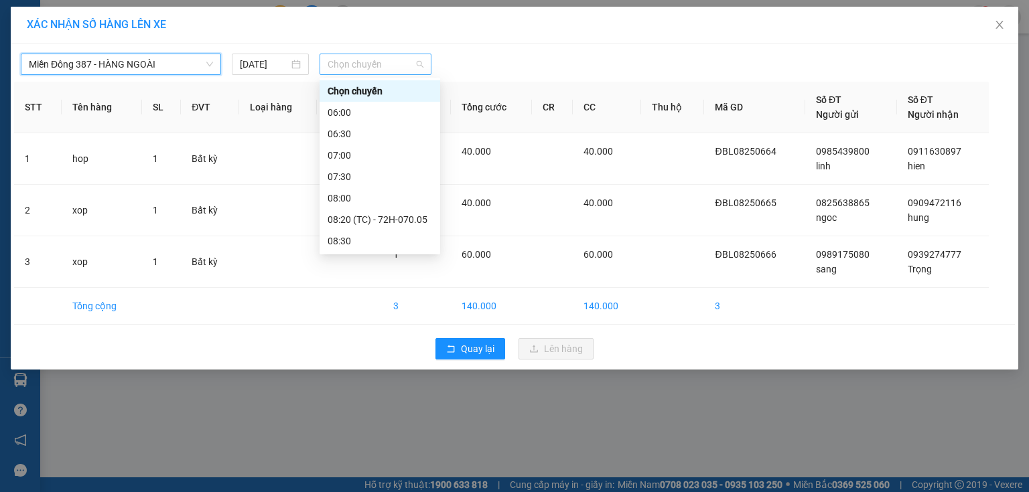
click at [393, 70] on span "Chọn chuyến" at bounding box center [376, 64] width 96 height 20
type input "14"
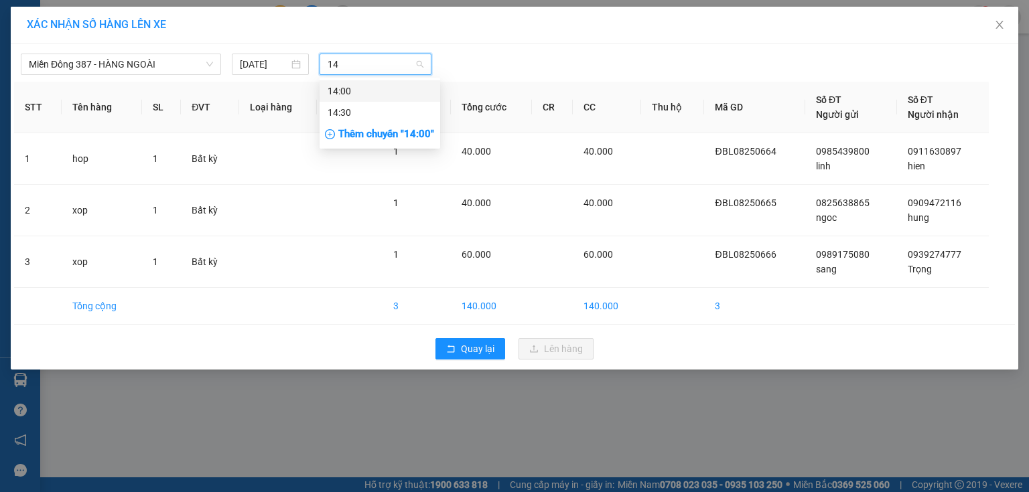
click at [354, 90] on div "14:00" at bounding box center [380, 91] width 105 height 15
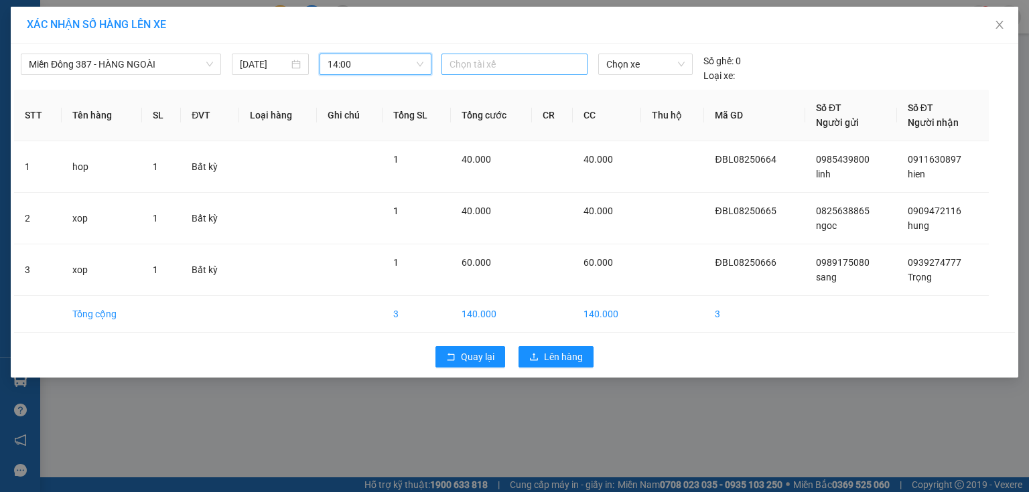
click at [512, 64] on div at bounding box center [514, 64] width 139 height 16
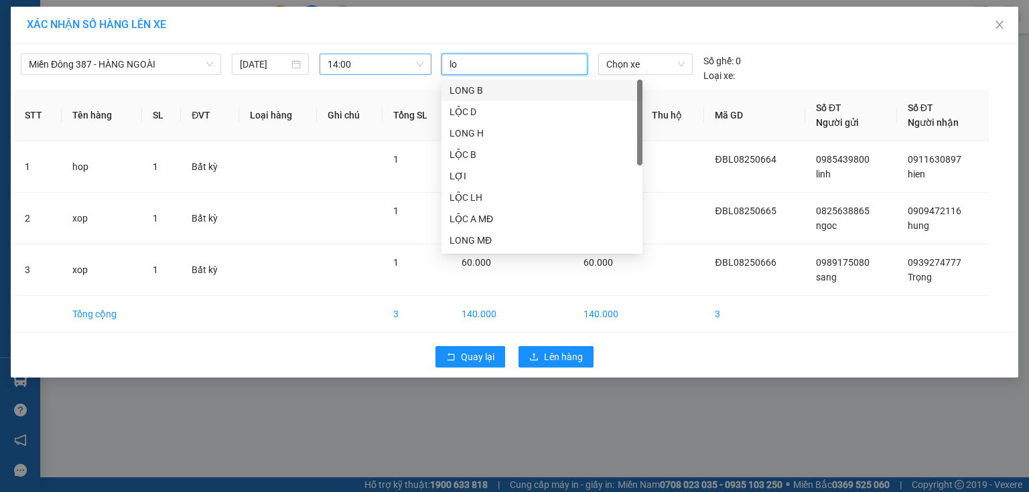
type input "loc"
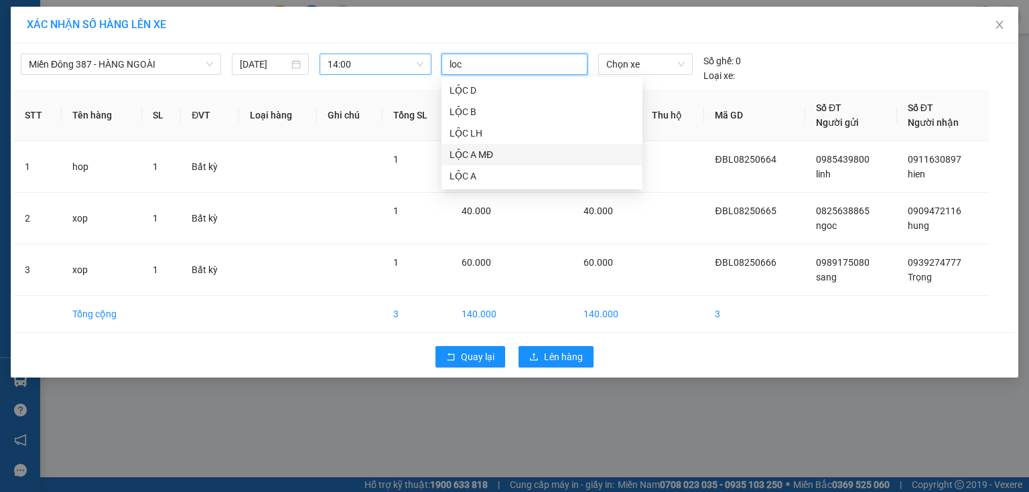
click at [472, 144] on div "LỘC A MĐ" at bounding box center [541, 154] width 201 height 21
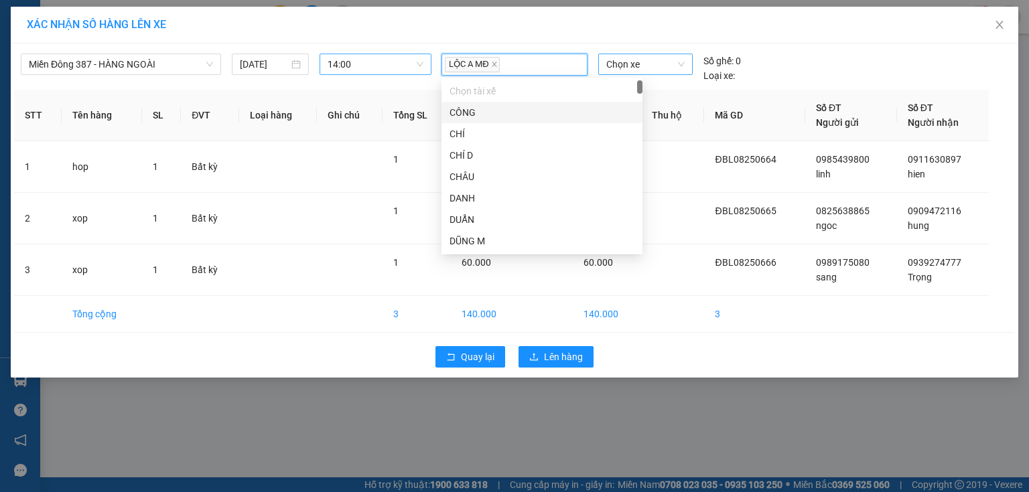
click at [660, 58] on span "Chọn xe" at bounding box center [645, 64] width 78 height 20
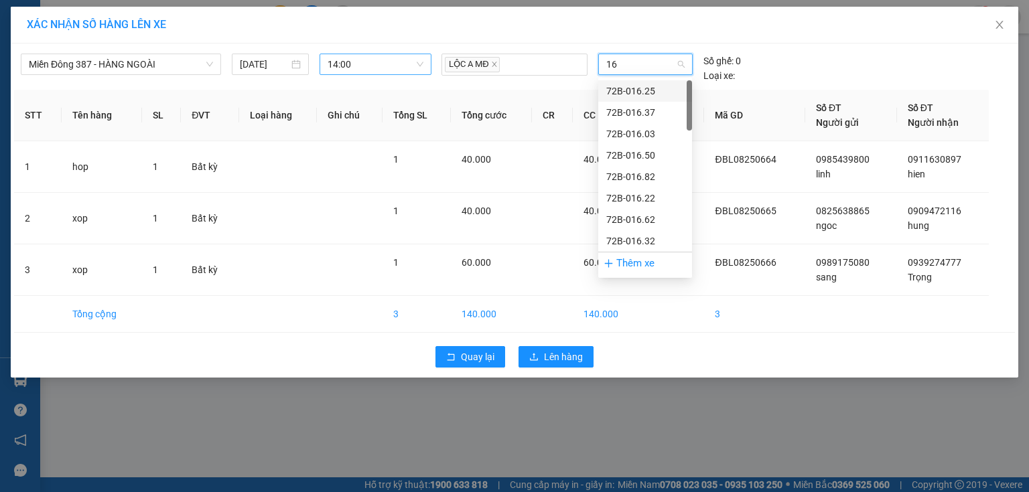
type input "165"
click at [627, 151] on div "72H-061.65" at bounding box center [645, 155] width 78 height 15
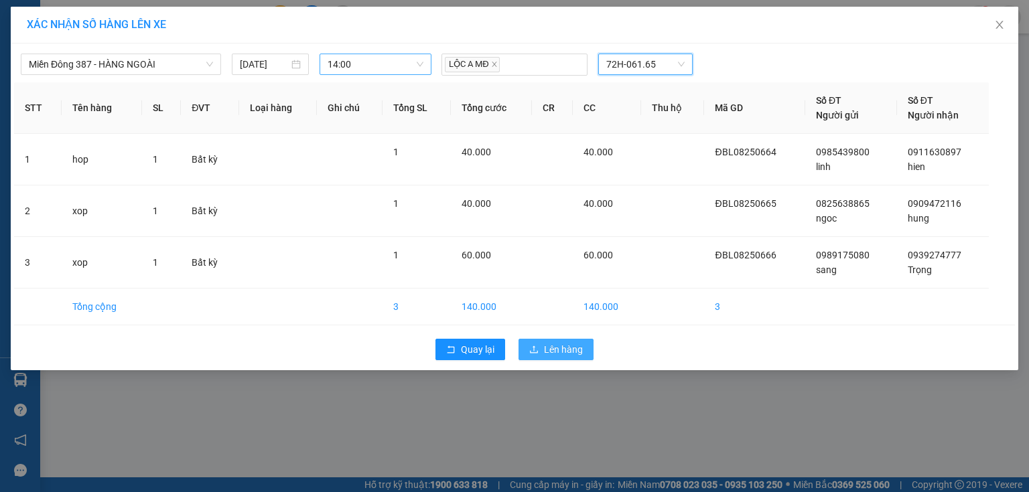
click at [571, 345] on span "Lên hàng" at bounding box center [563, 349] width 39 height 15
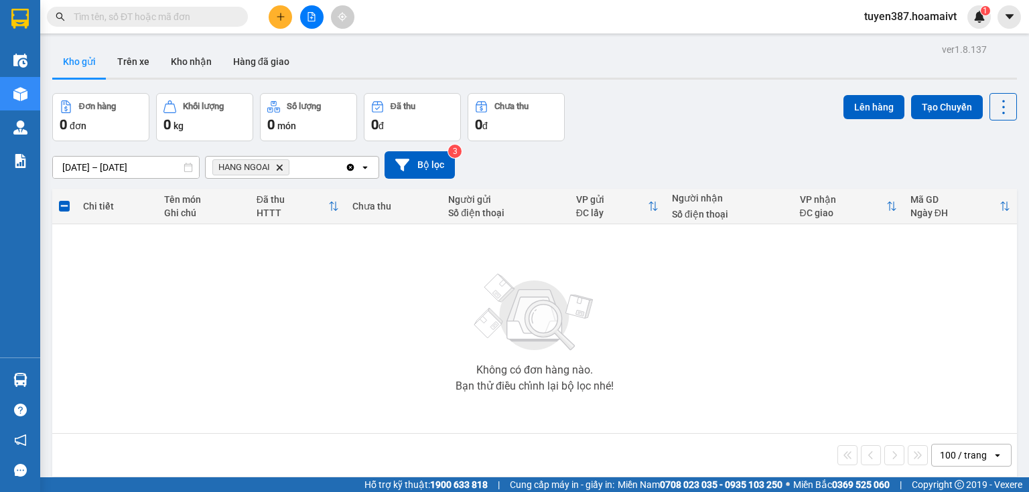
click at [280, 164] on icon "Delete" at bounding box center [279, 167] width 8 height 8
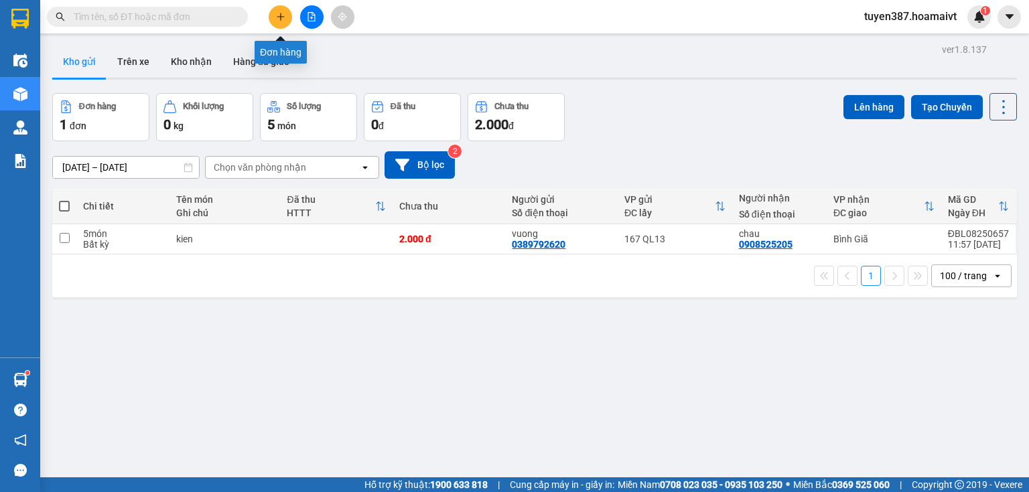
click at [279, 17] on icon "plus" at bounding box center [280, 16] width 9 height 9
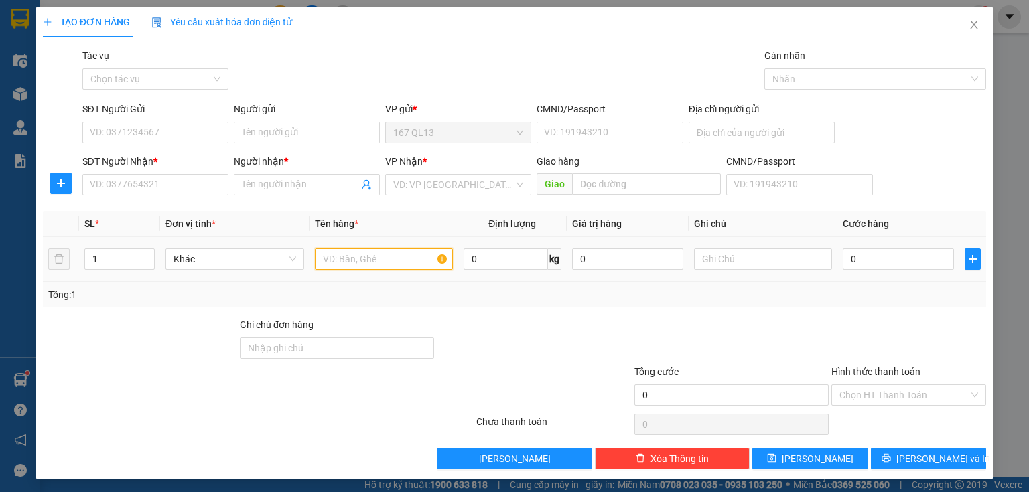
click at [389, 255] on input "text" at bounding box center [384, 259] width 138 height 21
type input "kien bk"
click at [198, 182] on input "SĐT Người Nhận *" at bounding box center [155, 184] width 146 height 21
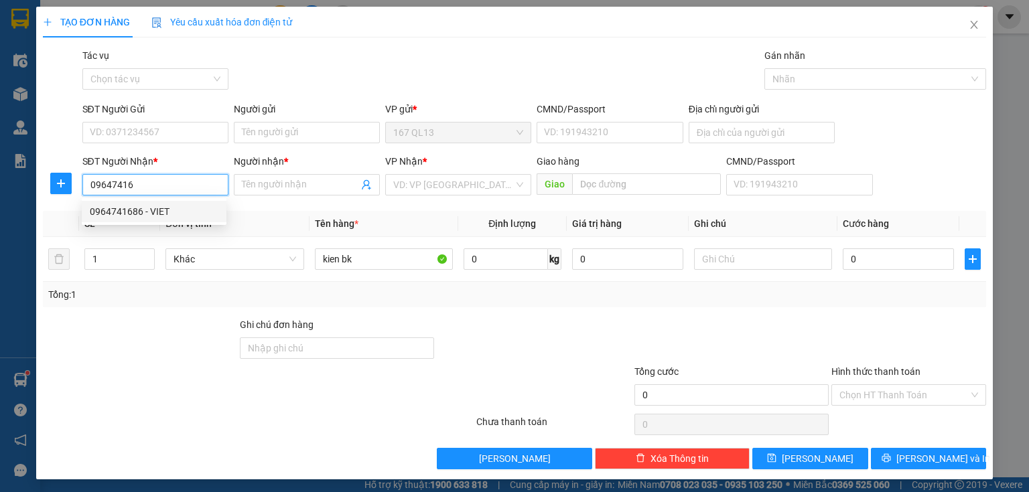
click at [164, 211] on div "0964741686 - VIET" at bounding box center [154, 211] width 129 height 15
type input "0964741686"
type input "VIET"
type input "0964741686"
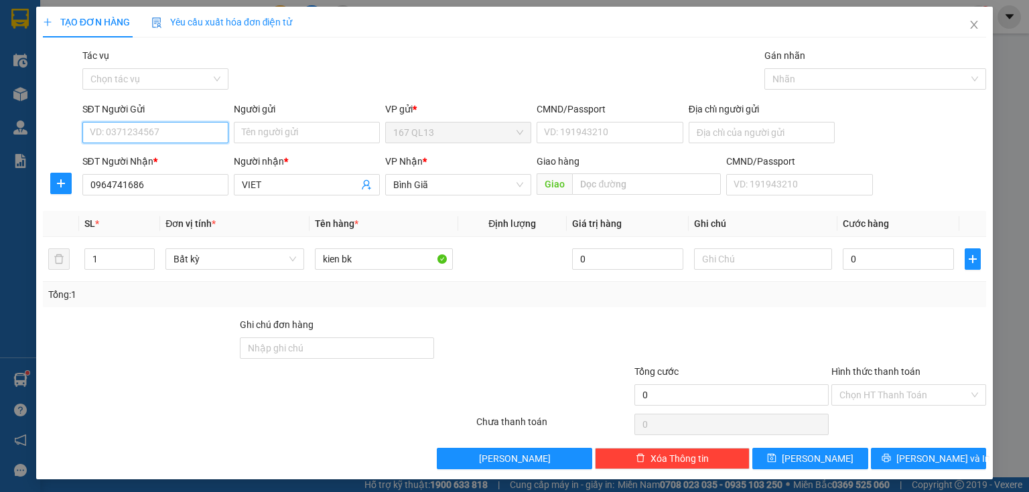
click at [194, 134] on input "SĐT Người Gửi" at bounding box center [155, 132] width 146 height 21
click at [177, 158] on div "0919125425 - minh" at bounding box center [154, 159] width 129 height 15
type input "0919125425"
type input "minh"
type input "087085015976"
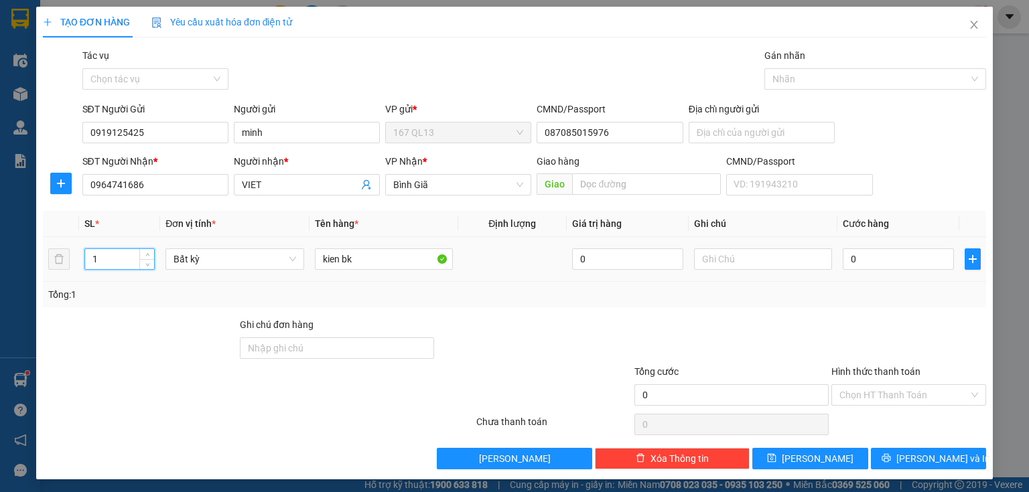
click at [112, 261] on input "1" at bounding box center [119, 259] width 69 height 20
type input "2"
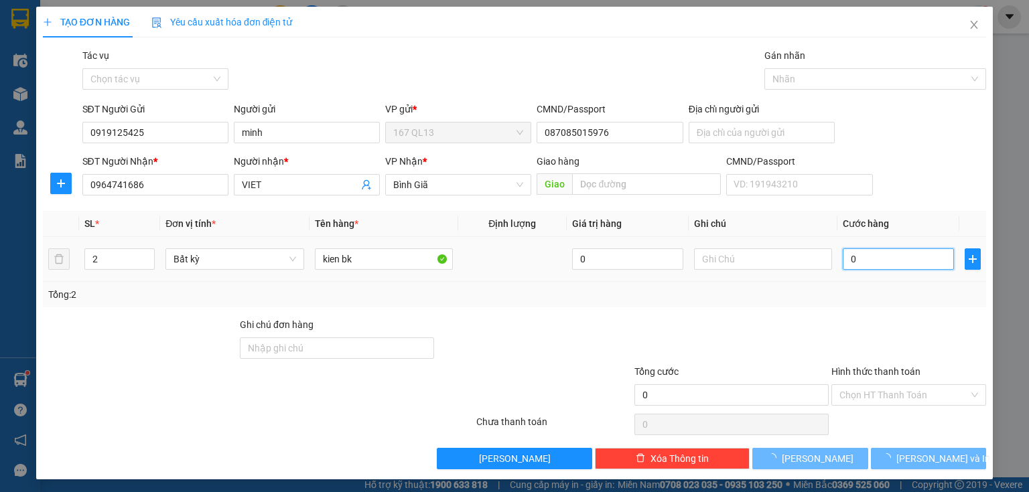
click at [843, 260] on input "0" at bounding box center [898, 259] width 111 height 21
type input "8"
type input "80"
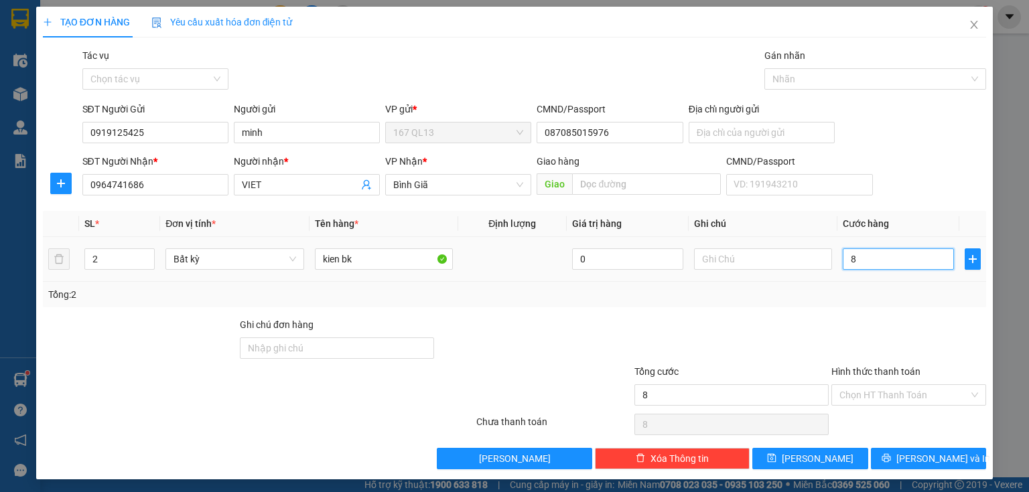
type input "80"
type input "80.000"
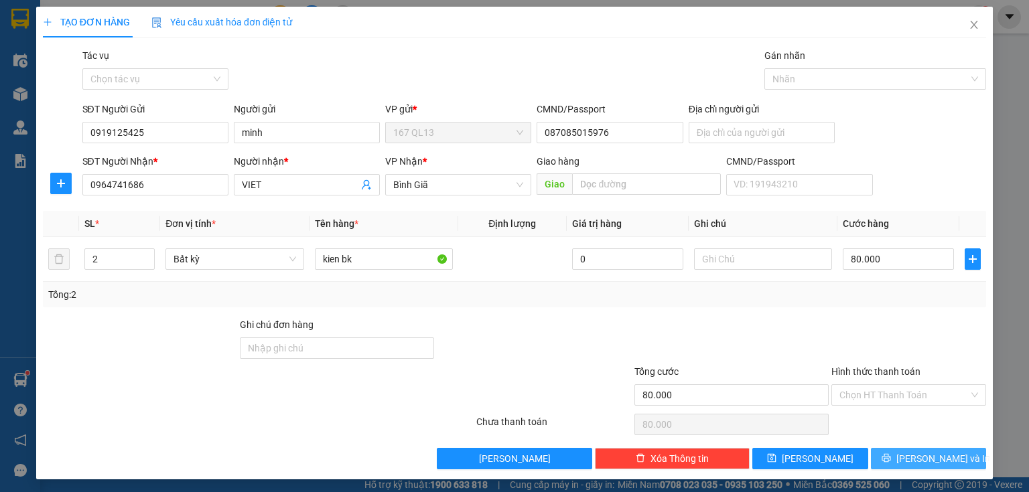
click at [916, 458] on span "[PERSON_NAME] và In" at bounding box center [943, 459] width 94 height 15
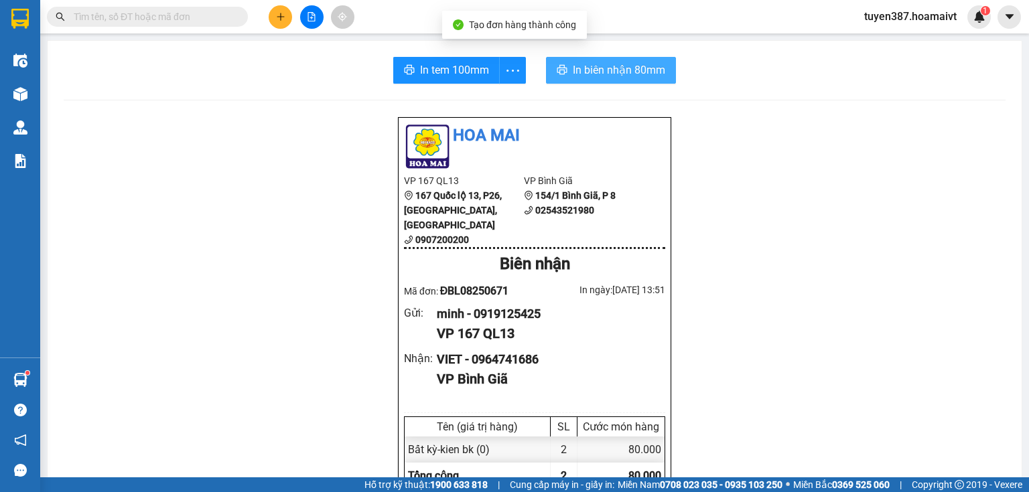
click at [603, 67] on span "In biên nhận 80mm" at bounding box center [619, 70] width 92 height 17
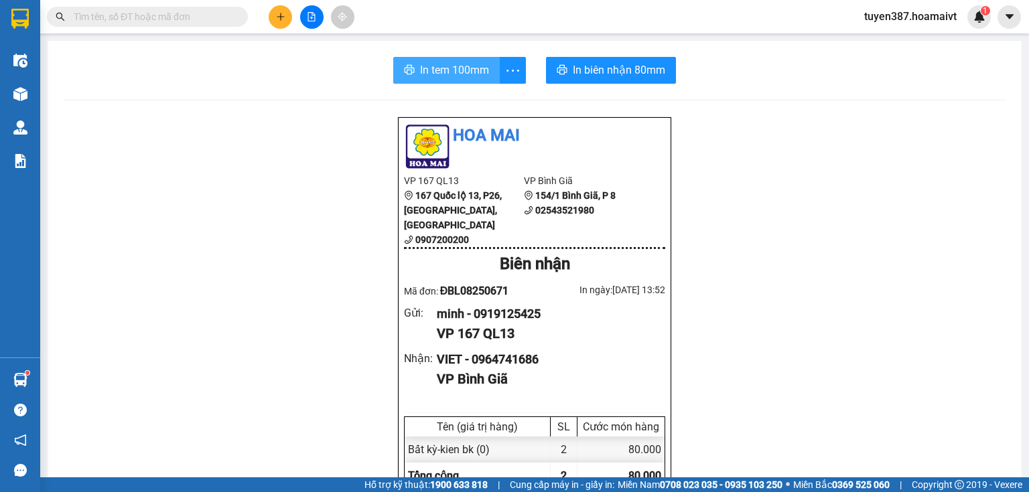
click at [449, 68] on span "In tem 100mm" at bounding box center [454, 70] width 69 height 17
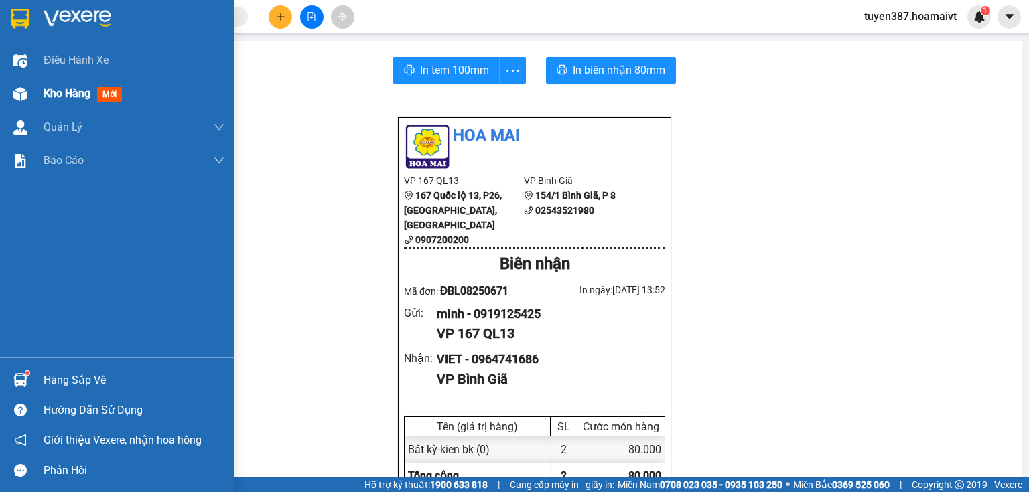
click at [107, 93] on span "mới" at bounding box center [109, 94] width 25 height 15
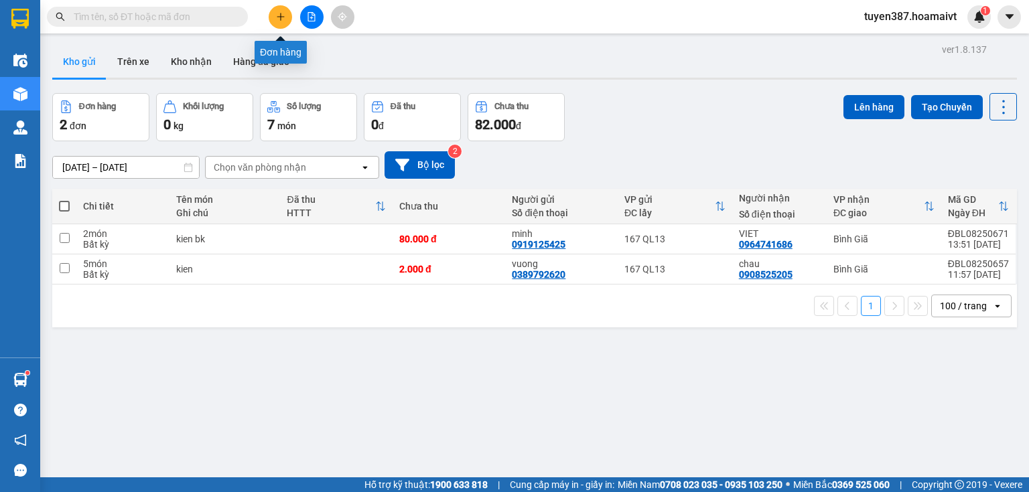
click at [281, 14] on icon "plus" at bounding box center [280, 16] width 1 height 7
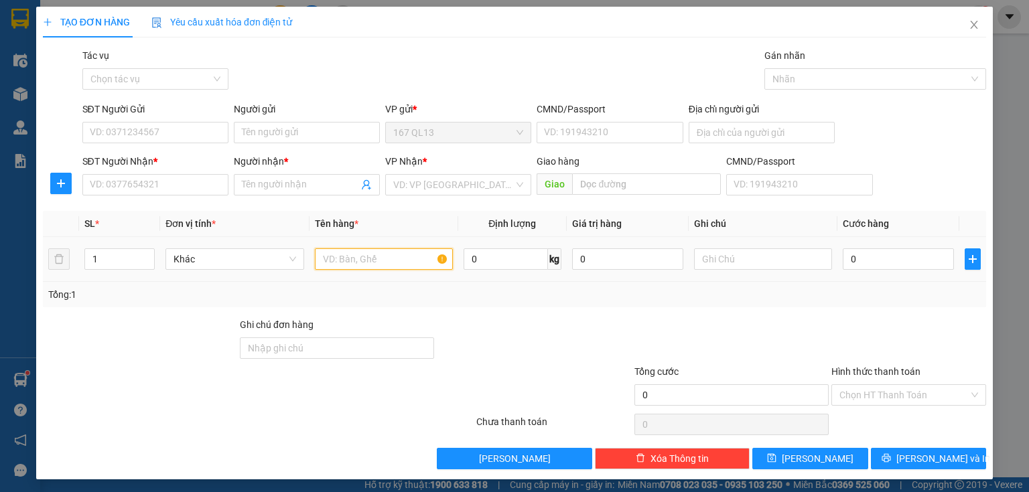
click at [375, 261] on input "text" at bounding box center [384, 259] width 138 height 21
type input "thung"
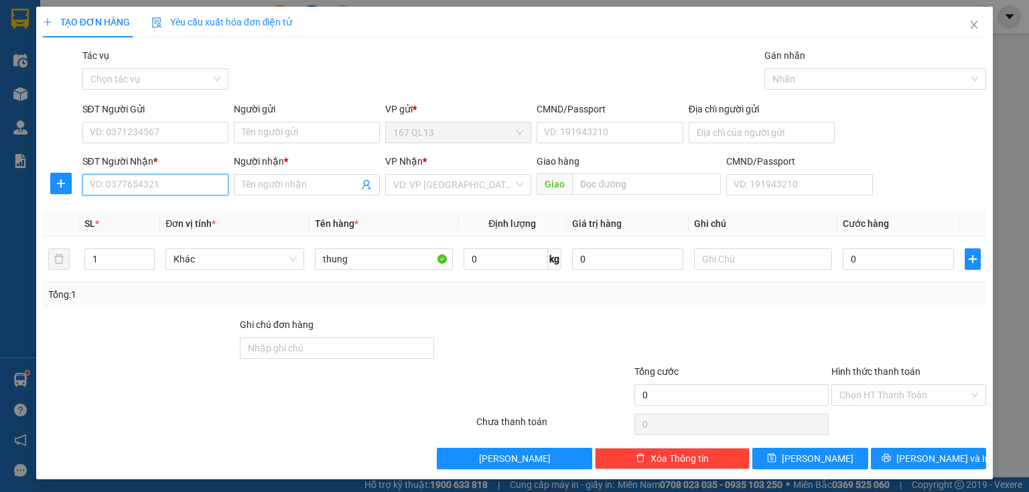
click at [204, 179] on input "SĐT Người Nhận *" at bounding box center [155, 184] width 146 height 21
click at [169, 207] on div "0382715719 - Nhật" at bounding box center [165, 211] width 151 height 15
type input "0382715719"
type input "Nhật"
type input "0382715719"
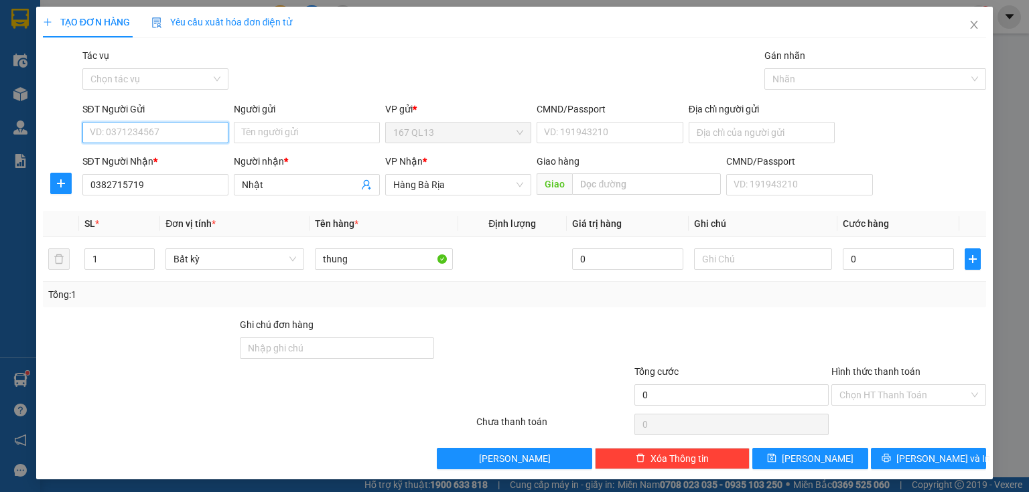
click at [161, 133] on input "SĐT Người Gửi" at bounding box center [155, 132] width 146 height 21
click at [167, 159] on div "0868333573 - thuan" at bounding box center [154, 159] width 129 height 15
type input "0868333573"
type input "thuan"
type input "036085005741"
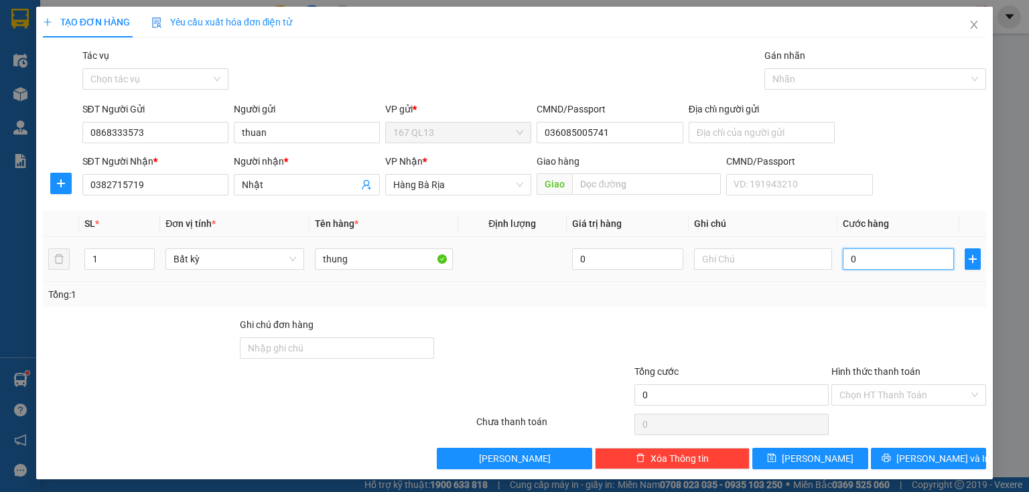
click at [843, 257] on input "0" at bounding box center [898, 259] width 111 height 21
type input "6"
type input "60"
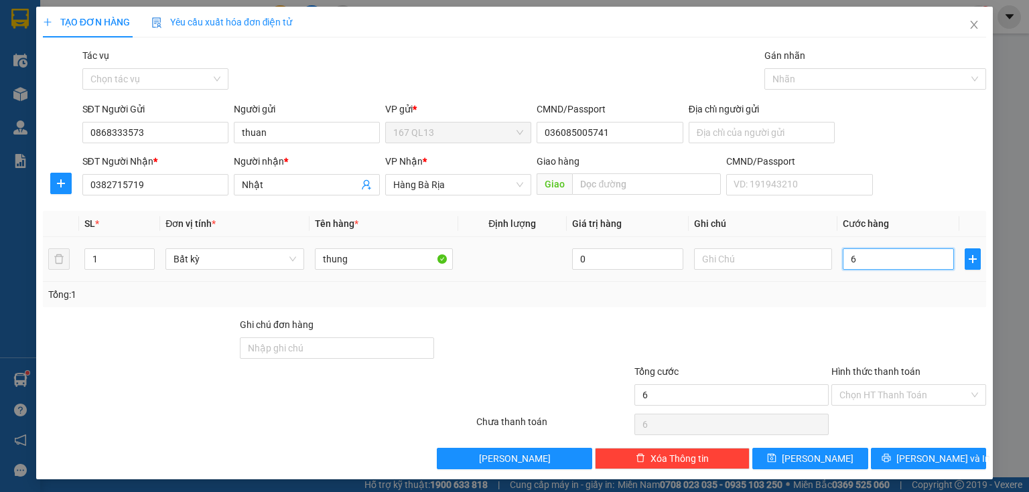
type input "60"
type input "60.000"
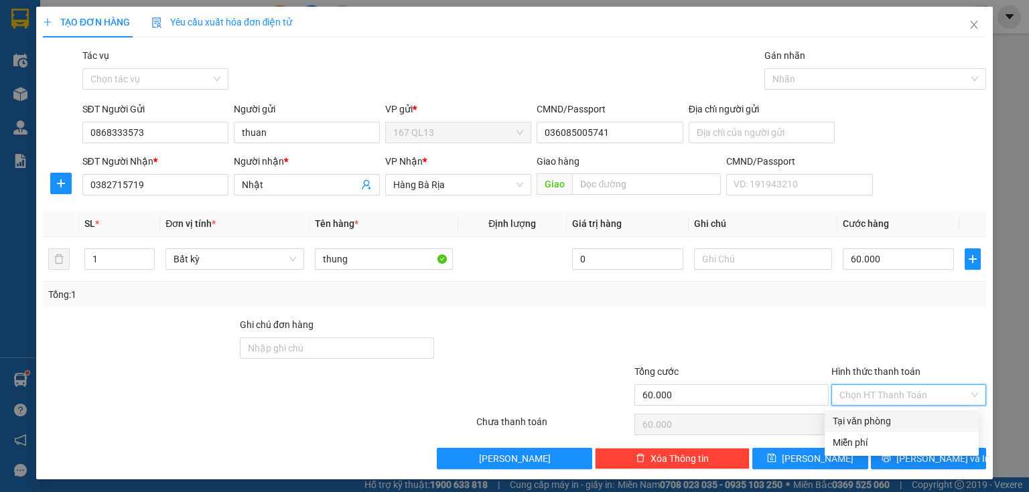
click at [916, 391] on input "Hình thức thanh toán" at bounding box center [903, 395] width 129 height 20
click at [896, 416] on div "Tại văn phòng" at bounding box center [902, 421] width 138 height 15
type input "0"
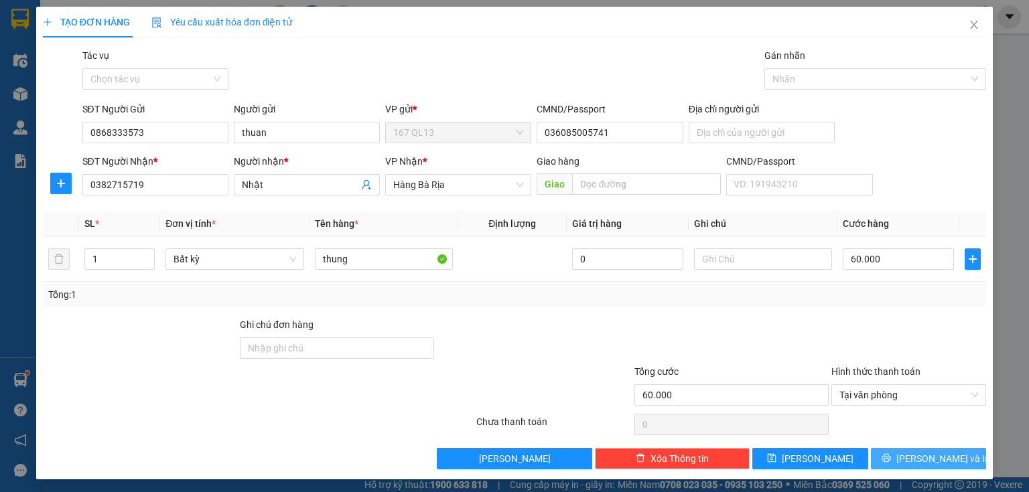
click at [910, 453] on span "[PERSON_NAME] và In" at bounding box center [943, 459] width 94 height 15
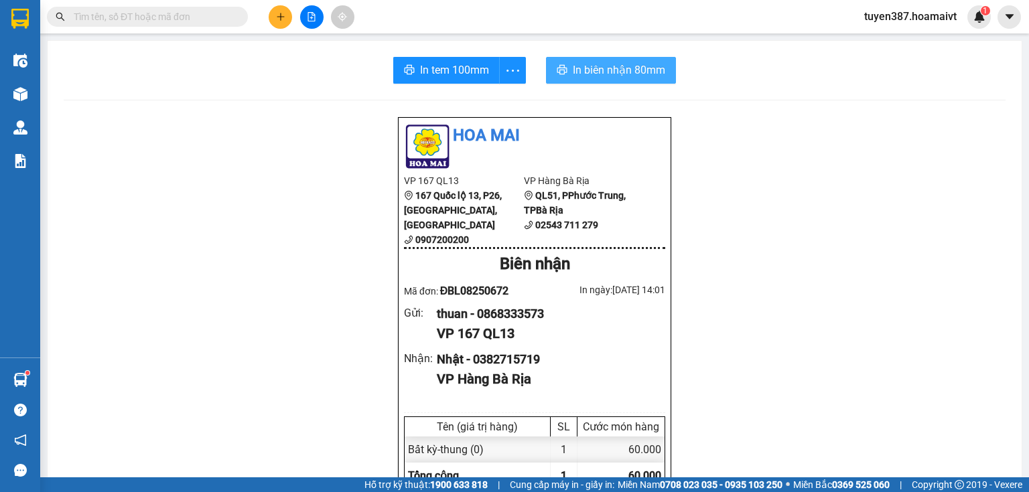
click at [586, 66] on span "In biên nhận 80mm" at bounding box center [619, 70] width 92 height 17
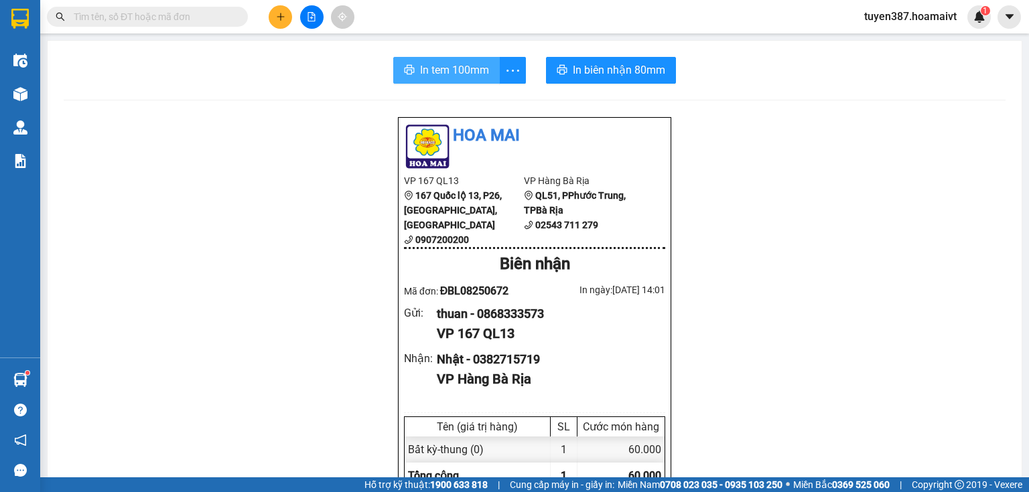
click at [437, 68] on span "In tem 100mm" at bounding box center [454, 70] width 69 height 17
